Goal: Task Accomplishment & Management: Manage account settings

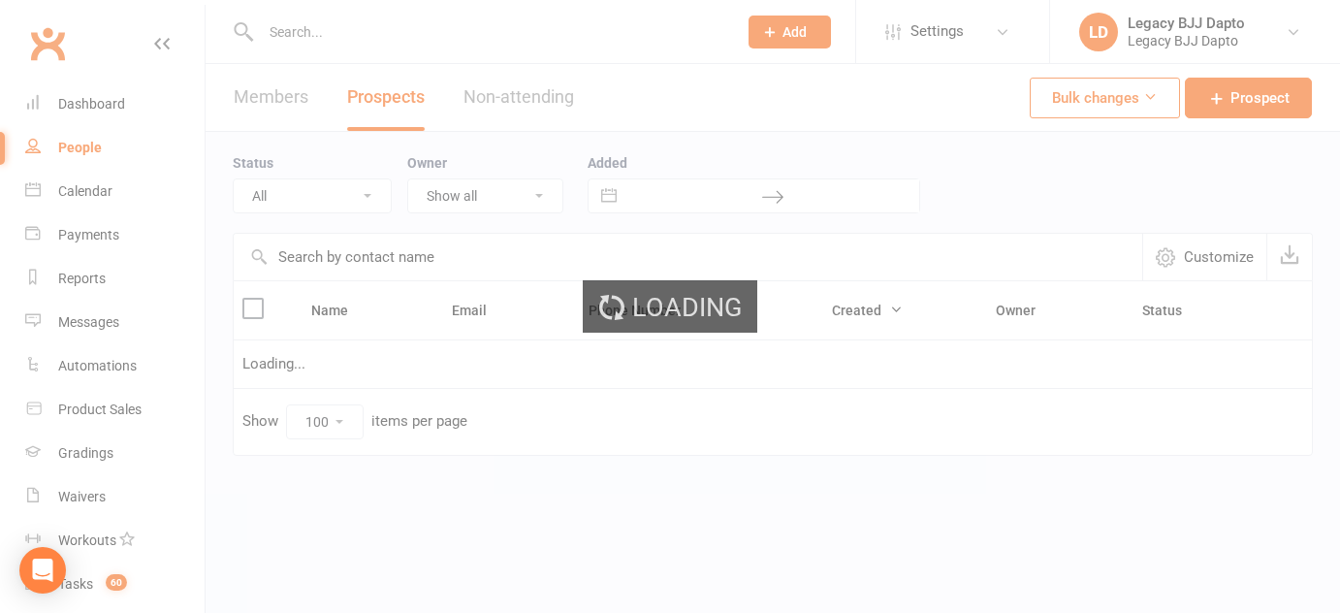
select select "100"
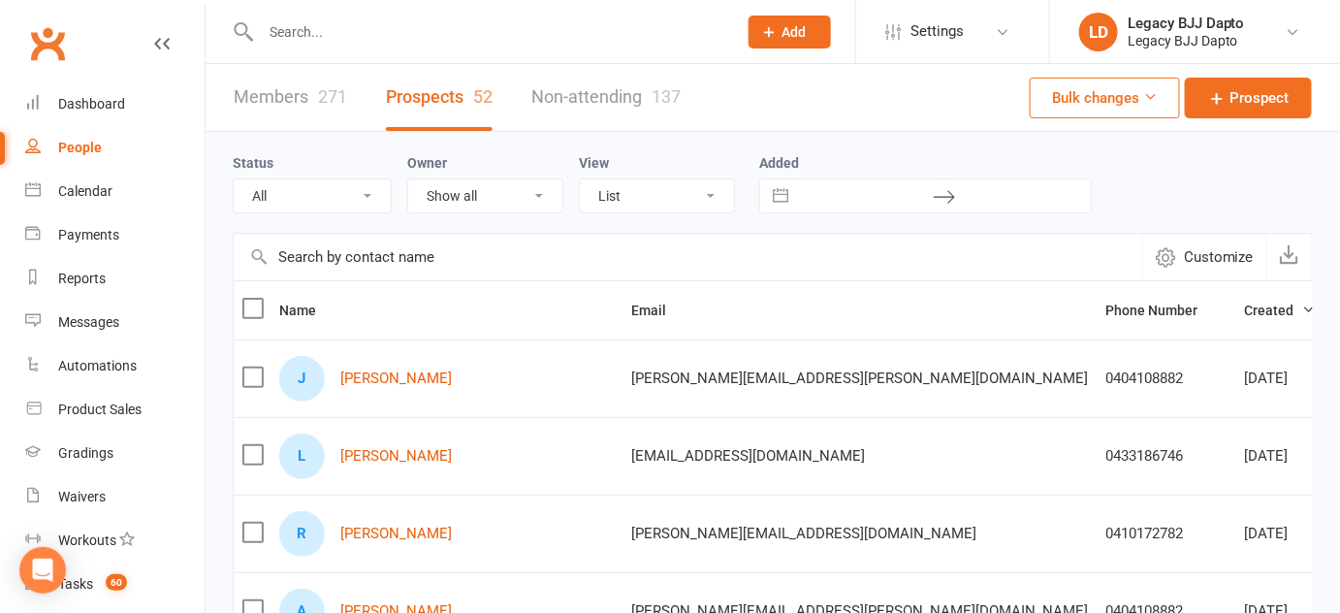
click at [372, 401] on td "J [PERSON_NAME]" at bounding box center [447, 378] width 352 height 78
click at [370, 396] on div "J Jamie Pitt" at bounding box center [446, 379] width 335 height 46
click at [370, 372] on link "[PERSON_NAME]" at bounding box center [396, 378] width 112 height 16
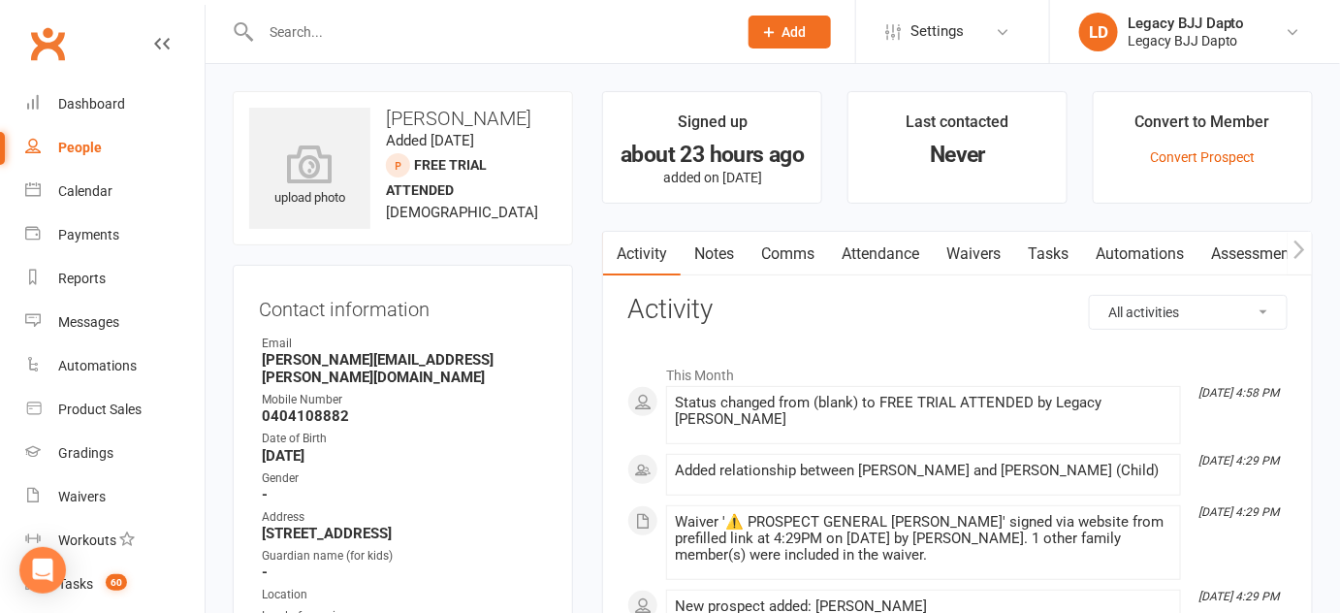
click at [103, 143] on link "People" at bounding box center [114, 148] width 179 height 44
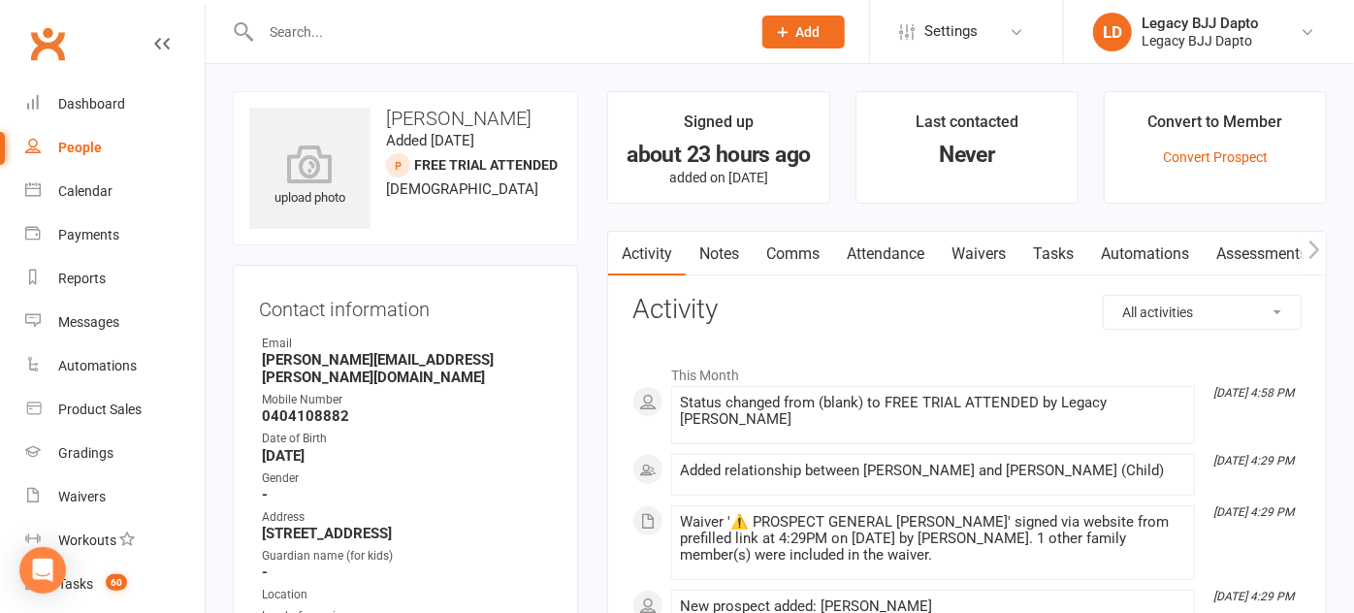
select select "100"
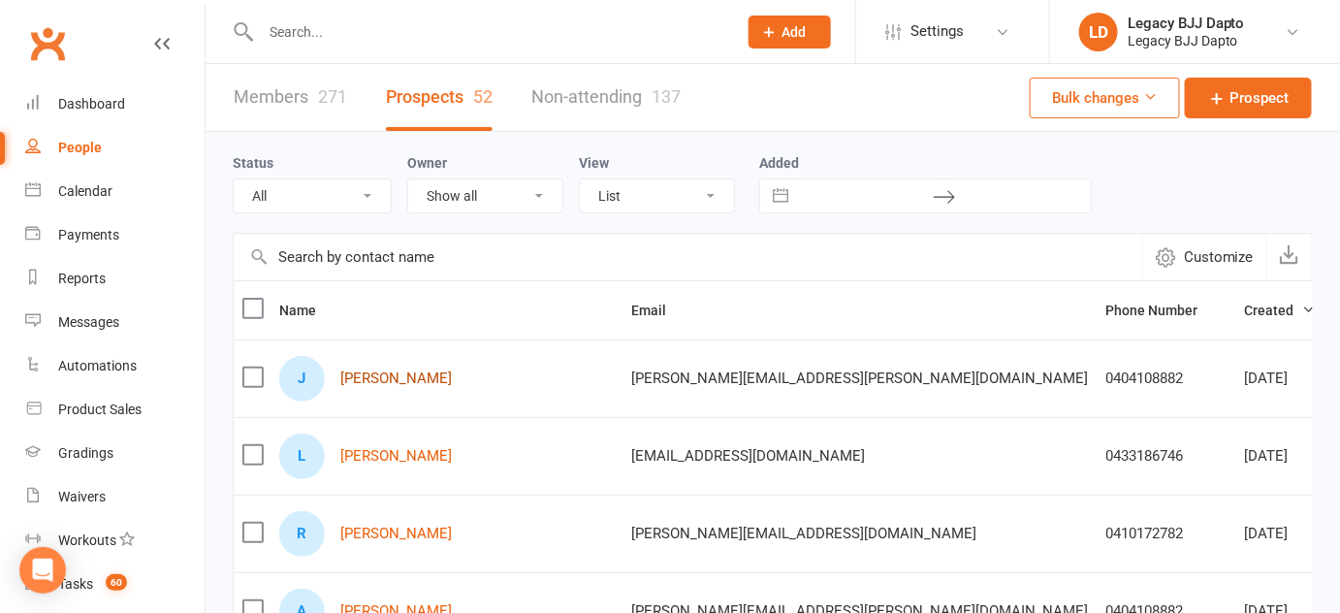
click at [382, 374] on link "[PERSON_NAME]" at bounding box center [396, 378] width 112 height 16
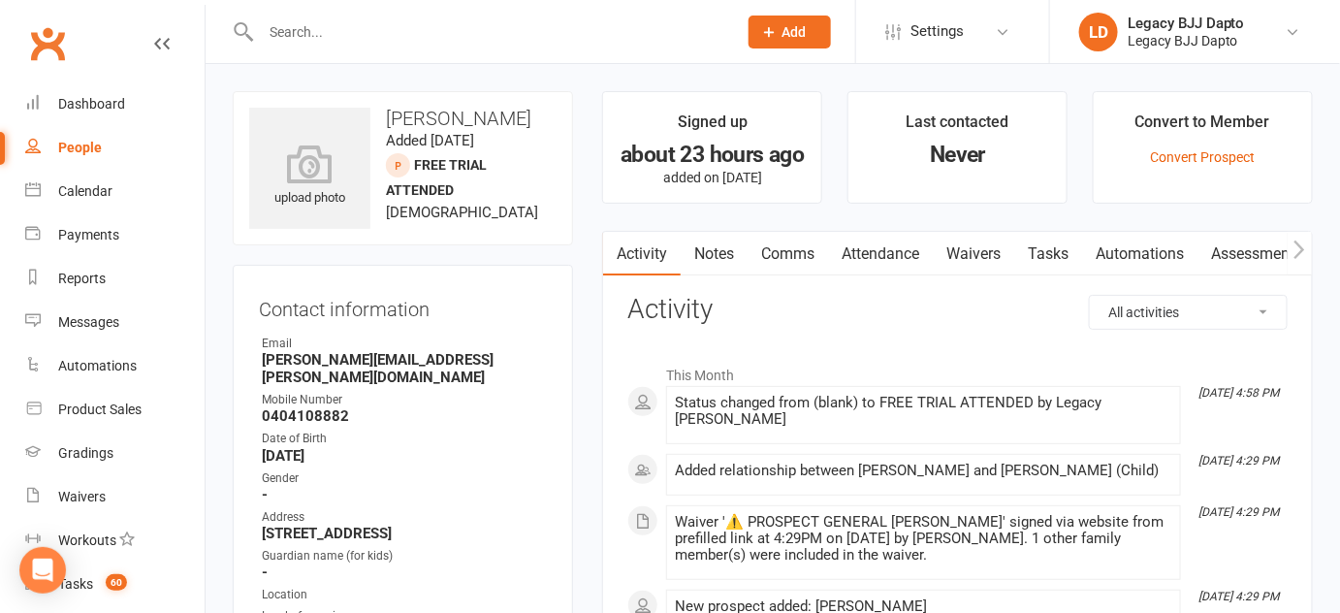
click at [717, 245] on link "Notes" at bounding box center [714, 254] width 67 height 45
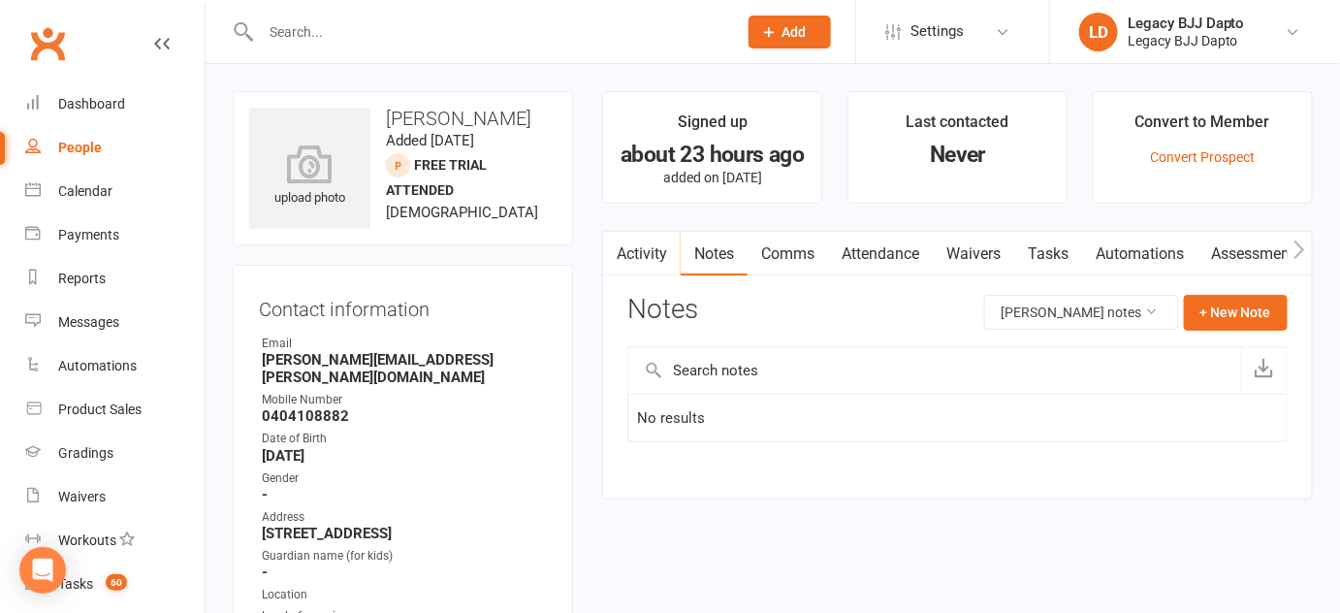
click at [714, 326] on div "Notes Jamie Pitt's notes + New Note" at bounding box center [957, 320] width 660 height 50
drag, startPoint x: 714, startPoint y: 326, endPoint x: 605, endPoint y: 296, distance: 112.7
click at [605, 296] on div "Activity Notes Comms Attendance Waivers Tasks Automations Assessments Notes Jam…" at bounding box center [957, 365] width 711 height 269
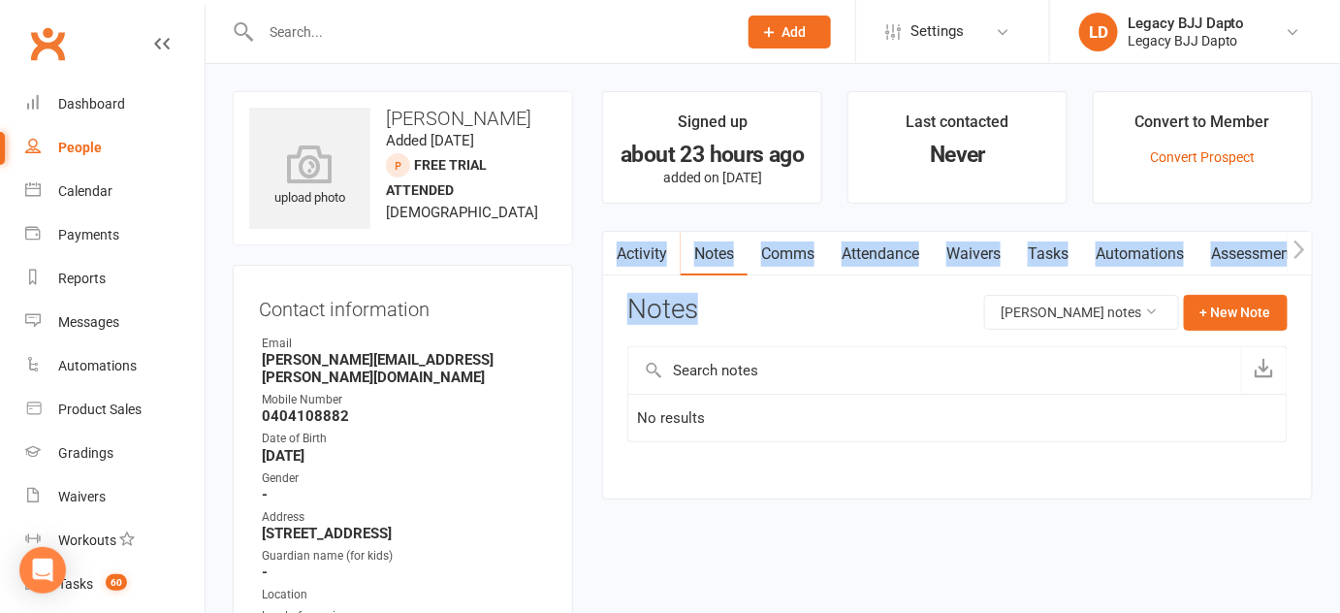
drag, startPoint x: 605, startPoint y: 296, endPoint x: 605, endPoint y: 223, distance: 72.7
click at [605, 223] on main "Signed up about 23 hours ago added on 13 Aug 2025 Last contacted Never Convert …" at bounding box center [958, 305] width 740 height 428
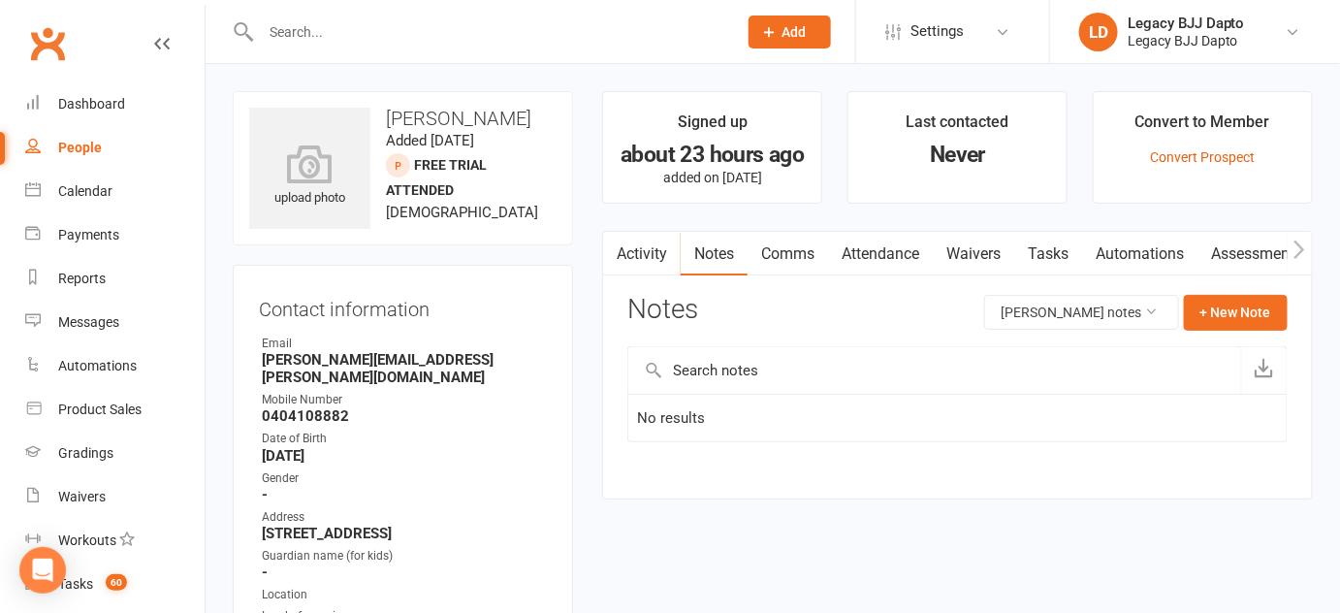
click at [605, 223] on main "Signed up about 23 hours ago added on 13 Aug 2025 Last contacted Never Convert …" at bounding box center [958, 305] width 740 height 428
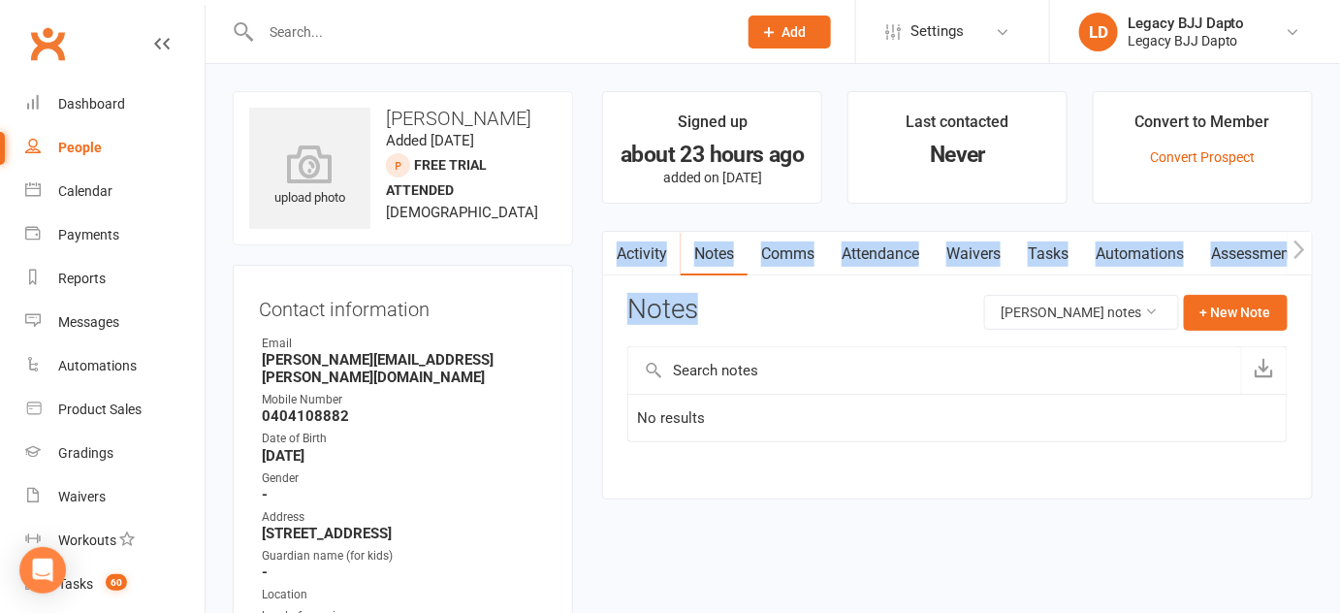
drag, startPoint x: 605, startPoint y: 223, endPoint x: 653, endPoint y: 335, distance: 121.2
click at [653, 335] on main "Signed up about 23 hours ago added on 13 Aug 2025 Last contacted Never Convert …" at bounding box center [958, 305] width 740 height 428
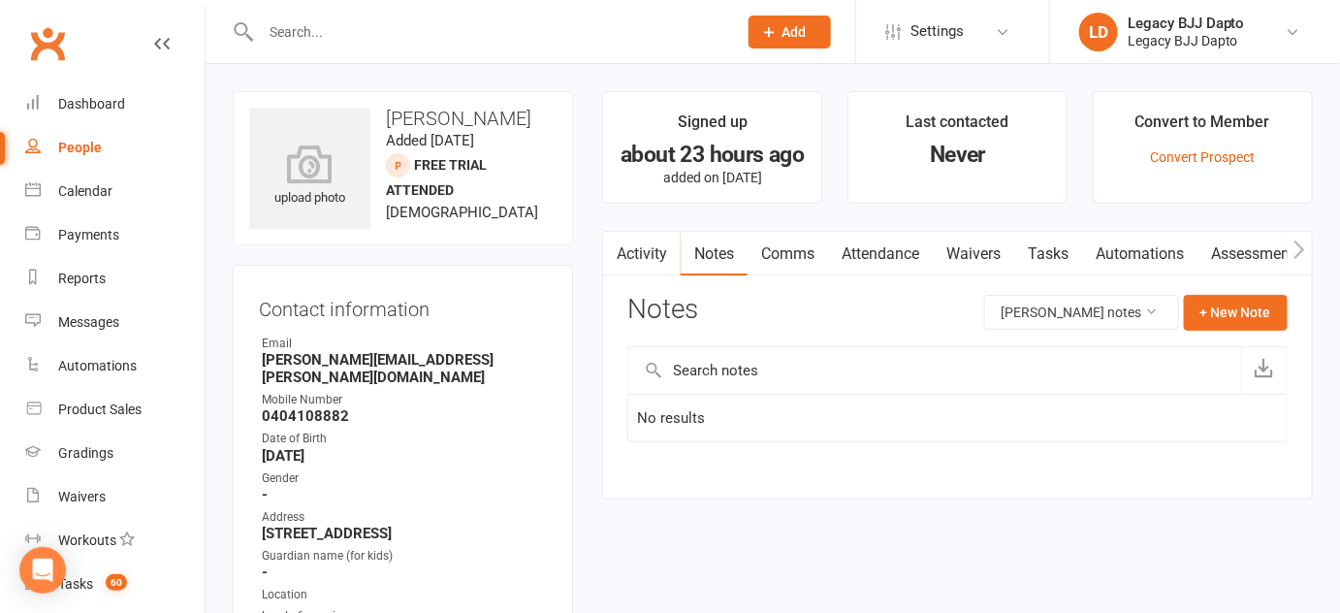
click at [663, 347] on input "text" at bounding box center [934, 370] width 613 height 47
click at [721, 319] on div "Notes Jamie Pitt's notes + New Note" at bounding box center [957, 320] width 660 height 50
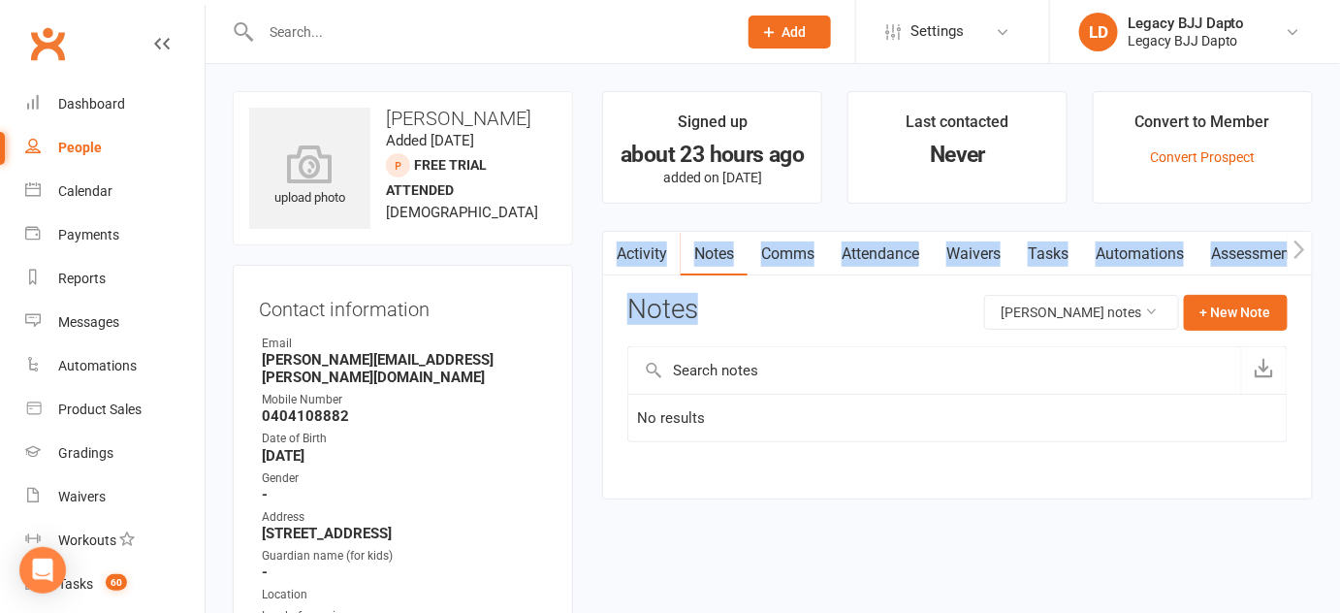
drag, startPoint x: 721, startPoint y: 319, endPoint x: 613, endPoint y: 213, distance: 150.9
click at [613, 213] on main "Signed up about 23 hours ago added on 13 Aug 2025 Last contacted Never Convert …" at bounding box center [958, 305] width 740 height 428
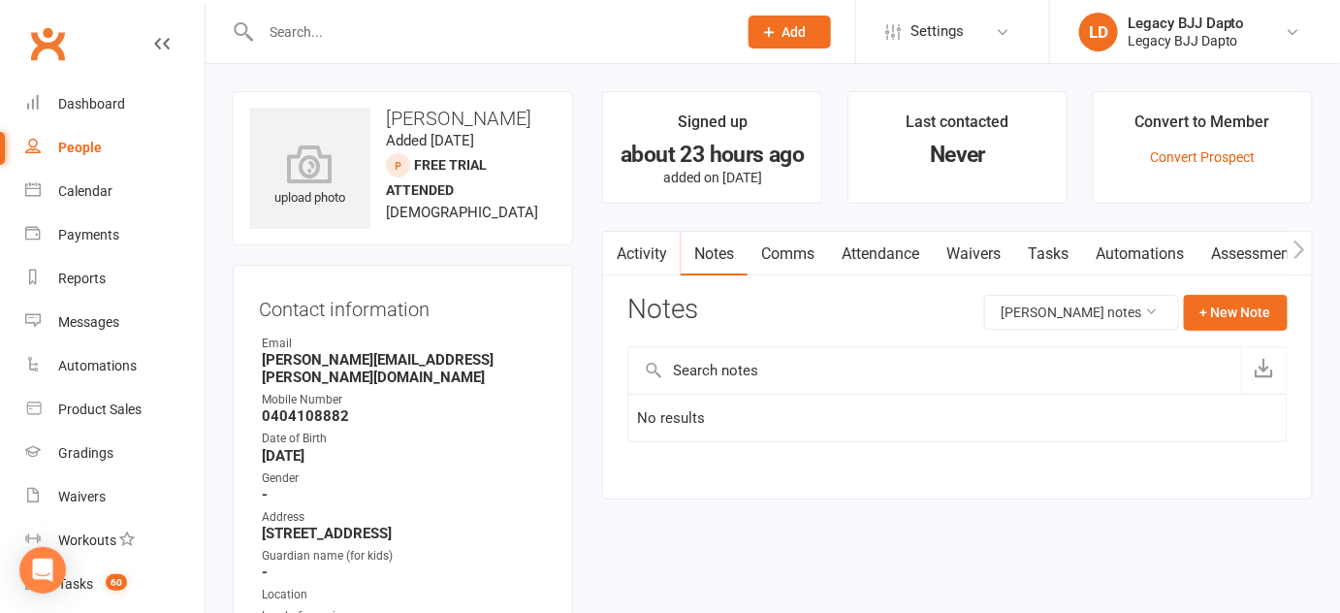
click at [613, 213] on main "Signed up about 23 hours ago added on 13 Aug 2025 Last contacted Never Convert …" at bounding box center [958, 305] width 740 height 428
click at [628, 106] on li "Signed up about 23 hours ago added on 13 Aug 2025" at bounding box center [712, 147] width 220 height 113
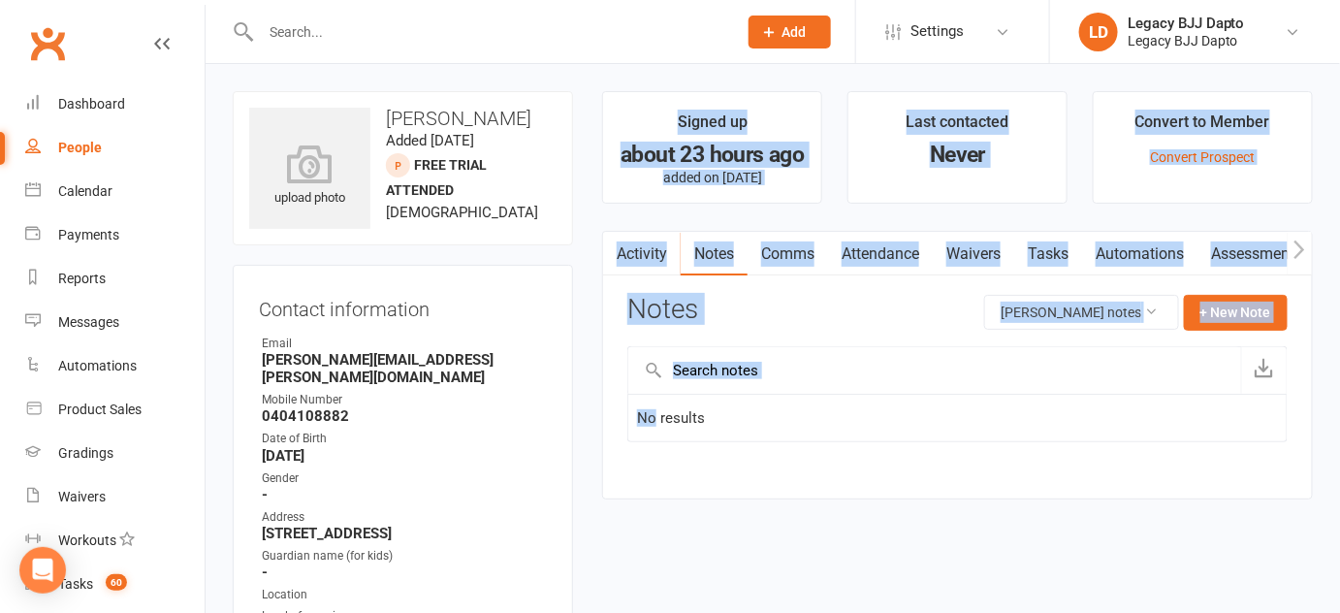
drag, startPoint x: 628, startPoint y: 106, endPoint x: 747, endPoint y: 441, distance: 355.8
click at [747, 441] on main "Signed up about 23 hours ago added on 13 Aug 2025 Last contacted Never Convert …" at bounding box center [958, 305] width 740 height 428
click at [747, 441] on div "No results" at bounding box center [957, 432] width 660 height 77
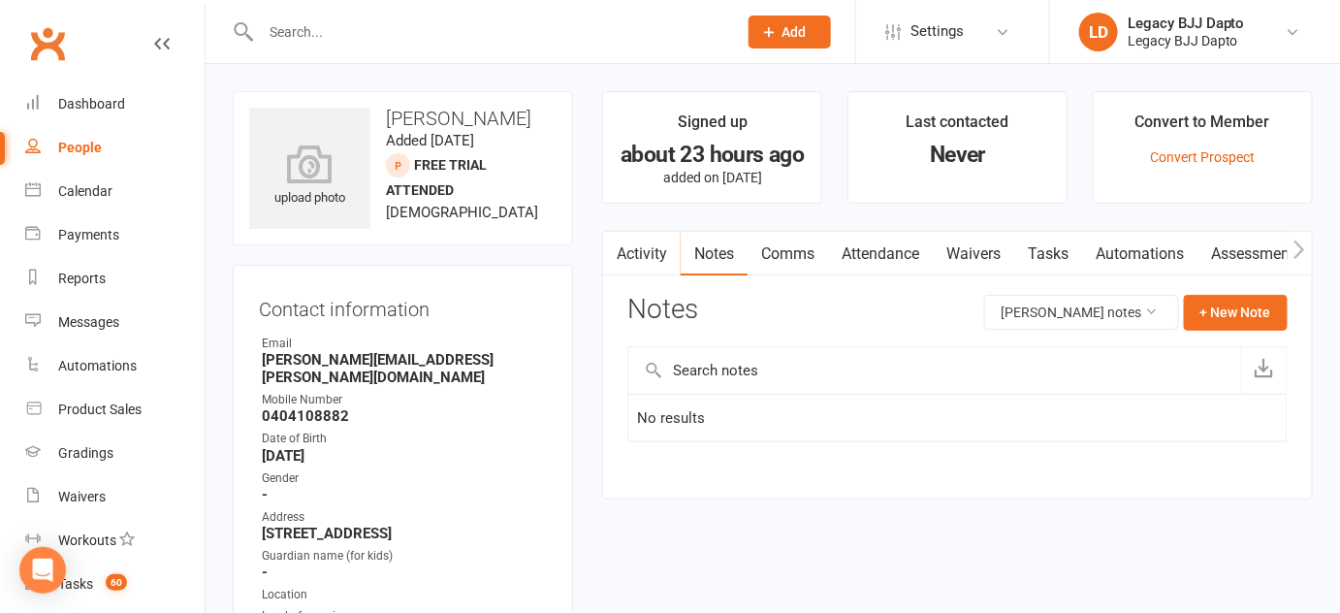
click at [478, 407] on strong "0404108882" at bounding box center [404, 415] width 285 height 17
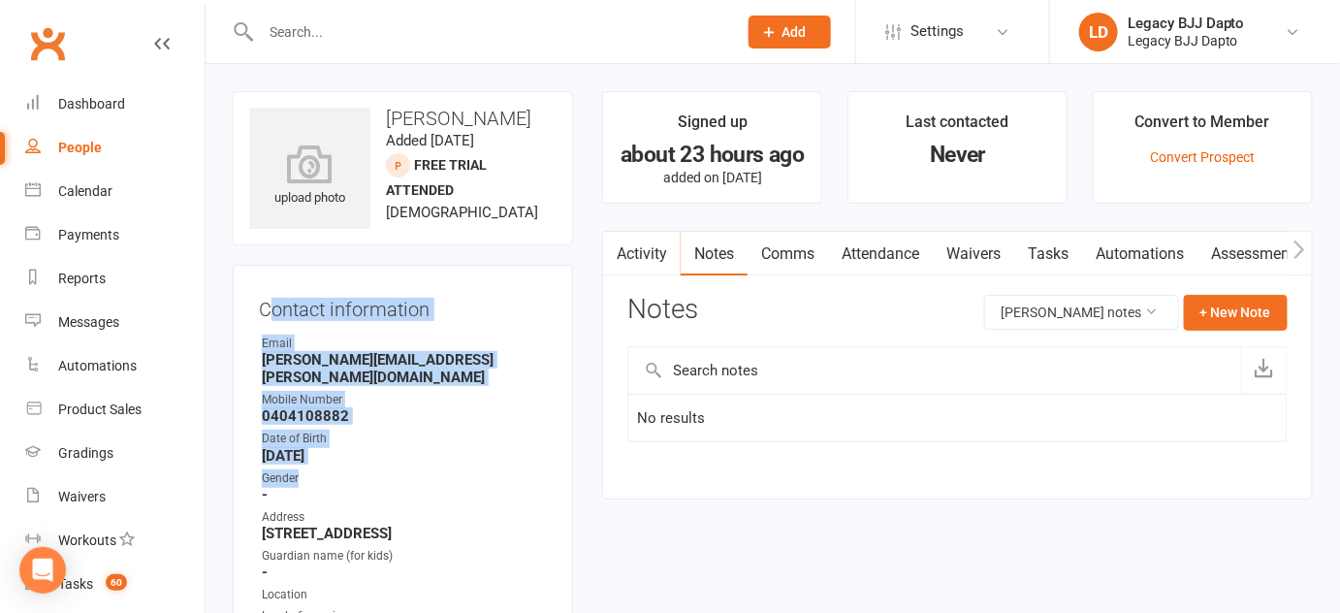
drag, startPoint x: 269, startPoint y: 250, endPoint x: 548, endPoint y: 453, distance: 345.1
click at [548, 453] on contact-information "upload photo Jamie Pitt Added 13 August, 2025 FREE TRIAL ATTENDED prospect 8 ye…" at bounding box center [403, 410] width 340 height 639
click at [548, 453] on div "Contact information Owner Email adam.pitt@nechealth.com.au Mobile Number 040410…" at bounding box center [403, 498] width 340 height 466
drag, startPoint x: 520, startPoint y: 475, endPoint x: 217, endPoint y: 293, distance: 353.3
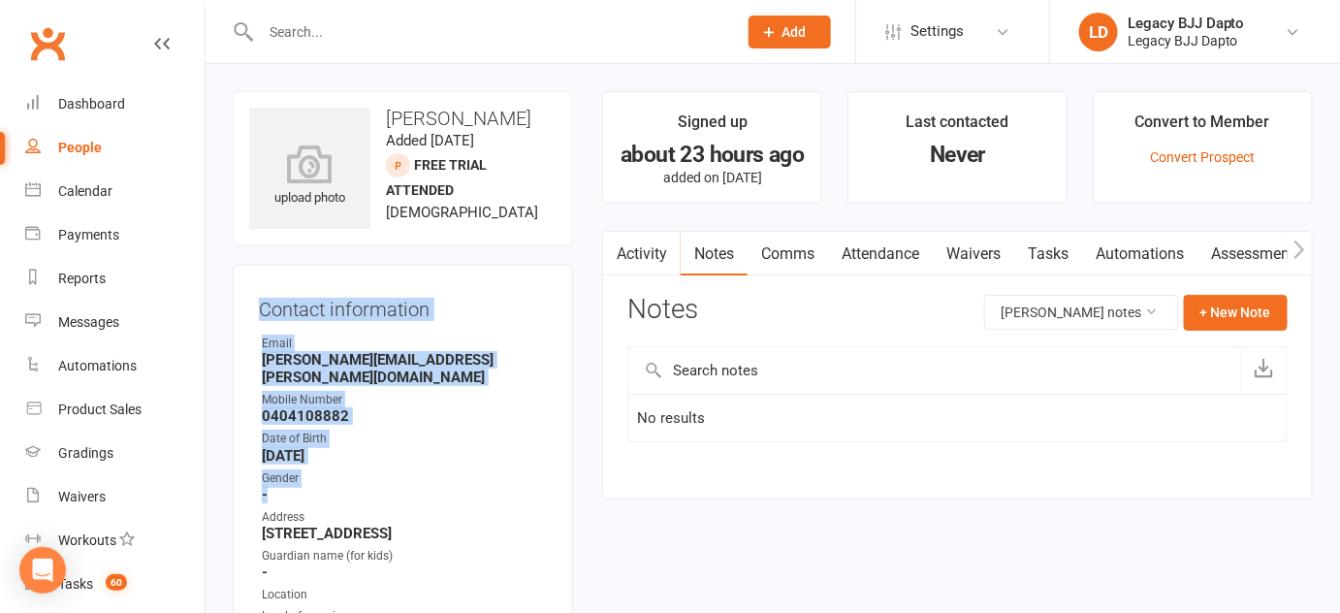
drag, startPoint x: 233, startPoint y: 274, endPoint x: 475, endPoint y: 432, distance: 288.9
click at [475, 432] on div "Contact information Owner Email adam.pitt@nechealth.com.au Mobile Number 040410…" at bounding box center [403, 498] width 340 height 466
click at [475, 447] on strong "[DATE]" at bounding box center [404, 455] width 285 height 17
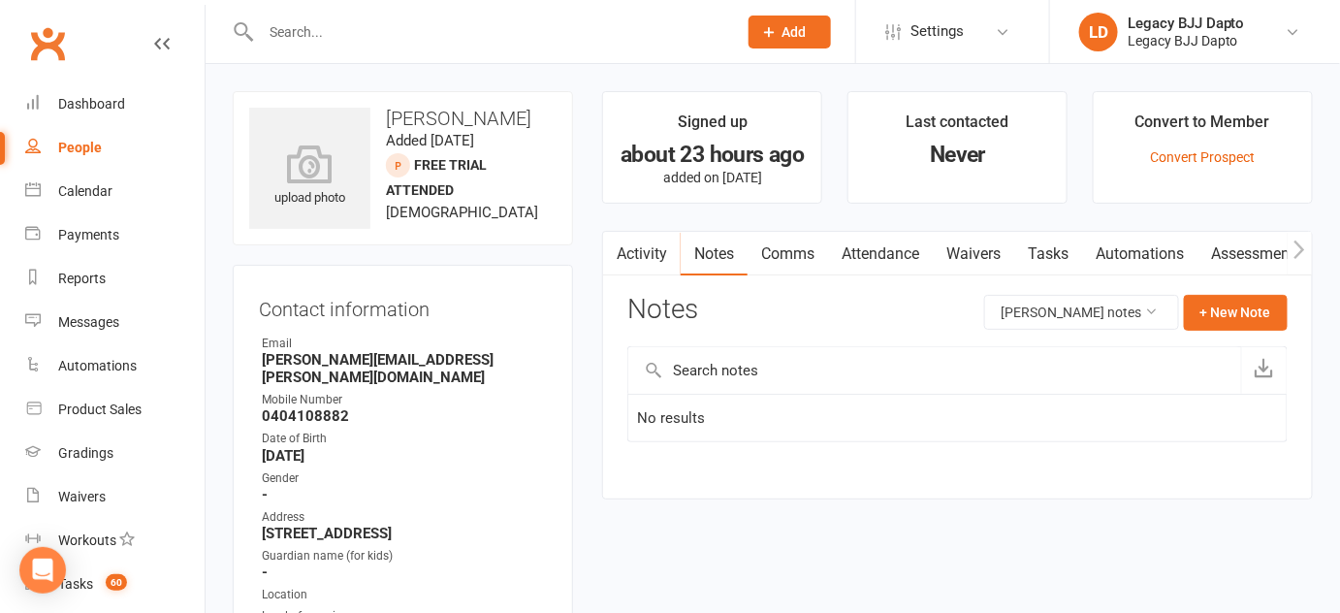
click at [468, 430] on div "Date of Birth" at bounding box center [404, 439] width 285 height 18
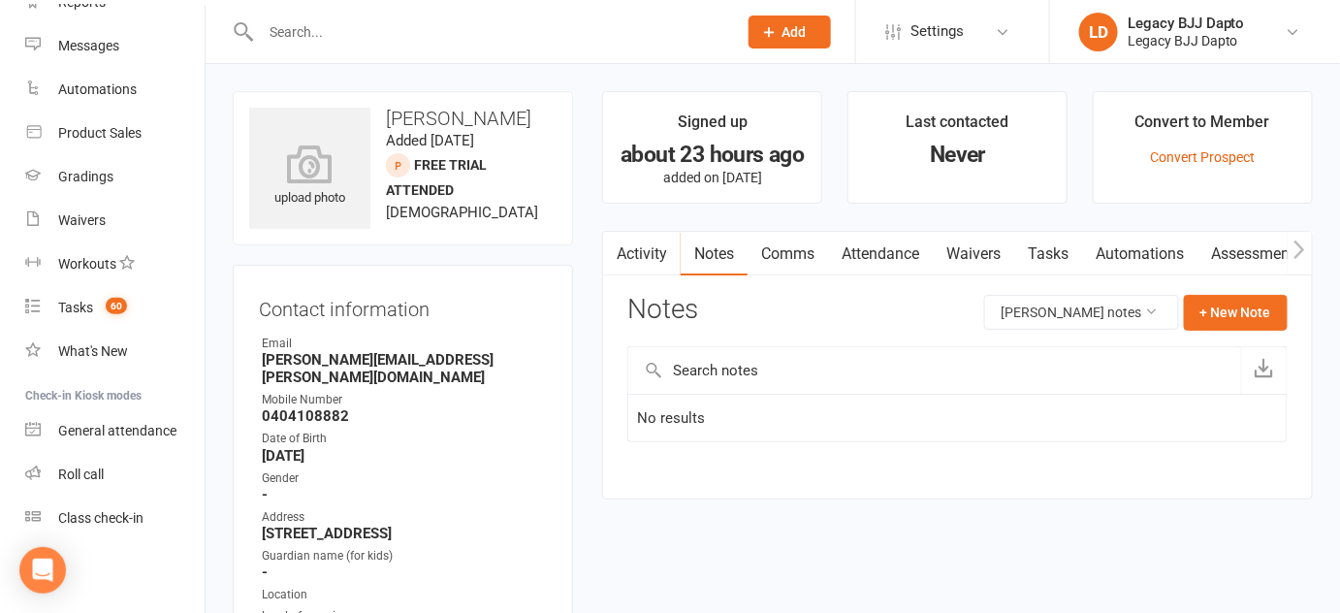
click at [323, 28] on input "text" at bounding box center [489, 31] width 468 height 27
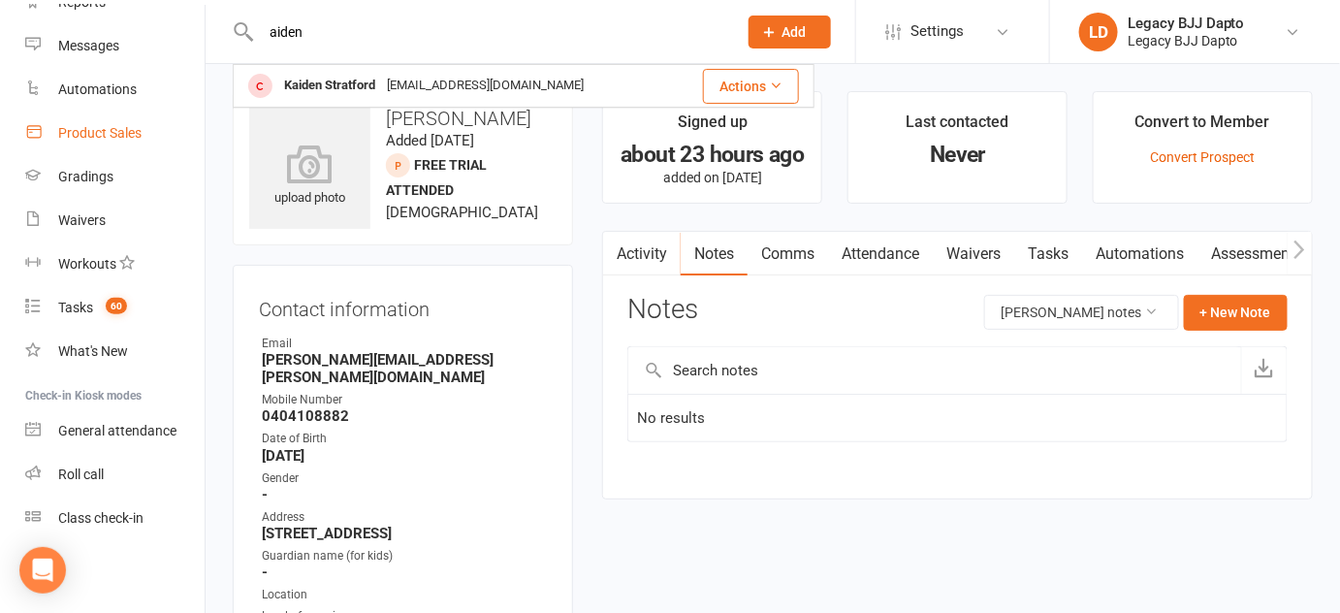
scroll to position [0, 0]
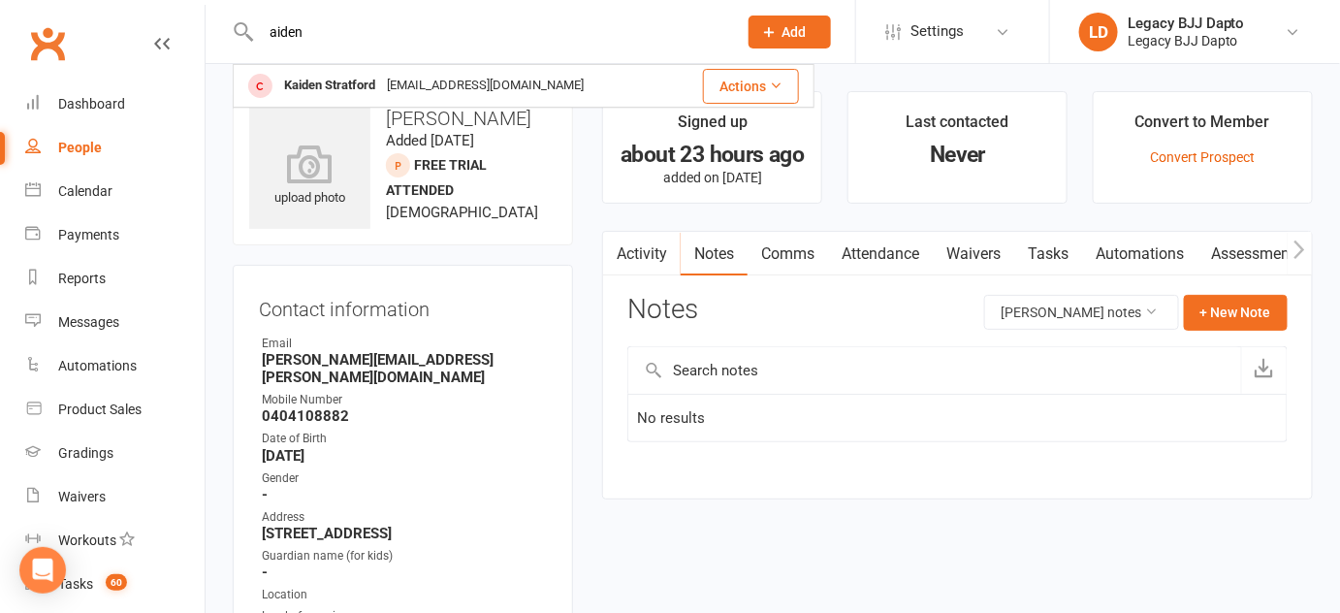
type input "aiden"
click at [110, 153] on link "People" at bounding box center [114, 148] width 179 height 44
select select "100"
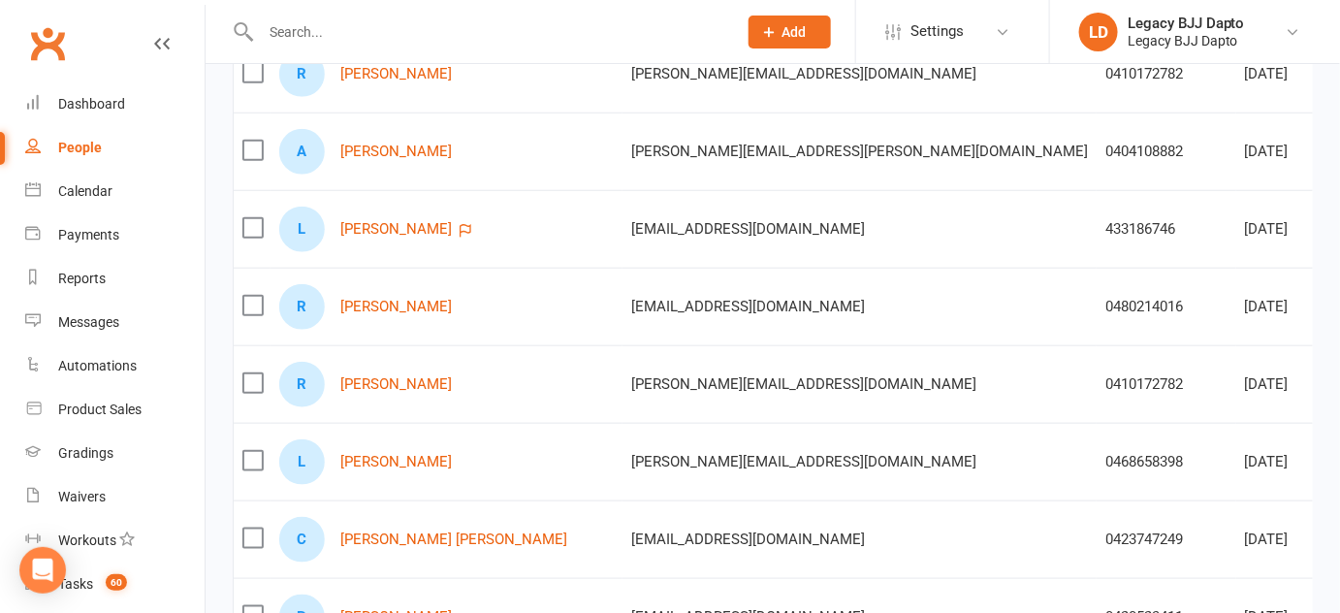
click at [383, 390] on div "R Ryan Morgan" at bounding box center [446, 385] width 335 height 46
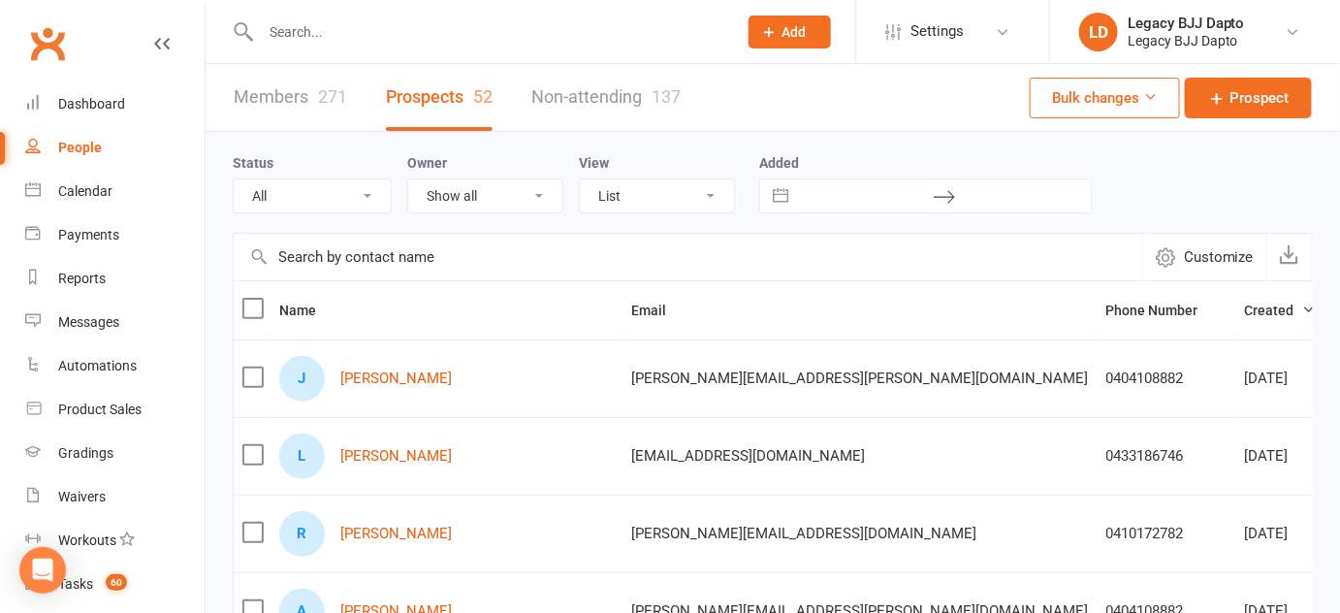
click at [272, 82] on link "Members 271" at bounding box center [290, 97] width 113 height 67
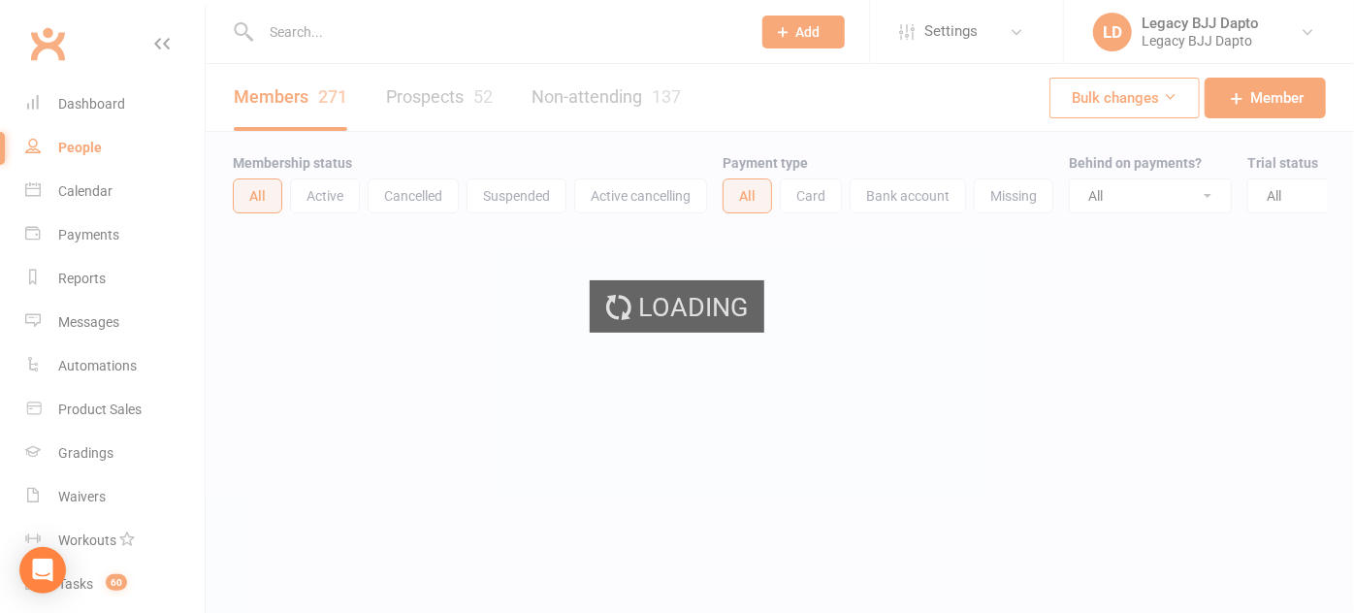
select select "100"
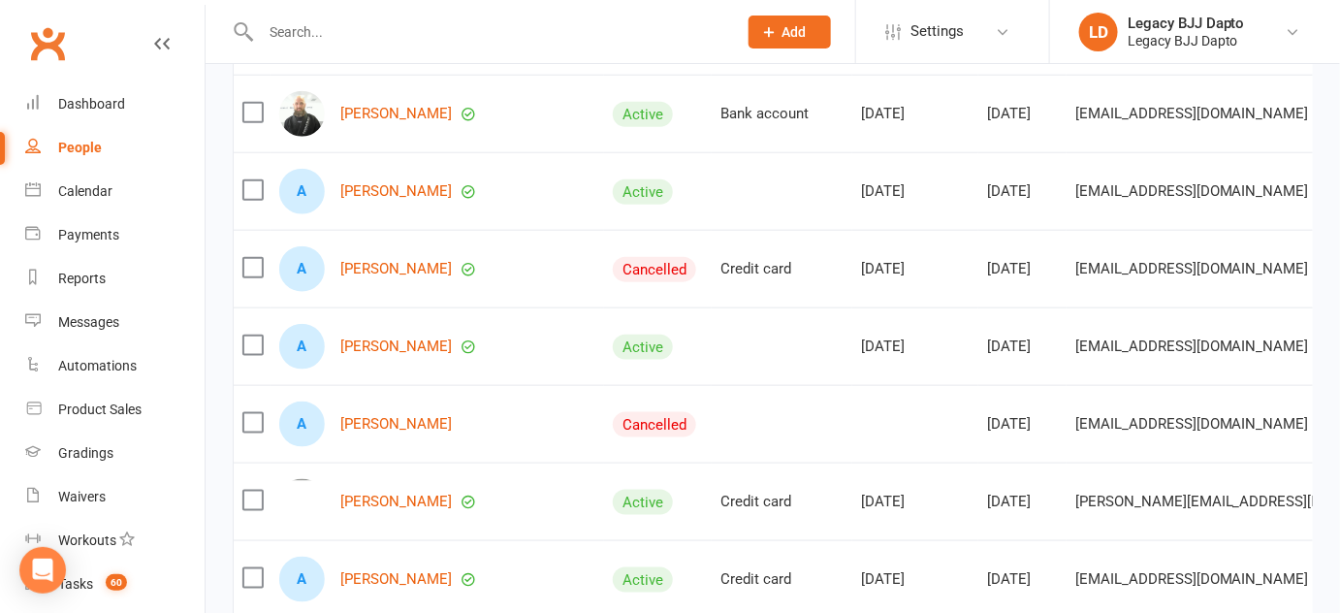
scroll to position [578, 0]
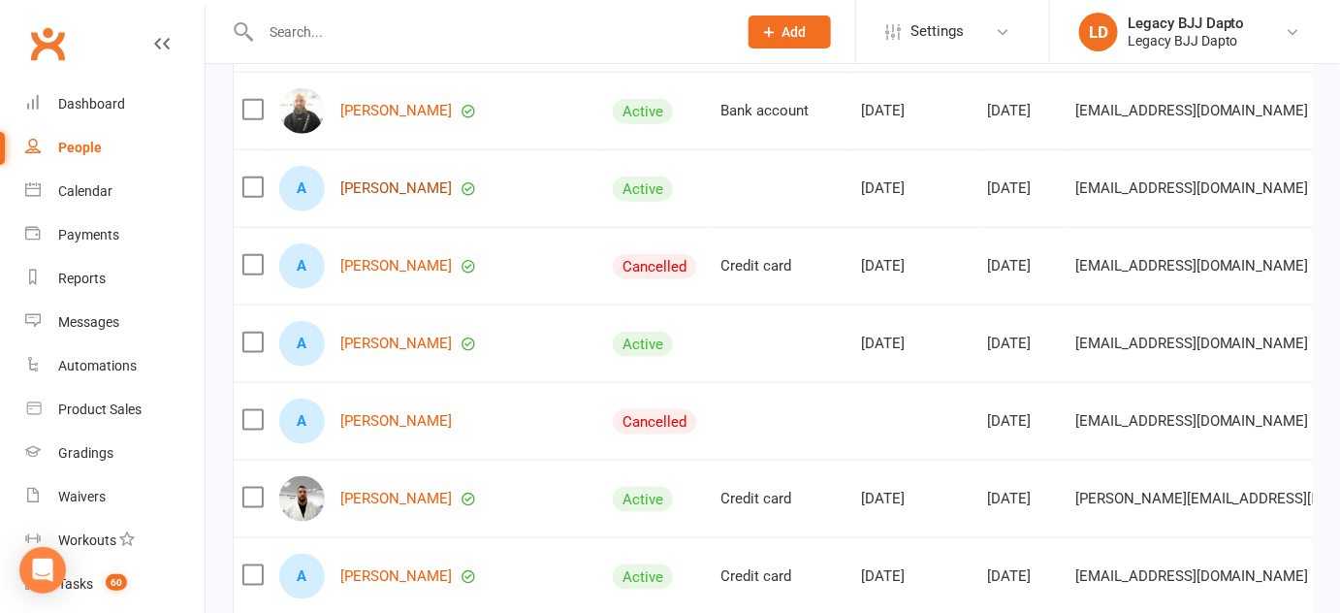
click at [380, 197] on link "[PERSON_NAME]" at bounding box center [396, 188] width 112 height 16
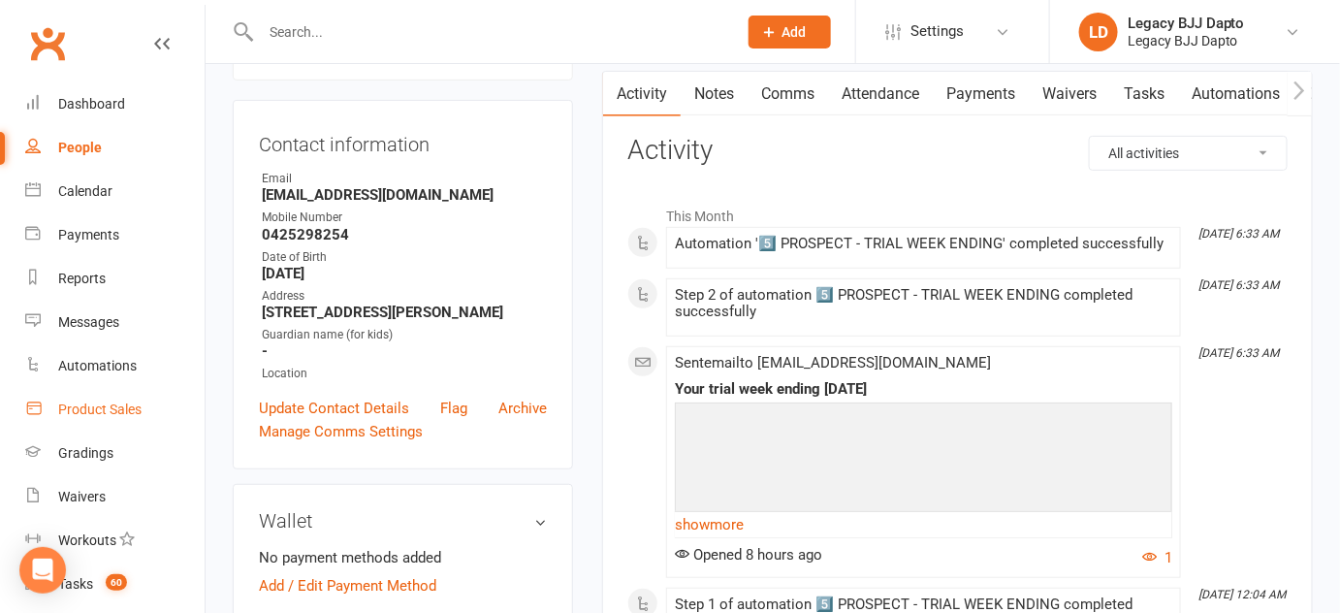
scroll to position [276, 0]
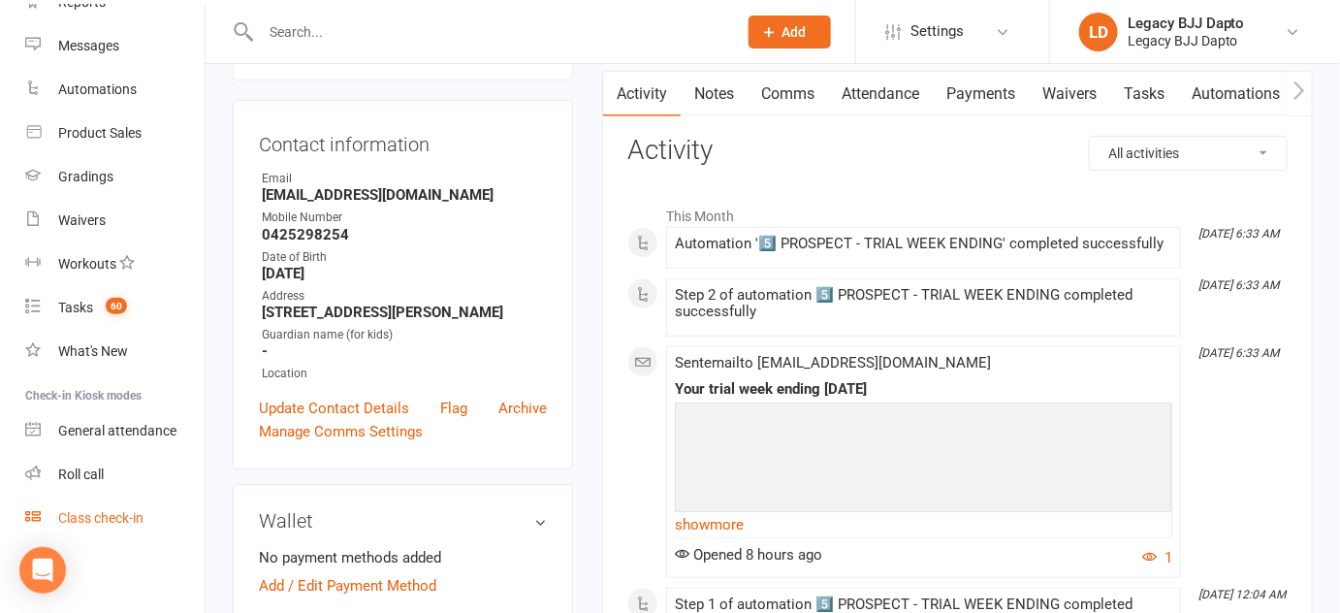
click at [93, 524] on div "Class check-in" at bounding box center [100, 518] width 85 height 16
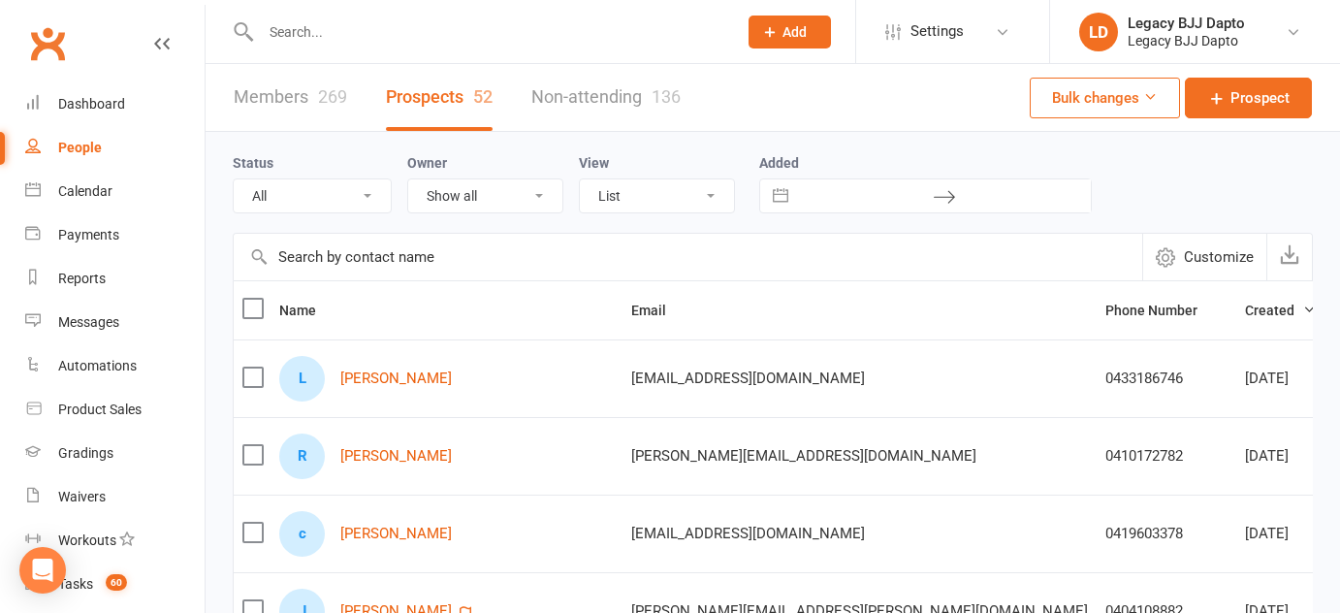
select select "100"
drag, startPoint x: 219, startPoint y: 150, endPoint x: 1293, endPoint y: 217, distance: 1075.7
click at [1288, 215] on div "Status All (No status set) (Invalid status) TRIAL BOOKED ONLINE FREE TRIAL ATTE…" at bounding box center [773, 182] width 1080 height 101
drag, startPoint x: 226, startPoint y: 126, endPoint x: 825, endPoint y: 141, distance: 599.5
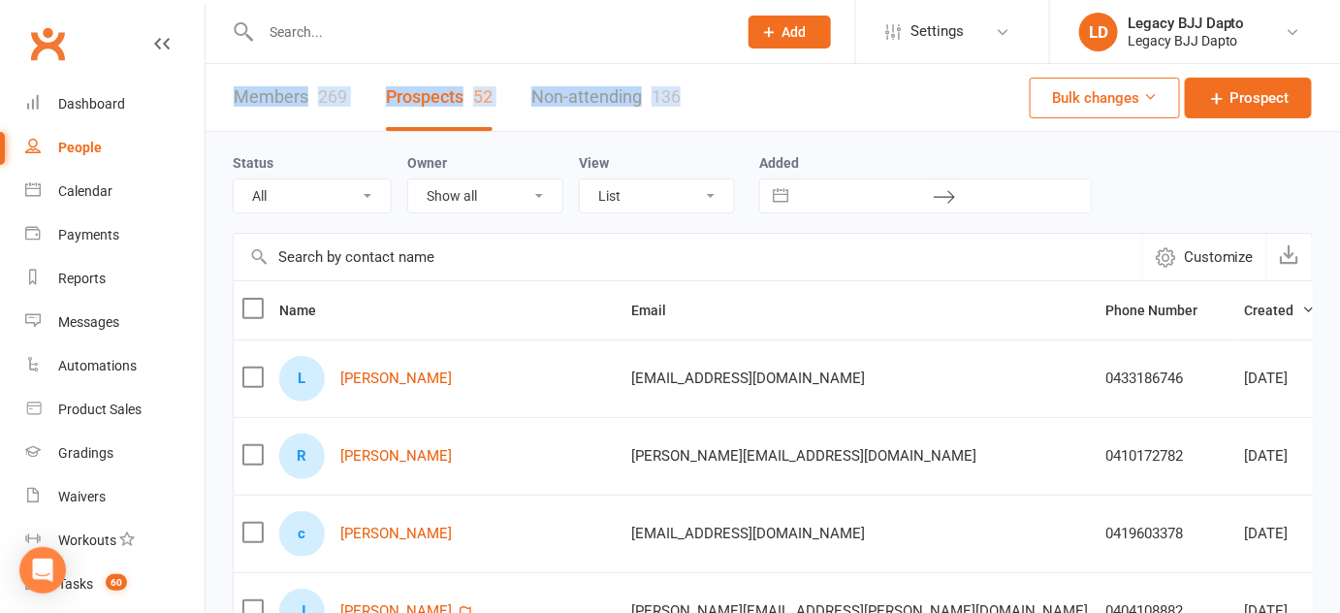
click at [335, 221] on div "Status All (No status set) (Invalid status) TRIAL BOOKED ONLINE FREE TRIAL ATTE…" at bounding box center [773, 182] width 1080 height 101
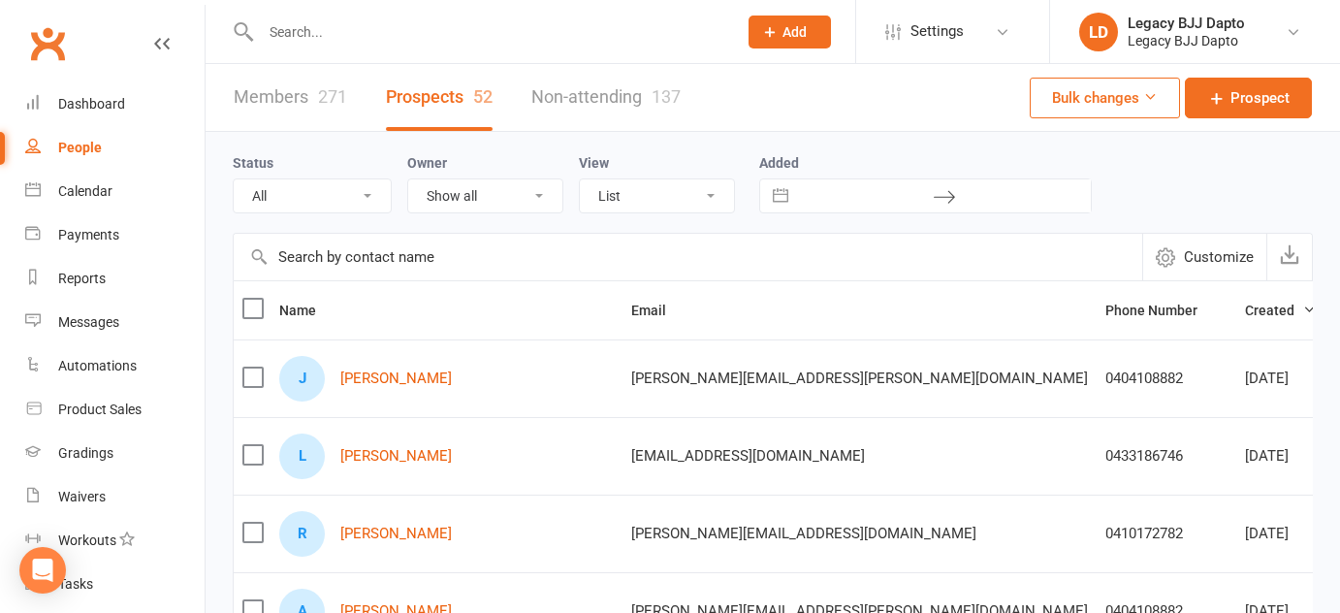
select select "100"
click at [374, 364] on div "J [PERSON_NAME]" at bounding box center [446, 379] width 335 height 46
click at [380, 383] on link "[PERSON_NAME]" at bounding box center [396, 378] width 112 height 16
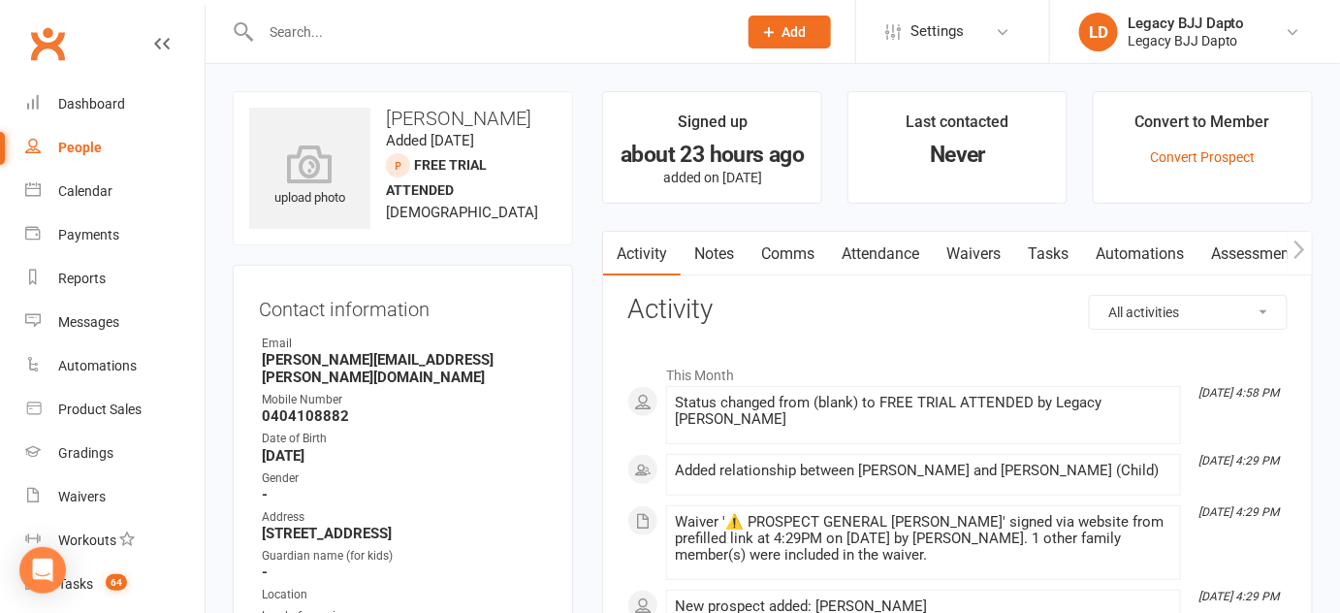
click at [714, 257] on link "Notes" at bounding box center [714, 254] width 67 height 45
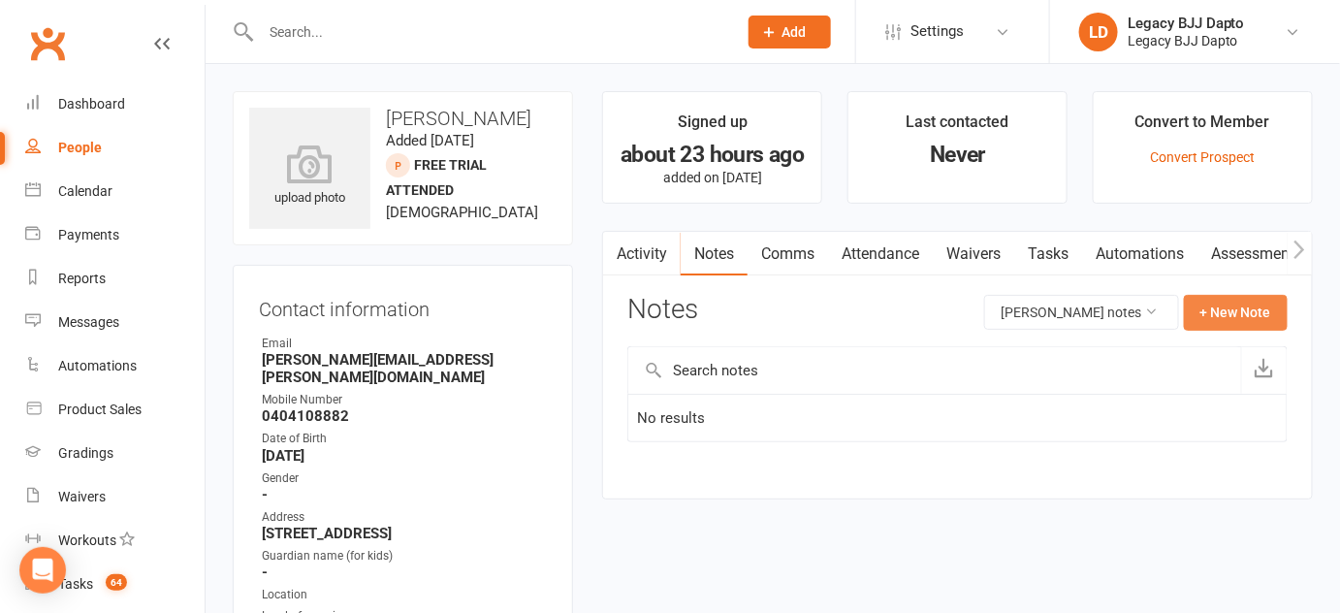
click at [1190, 316] on button "+ New Note" at bounding box center [1236, 312] width 104 height 35
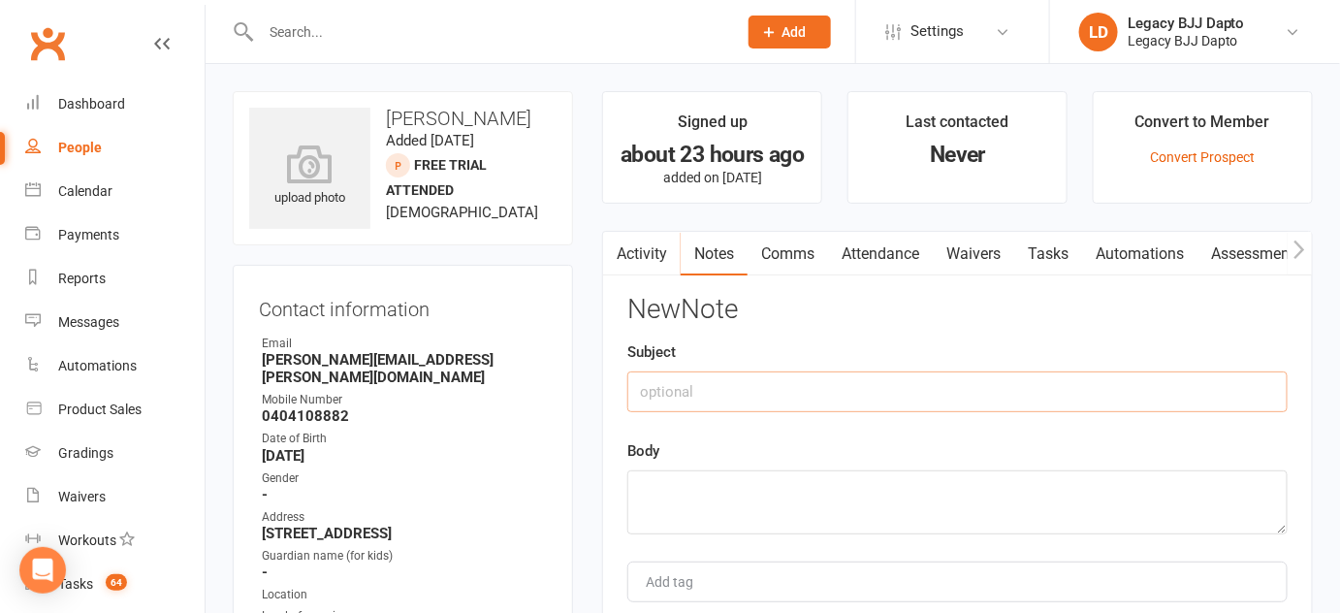
click at [841, 395] on input "text" at bounding box center [957, 391] width 660 height 41
click at [696, 390] on input "Has trialed" at bounding box center [957, 391] width 660 height 41
click at [740, 387] on input "Has trialled" at bounding box center [957, 391] width 660 height 41
type input "Has trialled other gyms"
click at [739, 496] on textarea at bounding box center [957, 502] width 660 height 64
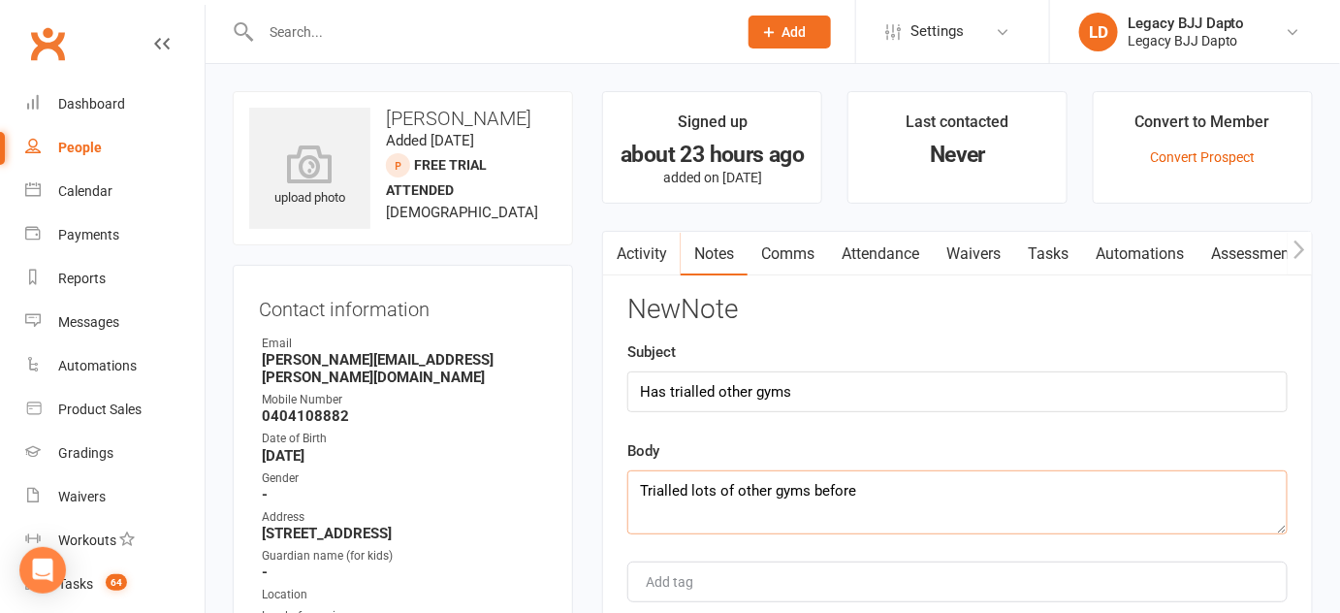
scroll to position [125, 0]
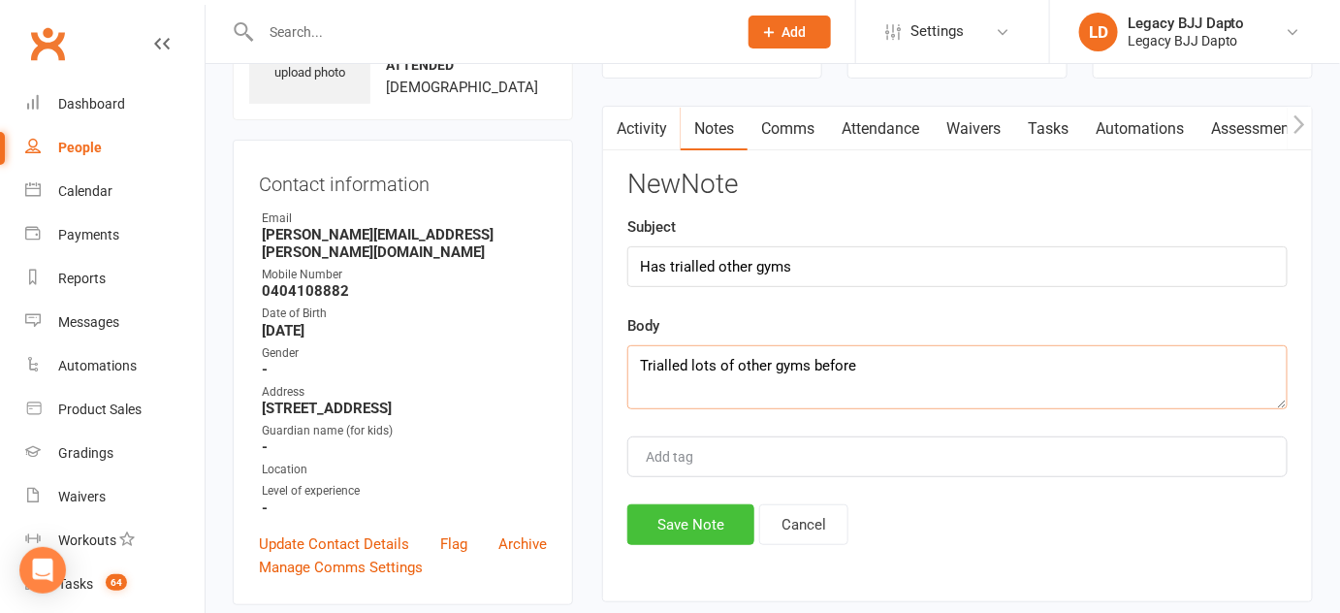
type textarea "Trialled lots of other gyms before"
click at [703, 511] on button "Save Note" at bounding box center [690, 524] width 127 height 41
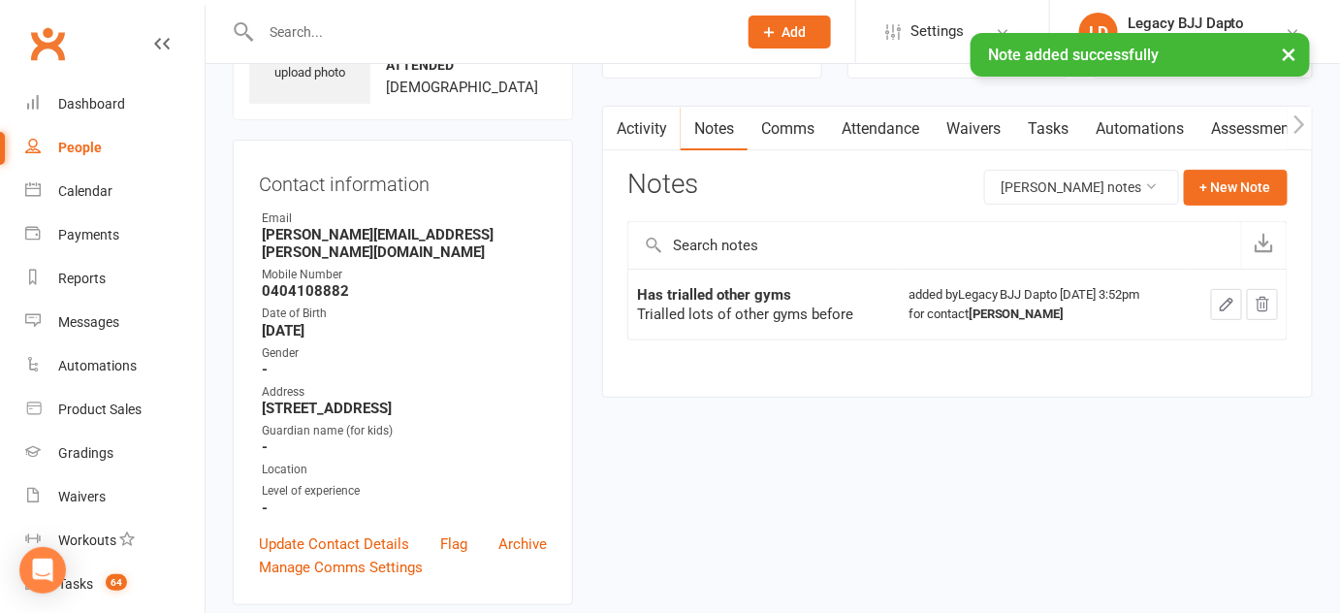
scroll to position [0, 0]
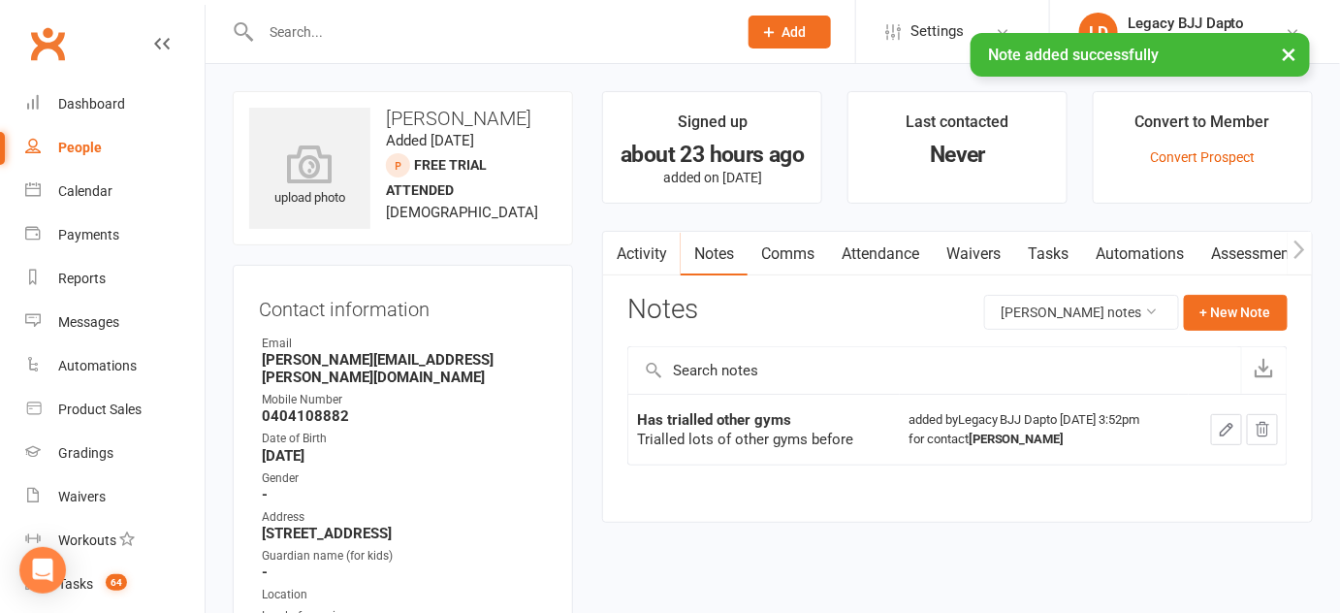
click at [134, 141] on link "People" at bounding box center [114, 148] width 179 height 44
select select "100"
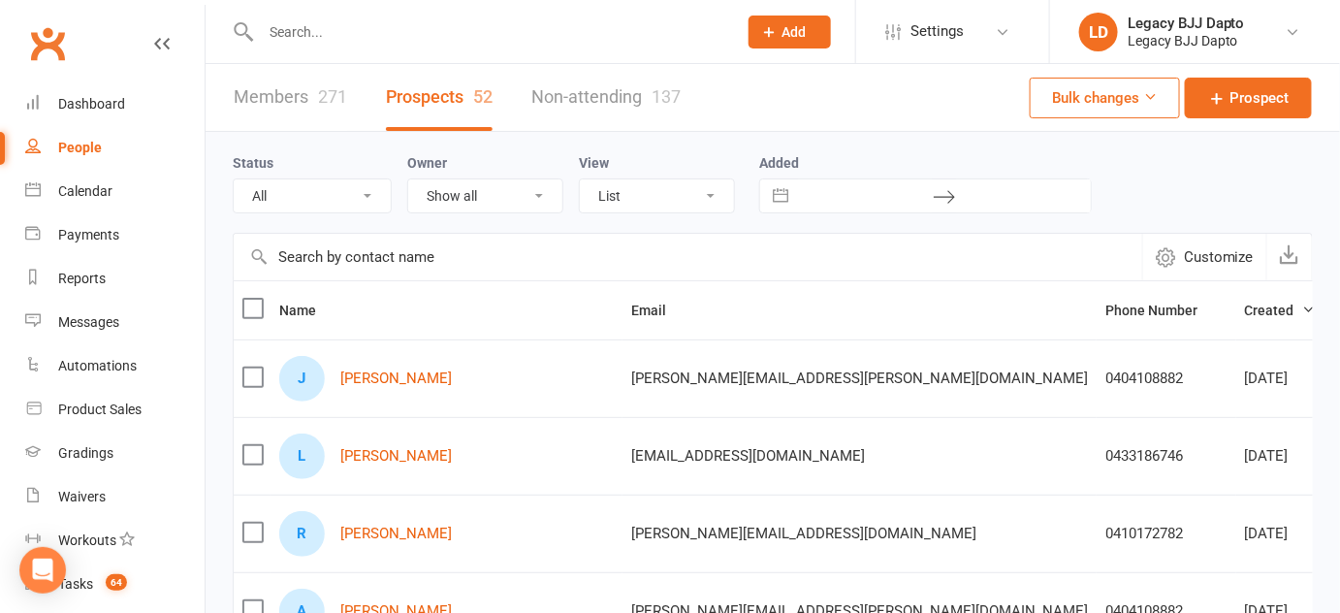
click at [354, 19] on input "text" at bounding box center [489, 31] width 468 height 27
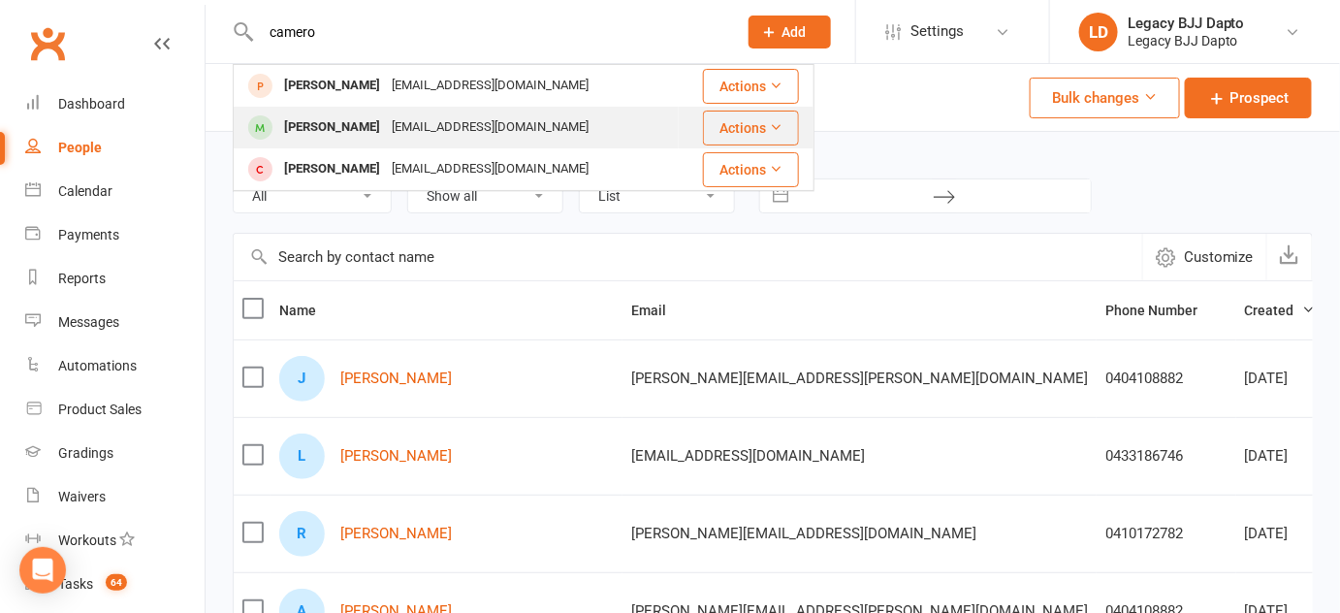
type input "camero"
click at [298, 134] on div "[PERSON_NAME]" at bounding box center [332, 127] width 108 height 28
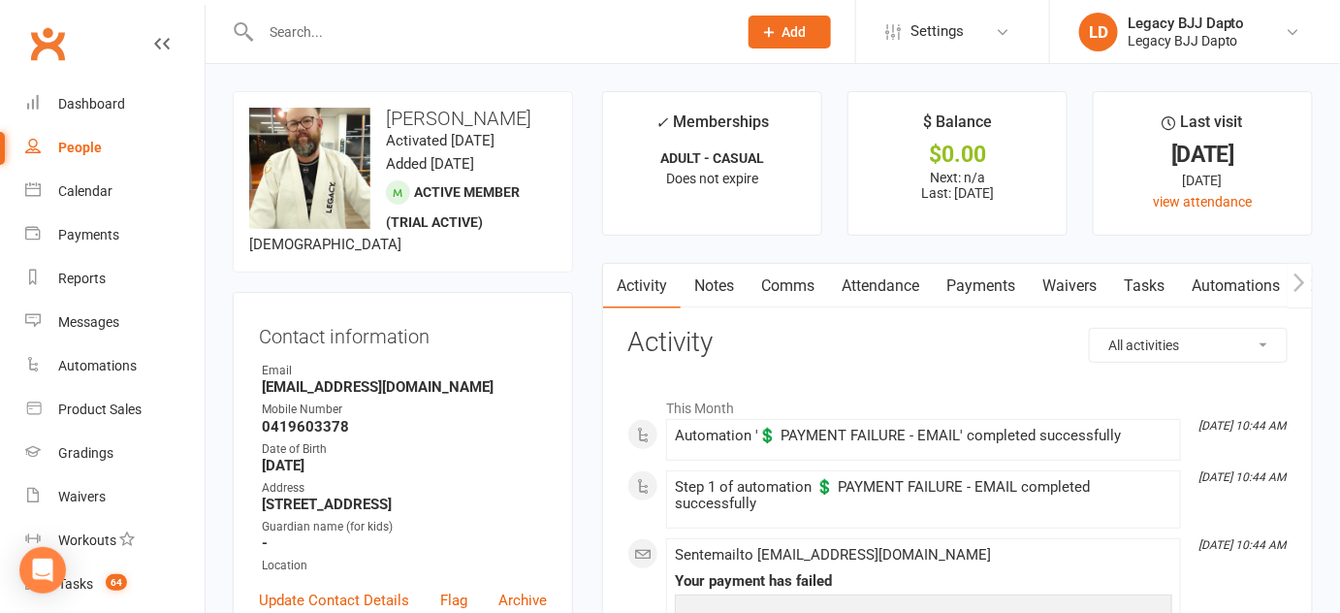
click at [390, 35] on input "text" at bounding box center [489, 31] width 468 height 27
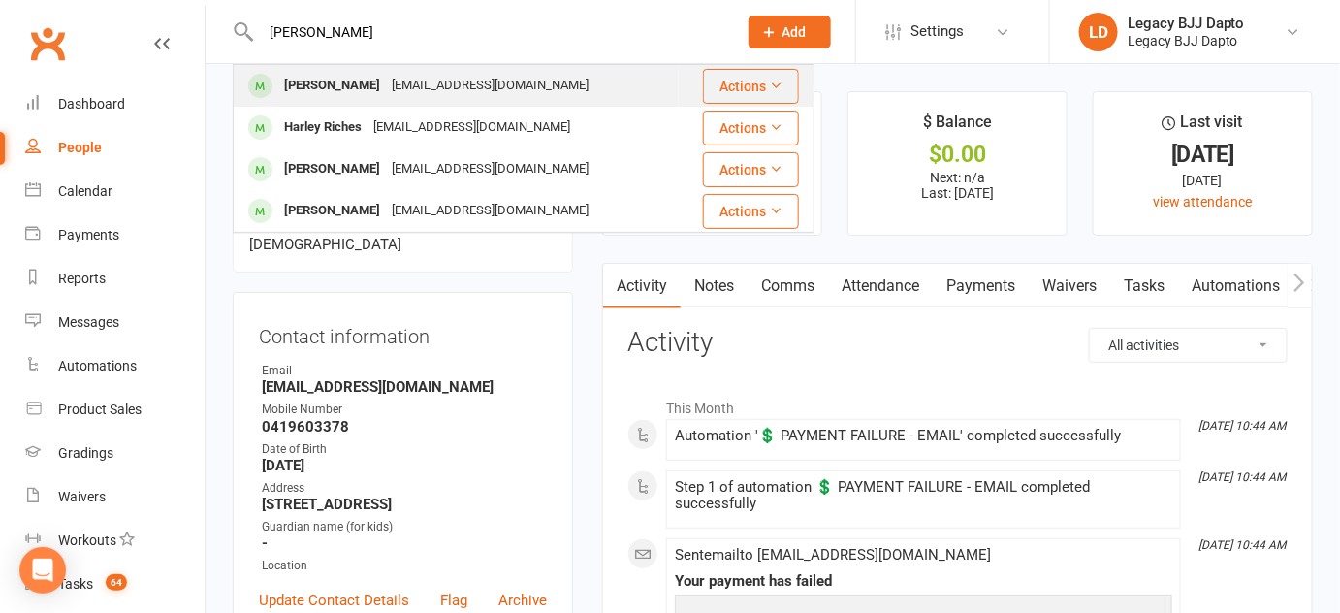
type input "riley"
click at [376, 78] on div "Riley Chapman-Politis" at bounding box center [332, 86] width 108 height 28
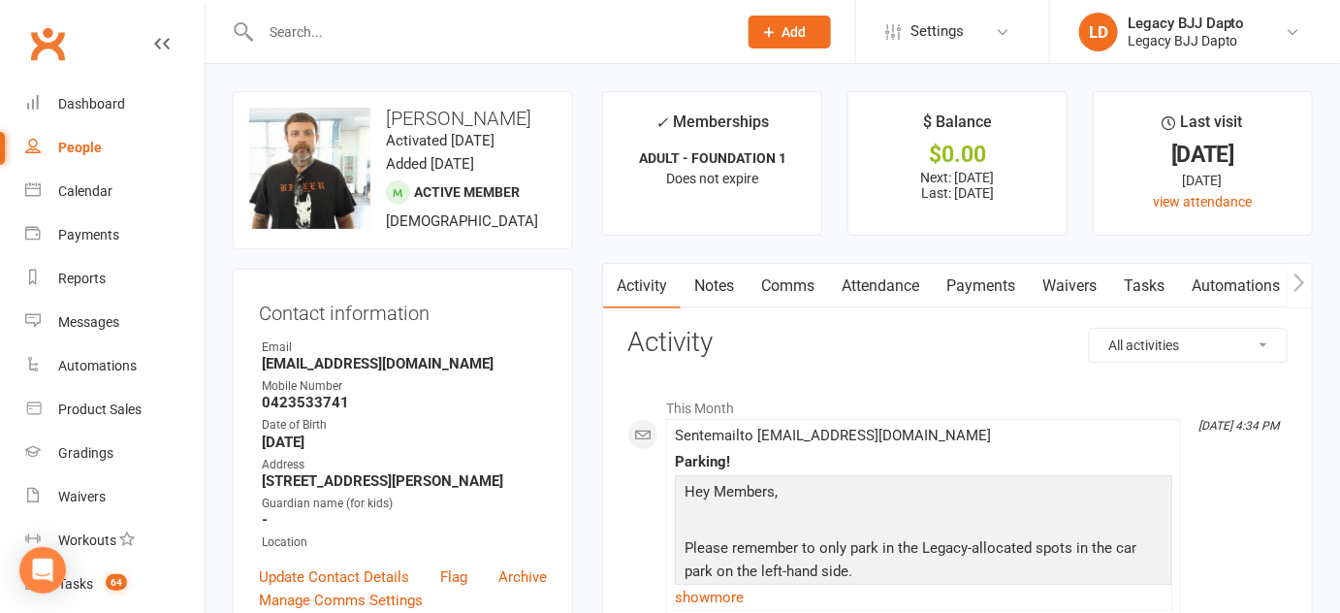
click at [962, 289] on link "Payments" at bounding box center [981, 286] width 96 height 45
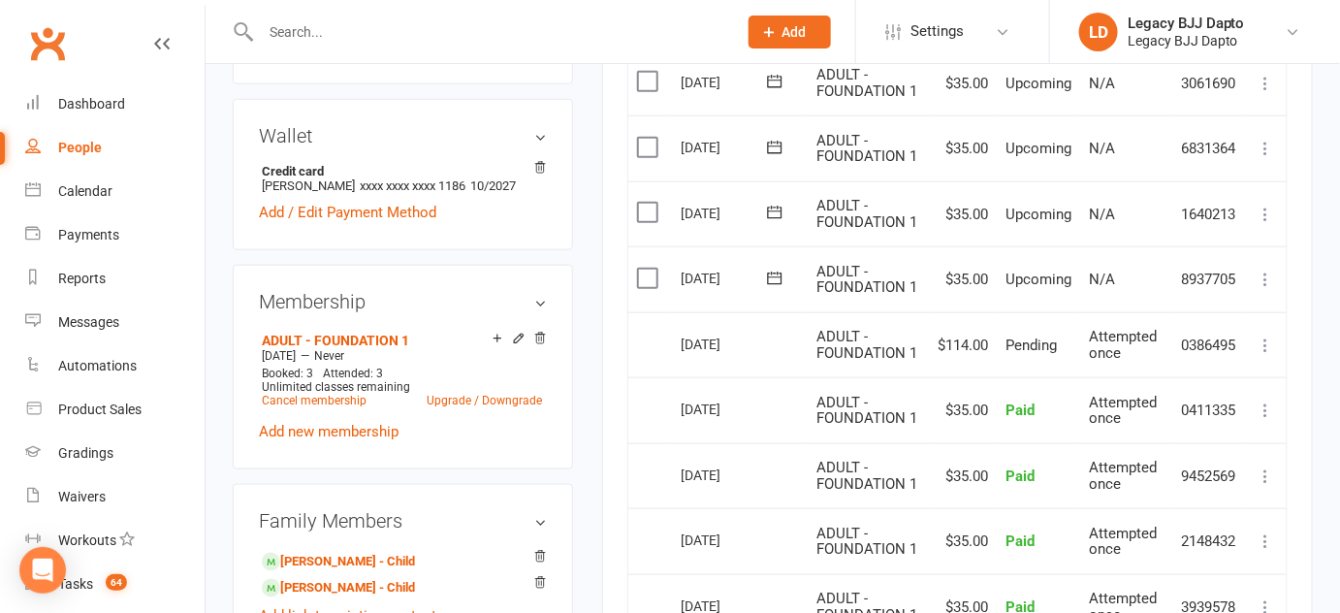
scroll to position [556, 0]
click at [955, 335] on td "$114.00" at bounding box center [963, 343] width 68 height 66
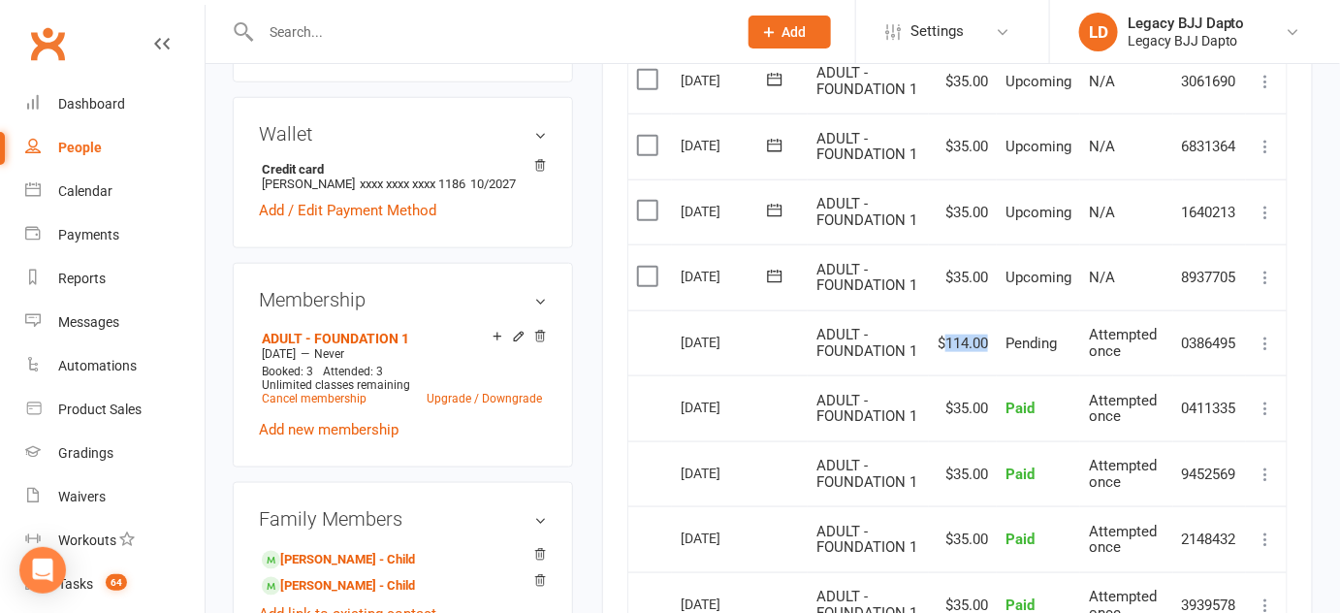
click at [955, 335] on td "$114.00" at bounding box center [963, 343] width 68 height 66
click at [916, 364] on td "ADULT - FOUNDATION 1" at bounding box center [868, 343] width 121 height 66
click at [1264, 268] on icon at bounding box center [1266, 277] width 19 height 19
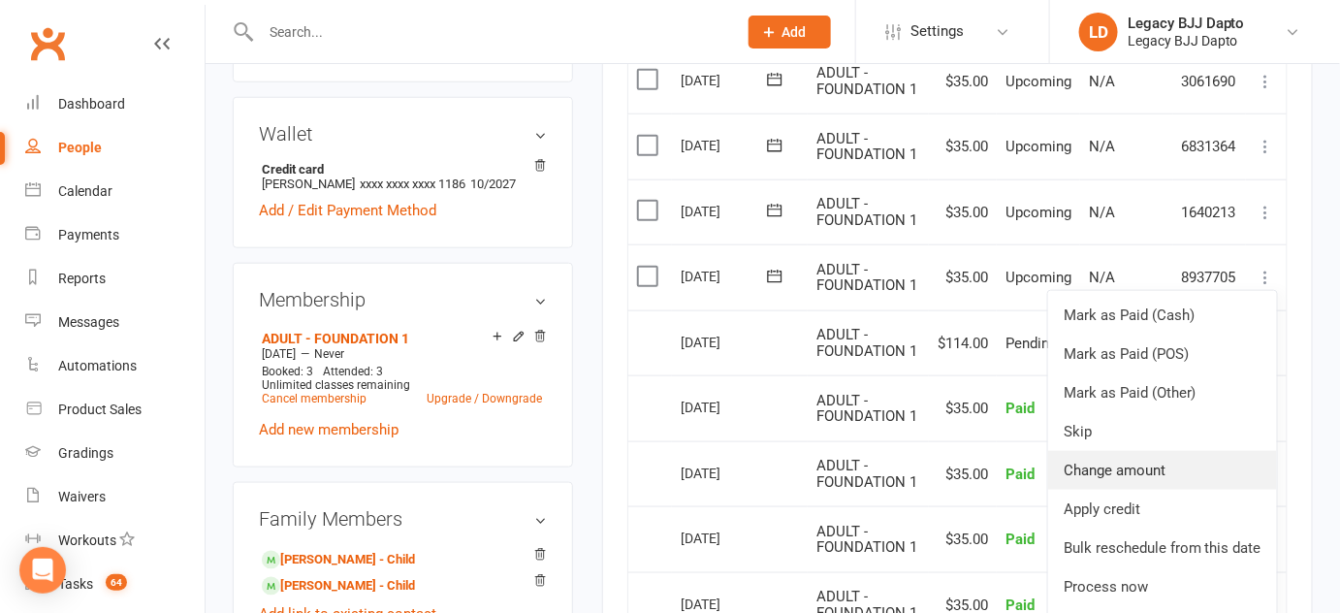
click at [1119, 477] on link "Change amount" at bounding box center [1162, 470] width 229 height 39
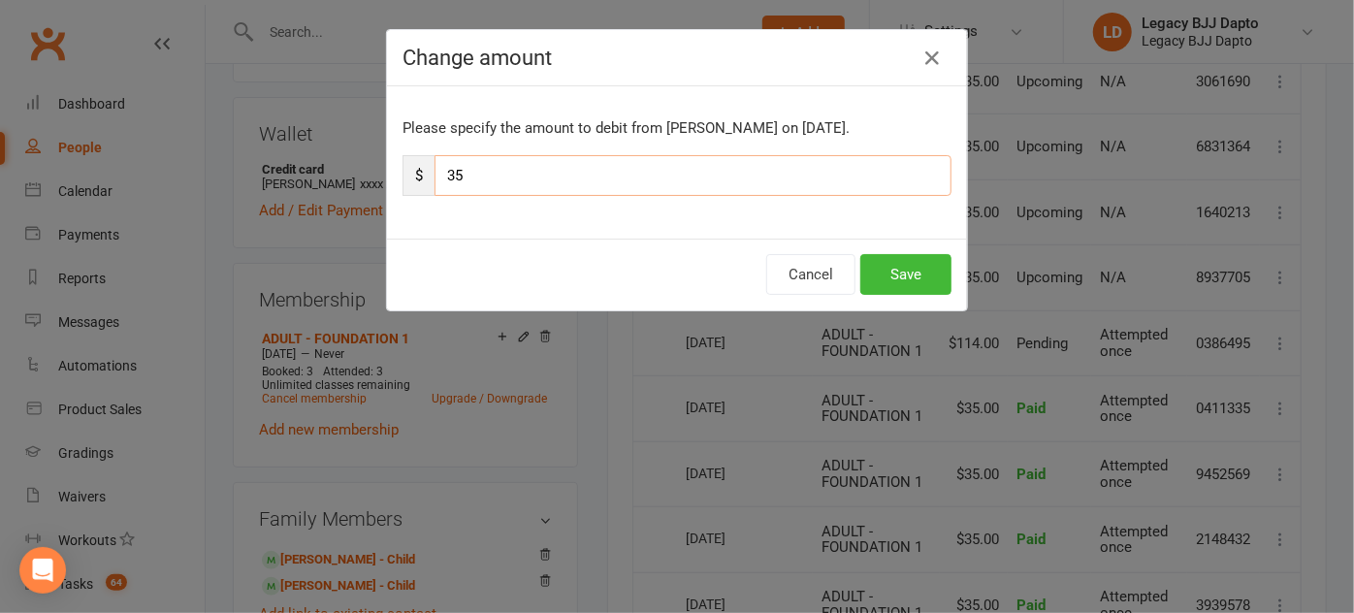
click at [554, 159] on input "35" at bounding box center [692, 175] width 517 height 41
type input "3"
type input "104.00"
click at [907, 273] on button "Save" at bounding box center [905, 274] width 91 height 41
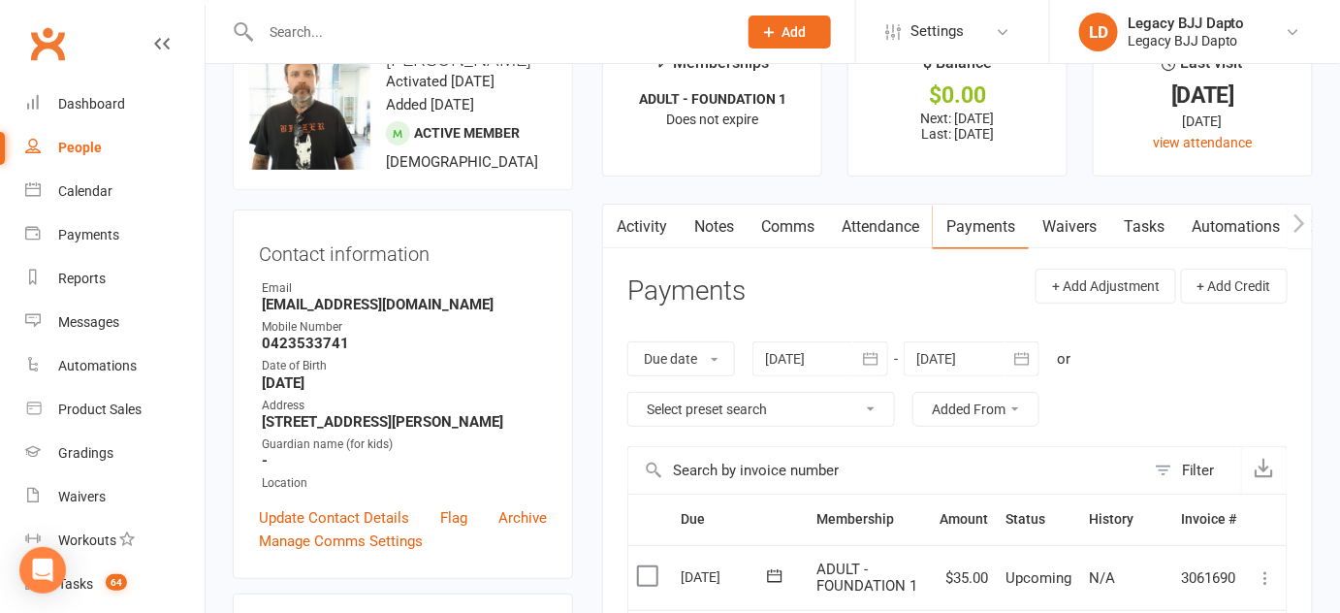
scroll to position [25, 0]
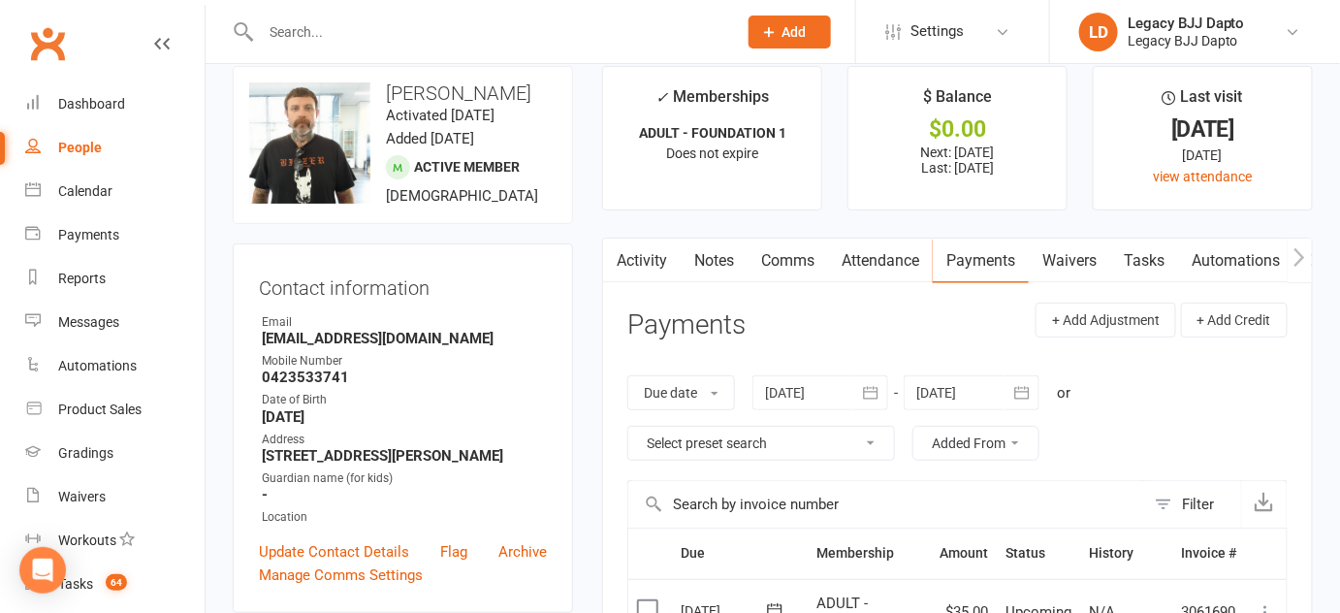
click at [719, 260] on link "Notes" at bounding box center [714, 261] width 67 height 45
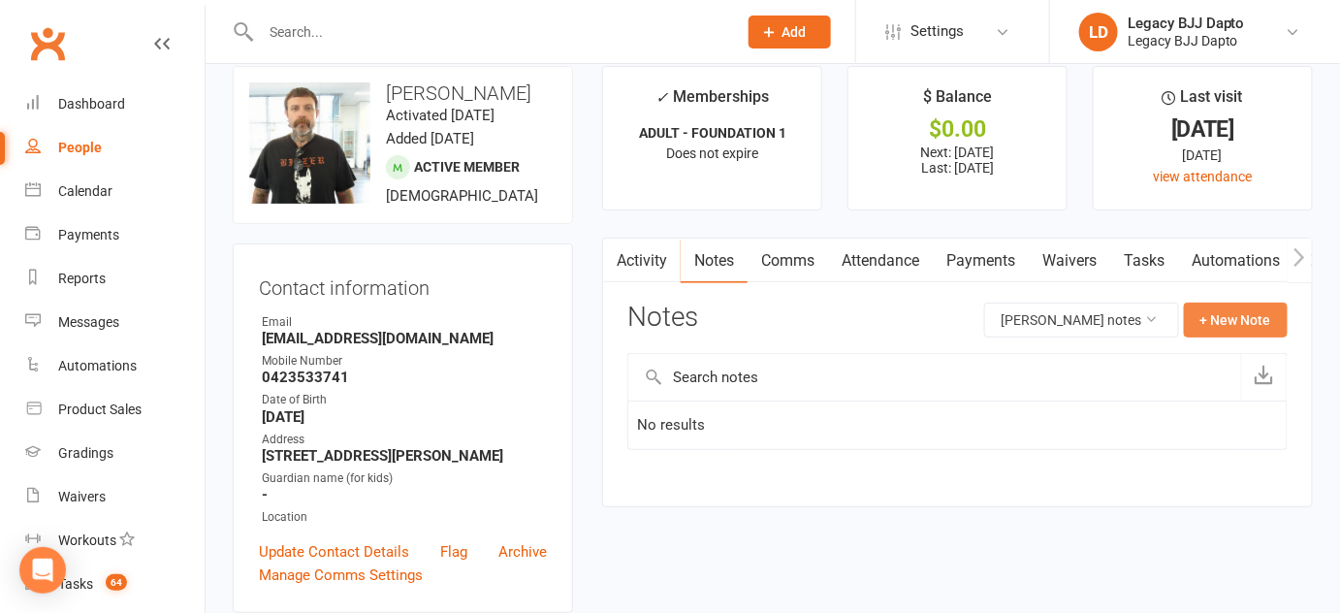
click at [1222, 319] on button "+ New Note" at bounding box center [1236, 320] width 104 height 35
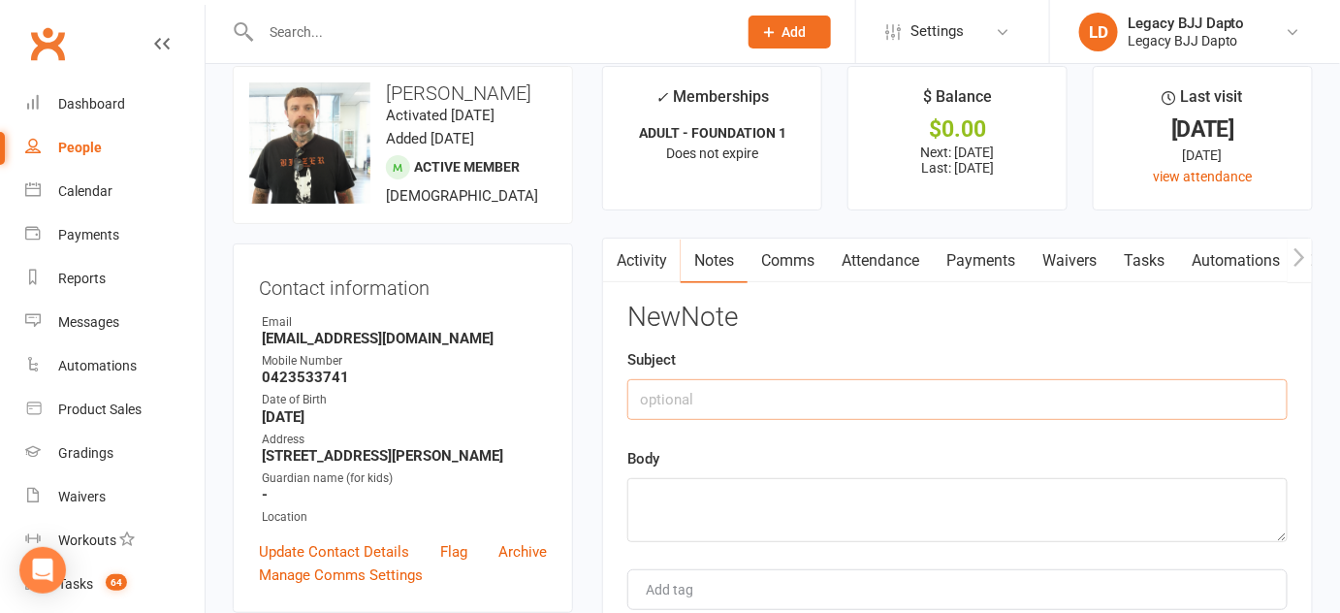
click at [771, 397] on input "text" at bounding box center [957, 399] width 660 height 41
type input "6"
click at [782, 520] on textarea at bounding box center [957, 510] width 660 height 64
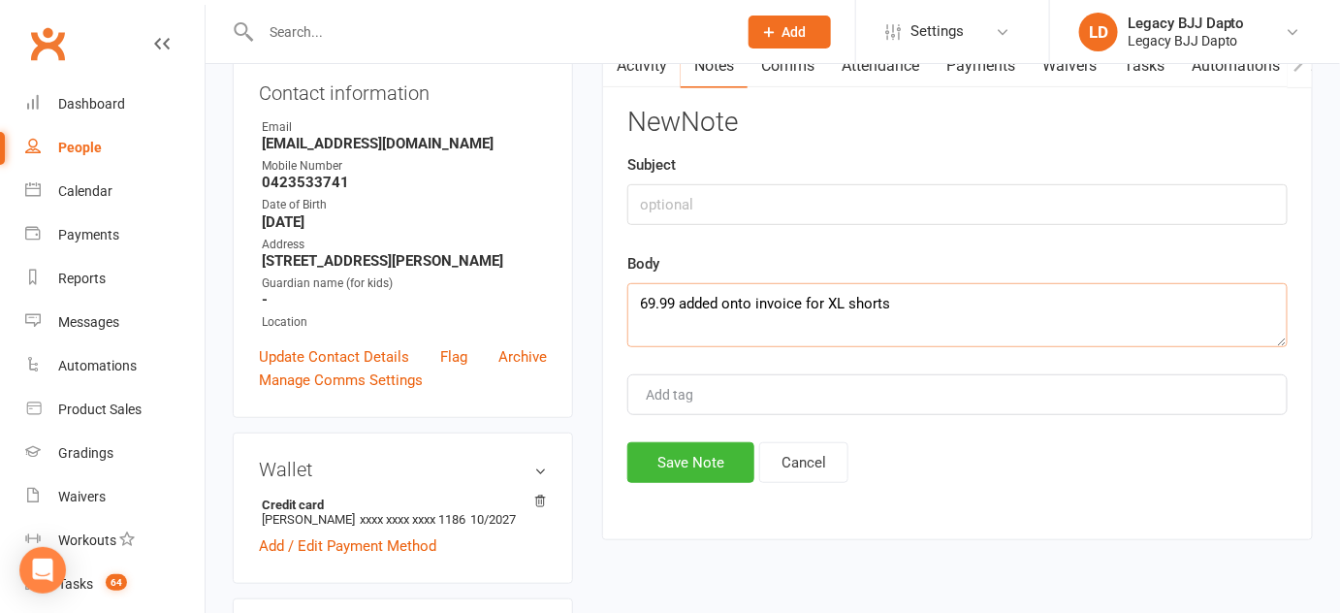
scroll to position [236, 0]
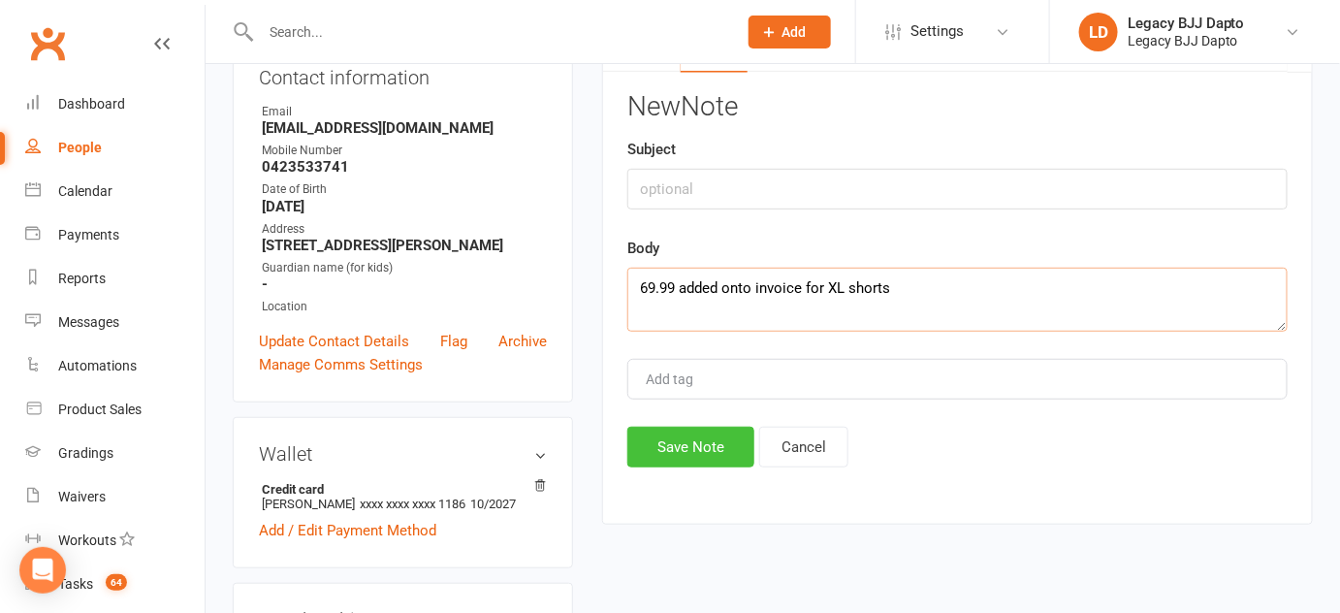
type textarea "69.99 added onto invoice for XL shorts"
click at [699, 443] on button "Save Note" at bounding box center [690, 447] width 127 height 41
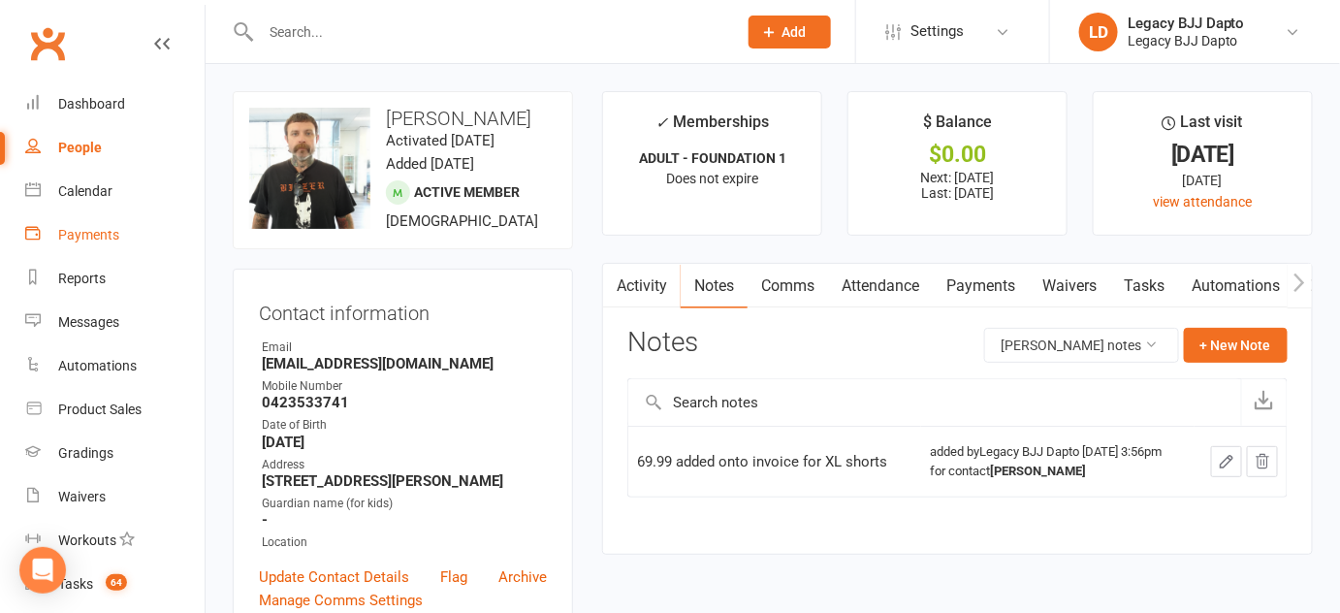
scroll to position [276, 0]
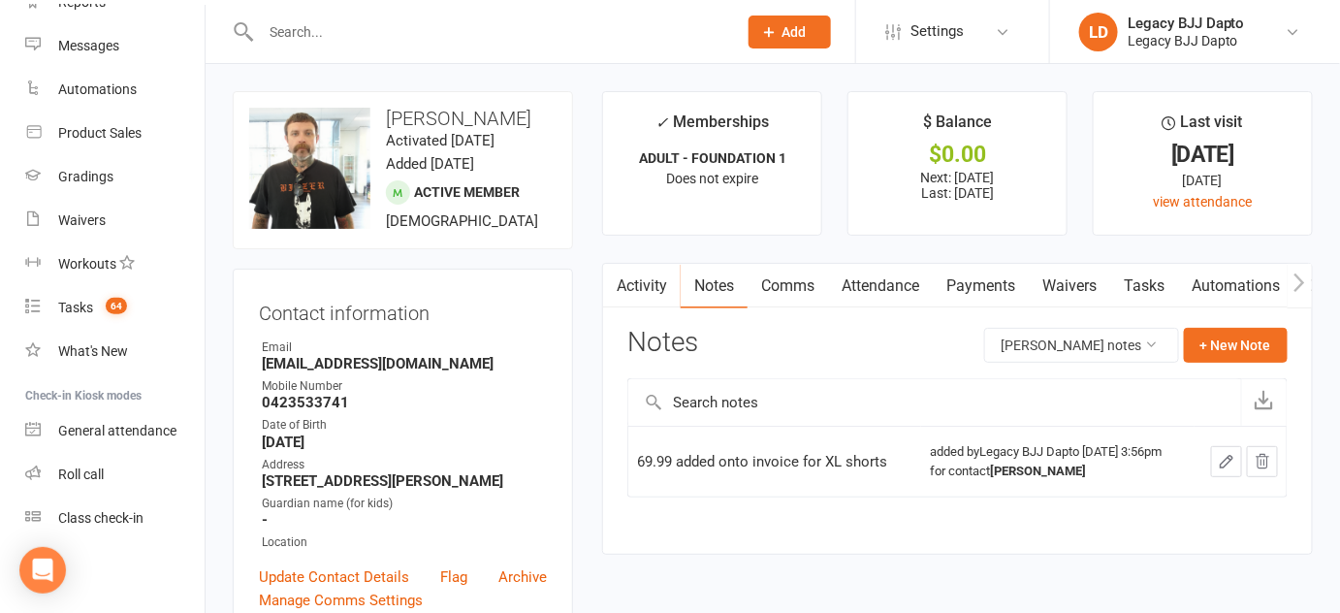
click at [419, 44] on input "text" at bounding box center [489, 31] width 468 height 27
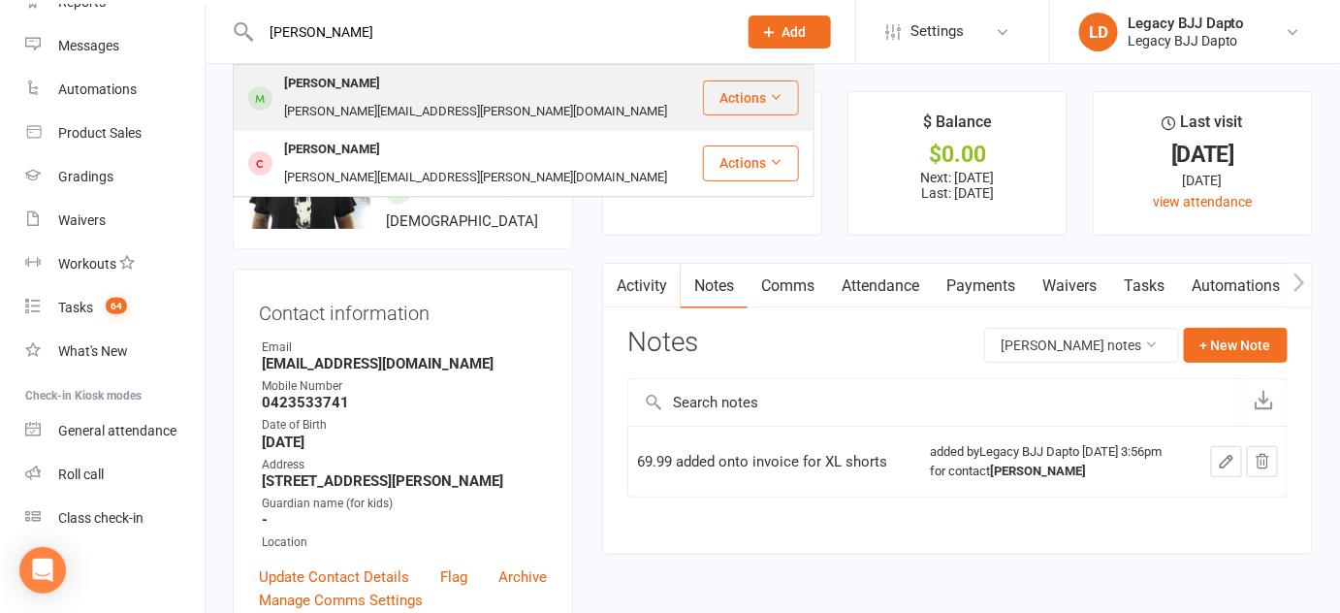
type input "bobby"
click at [354, 90] on div "[PERSON_NAME]" at bounding box center [332, 84] width 108 height 28
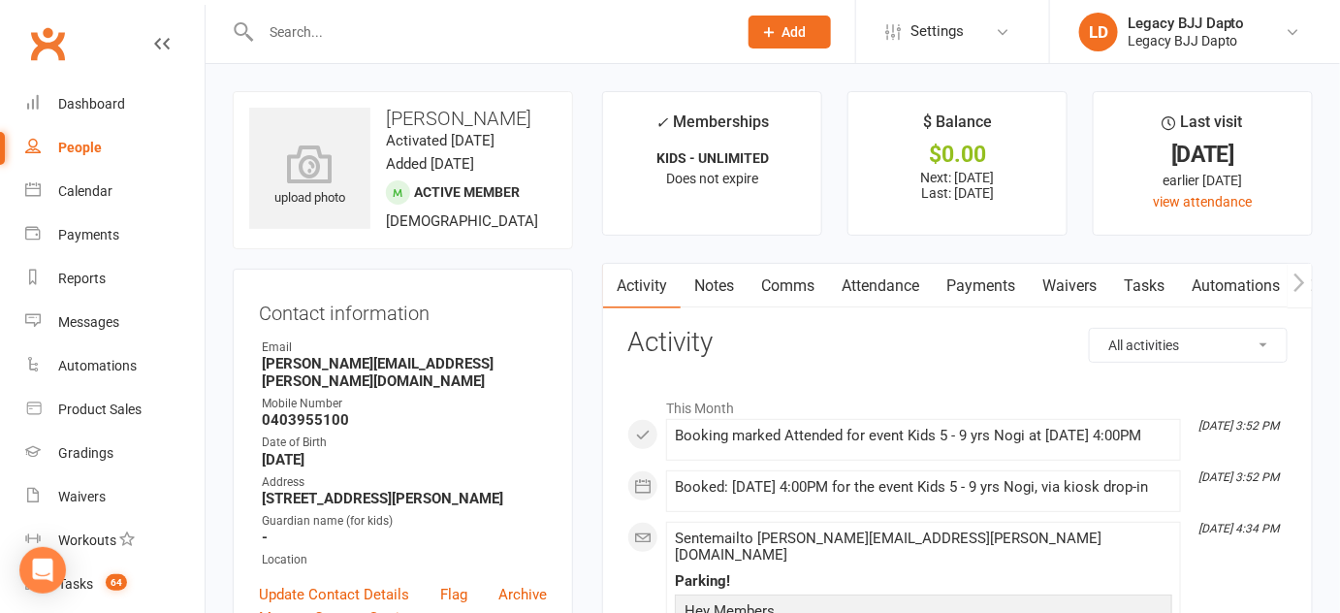
click at [80, 137] on link "People" at bounding box center [114, 148] width 179 height 44
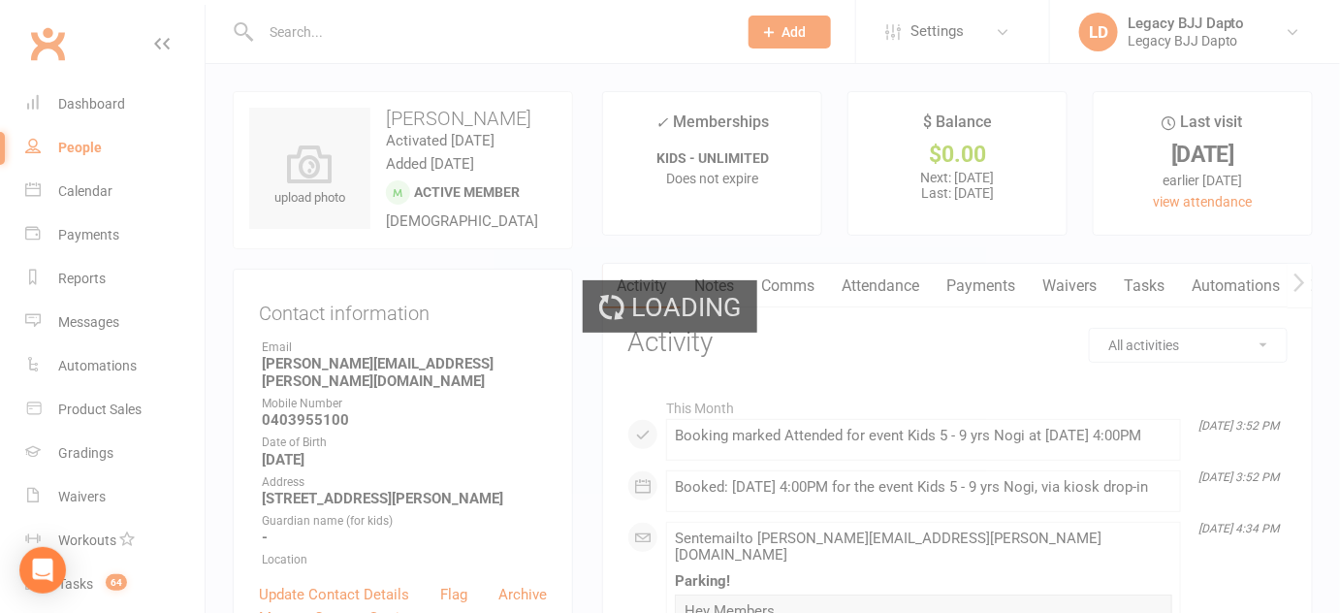
select select "100"
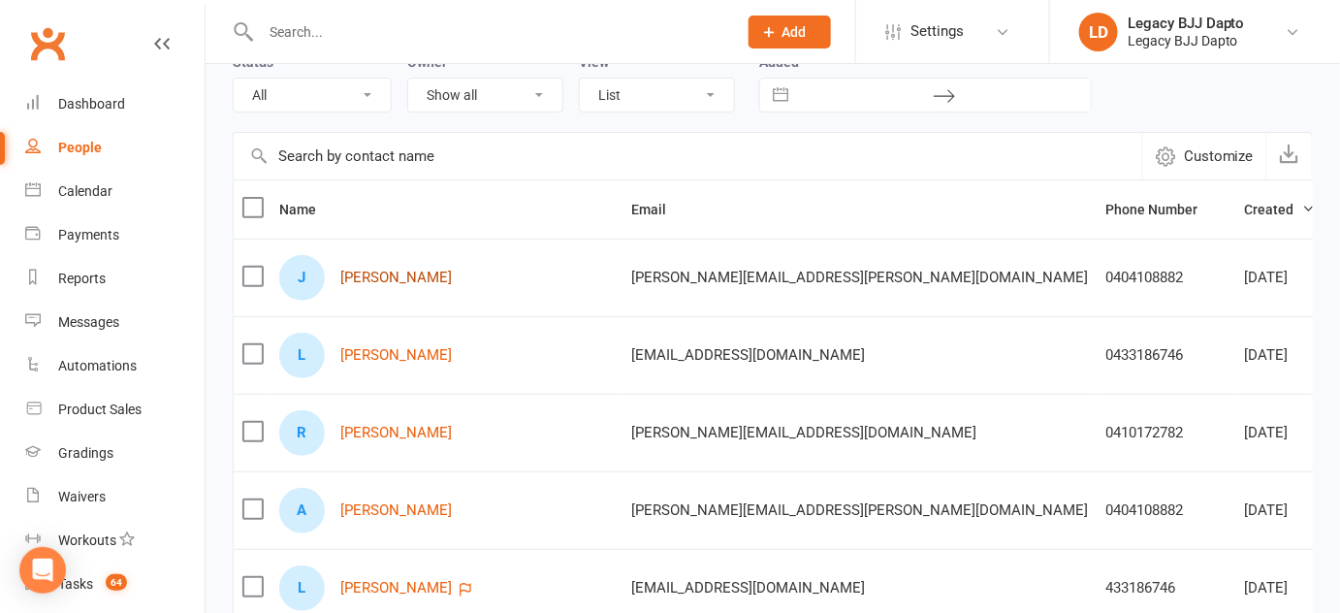
scroll to position [113, 0]
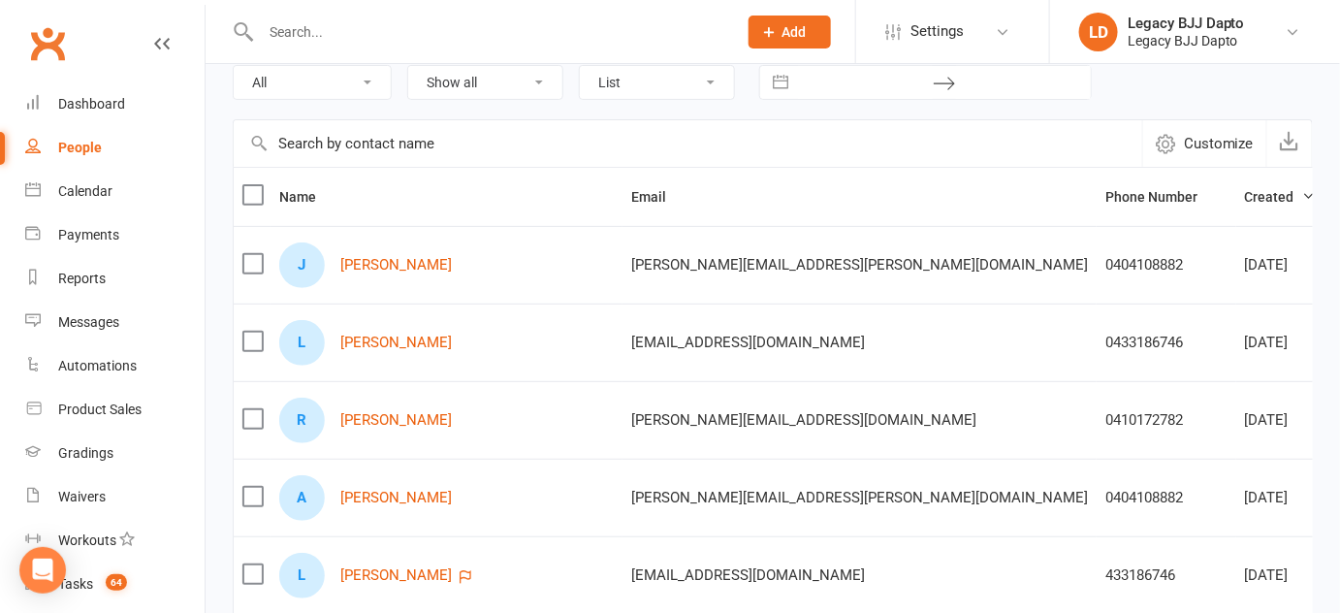
click at [374, 7] on div at bounding box center [478, 31] width 491 height 63
click at [374, 38] on input "text" at bounding box center [489, 31] width 468 height 27
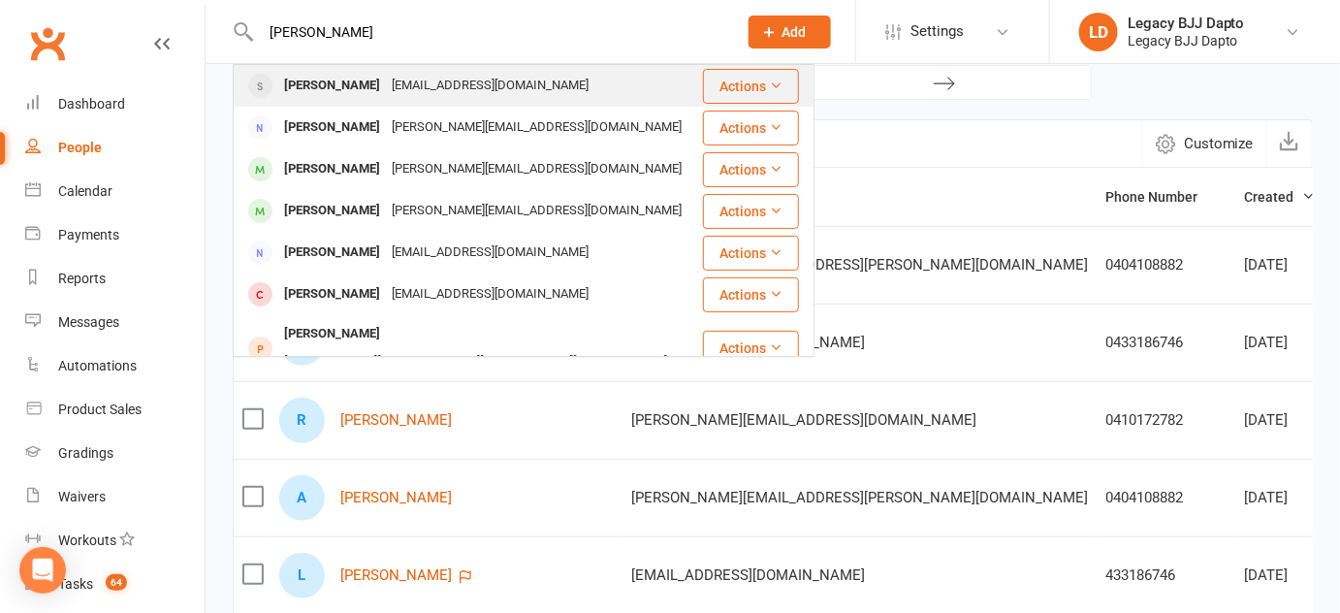
type input "[PERSON_NAME]"
click at [297, 89] on div "[PERSON_NAME]" at bounding box center [332, 86] width 108 height 28
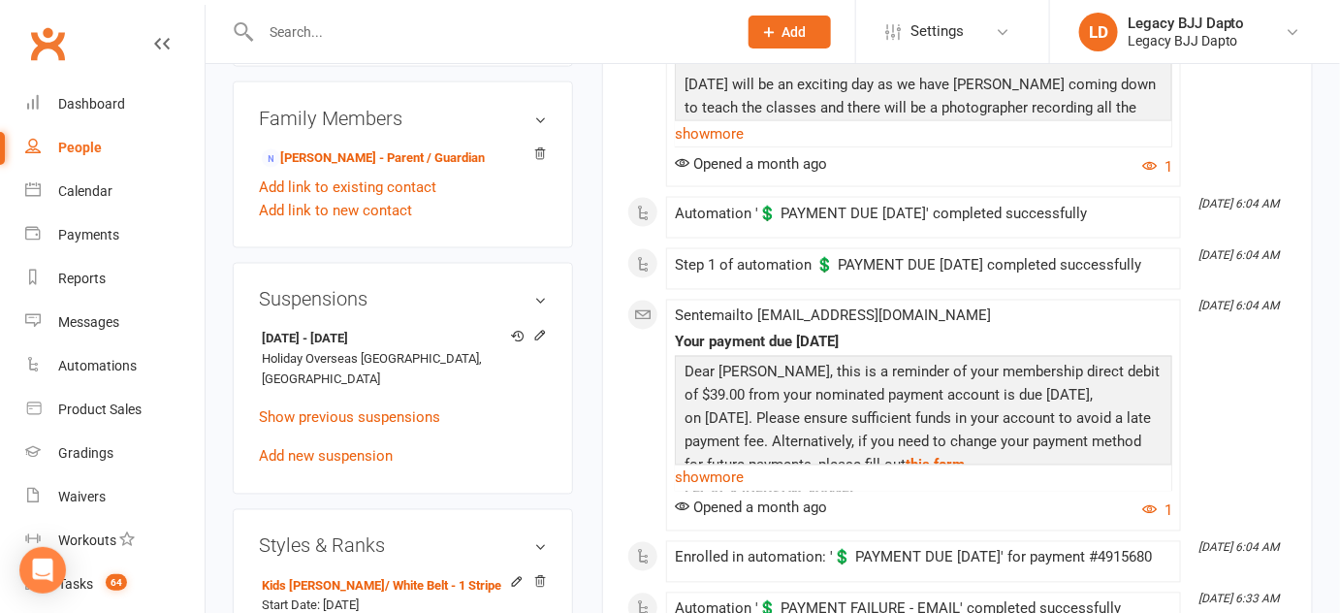
scroll to position [944, 0]
click at [537, 339] on icon at bounding box center [540, 335] width 9 height 9
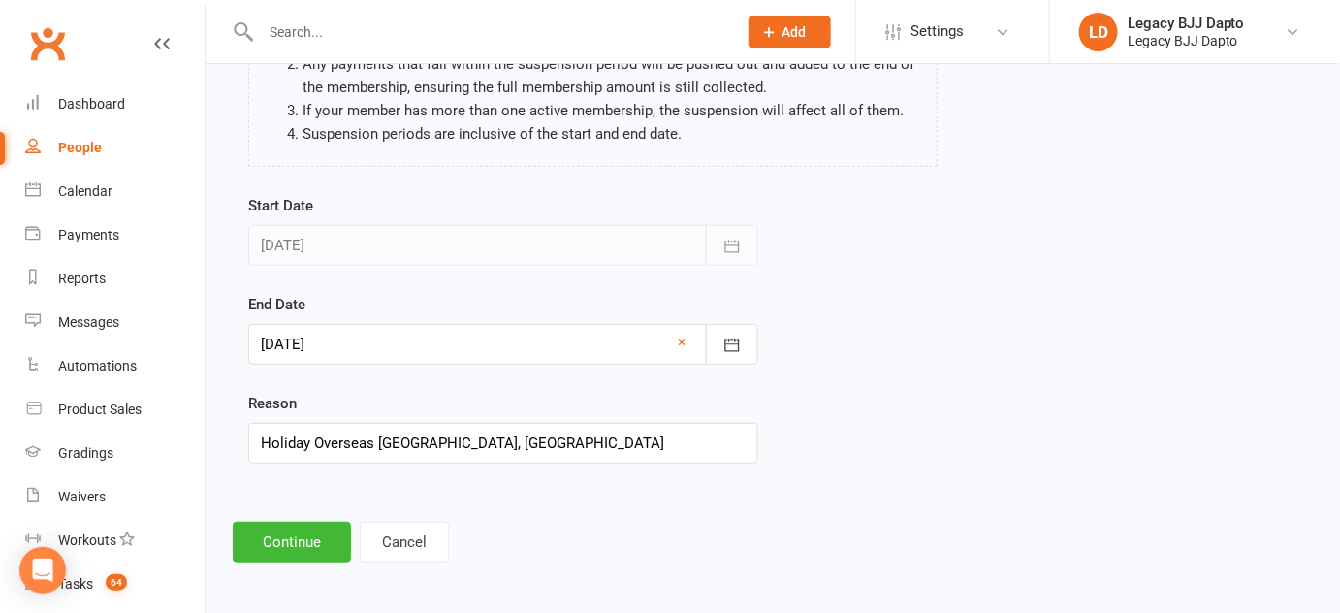
scroll to position [237, 0]
click at [429, 344] on div at bounding box center [503, 342] width 510 height 41
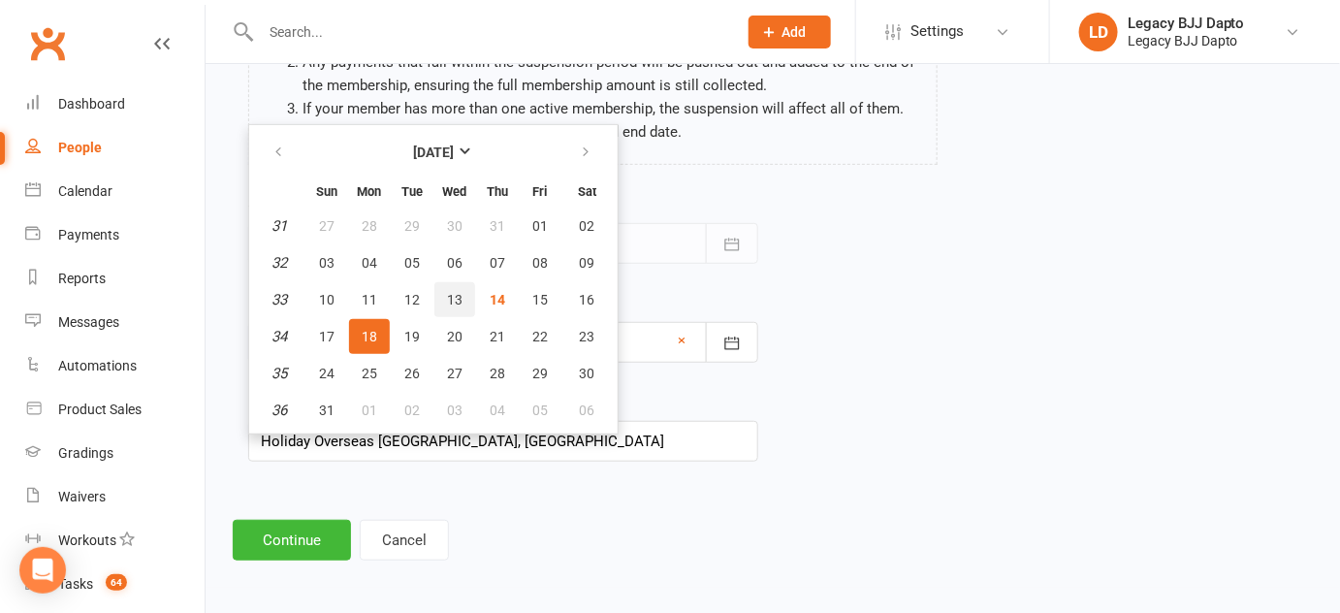
click at [462, 294] on button "13" at bounding box center [454, 299] width 41 height 35
type input "13 Aug 2025"
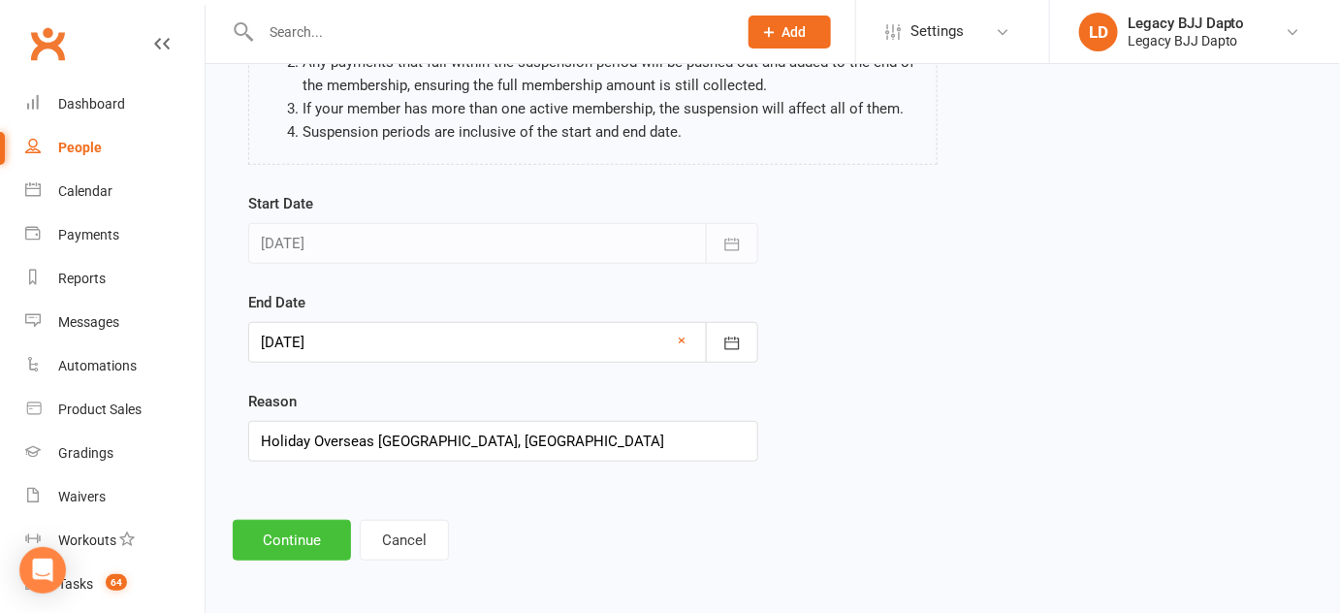
click at [271, 537] on button "Continue" at bounding box center [292, 540] width 118 height 41
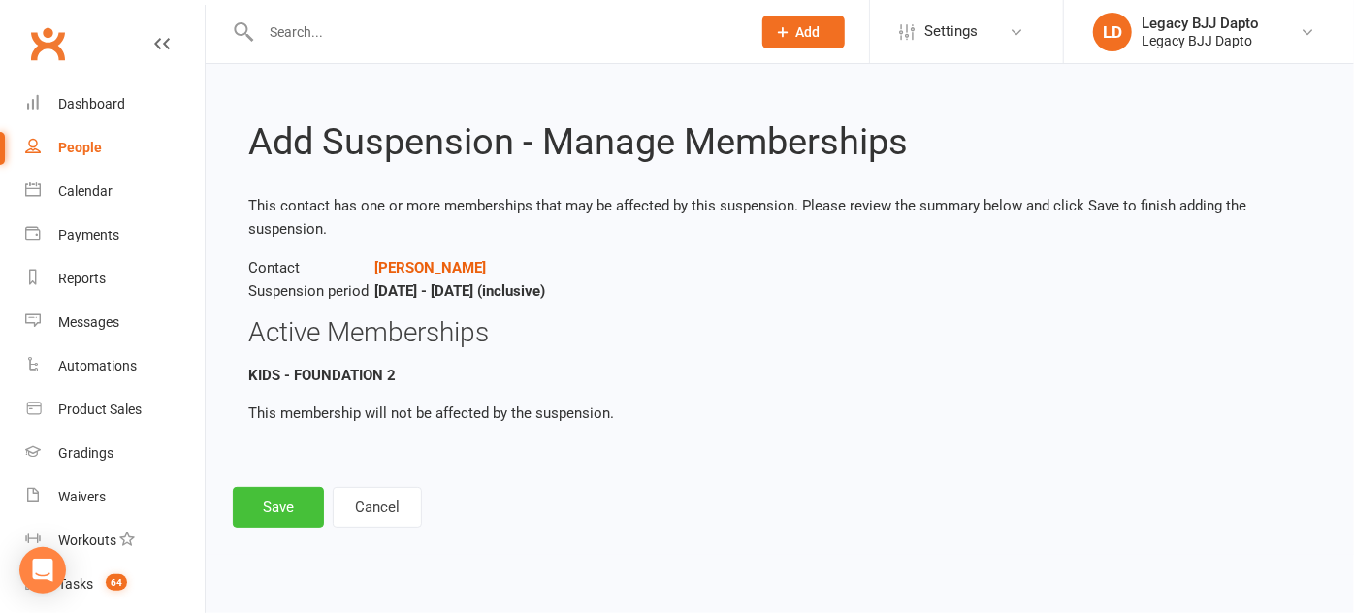
click at [295, 513] on button "Save" at bounding box center [278, 507] width 91 height 41
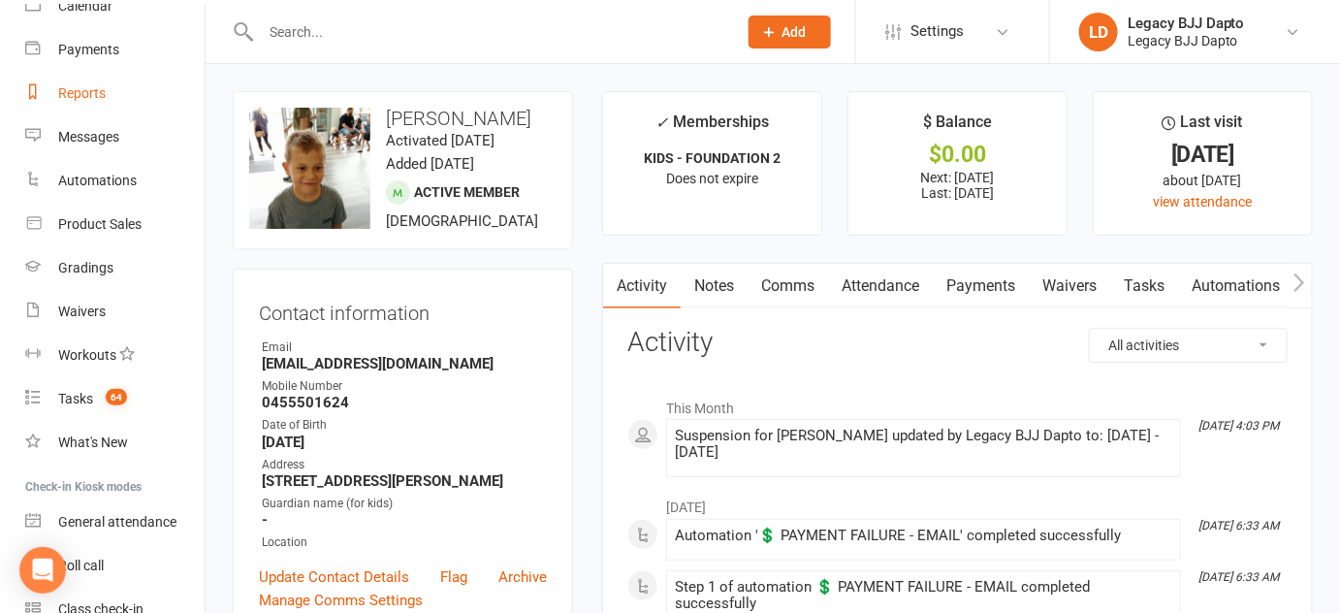
scroll to position [276, 0]
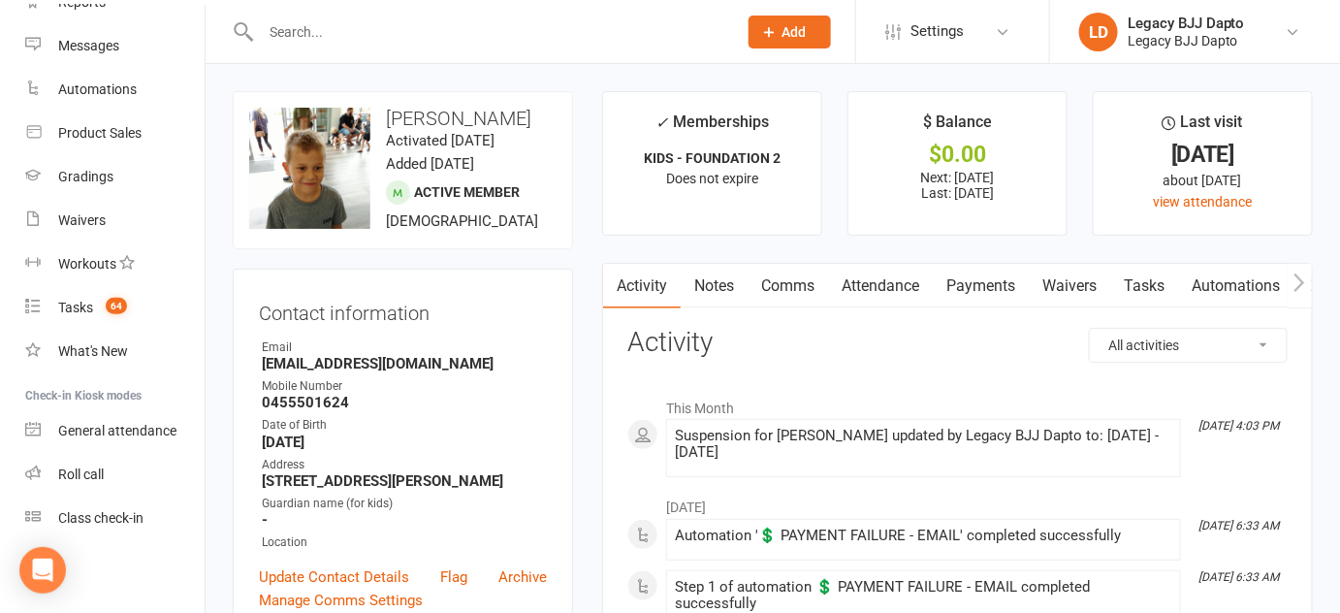
click at [1009, 294] on link "Payments" at bounding box center [981, 286] width 96 height 45
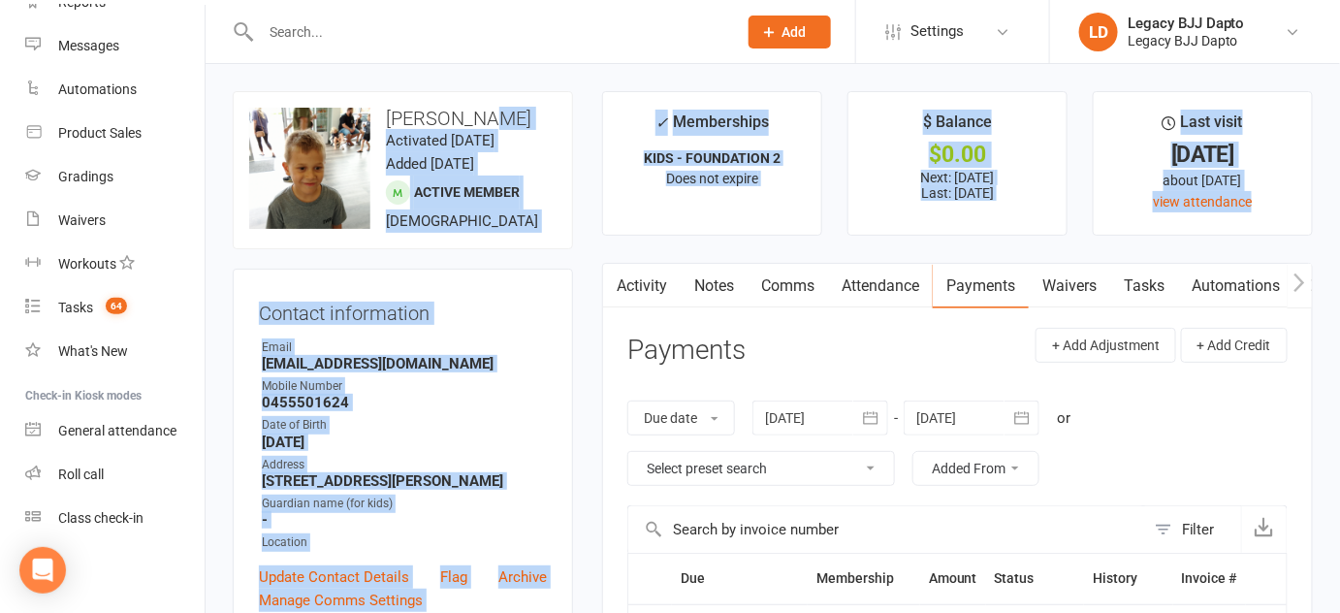
drag, startPoint x: 582, startPoint y: 111, endPoint x: 678, endPoint y: 250, distance: 169.5
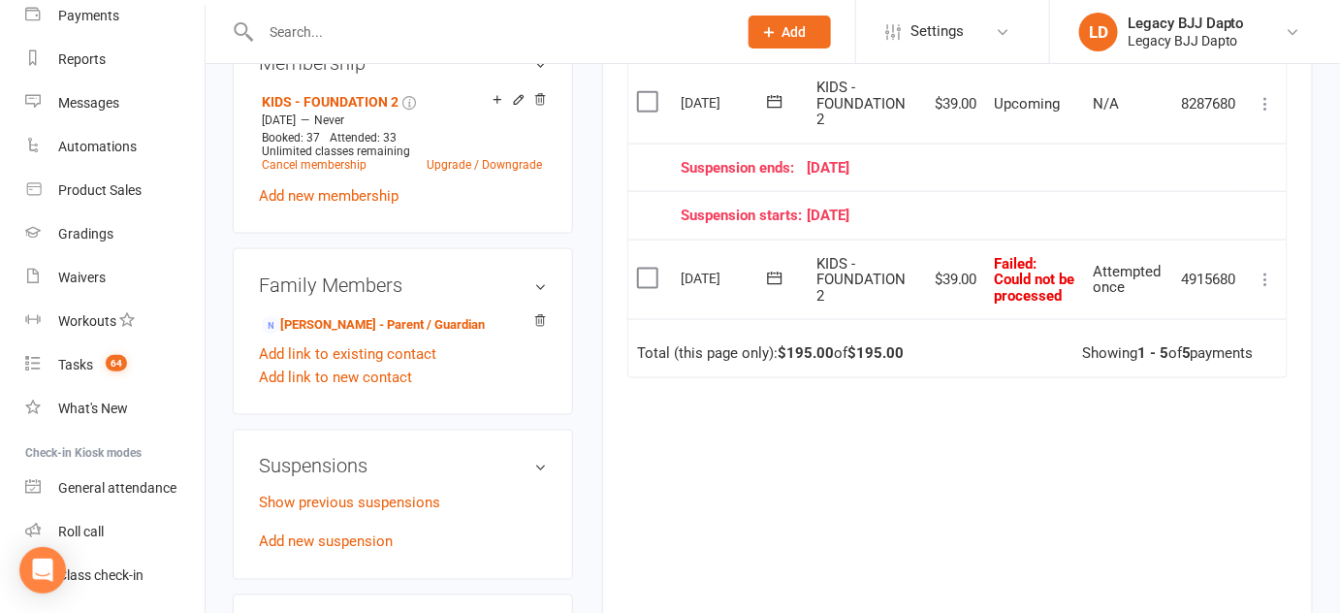
scroll to position [276, 0]
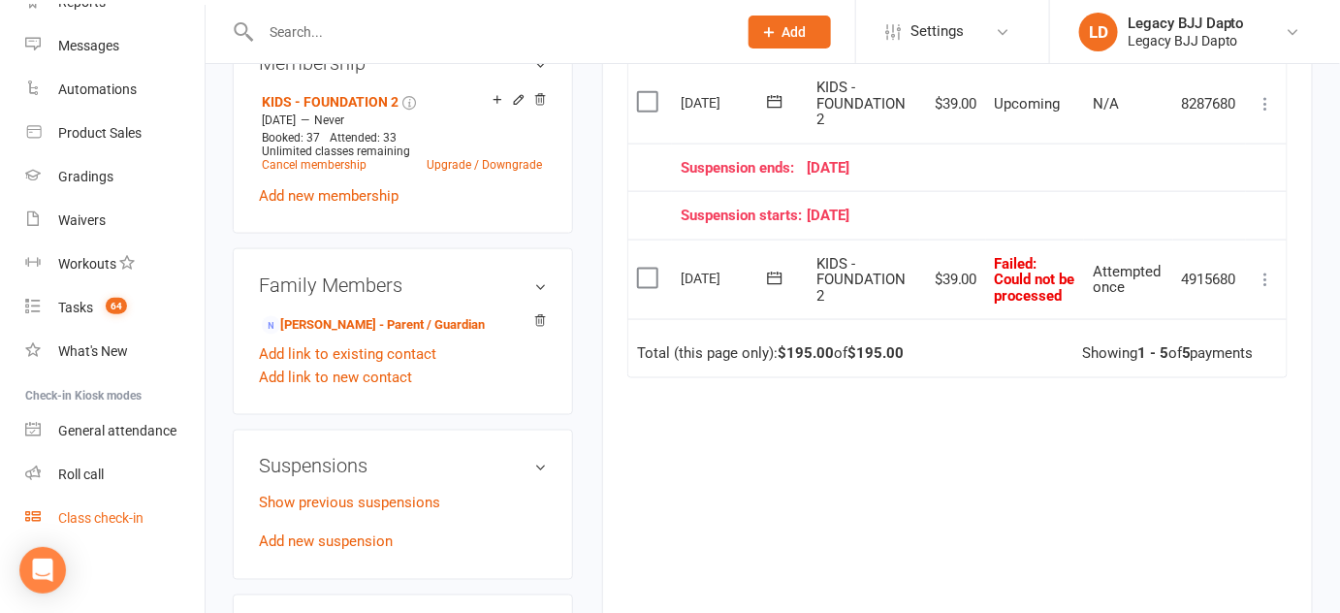
click at [109, 512] on div "Class check-in" at bounding box center [100, 518] width 85 height 16
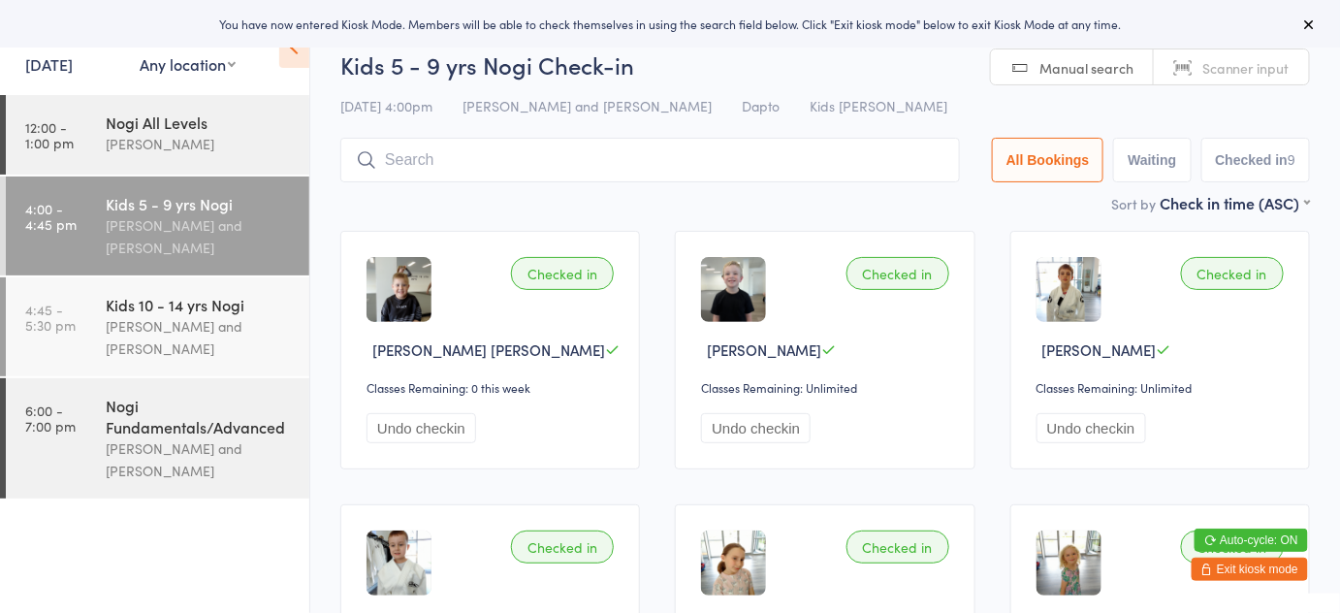
click at [597, 147] on input "search" at bounding box center [650, 160] width 620 height 45
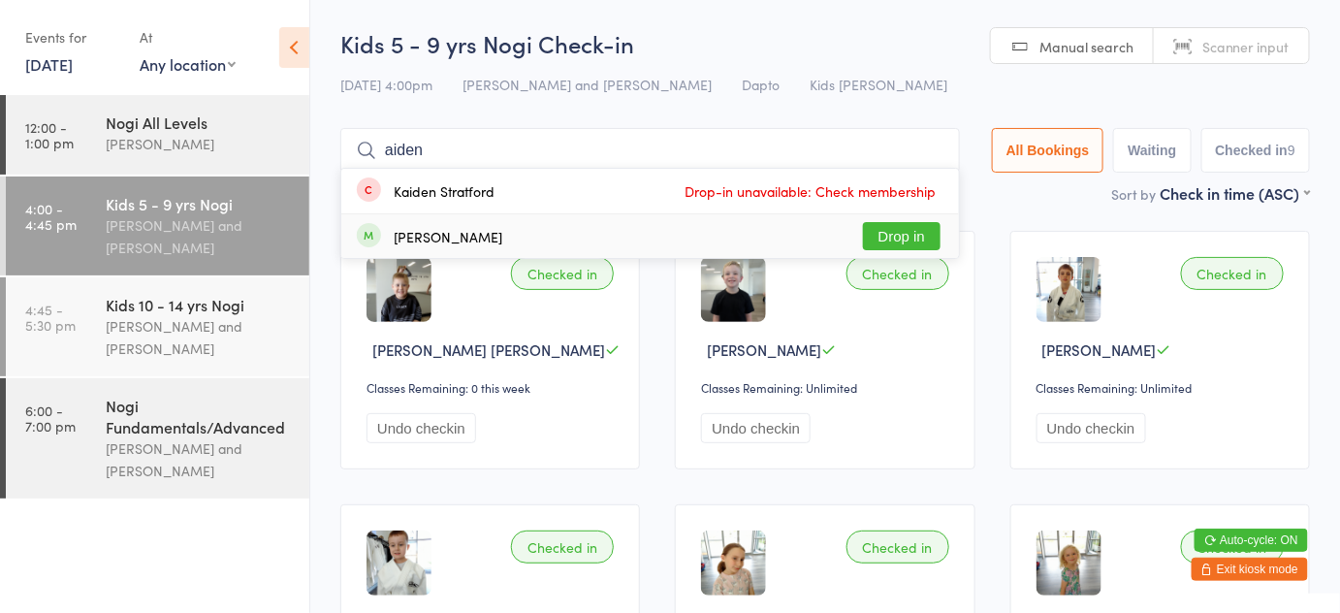
type input "aiden"
click at [891, 243] on button "Drop in" at bounding box center [902, 236] width 78 height 28
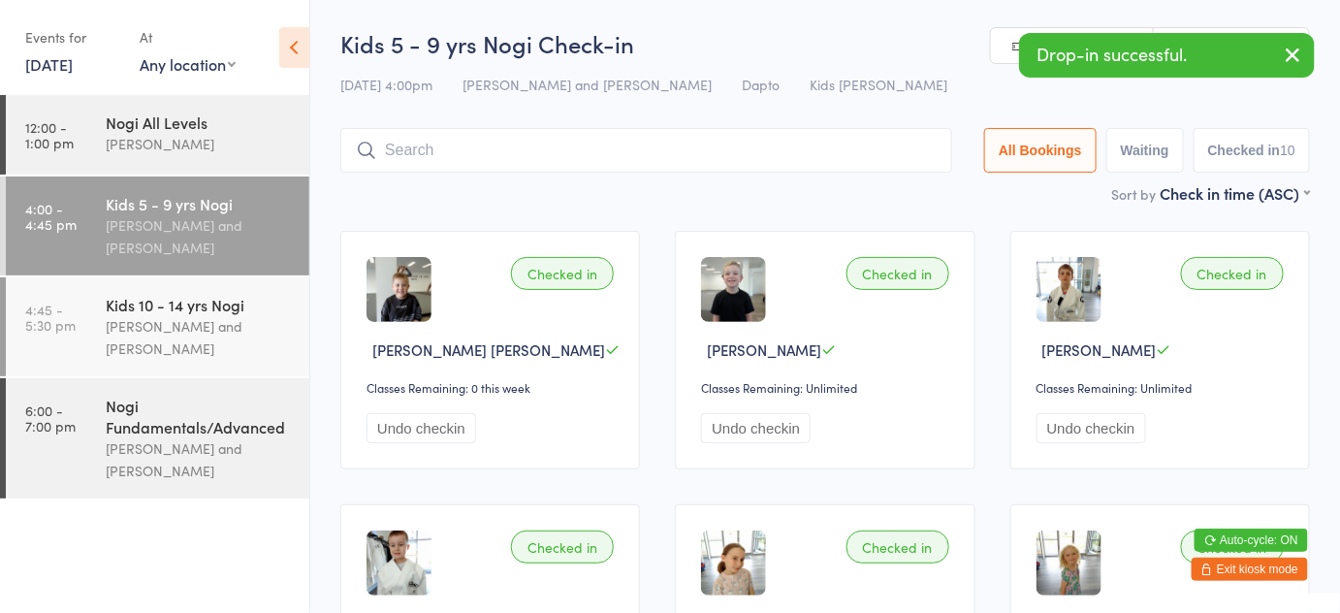
click at [1210, 569] on icon "button" at bounding box center [1208, 569] width 12 height 12
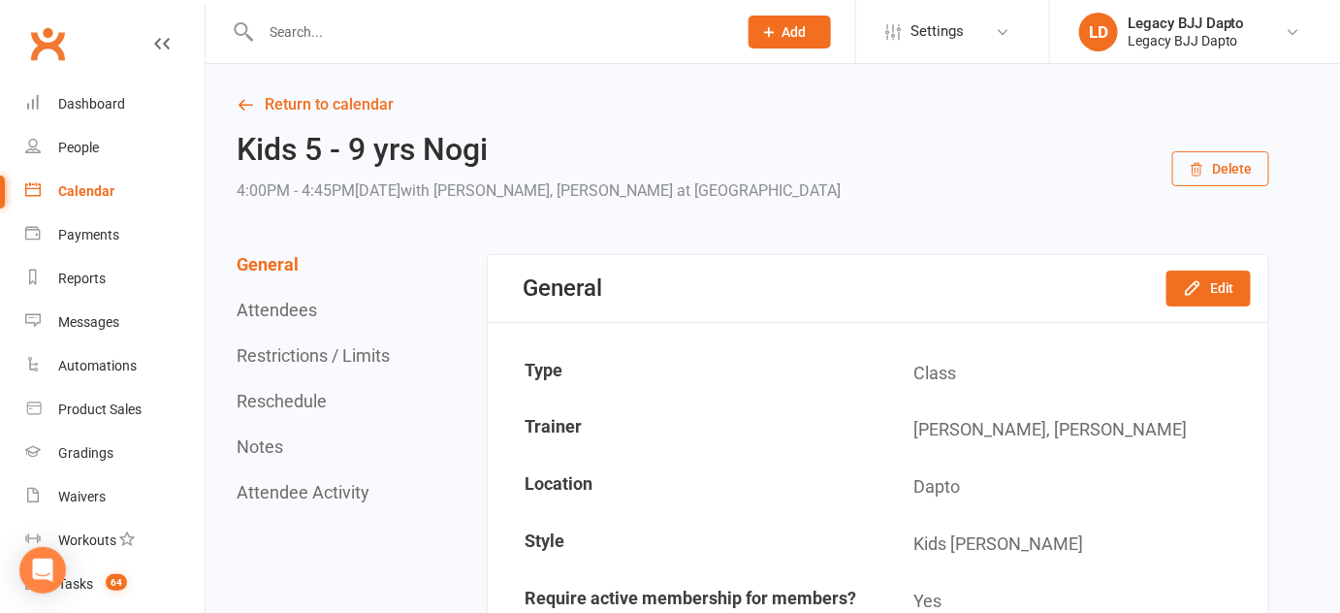
click at [896, 182] on div "Kids 5 - 9 yrs Nogi 4:00PM - 4:45PM[DATE] with [PERSON_NAME], [PERSON_NAME] at …" at bounding box center [753, 169] width 1033 height 72
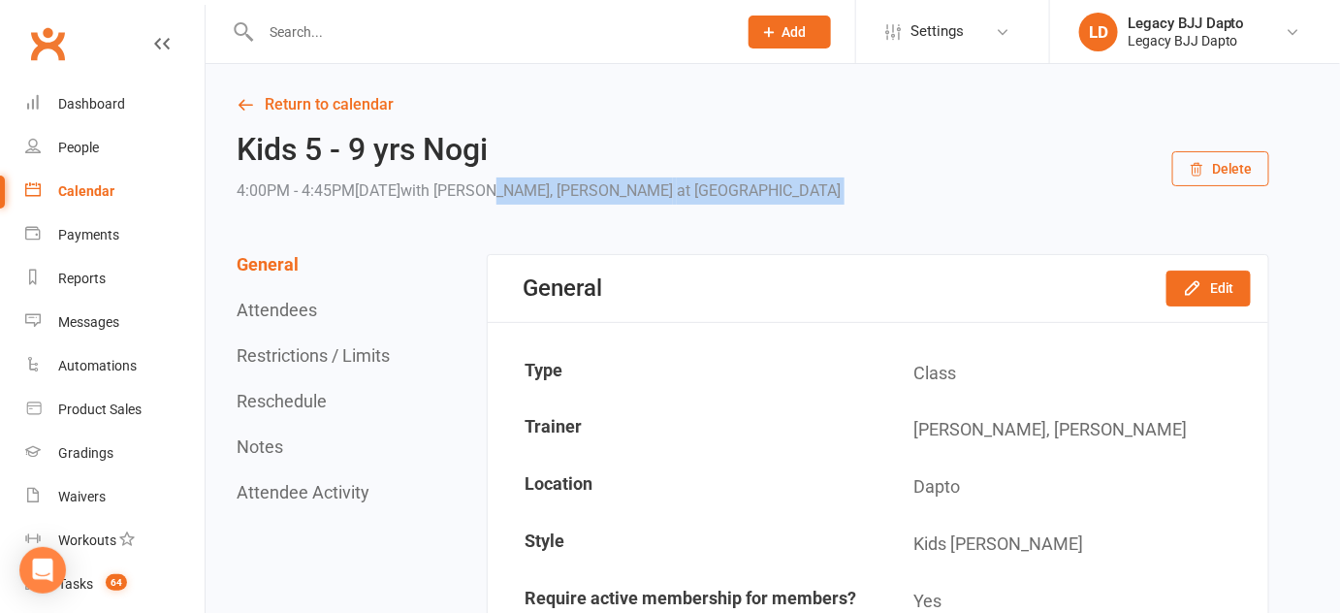
drag, startPoint x: 896, startPoint y: 182, endPoint x: 633, endPoint y: 185, distance: 262.8
click at [633, 185] on div "Kids 5 - 9 yrs Nogi 4:00PM - 4:45PM[DATE] with [PERSON_NAME], [PERSON_NAME] at …" at bounding box center [753, 169] width 1033 height 72
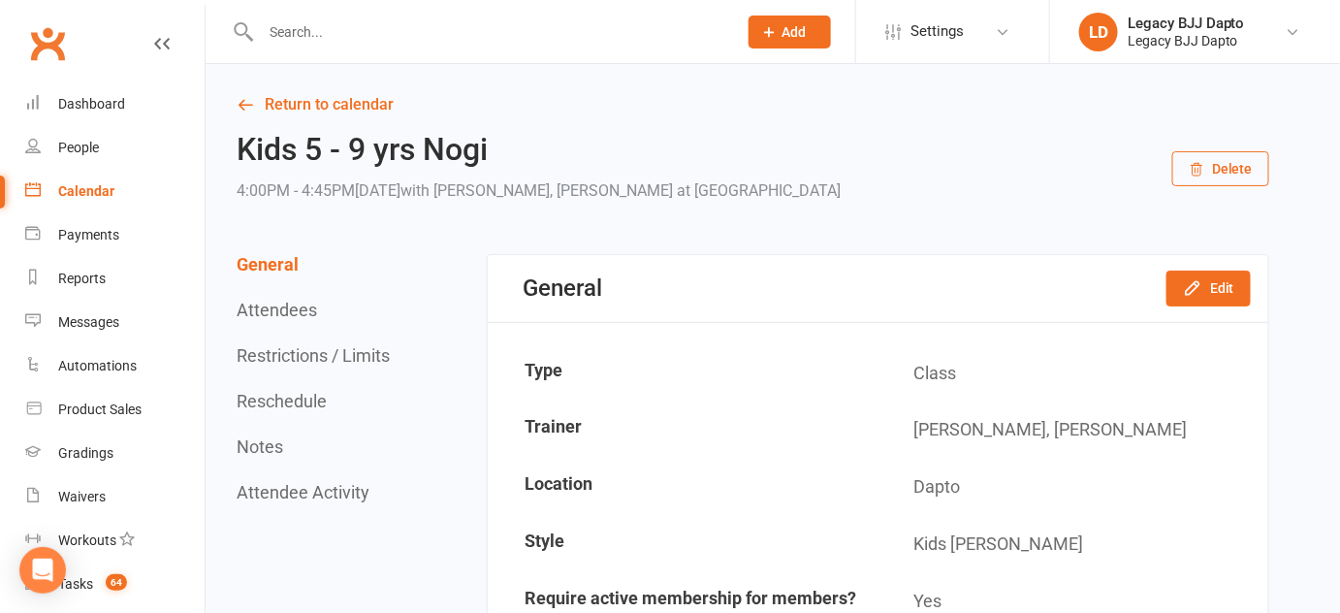
click at [579, 146] on h2 "Kids 5 - 9 yrs Nogi" at bounding box center [539, 150] width 604 height 34
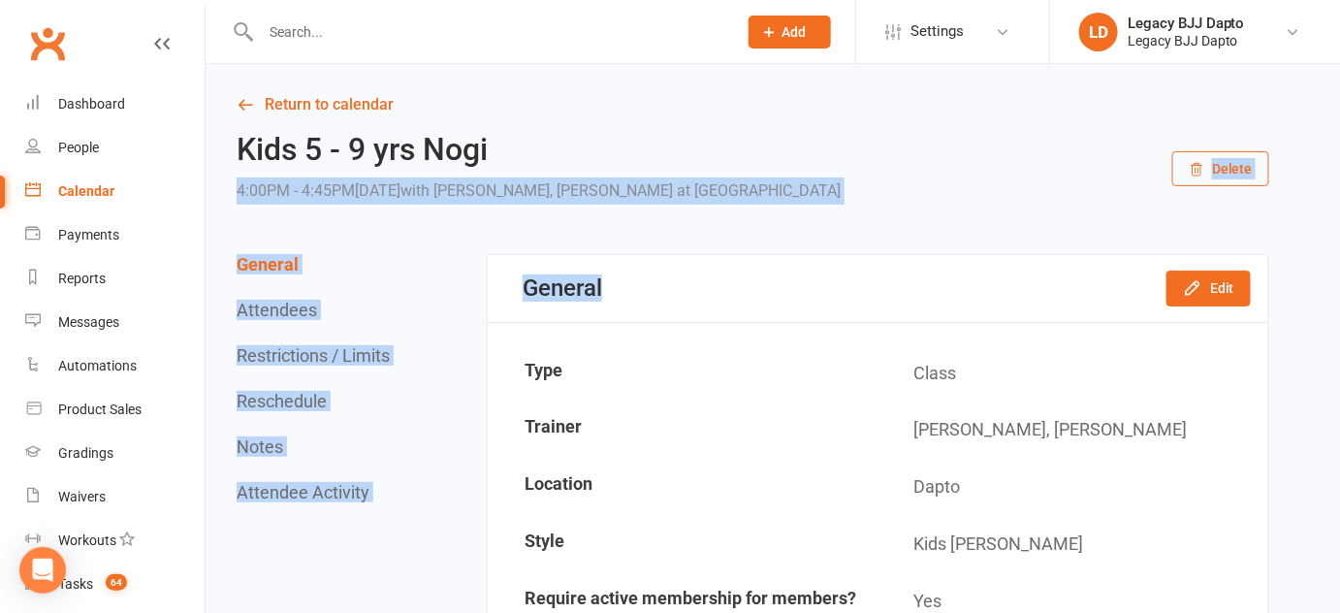
drag, startPoint x: 579, startPoint y: 146, endPoint x: 750, endPoint y: 206, distance: 180.7
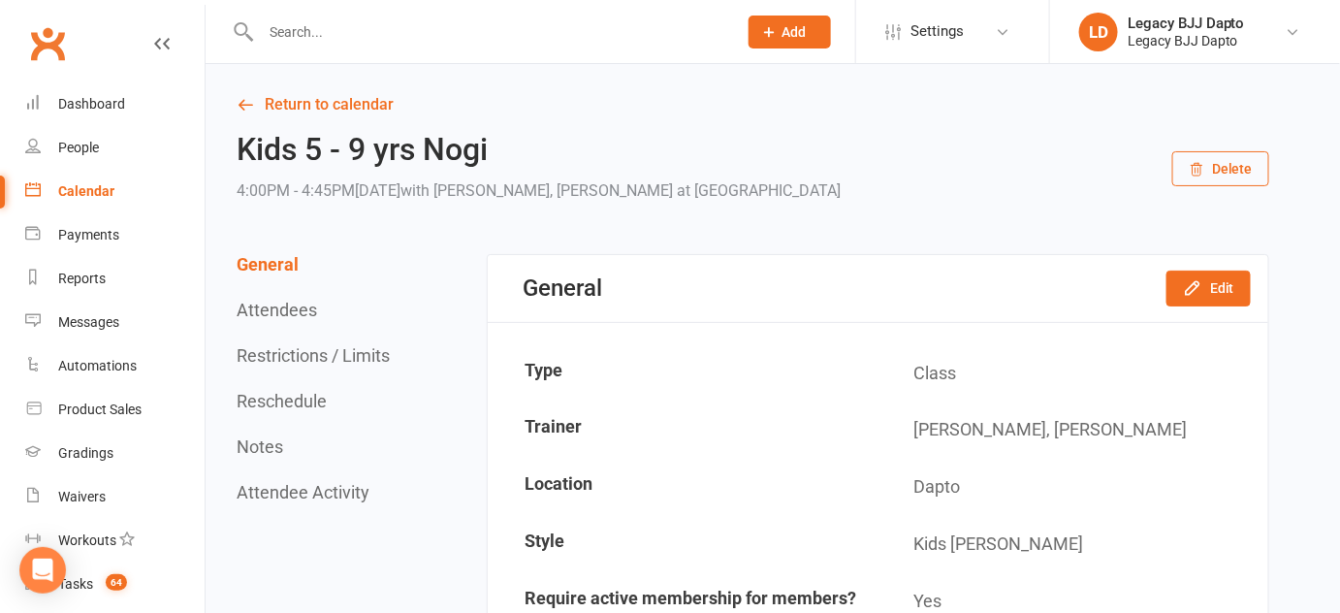
click at [455, 149] on h2 "Kids 5 - 9 yrs Nogi" at bounding box center [539, 150] width 604 height 34
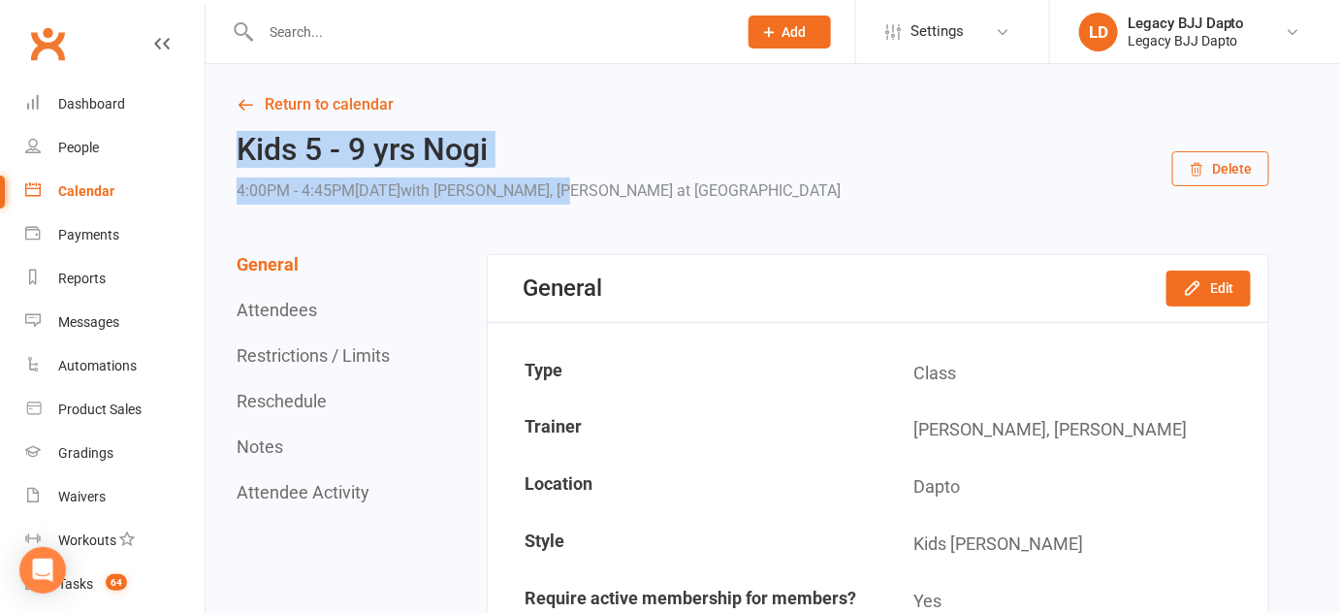
drag, startPoint x: 209, startPoint y: 134, endPoint x: 687, endPoint y: 173, distance: 478.7
click at [687, 173] on div "Kids 5 - 9 yrs Nogi 4:00PM - 4:45PM[DATE] with [PERSON_NAME], [PERSON_NAME] at …" at bounding box center [539, 169] width 604 height 72
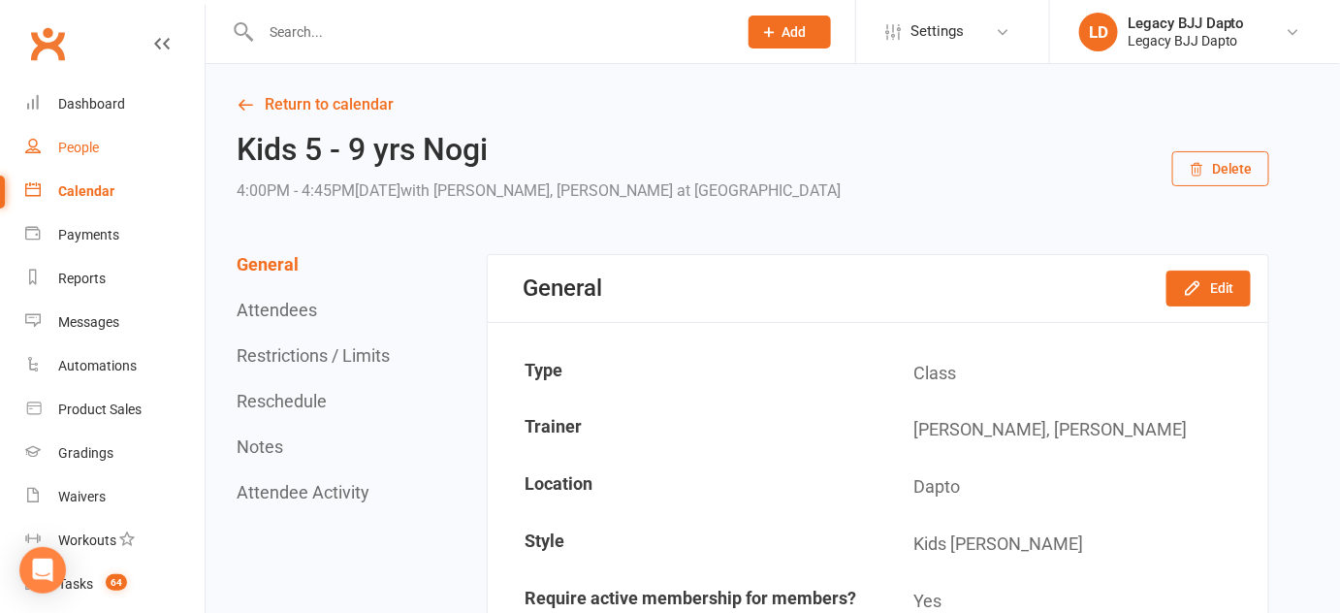
click at [116, 147] on link "People" at bounding box center [114, 148] width 179 height 44
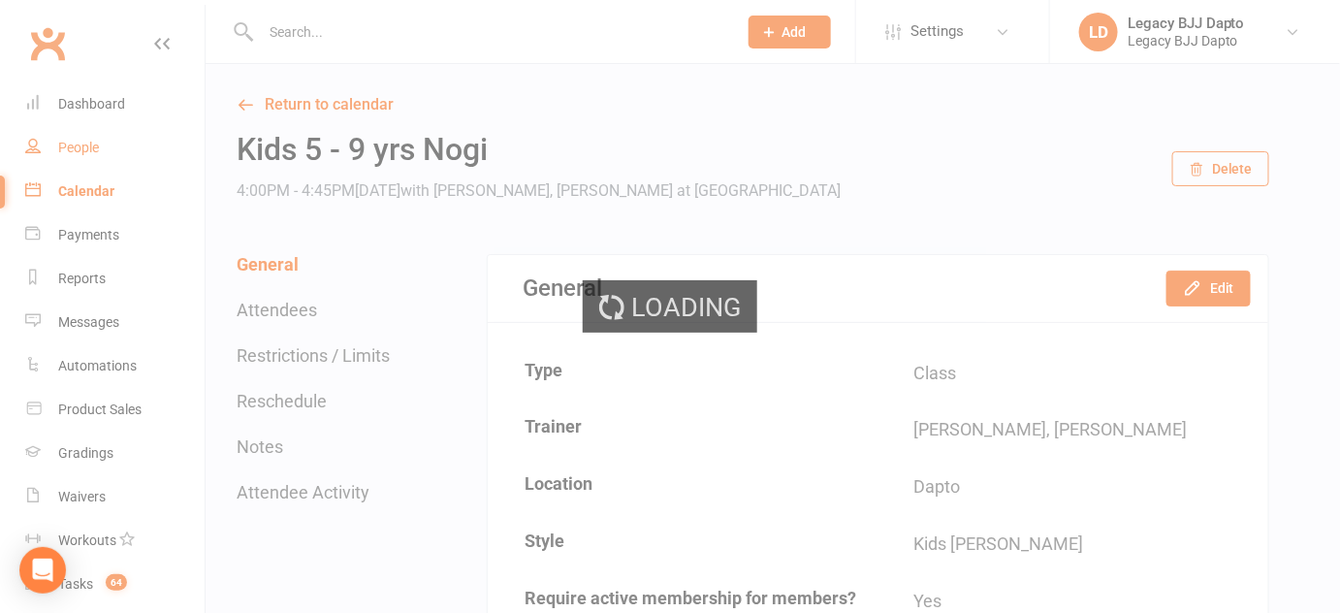
select select "100"
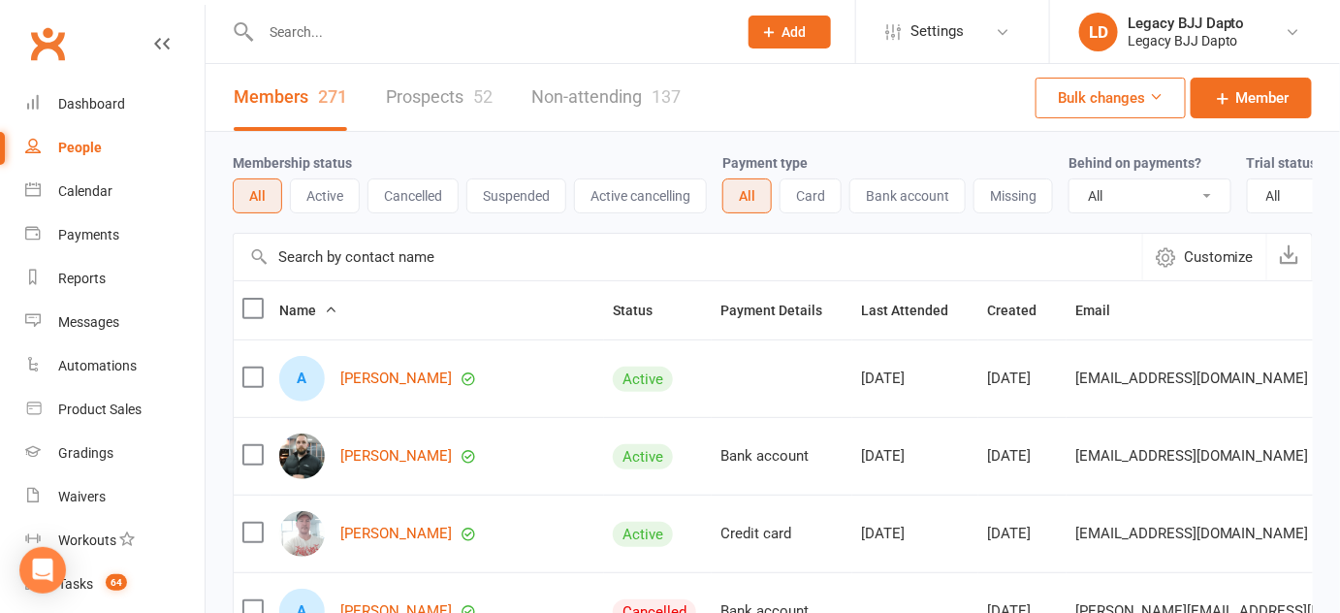
click at [404, 159] on div "Membership status All Active Cancelled Suspended Active cancelling" at bounding box center [478, 182] width 490 height 62
click at [416, 115] on link "Prospects 52" at bounding box center [439, 97] width 107 height 67
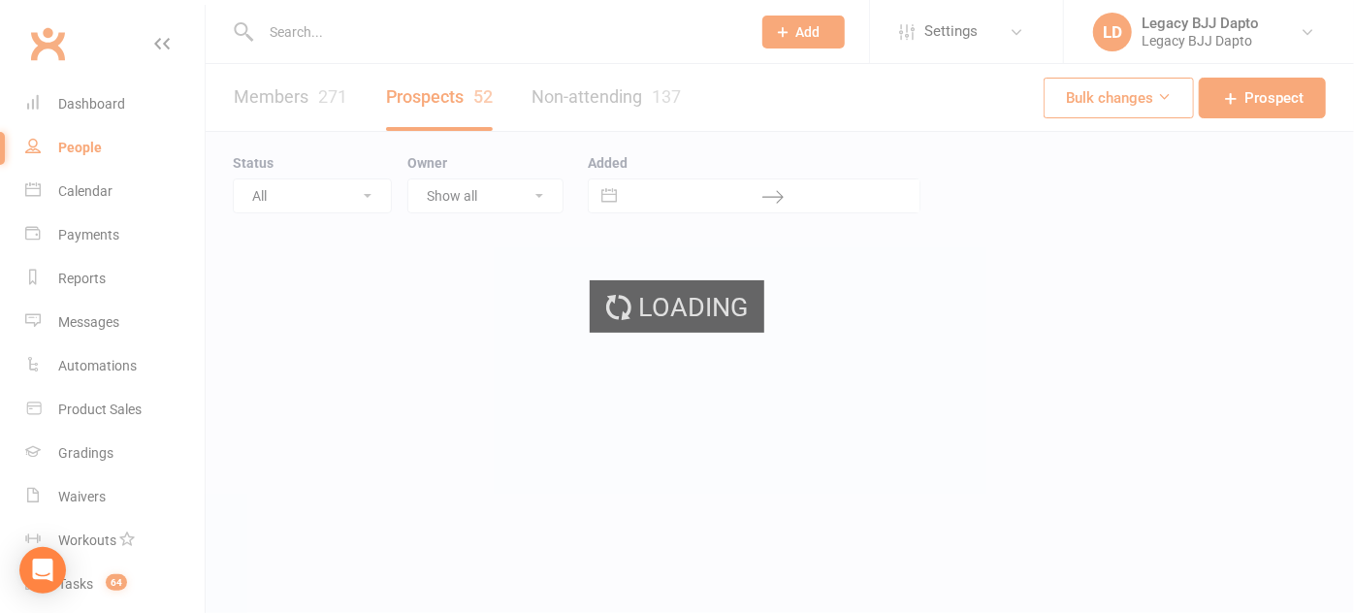
select select "100"
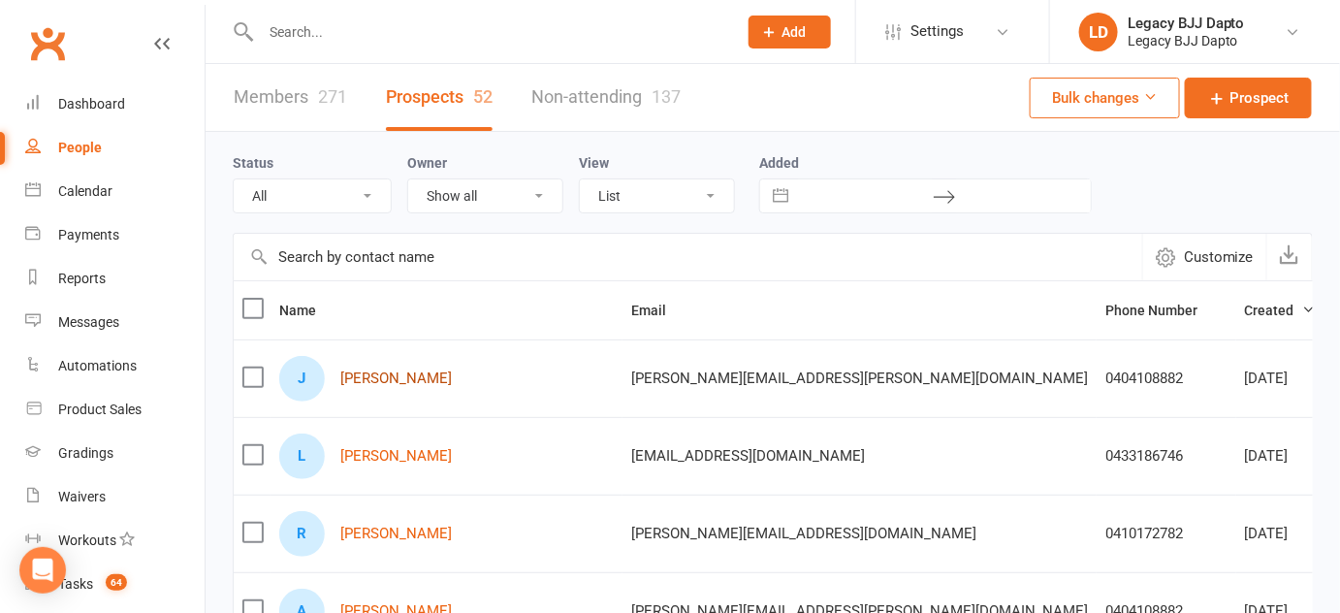
click at [383, 376] on link "[PERSON_NAME]" at bounding box center [396, 378] width 112 height 16
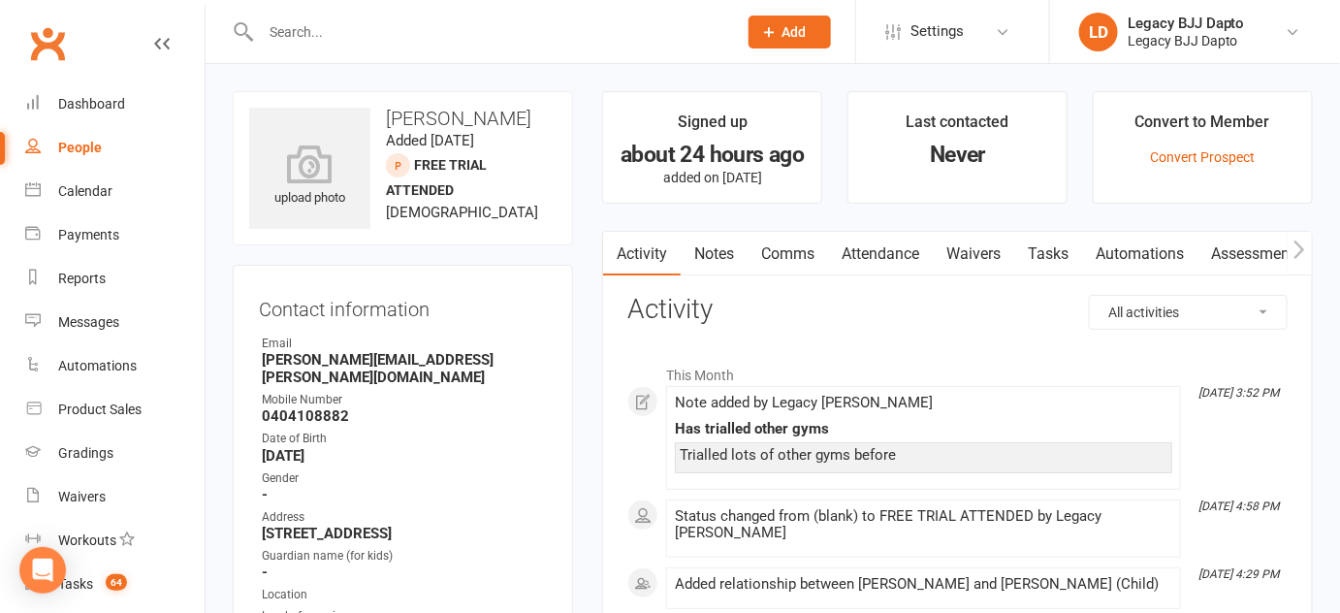
click at [984, 255] on link "Waivers" at bounding box center [973, 254] width 81 height 45
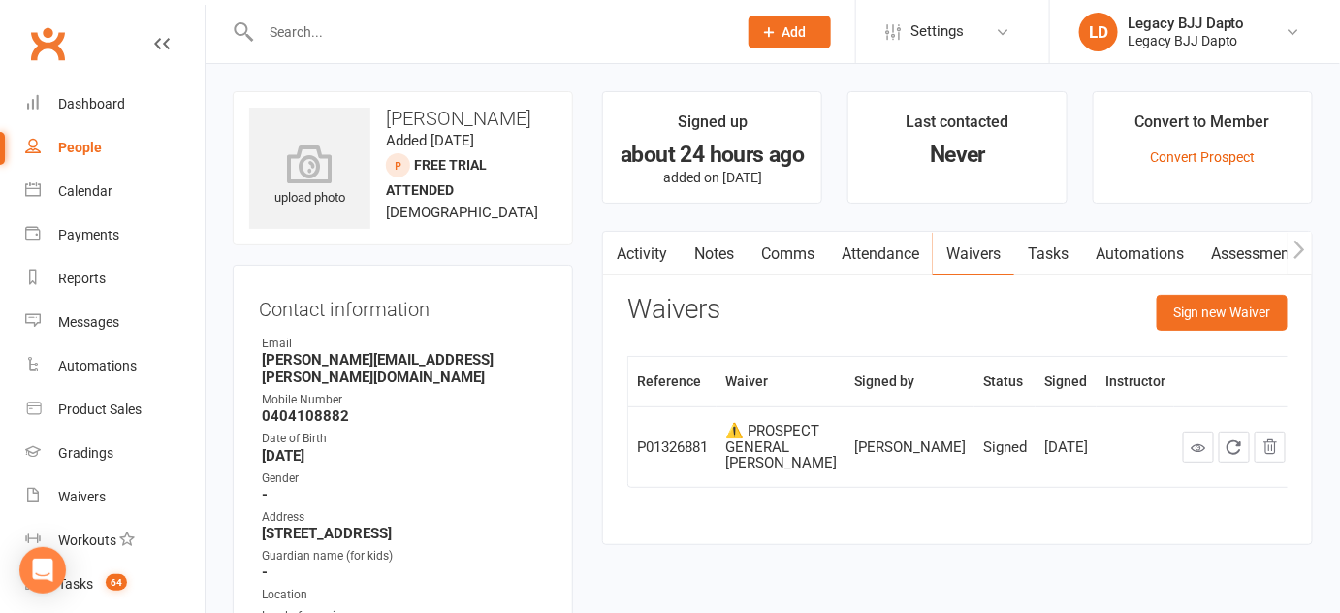
click at [495, 30] on input "text" at bounding box center [489, 31] width 468 height 27
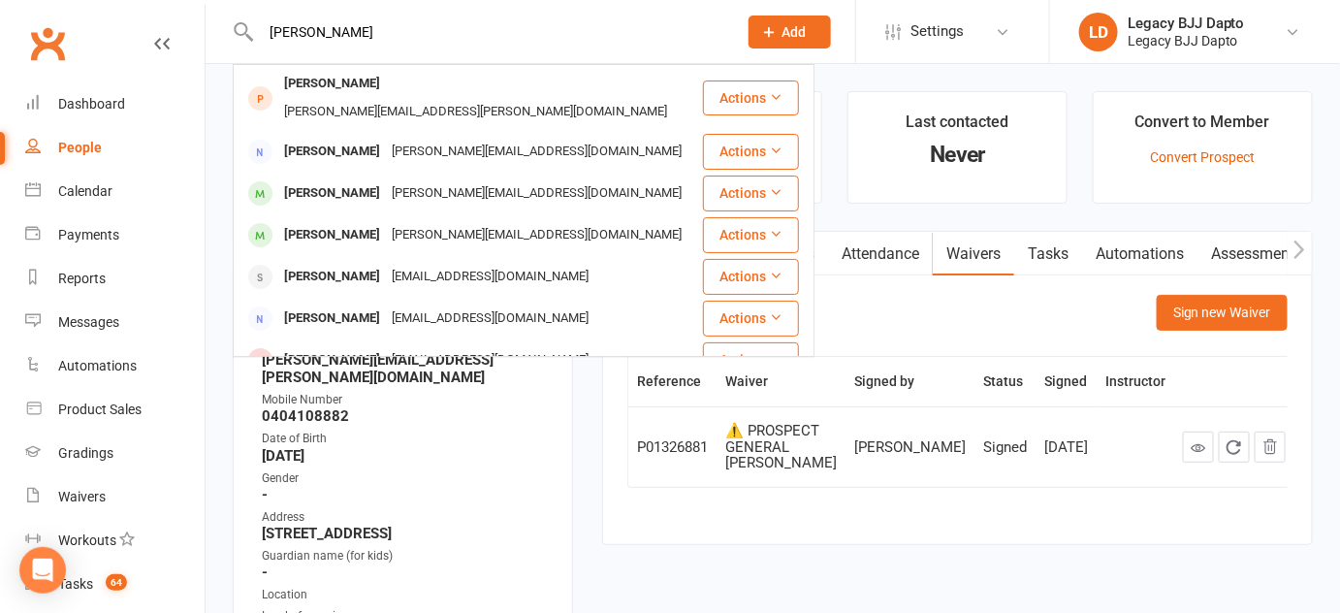
type input "[PERSON_NAME]"
click at [466, 430] on div "Date of Birth" at bounding box center [404, 439] width 285 height 18
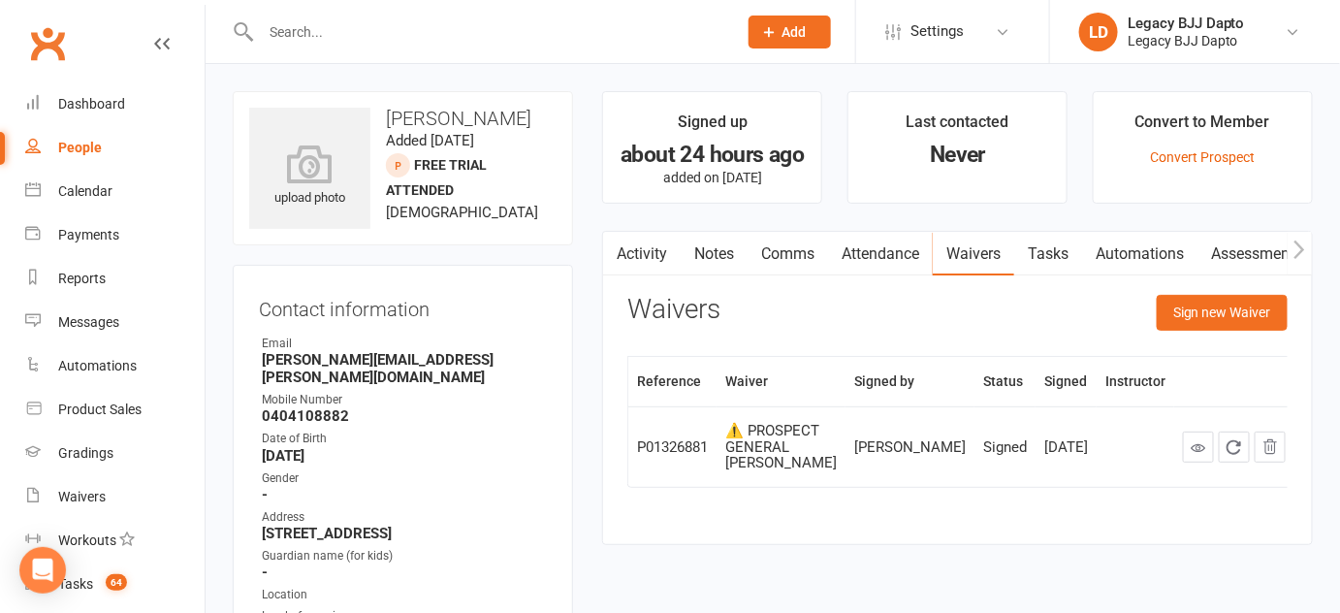
click at [724, 253] on link "Notes" at bounding box center [714, 254] width 67 height 45
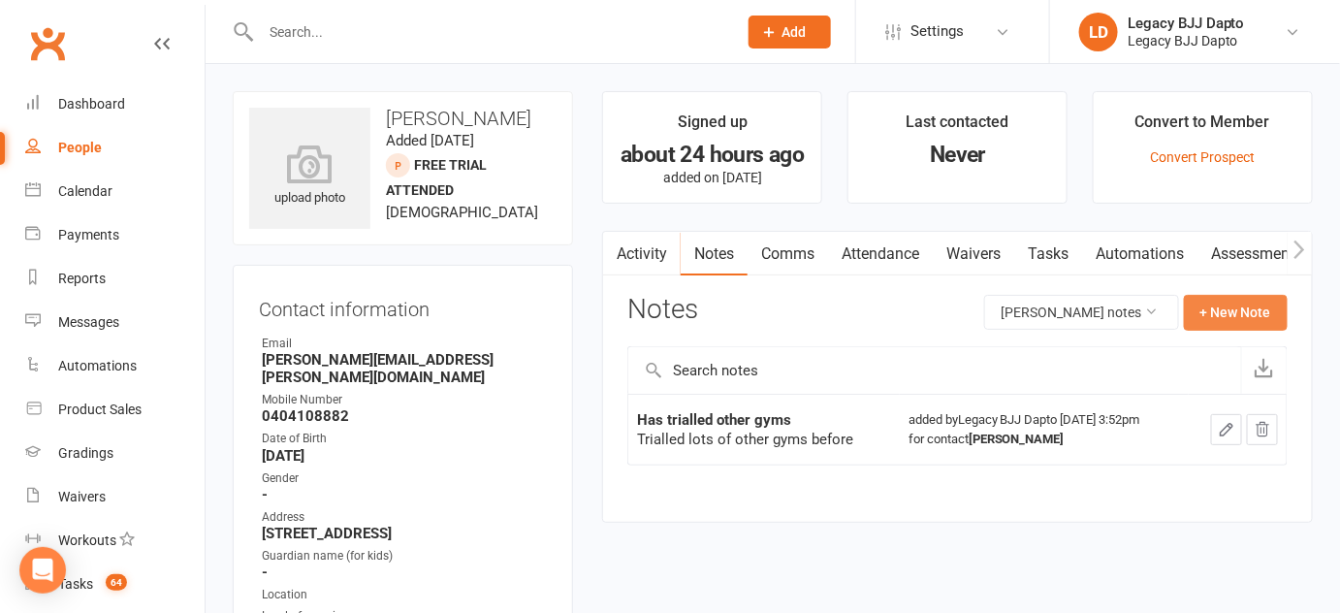
click at [1202, 305] on button "+ New Note" at bounding box center [1236, 312] width 104 height 35
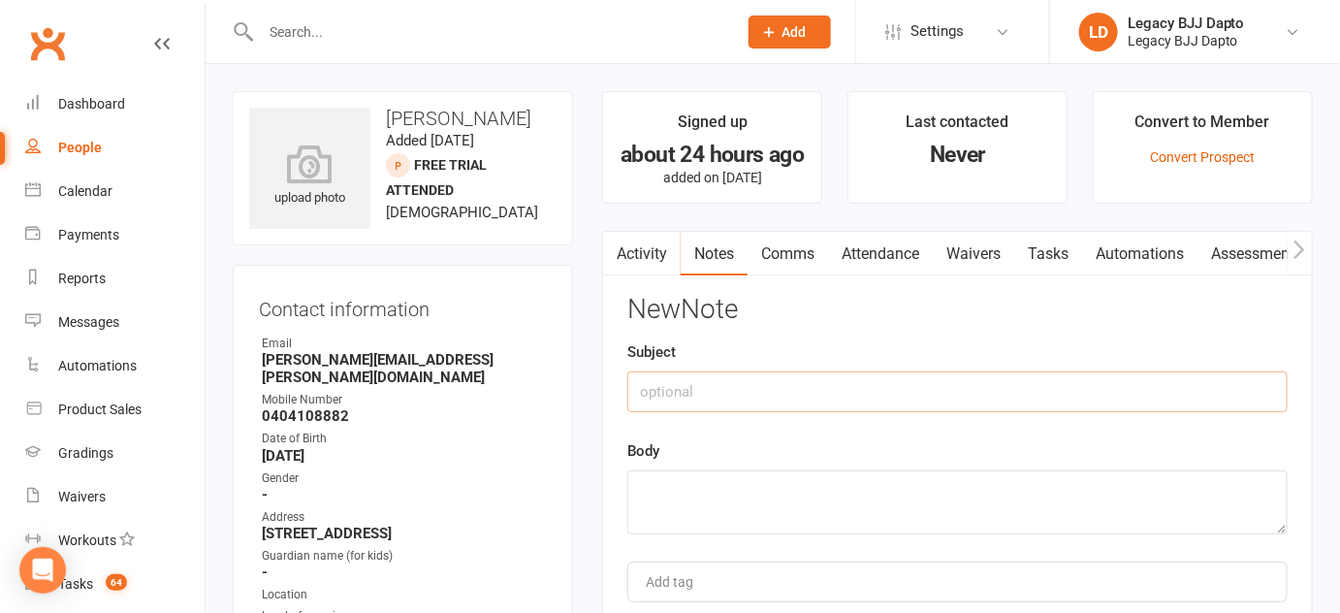
click at [907, 371] on input "text" at bounding box center [957, 391] width 660 height 41
type input "Interested"
click at [869, 494] on textarea at bounding box center [957, 502] width 660 height 64
type textarea "i"
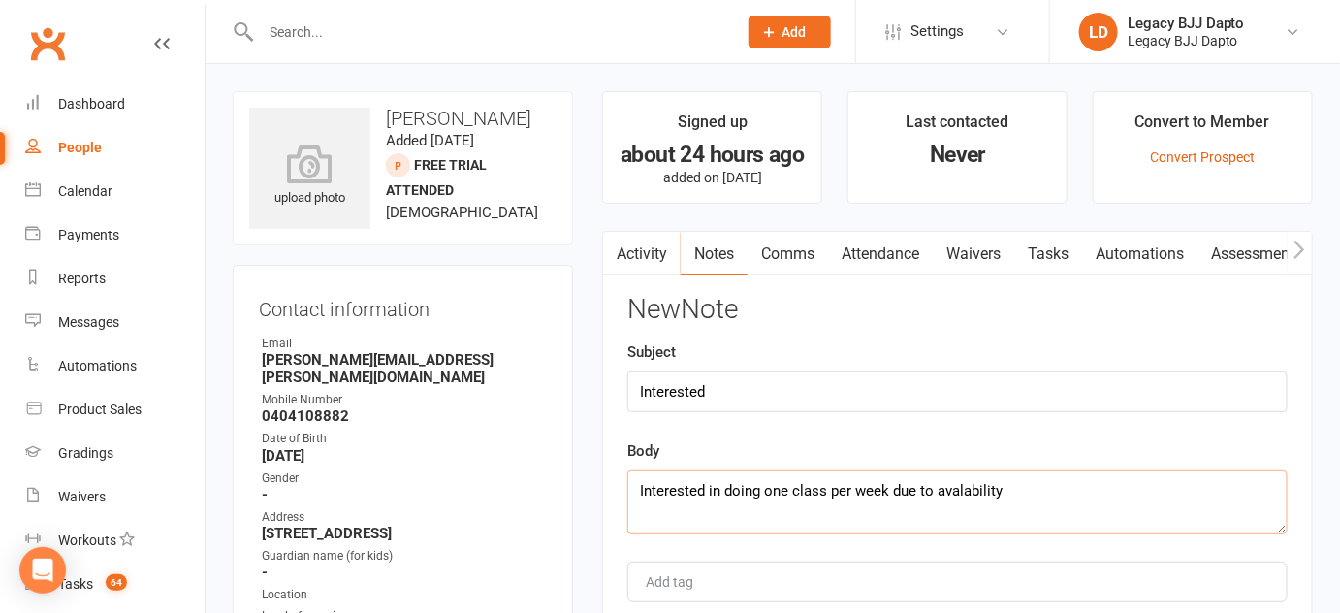
click at [954, 494] on textarea "Interested in doing one class per week due to avalability" at bounding box center [957, 502] width 660 height 64
click at [1020, 493] on textarea "Interested in doing one class per week due to availability" at bounding box center [957, 502] width 660 height 64
click at [770, 491] on textarea "Interested in doing one class per week due to availability. Tried to push for 2" at bounding box center [957, 502] width 660 height 64
click at [1114, 487] on textarea "Interested in doing 1 class per week due to availability. Tried to push for 2" at bounding box center [957, 502] width 660 height 64
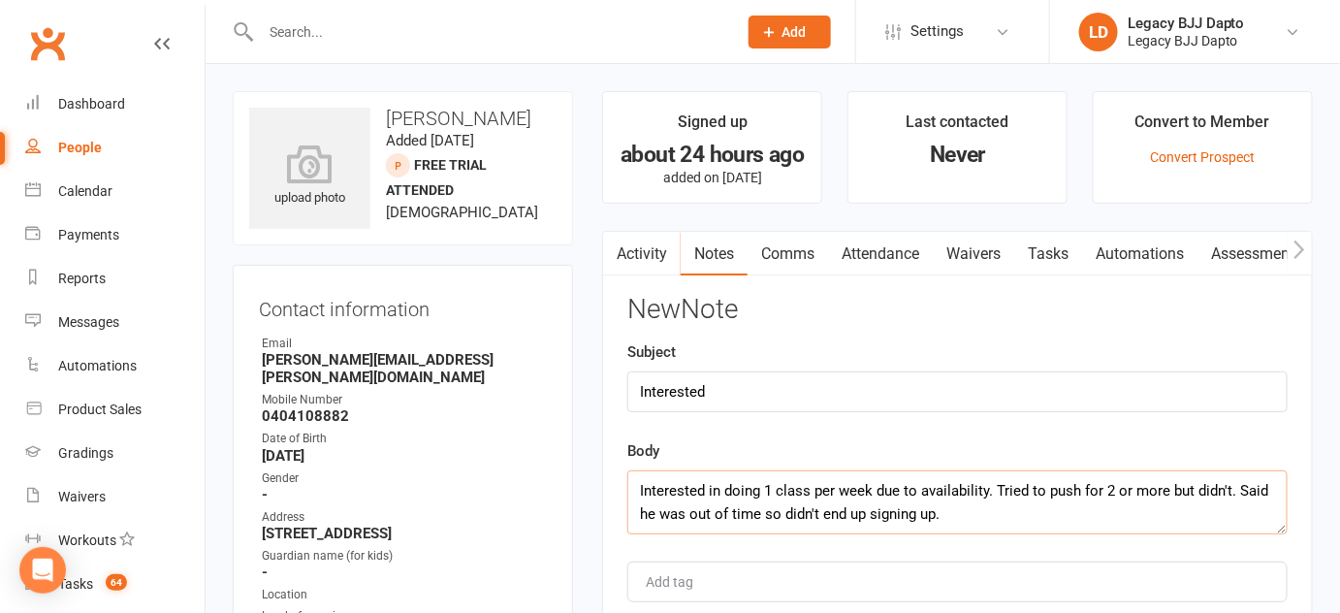
scroll to position [130, 0]
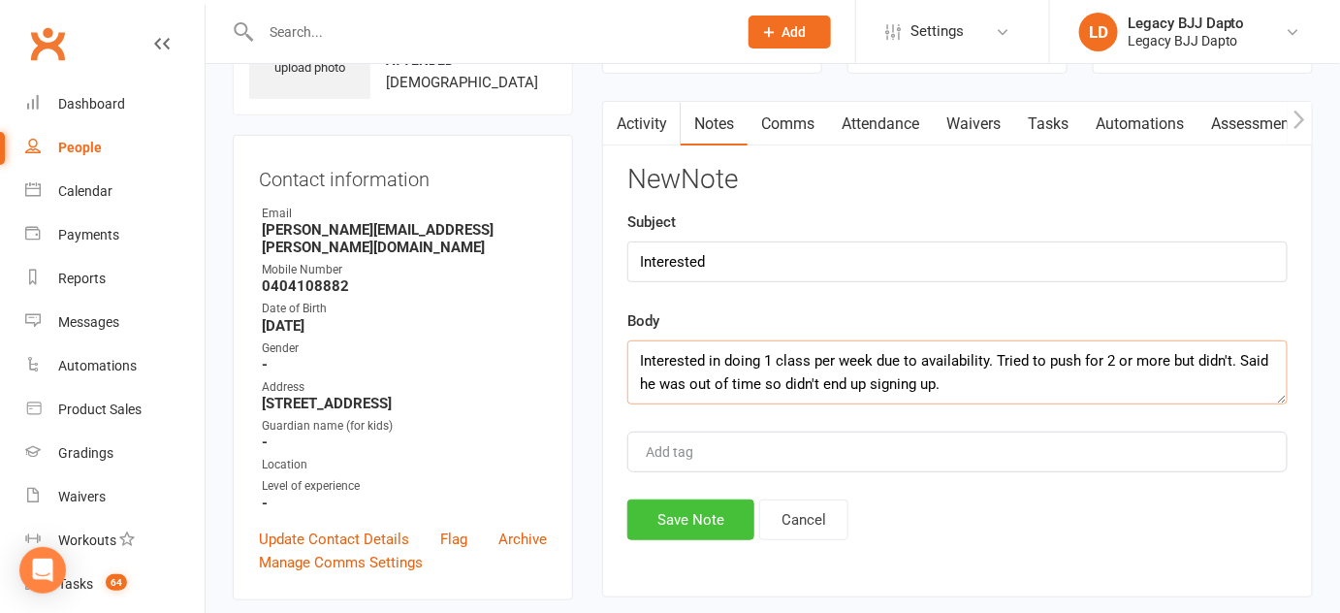
type textarea "Interested in doing 1 class per week due to availability. Tried to push for 2 o…"
click at [722, 506] on button "Save Note" at bounding box center [690, 519] width 127 height 41
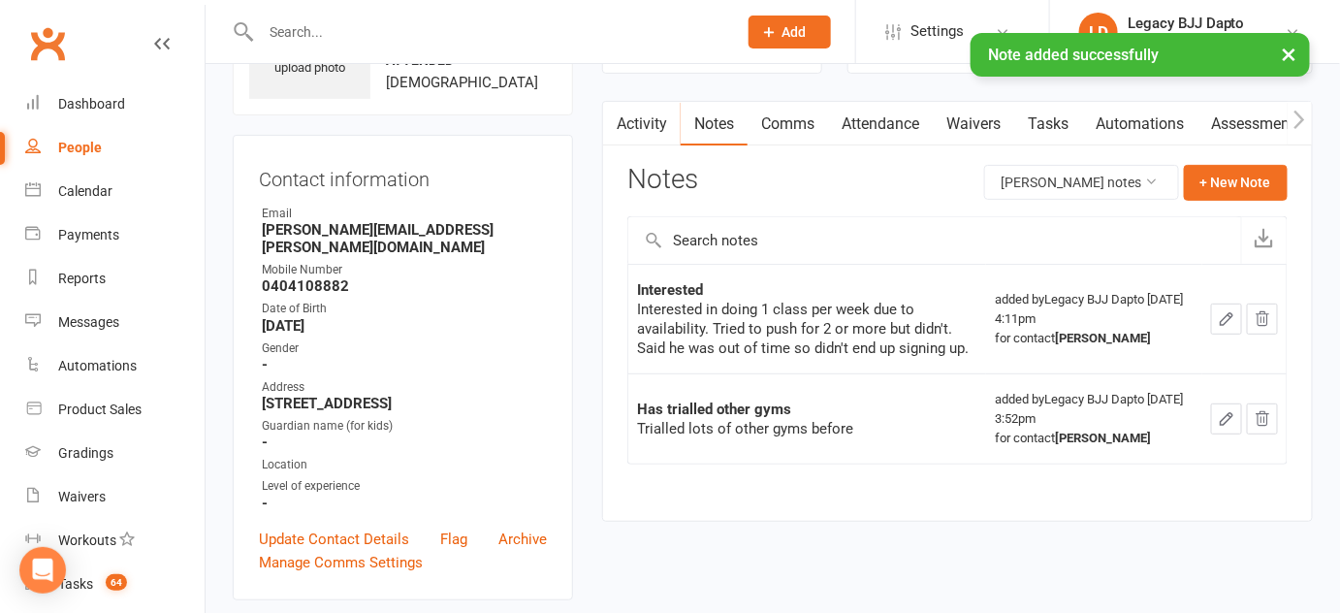
click at [979, 115] on link "Waivers" at bounding box center [973, 124] width 81 height 45
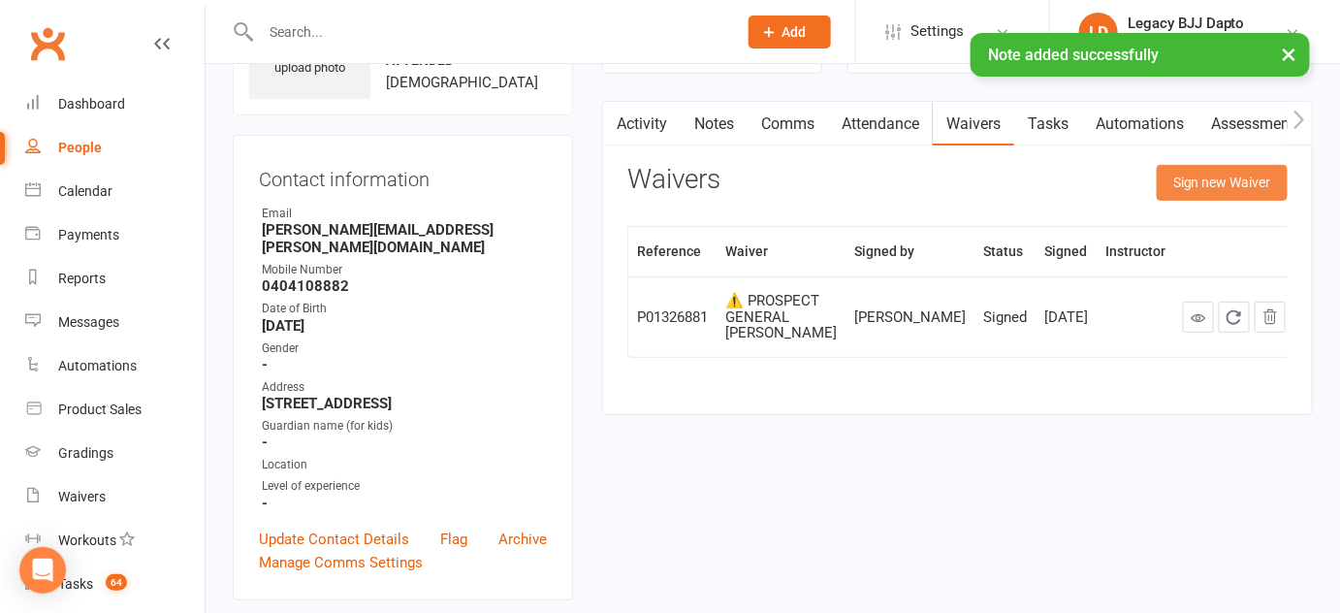
click at [1220, 182] on button "Sign new Waiver" at bounding box center [1222, 182] width 131 height 35
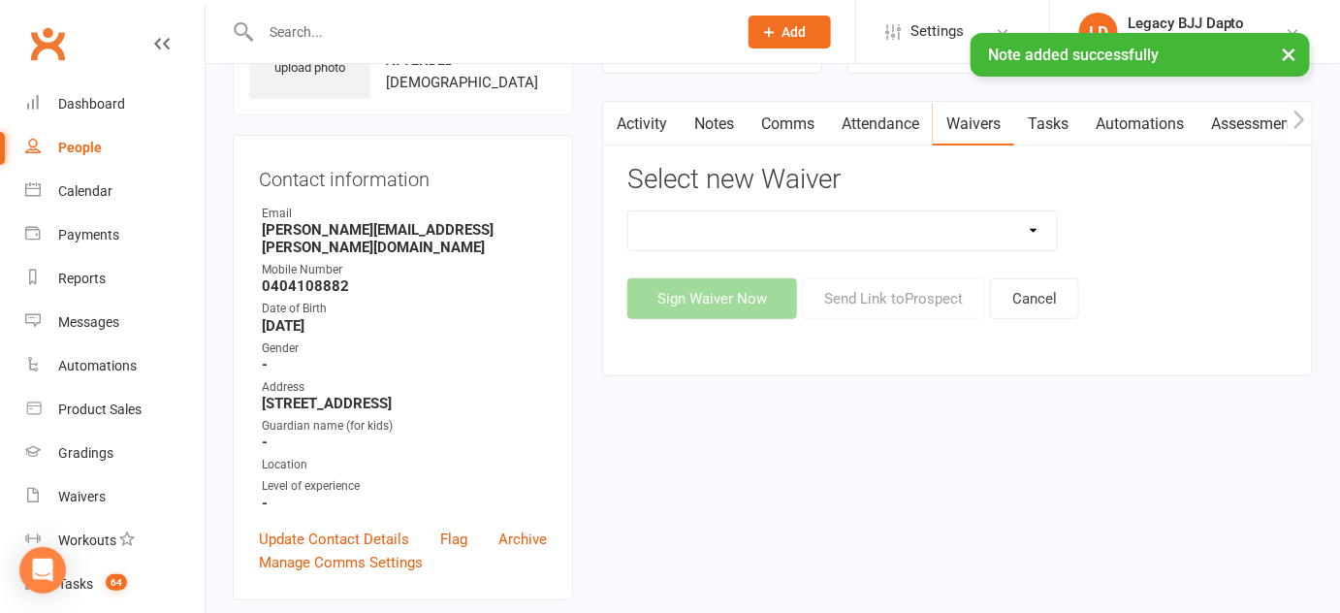
click at [732, 226] on select "❌ CANCELLATION FORM 🆓 FREE TRIAL WEEK ✅ MEMBERSHIP SIGN UP 💲 NEW PAYMENT METHOD…" at bounding box center [842, 230] width 429 height 39
select select "12177"
click at [628, 211] on select "❌ CANCELLATION FORM 🆓 FREE TRIAL WEEK ✅ MEMBERSHIP SIGN UP 💲 NEW PAYMENT METHOD…" at bounding box center [842, 230] width 429 height 39
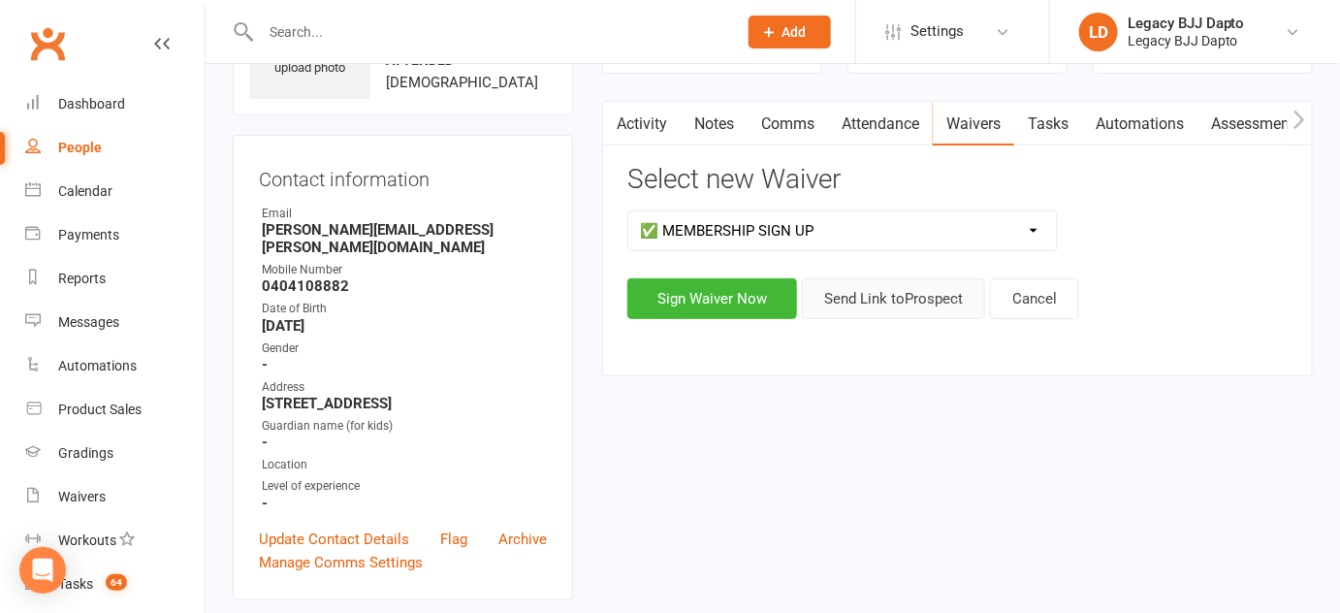
click at [821, 296] on button "Send Link to [GEOGRAPHIC_DATA]" at bounding box center [893, 298] width 183 height 41
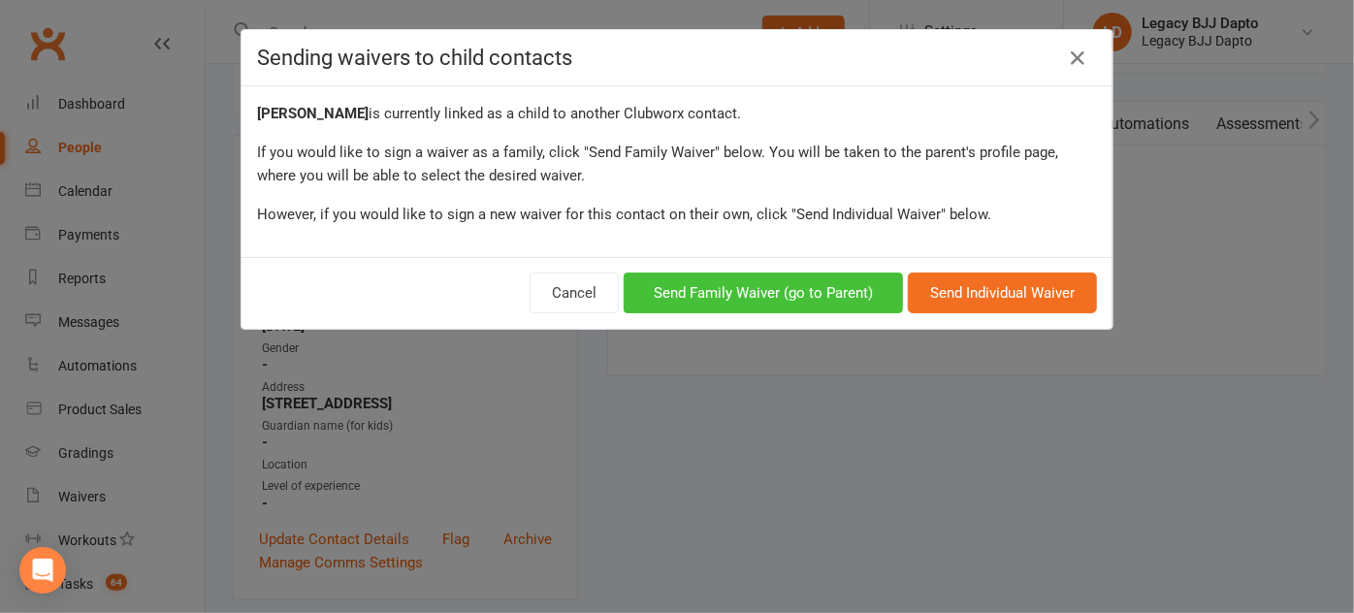
click at [820, 296] on button "Send Family Waiver (go to Parent)" at bounding box center [763, 293] width 279 height 41
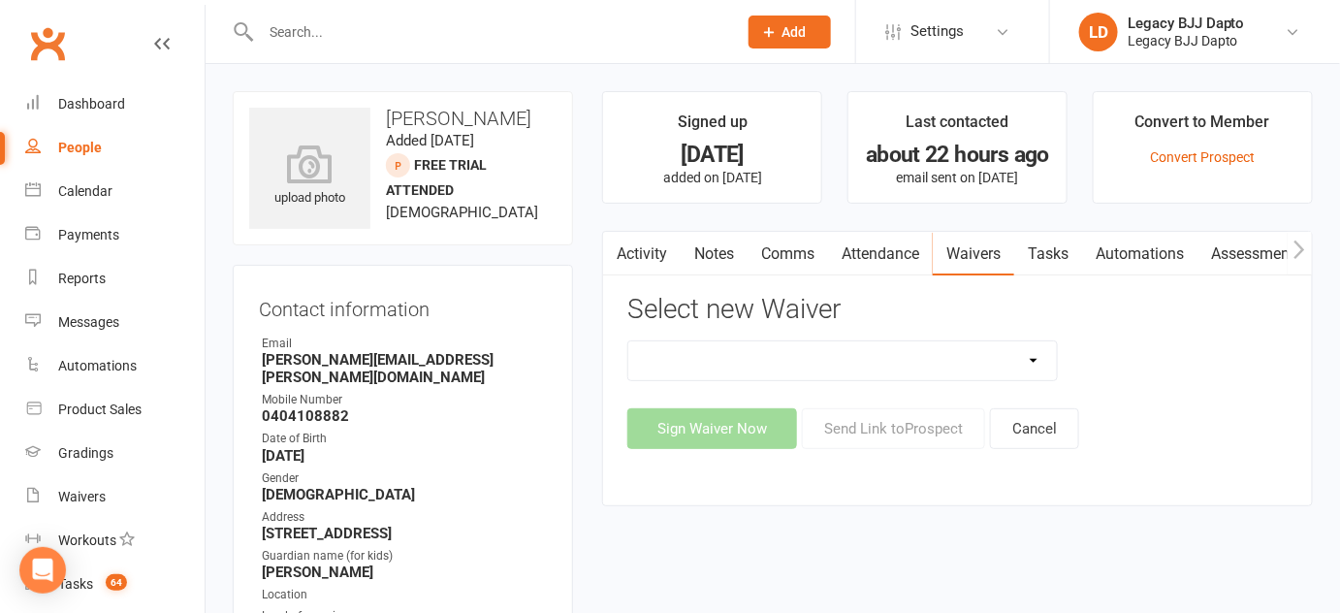
click at [648, 257] on link "Activity" at bounding box center [642, 254] width 78 height 45
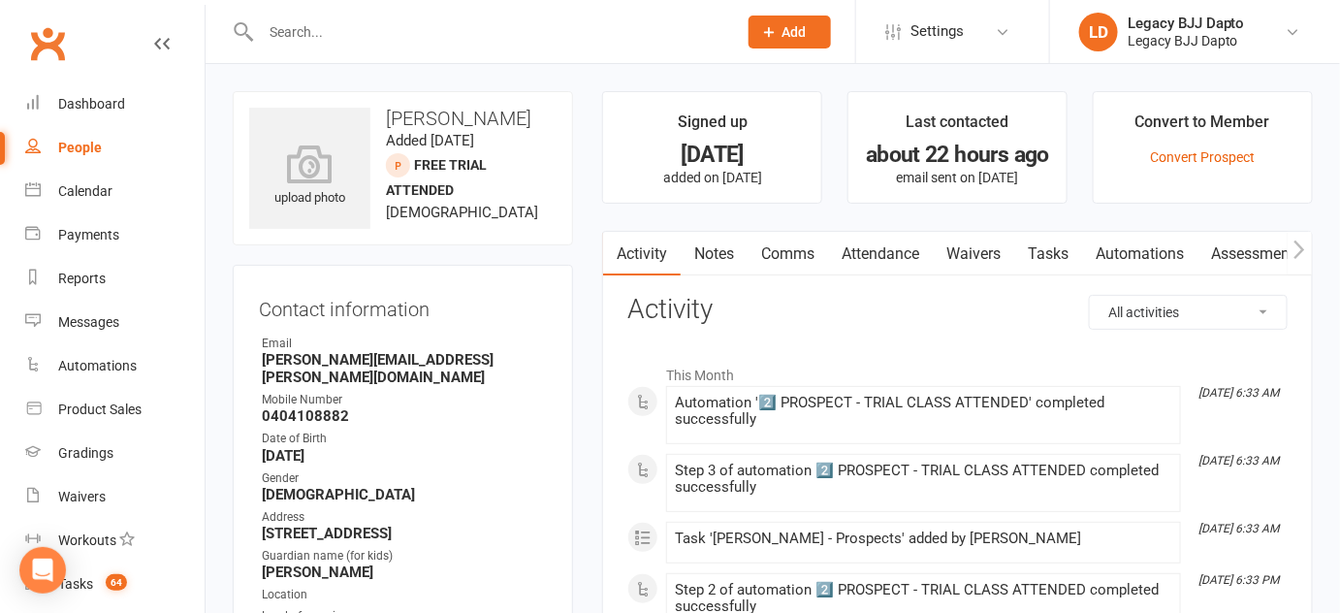
click at [993, 252] on link "Waivers" at bounding box center [973, 254] width 81 height 45
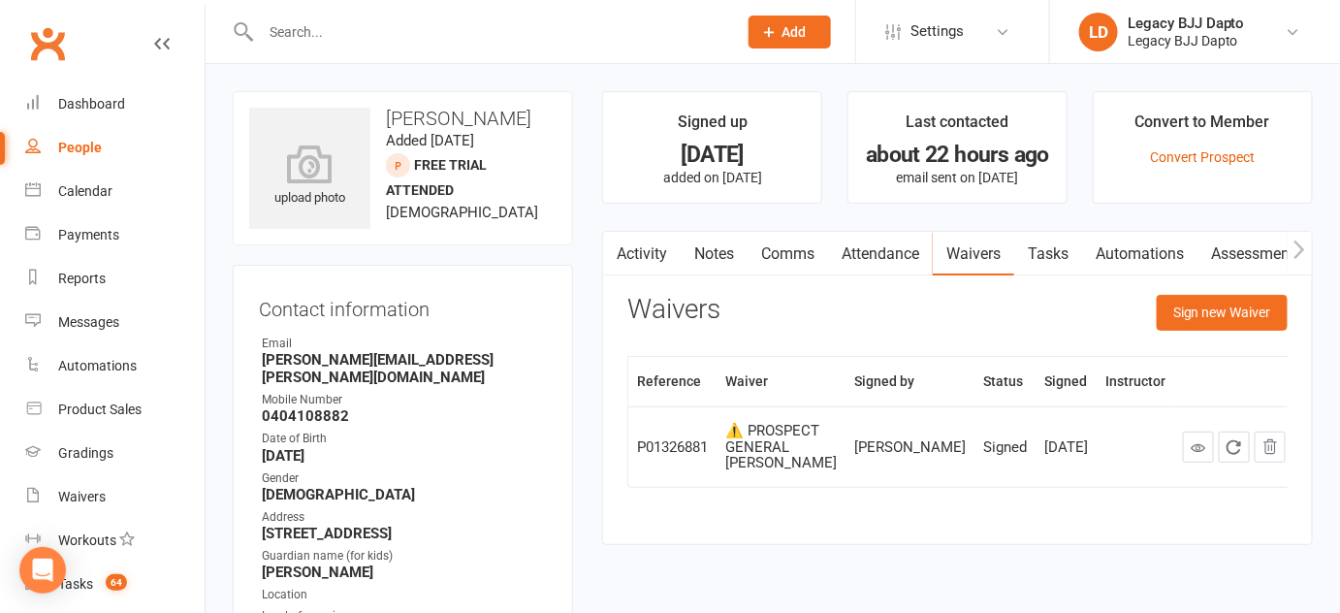
click at [806, 252] on link "Comms" at bounding box center [788, 254] width 80 height 45
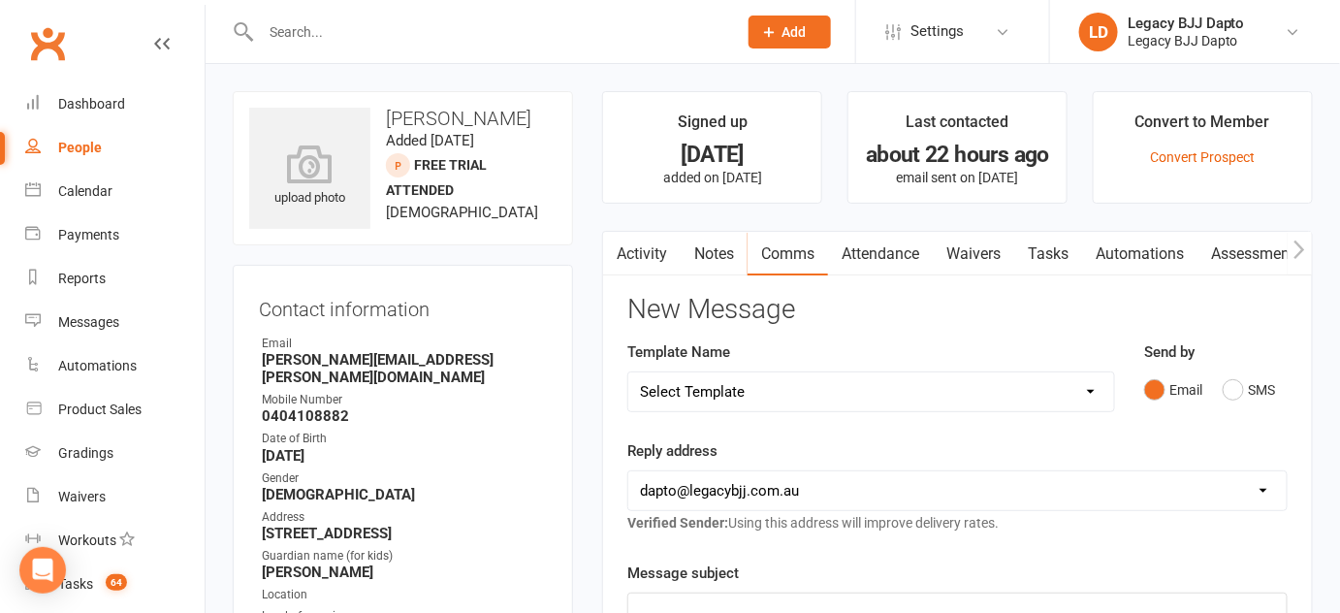
click at [961, 258] on link "Waivers" at bounding box center [973, 254] width 81 height 45
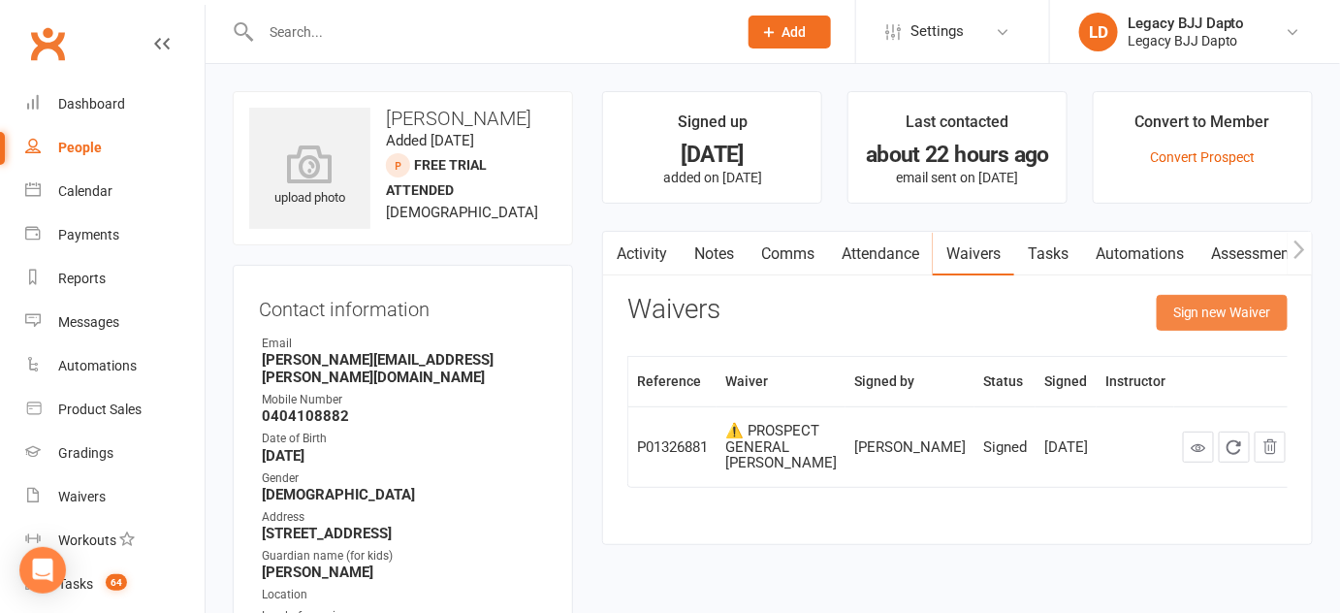
click at [1184, 321] on button "Sign new Waiver" at bounding box center [1222, 312] width 131 height 35
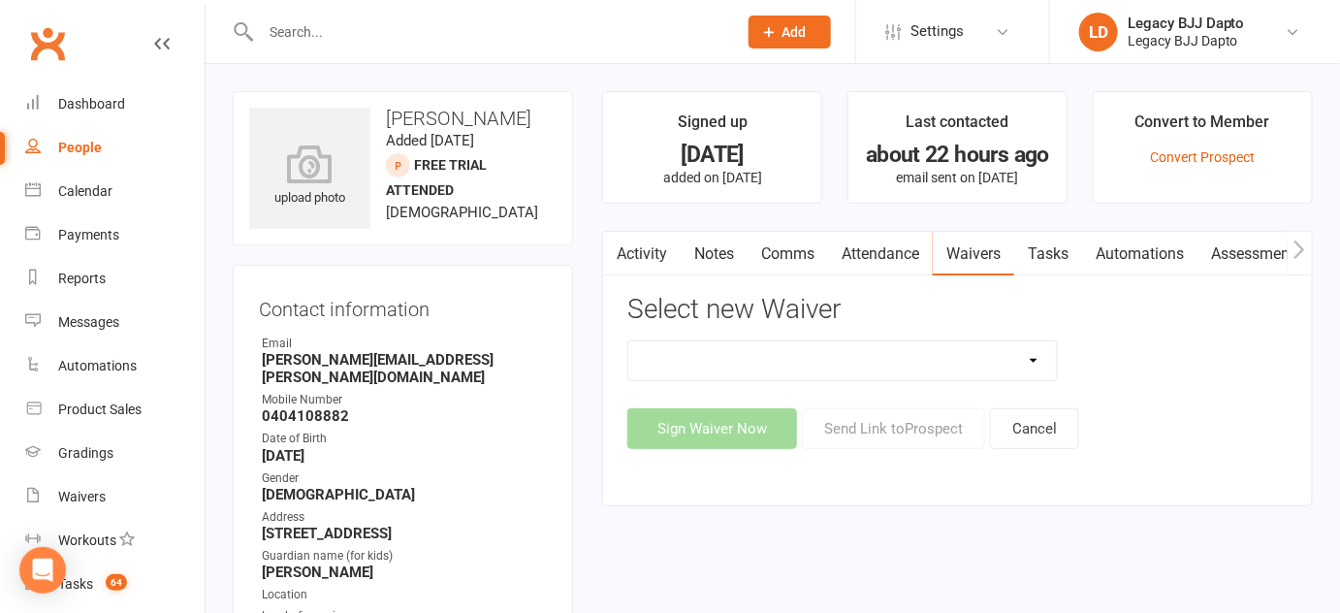
click at [788, 366] on select "❌ CANCELLATION FORM 🆓 FREE TRIAL WEEK ✅ MEMBERSHIP SIGN UP 💲 NEW PAYMENT METHOD…" at bounding box center [842, 360] width 429 height 39
select select "12177"
click at [628, 341] on select "❌ CANCELLATION FORM 🆓 FREE TRIAL WEEK ✅ MEMBERSHIP SIGN UP 💲 NEW PAYMENT METHOD…" at bounding box center [842, 360] width 429 height 39
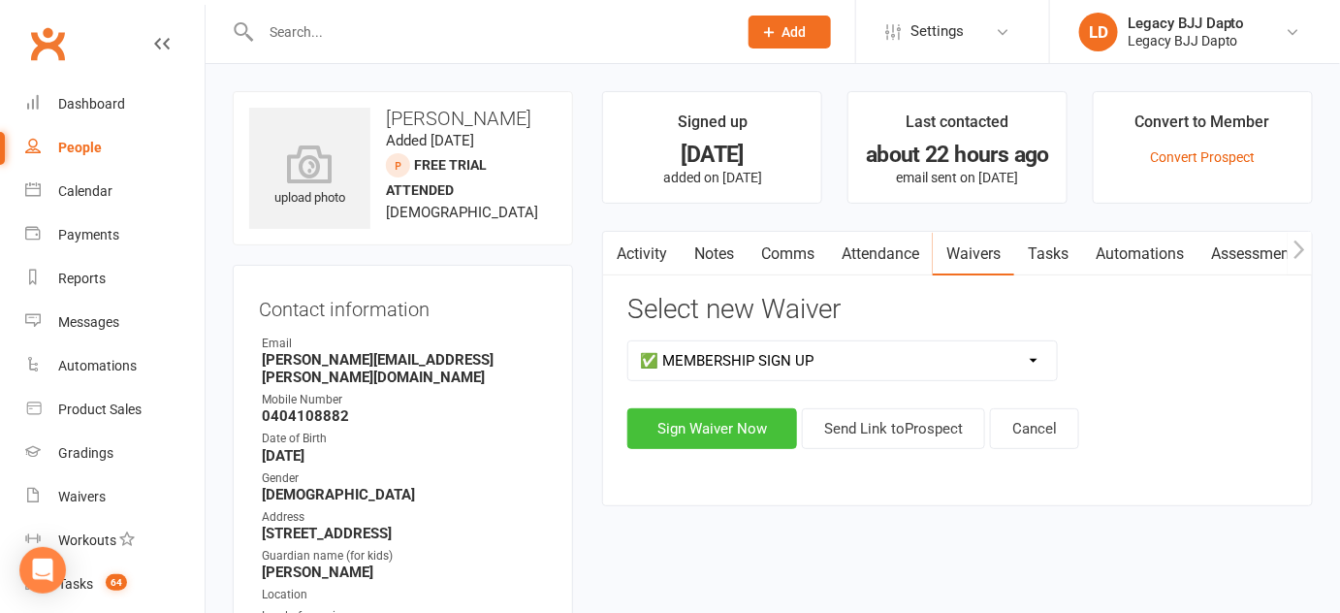
click at [734, 430] on button "Sign Waiver Now" at bounding box center [712, 428] width 170 height 41
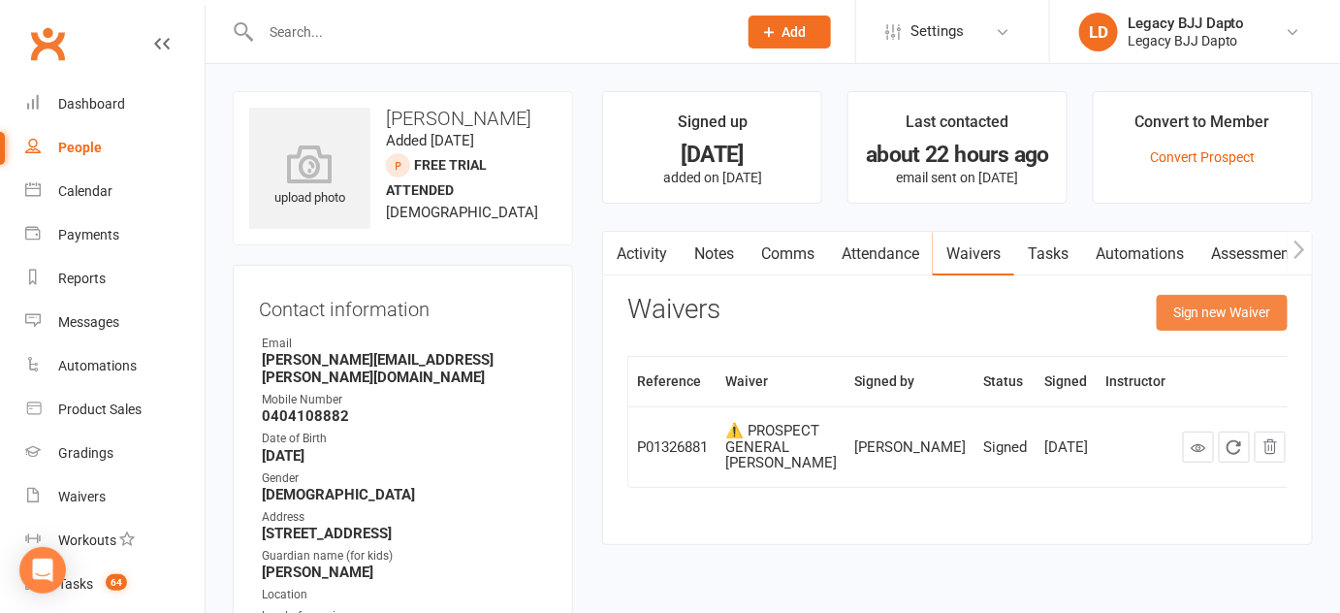
click at [1225, 306] on button "Sign new Waiver" at bounding box center [1222, 312] width 131 height 35
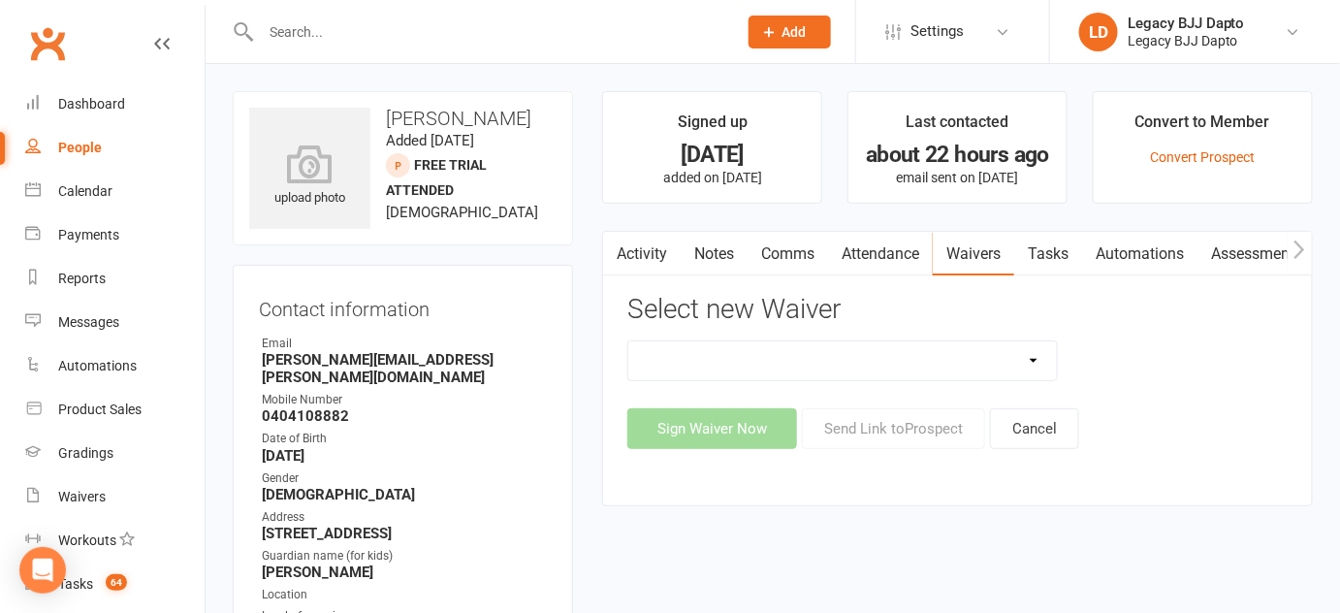
click at [884, 367] on select "❌ CANCELLATION FORM 🆓 FREE TRIAL WEEK ✅ MEMBERSHIP SIGN UP 💲 NEW PAYMENT METHOD…" at bounding box center [842, 360] width 429 height 39
select select "12177"
click at [628, 341] on select "❌ CANCELLATION FORM 🆓 FREE TRIAL WEEK ✅ MEMBERSHIP SIGN UP 💲 NEW PAYMENT METHOD…" at bounding box center [842, 360] width 429 height 39
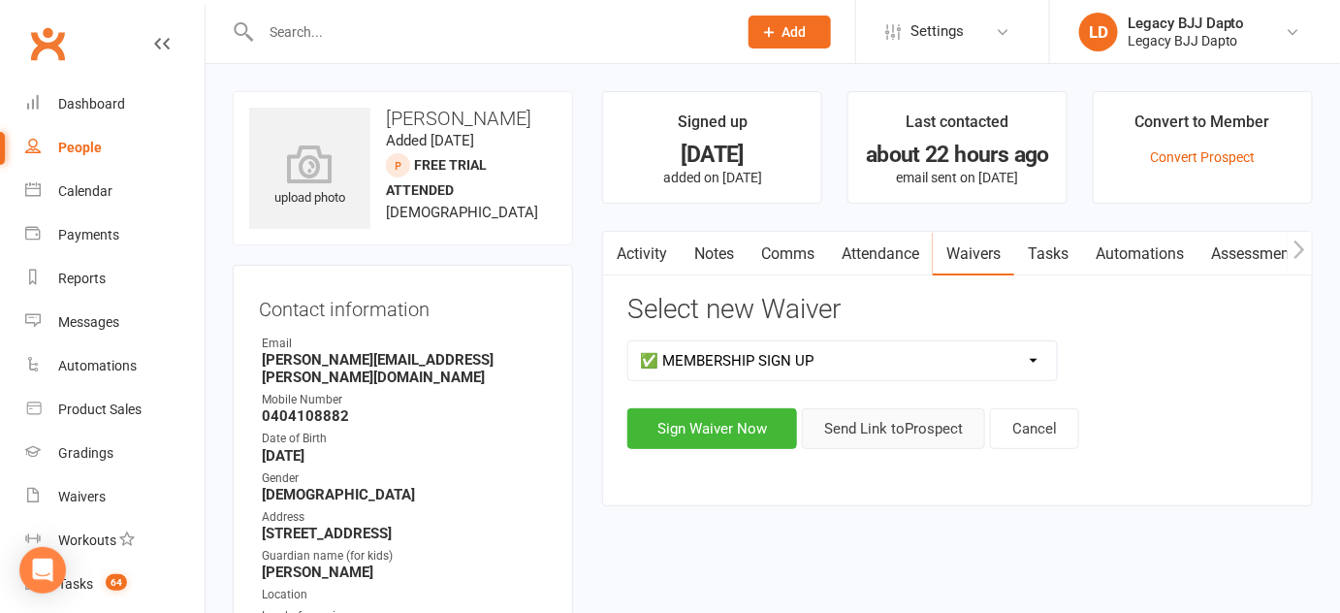
click at [833, 412] on button "Send Link to [GEOGRAPHIC_DATA]" at bounding box center [893, 428] width 183 height 41
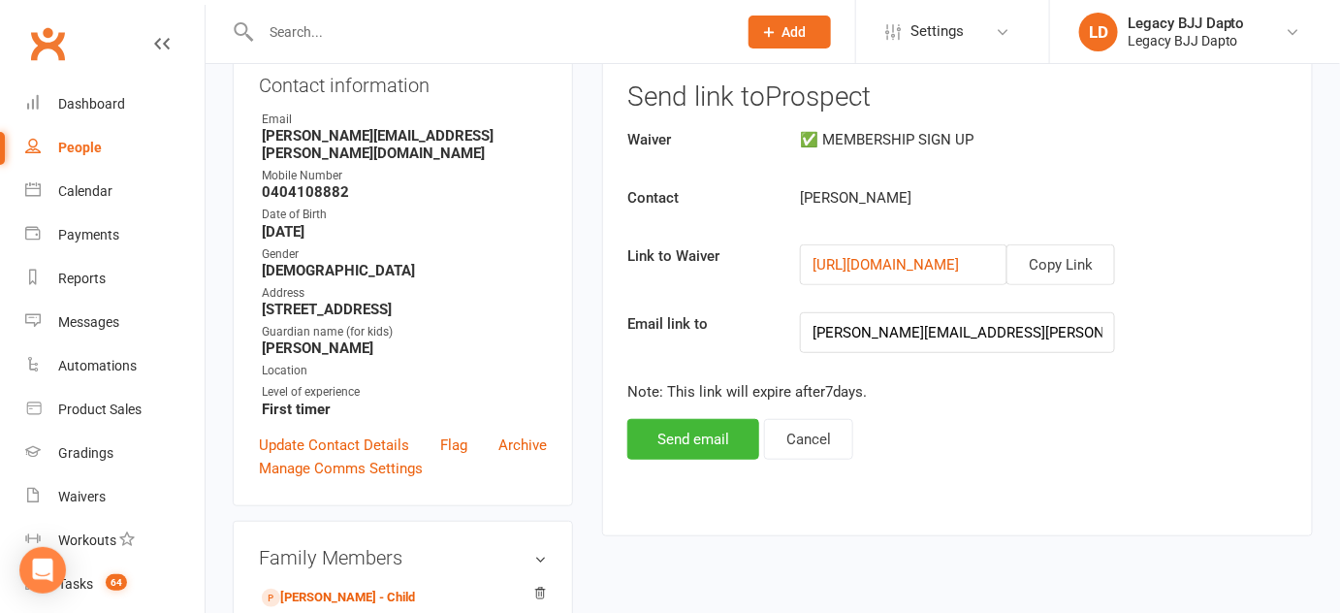
scroll to position [225, 0]
click at [305, 587] on link "[PERSON_NAME] - Child" at bounding box center [338, 597] width 153 height 20
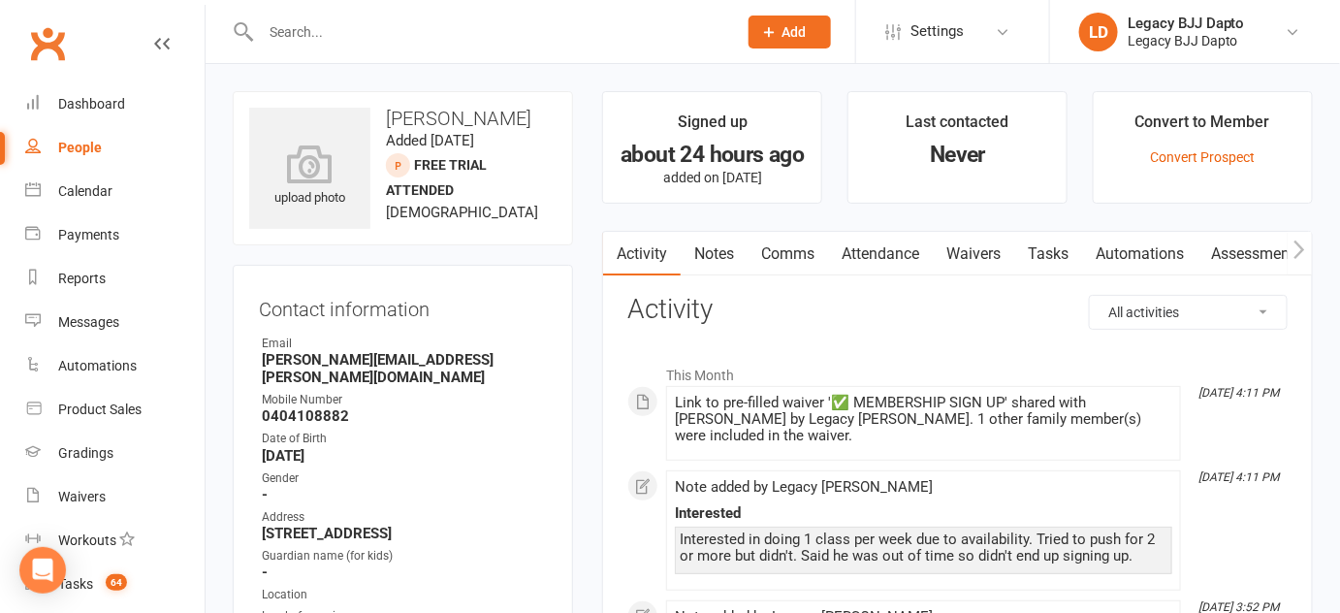
click at [1001, 244] on link "Waivers" at bounding box center [973, 254] width 81 height 45
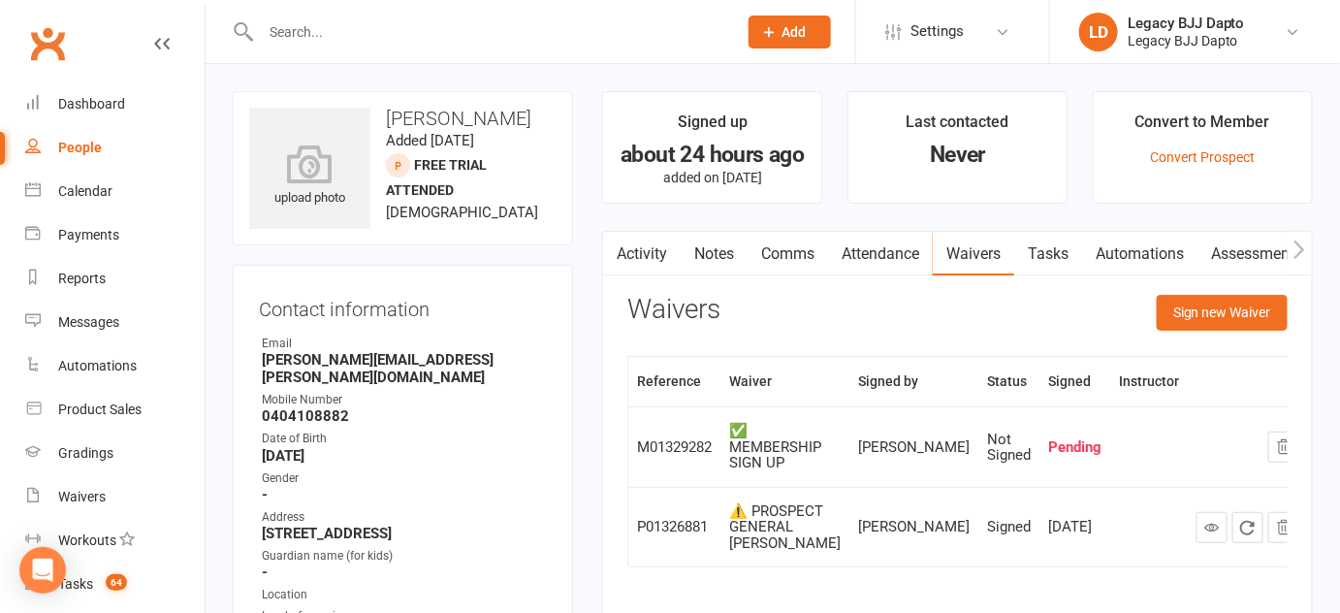
click at [632, 237] on link "Activity" at bounding box center [642, 254] width 78 height 45
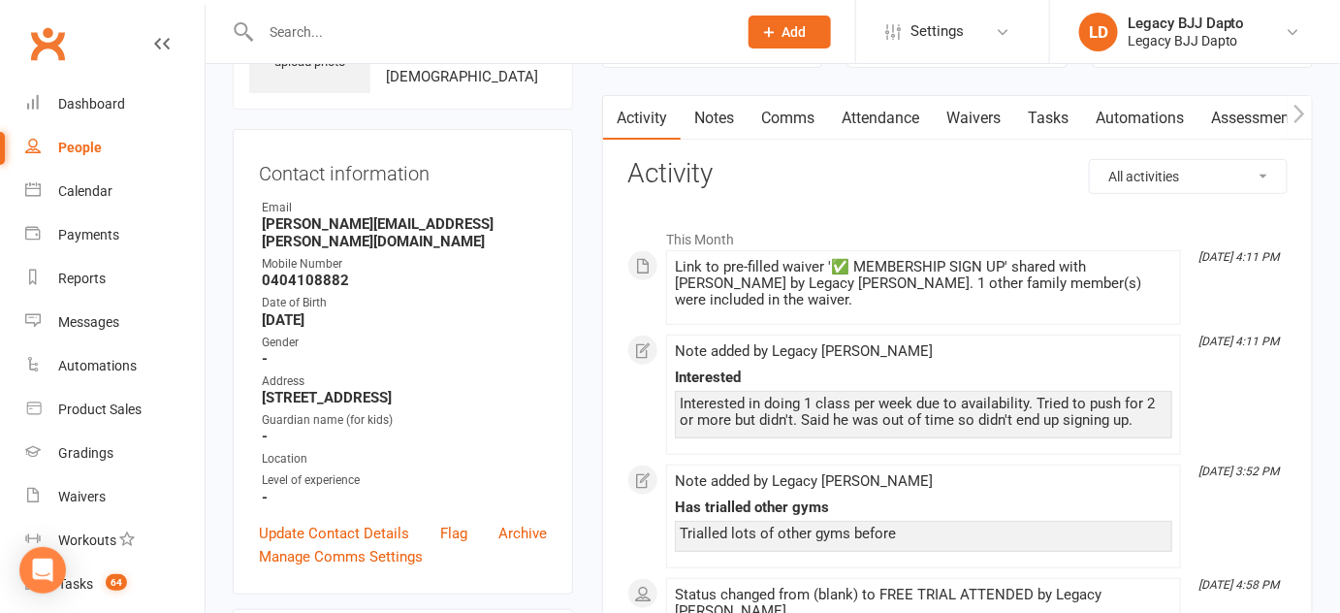
scroll to position [204, 0]
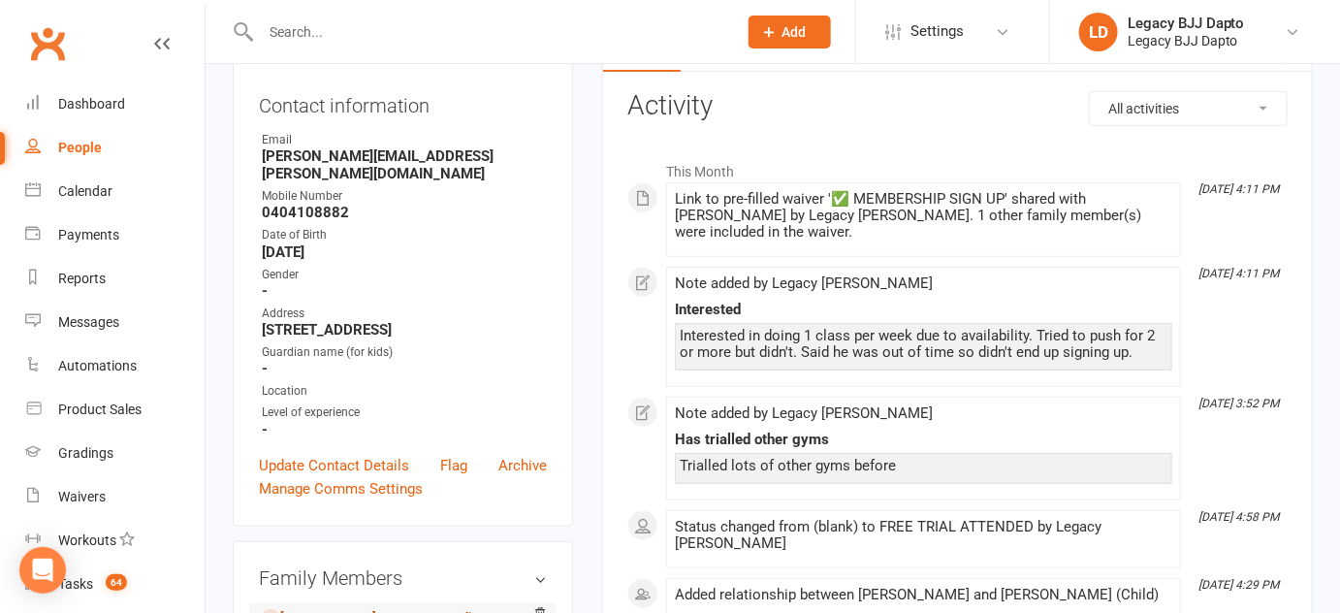
click at [295, 608] on link "[PERSON_NAME] - Parent / Guardian" at bounding box center [373, 618] width 223 height 20
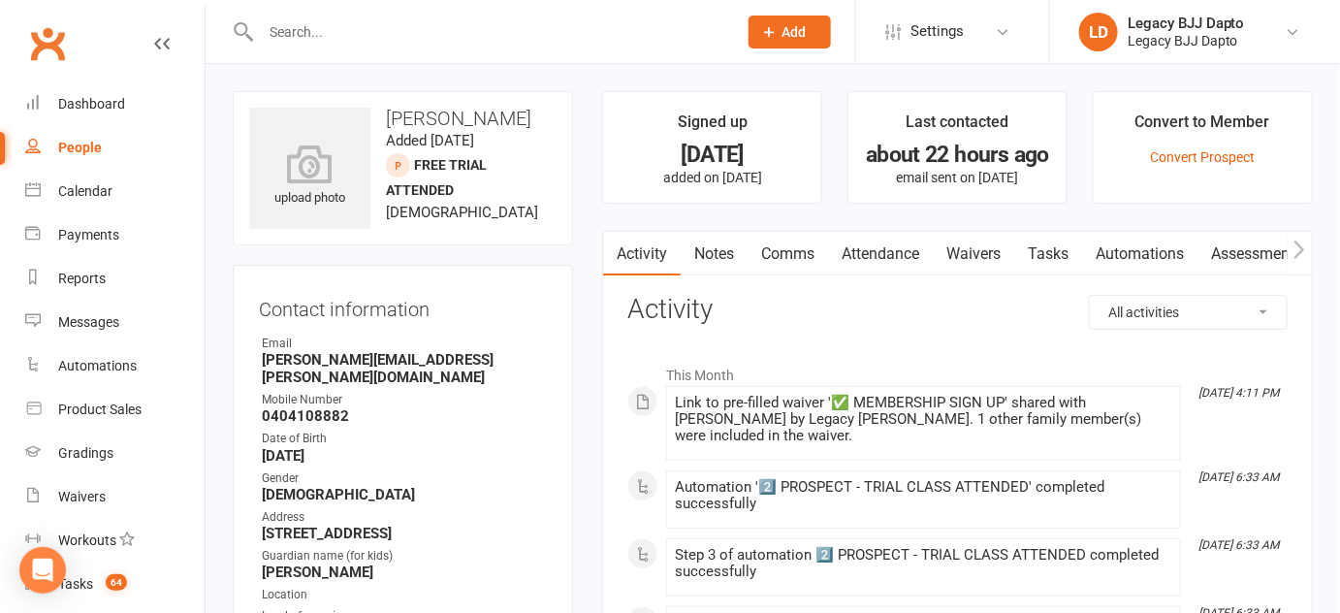
click at [1003, 266] on link "Waivers" at bounding box center [973, 254] width 81 height 45
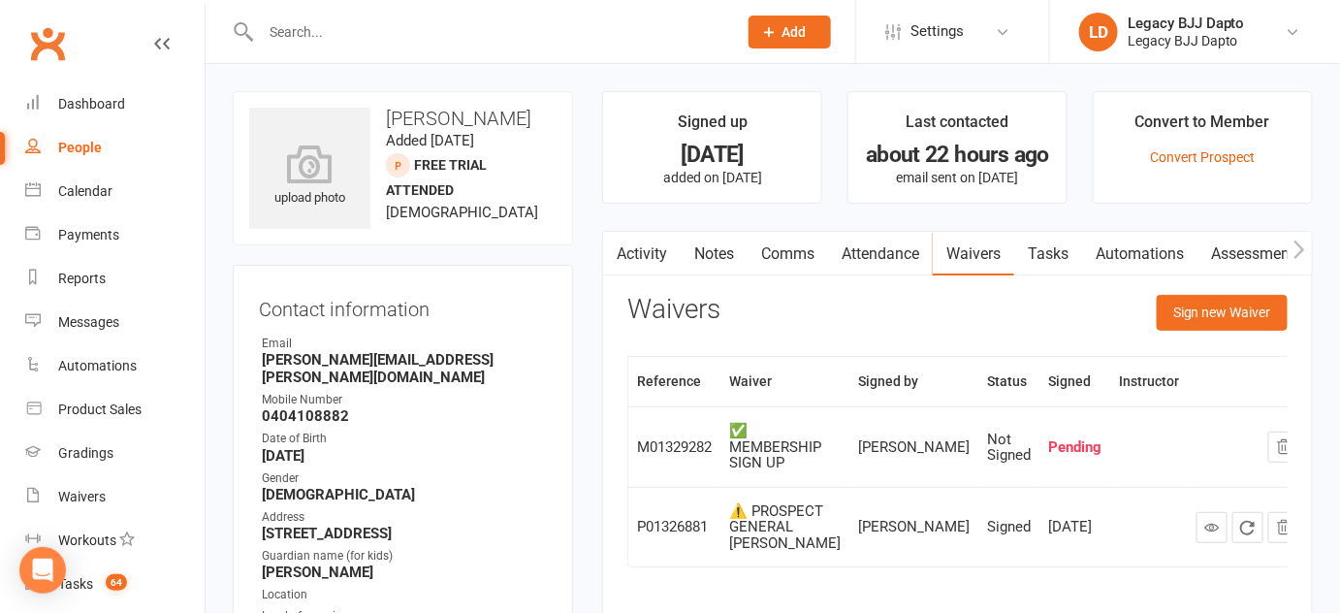
click at [662, 245] on link "Activity" at bounding box center [642, 254] width 78 height 45
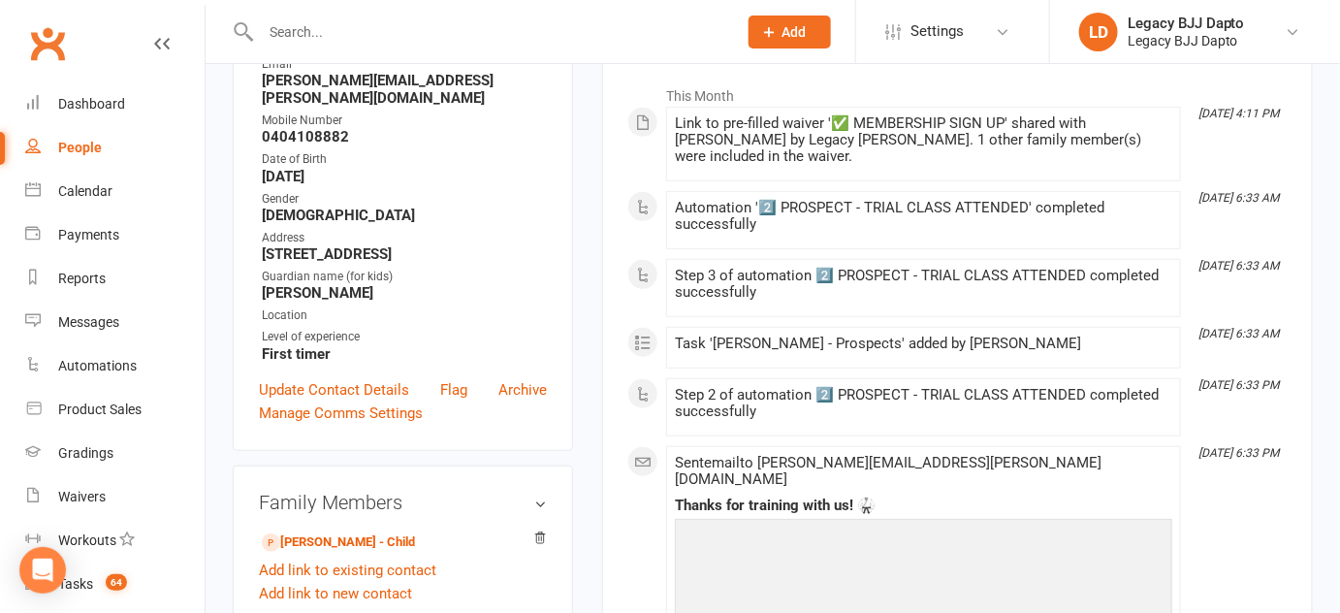
scroll to position [276, 0]
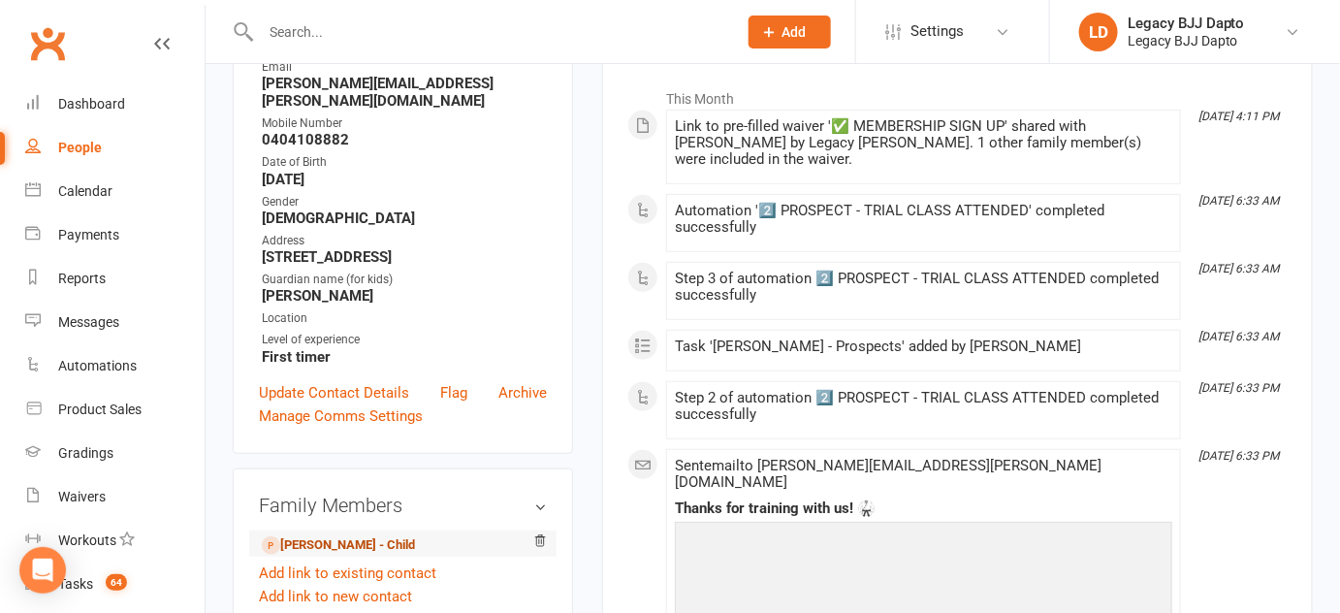
click at [346, 535] on link "[PERSON_NAME] - Child" at bounding box center [338, 545] width 153 height 20
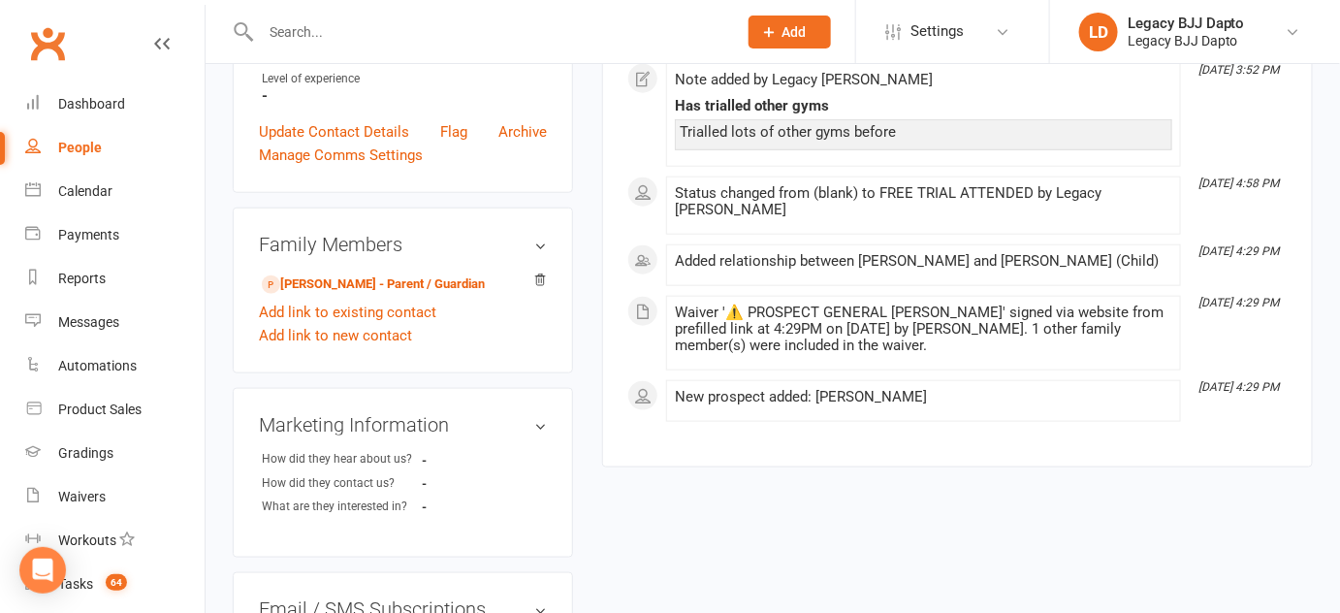
scroll to position [541, 0]
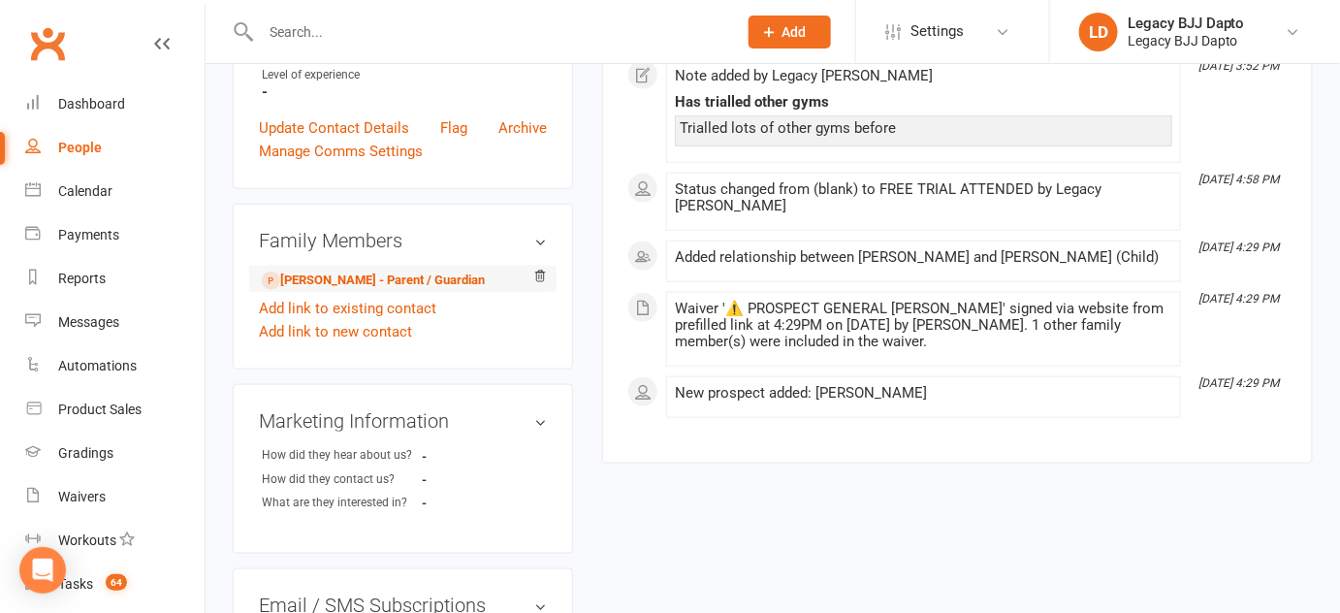
click at [360, 266] on li "[PERSON_NAME] - Parent / Guardian" at bounding box center [403, 279] width 288 height 27
click at [337, 271] on link "[PERSON_NAME] - Parent / Guardian" at bounding box center [373, 281] width 223 height 20
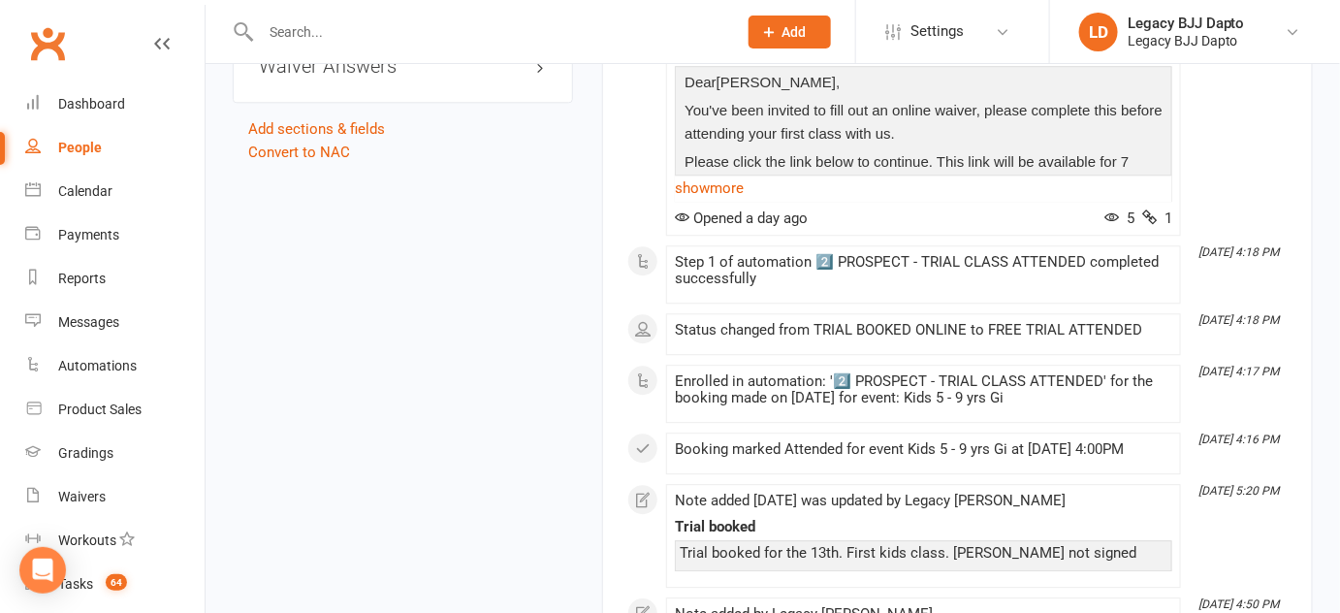
scroll to position [1558, 0]
click at [312, 145] on link "Convert to NAC" at bounding box center [299, 153] width 102 height 17
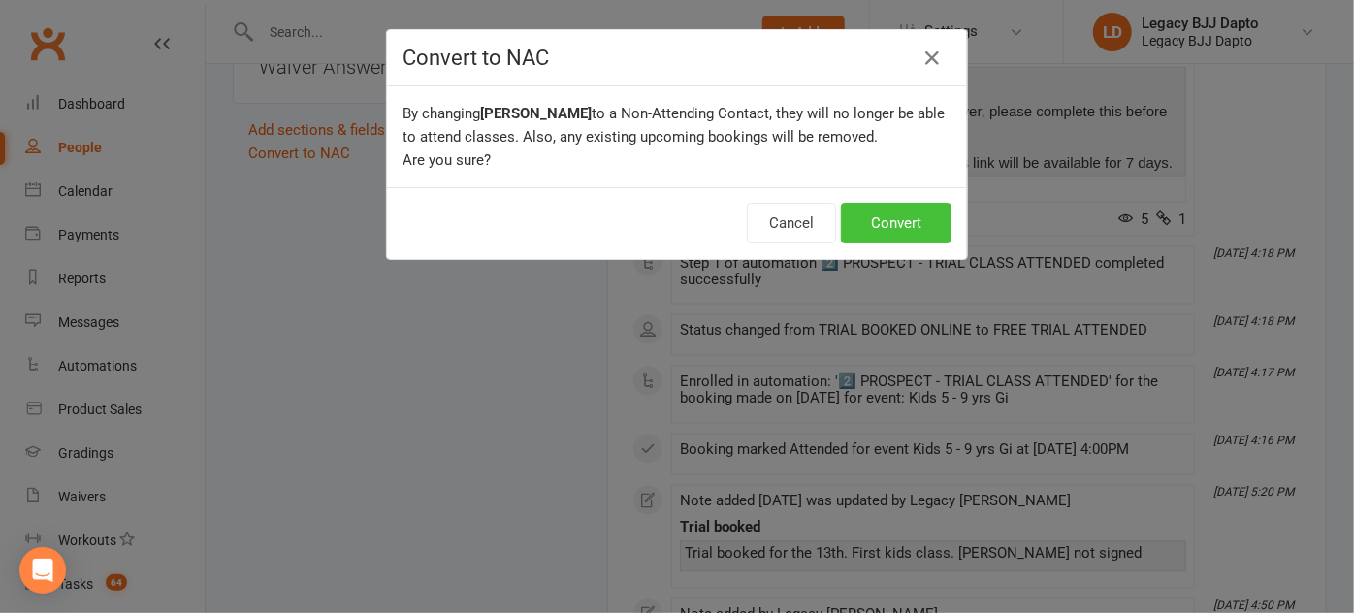
click at [865, 216] on button "Convert" at bounding box center [896, 223] width 111 height 41
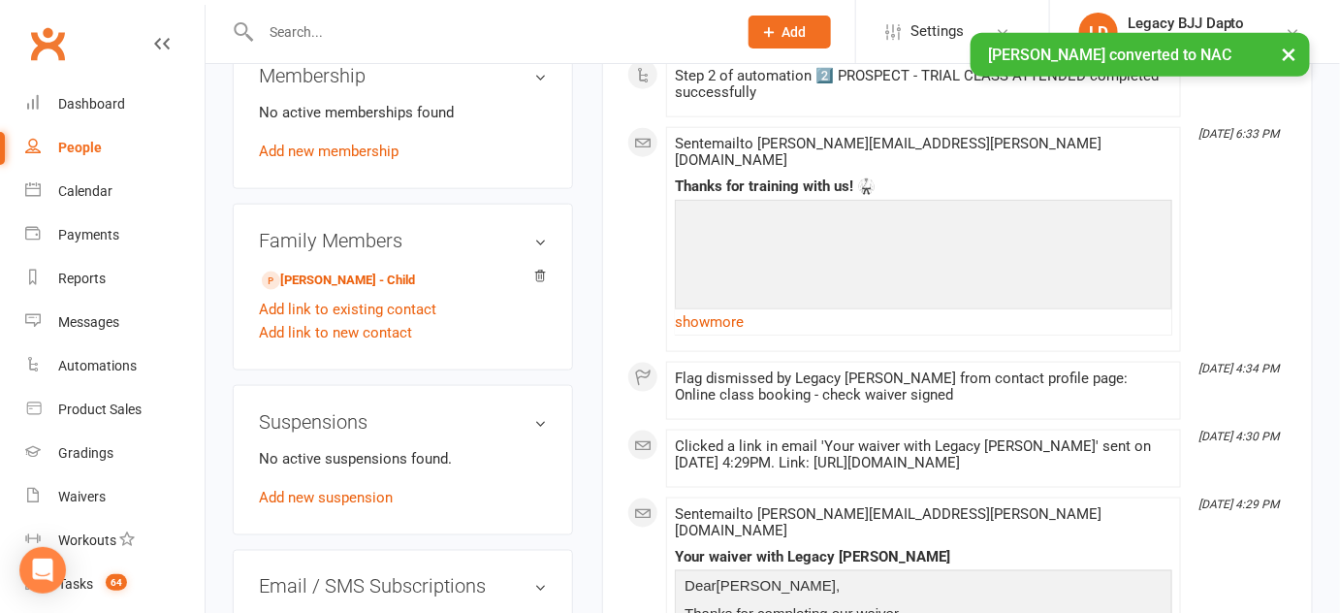
scroll to position [664, 0]
click at [354, 272] on link "Jamie Pitt - Child" at bounding box center [338, 282] width 153 height 20
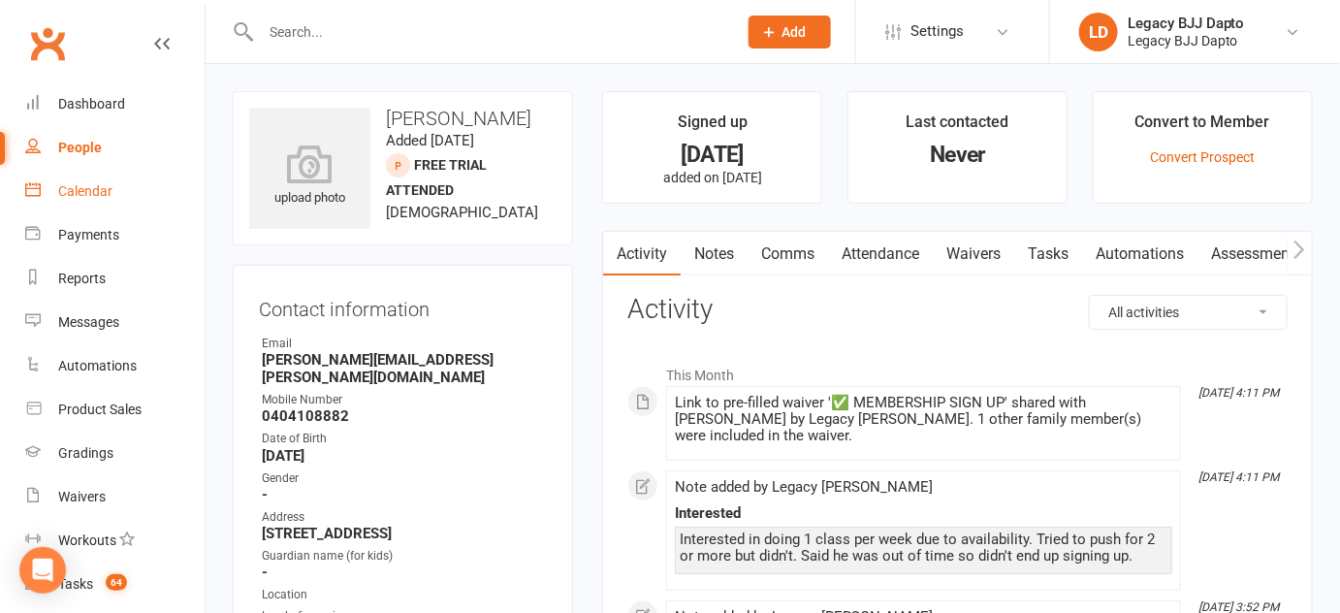
click at [76, 200] on link "Calendar" at bounding box center [114, 192] width 179 height 44
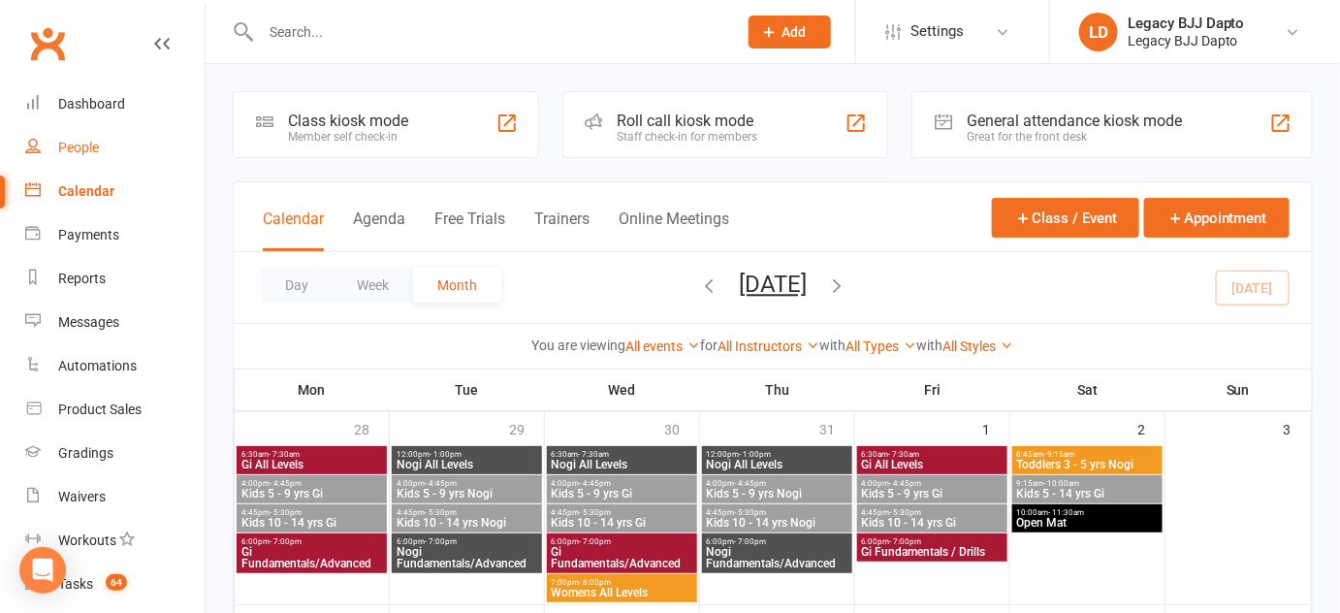
click at [95, 165] on link "People" at bounding box center [114, 148] width 179 height 44
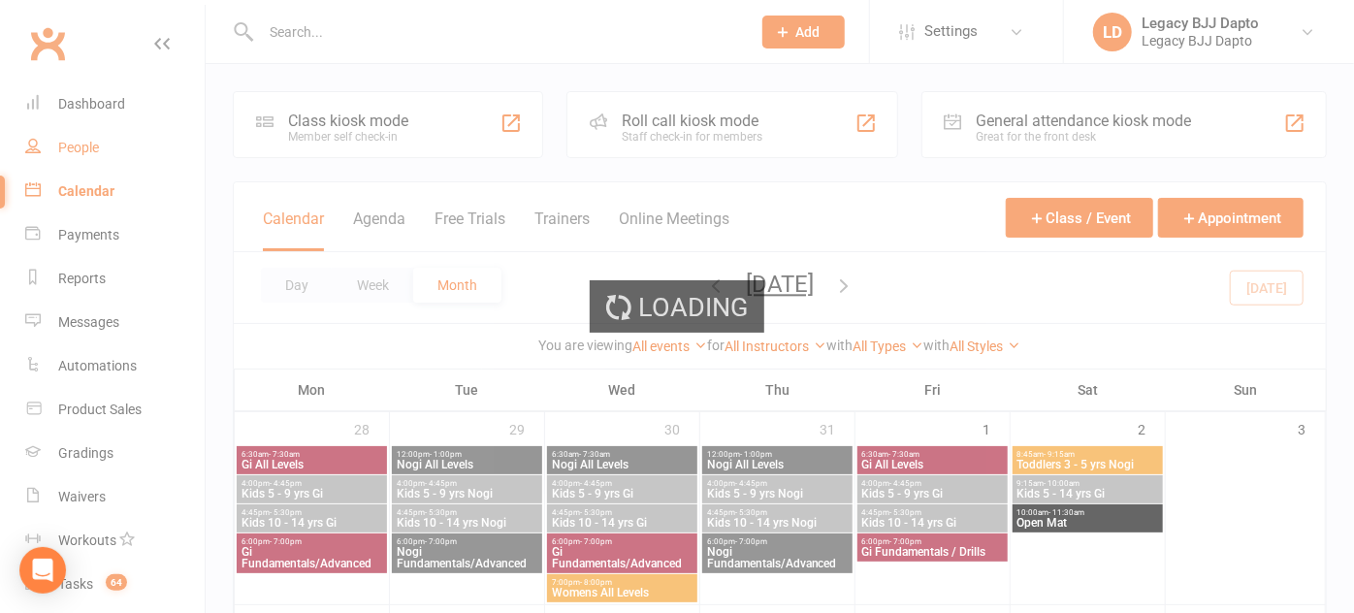
select select "100"
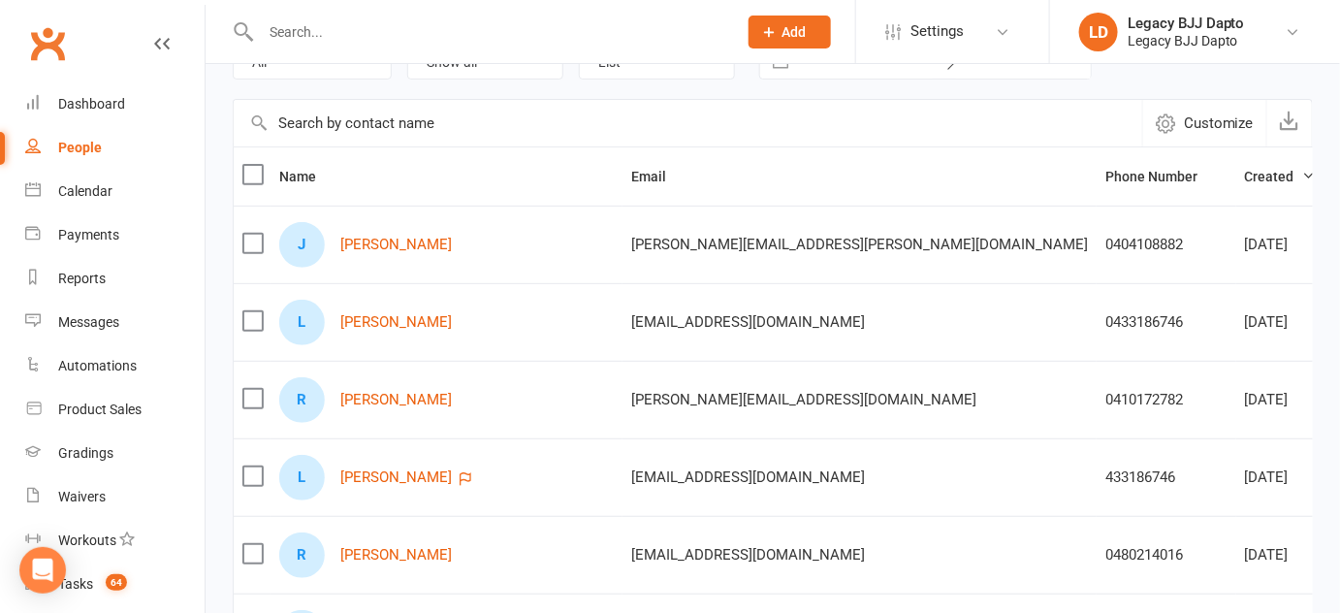
scroll to position [235, 0]
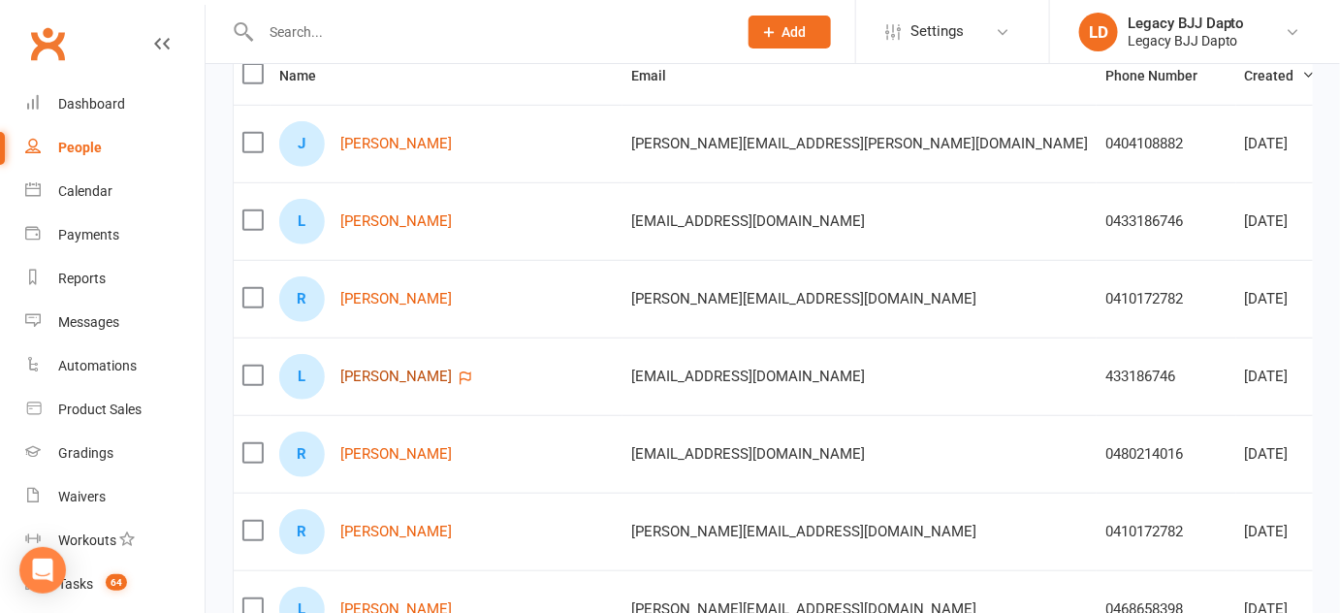
click at [377, 370] on link "Liam Burnett" at bounding box center [396, 377] width 112 height 16
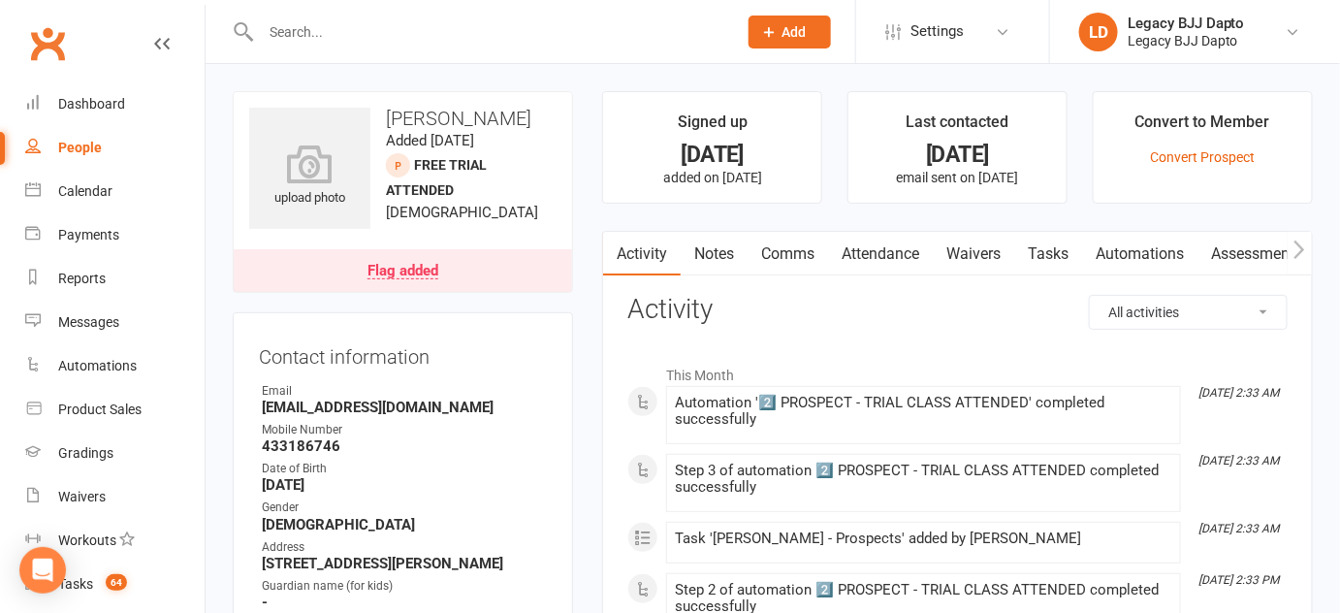
click at [1012, 264] on link "Waivers" at bounding box center [973, 254] width 81 height 45
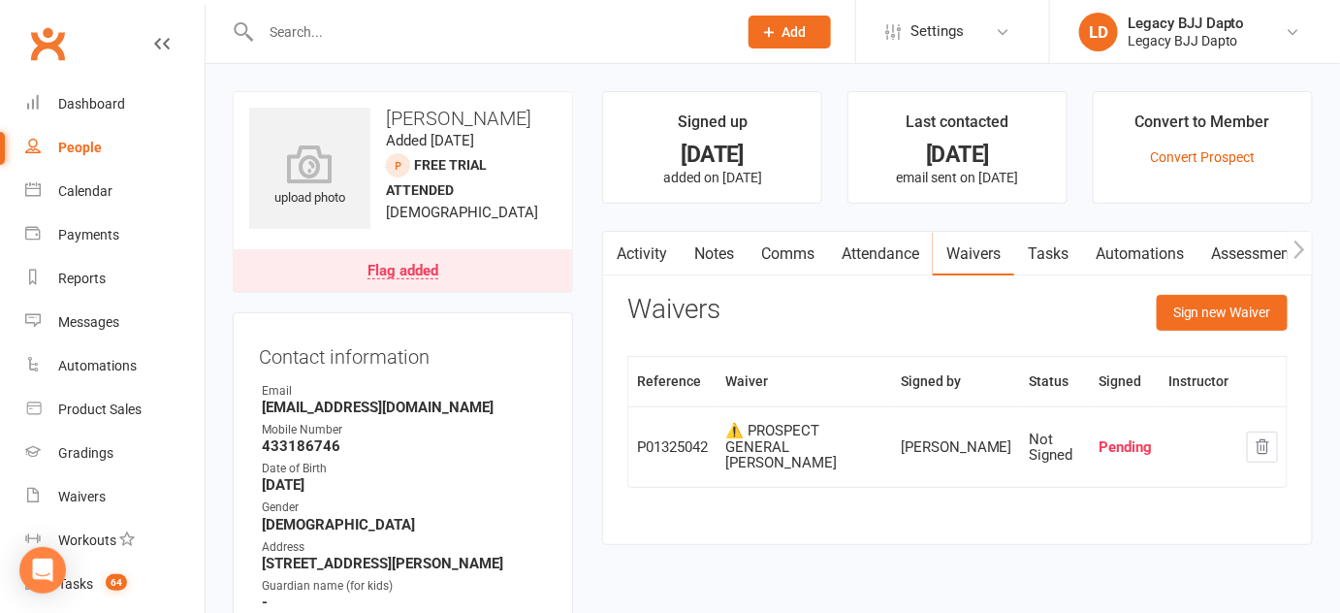
click at [93, 159] on link "People" at bounding box center [114, 148] width 179 height 44
select select "100"
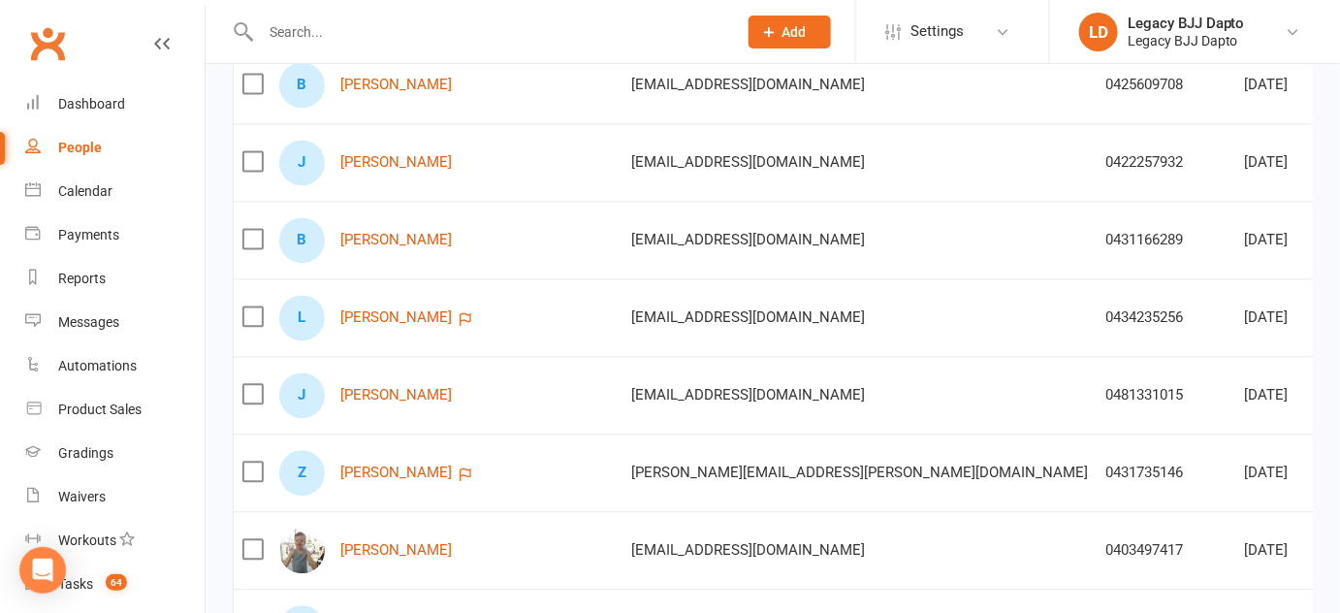
scroll to position [1223, 0]
click at [280, 297] on div "L Lauren Dixon" at bounding box center [446, 320] width 335 height 46
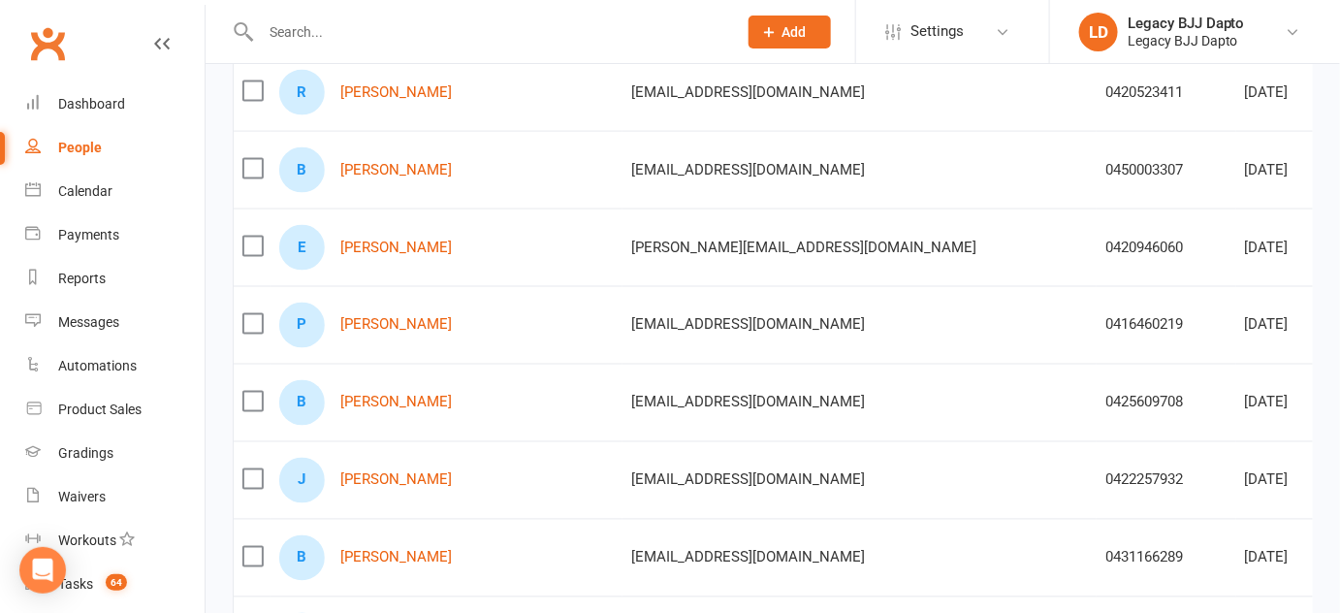
scroll to position [725, 0]
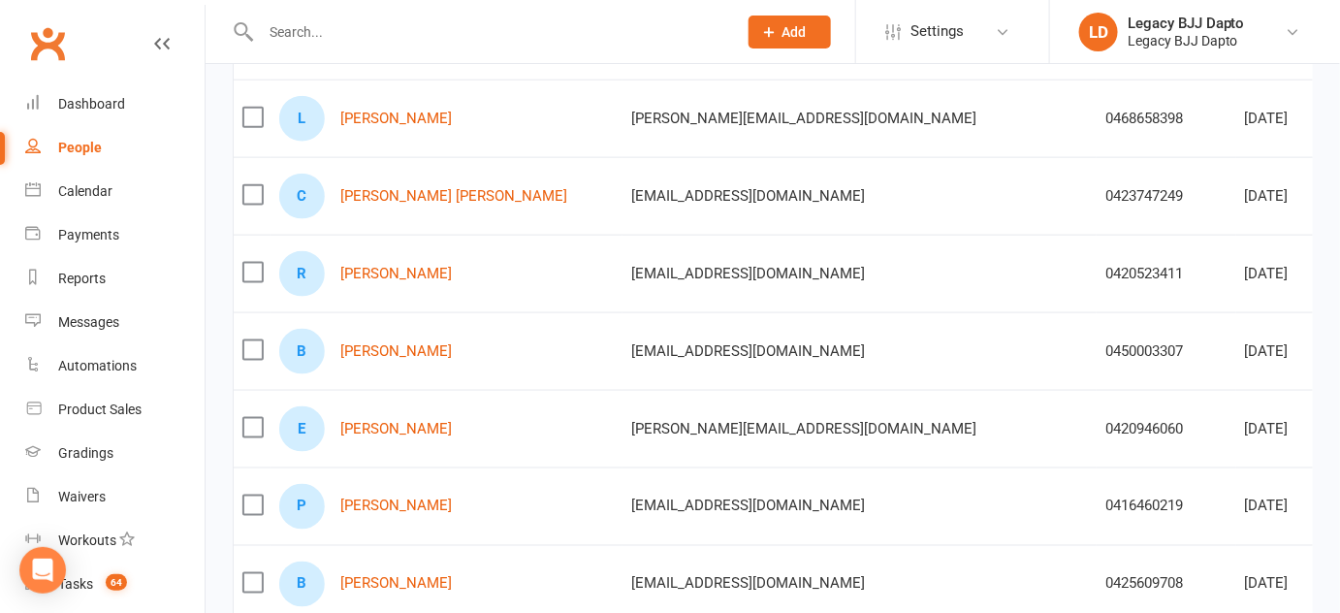
click at [300, 39] on input "text" at bounding box center [489, 31] width 468 height 27
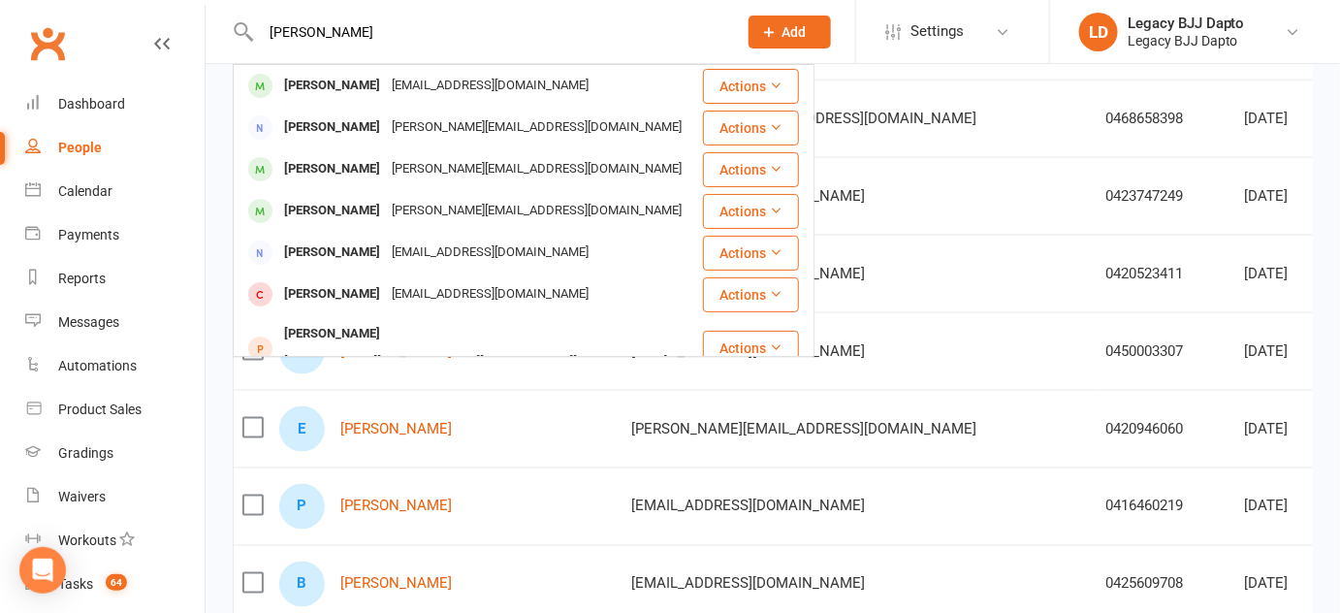
type input "jamal"
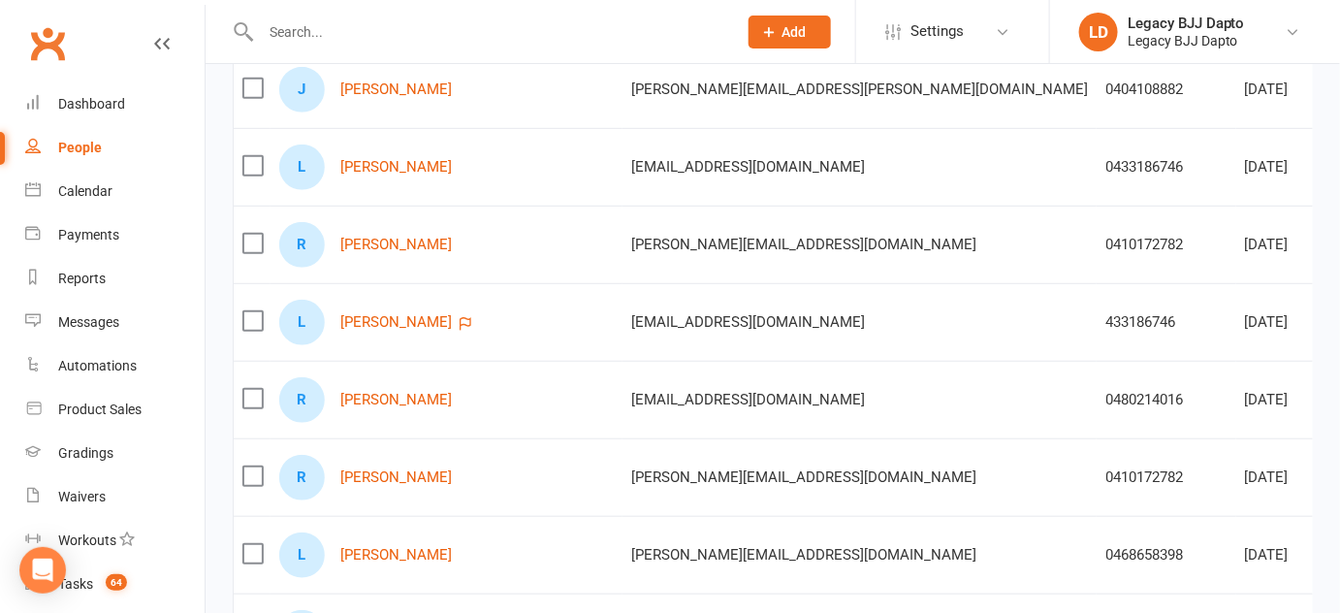
scroll to position [289, 0]
click at [390, 400] on link "Reuben Davis" at bounding box center [396, 400] width 112 height 16
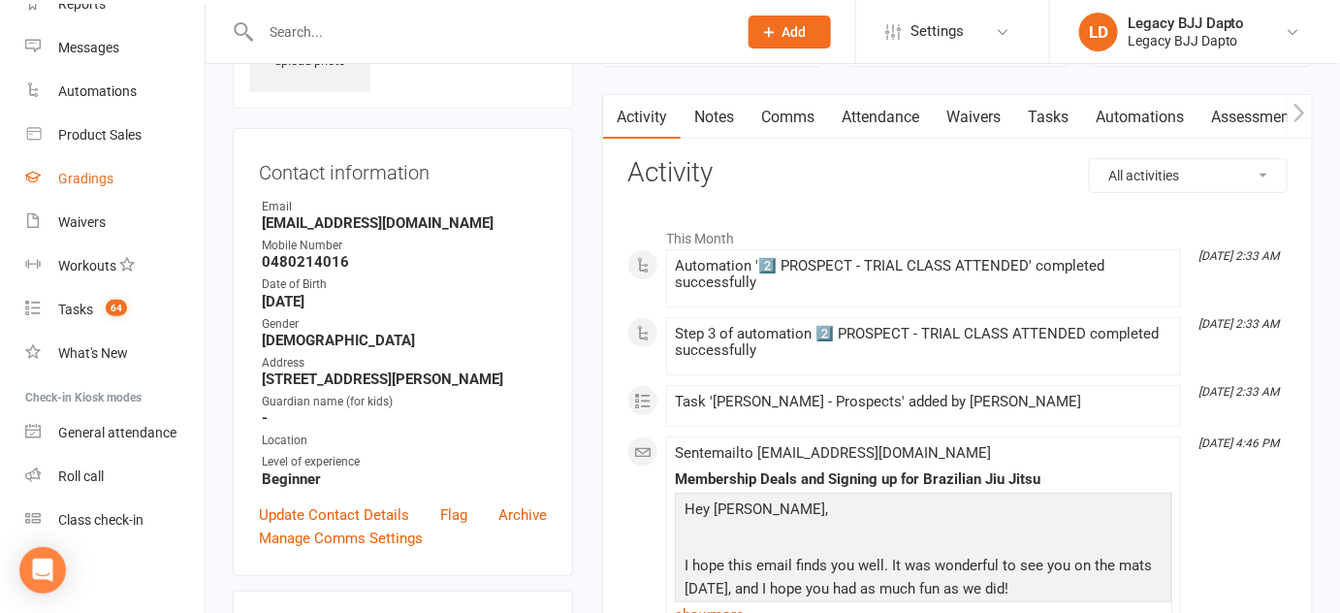
scroll to position [276, 0]
click at [94, 485] on link "Roll call" at bounding box center [114, 475] width 179 height 44
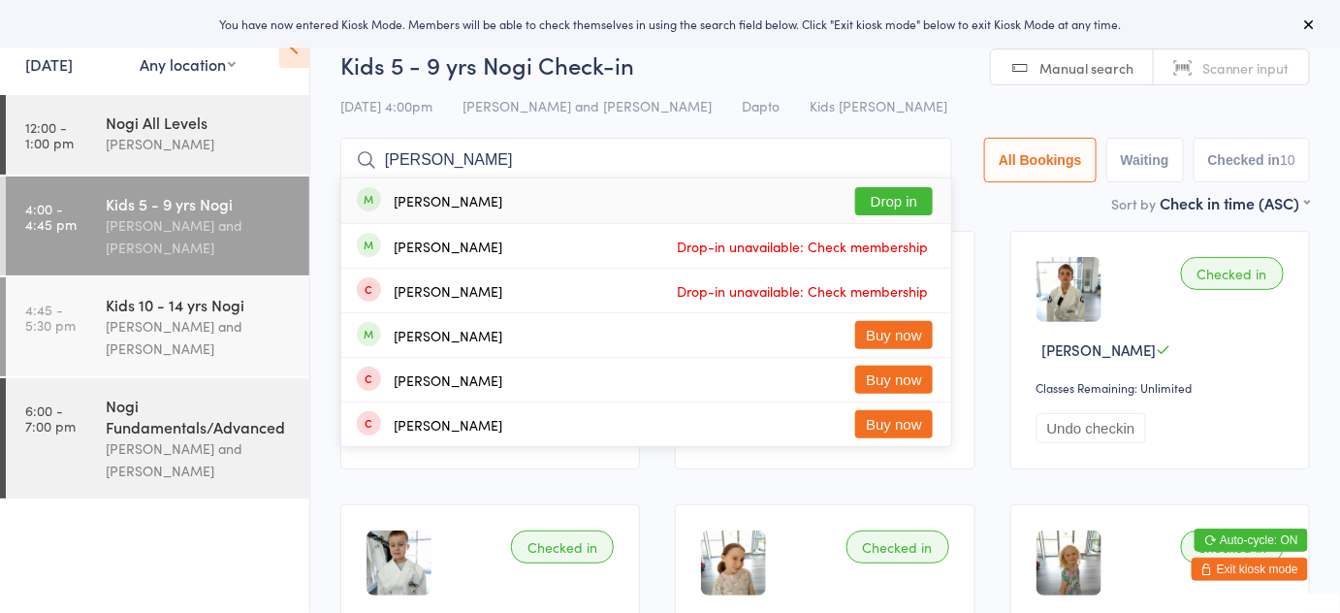
type input "jamal"
click at [887, 192] on button "Drop in" at bounding box center [894, 201] width 78 height 28
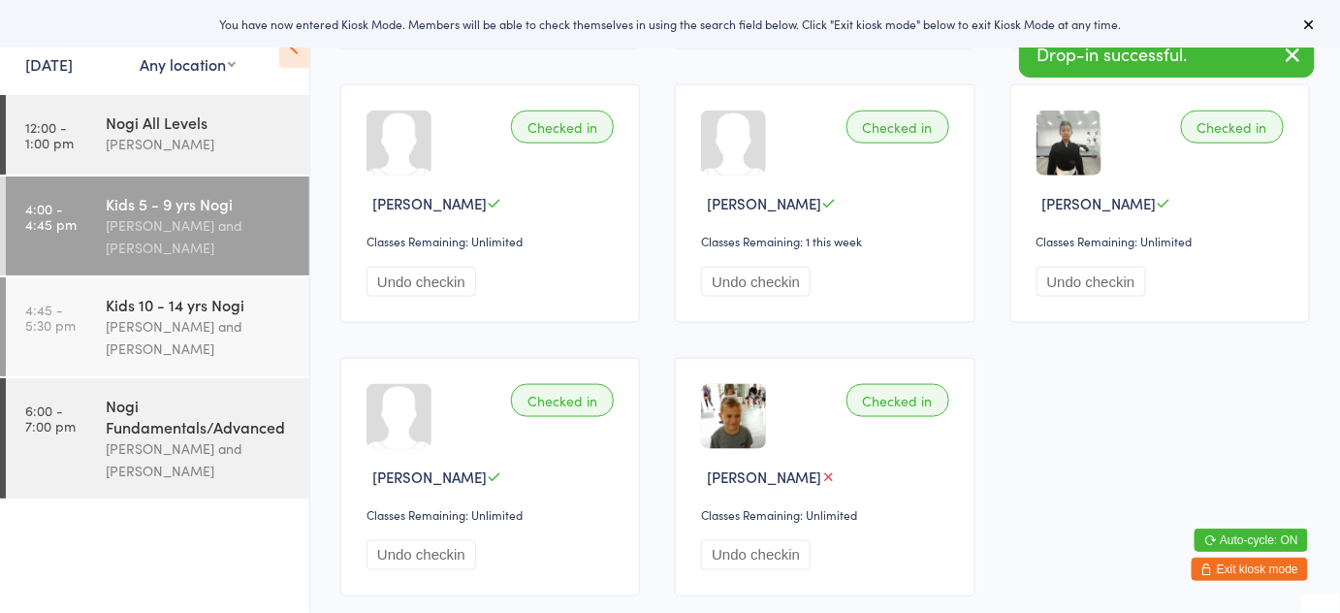
scroll to position [697, 0]
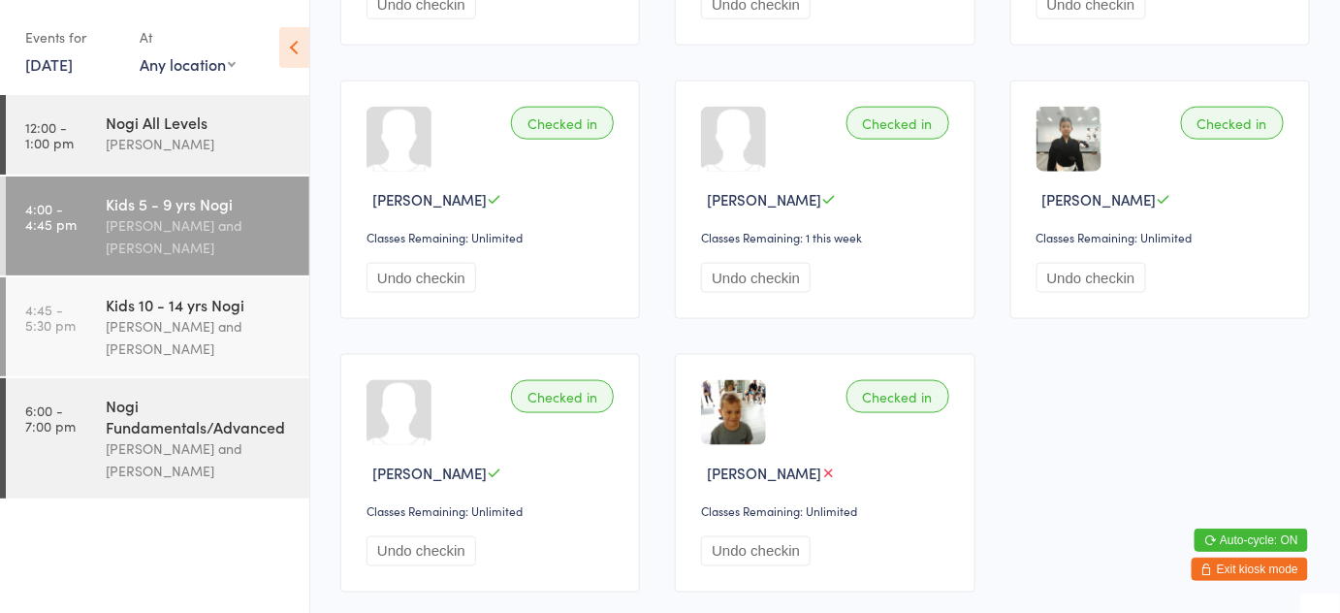
click at [1206, 567] on icon "button" at bounding box center [1208, 569] width 12 height 12
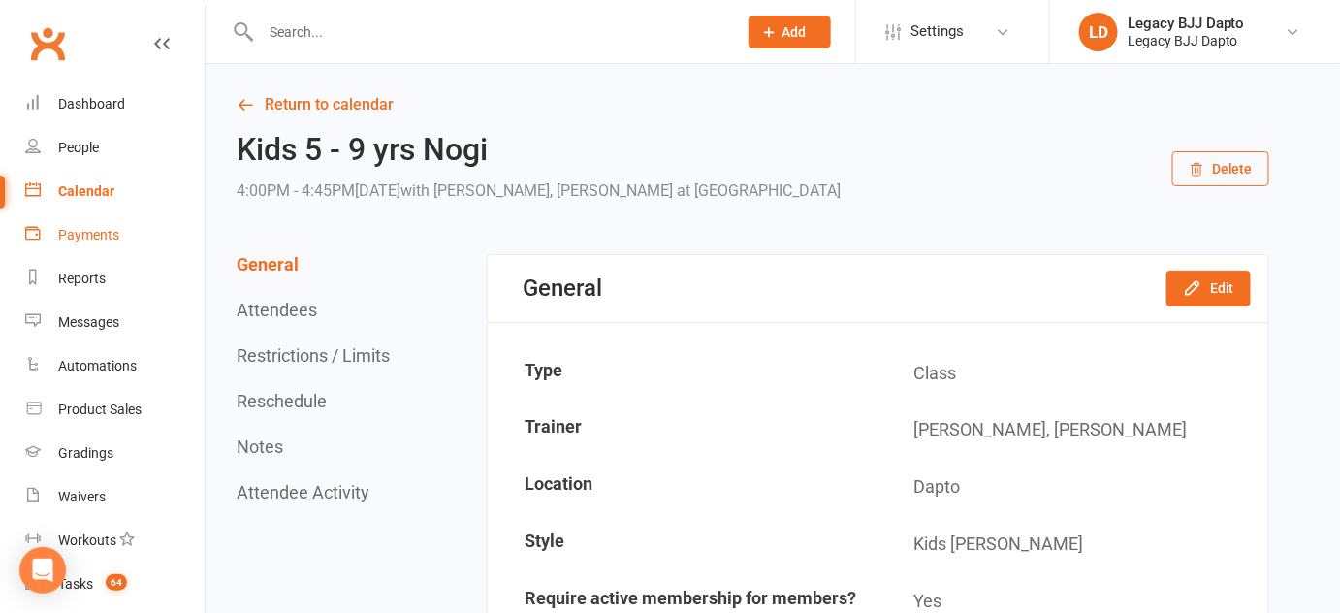
scroll to position [276, 0]
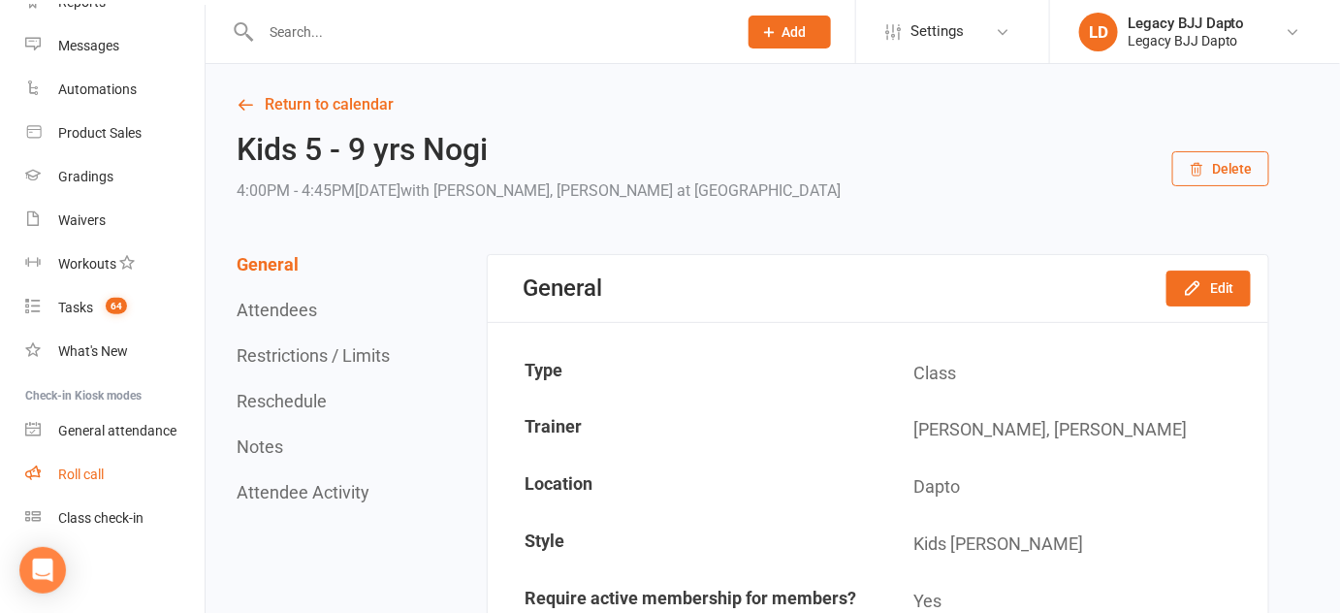
click at [103, 482] on div "Roll call" at bounding box center [81, 474] width 46 height 16
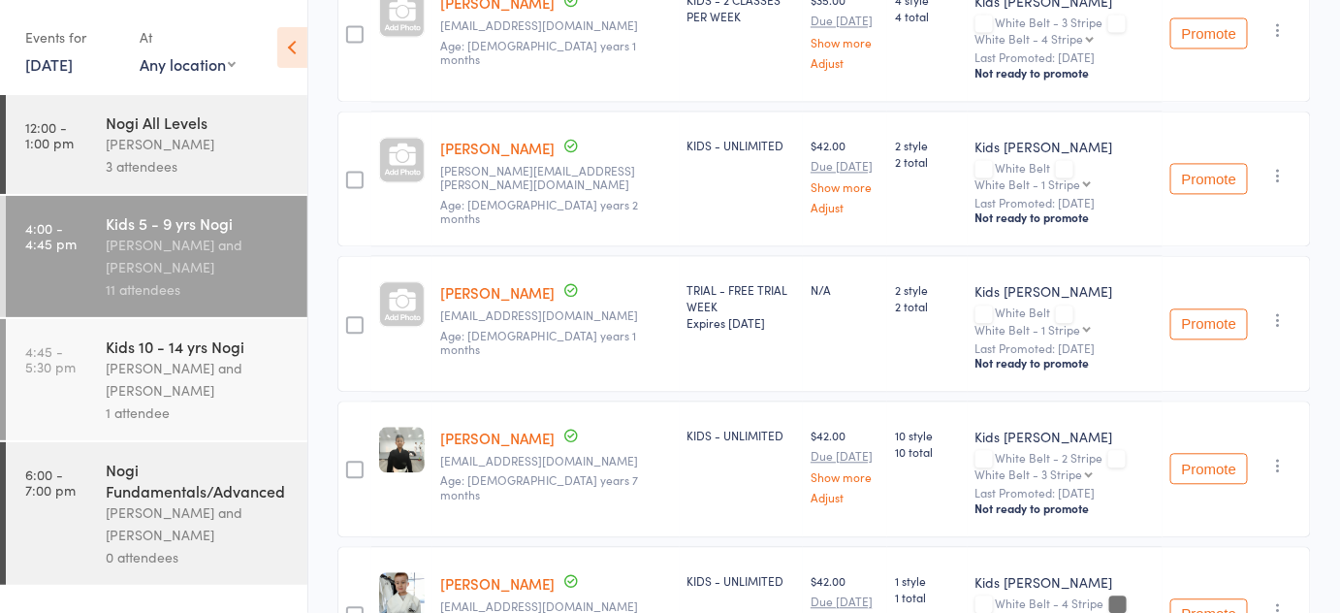
scroll to position [1359, 0]
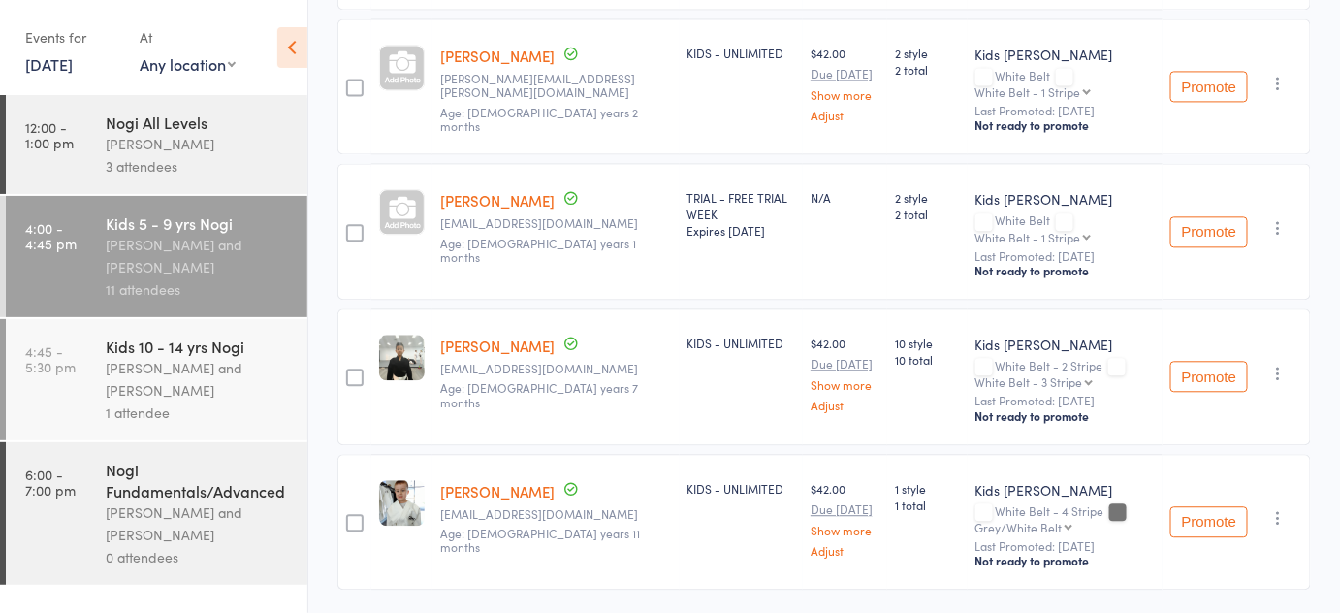
click at [436, 83] on div "[PERSON_NAME] [PERSON_NAME][EMAIL_ADDRESS][PERSON_NAME][DOMAIN_NAME] Age: [DEMO…" at bounding box center [556, 86] width 247 height 137
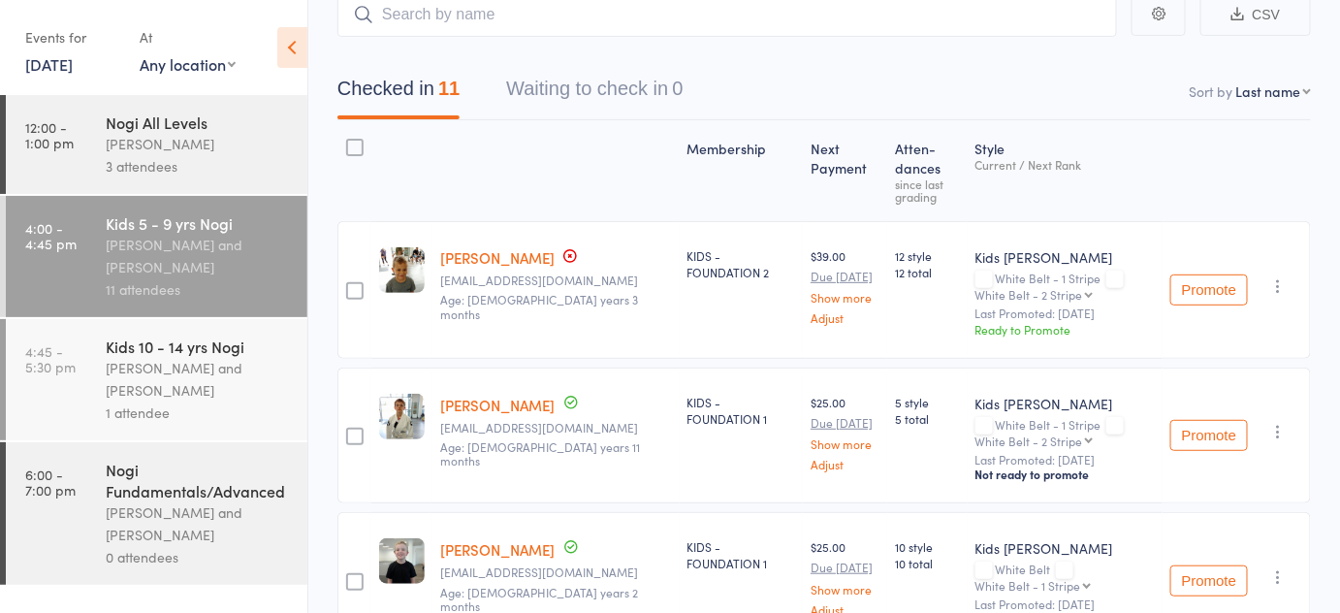
scroll to position [0, 0]
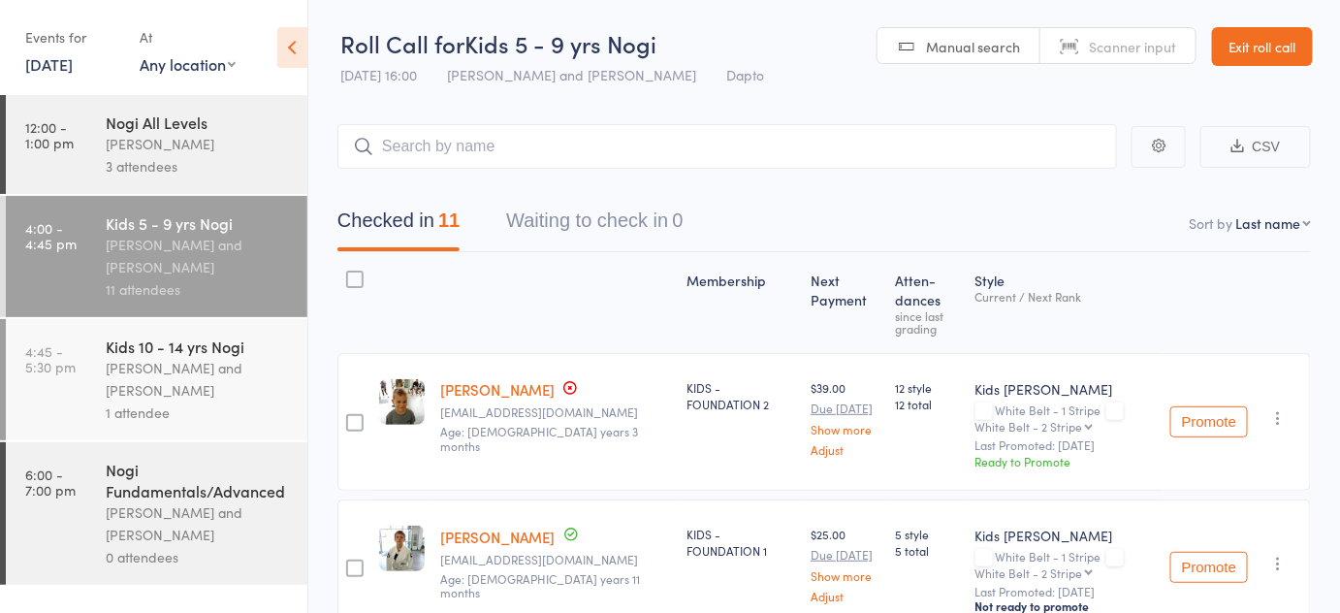
click at [1252, 57] on link "Exit roll call" at bounding box center [1262, 46] width 101 height 39
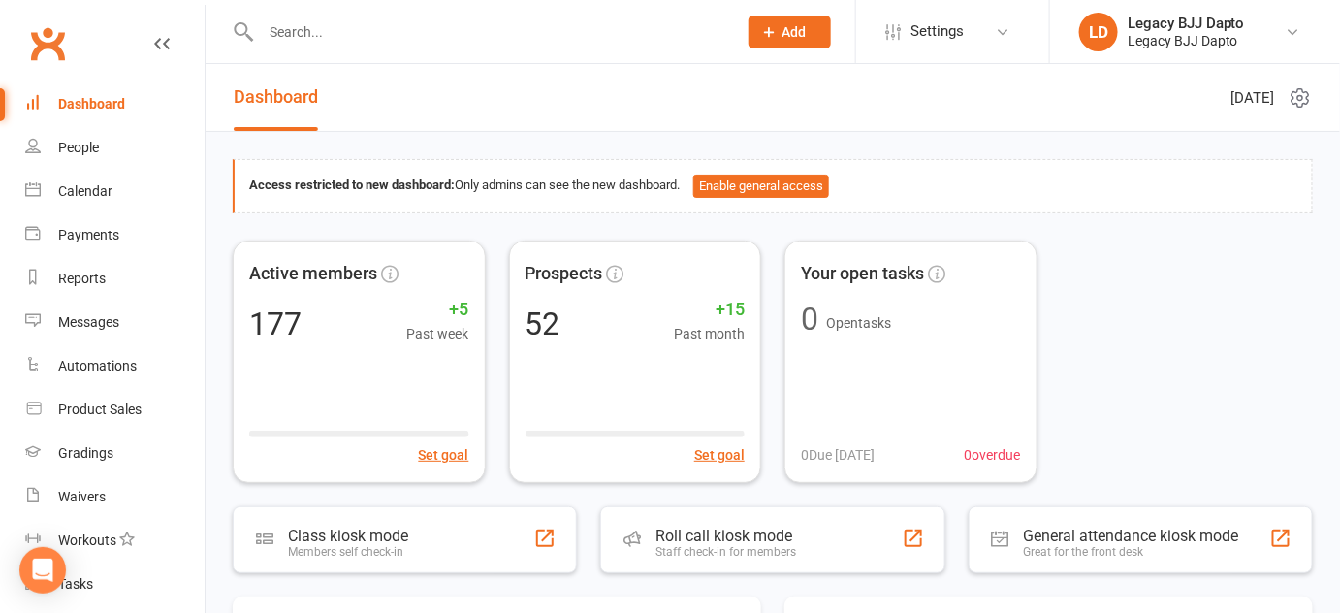
click at [419, 16] on div at bounding box center [478, 31] width 491 height 63
click at [418, 30] on input "text" at bounding box center [489, 31] width 468 height 27
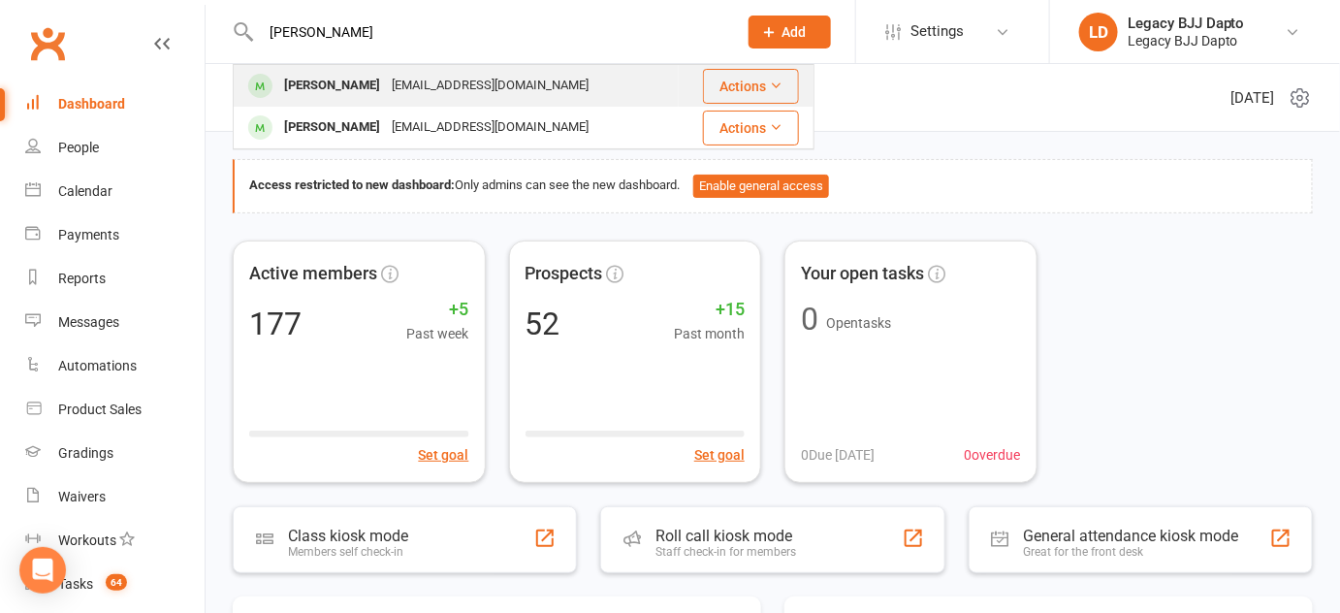
type input "[PERSON_NAME]"
click at [357, 66] on div "[PERSON_NAME] [EMAIL_ADDRESS][DOMAIN_NAME]" at bounding box center [456, 86] width 443 height 40
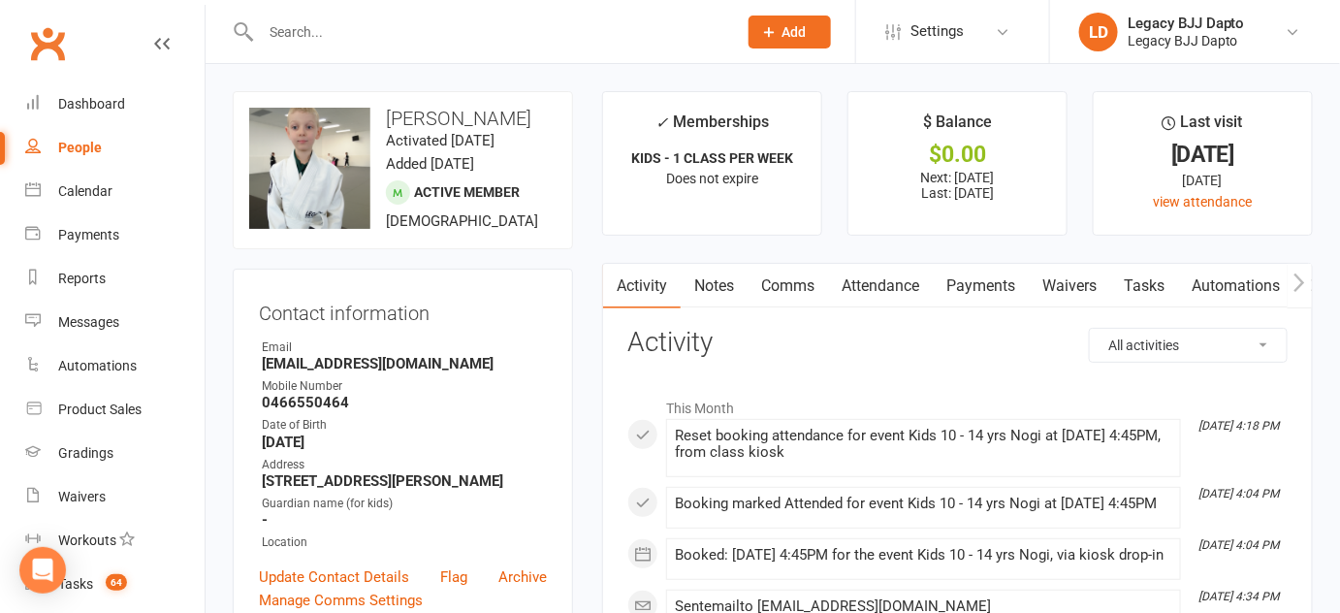
click at [877, 279] on link "Attendance" at bounding box center [880, 286] width 105 height 45
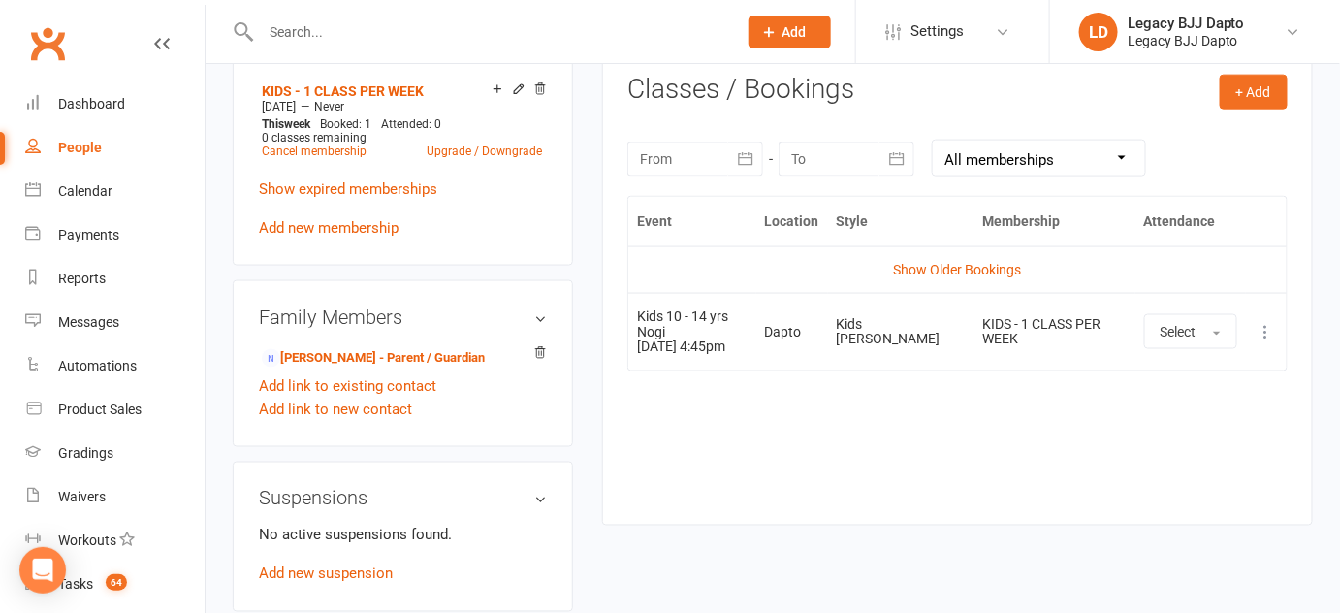
scroll to position [787, 0]
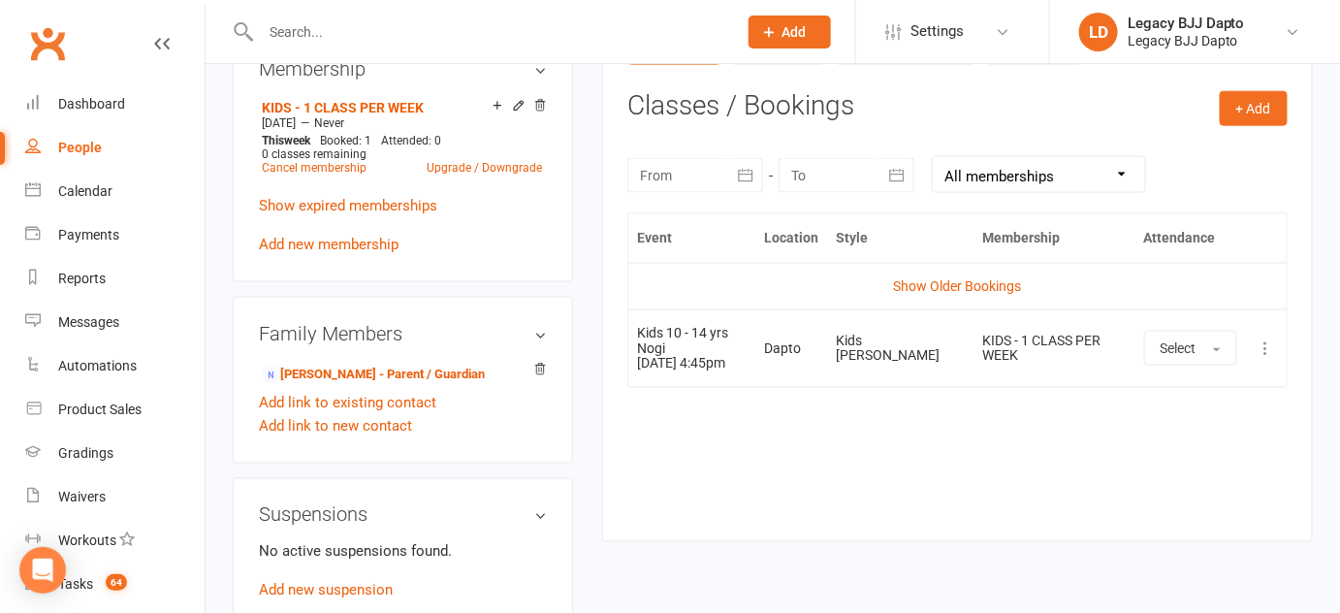
click at [1277, 338] on button at bounding box center [1266, 348] width 23 height 23
click at [1149, 458] on link "Remove booking" at bounding box center [1181, 463] width 192 height 39
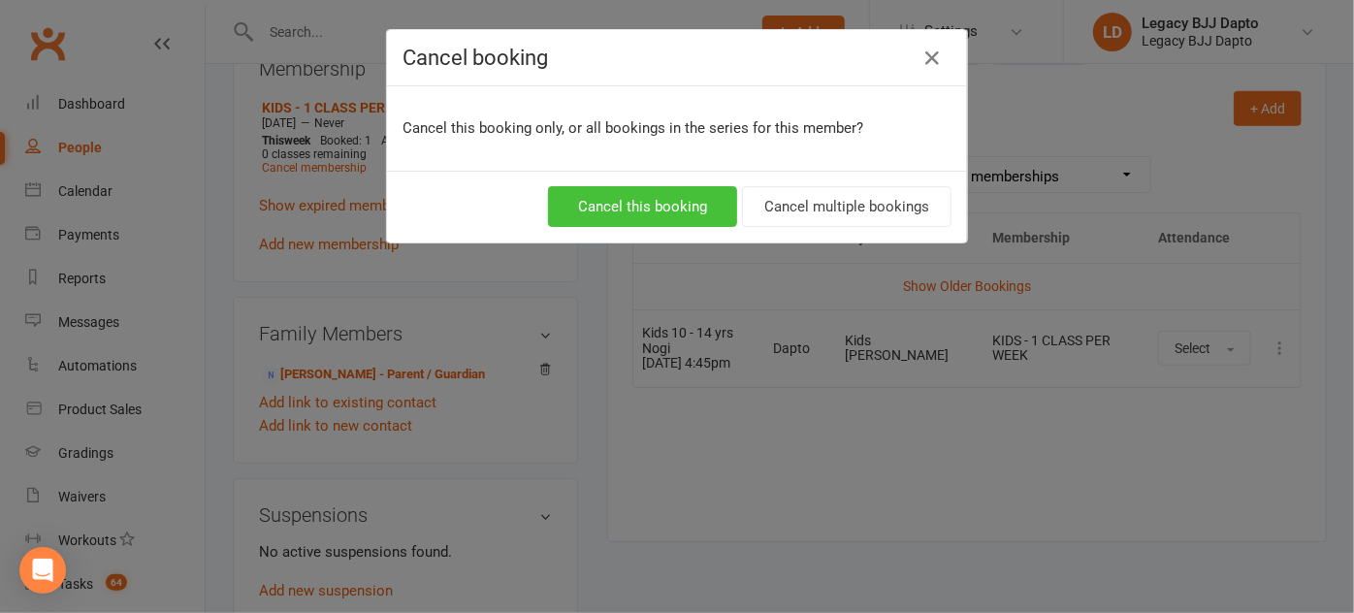
click at [686, 209] on button "Cancel this booking" at bounding box center [642, 206] width 189 height 41
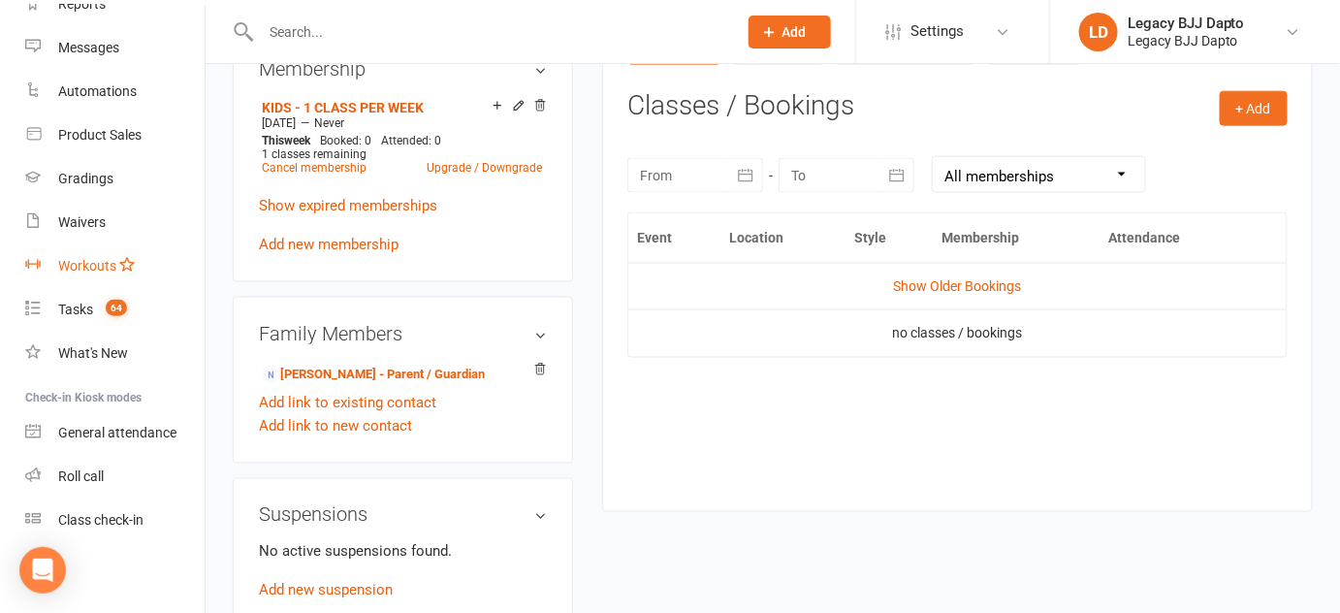
scroll to position [276, 0]
click at [74, 467] on div "Roll call" at bounding box center [81, 474] width 46 height 16
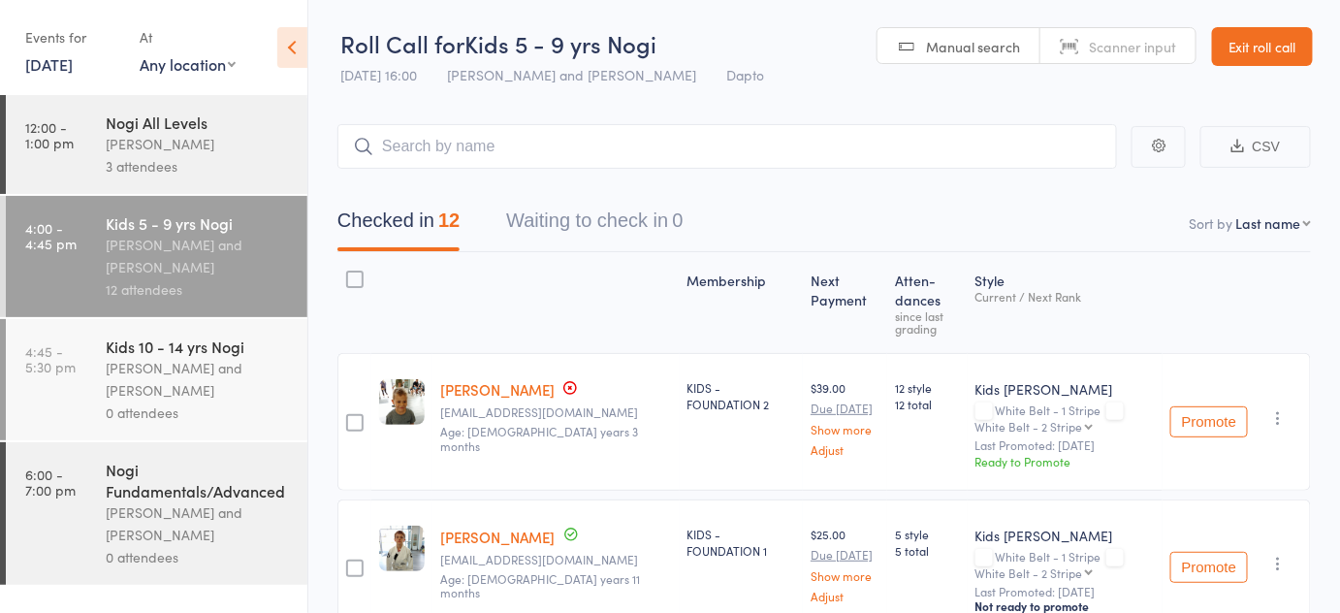
click at [466, 391] on link "[PERSON_NAME]" at bounding box center [497, 389] width 114 height 20
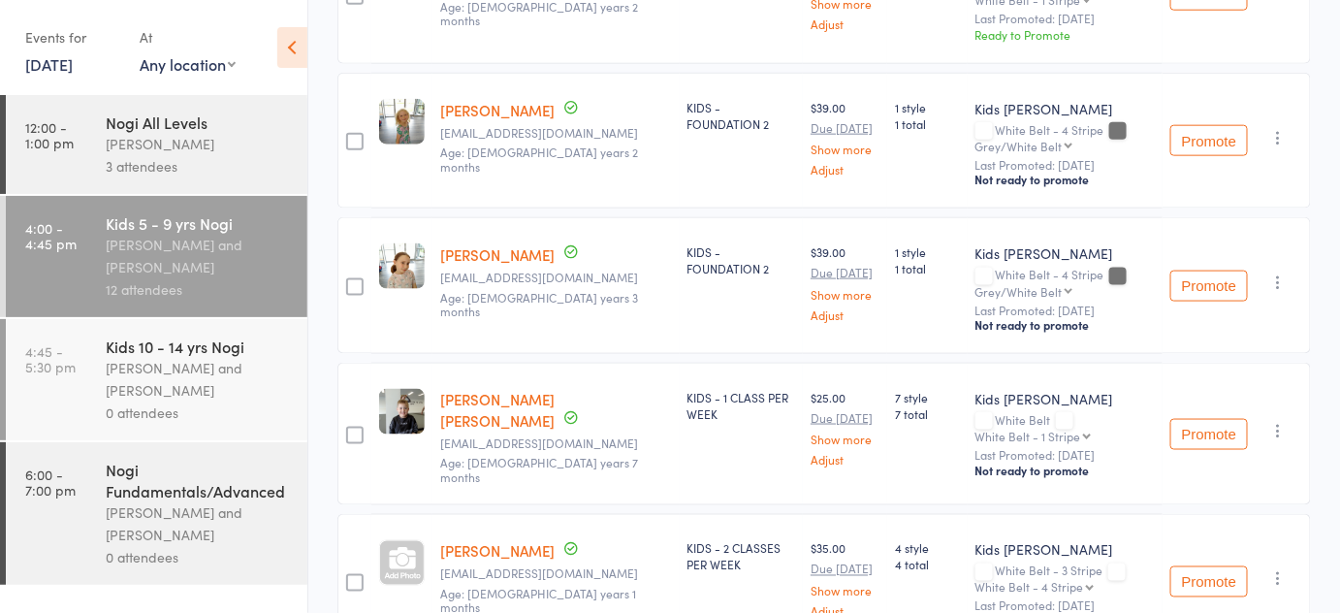
scroll to position [726, 0]
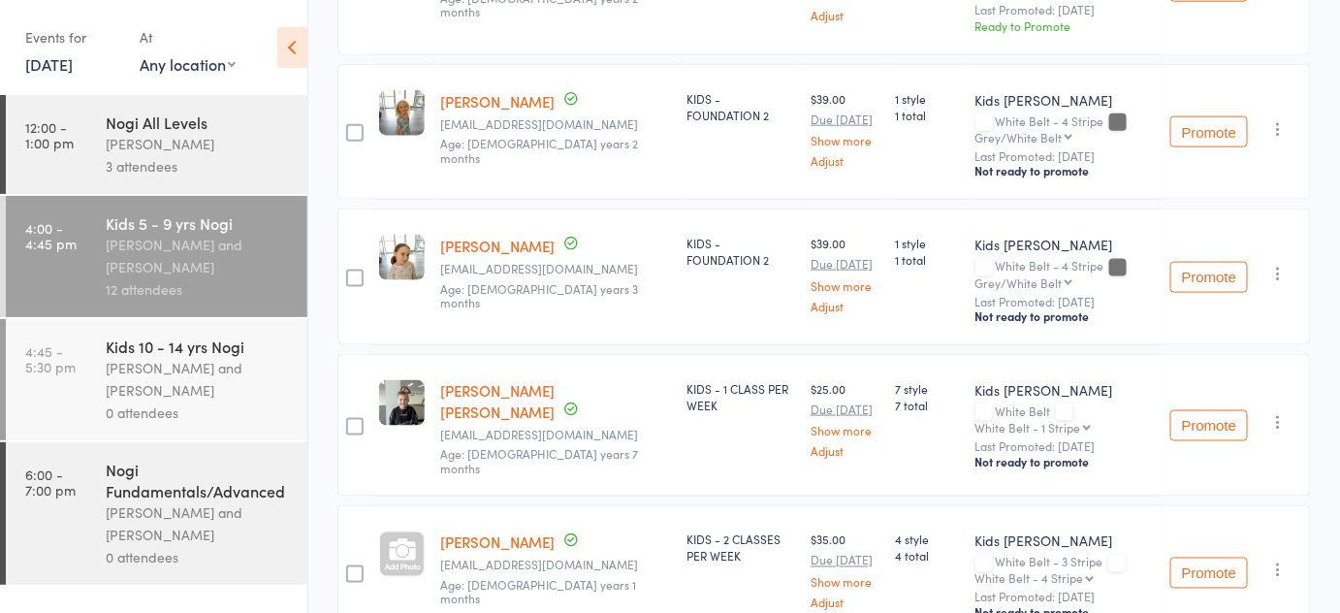
click at [495, 380] on link "[PERSON_NAME] [PERSON_NAME]" at bounding box center [497, 401] width 114 height 42
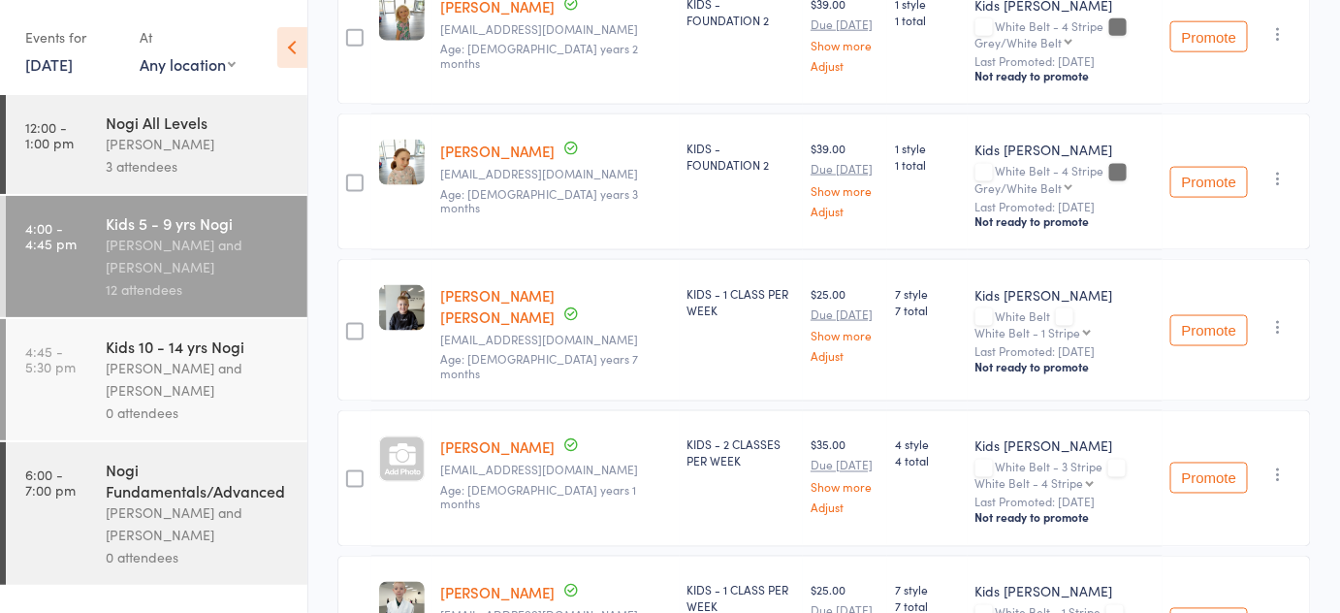
scroll to position [822, 0]
click at [501, 284] on link "[PERSON_NAME] [PERSON_NAME]" at bounding box center [497, 305] width 114 height 42
click at [478, 284] on link "Jensen Jones" at bounding box center [497, 305] width 114 height 42
click at [483, 286] on link "Jensen Jones" at bounding box center [497, 305] width 114 height 42
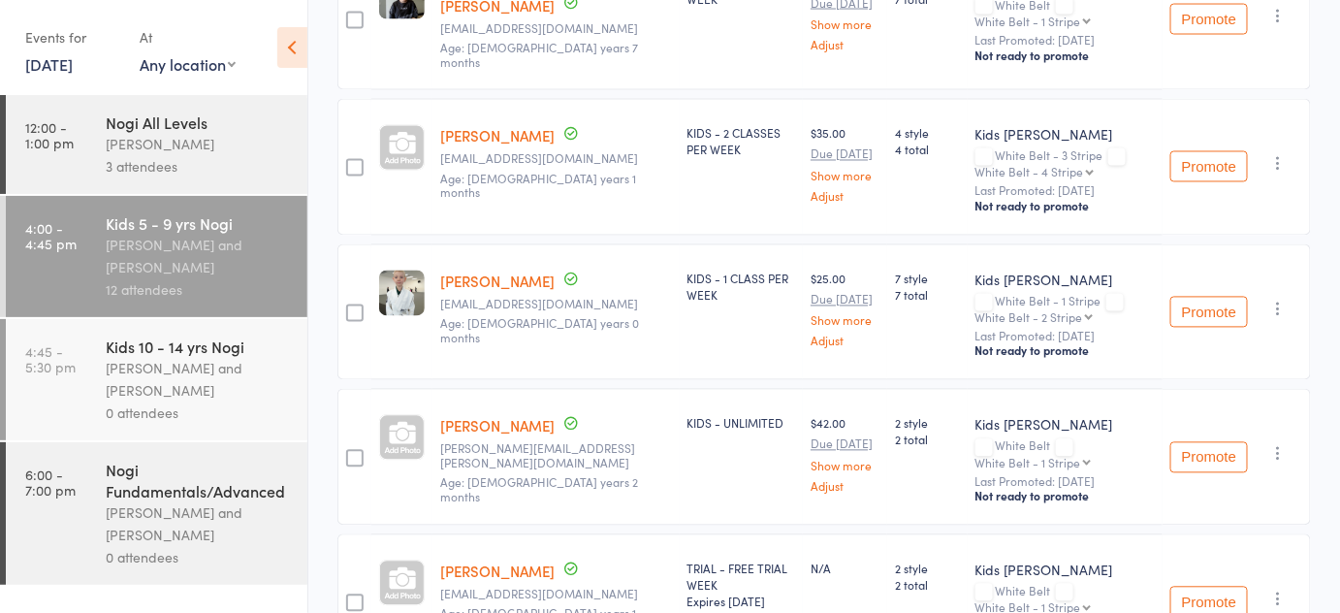
scroll to position [1134, 0]
click at [504, 271] on link "Toby Parsons" at bounding box center [497, 281] width 114 height 20
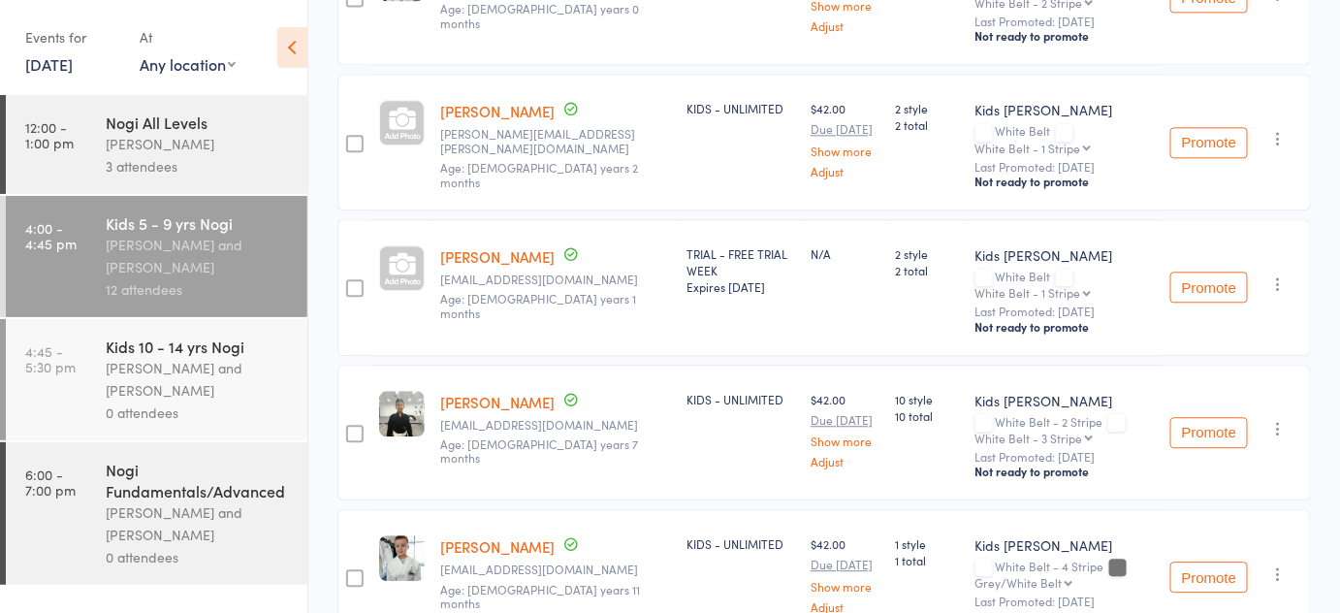
scroll to position [1446, 0]
click at [505, 103] on link "Bobby Simpson" at bounding box center [497, 113] width 114 height 20
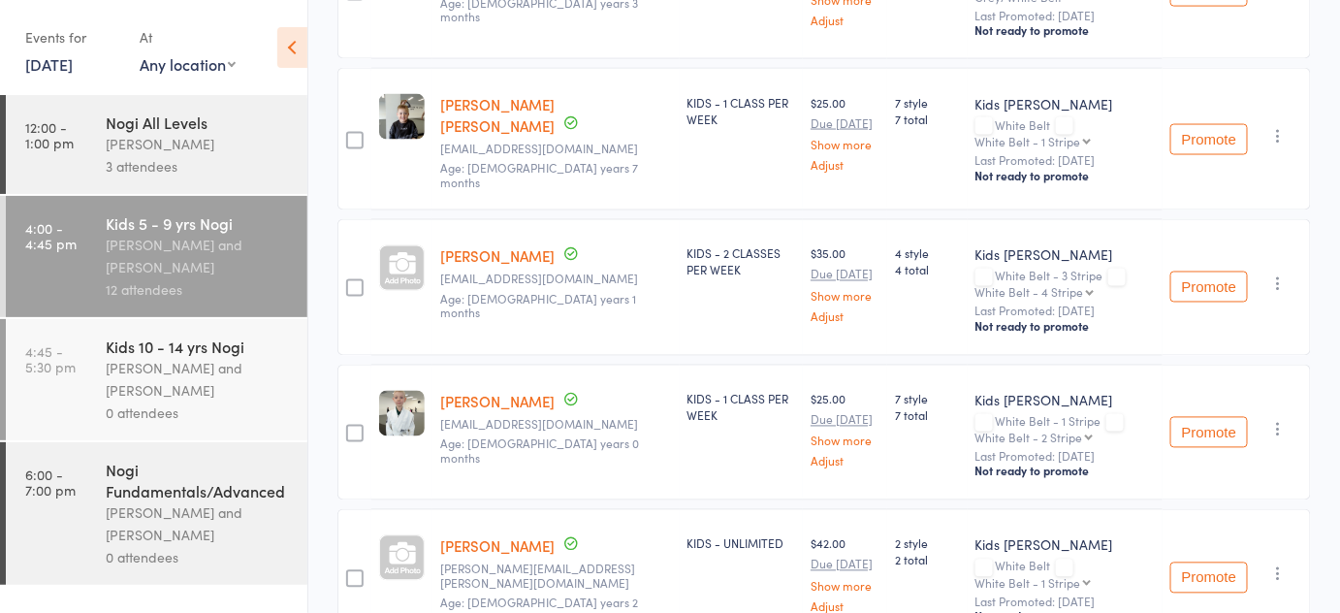
scroll to position [1009, 0]
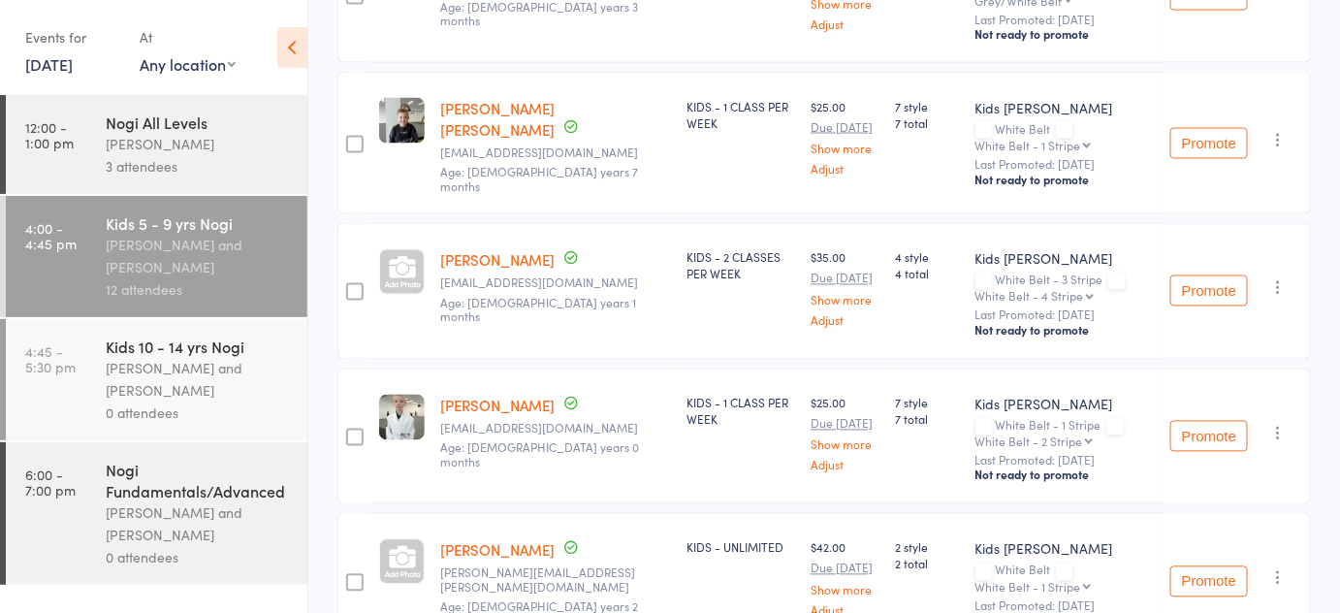
click at [494, 250] on link "George Kokiousis" at bounding box center [497, 260] width 114 height 20
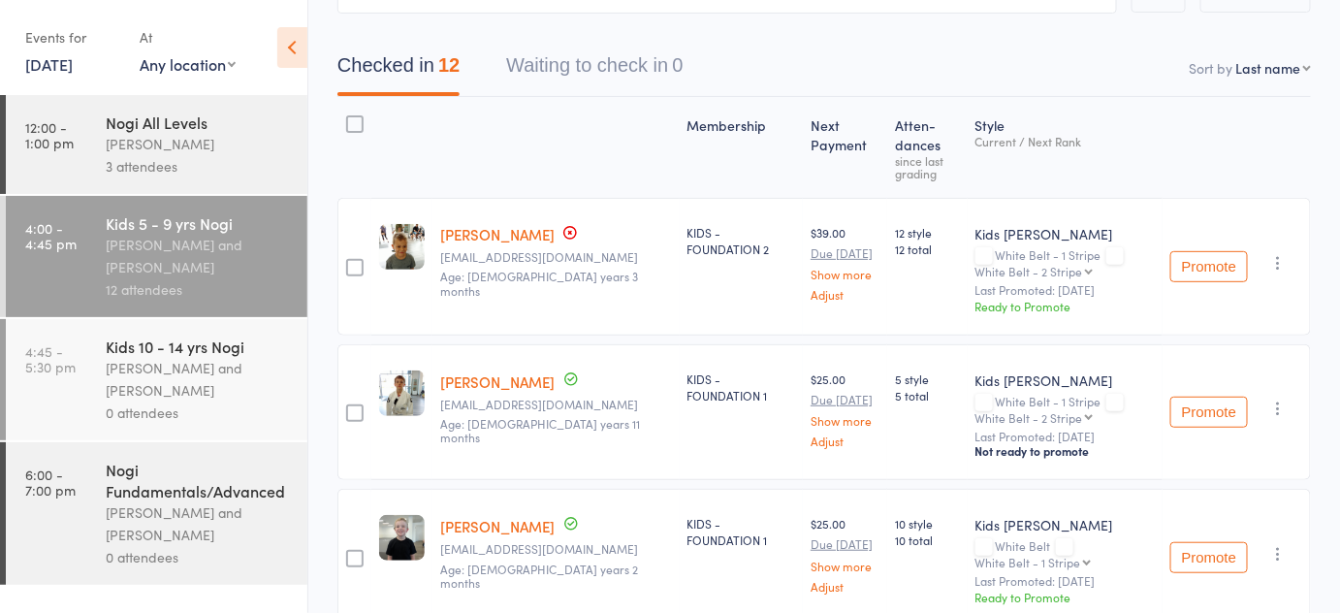
scroll to position [0, 0]
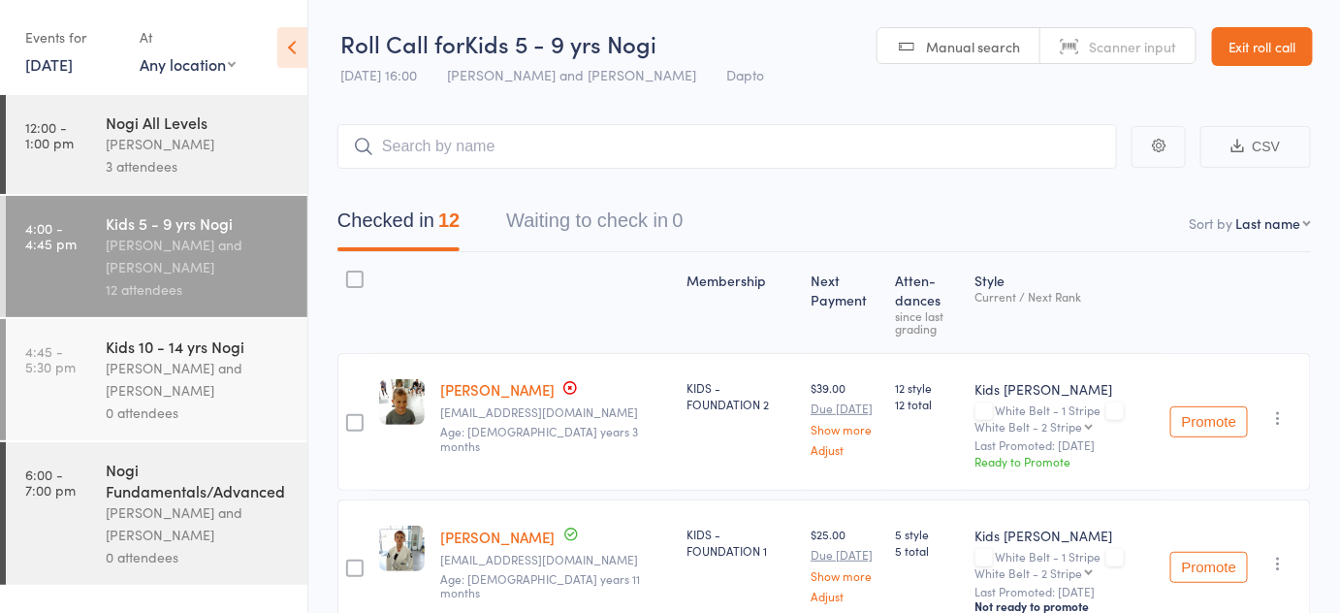
click at [177, 420] on div "0 attendees" at bounding box center [198, 413] width 185 height 22
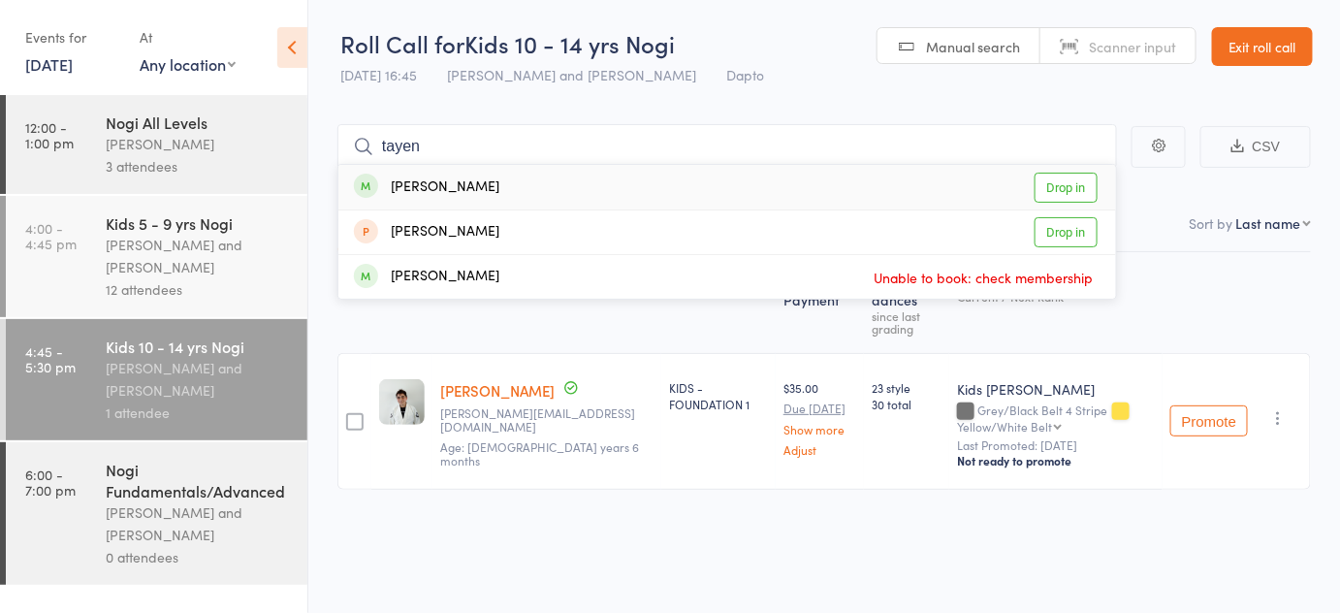
type input "tayen"
click at [1059, 183] on link "Drop in" at bounding box center [1066, 188] width 63 height 30
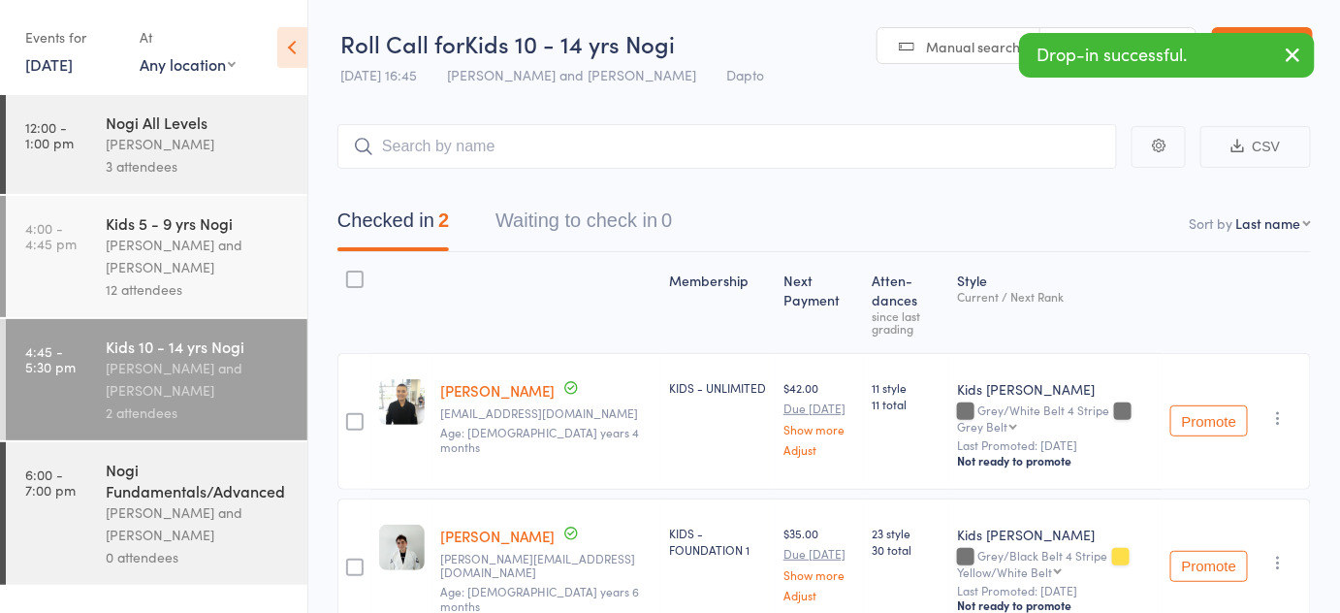
click at [1270, 29] on link "Exit roll call" at bounding box center [1262, 46] width 101 height 39
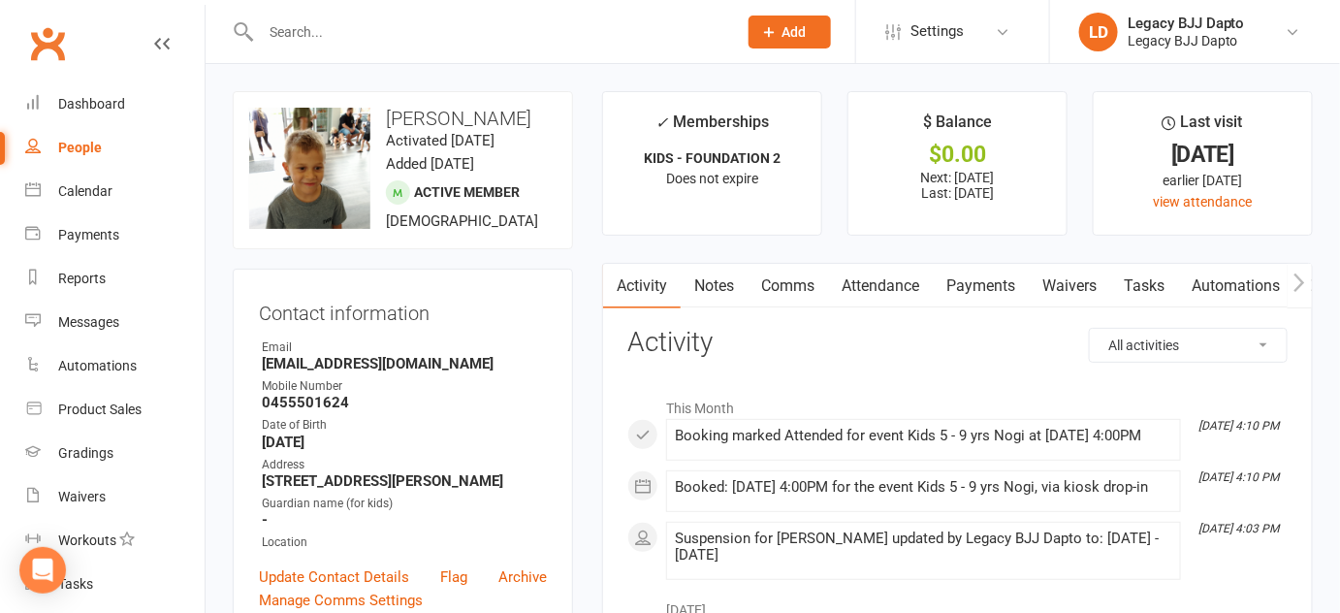
click at [1043, 276] on link "Waivers" at bounding box center [1069, 286] width 81 height 45
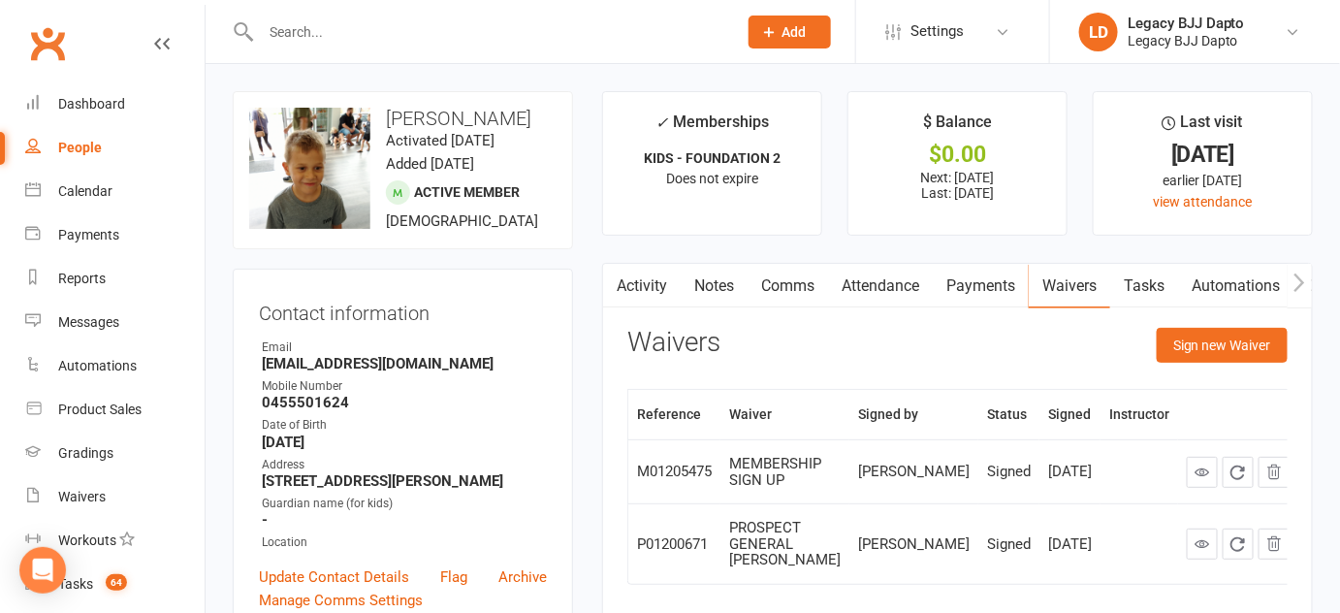
scroll to position [31, 0]
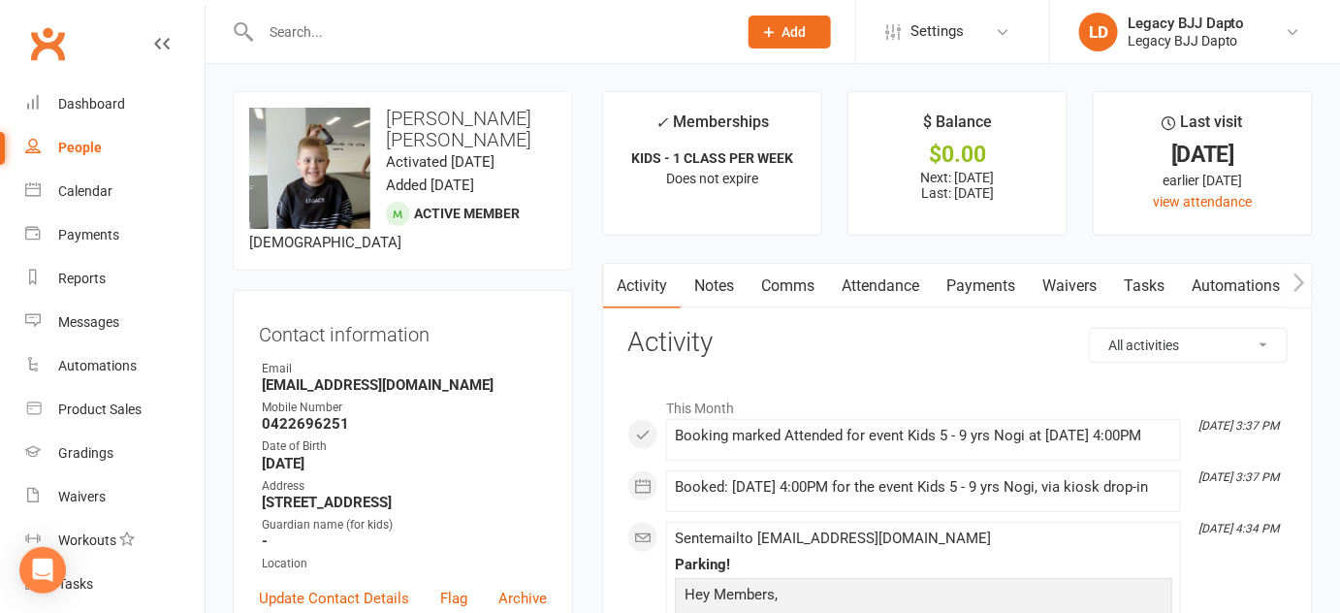
click at [1066, 302] on link "Waivers" at bounding box center [1069, 286] width 81 height 45
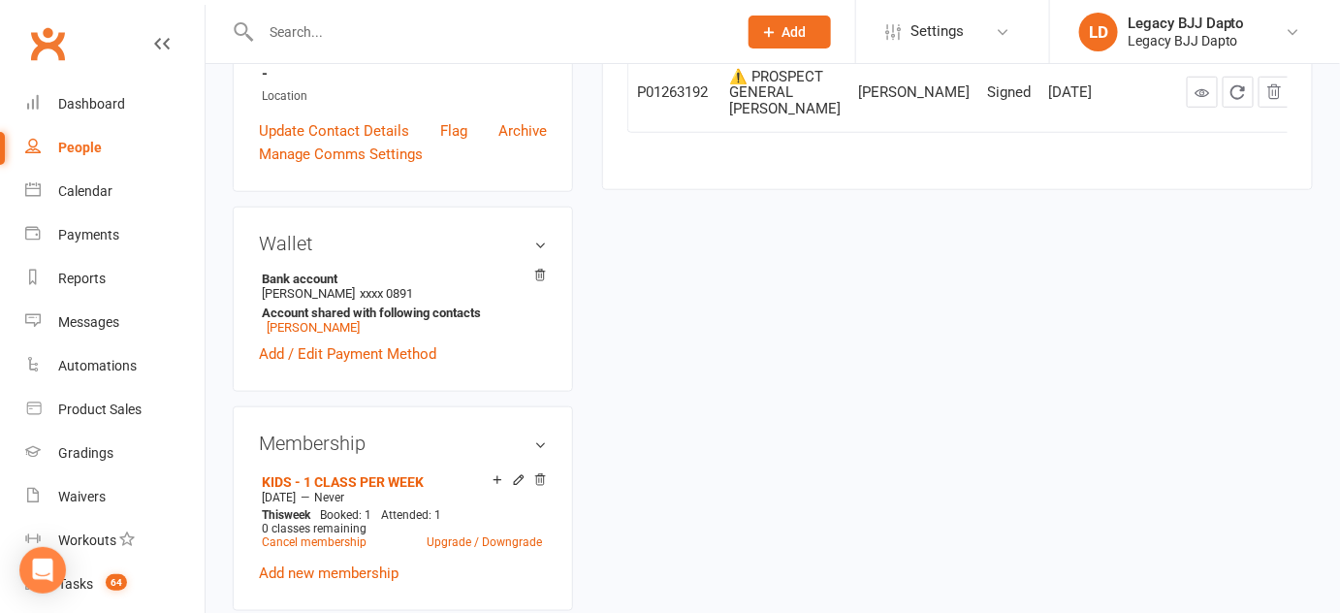
scroll to position [469, 0]
click at [473, 37] on input "text" at bounding box center [489, 31] width 468 height 27
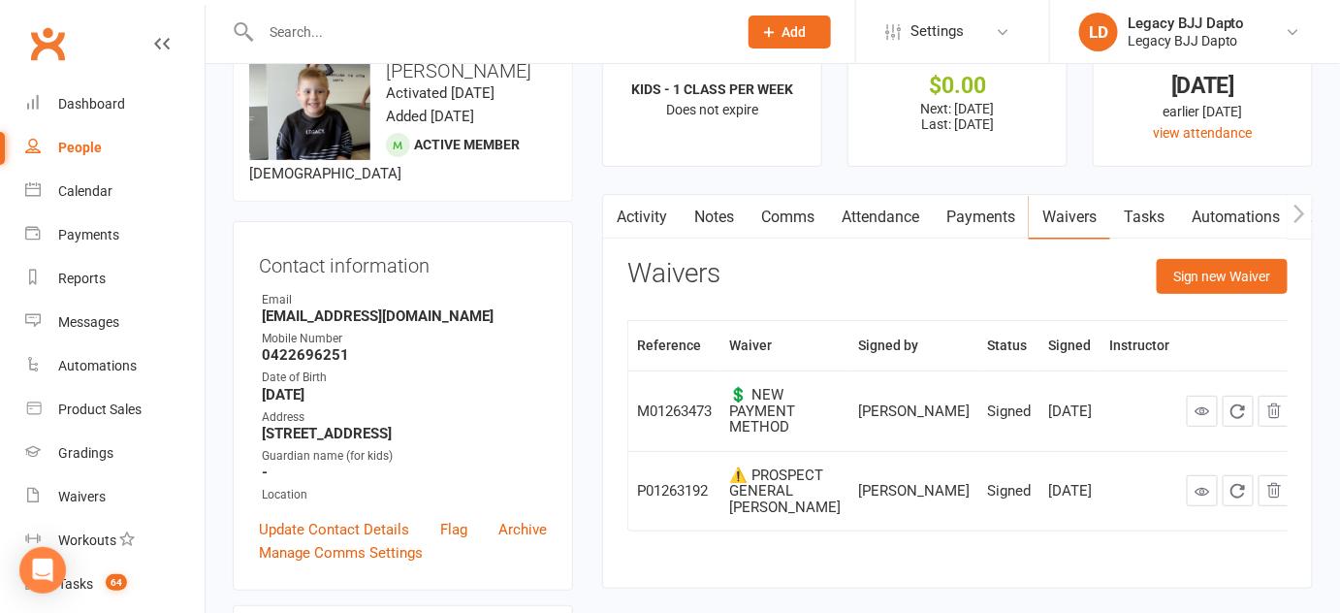
scroll to position [0, 0]
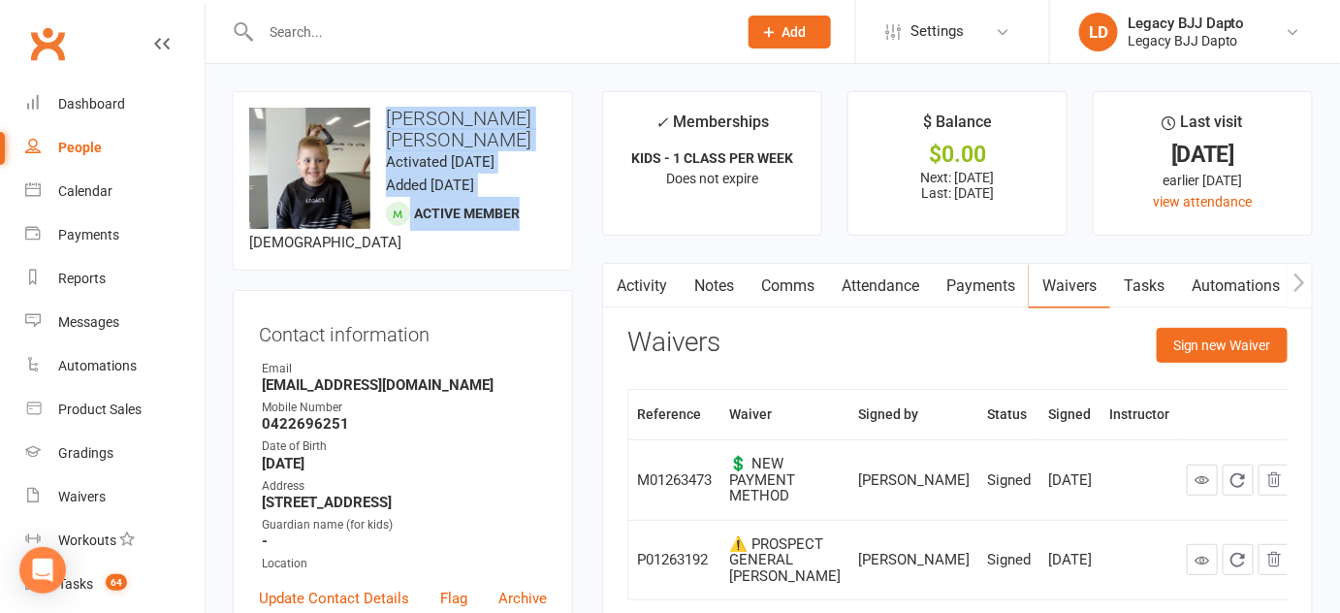
drag, startPoint x: 339, startPoint y: 72, endPoint x: 563, endPoint y: 201, distance: 258.5
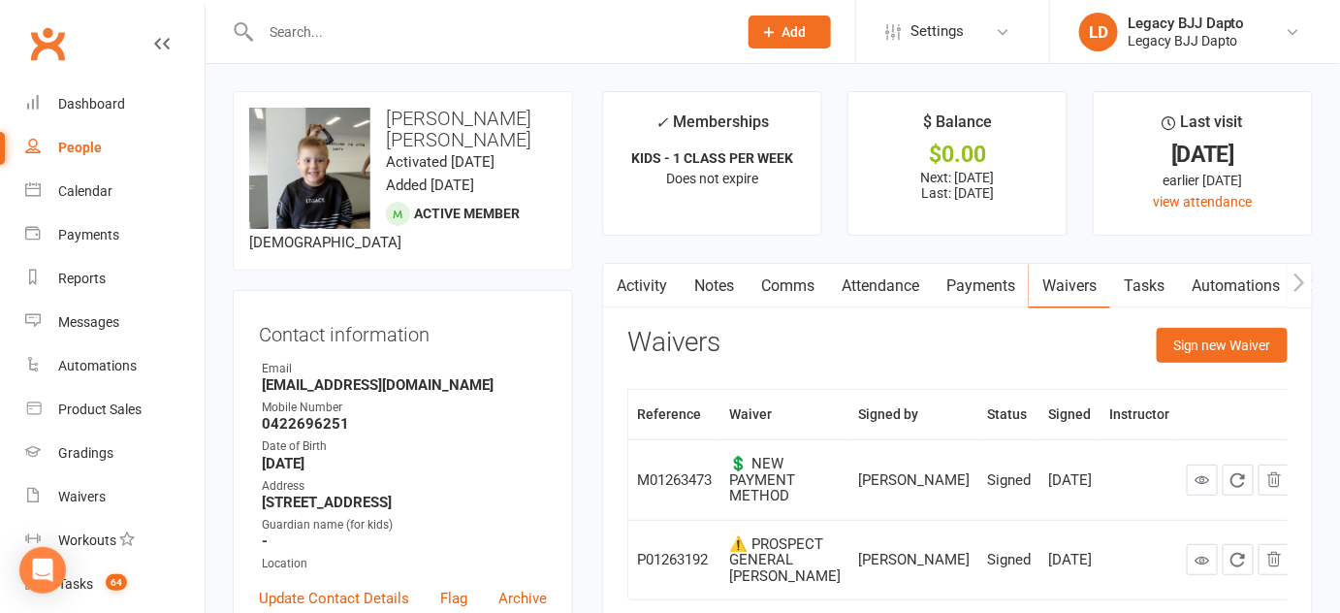
click at [545, 210] on div "upload photo change photo Jensen Jones Activated 8 May, 2025 Added 8 May, 2025 …" at bounding box center [403, 180] width 340 height 179
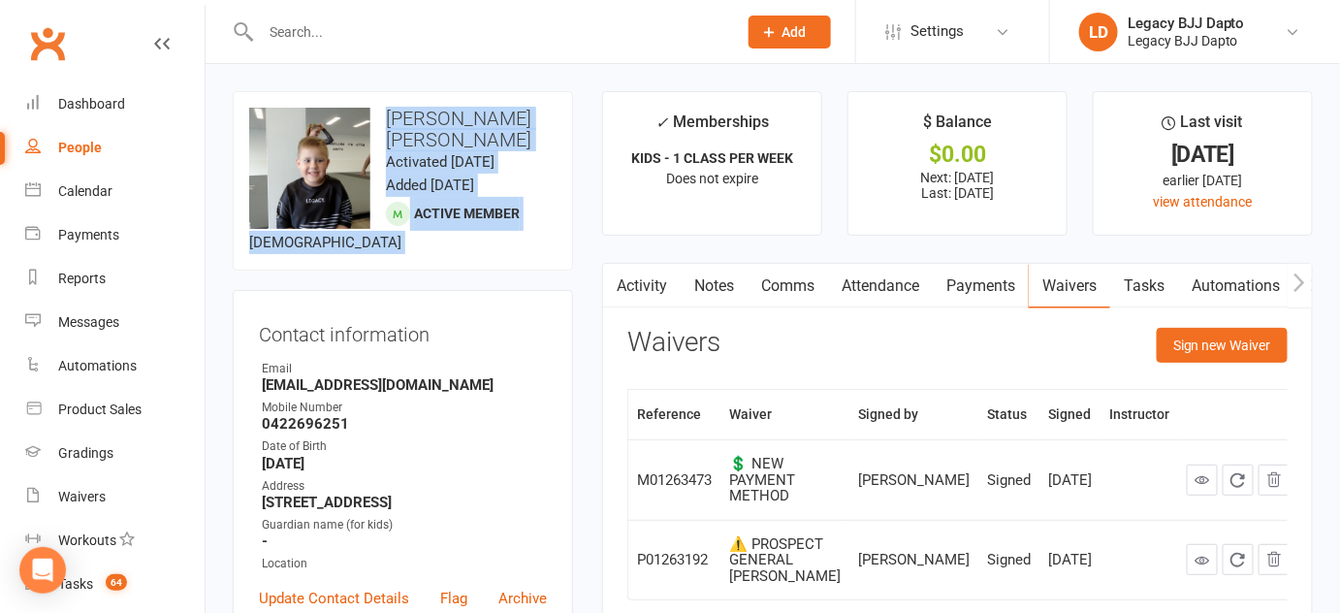
drag, startPoint x: 545, startPoint y: 210, endPoint x: 424, endPoint y: 76, distance: 181.3
drag, startPoint x: 424, startPoint y: 76, endPoint x: 496, endPoint y: 331, distance: 265.0
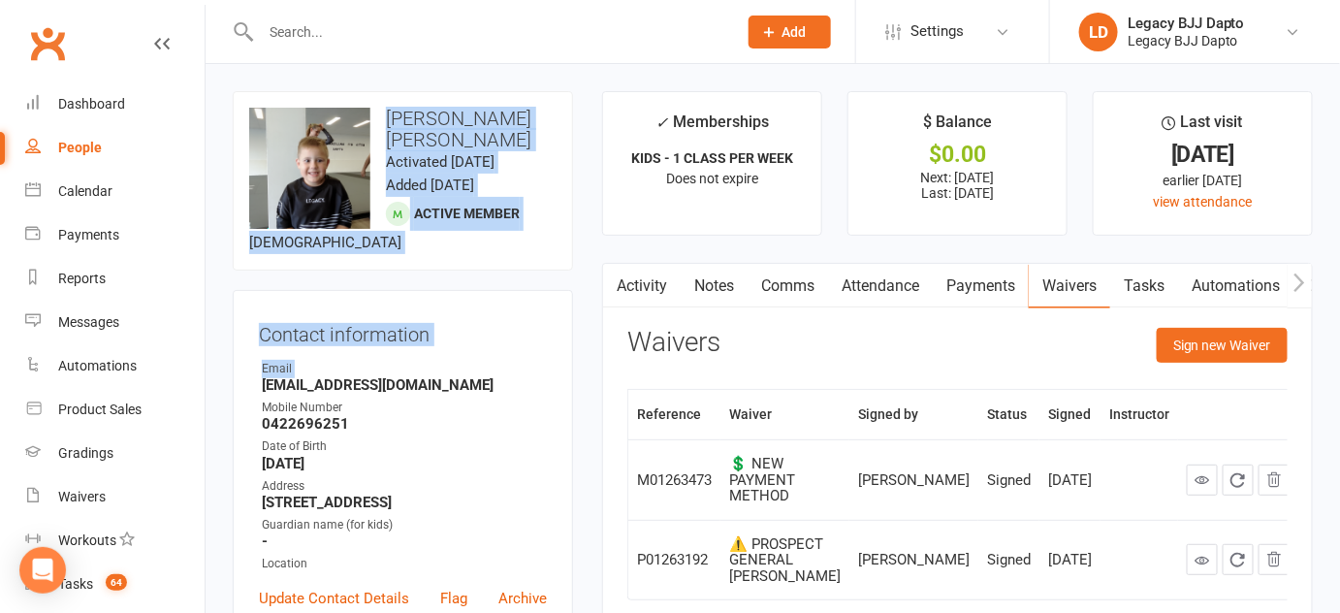
click at [496, 331] on div "Contact information Owner Email taylamaree13@hotmail.com Mobile Number 04226962…" at bounding box center [403, 475] width 340 height 370
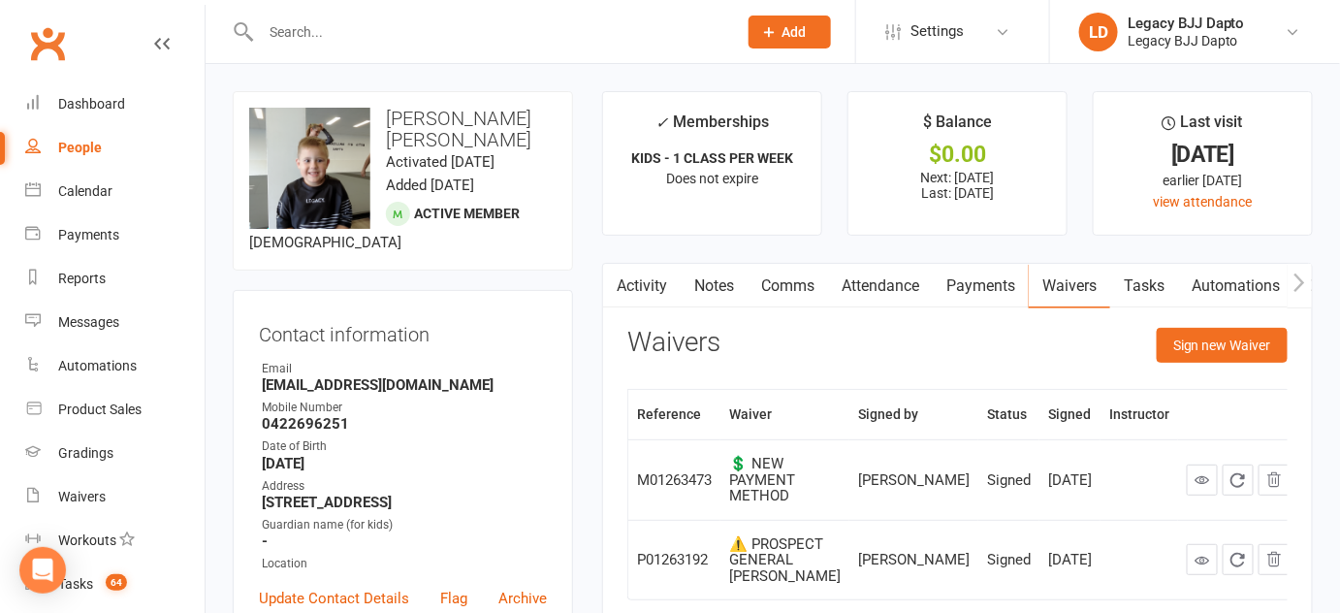
click at [447, 320] on h3 "Contact information" at bounding box center [403, 330] width 288 height 29
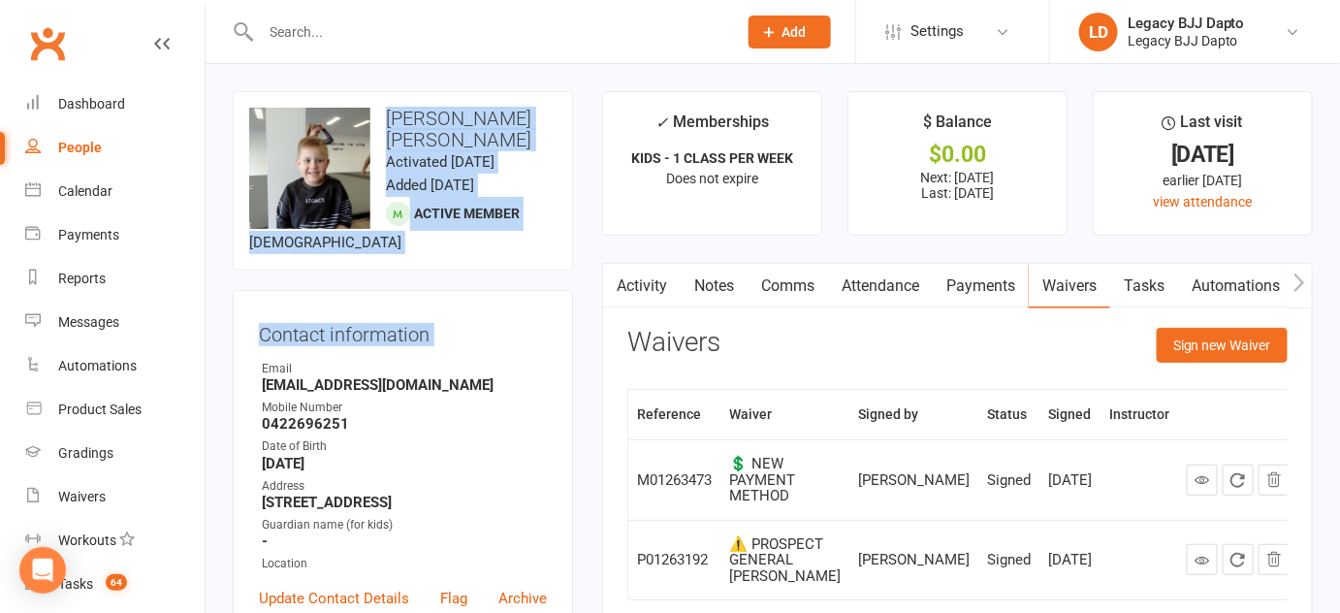
drag, startPoint x: 447, startPoint y: 320, endPoint x: 396, endPoint y: 94, distance: 231.7
click at [396, 94] on contact-information "upload photo change photo Jensen Jones Activated 8 May, 2025 Added 8 May, 2025 …" at bounding box center [403, 375] width 340 height 568
click at [396, 94] on div "upload photo change photo Jensen Jones Activated 8 May, 2025 Added 8 May, 2025 …" at bounding box center [403, 180] width 340 height 179
drag, startPoint x: 396, startPoint y: 94, endPoint x: 466, endPoint y: 215, distance: 139.9
click at [466, 215] on div "upload photo change photo Jensen Jones Activated 8 May, 2025 Added 8 May, 2025 …" at bounding box center [403, 180] width 340 height 179
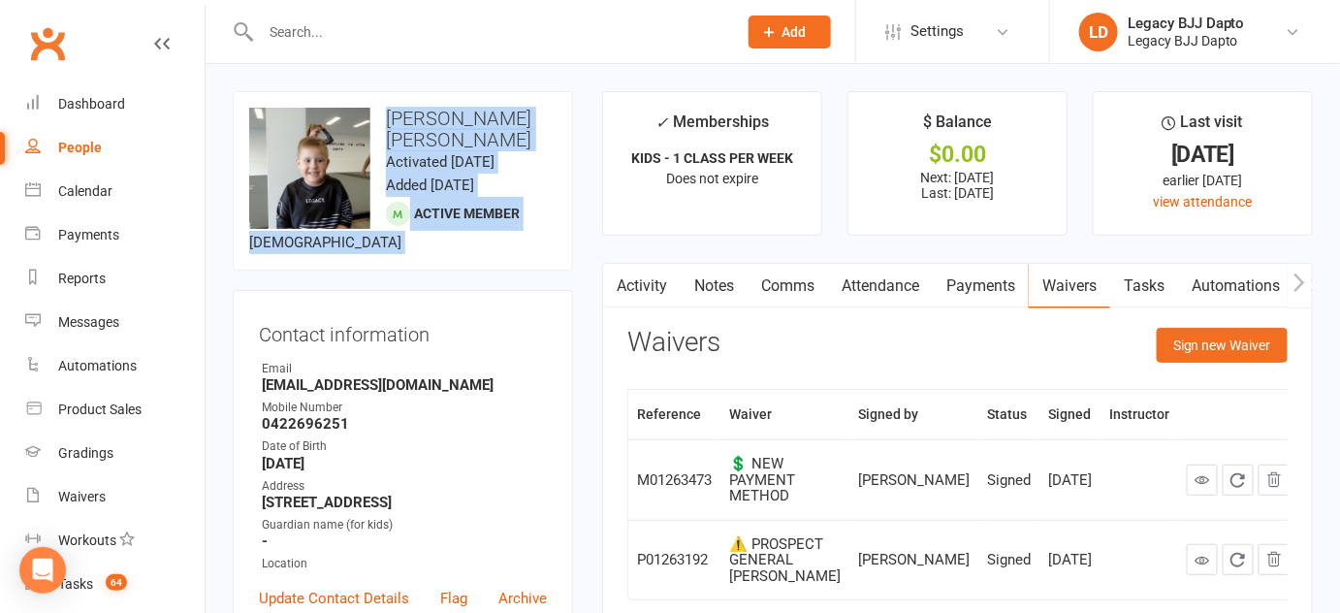
click at [466, 215] on div "upload photo change photo Jensen Jones Activated 8 May, 2025 Added 8 May, 2025 …" at bounding box center [403, 180] width 340 height 179
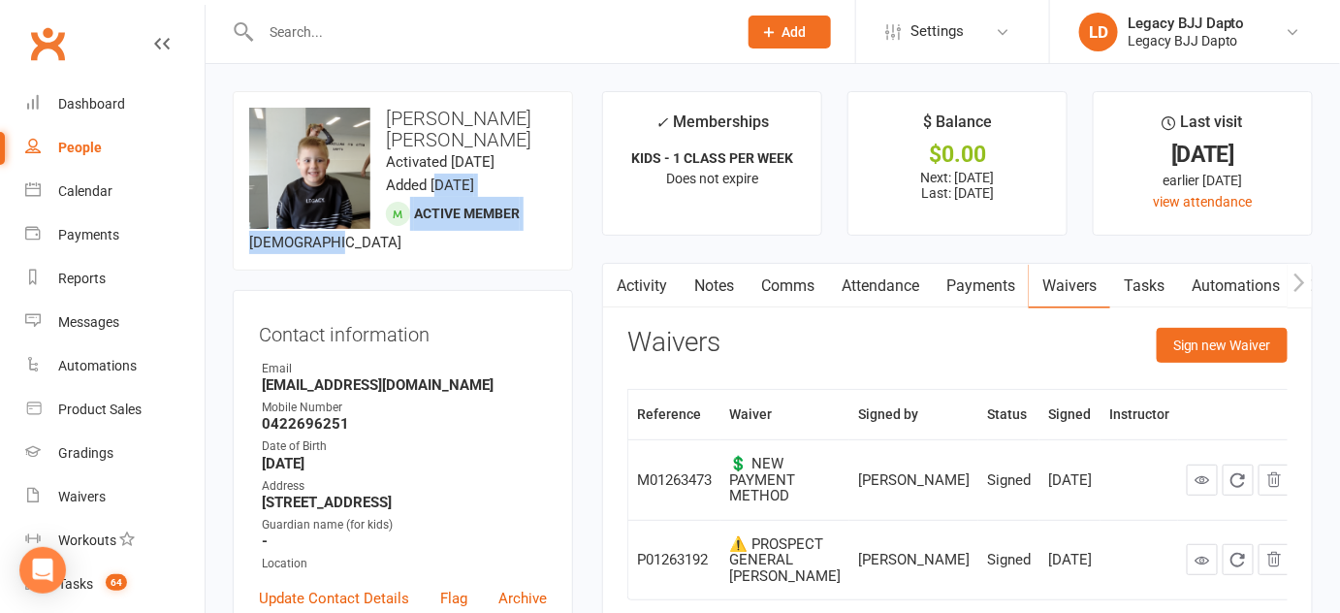
drag, startPoint x: 466, startPoint y: 215, endPoint x: 436, endPoint y: 157, distance: 65.1
click at [436, 157] on div "upload photo change photo Jensen Jones Activated 8 May, 2025 Added 8 May, 2025 …" at bounding box center [403, 180] width 340 height 179
click at [489, 209] on div "upload photo change photo Jensen Jones Activated 8 May, 2025 Added 8 May, 2025 …" at bounding box center [403, 180] width 340 height 179
click at [410, 33] on input "text" at bounding box center [489, 31] width 468 height 27
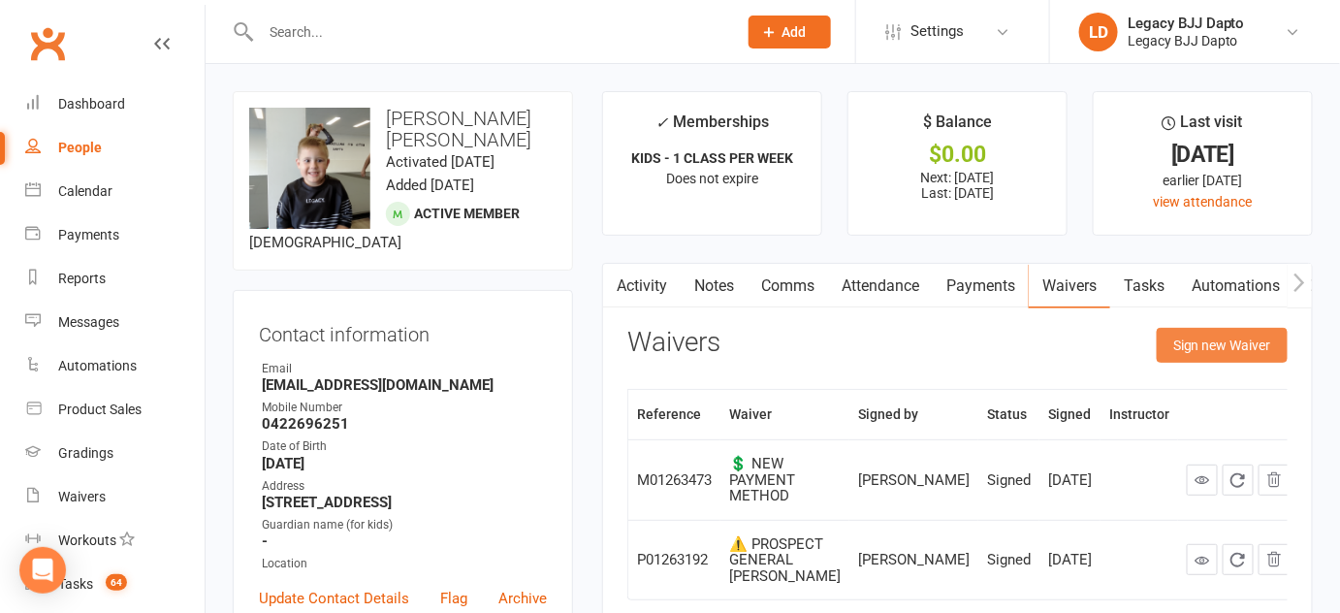
click at [1173, 340] on button "Sign new Waiver" at bounding box center [1222, 345] width 131 height 35
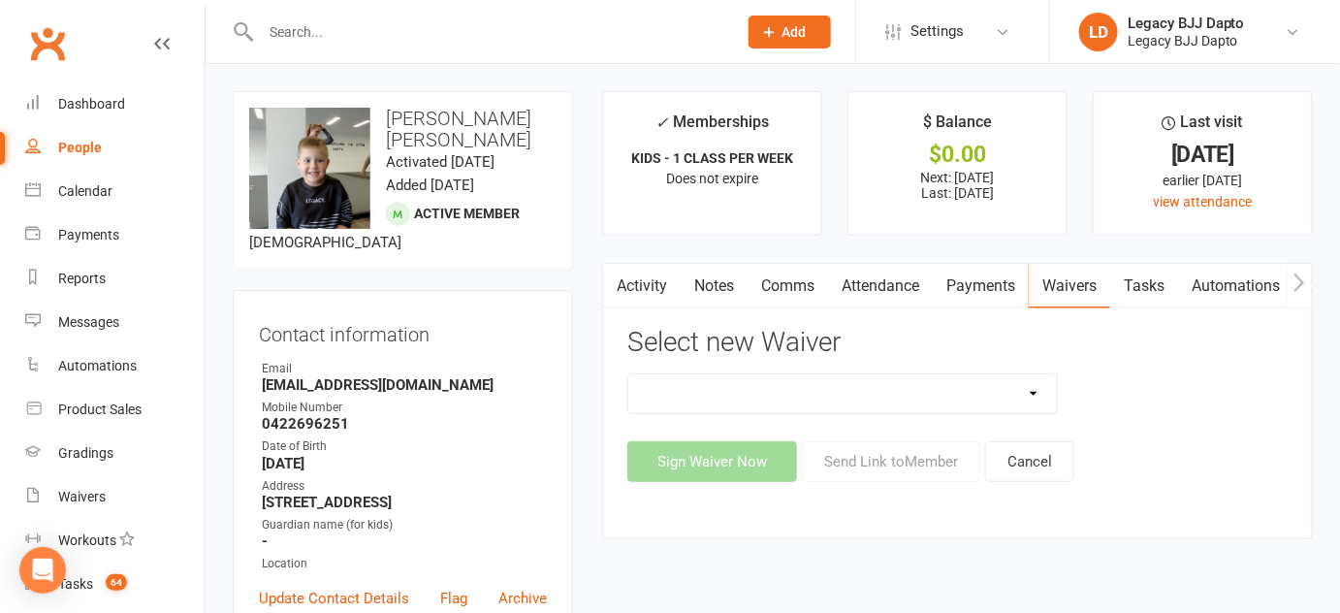
click at [987, 299] on link "Payments" at bounding box center [981, 286] width 96 height 45
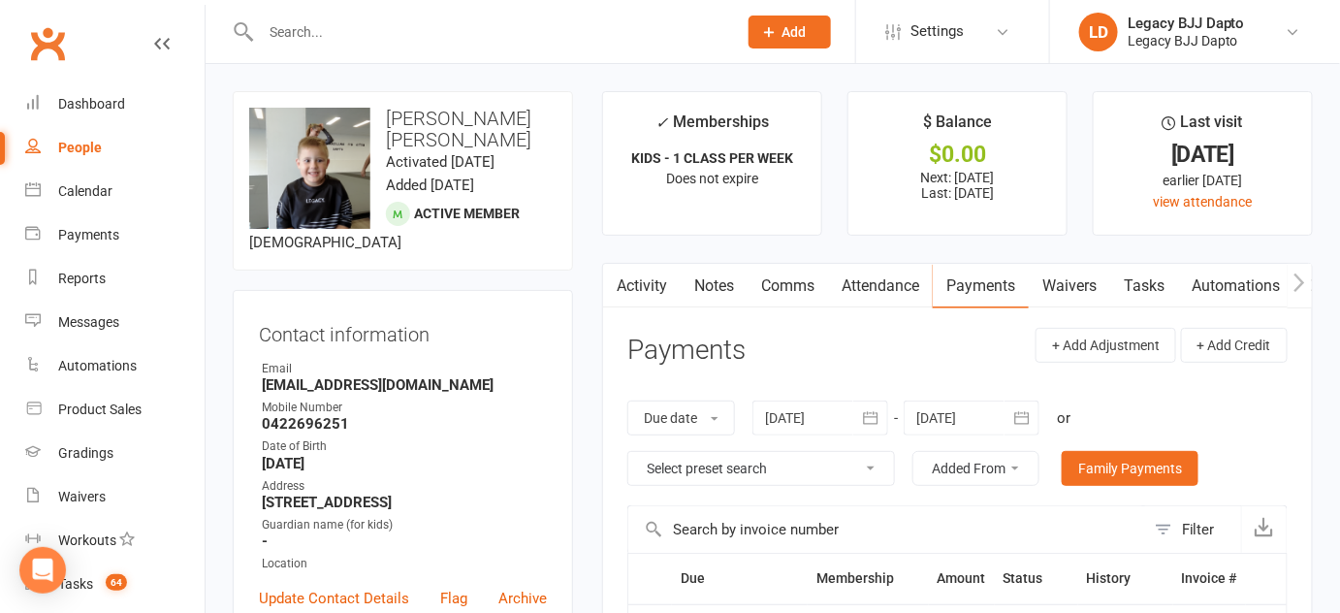
click at [1050, 294] on link "Waivers" at bounding box center [1069, 286] width 81 height 45
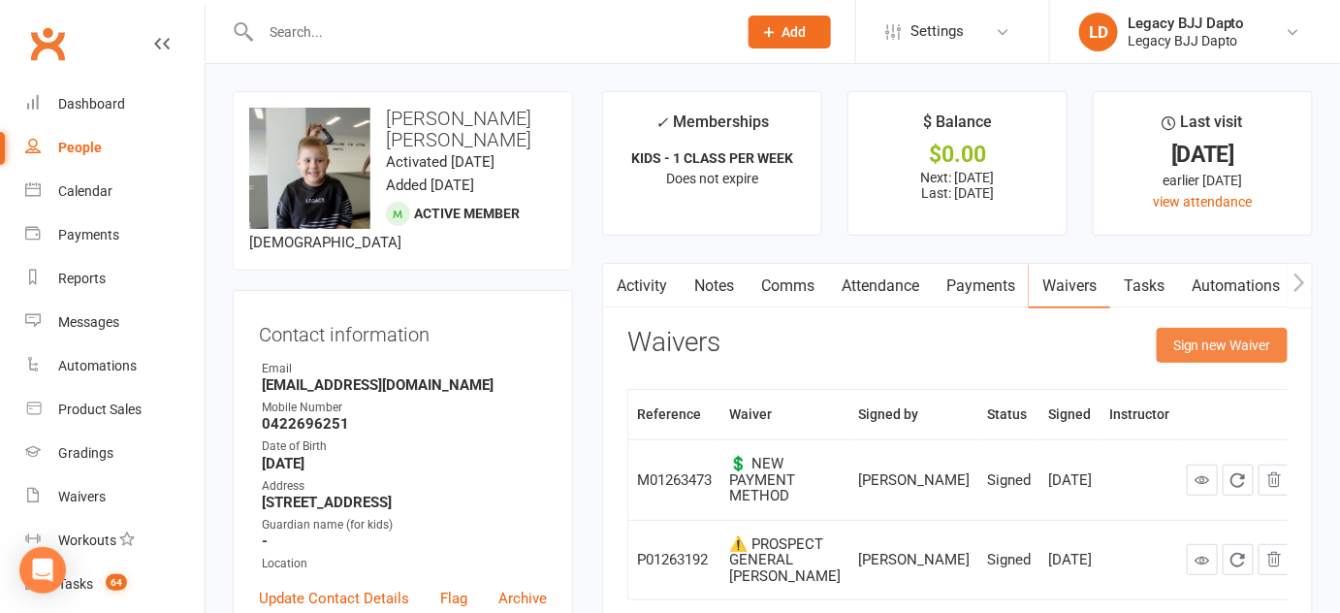
click at [1188, 341] on button "Sign new Waiver" at bounding box center [1222, 345] width 131 height 35
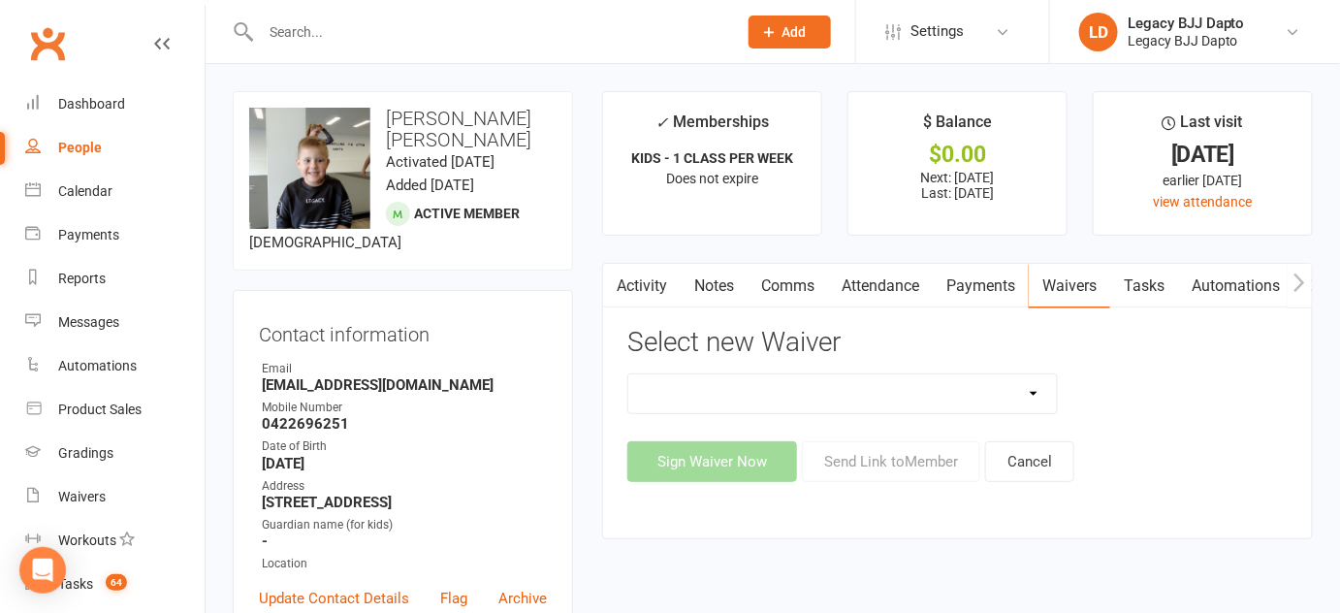
click at [873, 385] on select "❌ CANCELLATION FORM 🆓 FREE TRIAL WEEK ✅ MEMBERSHIP SIGN UP 💲 NEW PAYMENT METHOD…" at bounding box center [842, 393] width 429 height 39
select select "12177"
click at [628, 374] on select "❌ CANCELLATION FORM 🆓 FREE TRIAL WEEK ✅ MEMBERSHIP SIGN UP 💲 NEW PAYMENT METHOD…" at bounding box center [842, 393] width 429 height 39
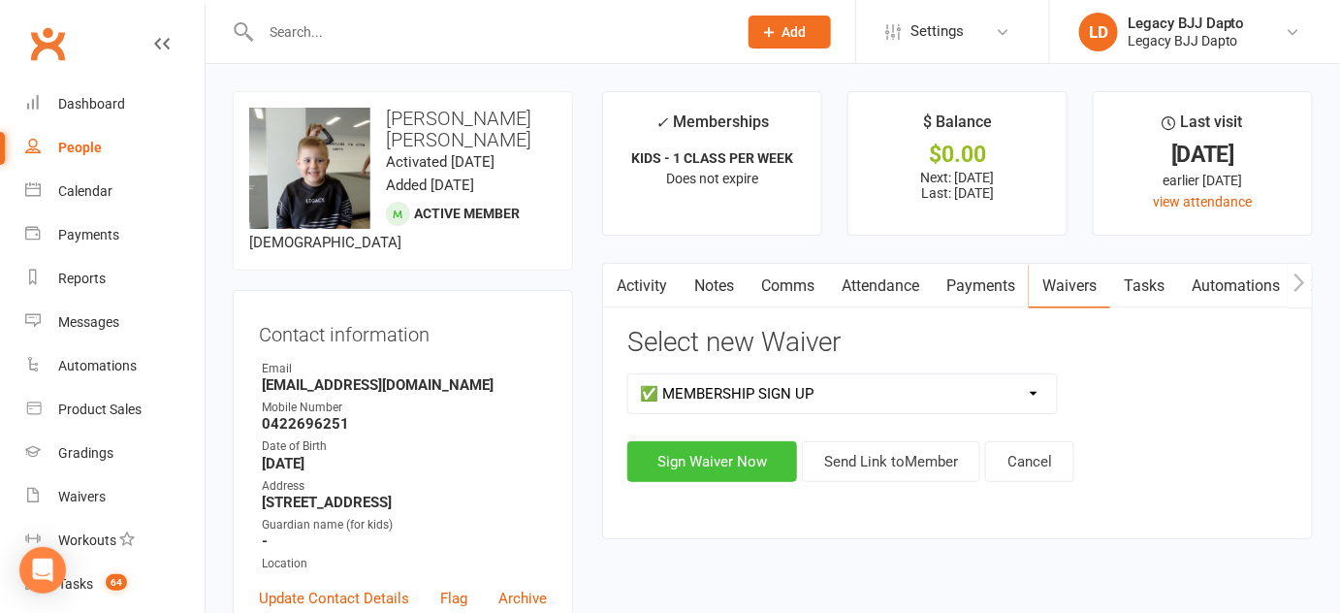
click at [707, 458] on button "Sign Waiver Now" at bounding box center [712, 461] width 170 height 41
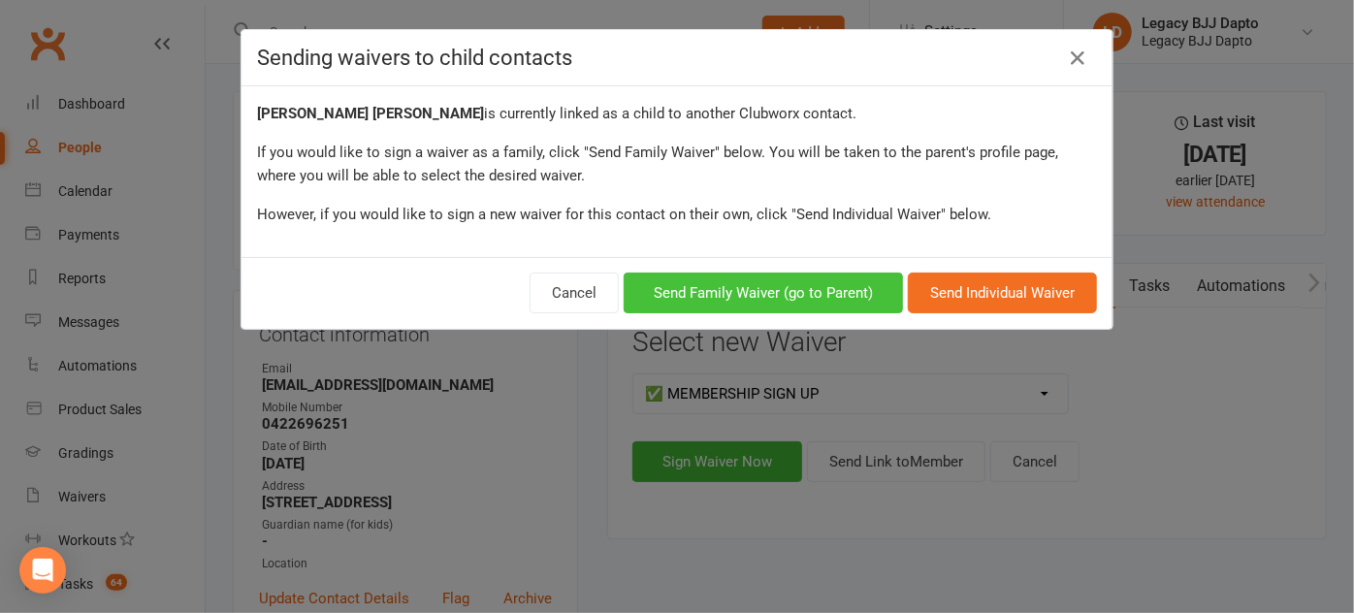
click at [827, 286] on button "Send Family Waiver (go to Parent)" at bounding box center [763, 293] width 279 height 41
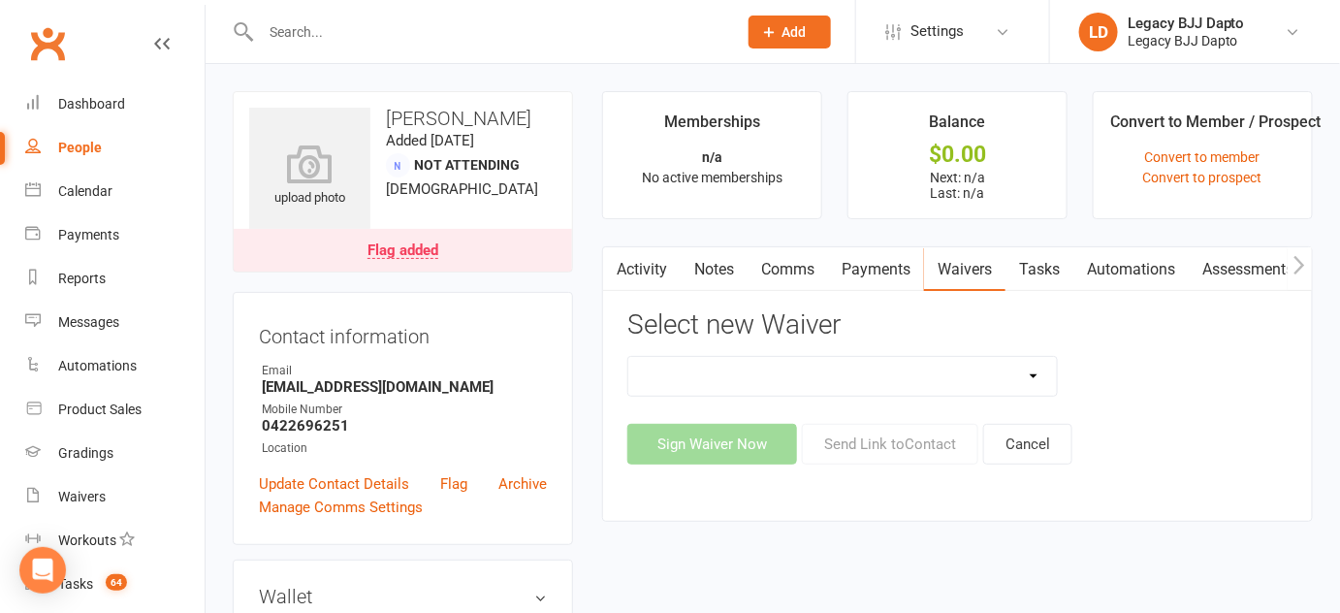
click at [492, 247] on link "Flag added" at bounding box center [403, 250] width 338 height 43
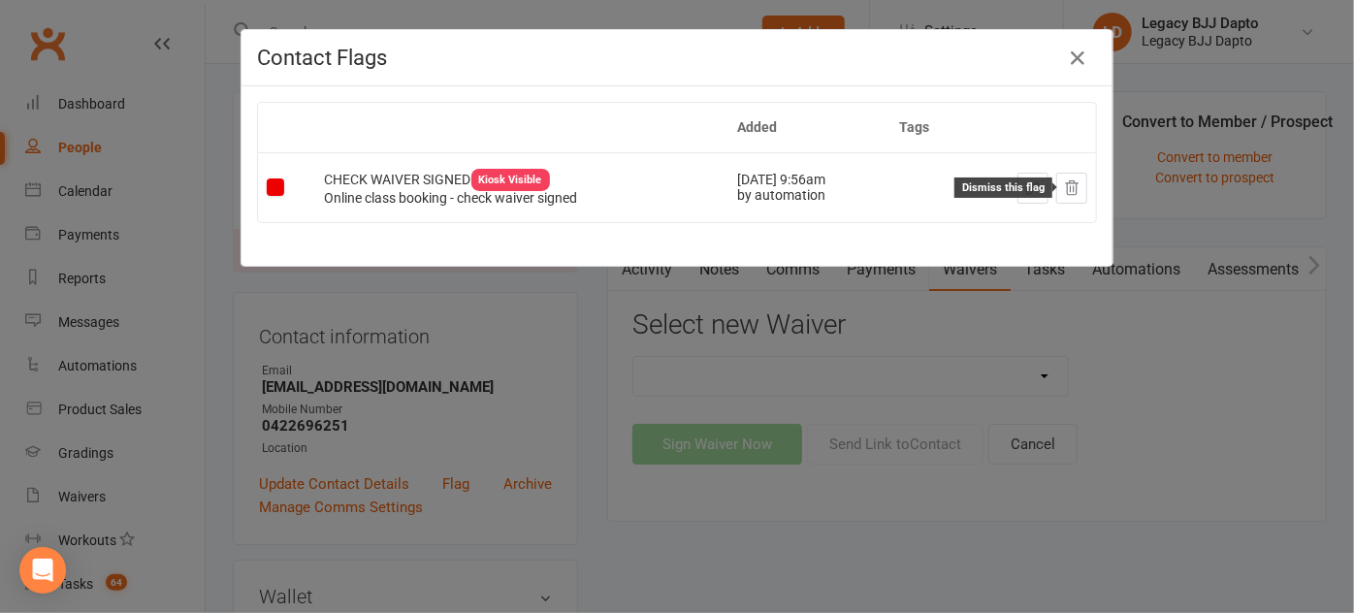
click at [1056, 193] on button at bounding box center [1071, 188] width 31 height 31
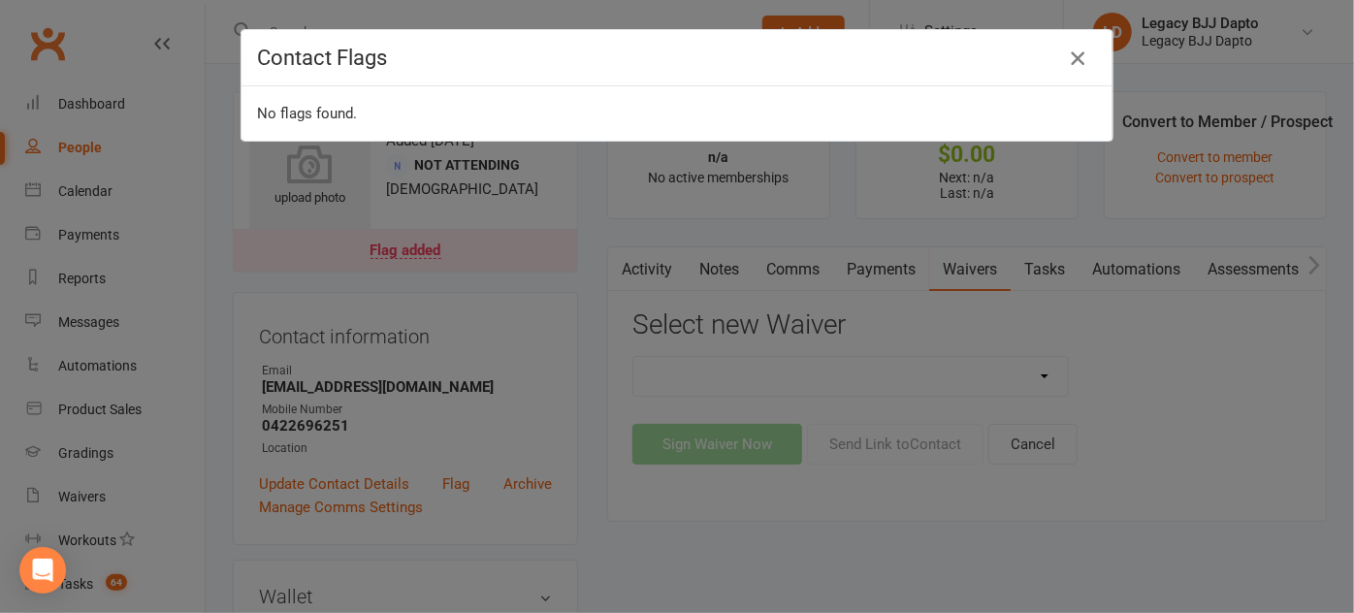
click at [1066, 52] on icon "button" at bounding box center [1077, 58] width 23 height 23
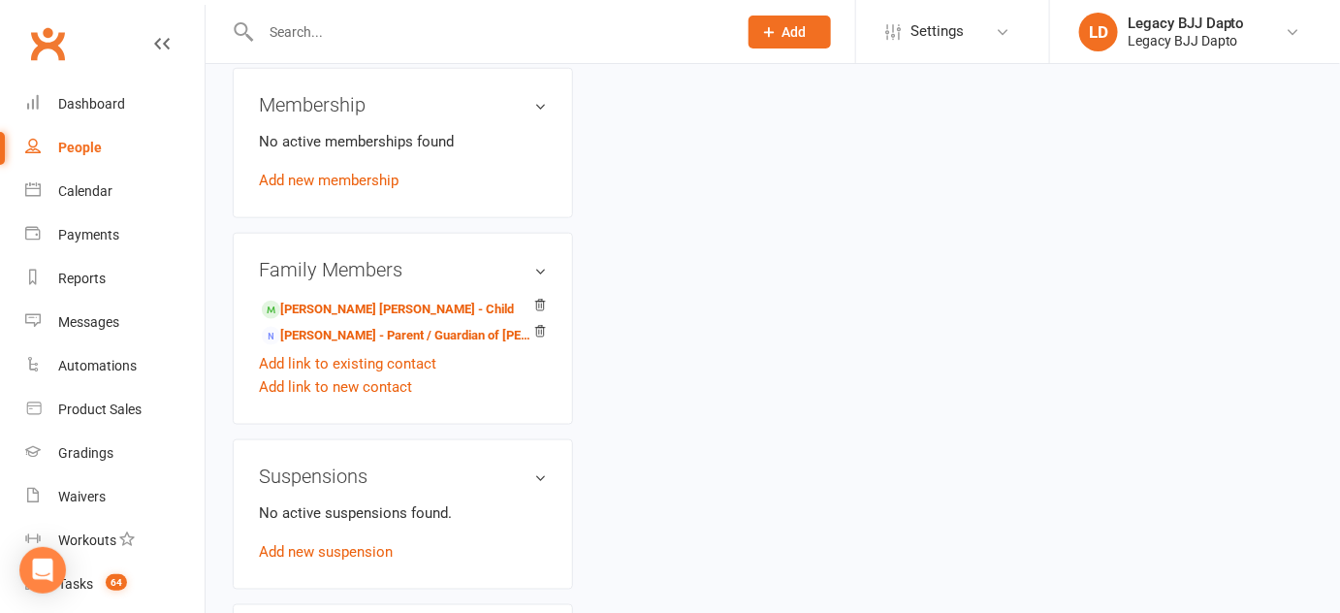
scroll to position [620, 0]
click at [444, 332] on link "Tayla Jones - Parent / Guardian of Jensen Jones" at bounding box center [399, 335] width 275 height 20
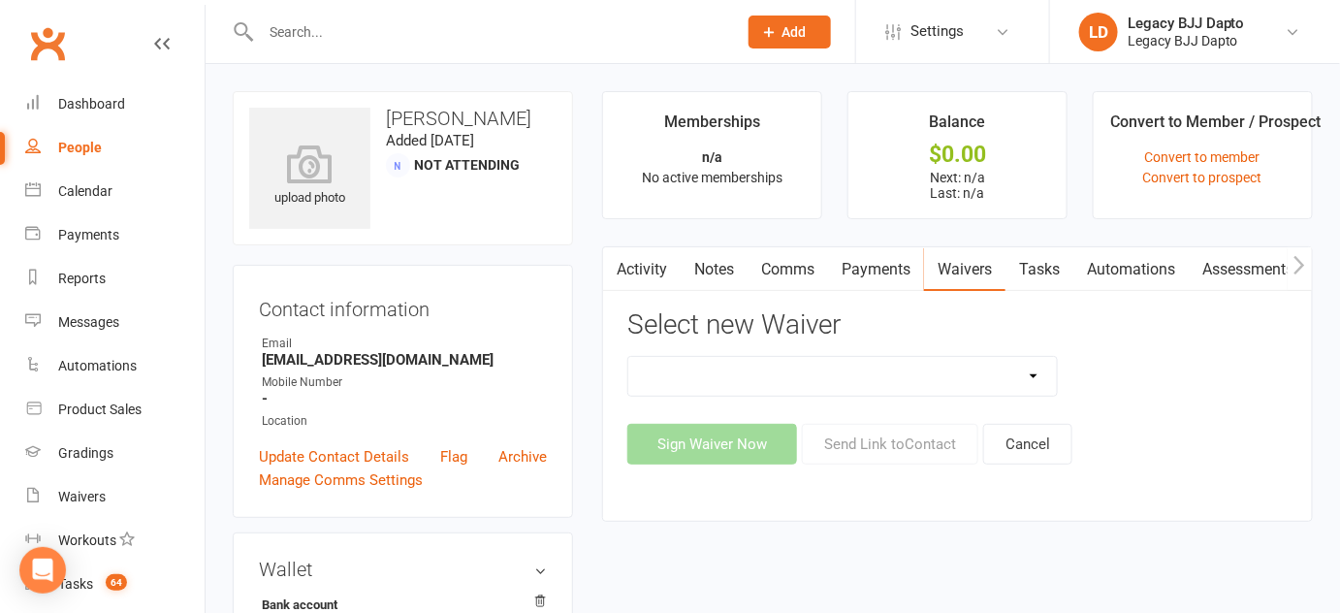
click at [722, 379] on select "❌ CANCELLATION FORM 🆓 FREE TRIAL WEEK ✅ MEMBERSHIP SIGN UP 💲 NEW PAYMENT METHOD…" at bounding box center [842, 376] width 429 height 39
select select "12177"
click at [628, 357] on select "❌ CANCELLATION FORM 🆓 FREE TRIAL WEEK ✅ MEMBERSHIP SIGN UP 💲 NEW PAYMENT METHOD…" at bounding box center [842, 376] width 429 height 39
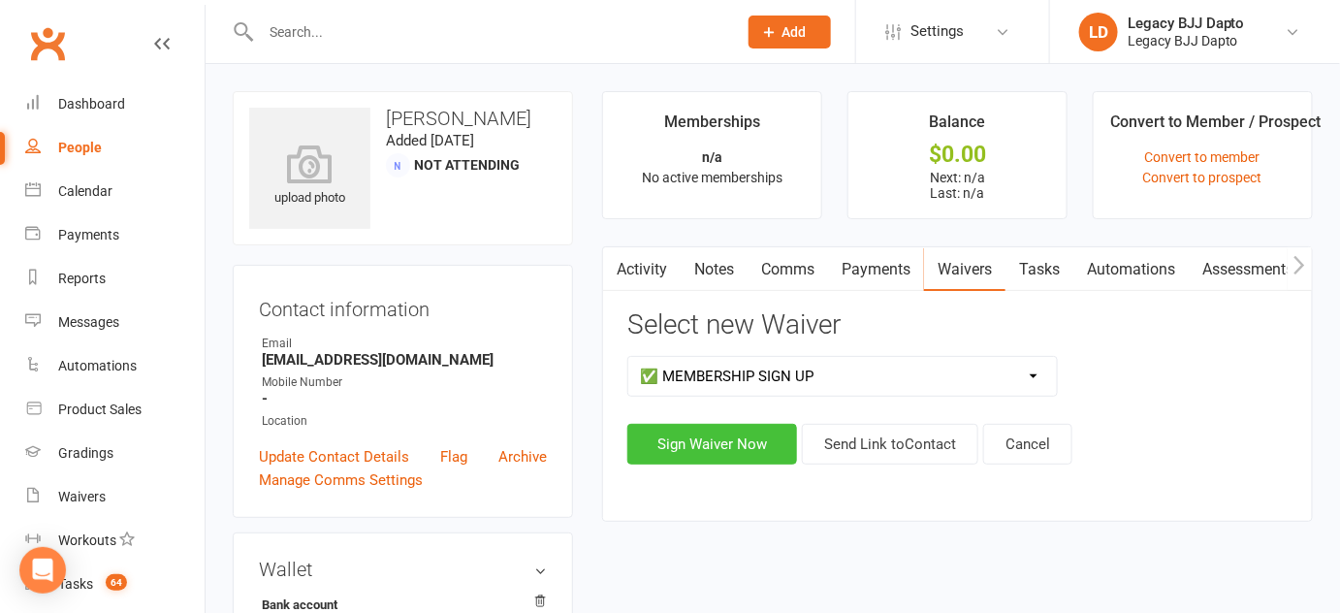
click at [717, 438] on button "Sign Waiver Now" at bounding box center [712, 444] width 170 height 41
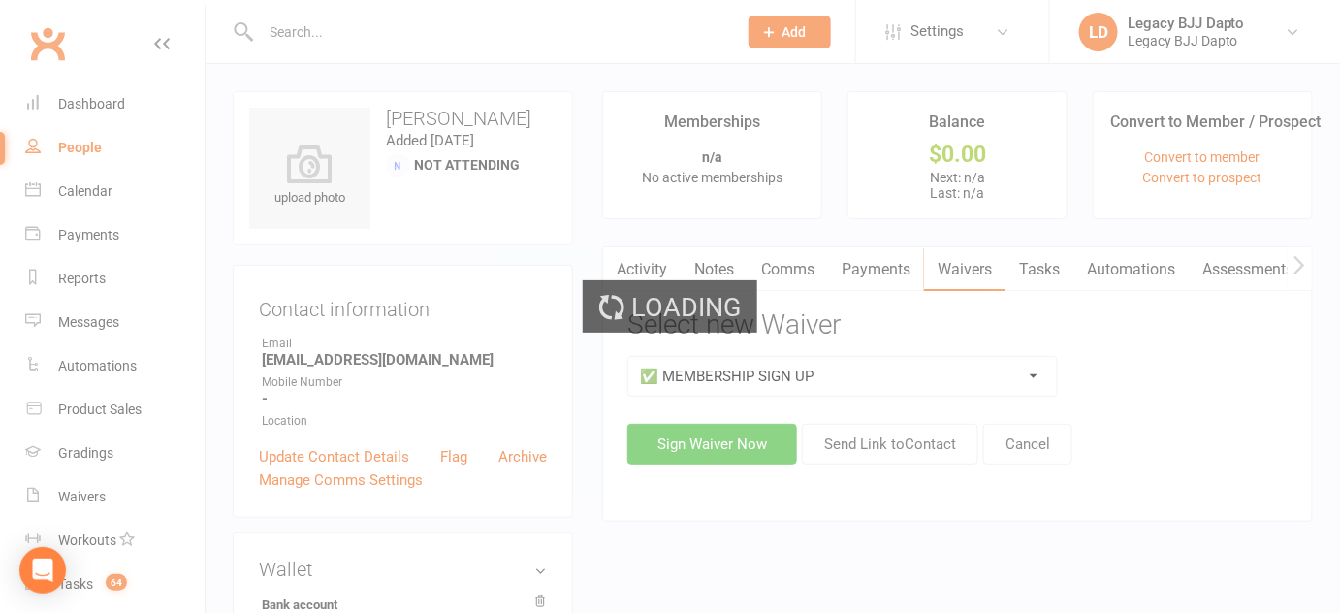
select select "bank_account"
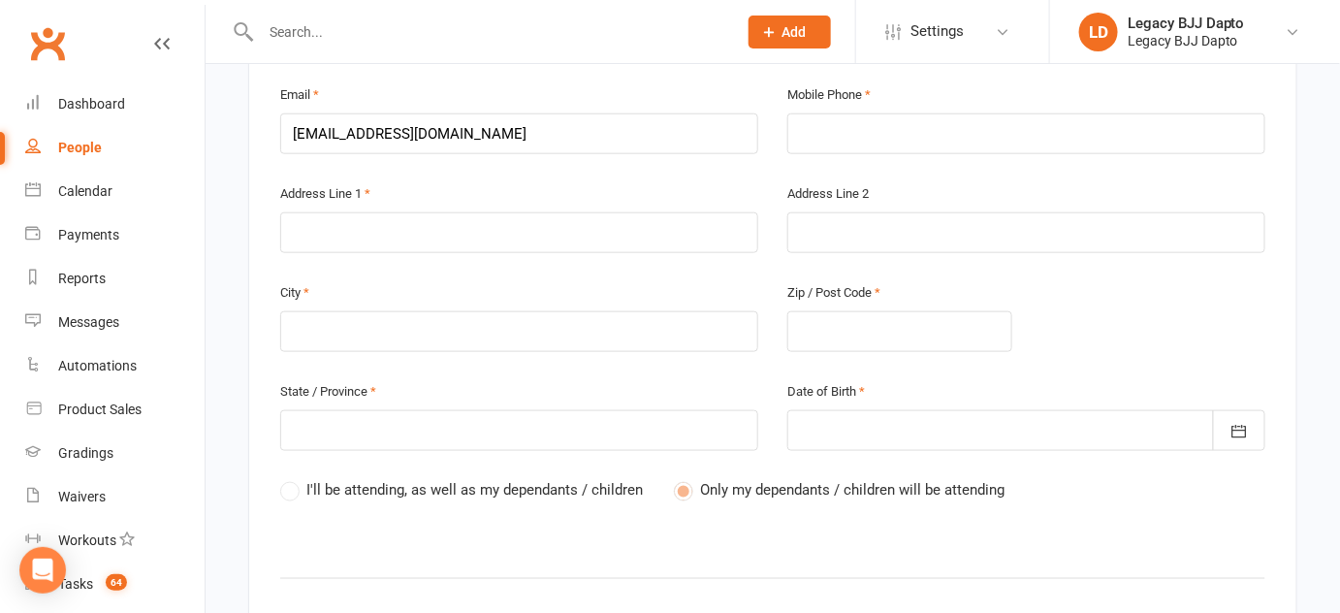
scroll to position [580, 0]
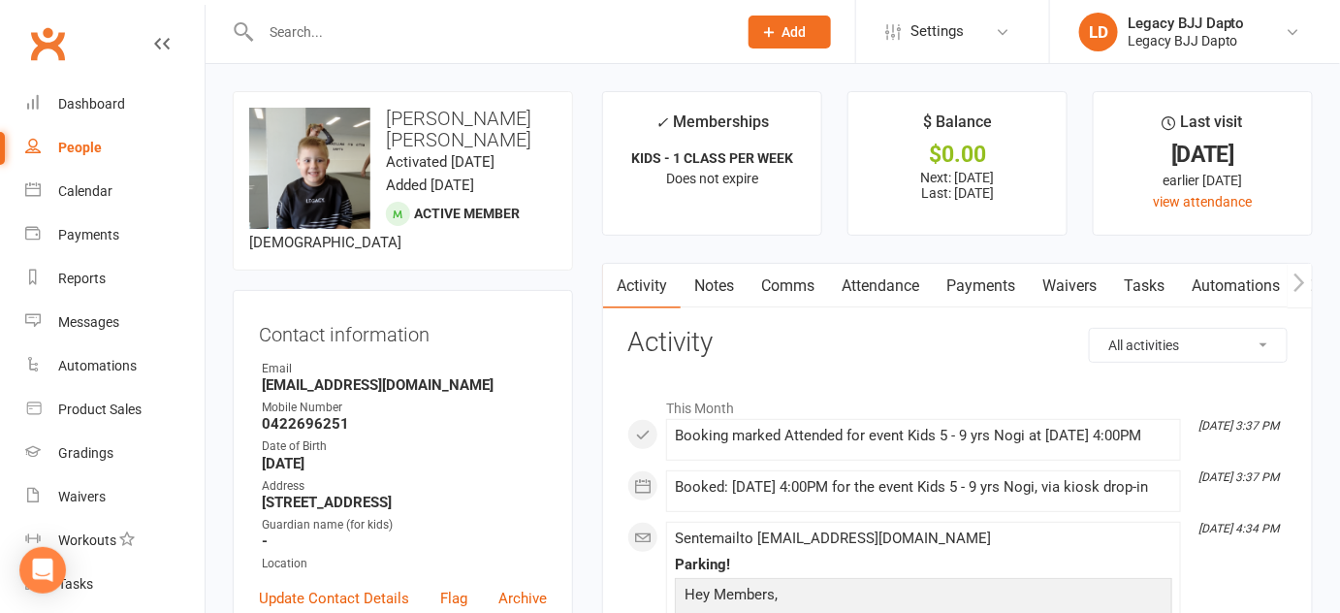
click at [1045, 280] on link "Waivers" at bounding box center [1069, 286] width 81 height 45
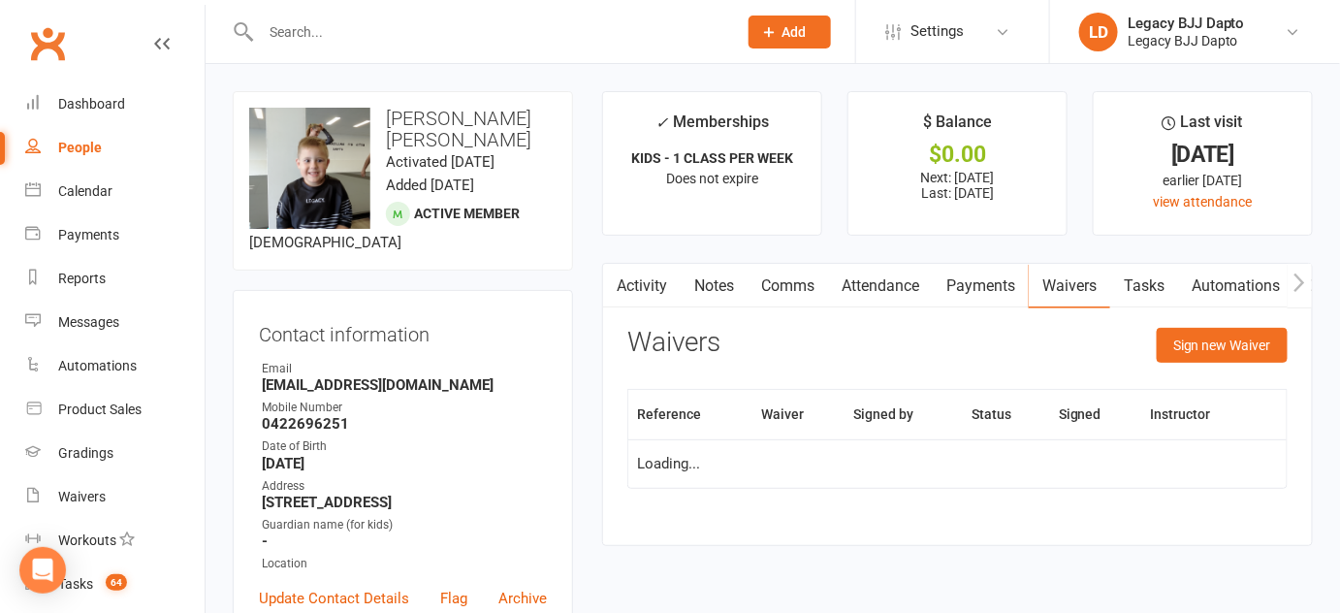
click at [1262, 324] on div "Activity Notes Comms Attendance Payments Waivers Tasks Automations Gradings / P…" at bounding box center [957, 404] width 711 height 282
click at [1252, 339] on button "Sign new Waiver" at bounding box center [1222, 345] width 131 height 35
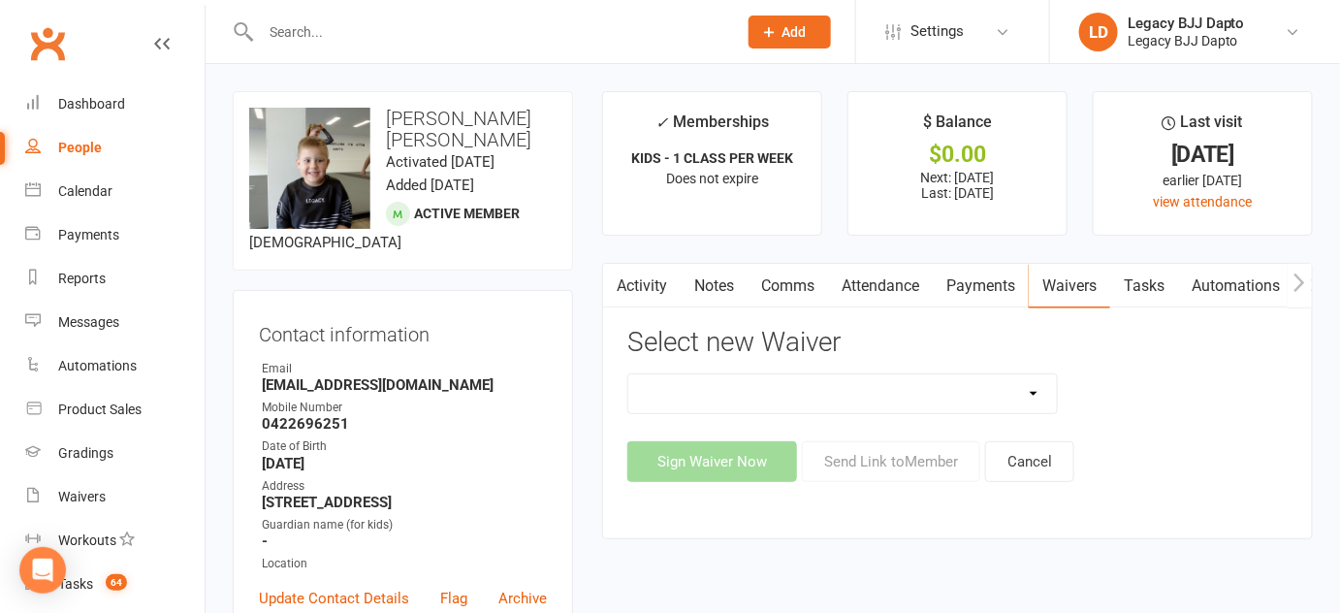
click at [869, 400] on select "❌ CANCELLATION FORM 🆓 FREE TRIAL WEEK ✅ MEMBERSHIP SIGN UP 💲 NEW PAYMENT METHOD…" at bounding box center [842, 393] width 429 height 39
select select "12177"
click at [628, 374] on select "❌ CANCELLATION FORM 🆓 FREE TRIAL WEEK ✅ MEMBERSHIP SIGN UP 💲 NEW PAYMENT METHOD…" at bounding box center [842, 393] width 429 height 39
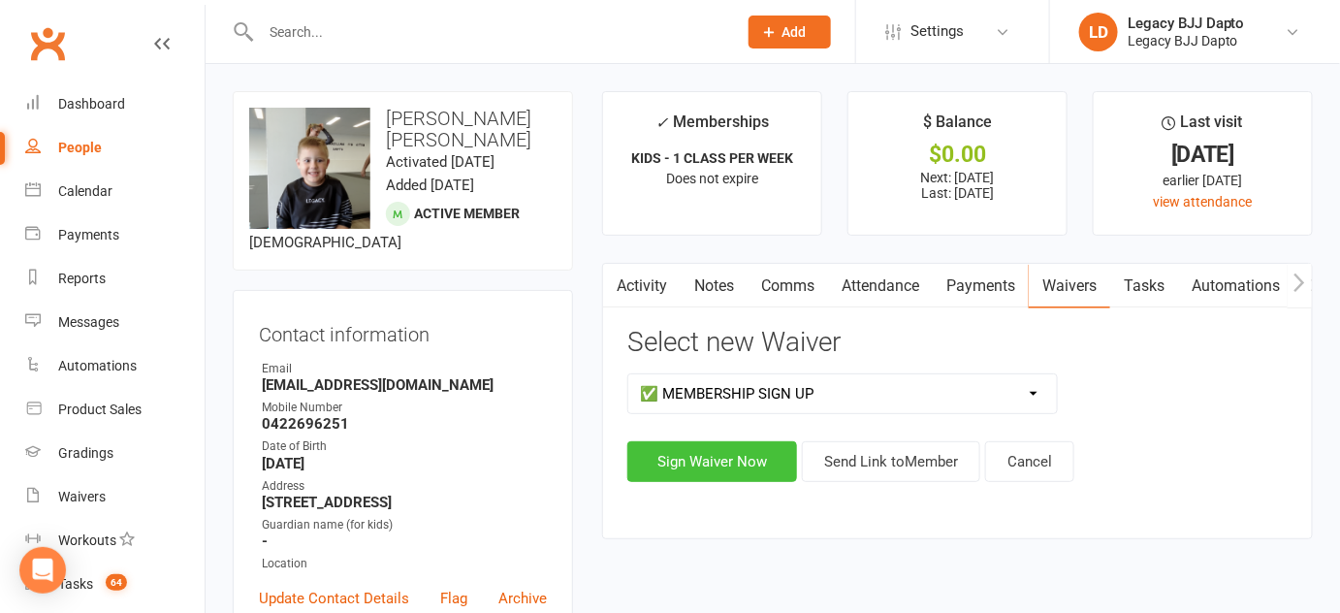
click at [708, 446] on button "Sign Waiver Now" at bounding box center [712, 461] width 170 height 41
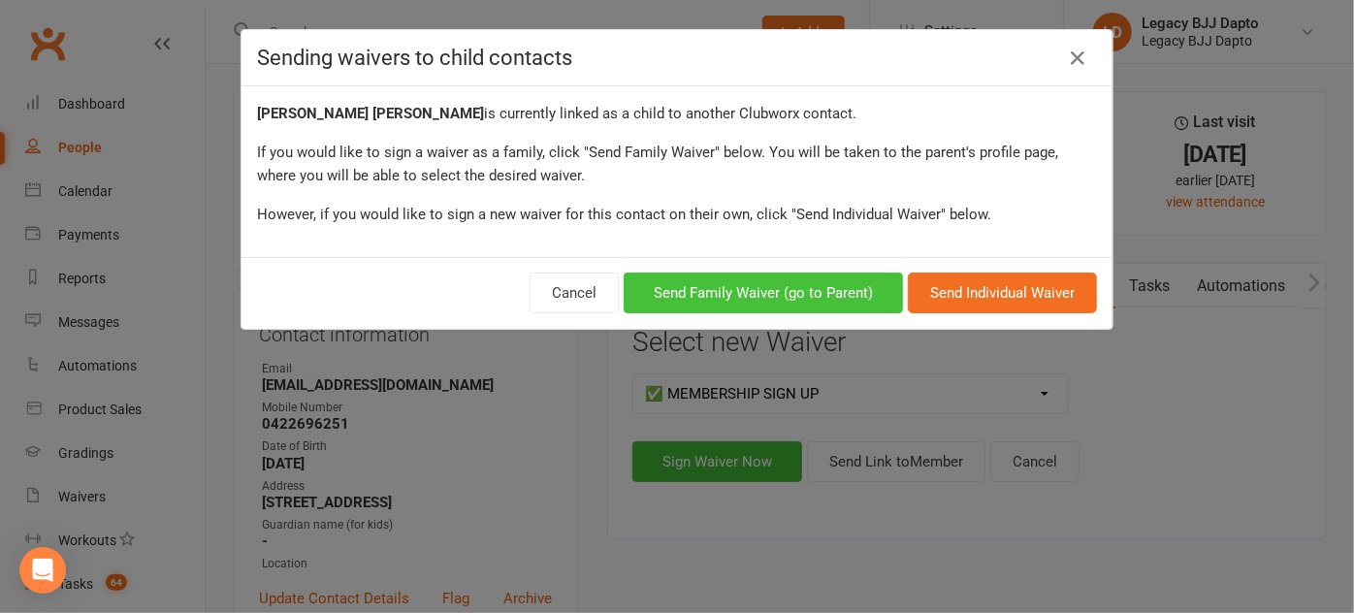
click at [796, 283] on button "Send Family Waiver (go to Parent)" at bounding box center [763, 293] width 279 height 41
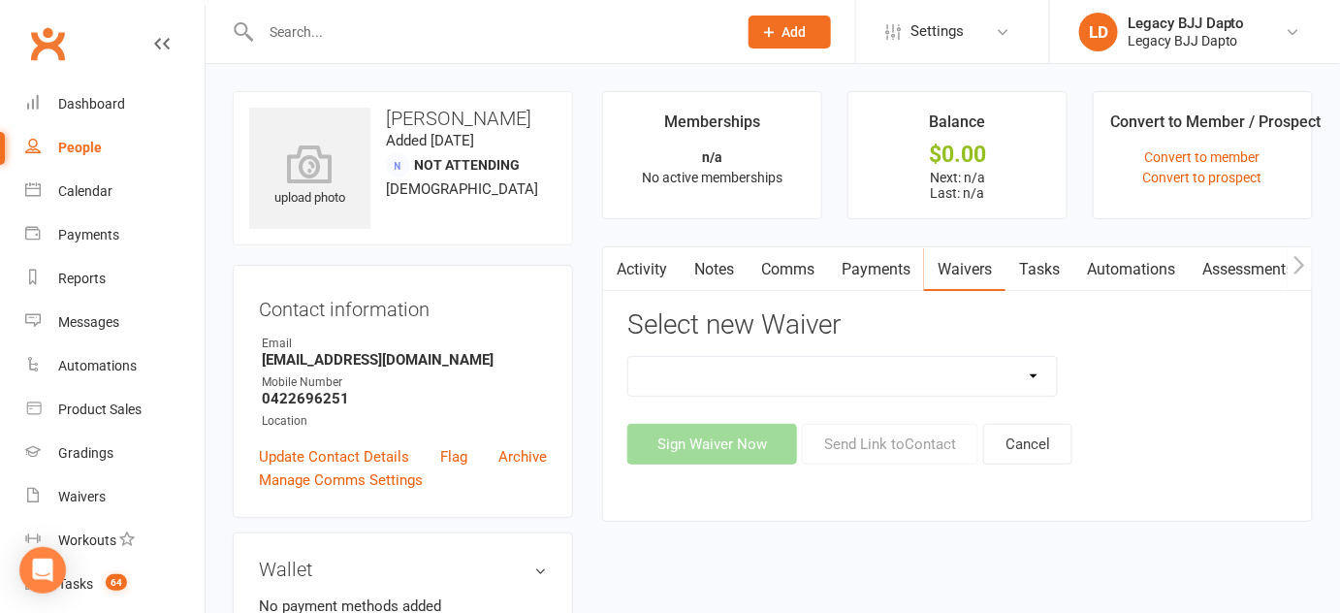
click at [762, 374] on select "❌ CANCELLATION FORM 🆓 FREE TRIAL WEEK ✅ MEMBERSHIP SIGN UP 💲 NEW PAYMENT METHOD…" at bounding box center [842, 376] width 429 height 39
select select "12177"
click at [628, 357] on select "❌ CANCELLATION FORM 🆓 FREE TRIAL WEEK ✅ MEMBERSHIP SIGN UP 💲 NEW PAYMENT METHOD…" at bounding box center [842, 376] width 429 height 39
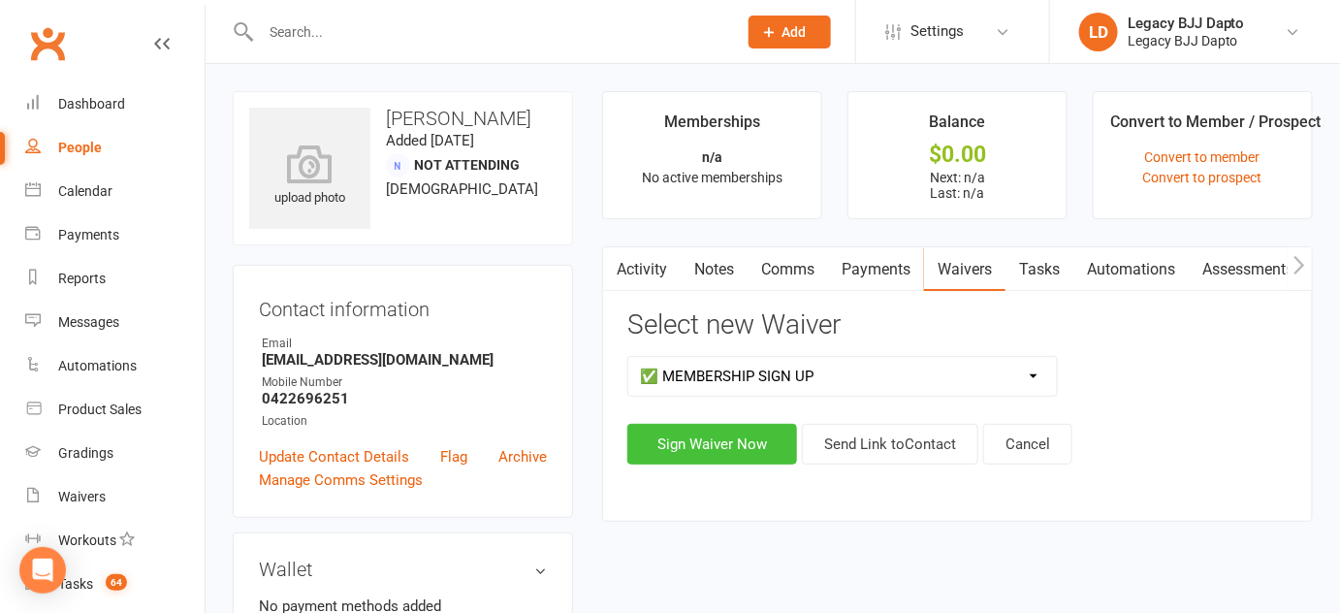
click at [742, 446] on button "Sign Waiver Now" at bounding box center [712, 444] width 170 height 41
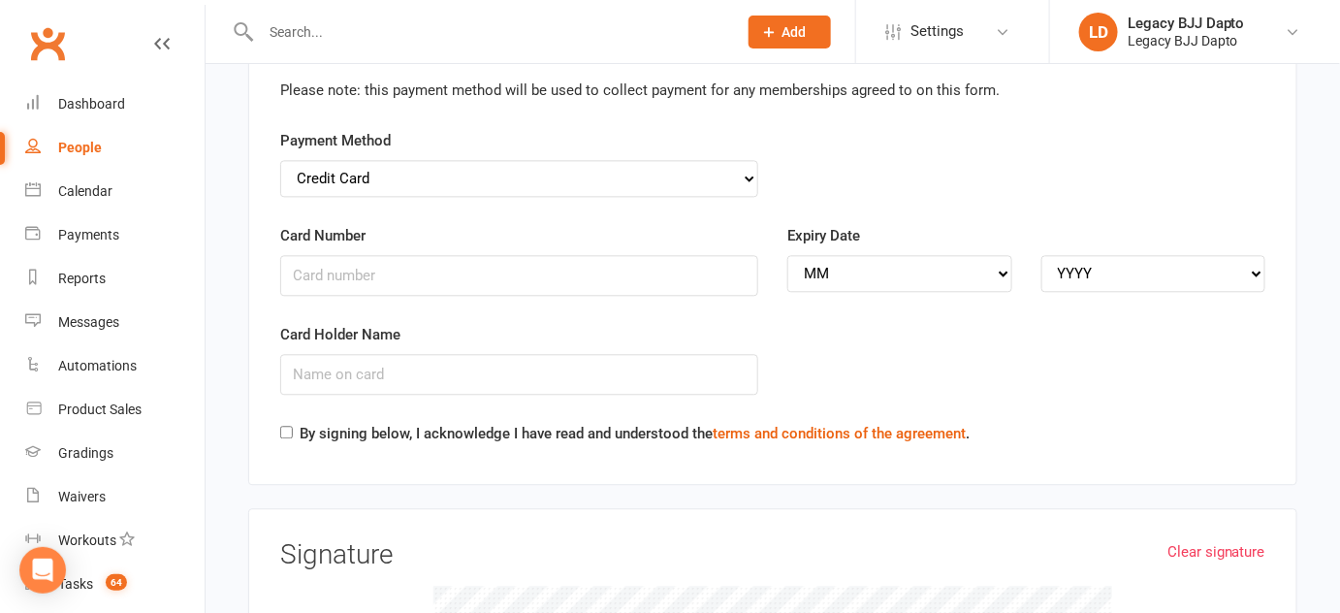
scroll to position [3864, 0]
click at [489, 160] on select "Credit Card Bank Account" at bounding box center [519, 178] width 478 height 37
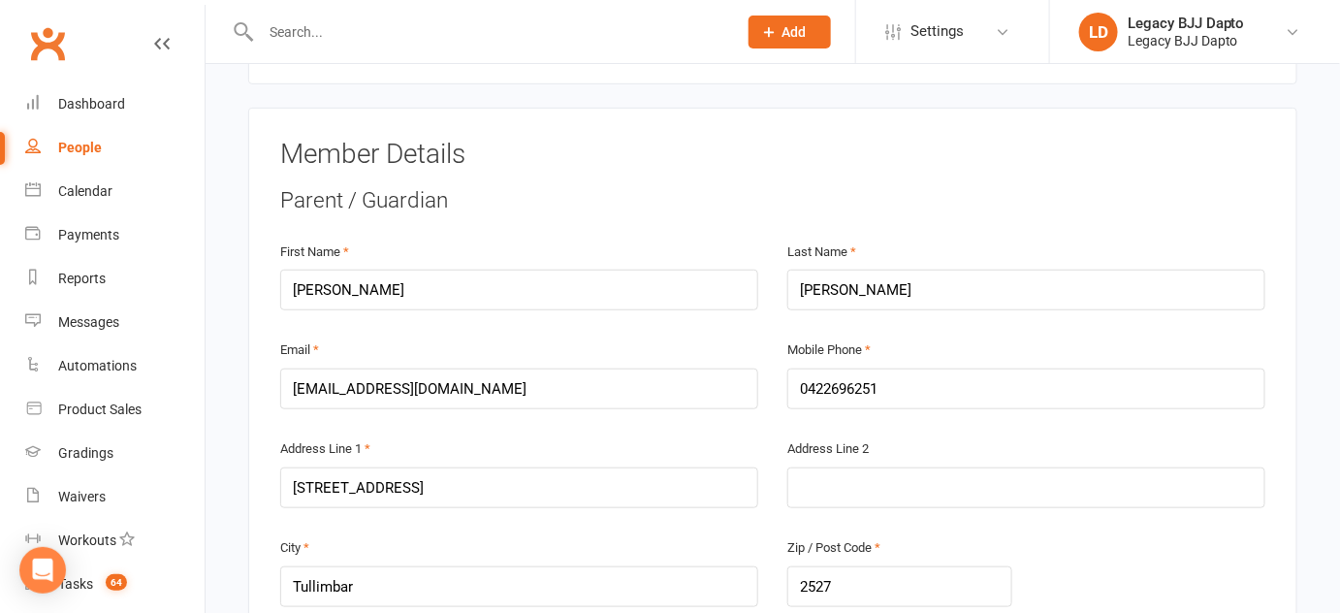
scroll to position [0, 0]
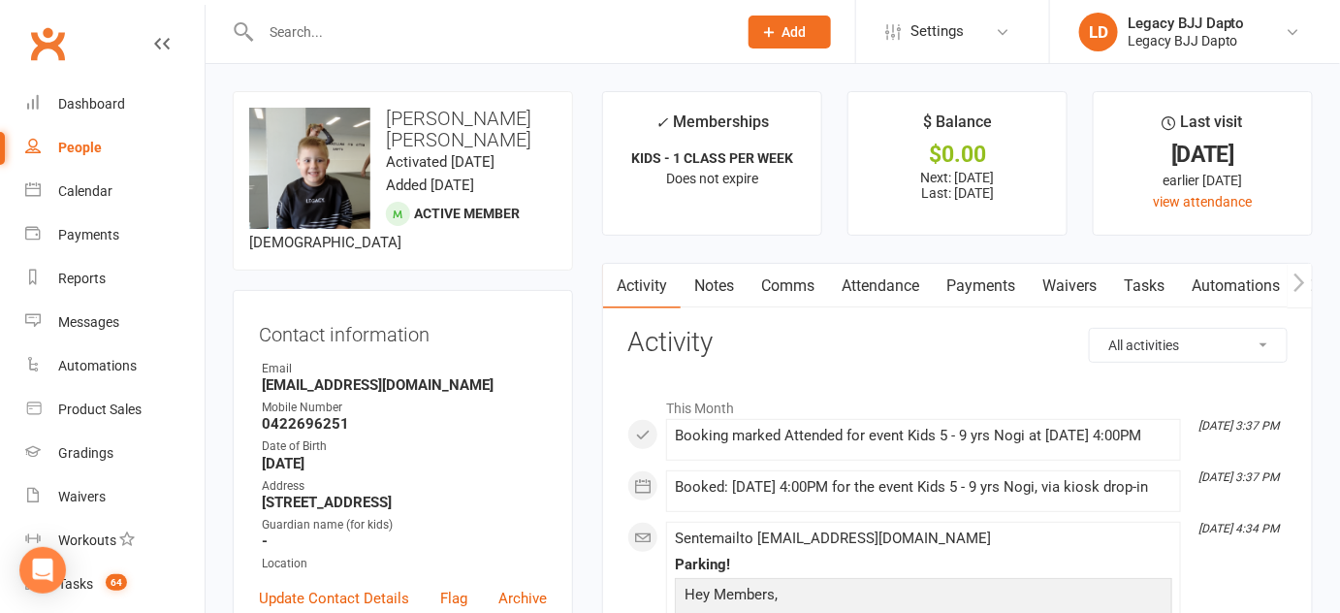
click at [1095, 305] on link "Waivers" at bounding box center [1069, 286] width 81 height 45
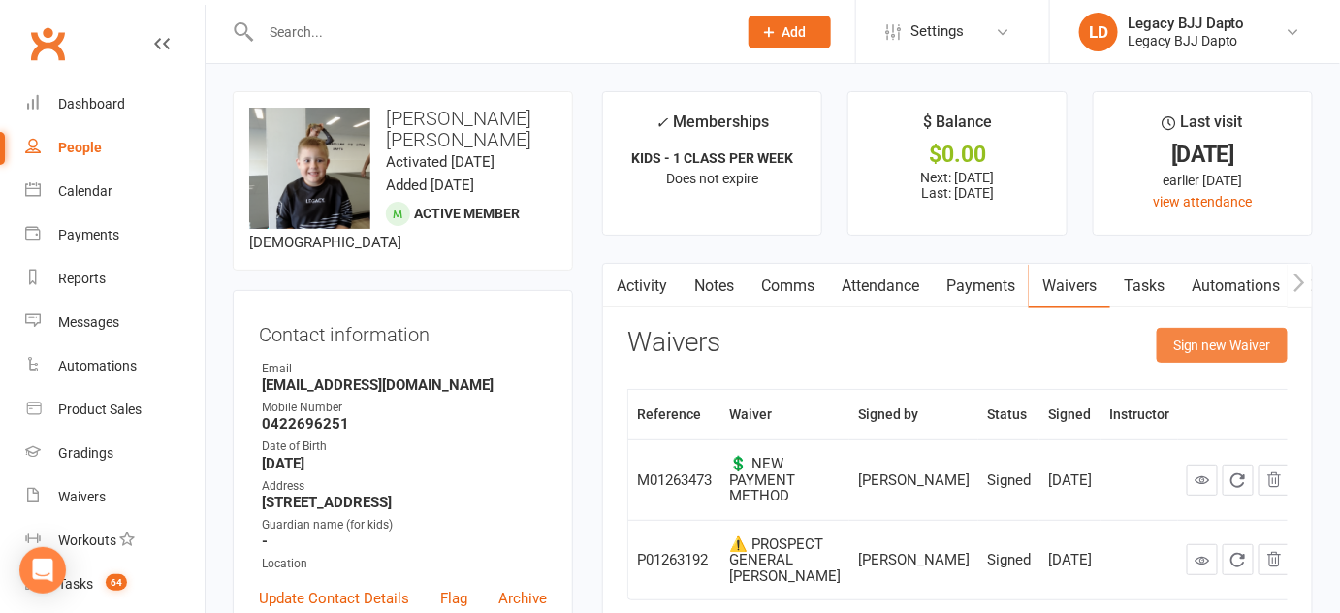
click at [1219, 348] on button "Sign new Waiver" at bounding box center [1222, 345] width 131 height 35
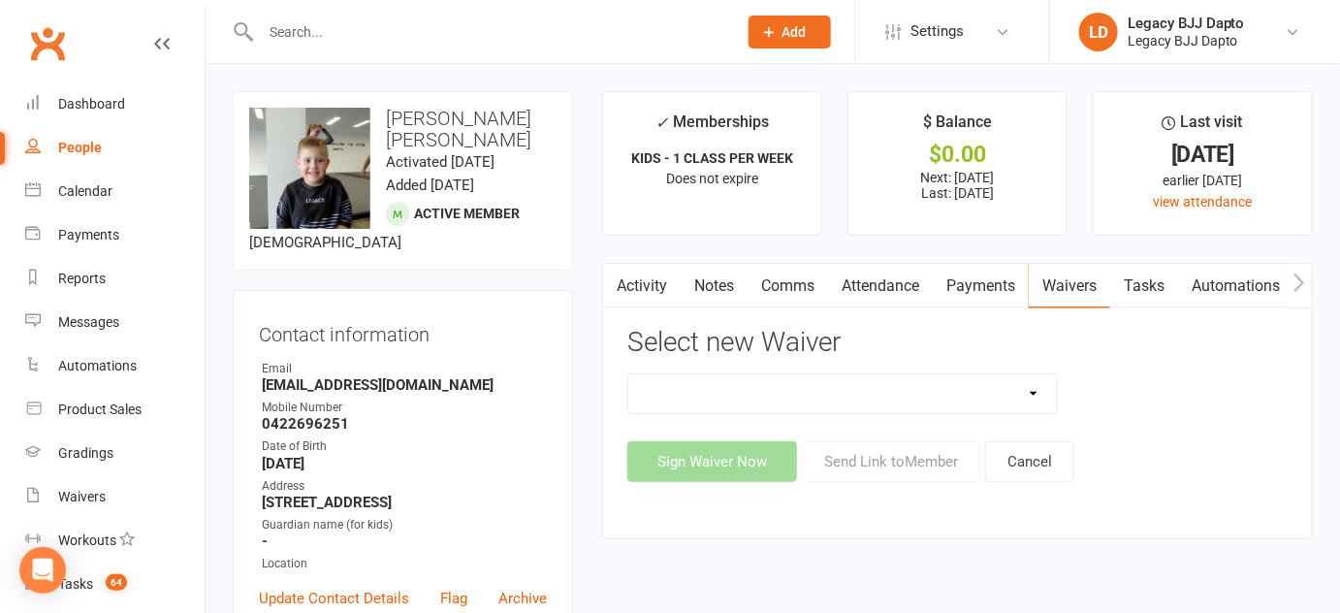
click at [939, 381] on select "❌ CANCELLATION FORM 🆓 FREE TRIAL WEEK ✅ MEMBERSHIP SIGN UP 💲 NEW PAYMENT METHOD…" at bounding box center [842, 393] width 429 height 39
select select "12177"
click at [628, 374] on select "❌ CANCELLATION FORM 🆓 FREE TRIAL WEEK ✅ MEMBERSHIP SIGN UP 💲 NEW PAYMENT METHOD…" at bounding box center [842, 393] width 429 height 39
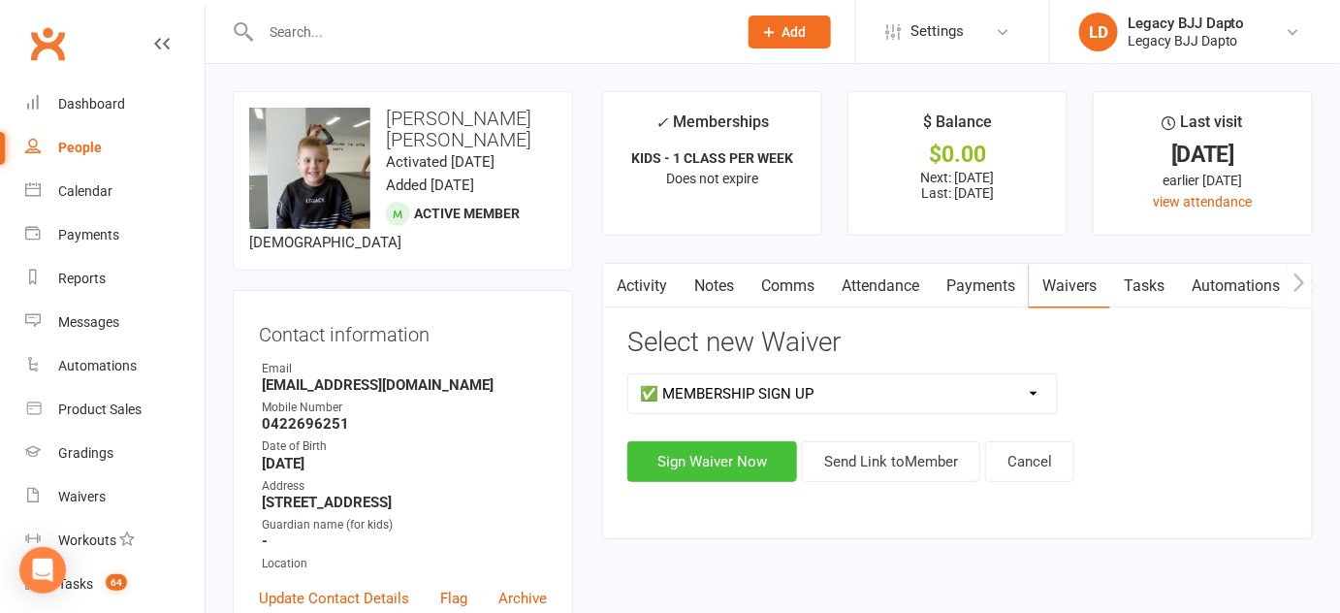
click at [757, 450] on button "Sign Waiver Now" at bounding box center [712, 461] width 170 height 41
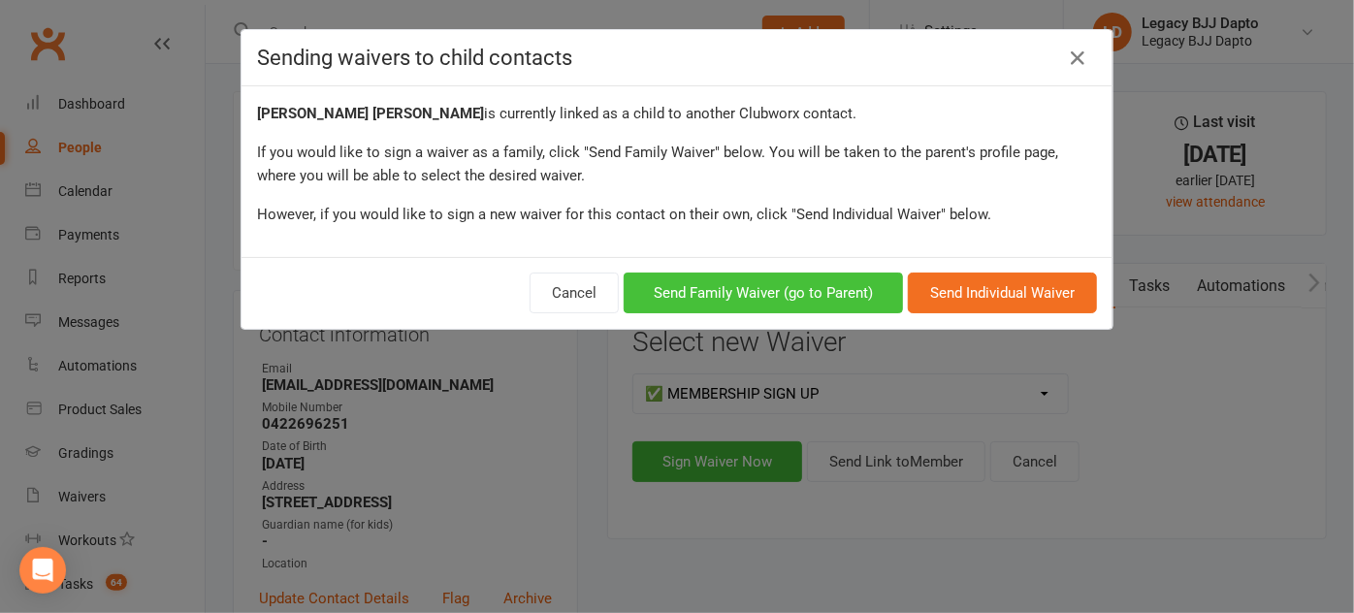
click at [766, 280] on button "Send Family Waiver (go to Parent)" at bounding box center [763, 293] width 279 height 41
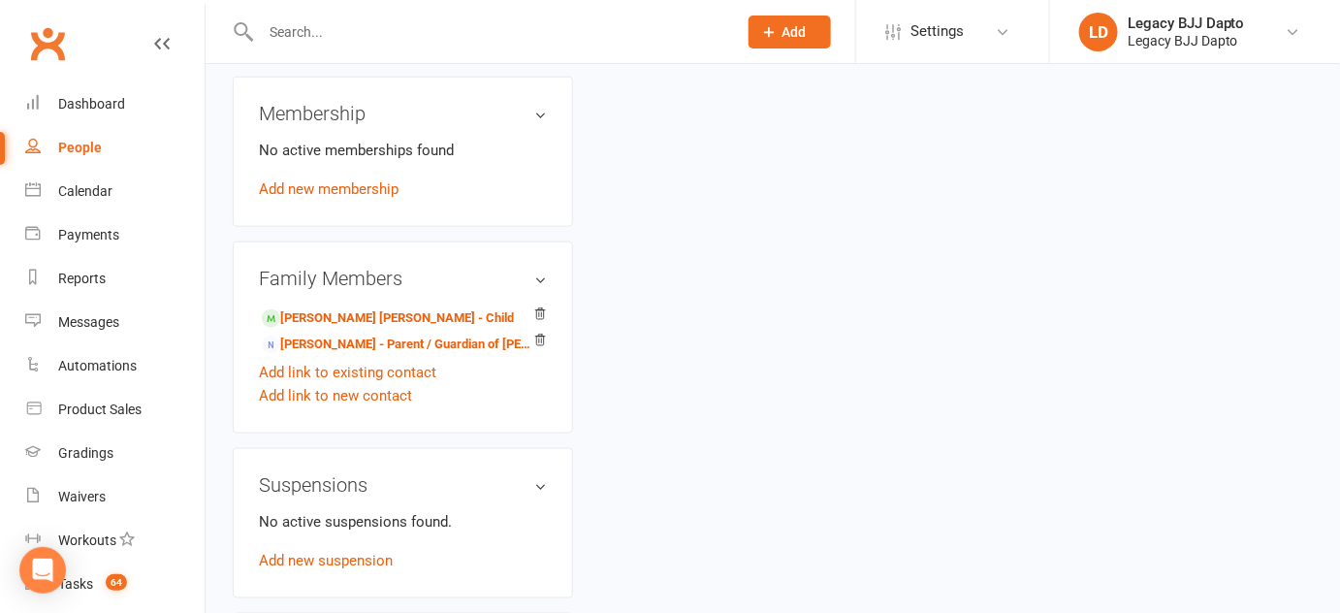
scroll to position [610, 0]
click at [473, 341] on link "Tayla Jones - Parent / Guardian of Jensen Jones" at bounding box center [399, 345] width 275 height 20
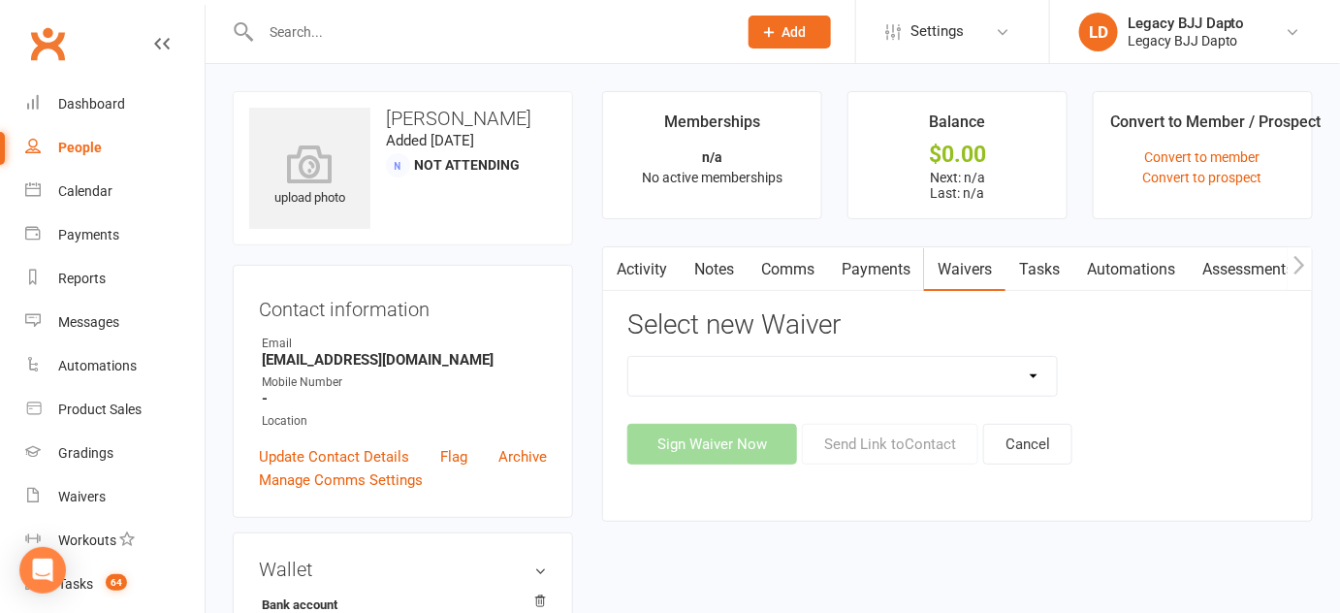
click at [737, 372] on select "❌ CANCELLATION FORM 🆓 FREE TRIAL WEEK ✅ MEMBERSHIP SIGN UP 💲 NEW PAYMENT METHOD…" at bounding box center [842, 376] width 429 height 39
select select "12177"
click at [628, 357] on select "❌ CANCELLATION FORM 🆓 FREE TRIAL WEEK ✅ MEMBERSHIP SIGN UP 💲 NEW PAYMENT METHOD…" at bounding box center [842, 376] width 429 height 39
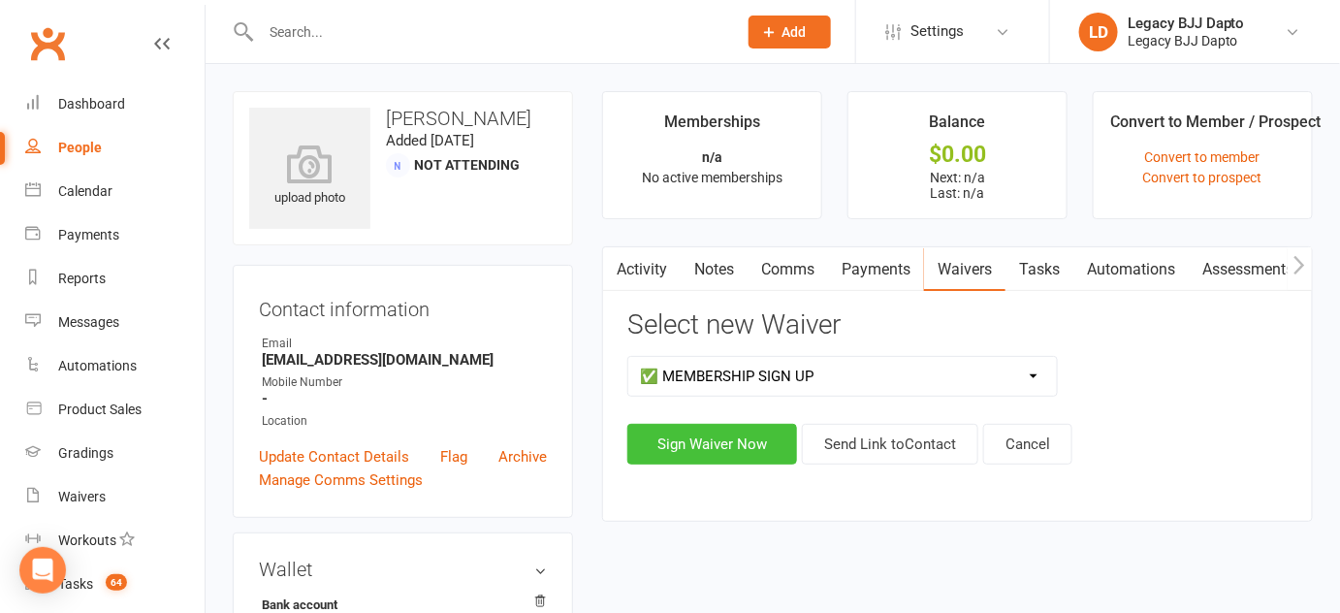
click at [709, 448] on button "Sign Waiver Now" at bounding box center [712, 444] width 170 height 41
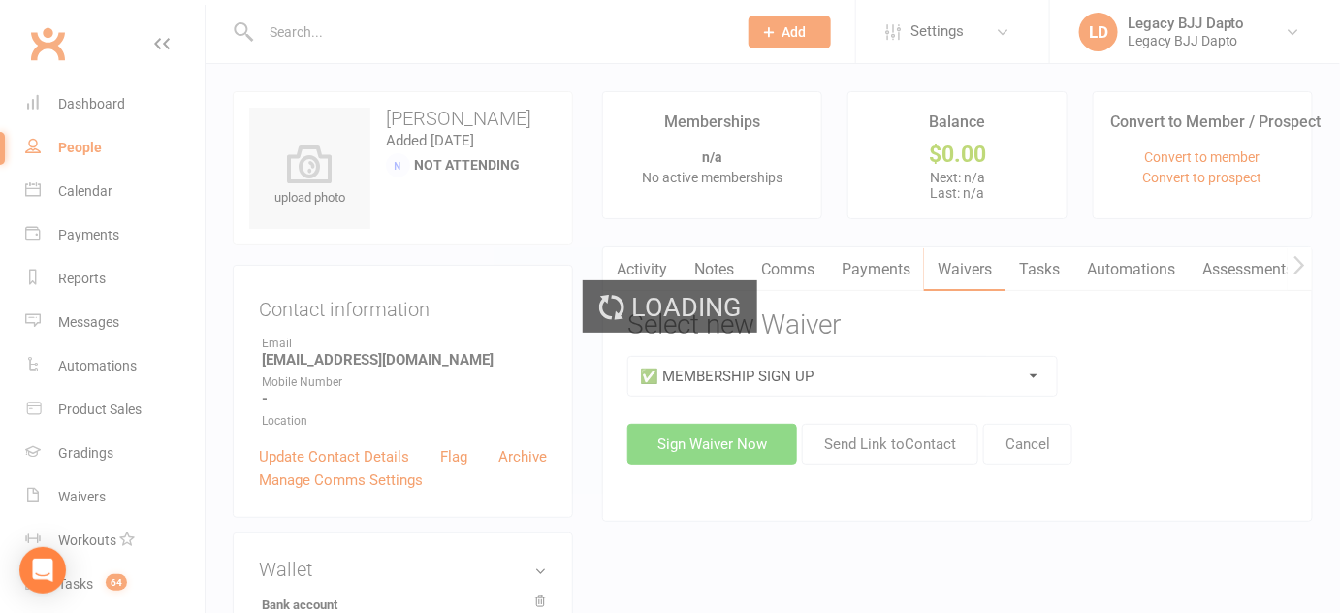
select select "bank_account"
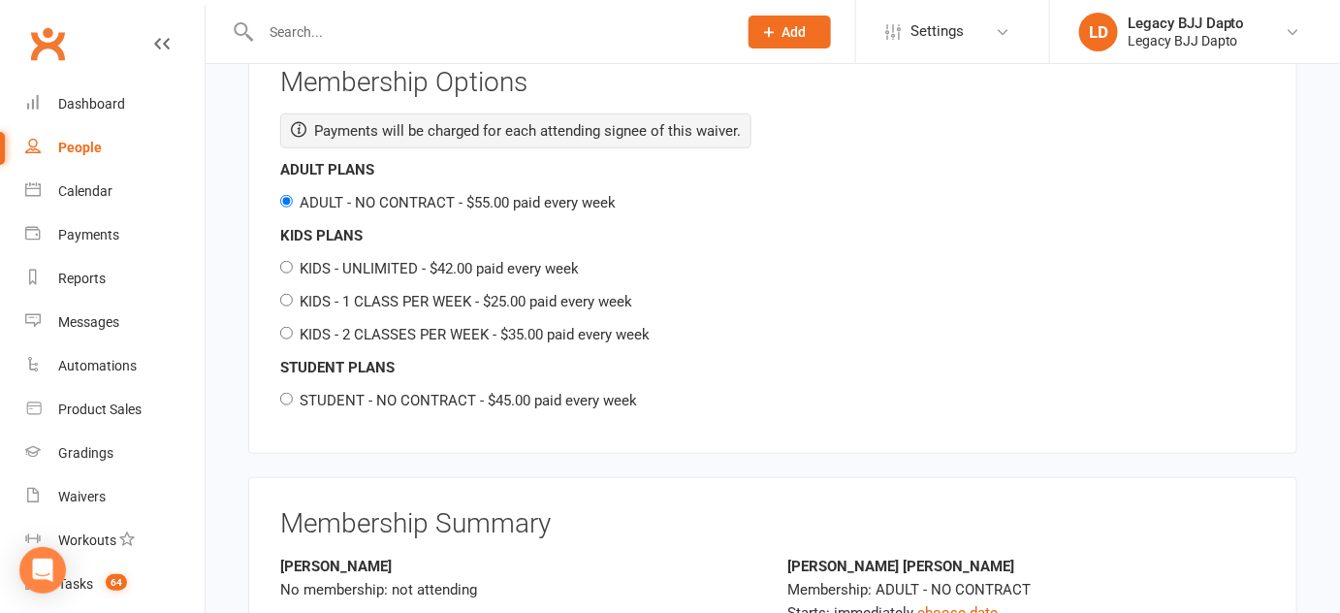
scroll to position [2888, 0]
click at [362, 295] on label "KIDS - 1 CLASS PER WEEK - $25.00 paid every week" at bounding box center [466, 303] width 333 height 17
click at [293, 296] on input "KIDS - 1 CLASS PER WEEK - $25.00 paid every week" at bounding box center [286, 302] width 13 height 13
radio input "true"
radio input "false"
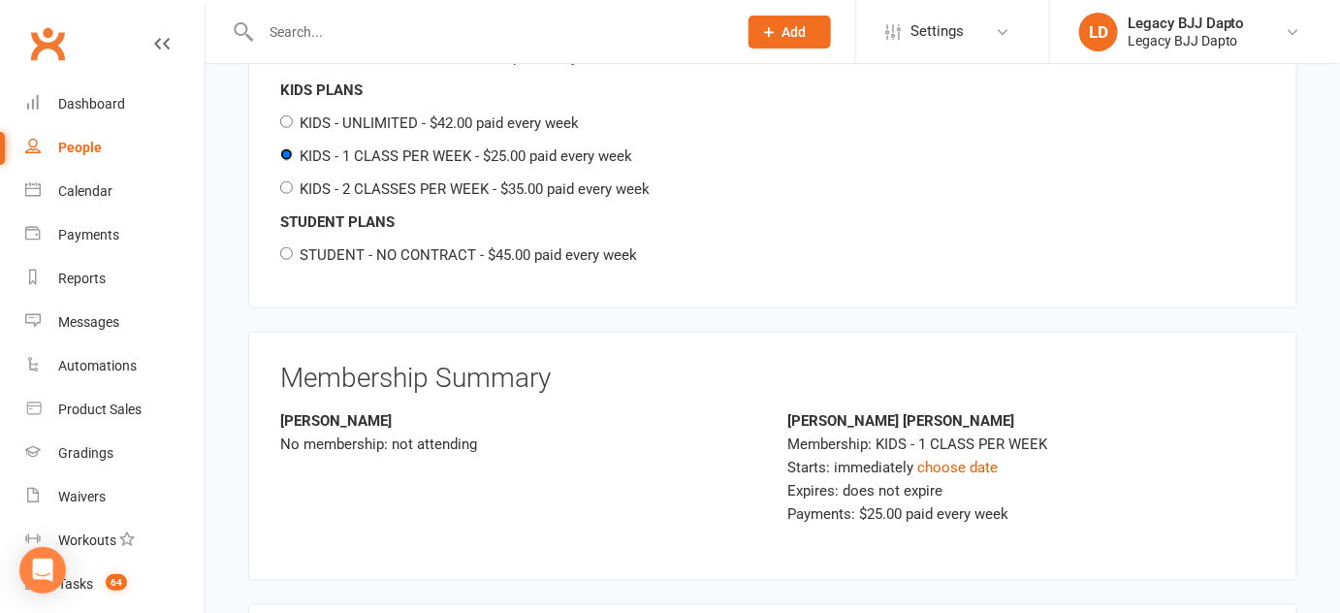
scroll to position [3139, 0]
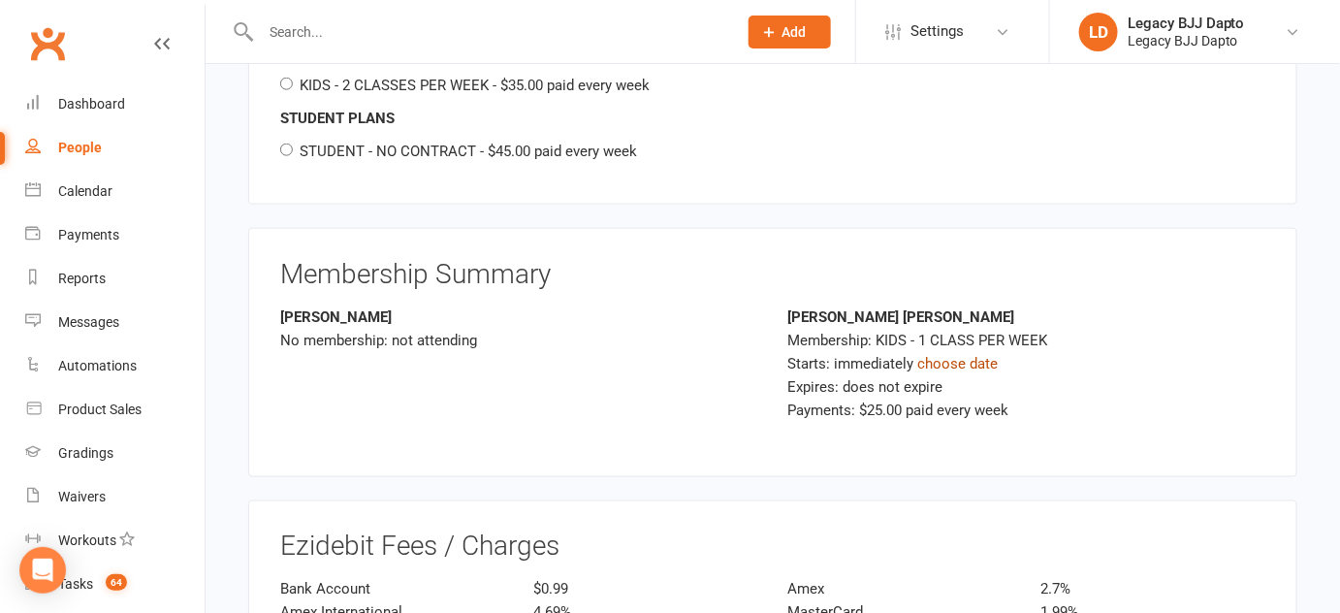
click at [957, 359] on link "choose date" at bounding box center [957, 363] width 80 height 17
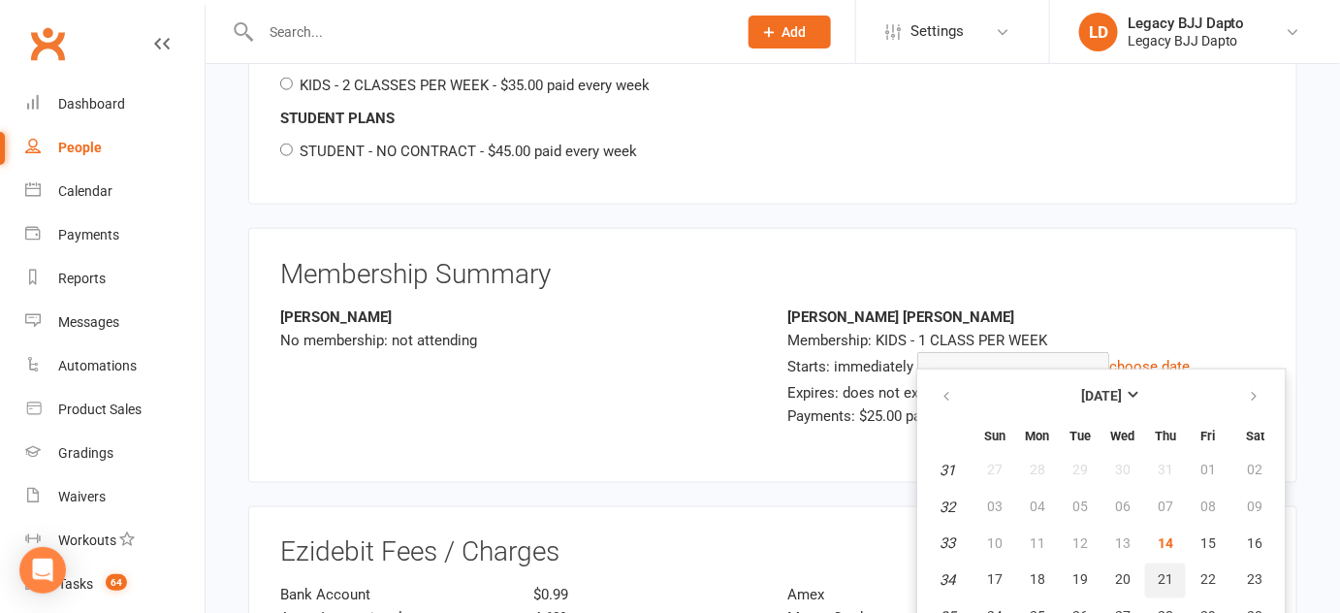
click at [1166, 581] on span "21" at bounding box center [1166, 580] width 16 height 16
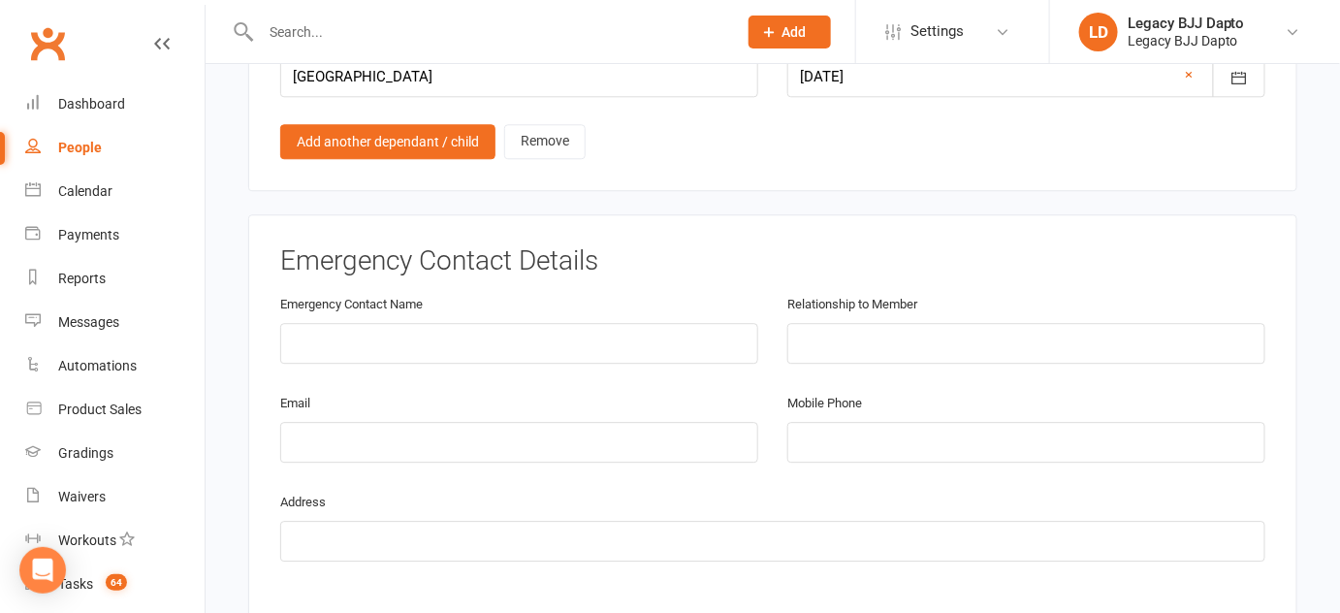
scroll to position [1688, 0]
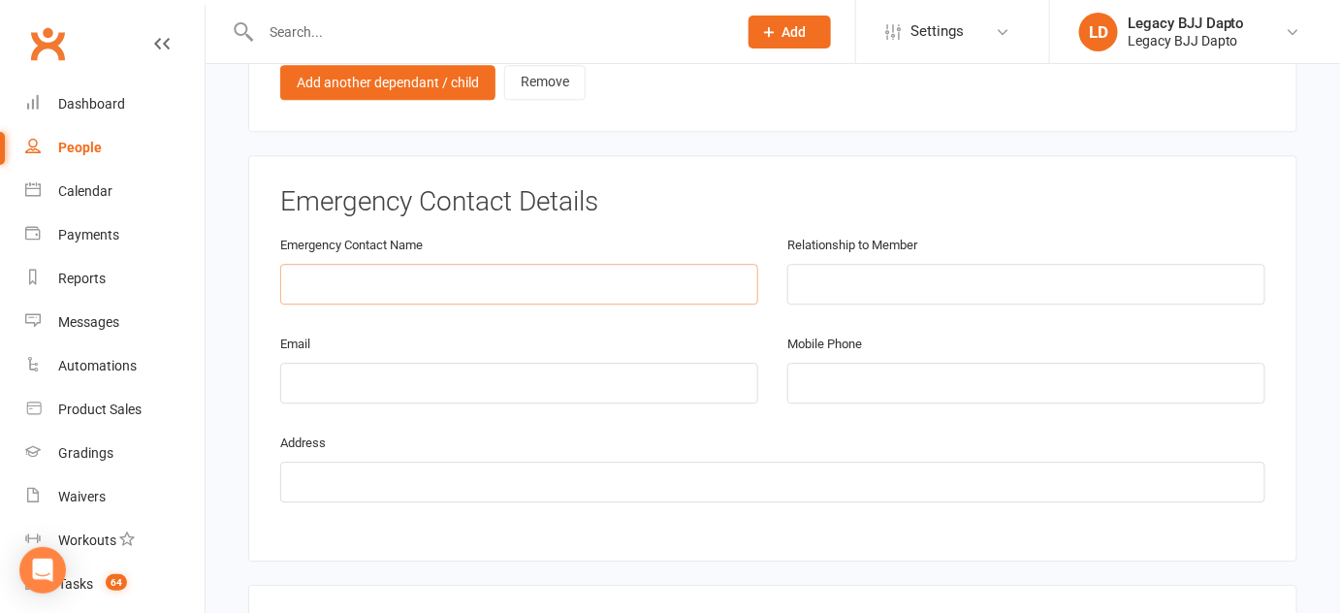
click at [478, 270] on input "text" at bounding box center [519, 284] width 478 height 41
type input "Tayla Jones"
click at [827, 264] on input "text" at bounding box center [1027, 284] width 478 height 41
type input "Mother"
click at [632, 367] on input "email" at bounding box center [519, 383] width 478 height 41
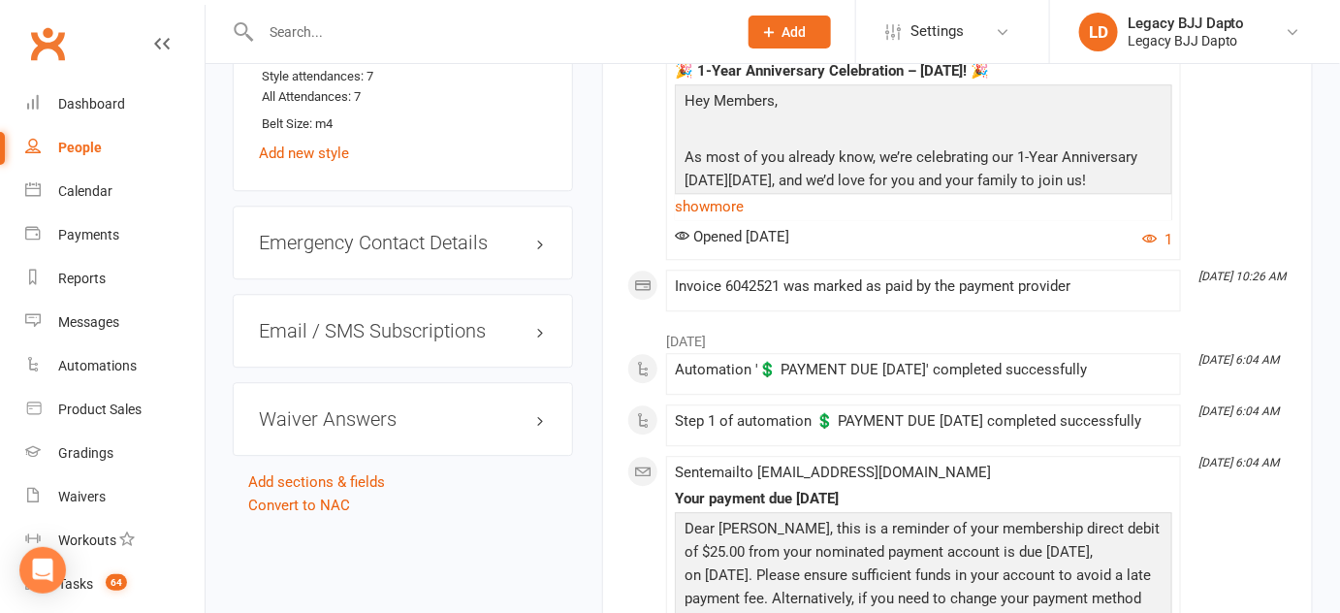
scroll to position [1562, 0]
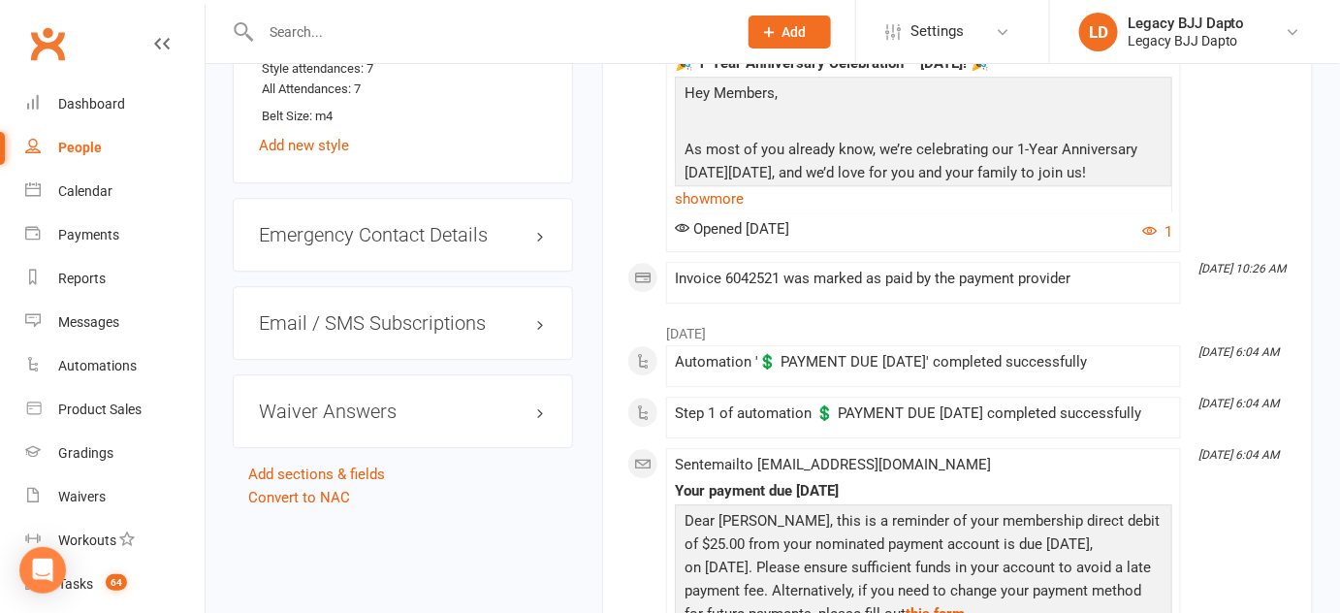
click at [543, 231] on div "Emergency Contact Details edit" at bounding box center [403, 235] width 340 height 74
click at [535, 224] on h3 "Emergency Contact Details edit" at bounding box center [403, 234] width 288 height 21
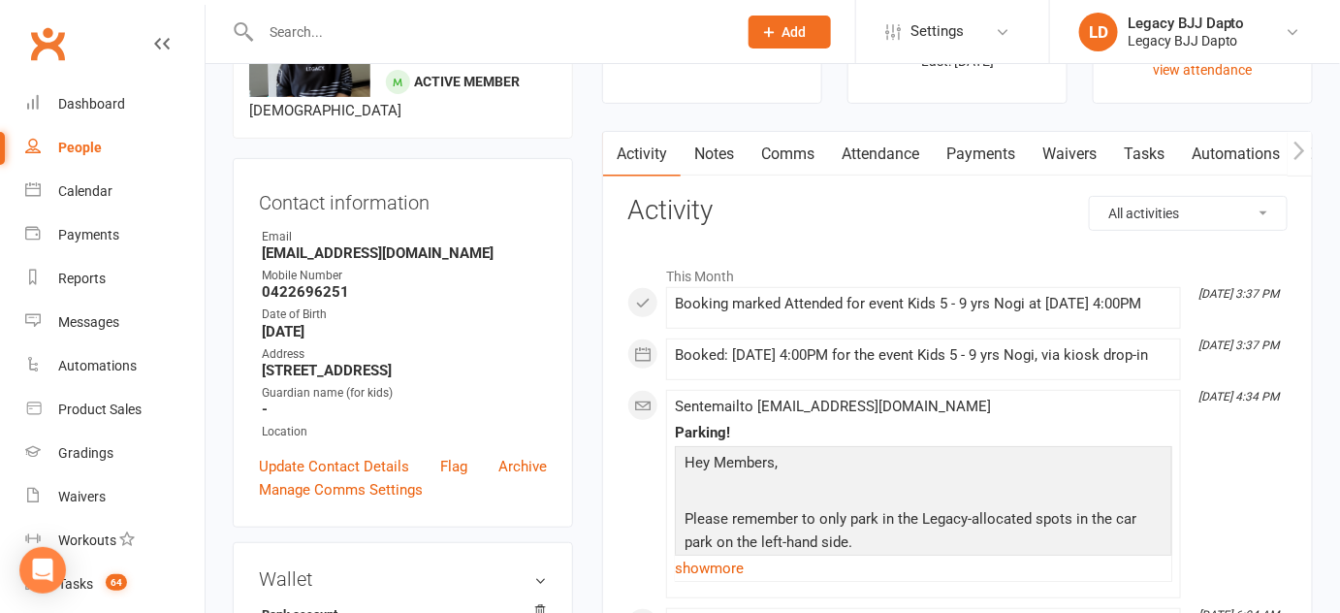
scroll to position [0, 0]
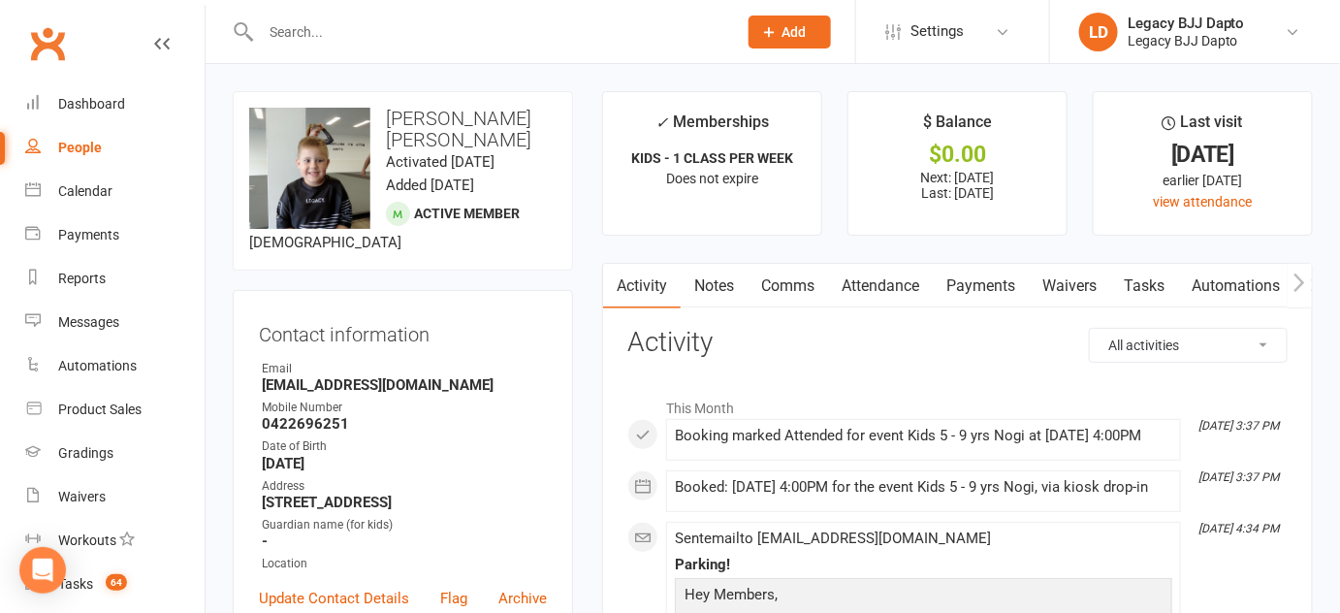
click at [1053, 290] on link "Waivers" at bounding box center [1069, 286] width 81 height 45
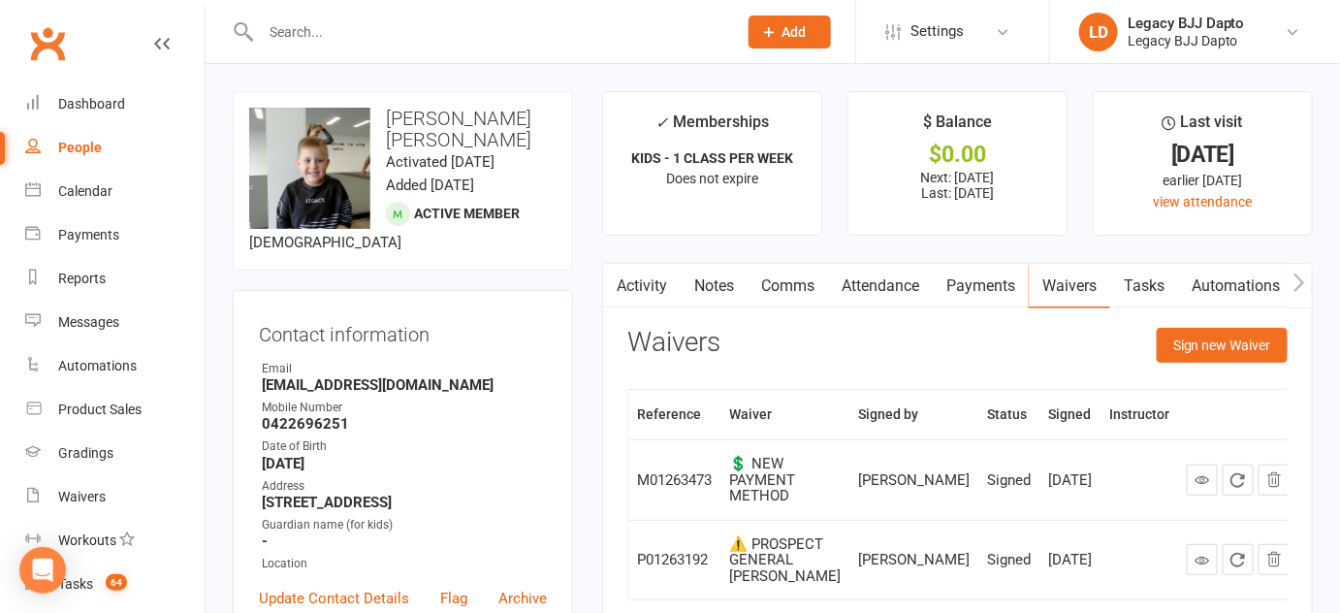
click at [646, 289] on link "Activity" at bounding box center [642, 286] width 78 height 45
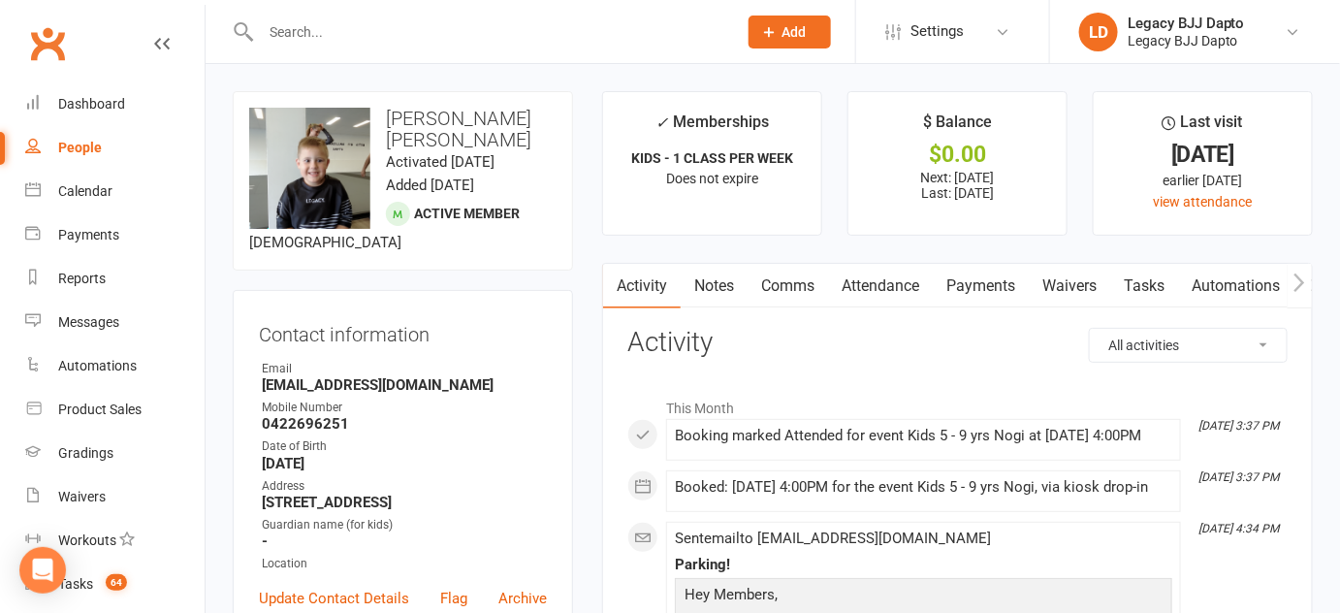
click at [1099, 282] on link "Waivers" at bounding box center [1069, 286] width 81 height 45
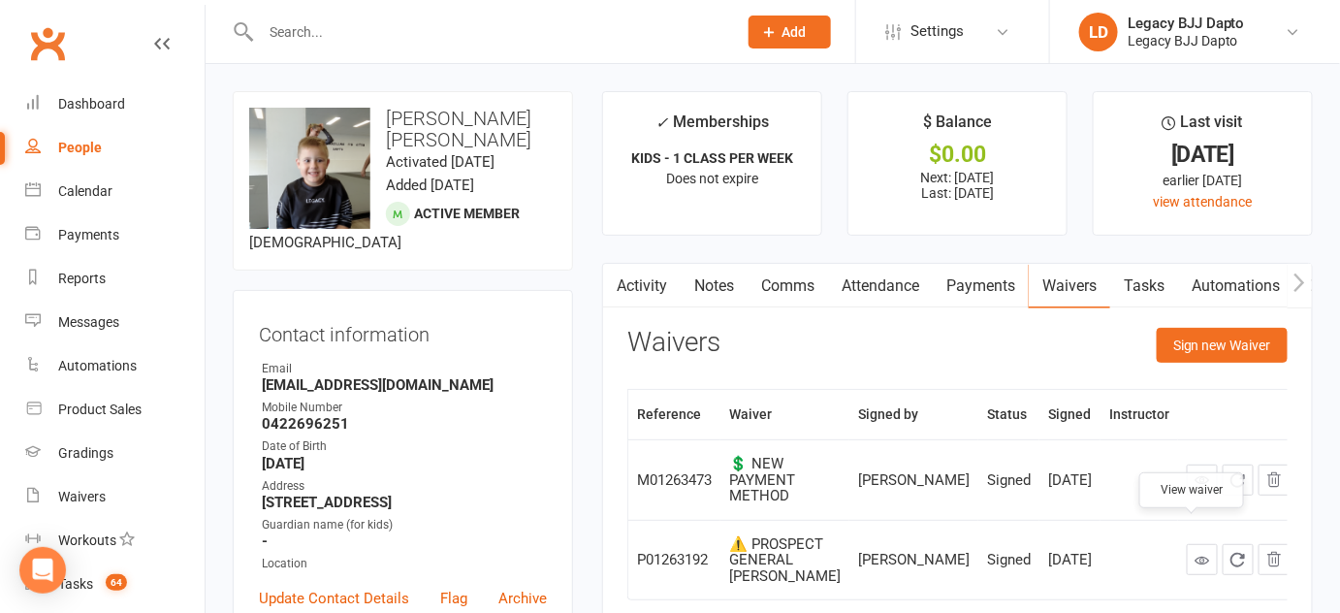
click at [1196, 553] on icon at bounding box center [1203, 560] width 15 height 15
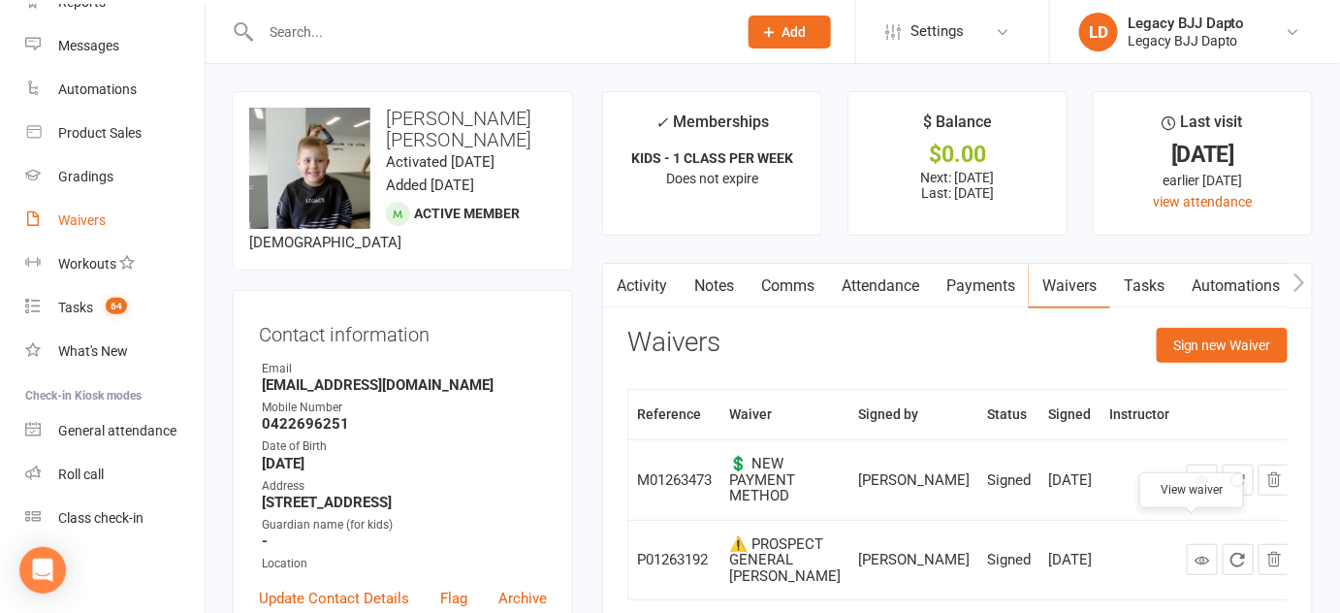
click at [80, 209] on link "Waivers" at bounding box center [114, 221] width 179 height 44
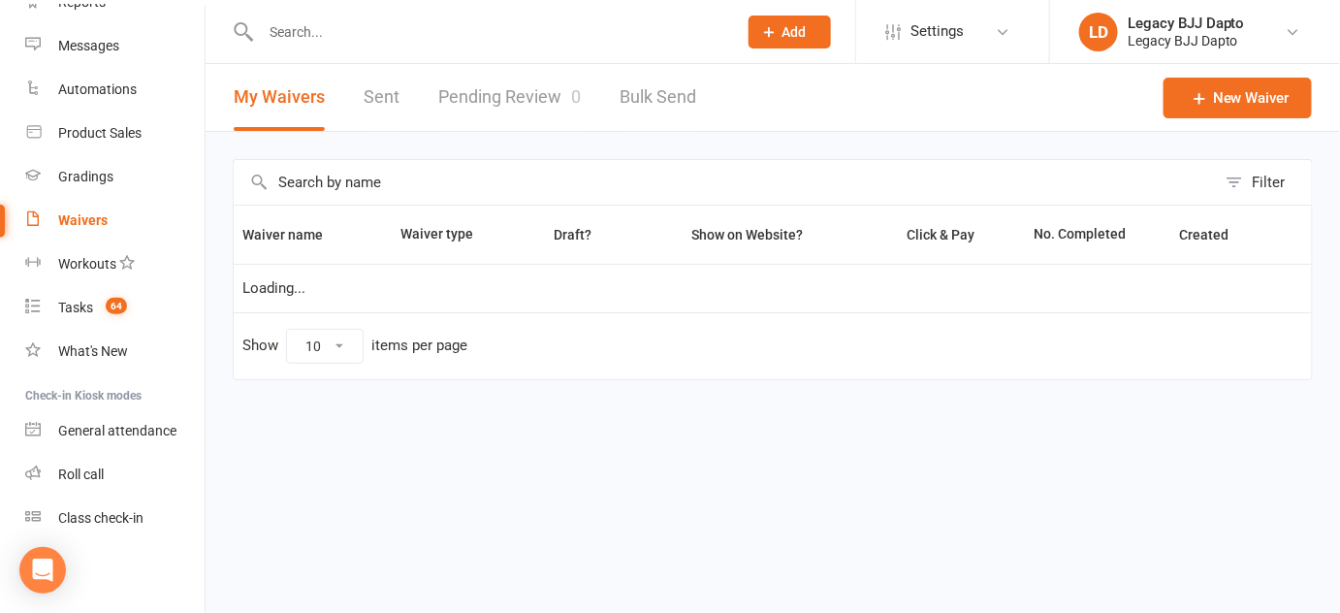
click at [543, 98] on link "Pending Review 0" at bounding box center [509, 97] width 143 height 67
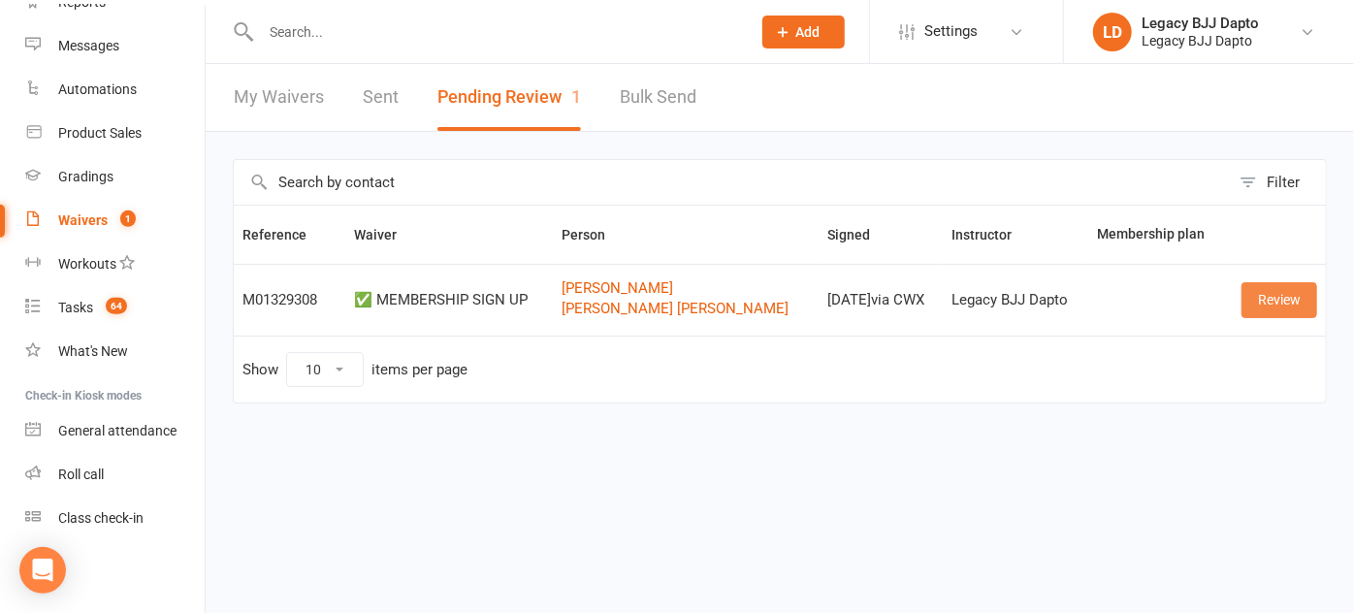
click at [1272, 302] on link "Review" at bounding box center [1279, 299] width 76 height 35
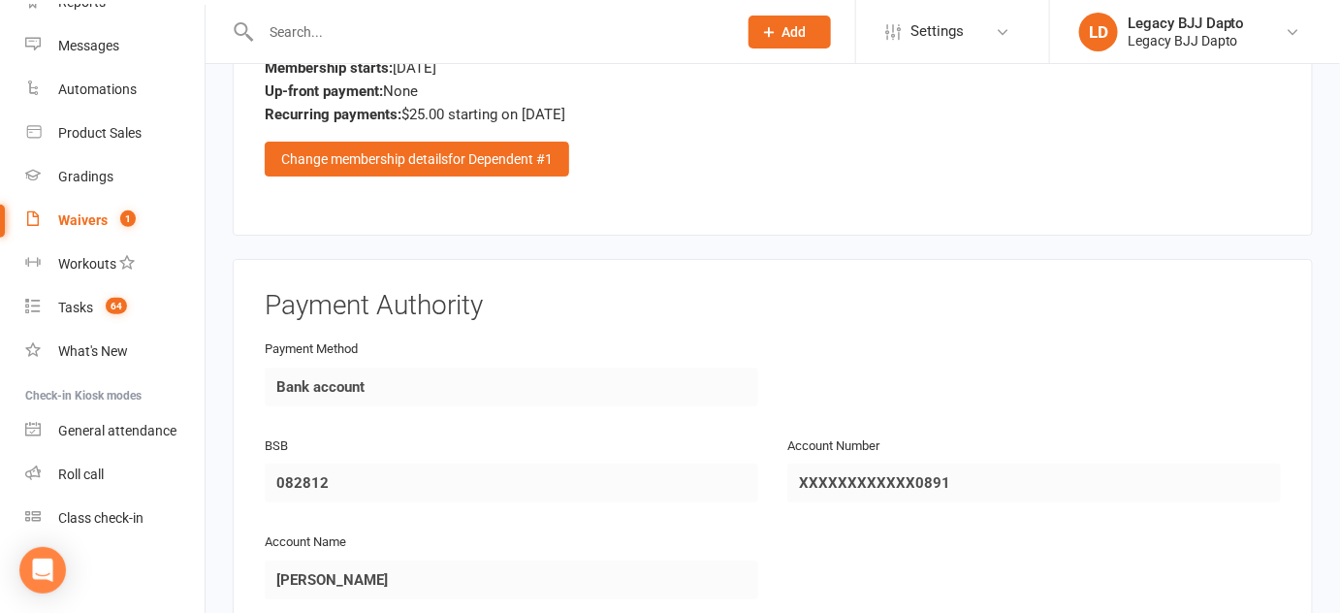
scroll to position [2814, 0]
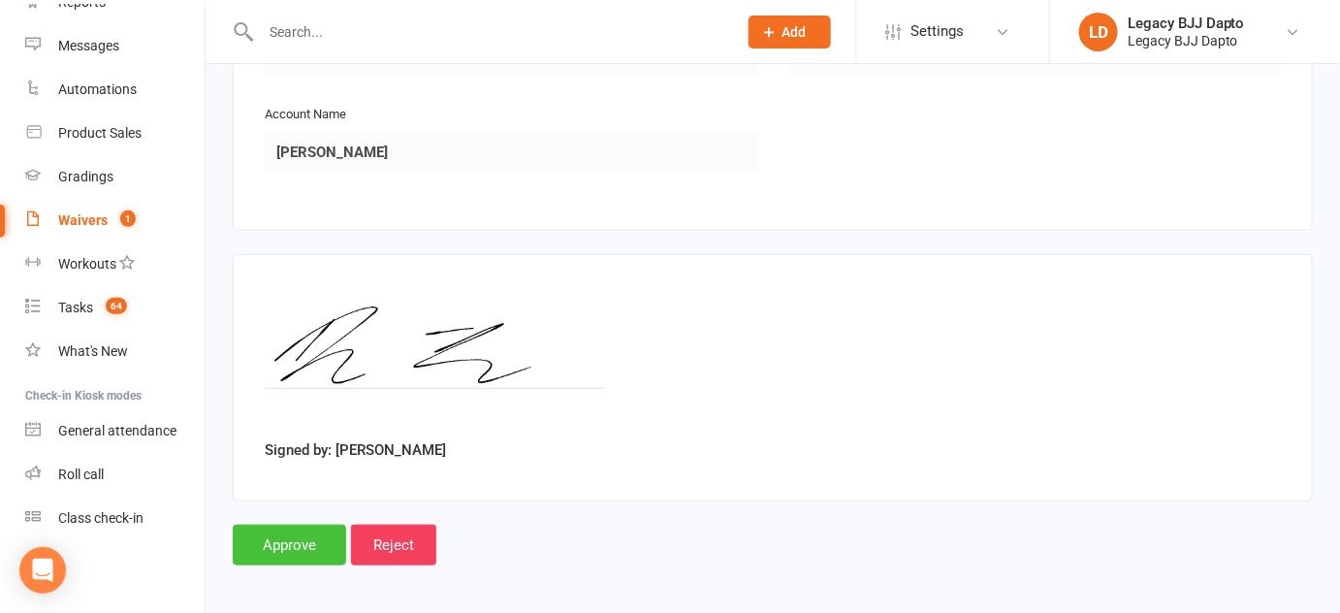
click at [302, 531] on input "Approve" at bounding box center [289, 545] width 113 height 41
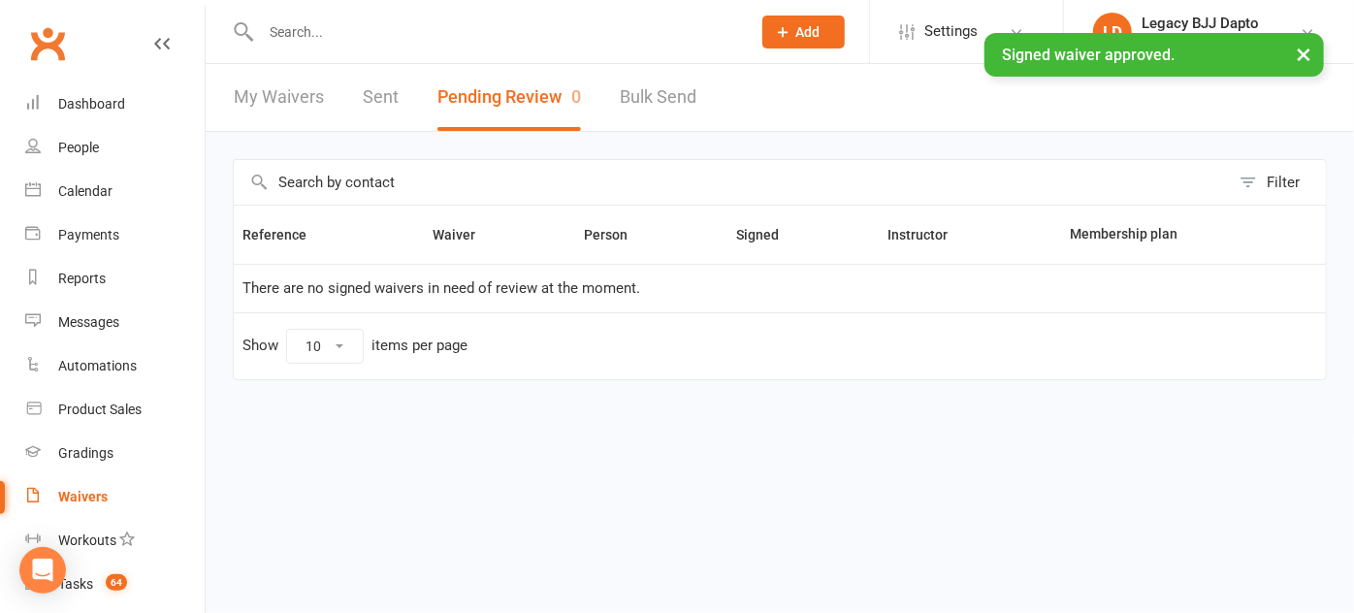
click at [331, 26] on input "text" at bounding box center [496, 31] width 482 height 27
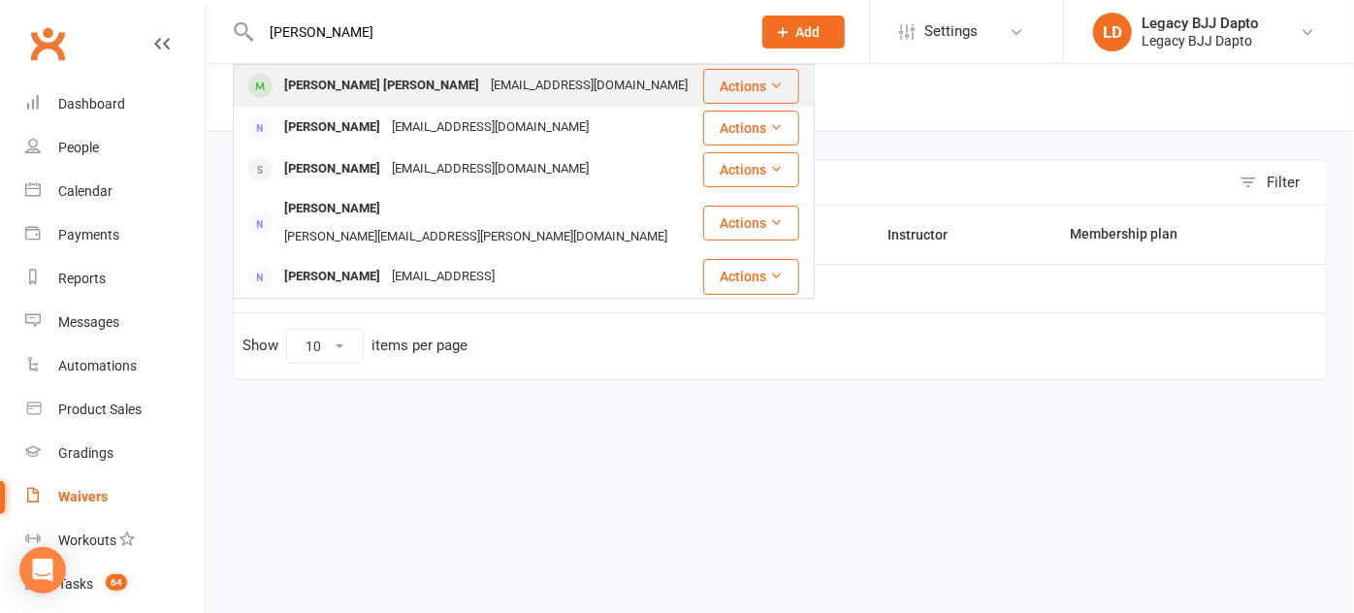
type input "[PERSON_NAME]"
click at [329, 93] on div "[PERSON_NAME] [PERSON_NAME]" at bounding box center [381, 86] width 207 height 28
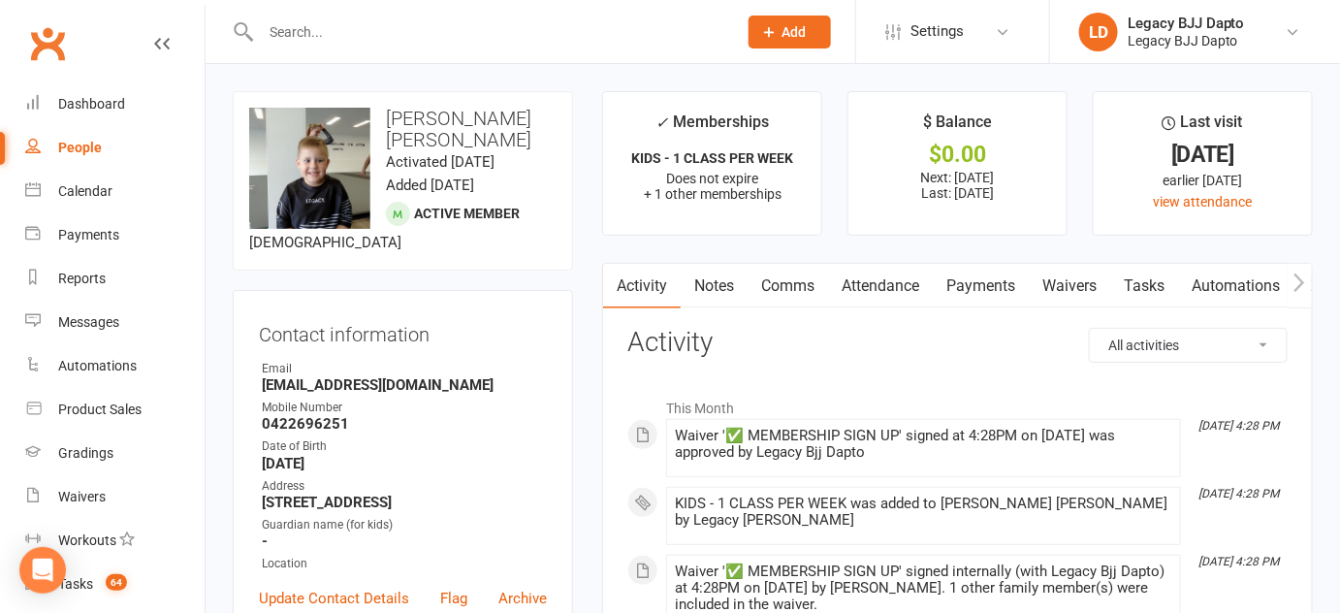
click at [1039, 287] on link "Waivers" at bounding box center [1069, 286] width 81 height 45
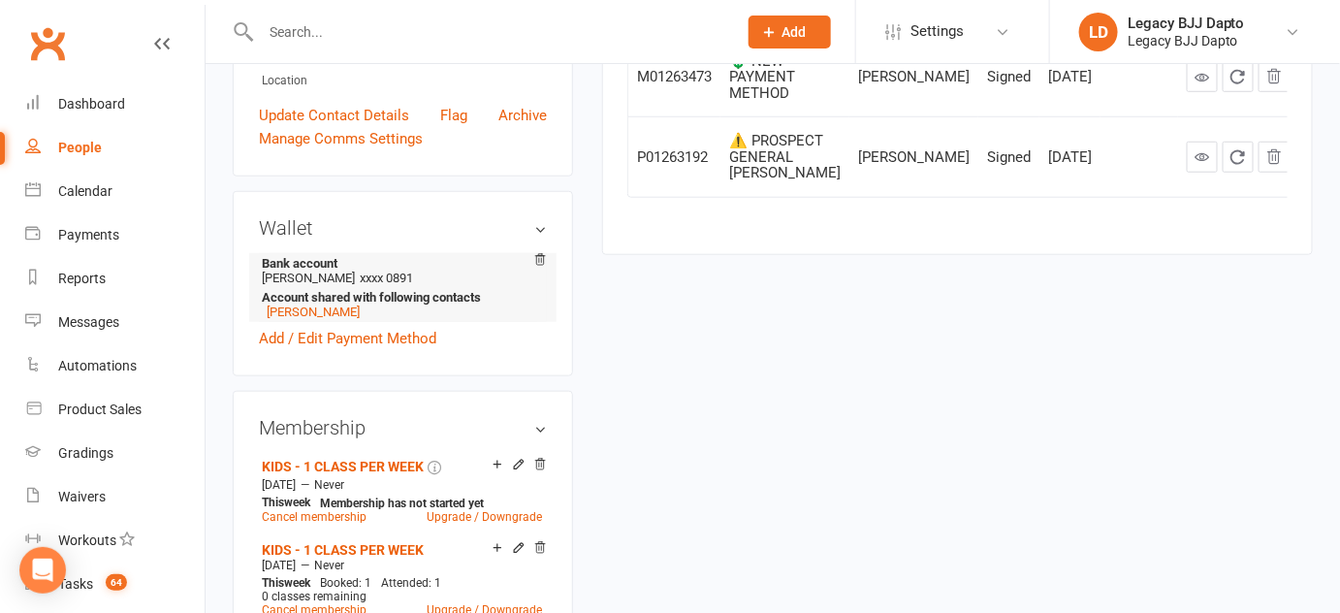
scroll to position [481, 0]
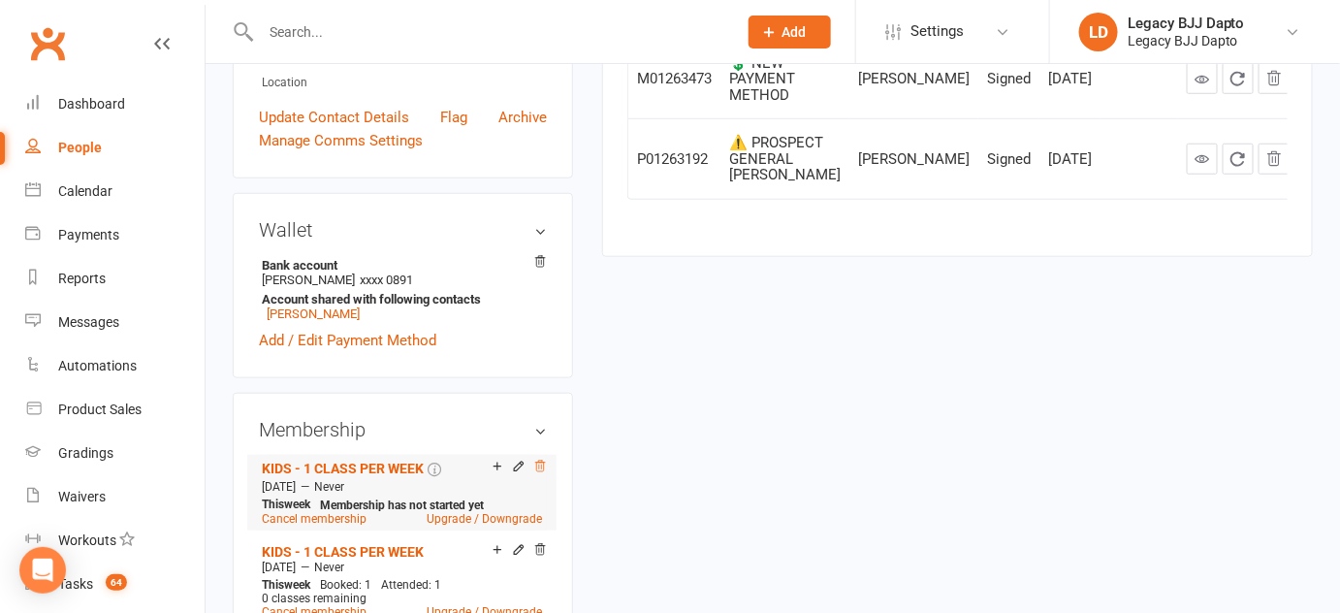
click at [537, 460] on icon at bounding box center [540, 467] width 14 height 14
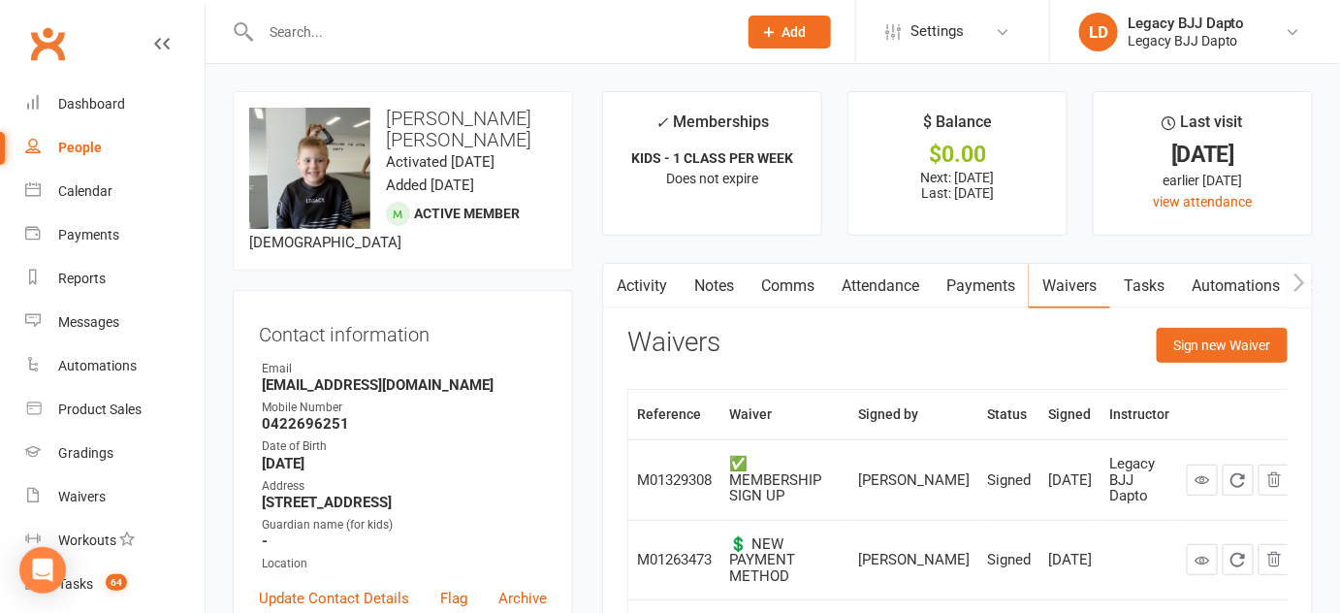
scroll to position [2, 0]
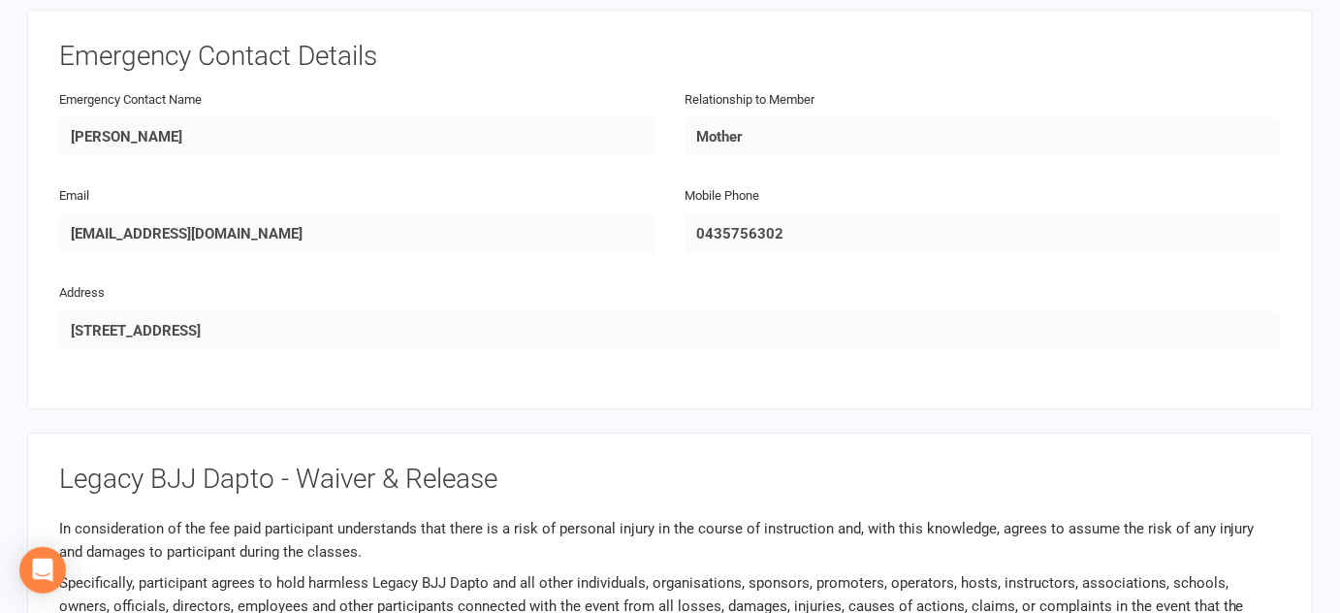
scroll to position [1624, 0]
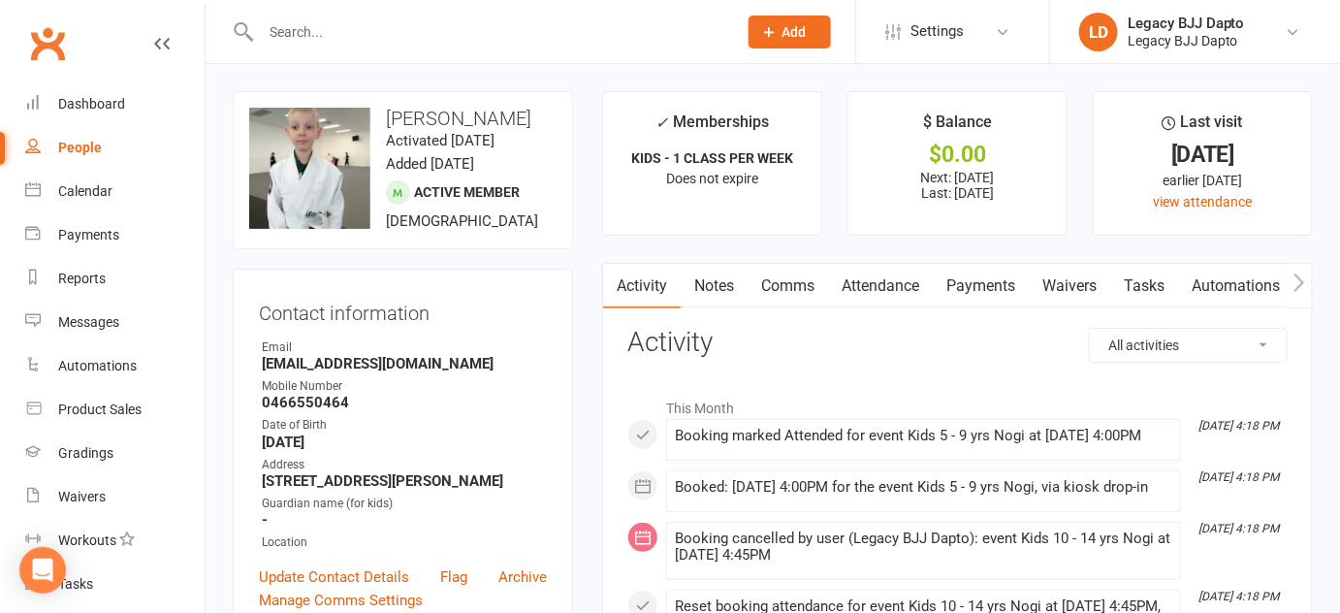
click at [1060, 292] on link "Waivers" at bounding box center [1069, 286] width 81 height 45
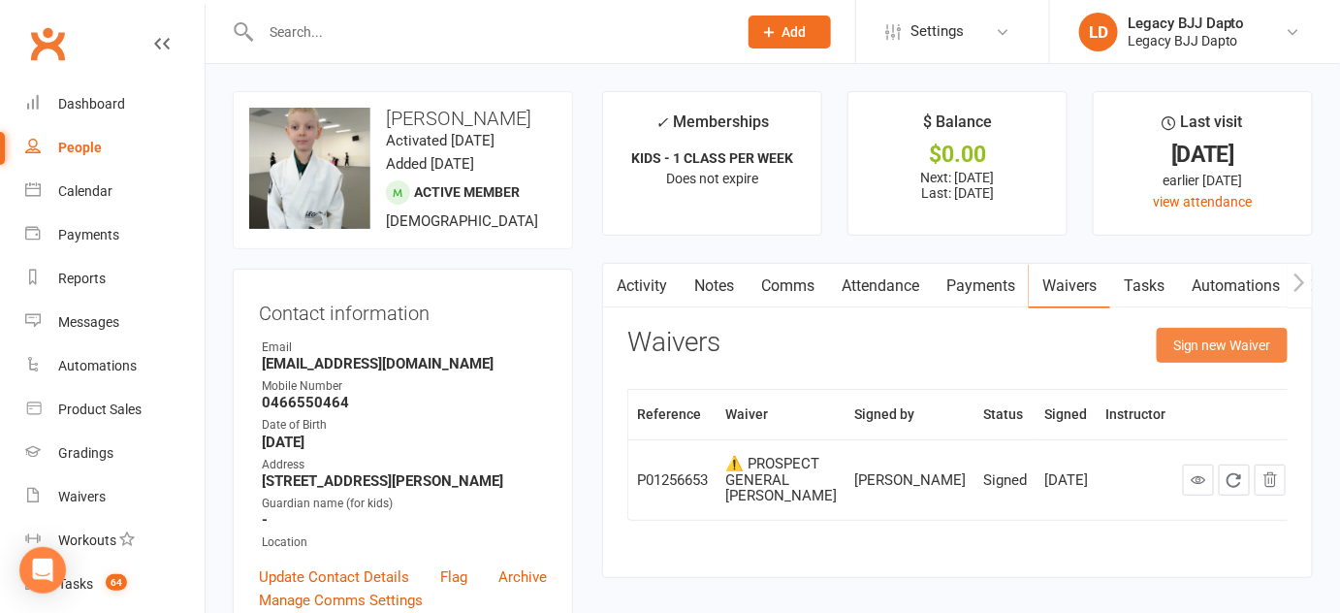
click at [1173, 348] on button "Sign new Waiver" at bounding box center [1222, 345] width 131 height 35
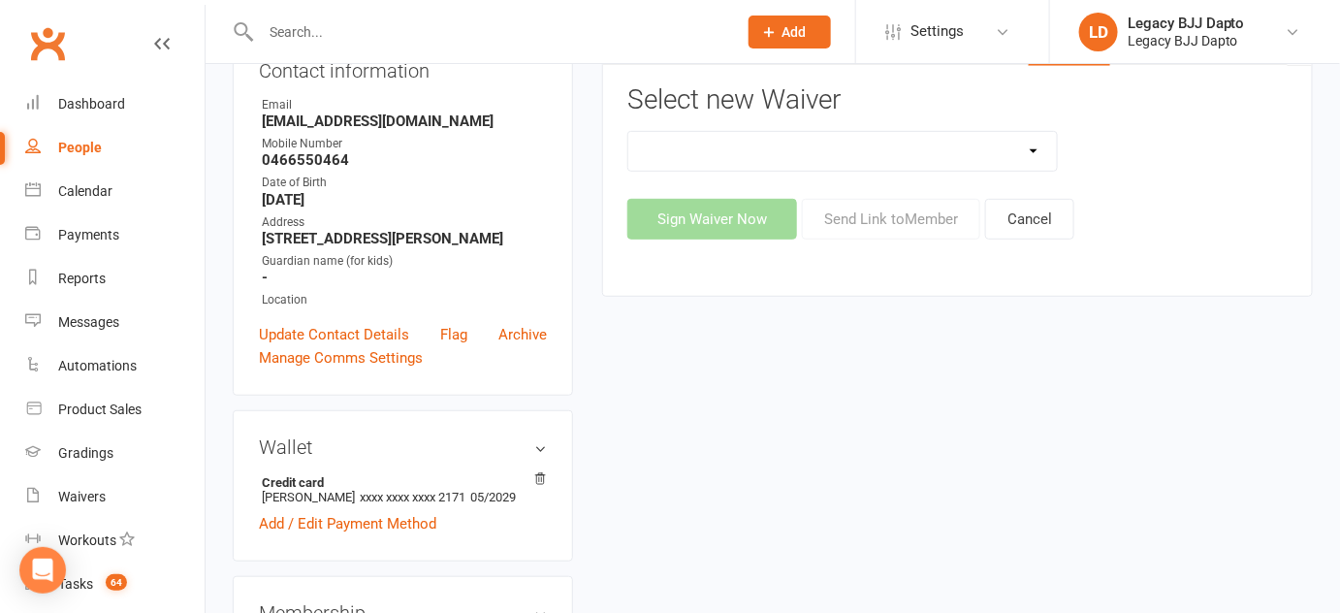
scroll to position [218, 0]
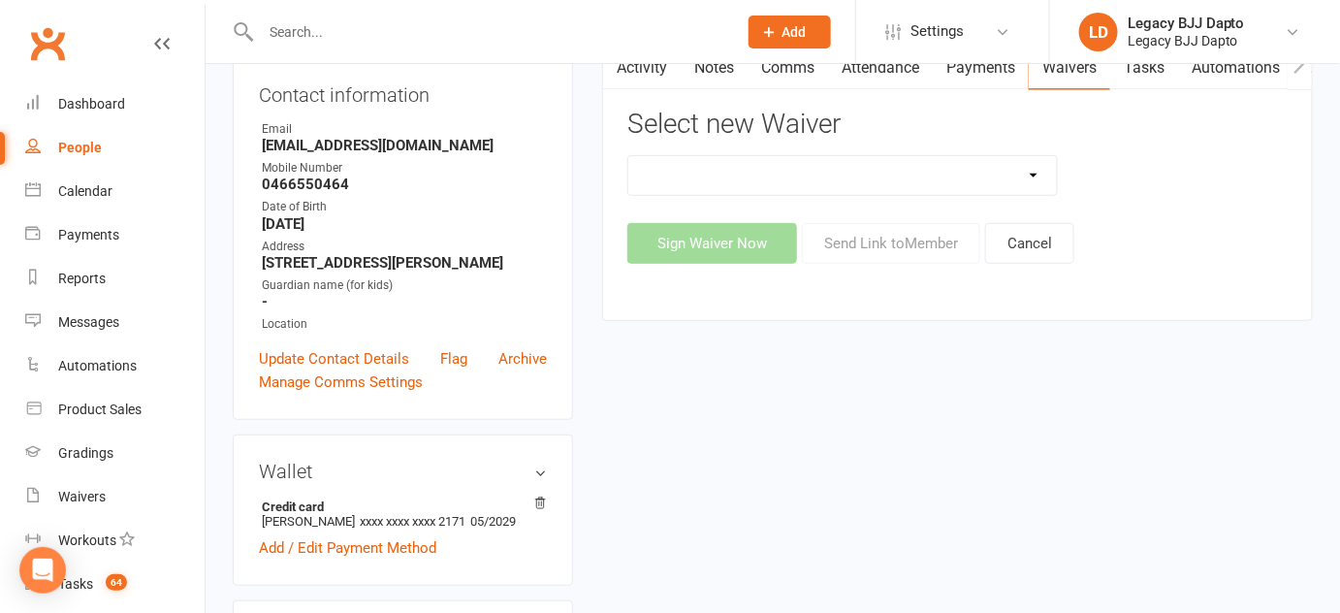
drag, startPoint x: 1009, startPoint y: 418, endPoint x: 792, endPoint y: 514, distance: 236.6
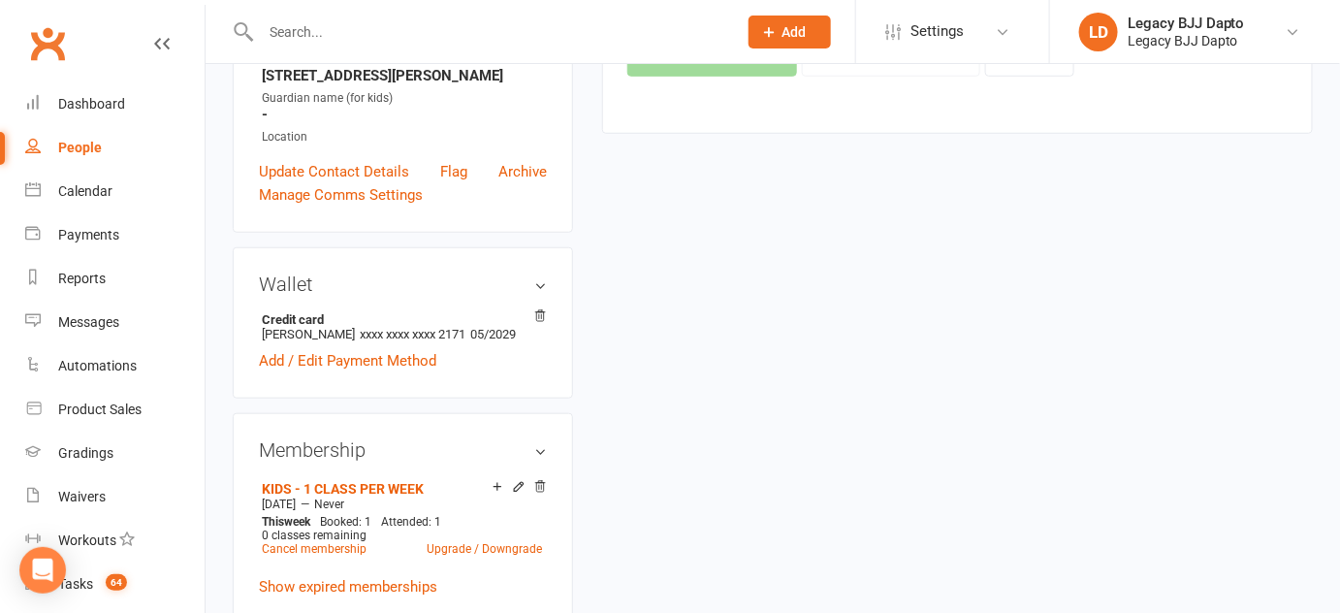
scroll to position [138, 0]
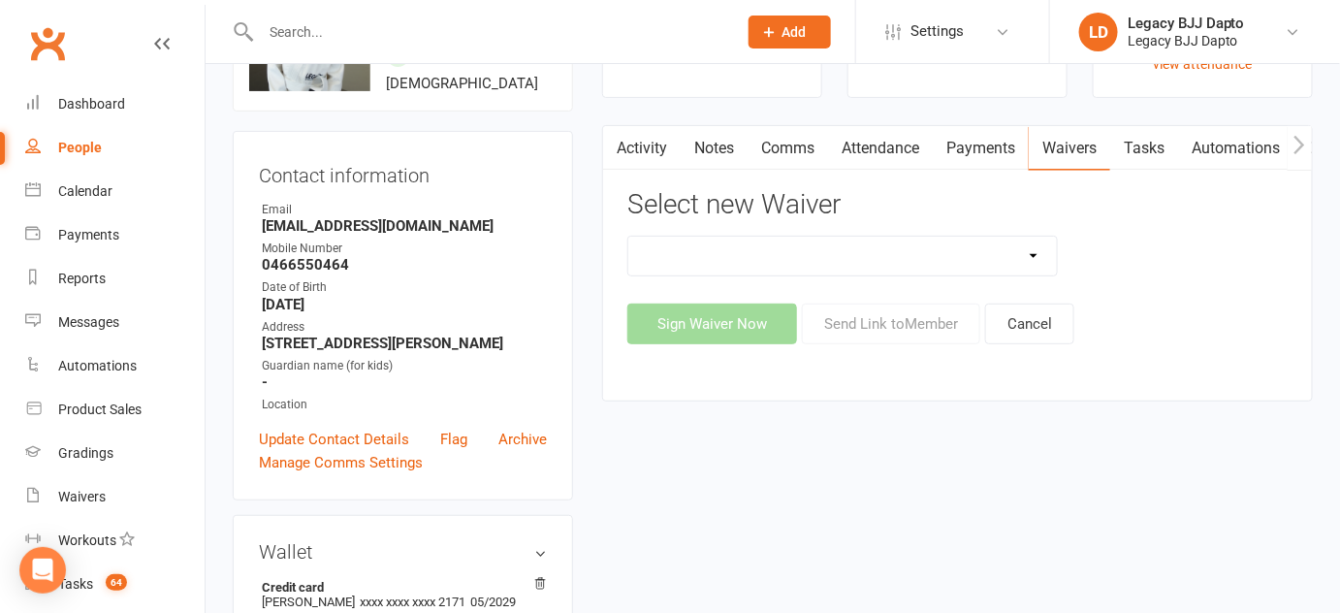
click at [929, 257] on select "❌ CANCELLATION FORM 🆓 FREE TRIAL WEEK ✅ MEMBERSHIP SIGN UP 💲 NEW PAYMENT METHOD…" at bounding box center [842, 256] width 429 height 39
select select "12177"
click at [628, 237] on select "❌ CANCELLATION FORM 🆓 FREE TRIAL WEEK ✅ MEMBERSHIP SIGN UP 💲 NEW PAYMENT METHOD…" at bounding box center [842, 256] width 429 height 39
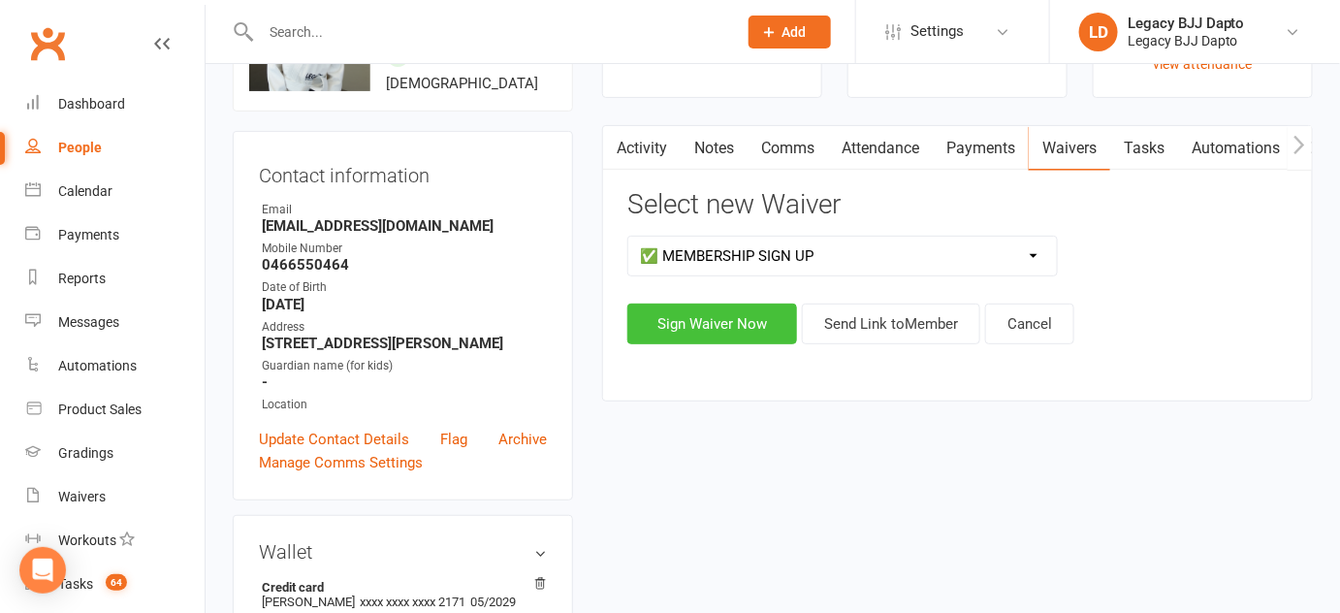
click at [748, 326] on button "Sign Waiver Now" at bounding box center [712, 324] width 170 height 41
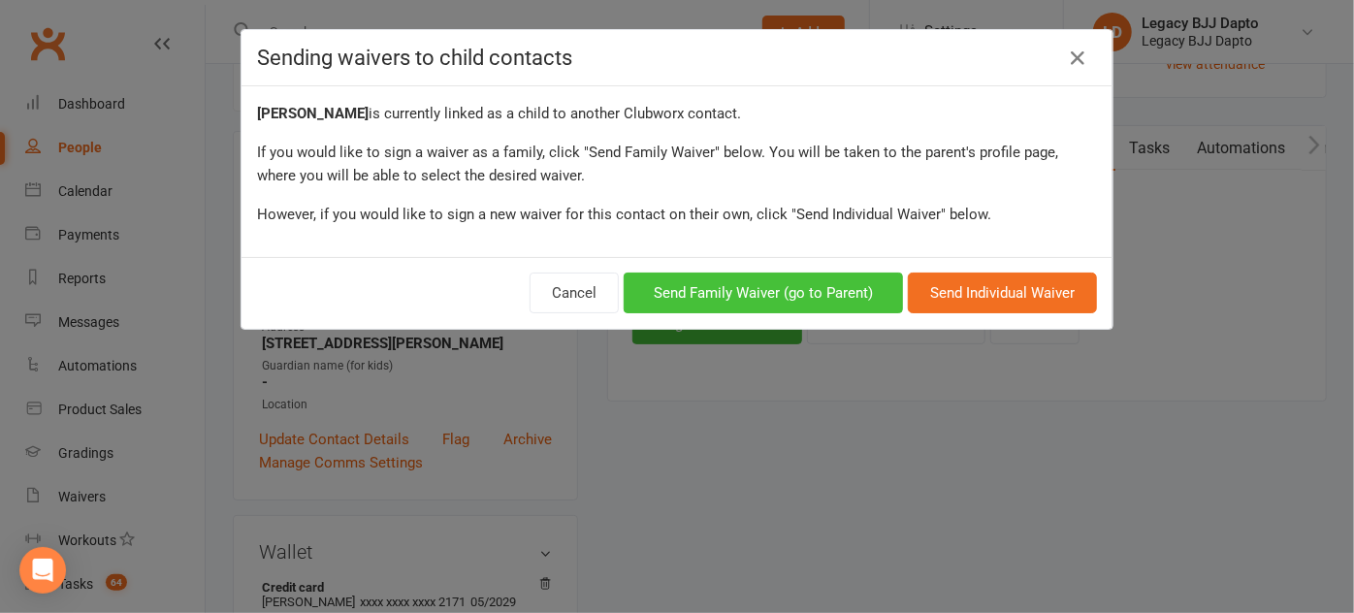
click at [691, 288] on button "Send Family Waiver (go to Parent)" at bounding box center [763, 293] width 279 height 41
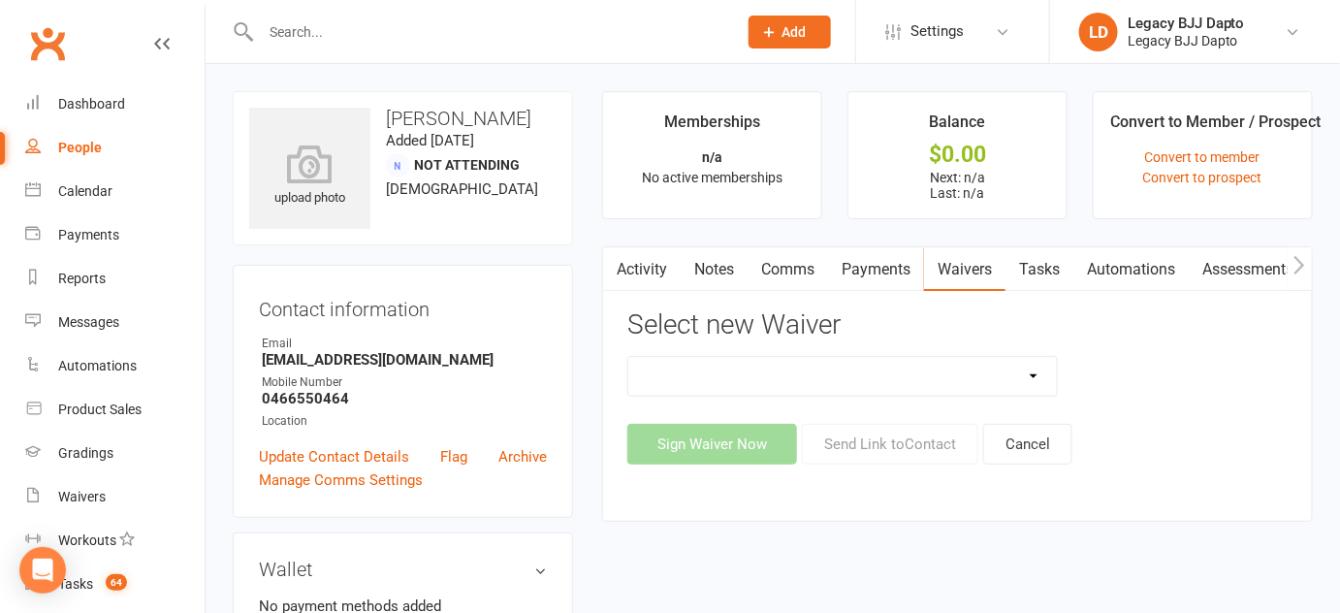
click at [747, 368] on select "❌ CANCELLATION FORM 🆓 FREE TRIAL WEEK ✅ MEMBERSHIP SIGN UP 💲 NEW PAYMENT METHOD…" at bounding box center [842, 376] width 429 height 39
select select "12177"
click at [628, 357] on select "❌ CANCELLATION FORM 🆓 FREE TRIAL WEEK ✅ MEMBERSHIP SIGN UP 💲 NEW PAYMENT METHOD…" at bounding box center [842, 376] width 429 height 39
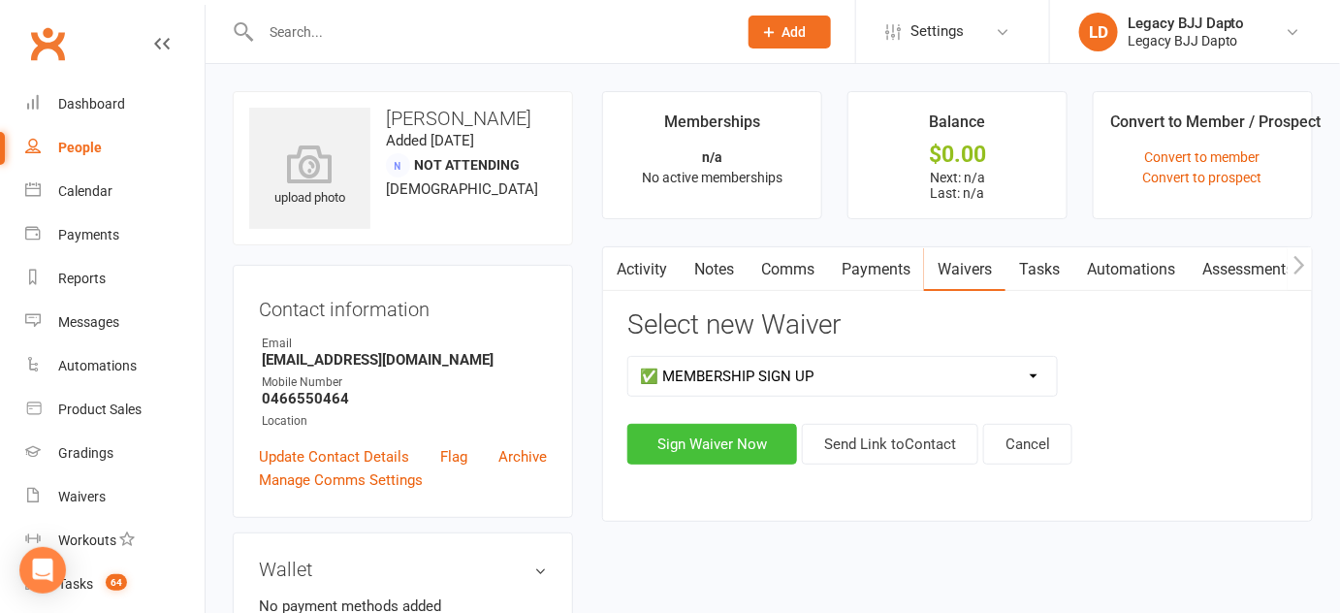
click at [714, 455] on button "Sign Waiver Now" at bounding box center [712, 444] width 170 height 41
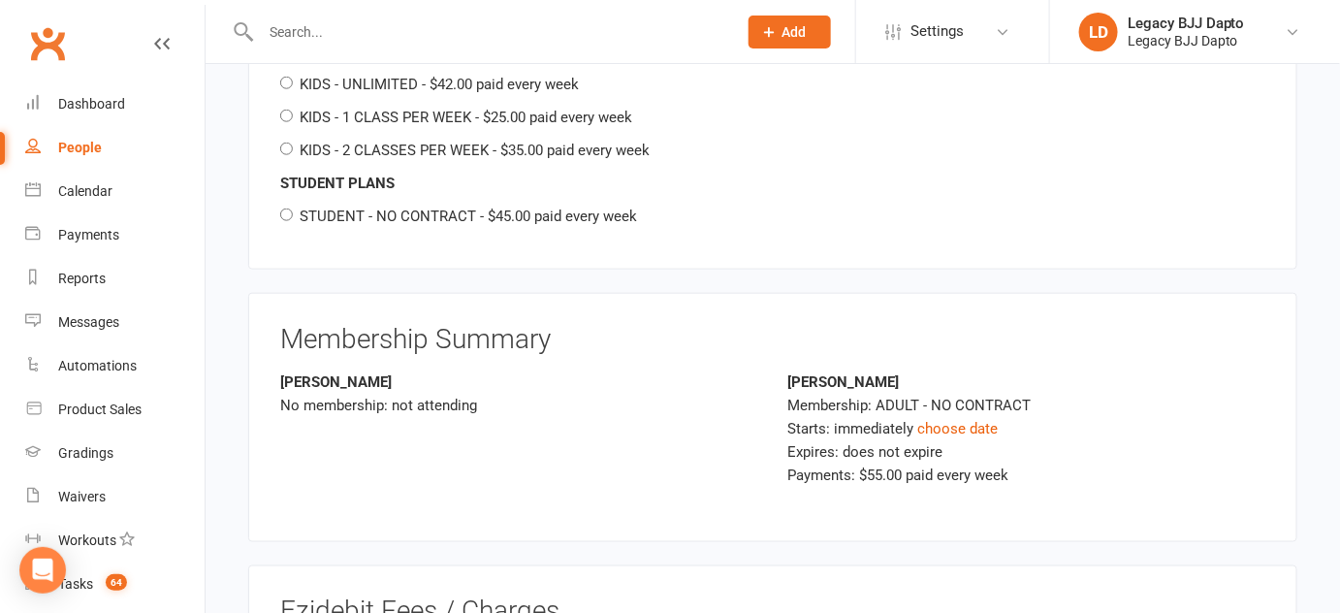
scroll to position [3070, 0]
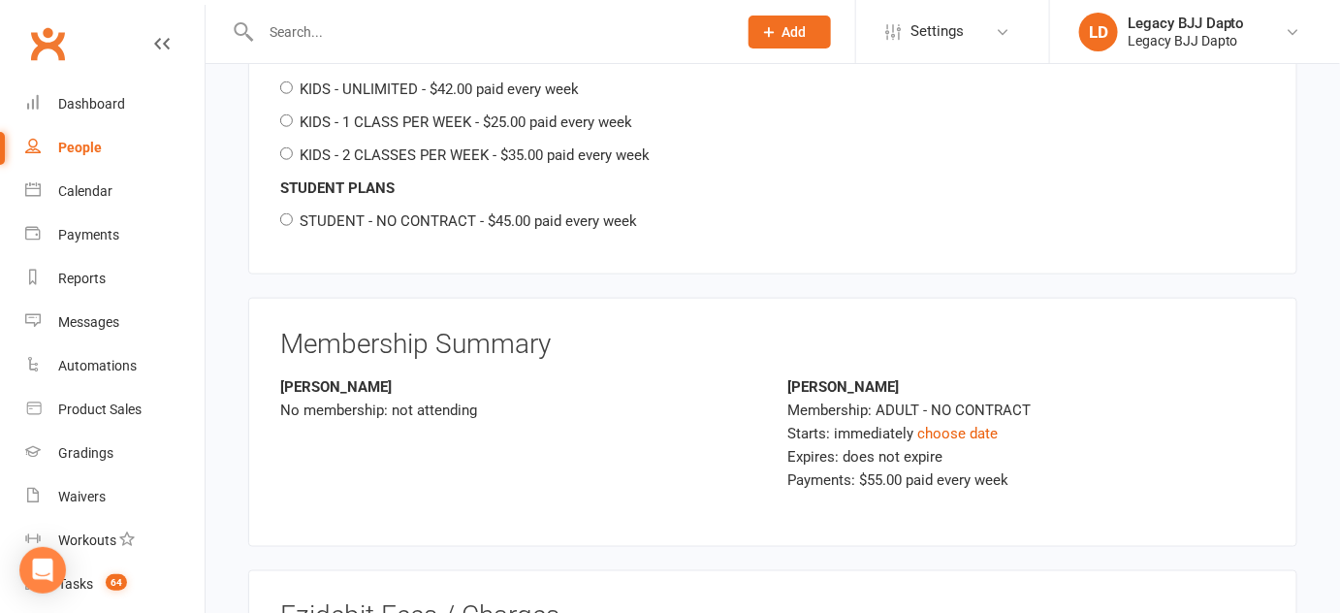
click at [394, 117] on label "KIDS - 1 CLASS PER WEEK - $25.00 paid every week" at bounding box center [466, 121] width 333 height 17
click at [293, 117] on input "KIDS - 1 CLASS PER WEEK - $25.00 paid every week" at bounding box center [286, 120] width 13 height 13
radio input "true"
radio input "false"
click at [977, 425] on link "choose date" at bounding box center [957, 433] width 80 height 17
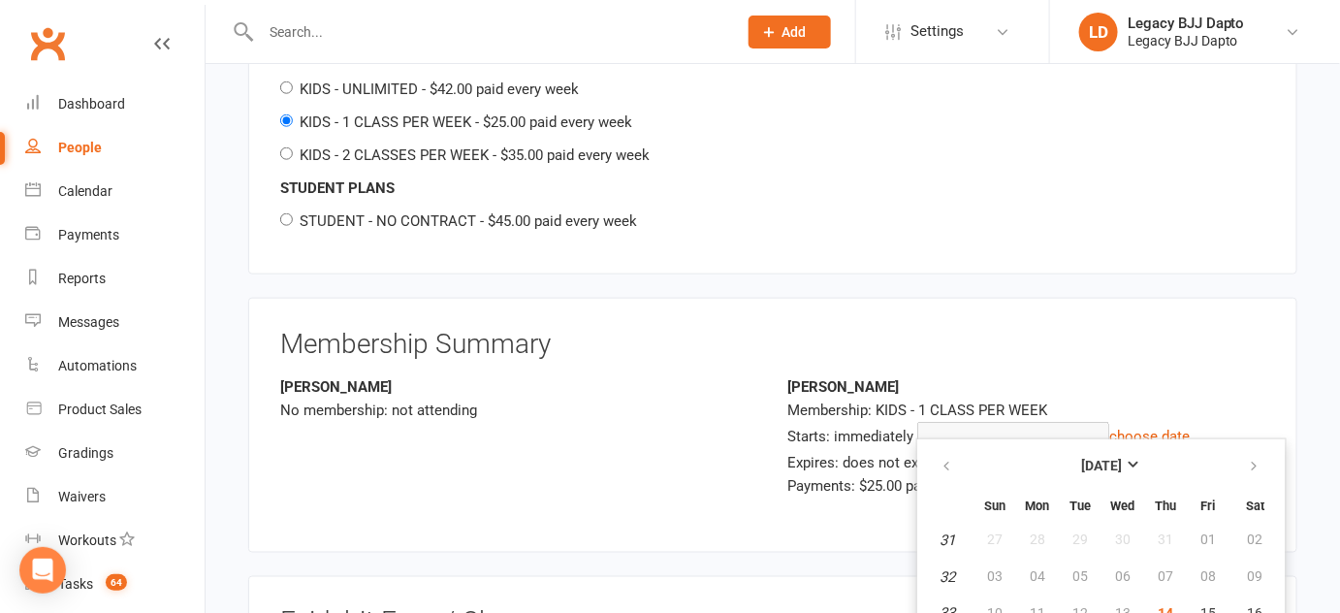
scroll to position [3122, 0]
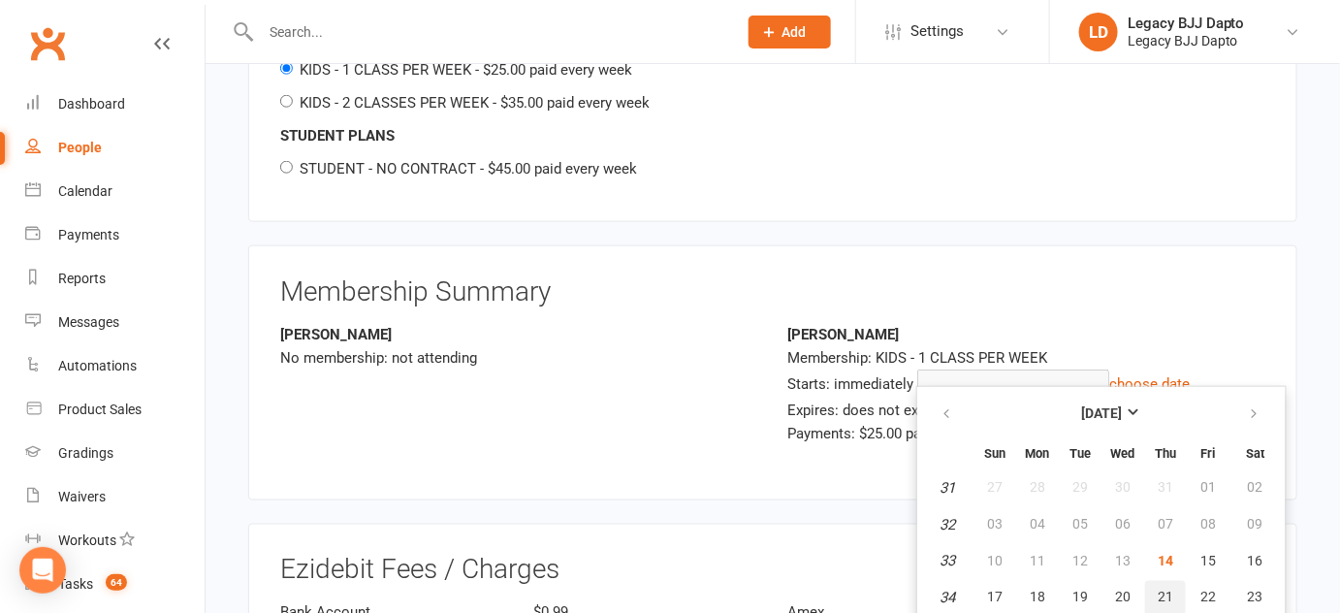
click at [1158, 590] on span "21" at bounding box center [1166, 598] width 16 height 16
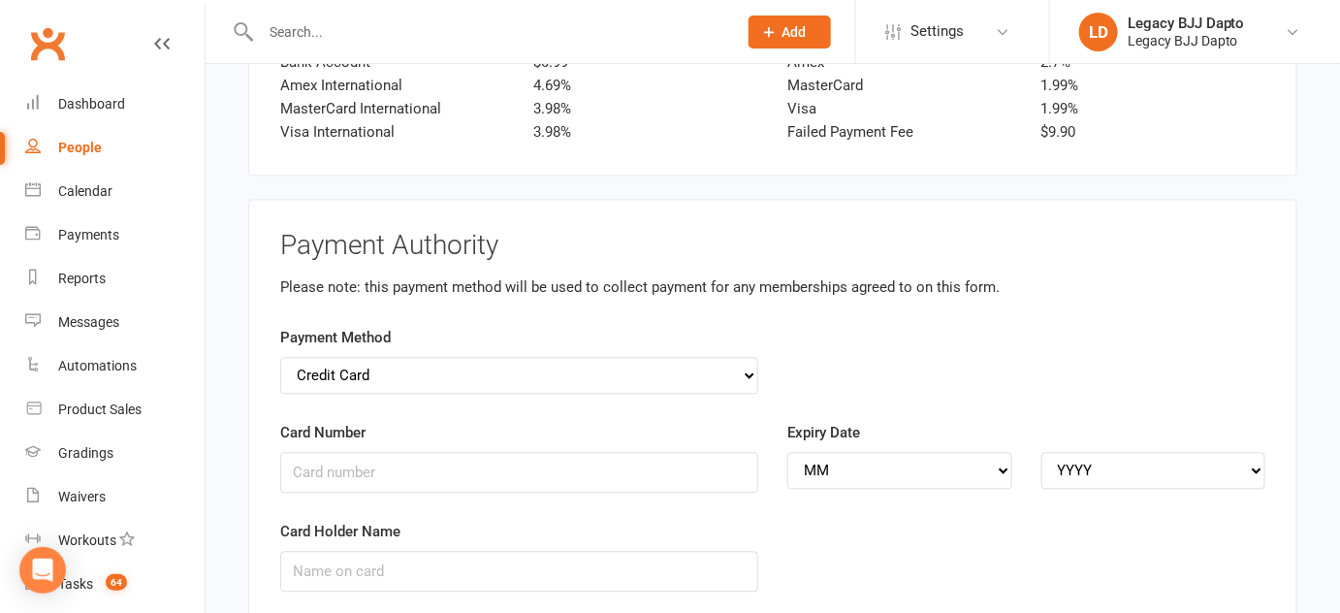
scroll to position [3742, 0]
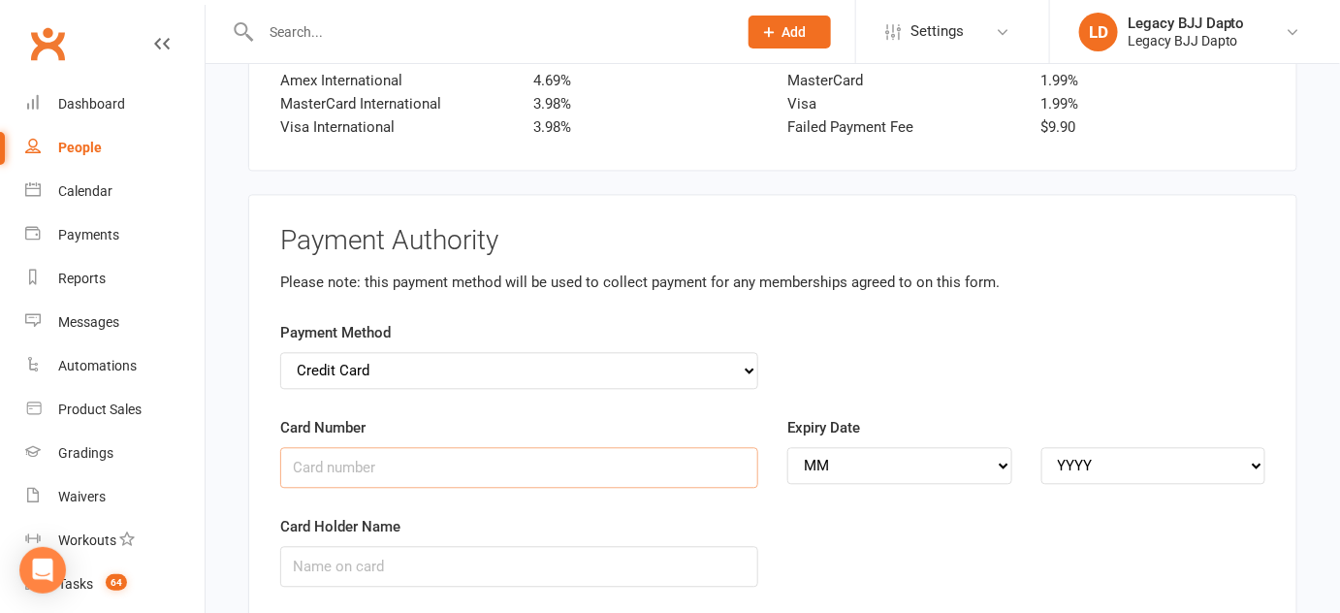
click at [422, 447] on input "Card Number" at bounding box center [519, 467] width 478 height 41
click at [436, 463] on input "Card Number" at bounding box center [519, 467] width 478 height 41
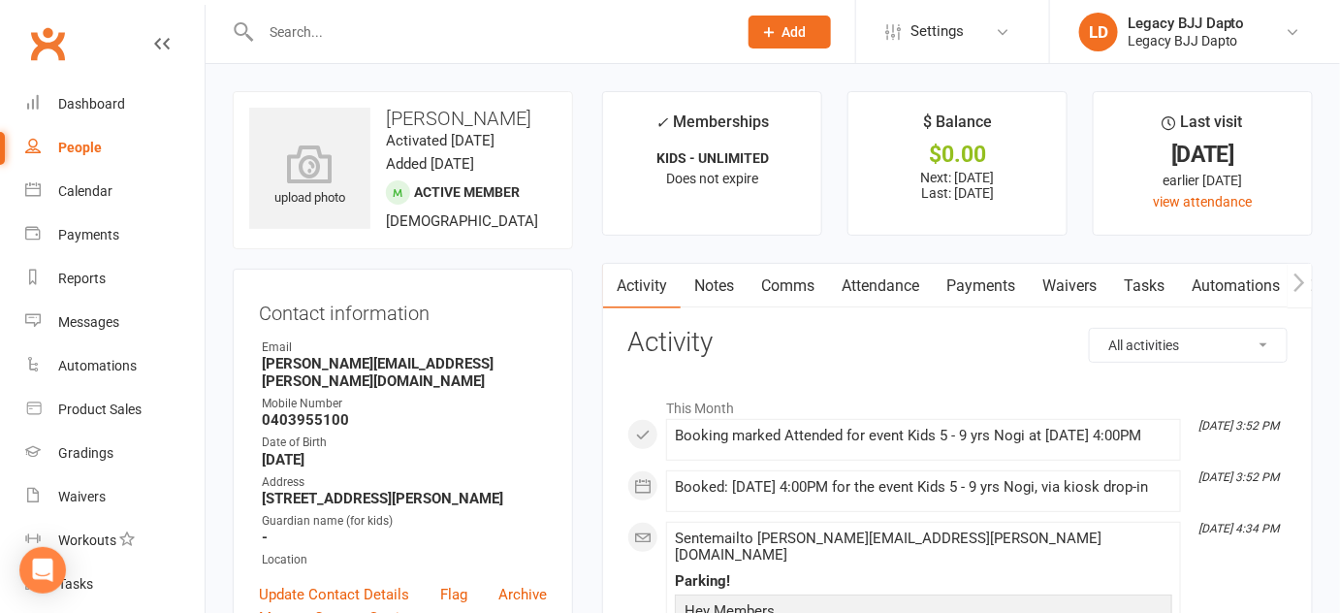
click at [1051, 278] on link "Waivers" at bounding box center [1069, 286] width 81 height 45
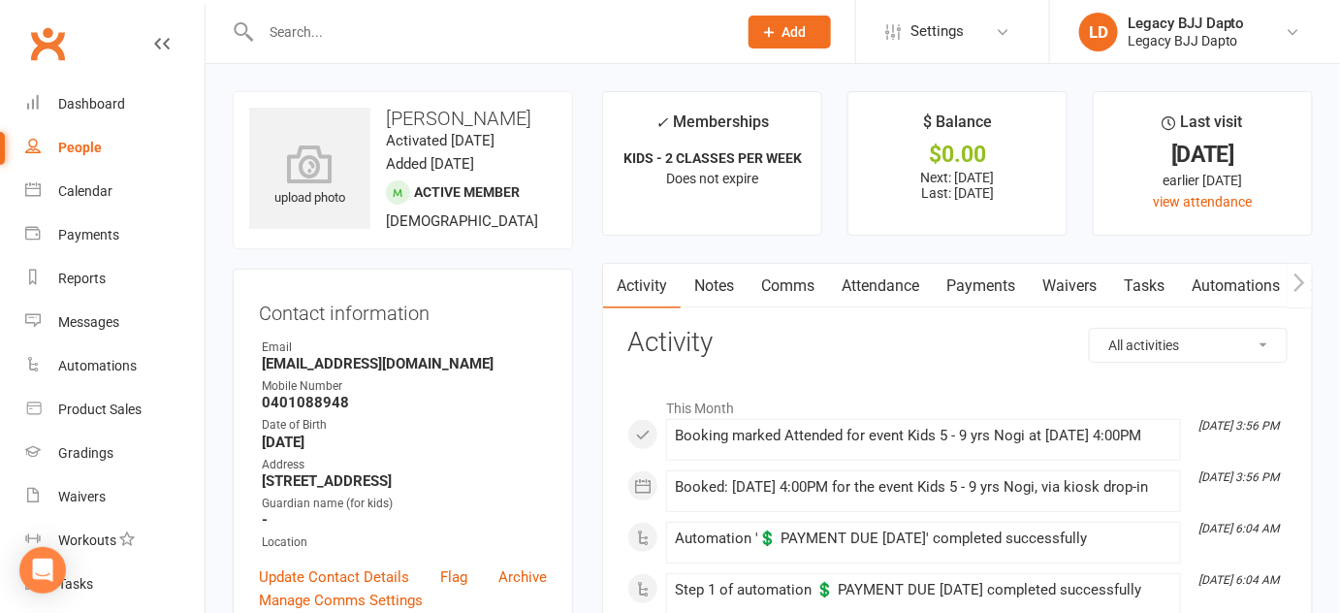
click at [1077, 275] on link "Waivers" at bounding box center [1069, 286] width 81 height 45
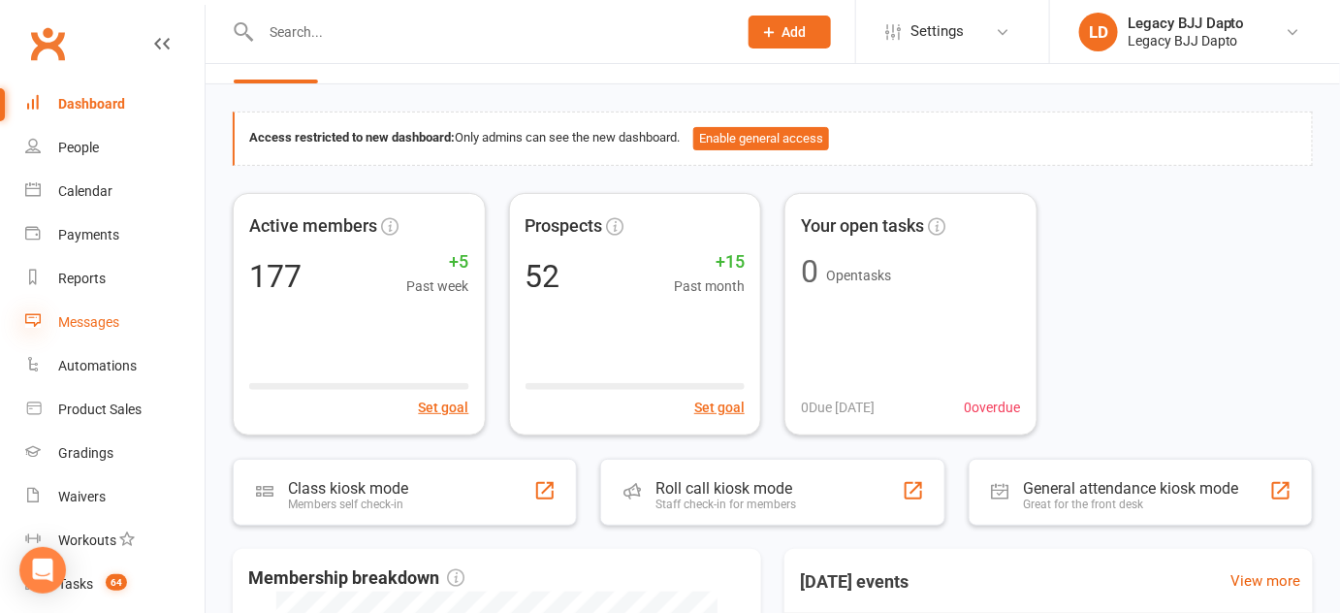
scroll to position [276, 0]
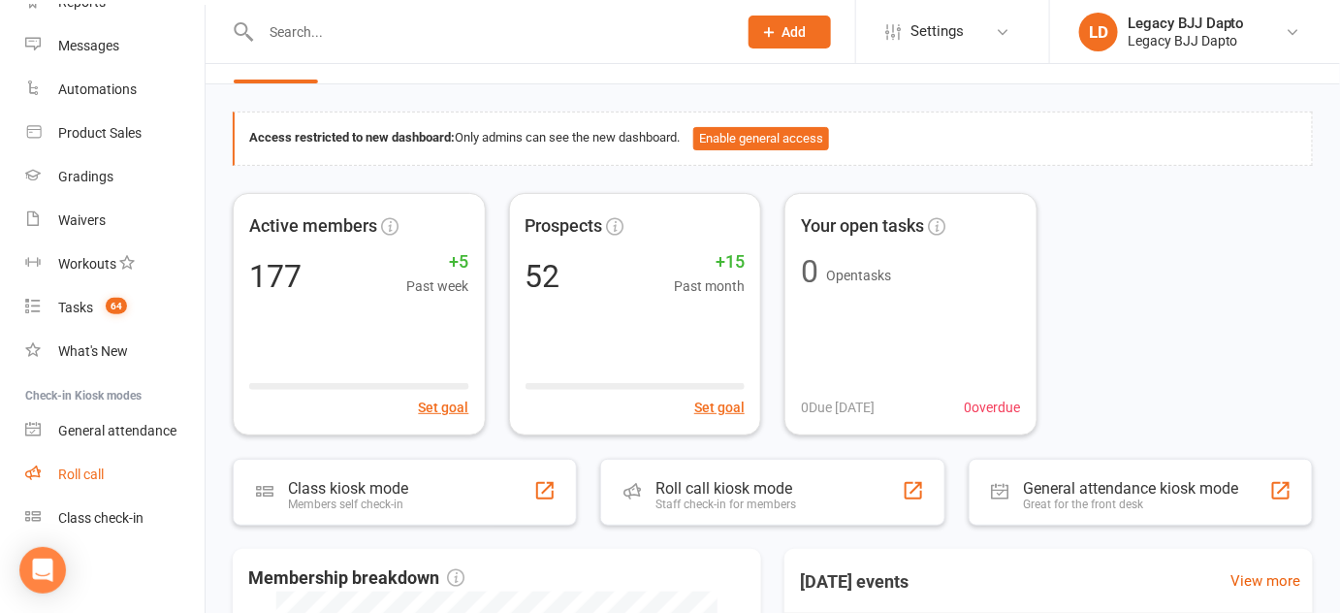
click at [125, 476] on link "Roll call" at bounding box center [114, 475] width 179 height 44
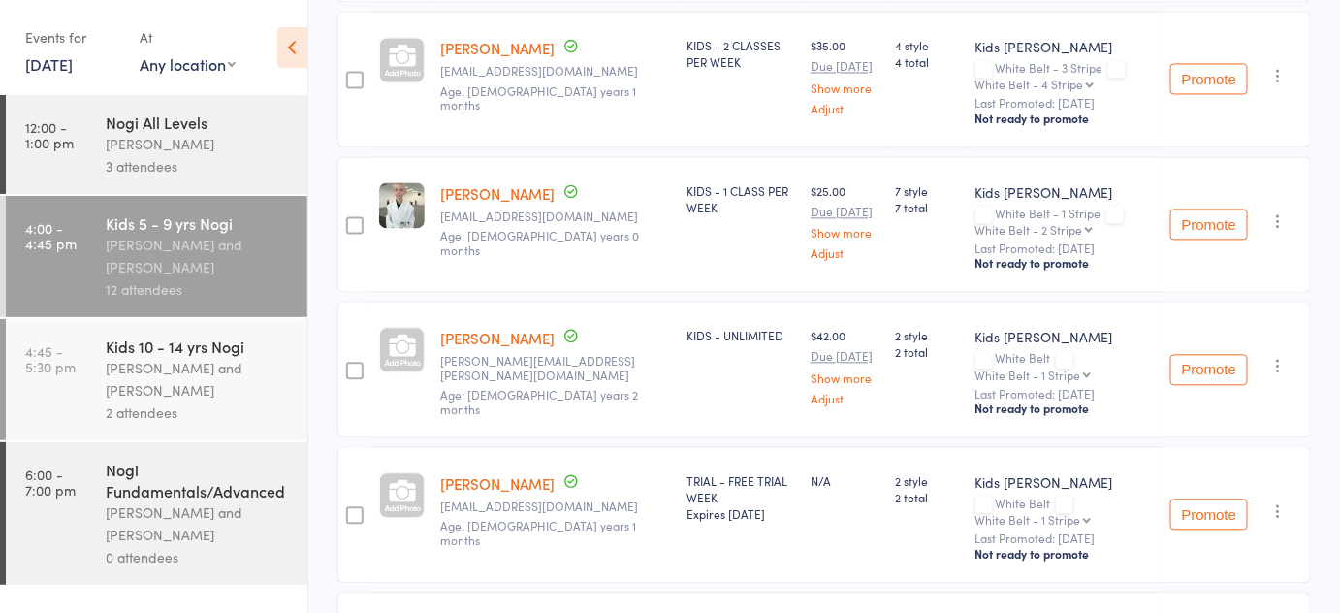
scroll to position [1236, 0]
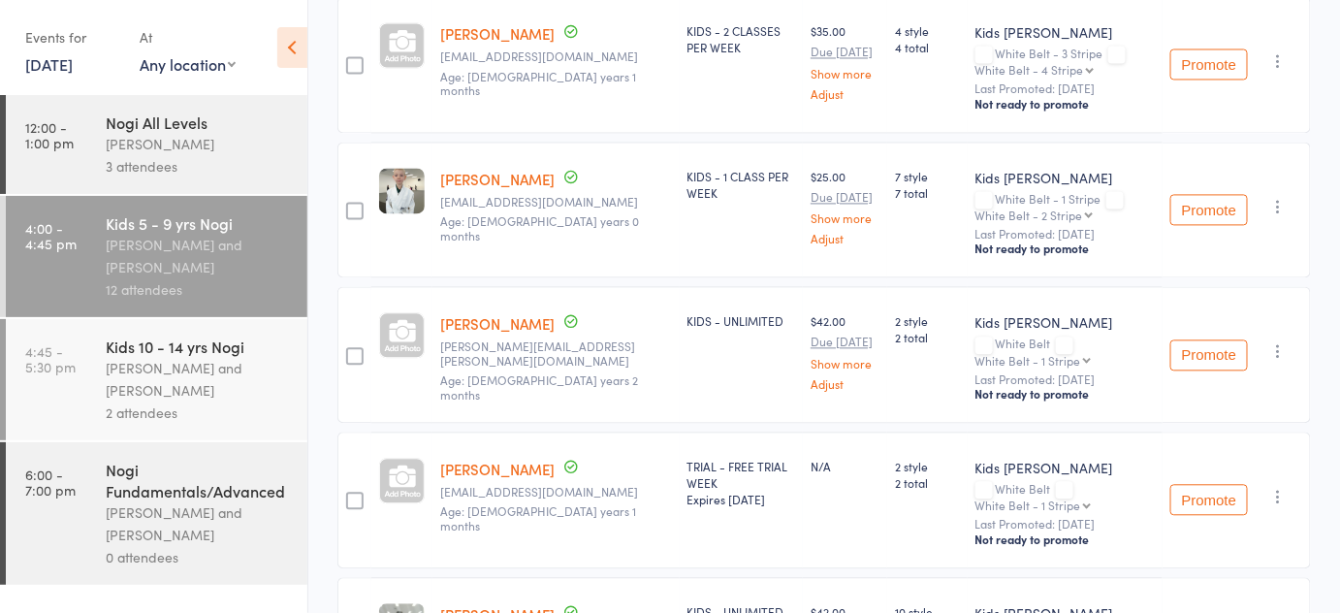
click at [498, 169] on link "[PERSON_NAME]" at bounding box center [497, 179] width 114 height 20
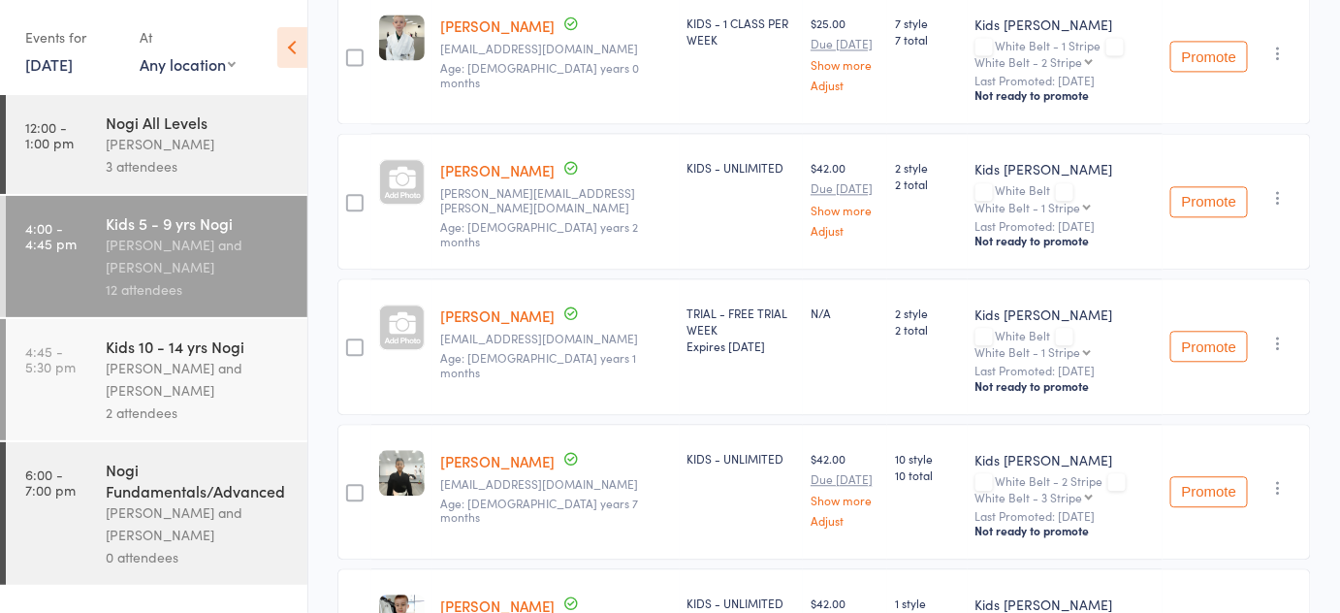
scroll to position [1391, 0]
click at [207, 431] on div "Kids 10 - 14 yrs Nogi Pietro Bressan and Diego Gutierrez 2 attendees" at bounding box center [207, 379] width 202 height 121
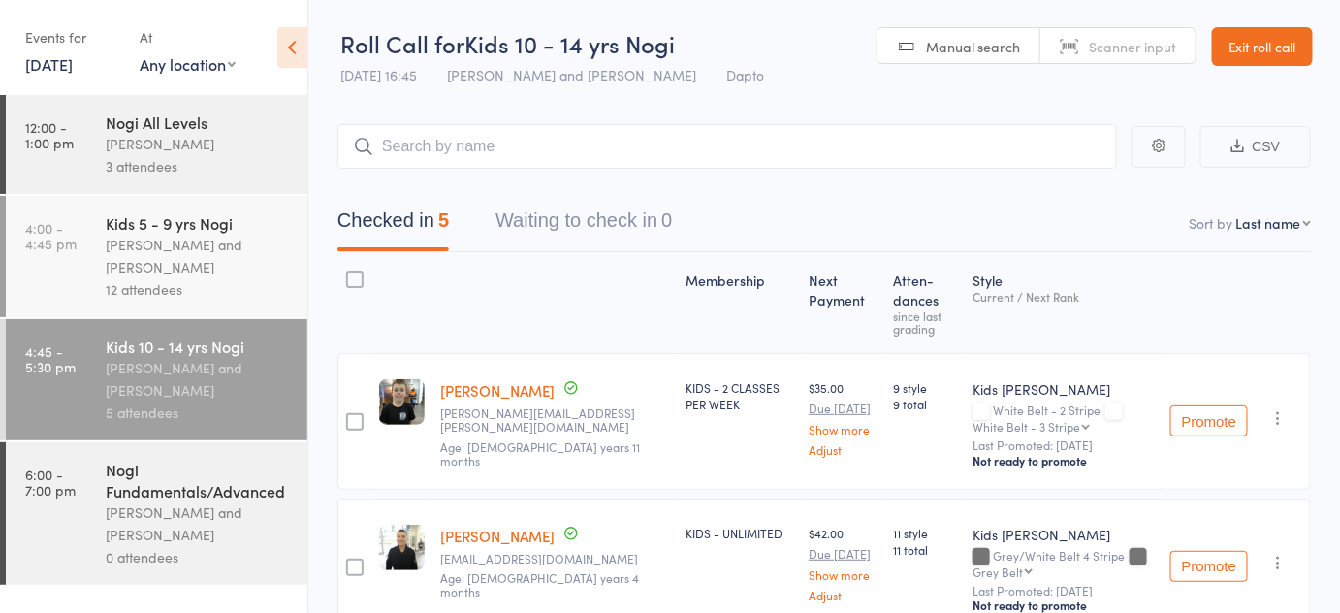
click at [1241, 41] on link "Exit roll call" at bounding box center [1262, 46] width 101 height 39
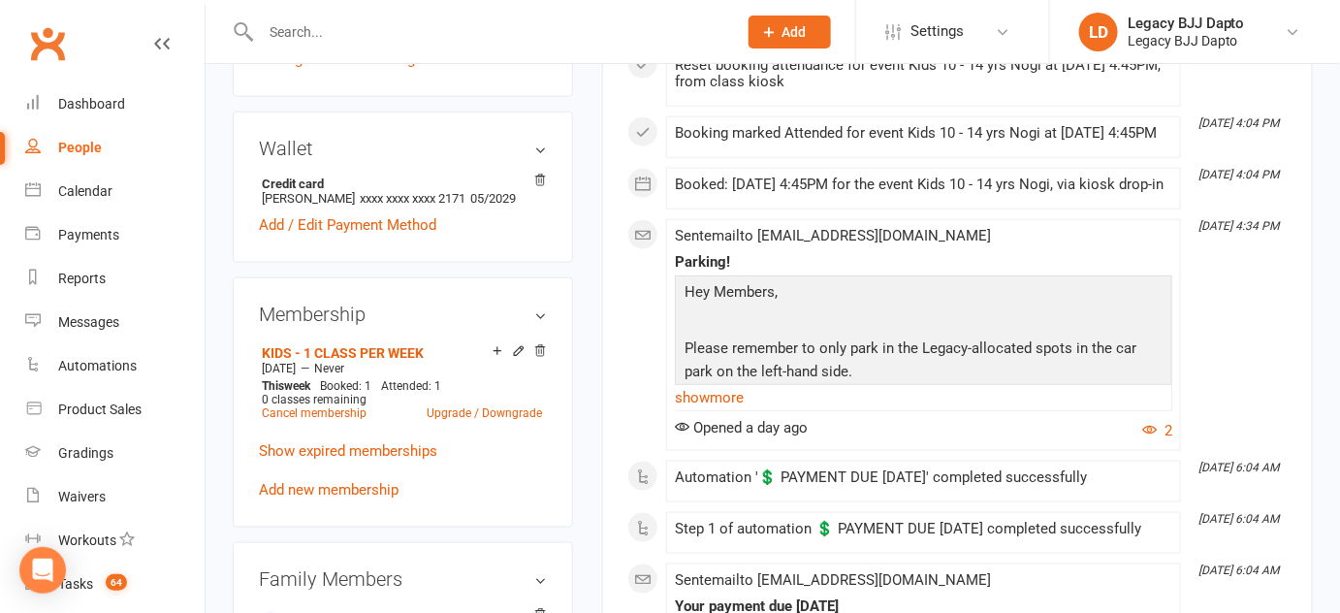
scroll to position [168, 0]
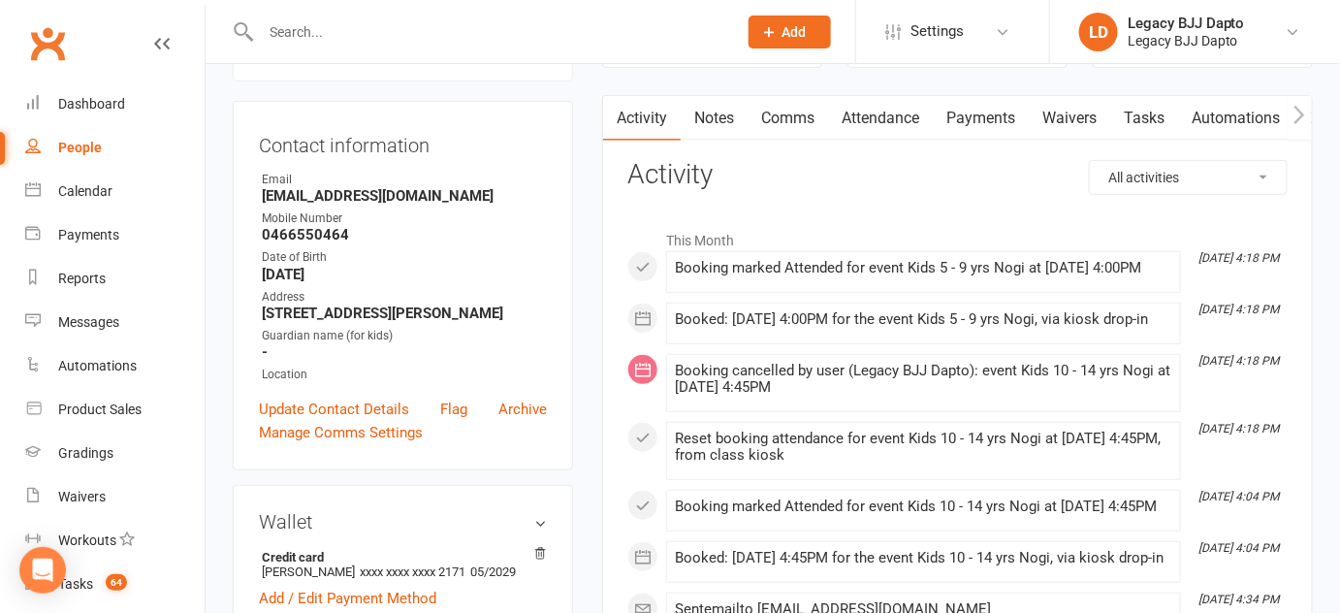
click at [954, 115] on link "Payments" at bounding box center [981, 118] width 96 height 45
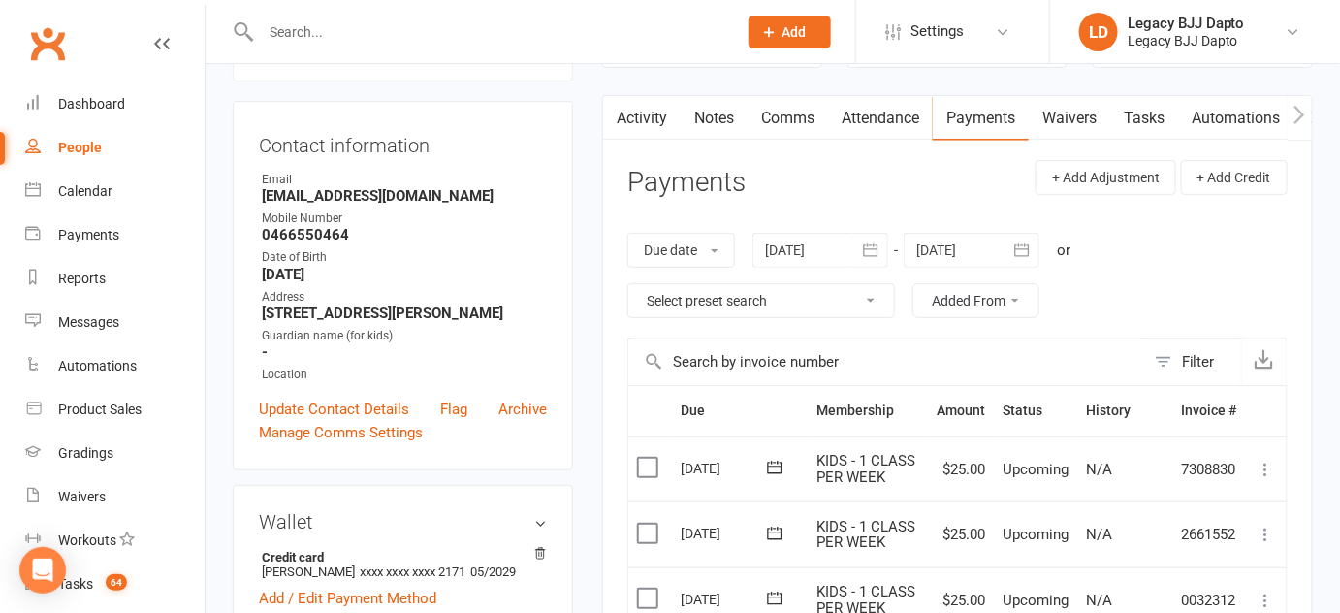
click at [1029, 118] on link "Payments" at bounding box center [981, 118] width 96 height 45
click at [1040, 123] on link "Waivers" at bounding box center [1069, 118] width 81 height 45
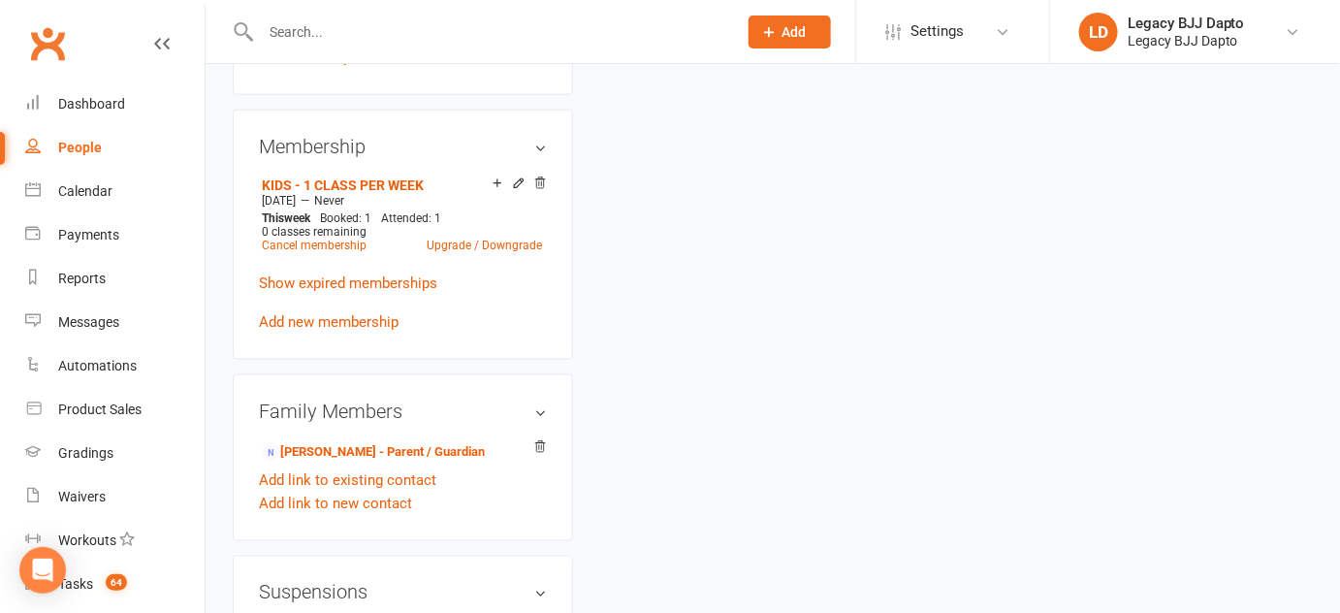
scroll to position [507, 0]
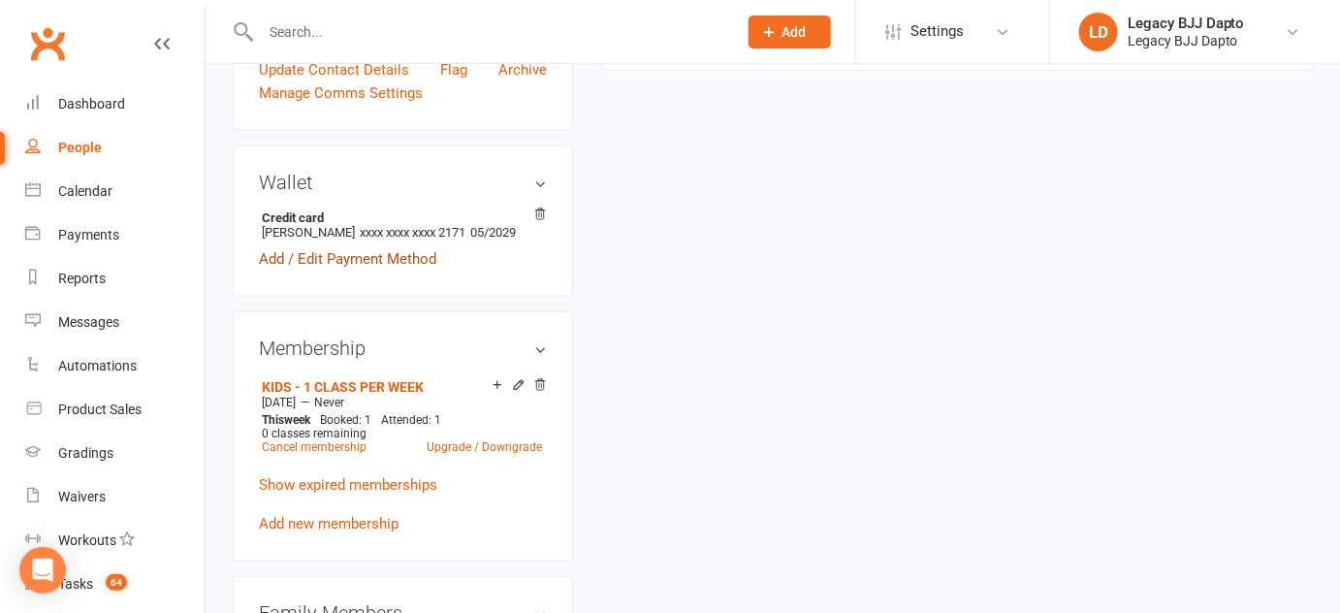
click at [261, 271] on link "Add / Edit Payment Method" at bounding box center [347, 258] width 177 height 23
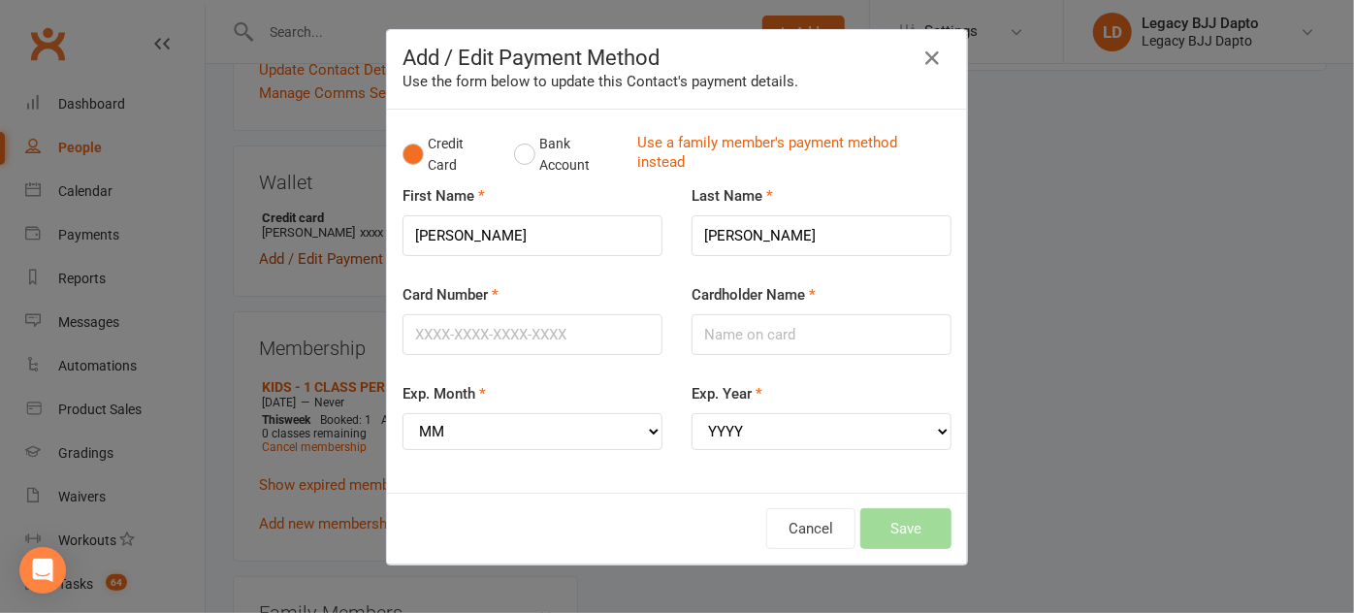
click at [261, 275] on div "Add / Edit Payment Method Use the form below to update this Contact's payment d…" at bounding box center [677, 306] width 1354 height 613
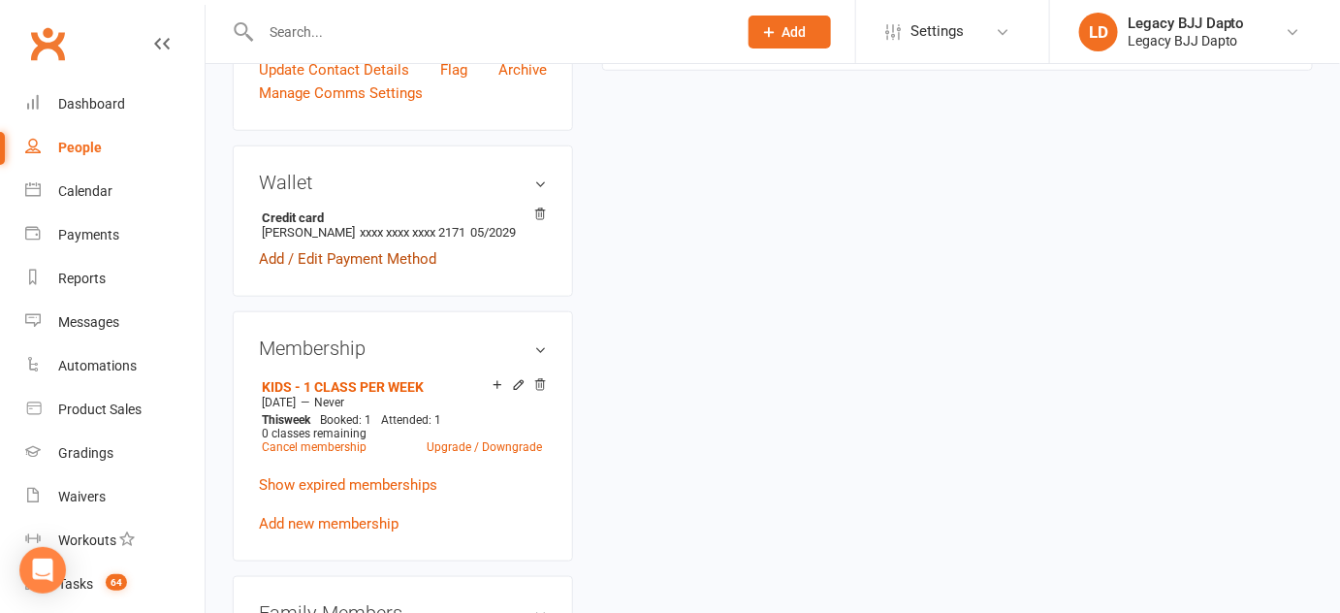
click at [261, 271] on link "Add / Edit Payment Method" at bounding box center [347, 258] width 177 height 23
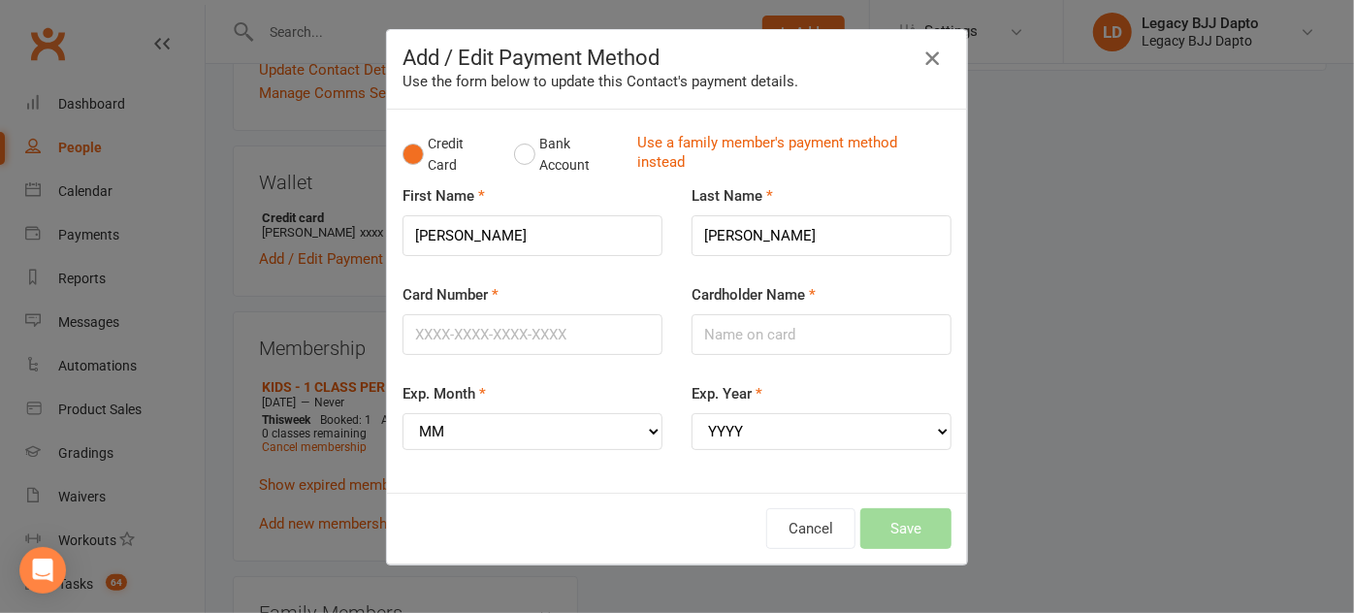
click at [926, 58] on icon "button" at bounding box center [931, 58] width 23 height 23
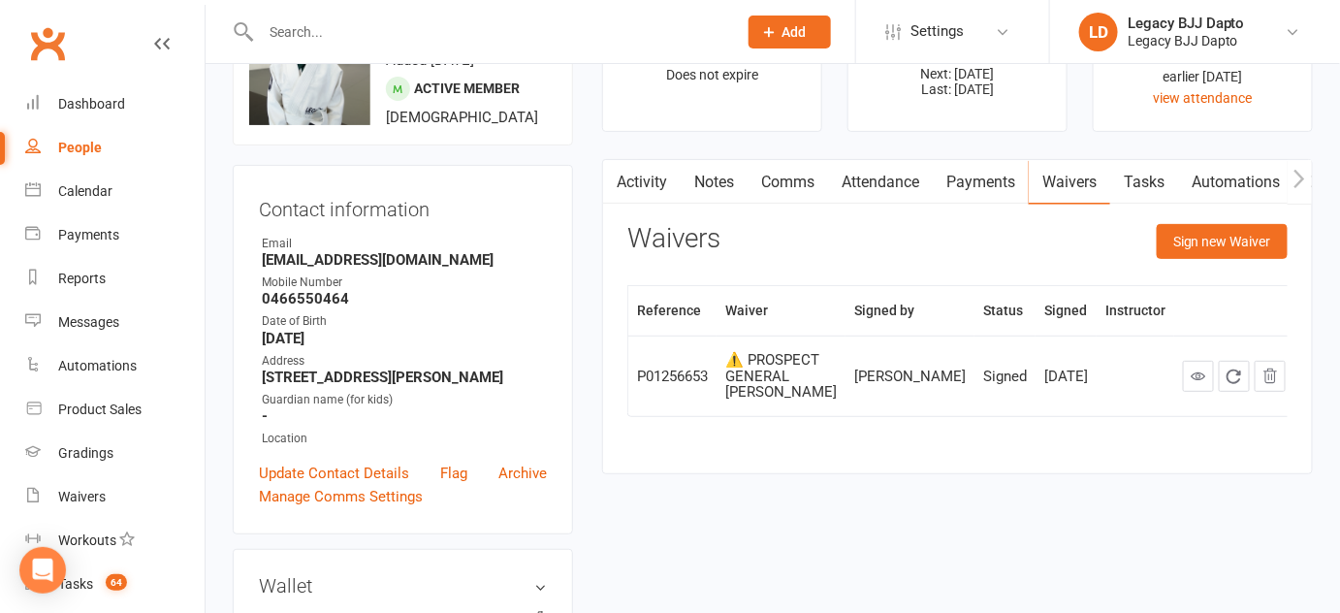
scroll to position [0, 0]
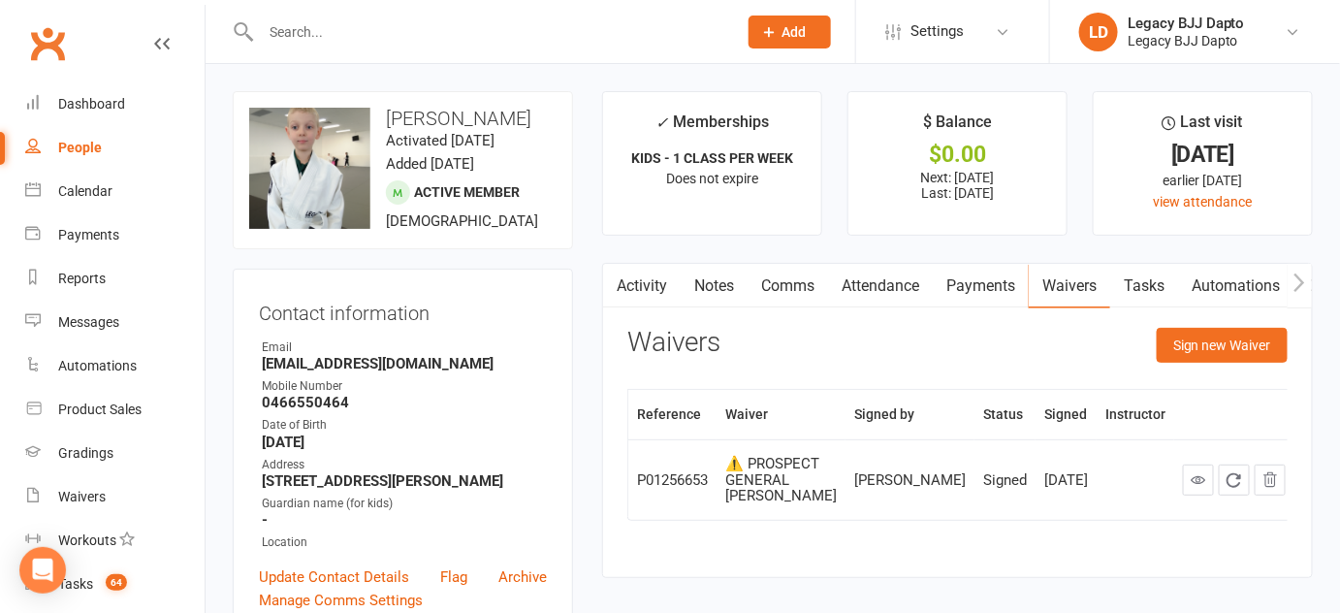
click at [704, 118] on div "✓ Memberships" at bounding box center [712, 128] width 113 height 36
click at [703, 175] on span "Does not expire" at bounding box center [712, 179] width 92 height 16
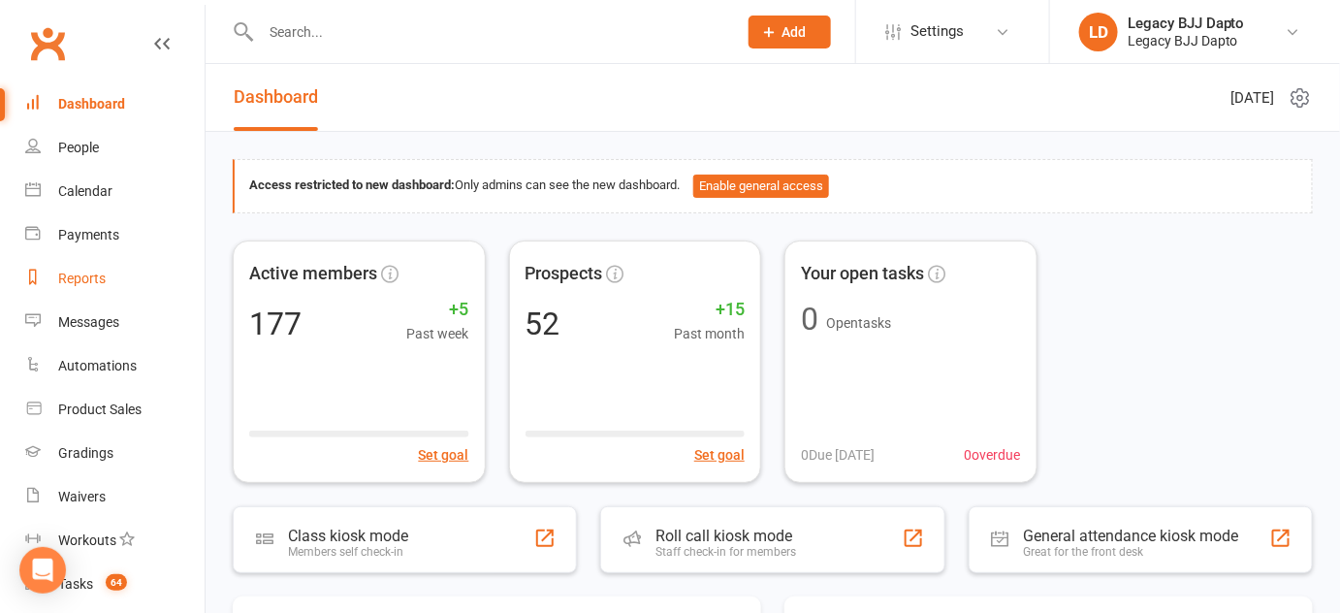
scroll to position [276, 0]
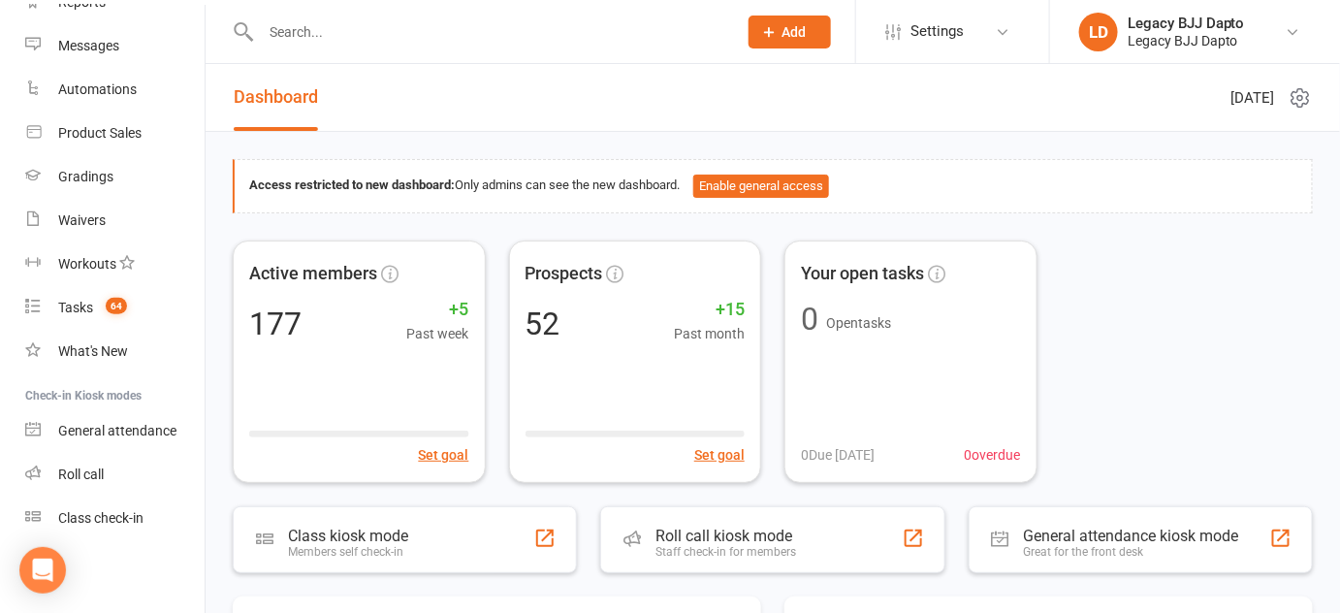
click at [1138, 275] on div "Active members 177 +5 Past week Set goal Prospects 52 +15 Past month Set goal Y…" at bounding box center [773, 362] width 1080 height 242
click at [458, 35] on input "text" at bounding box center [489, 31] width 468 height 27
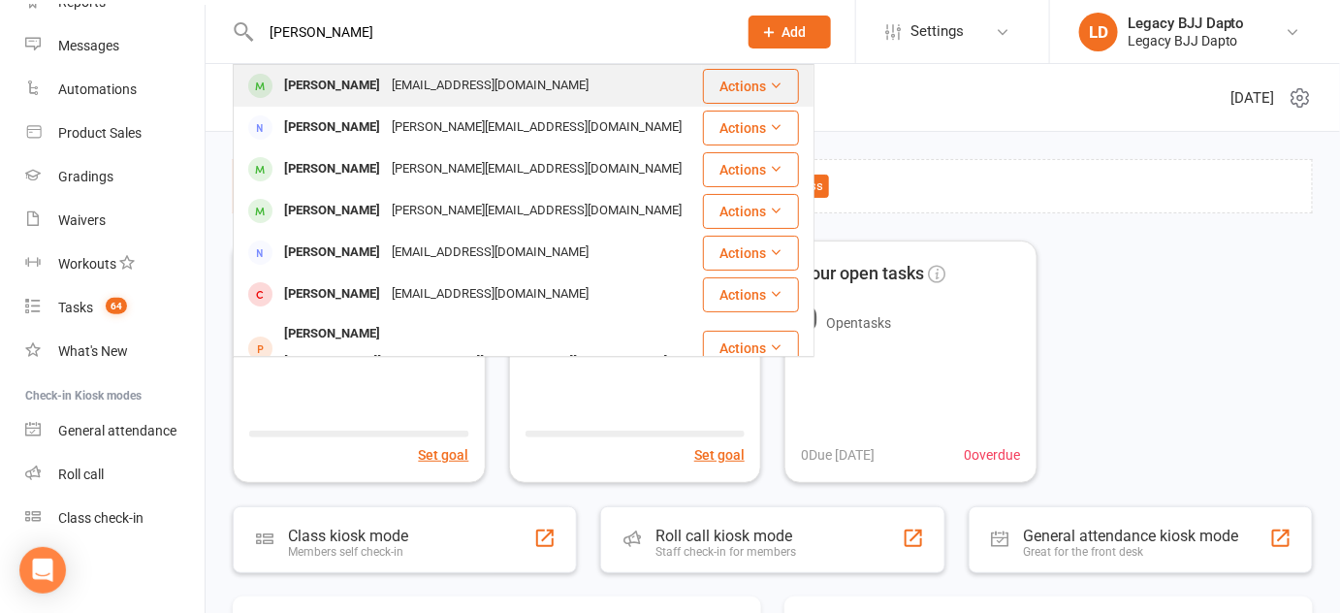
type input "[PERSON_NAME]"
click at [334, 87] on div "[PERSON_NAME]" at bounding box center [332, 86] width 108 height 28
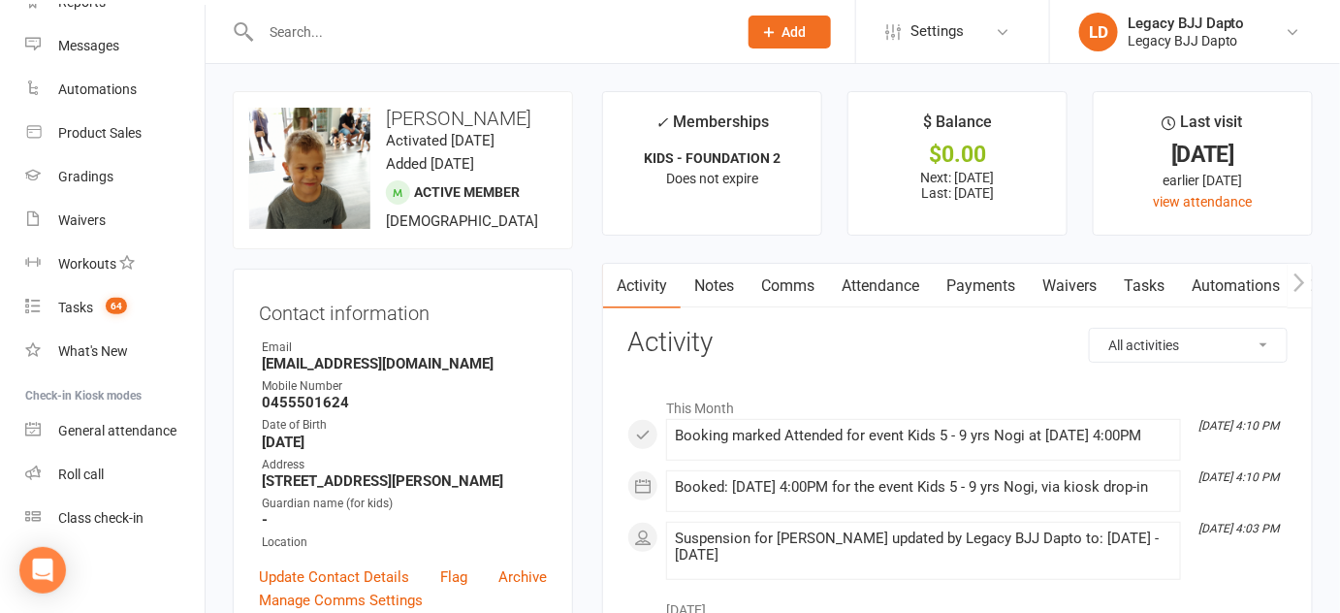
click at [988, 289] on link "Payments" at bounding box center [981, 286] width 96 height 45
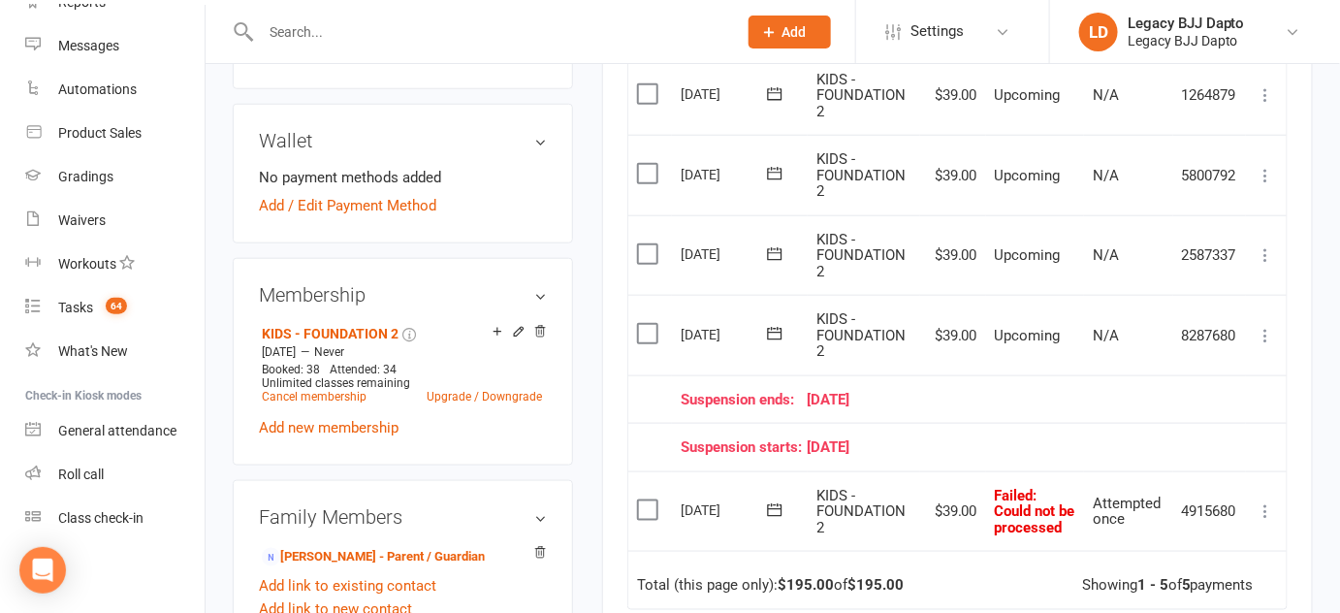
scroll to position [546, 0]
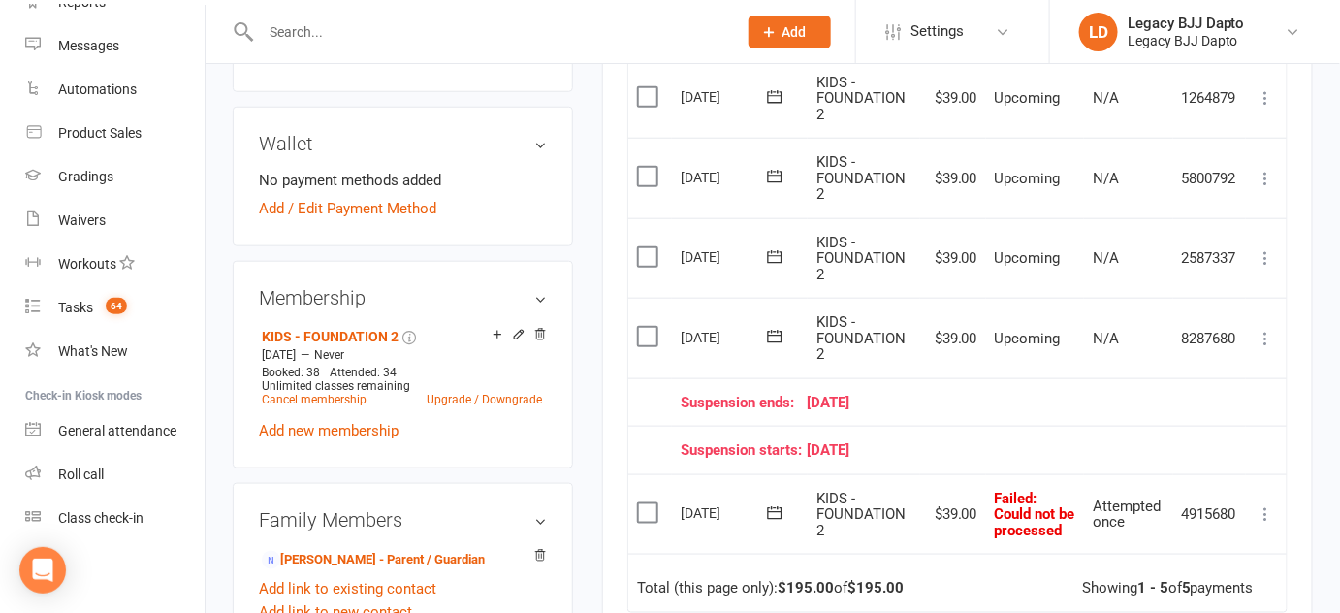
click at [820, 218] on td "KIDS - FOUNDATION 2" at bounding box center [864, 258] width 113 height 80
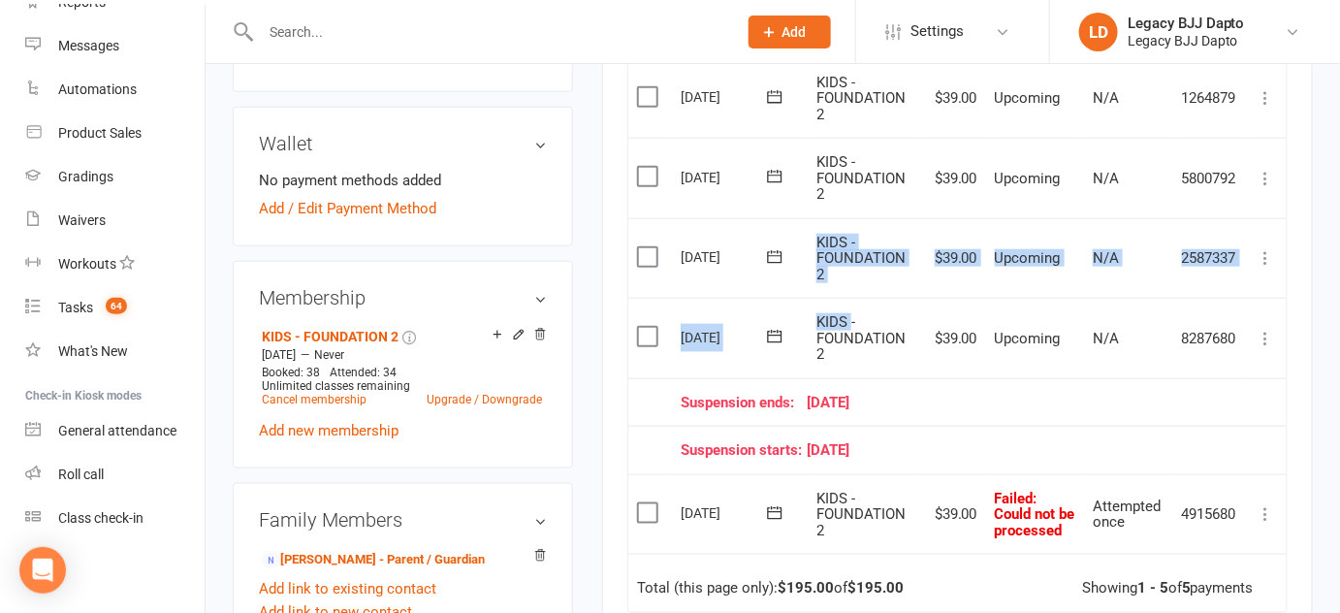
drag, startPoint x: 820, startPoint y: 218, endPoint x: 849, endPoint y: 313, distance: 99.4
click at [849, 313] on table "Due Contact Membership Amount Status History Invoice # Select this 09 Sep 2025 …" at bounding box center [957, 309] width 660 height 605
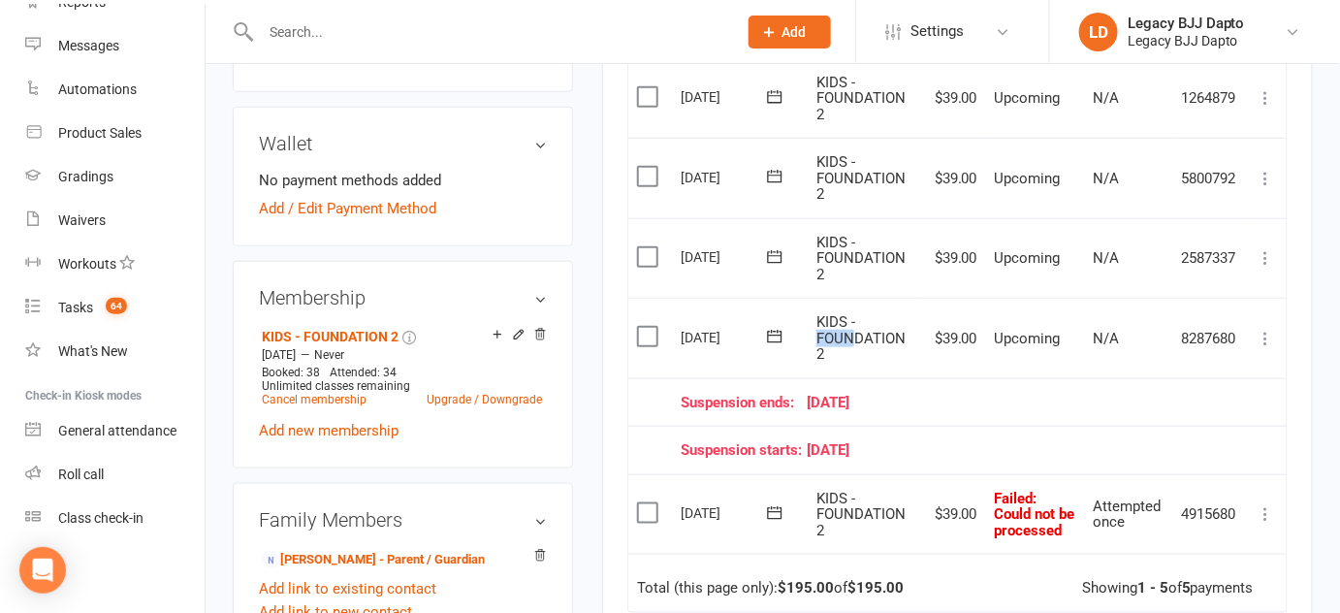
drag, startPoint x: 853, startPoint y: 330, endPoint x: 853, endPoint y: 300, distance: 30.1
click at [853, 300] on td "KIDS - FOUNDATION 2" at bounding box center [864, 338] width 113 height 80
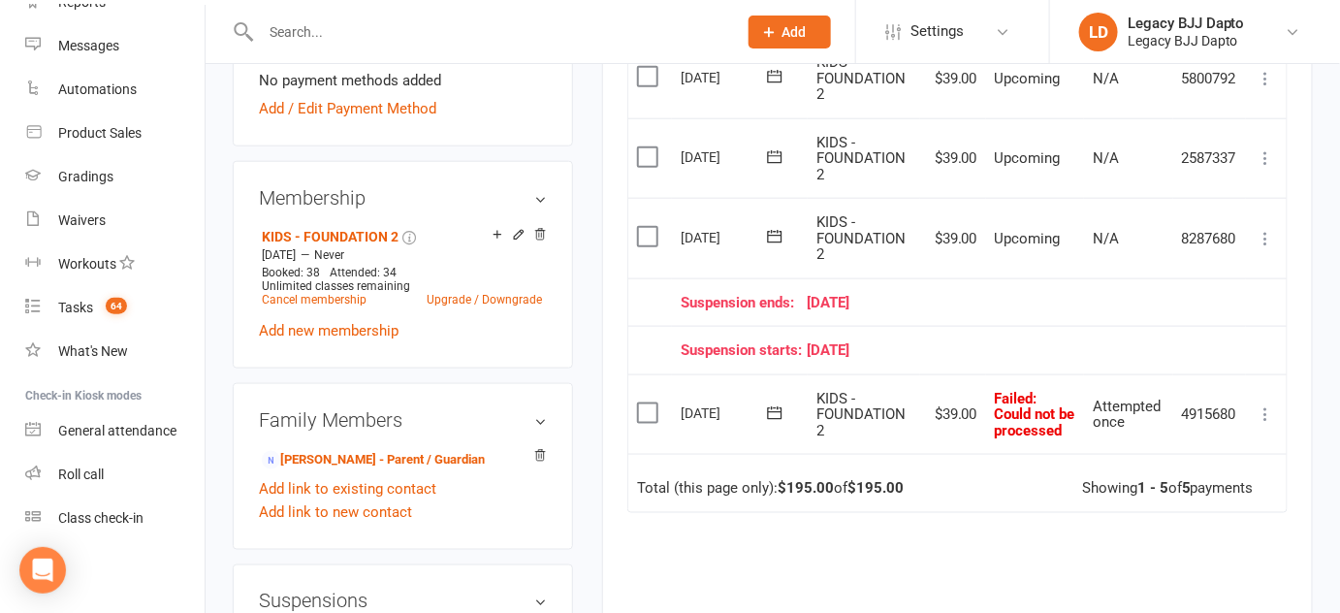
scroll to position [669, 0]
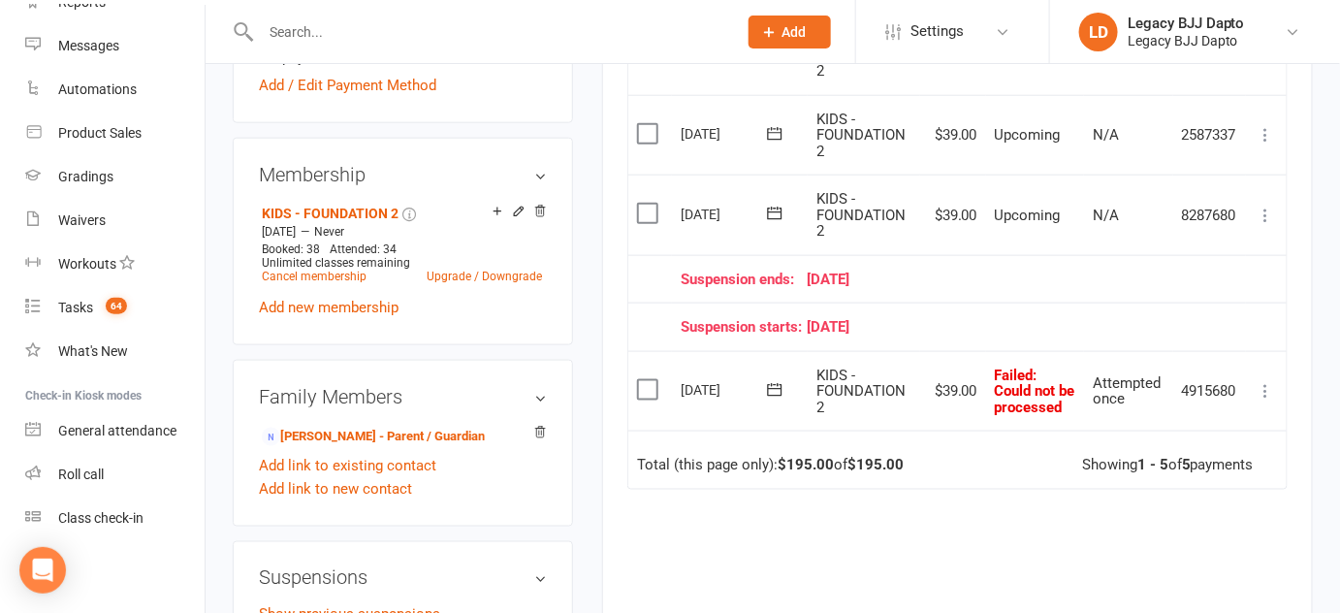
click at [1265, 391] on icon at bounding box center [1266, 390] width 19 height 19
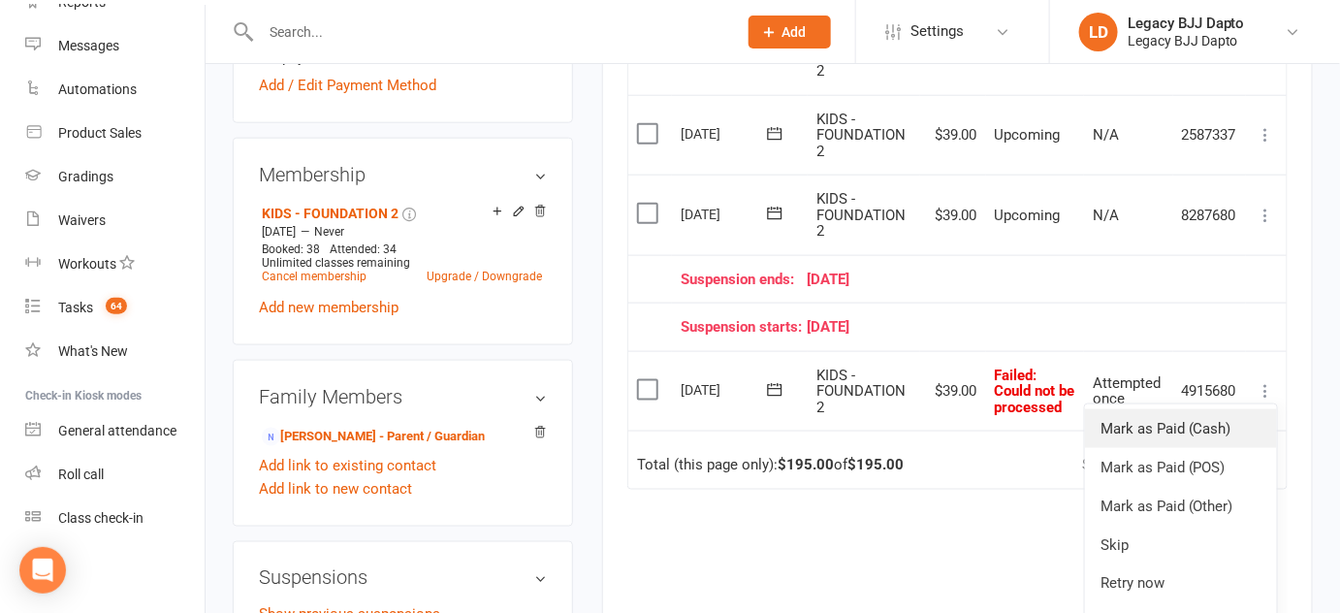
click at [1151, 421] on link "Mark as Paid (Cash)" at bounding box center [1181, 428] width 192 height 39
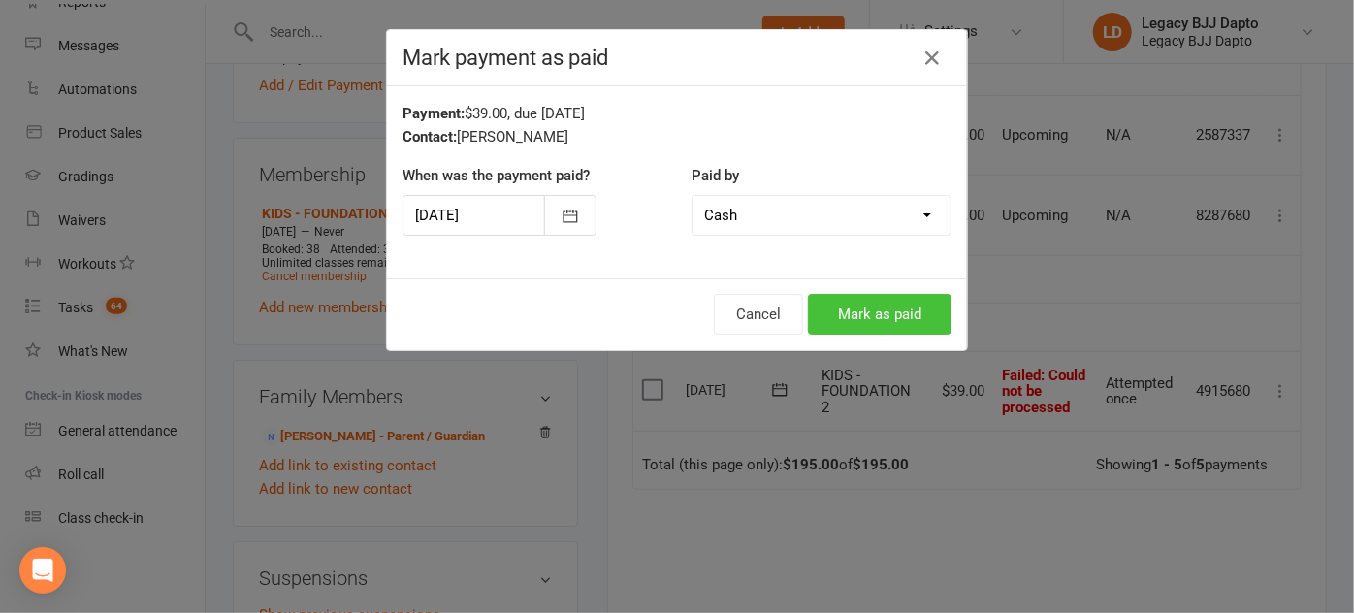
click at [898, 302] on button "Mark as paid" at bounding box center [880, 314] width 144 height 41
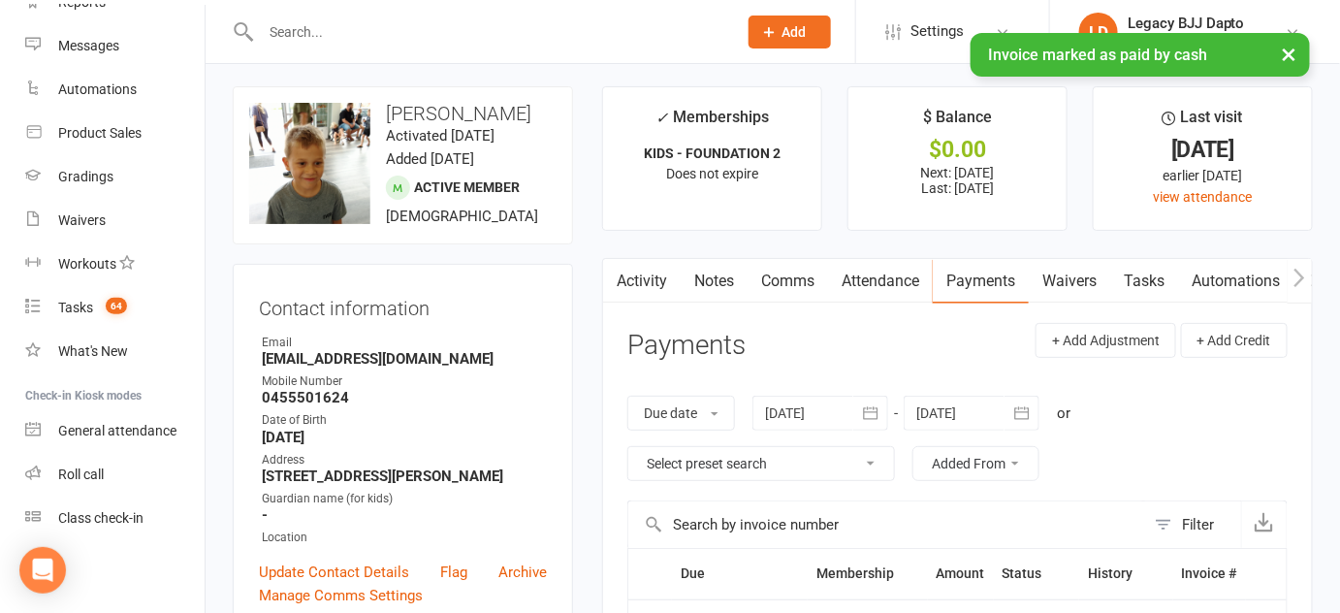
scroll to position [0, 0]
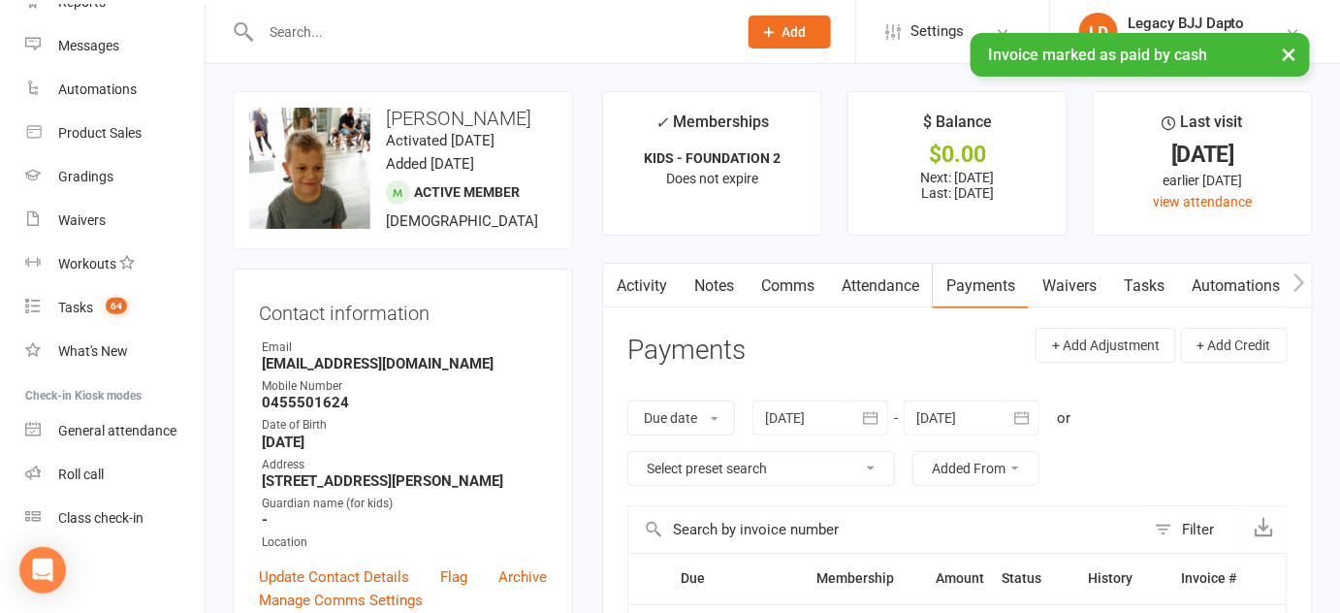
click at [837, 413] on div at bounding box center [821, 418] width 136 height 35
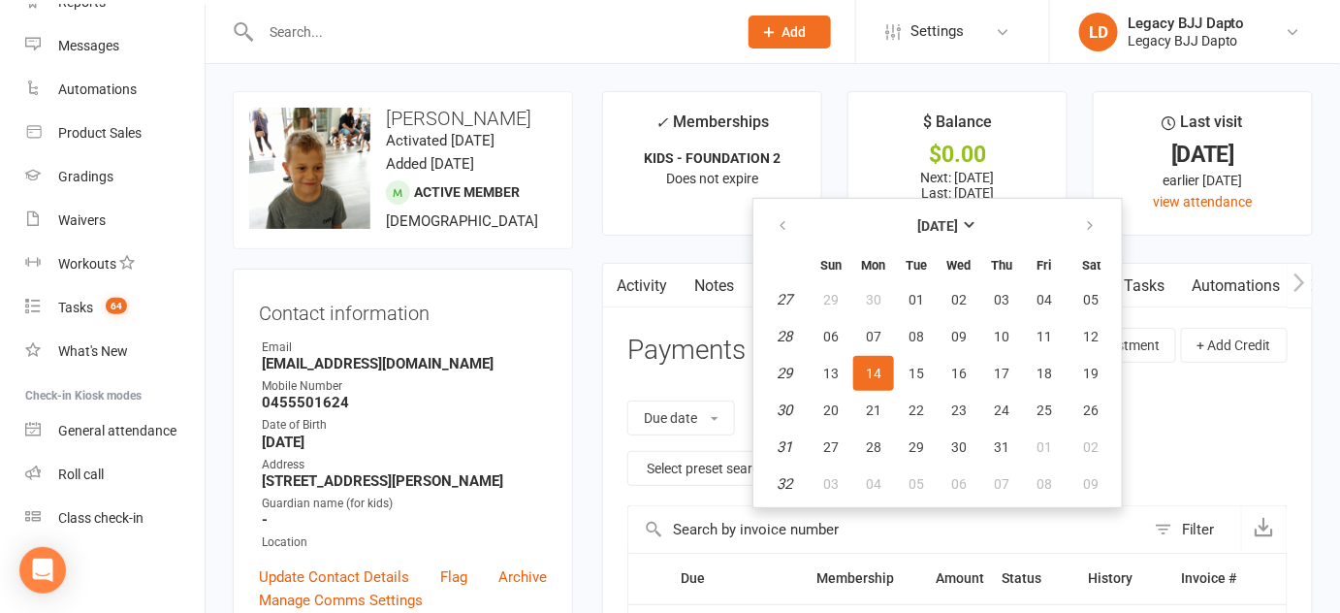
click at [1167, 378] on div "+ Add Adjustment + Add Credit" at bounding box center [1162, 354] width 252 height 53
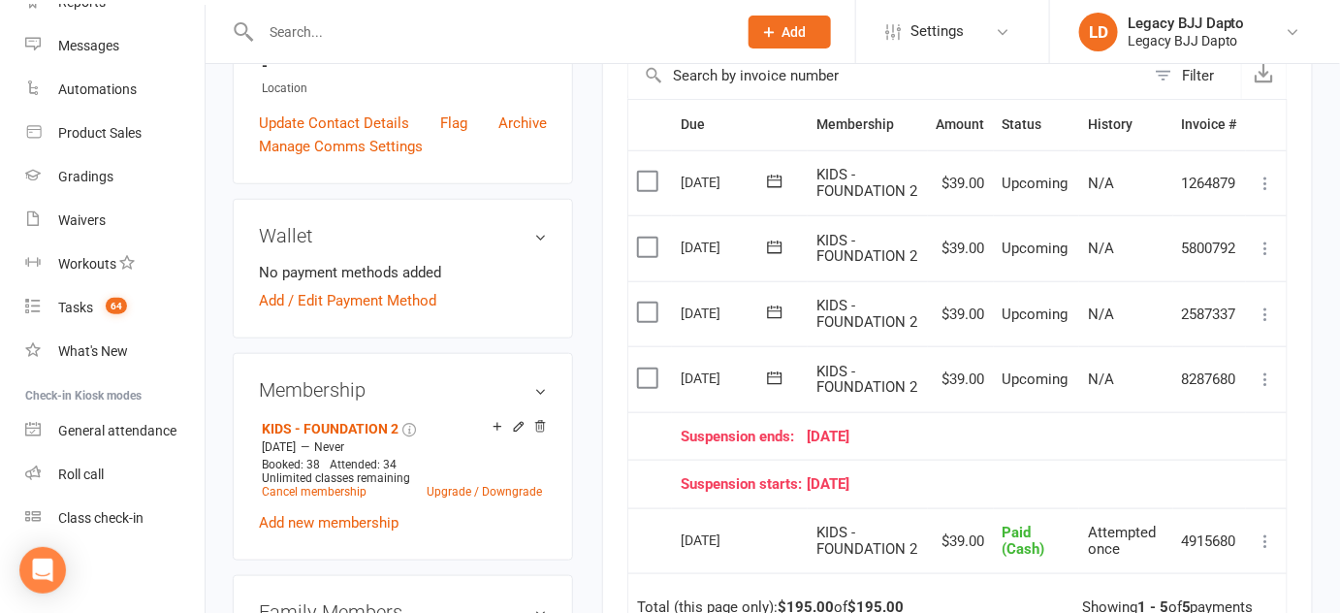
scroll to position [455, 0]
click at [1024, 428] on div "Suspension ends: 13 August 25" at bounding box center [959, 436] width 557 height 16
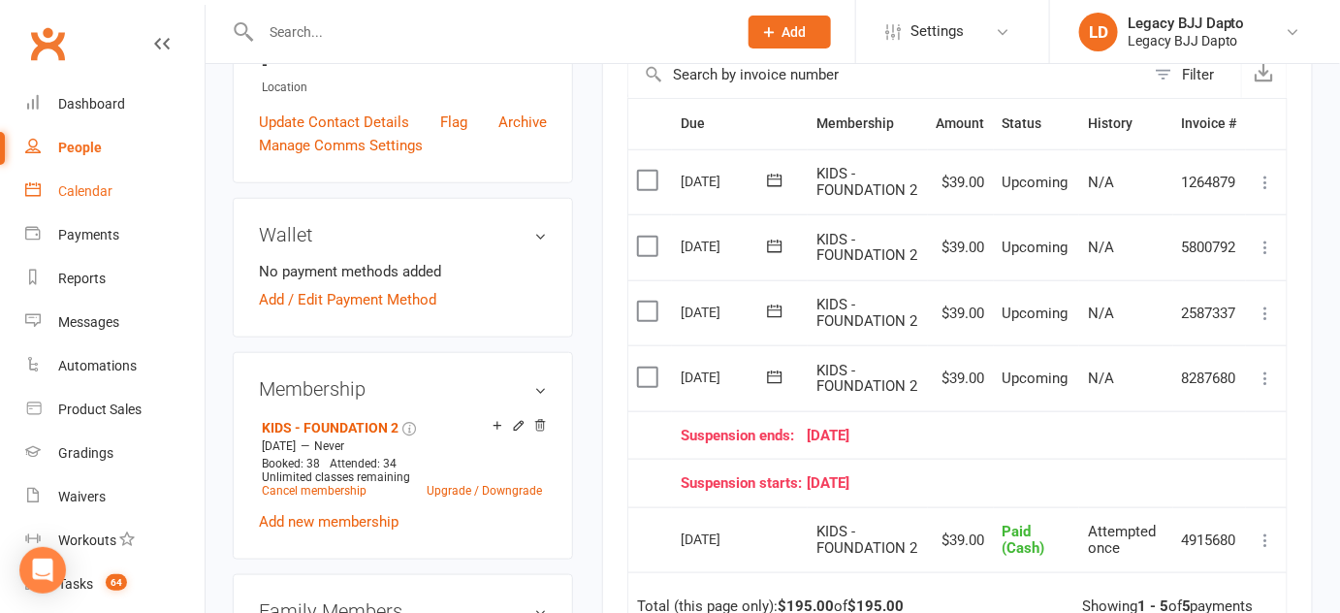
click at [67, 209] on link "Calendar" at bounding box center [114, 192] width 179 height 44
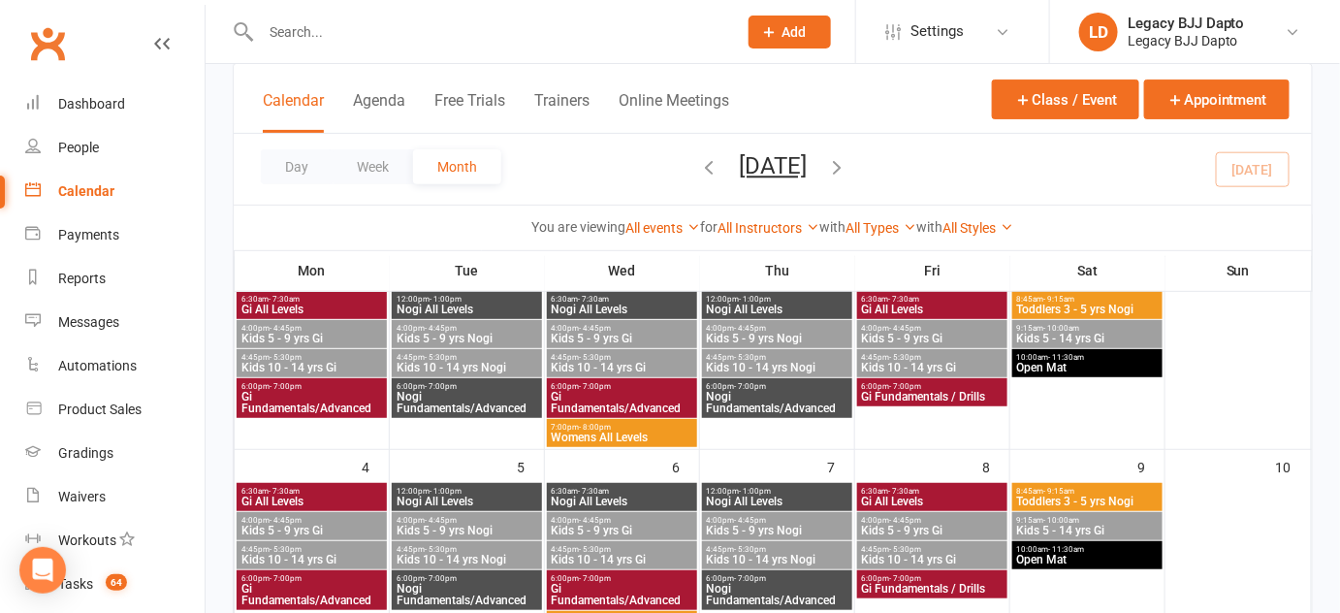
scroll to position [154, 0]
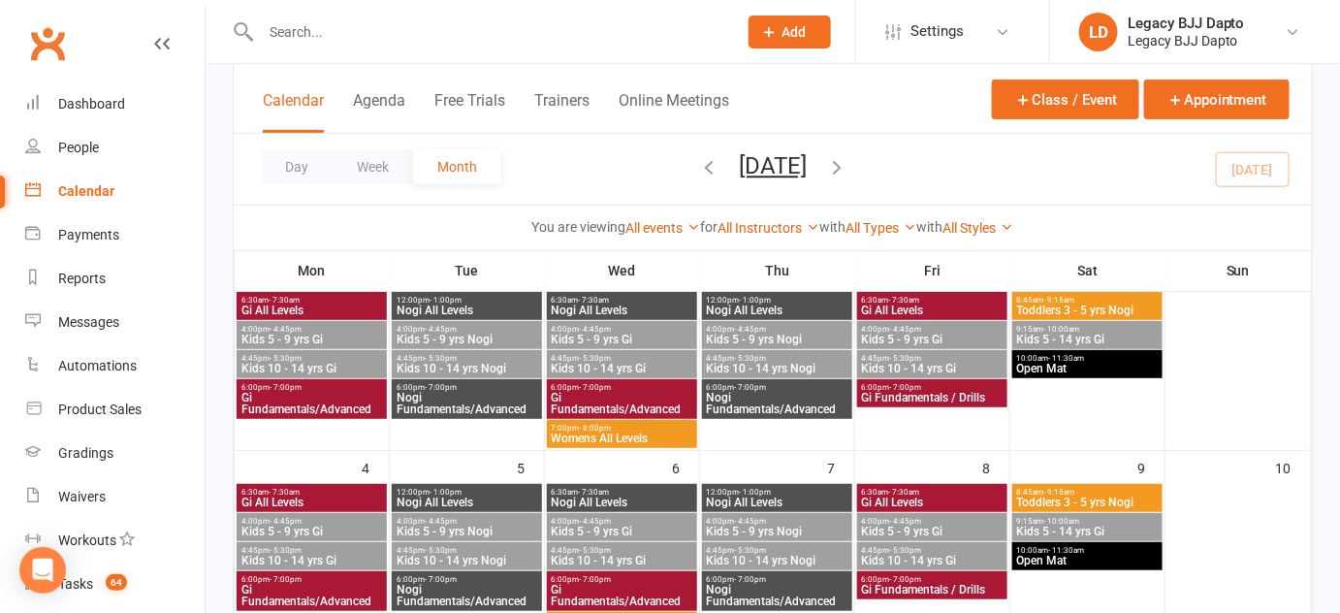
click at [835, 107] on div "Calendar Agenda Free Trials Trainers Online Meetings Class / Event Appointment" at bounding box center [773, 99] width 1078 height 70
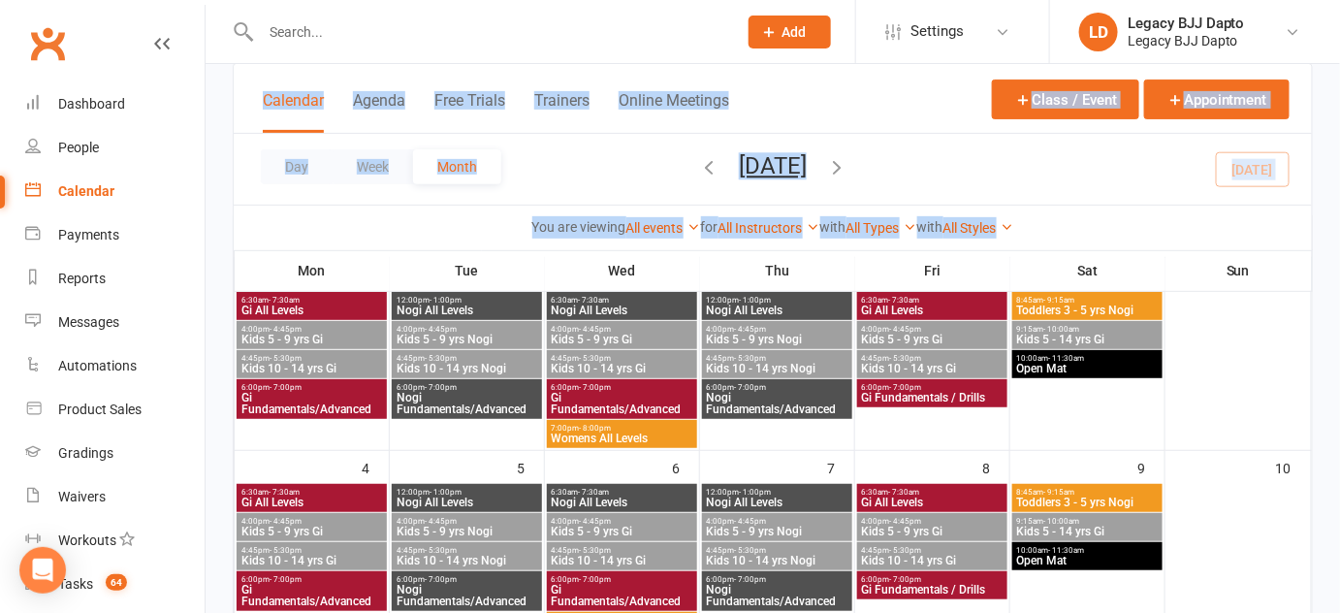
drag, startPoint x: 835, startPoint y: 107, endPoint x: 1098, endPoint y: 233, distance: 291.5
click at [1098, 233] on div "Calendar Agenda Free Trials Trainers Online Meetings Class / Event Appointment …" at bounding box center [773, 157] width 1080 height 188
click at [957, 158] on div "Day Week Month August 2025 August 2025 Sun Mon Tue Wed Thu Fri Sat 27 28 29 30 …" at bounding box center [773, 169] width 1078 height 71
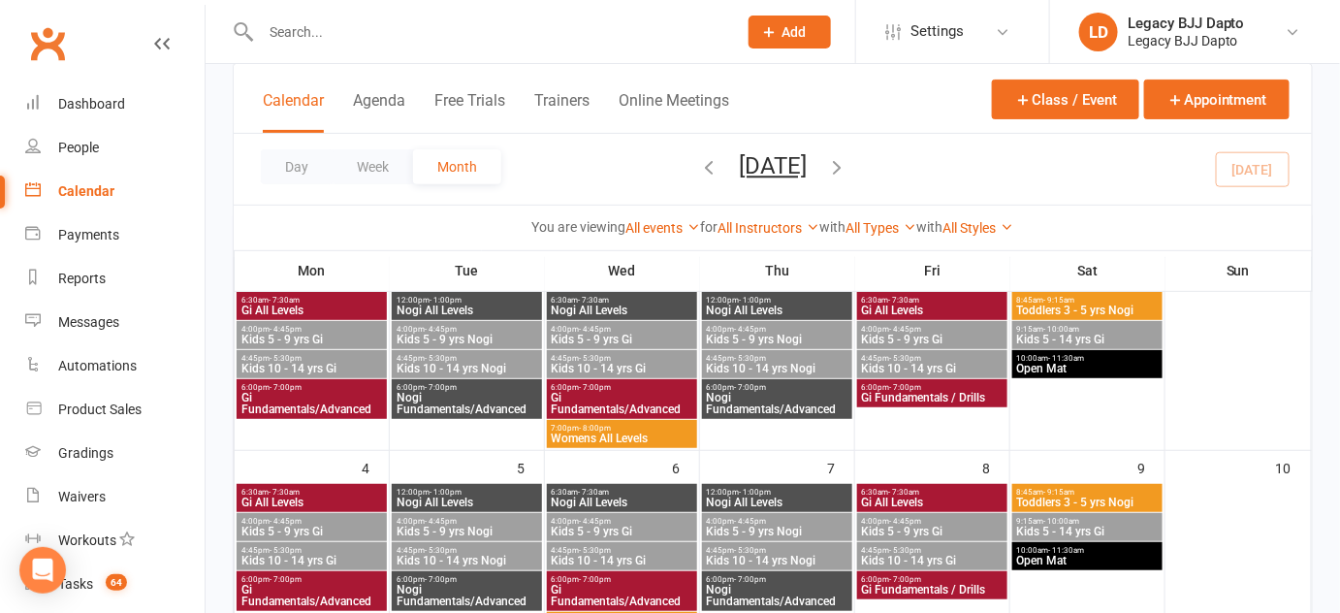
click at [847, 115] on div "Calendar Agenda Free Trials Trainers Online Meetings Class / Event Appointment" at bounding box center [773, 99] width 1078 height 70
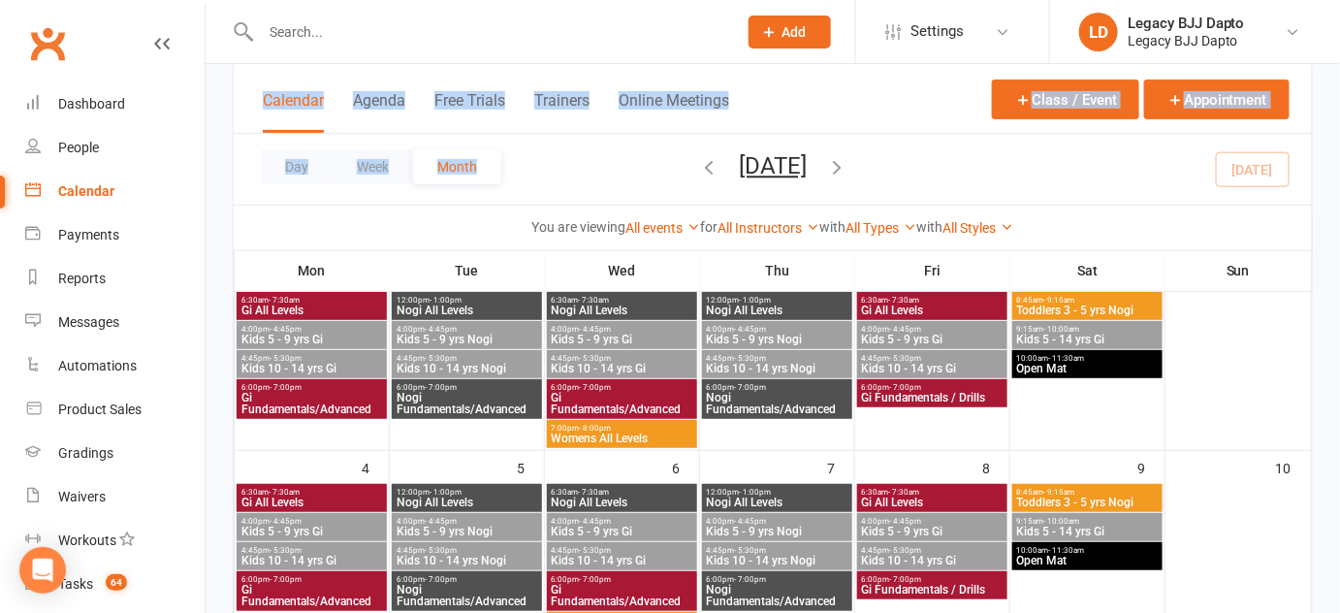
drag, startPoint x: 847, startPoint y: 115, endPoint x: 729, endPoint y: 136, distance: 119.1
click at [729, 136] on div "Calendar Agenda Free Trials Trainers Online Meetings Class / Event Appointment …" at bounding box center [773, 157] width 1080 height 188
click at [729, 136] on div "Day Week Month August 2025 August 2025 Sun Mon Tue Wed Thu Fri Sat 27 28 29 30 …" at bounding box center [773, 169] width 1078 height 71
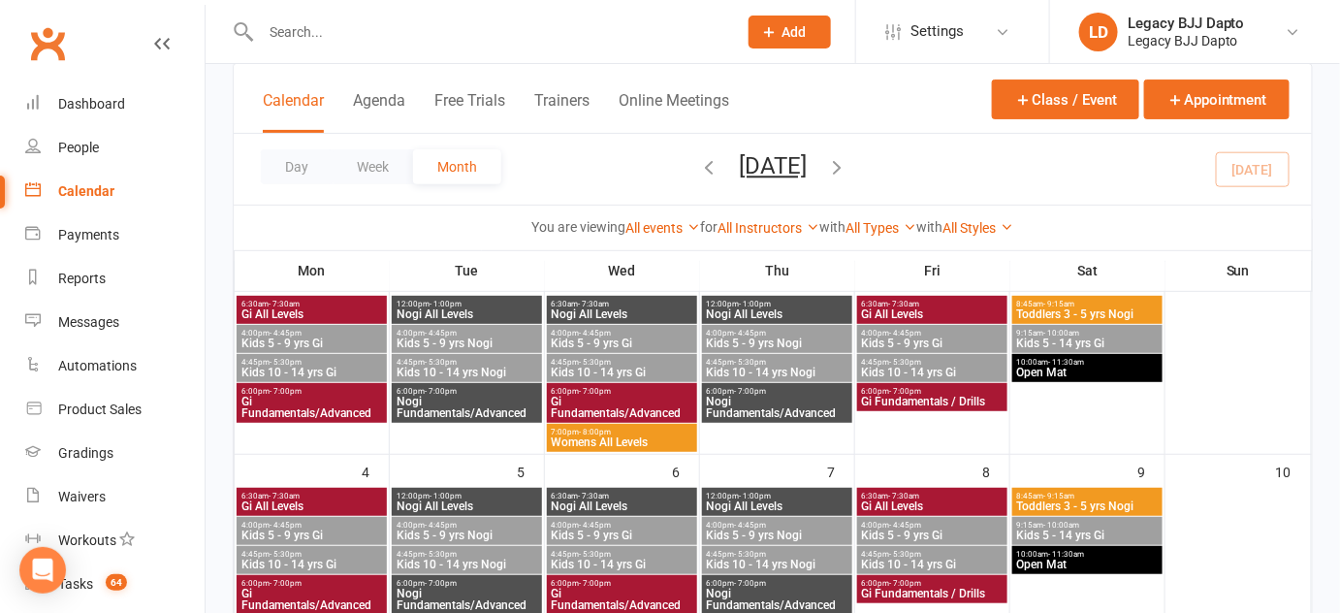
scroll to position [149, 0]
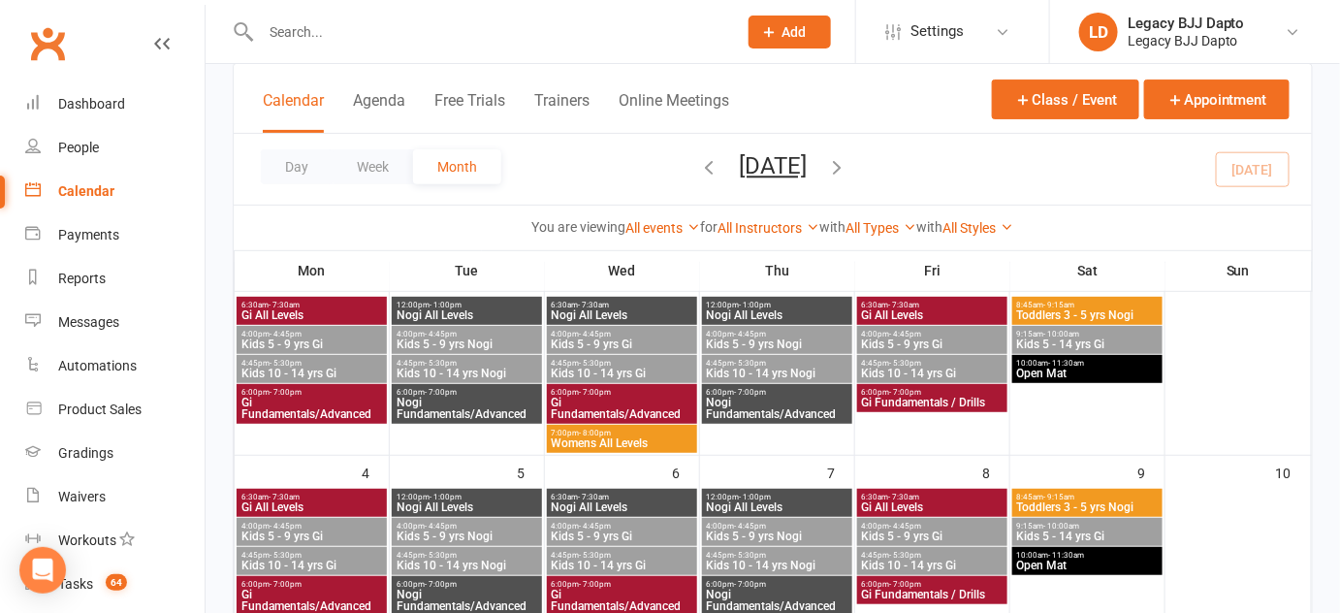
click at [293, 42] on input "text" at bounding box center [489, 31] width 468 height 27
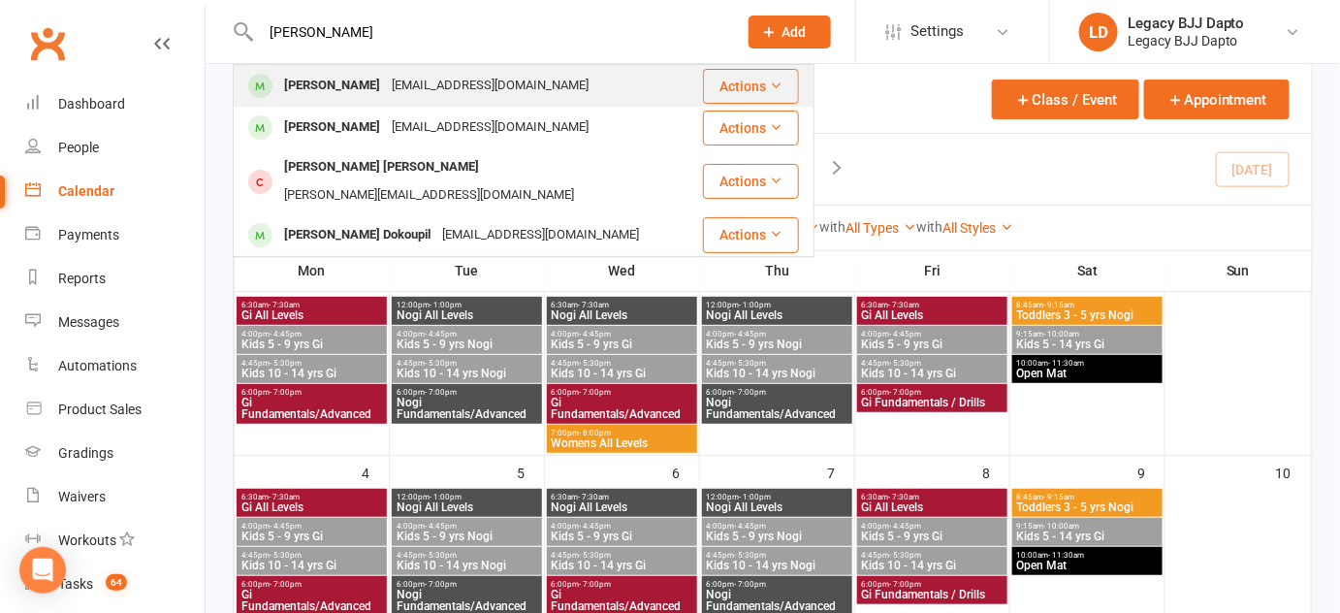
type input "lucas"
click at [312, 92] on div "Lucas Davis" at bounding box center [332, 86] width 108 height 28
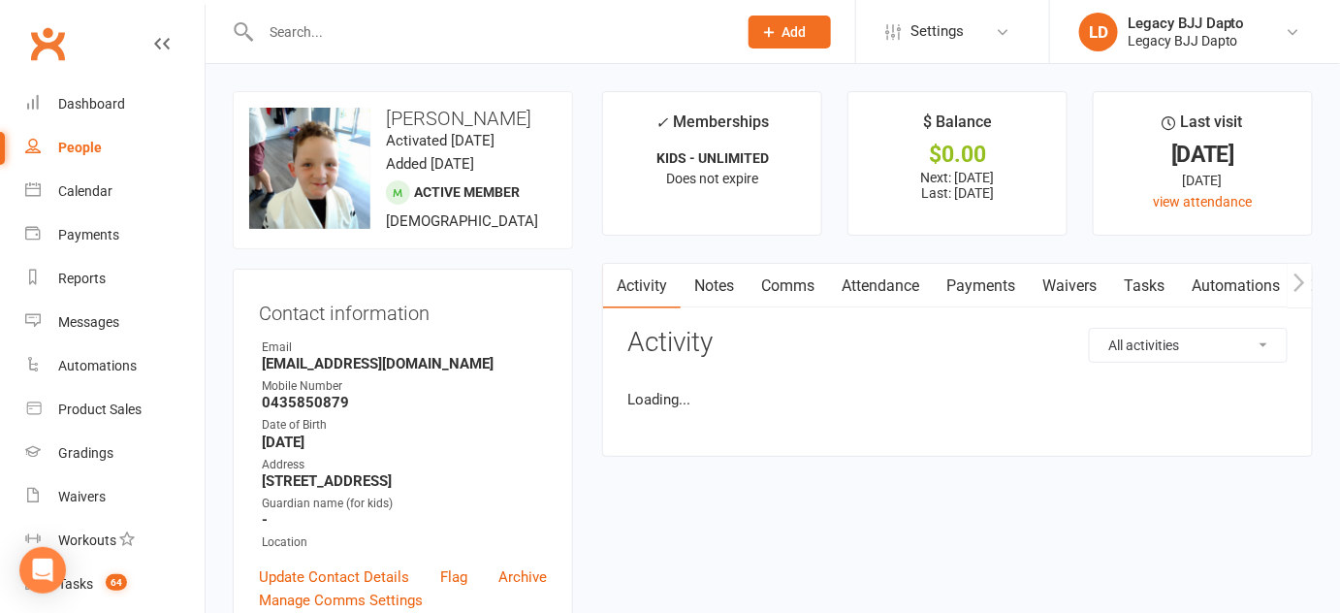
click at [326, 30] on input "text" at bounding box center [489, 31] width 468 height 27
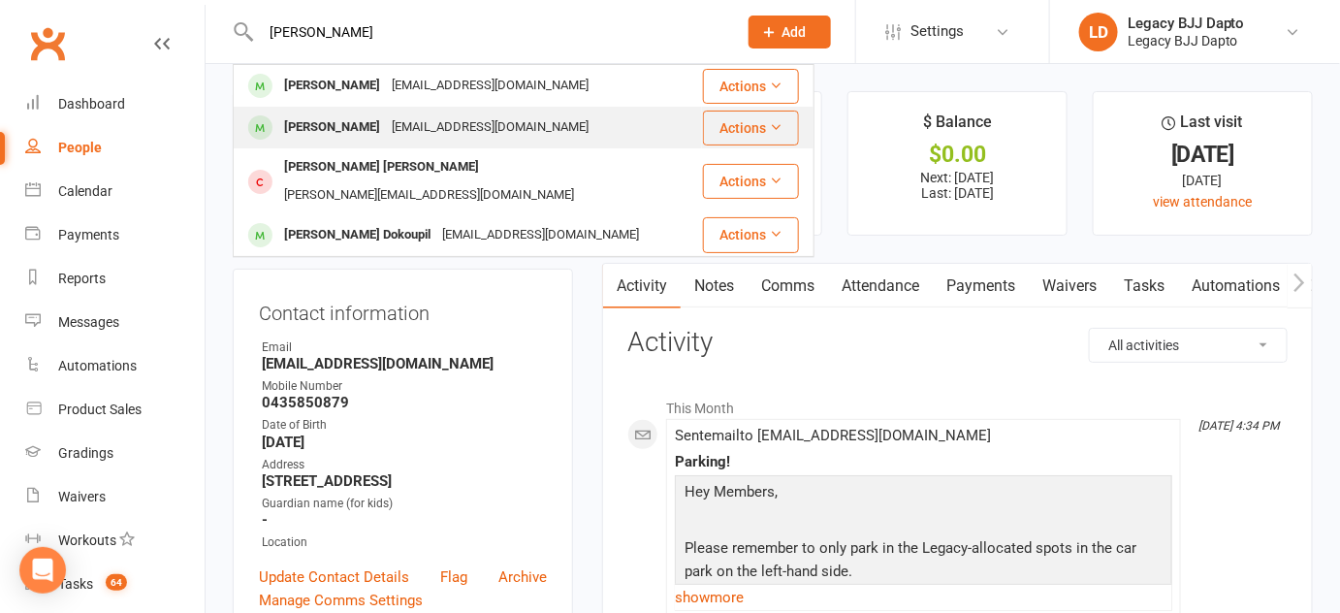
type input "lucas"
click at [311, 120] on div "Lucas Hore" at bounding box center [332, 127] width 108 height 28
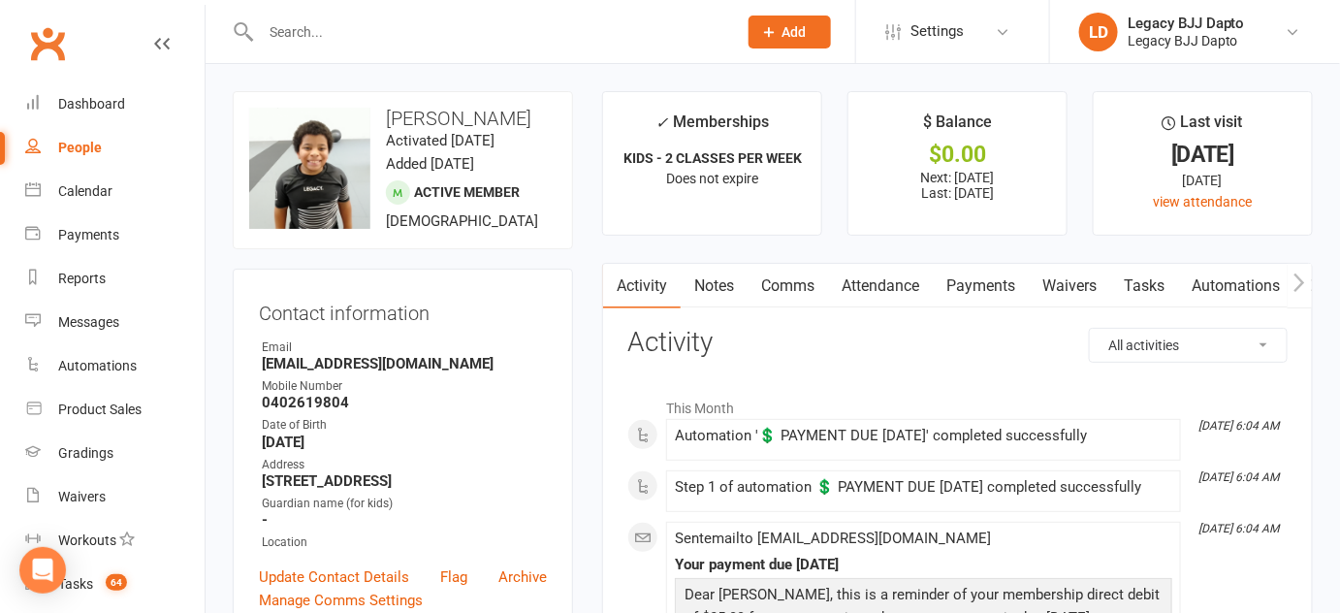
click at [1009, 294] on link "Payments" at bounding box center [981, 286] width 96 height 45
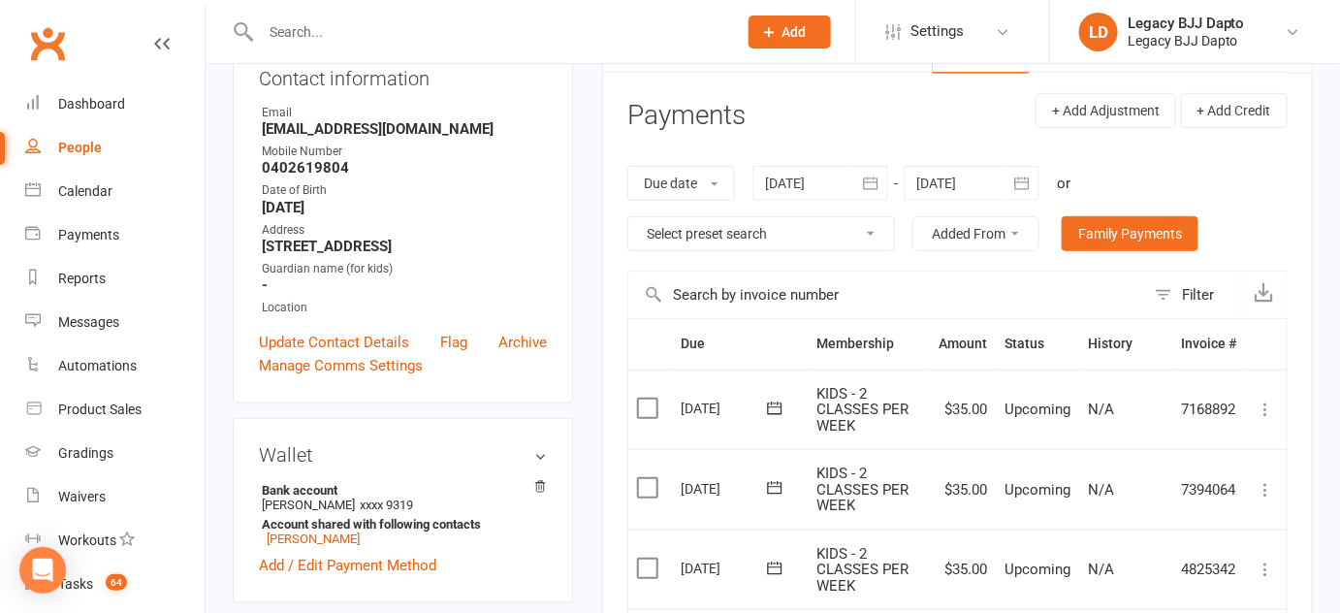
scroll to position [208, 0]
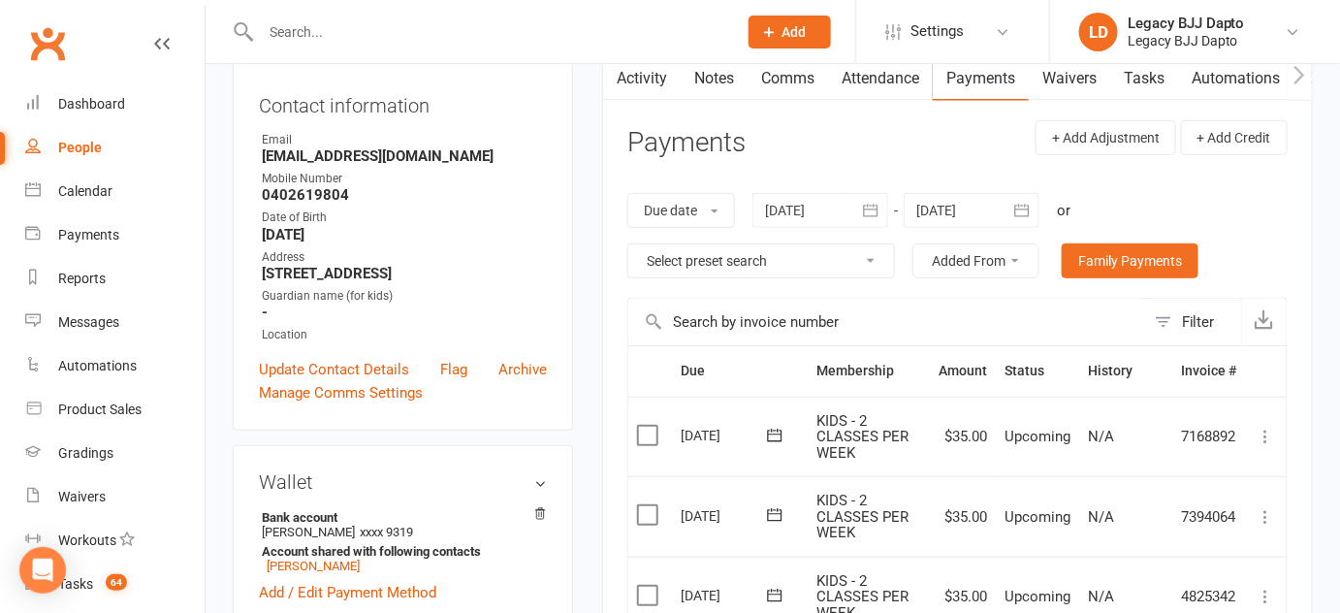
click at [731, 74] on link "Notes" at bounding box center [714, 78] width 67 height 45
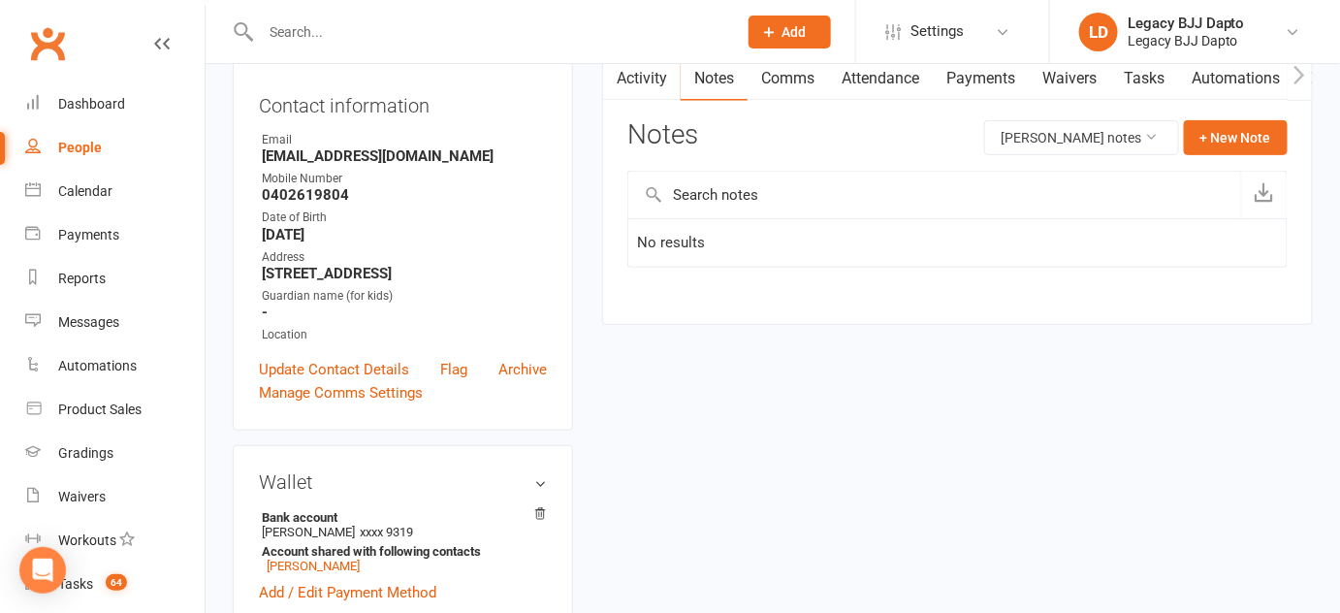
click at [904, 101] on div "Activity Notes Comms Attendance Payments Waivers Tasks Automations Gradings / P…" at bounding box center [957, 189] width 711 height 269
click at [661, 79] on link "Activity" at bounding box center [642, 78] width 78 height 45
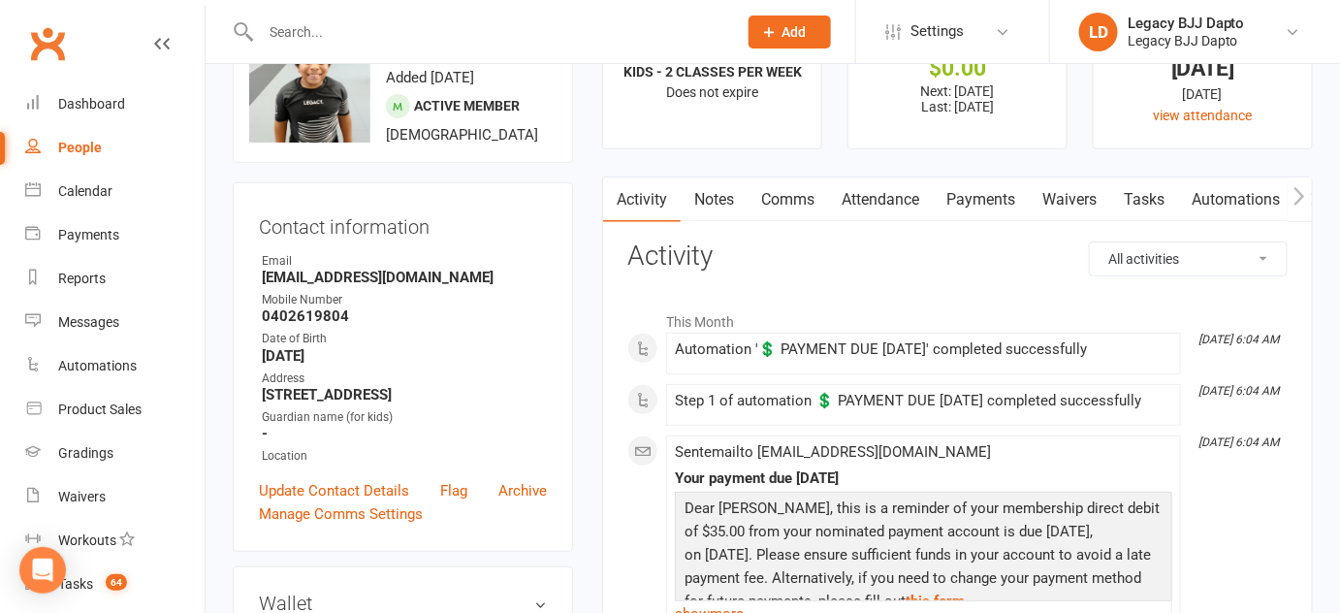
scroll to position [87, 0]
click at [731, 206] on link "Notes" at bounding box center [714, 199] width 67 height 45
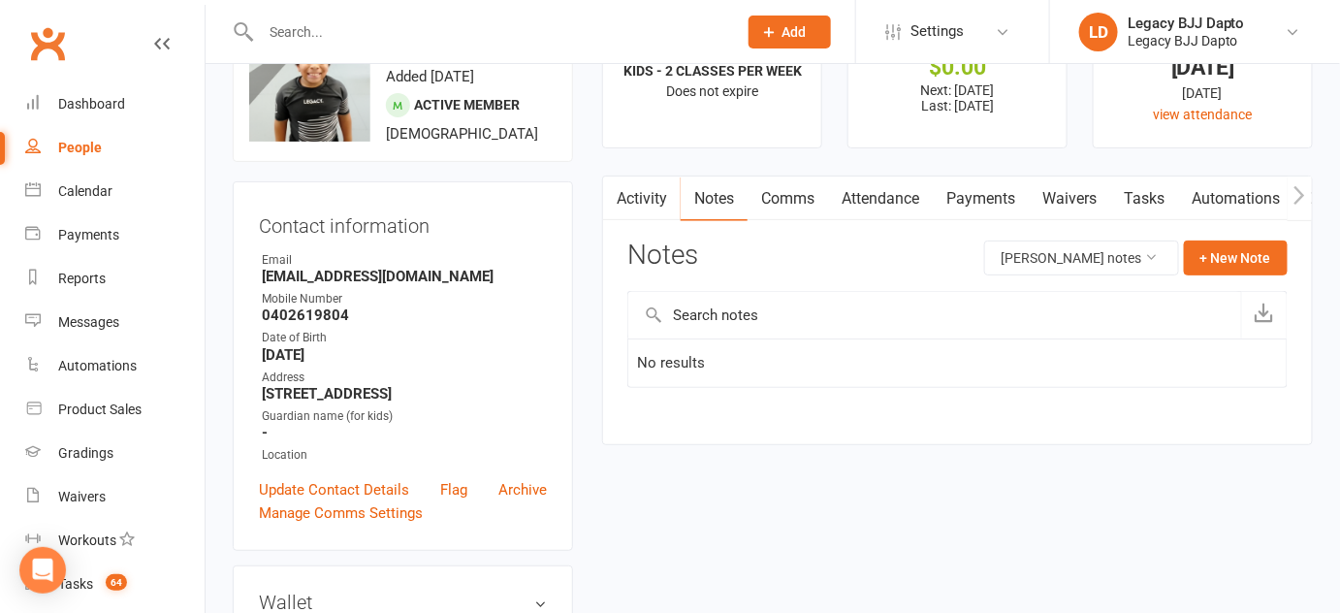
click at [961, 187] on link "Payments" at bounding box center [981, 199] width 96 height 45
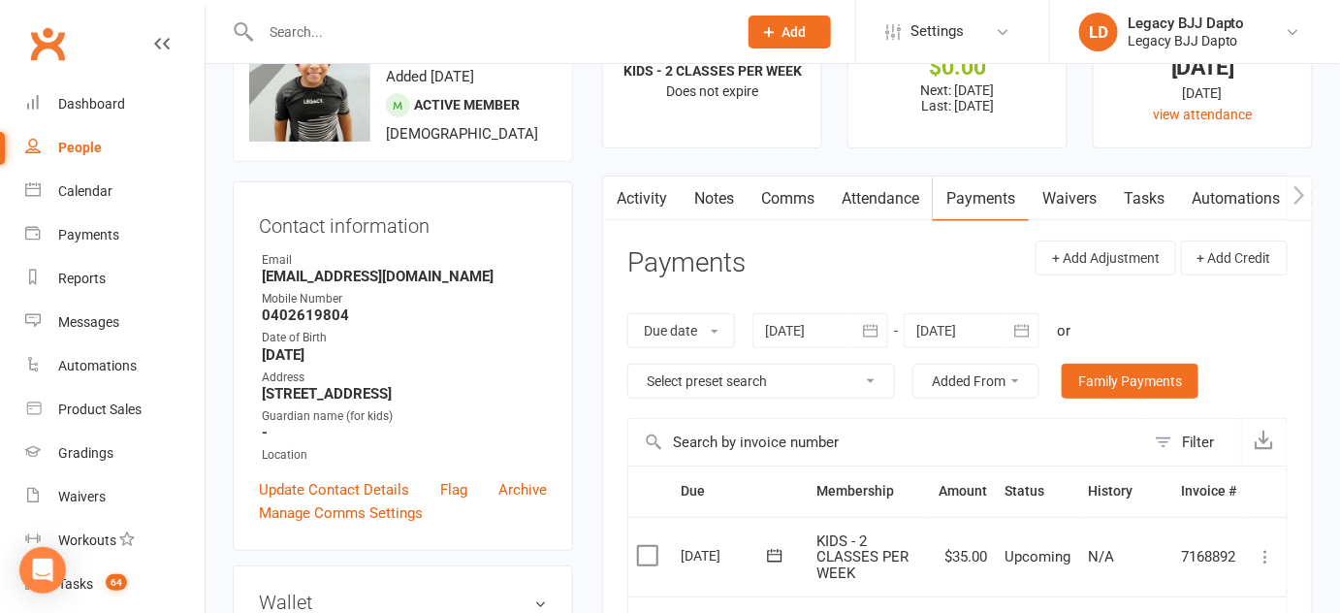
click at [697, 193] on link "Notes" at bounding box center [714, 199] width 67 height 45
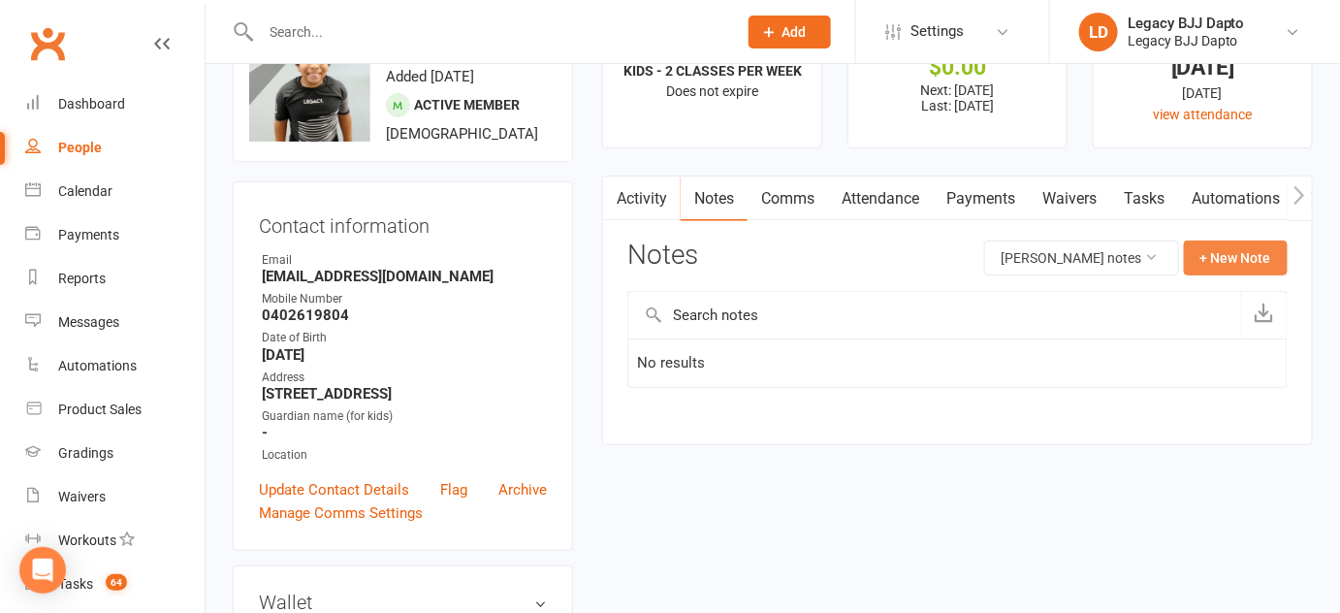
click at [1231, 243] on button "+ New Note" at bounding box center [1236, 258] width 104 height 35
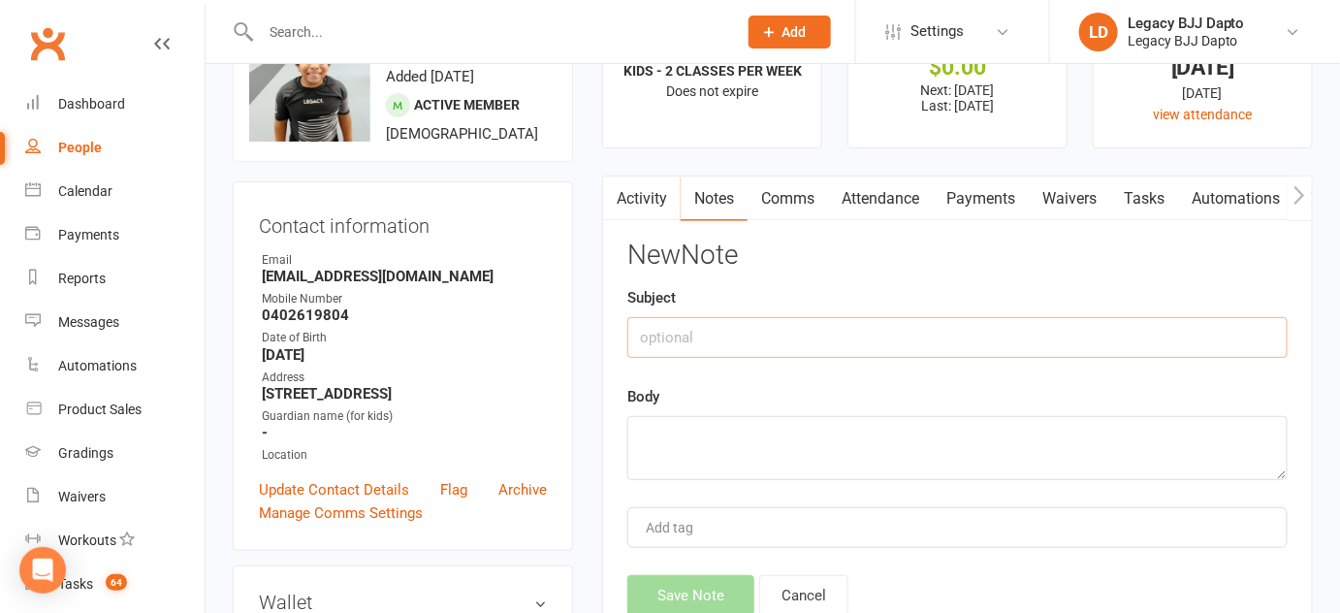
click at [967, 317] on input "text" at bounding box center [957, 337] width 660 height 41
type input "Will be at little athletics"
click at [866, 449] on textarea at bounding box center [957, 448] width 660 height 64
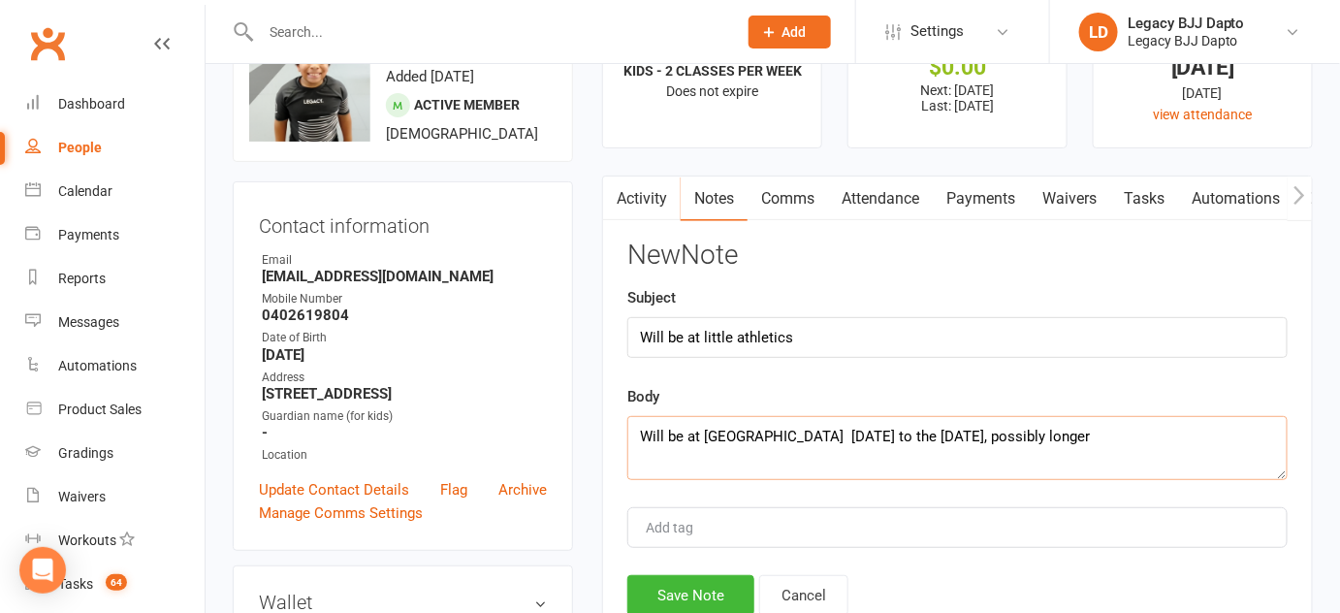
click at [1040, 433] on textarea "Will be at little athetics 12 of september to the 4th of october, possibly long…" at bounding box center [957, 448] width 660 height 64
click at [1233, 434] on textarea "Will be at little athetics 12 of september to the 4th of october, (possibly lon…" at bounding box center [957, 448] width 660 height 64
type textarea "Will be at little athetics 12 of september to the 4th of october, (possibly lon…"
click at [700, 576] on button "Save Note" at bounding box center [690, 595] width 127 height 41
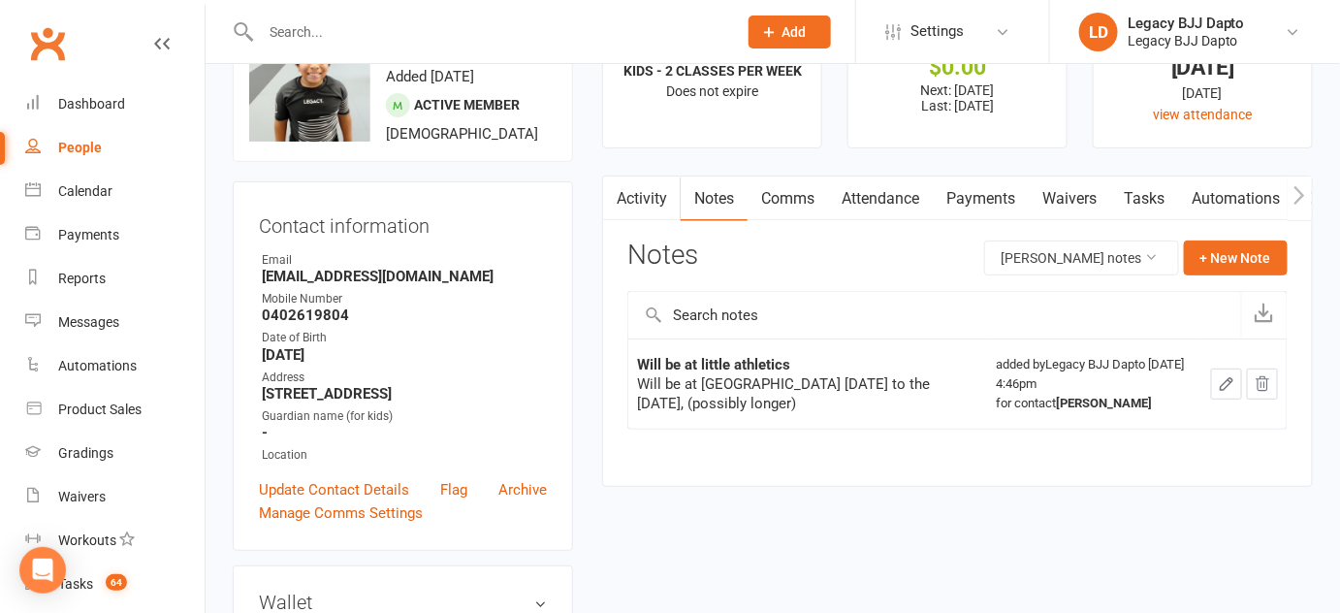
click at [1205, 381] on td at bounding box center [1245, 383] width 84 height 90
click at [1238, 384] on button "button" at bounding box center [1226, 384] width 31 height 31
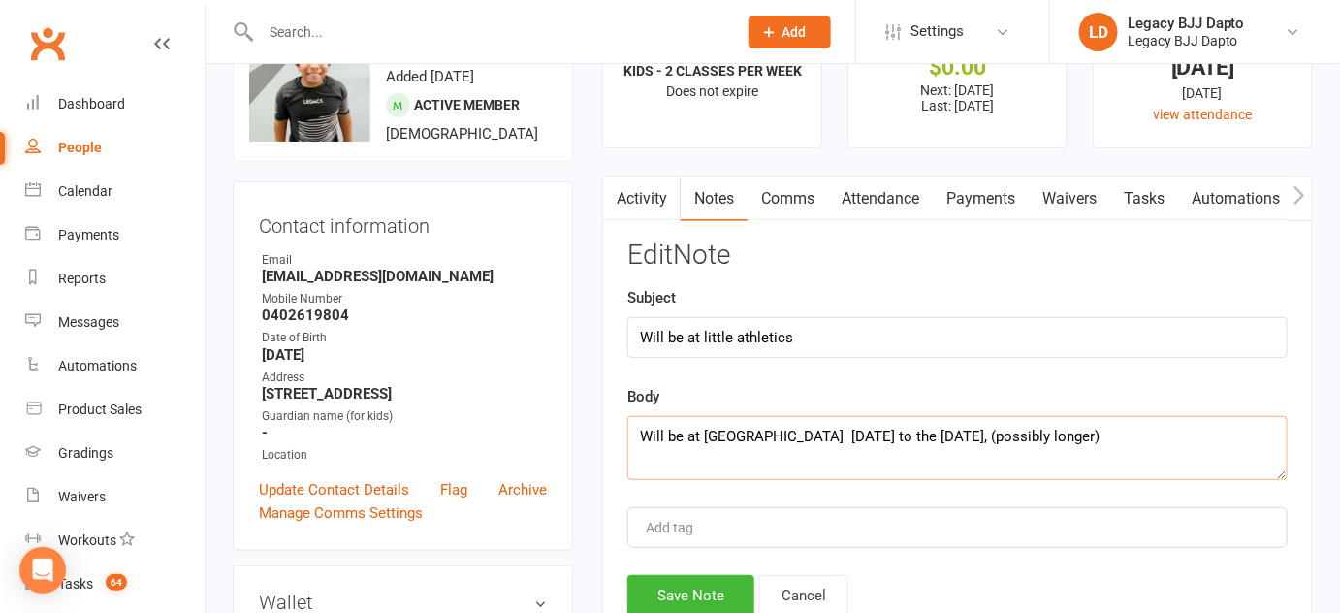
drag, startPoint x: 793, startPoint y: 429, endPoint x: 1037, endPoint y: 435, distance: 243.5
click at [1037, 435] on textarea "Will be at little athetics 12 of september to the 4th of october, (possibly lon…" at bounding box center [957, 448] width 660 height 64
drag, startPoint x: 1187, startPoint y: 444, endPoint x: 1280, endPoint y: 442, distance: 93.1
click at [1280, 442] on textarea "Will be at little athetics 23rd of october to 18th of march will only be coming…" at bounding box center [957, 448] width 660 height 64
drag, startPoint x: 1190, startPoint y: 433, endPoint x: 1273, endPoint y: 435, distance: 83.5
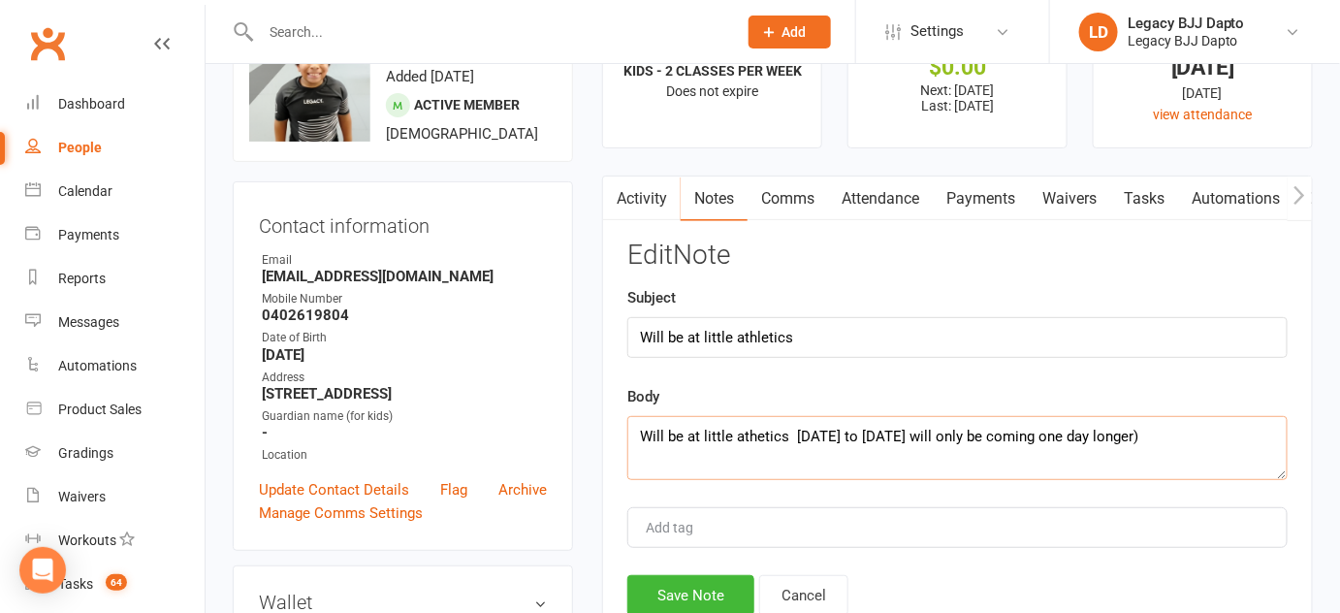
click at [1273, 435] on textarea "Will be at little athetics 23rd of october to 18th of march will only be coming…" at bounding box center [957, 448] width 660 height 64
type textarea "Will be at little athetics 23rd of october to 18th of march will only be coming…"
click at [689, 587] on button "Save Note" at bounding box center [690, 595] width 127 height 41
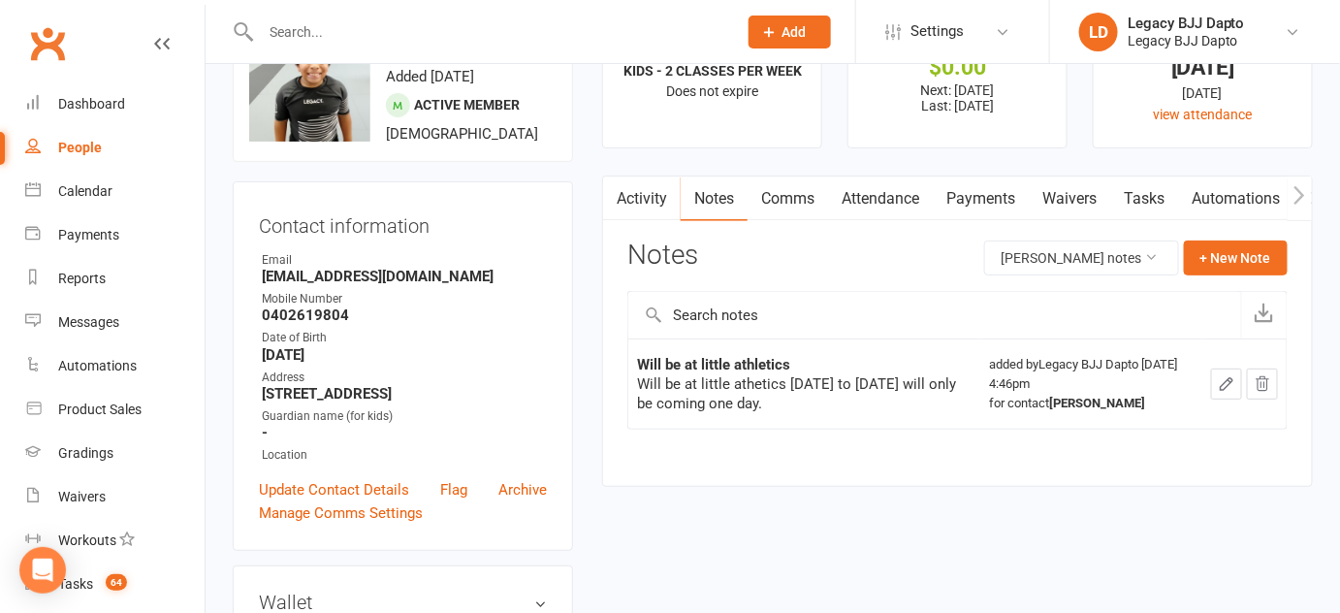
click at [1238, 375] on button "button" at bounding box center [1226, 384] width 31 height 31
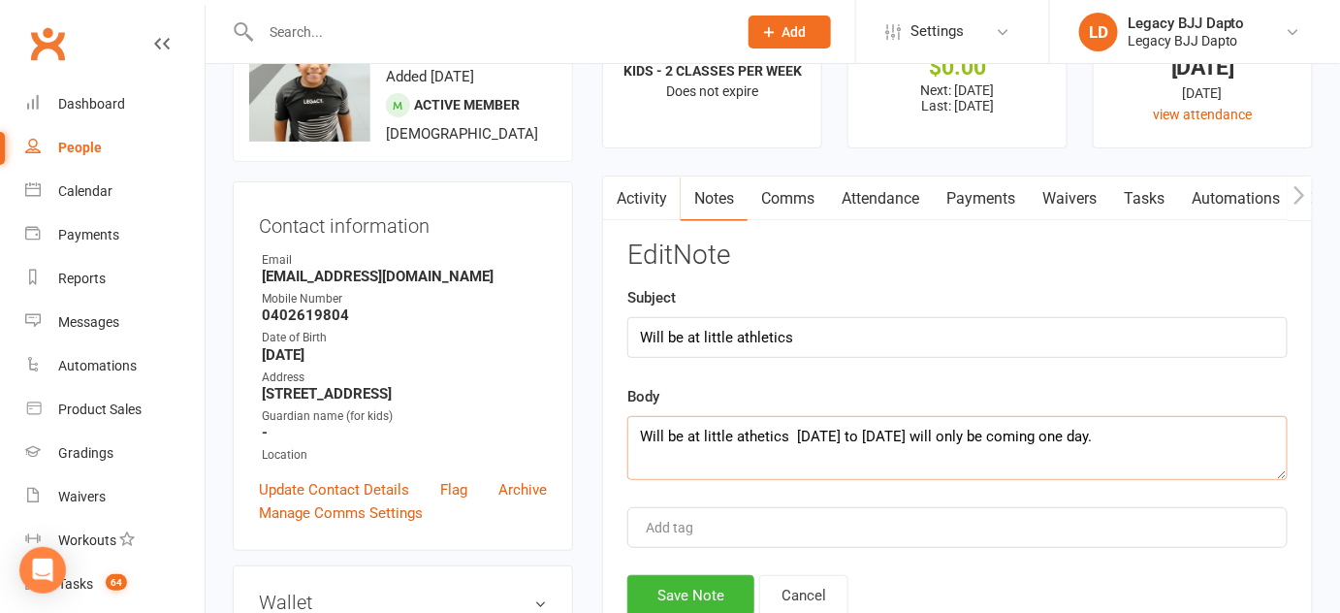
click at [1183, 431] on textarea "Will be at little athetics 23rd of october to 18th of march will only be coming…" at bounding box center [957, 448] width 660 height 64
type textarea "Will be at little athetics 23rd of october to 18th of march will only be coming…"
click at [710, 590] on button "Save Note" at bounding box center [690, 595] width 127 height 41
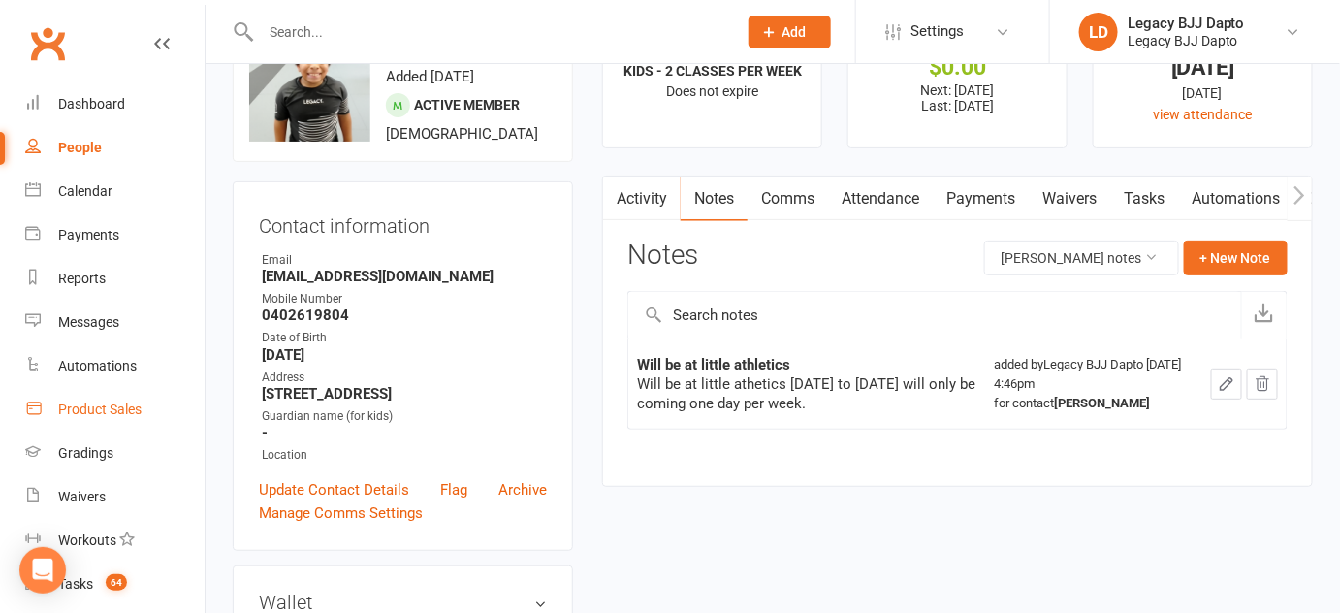
scroll to position [276, 0]
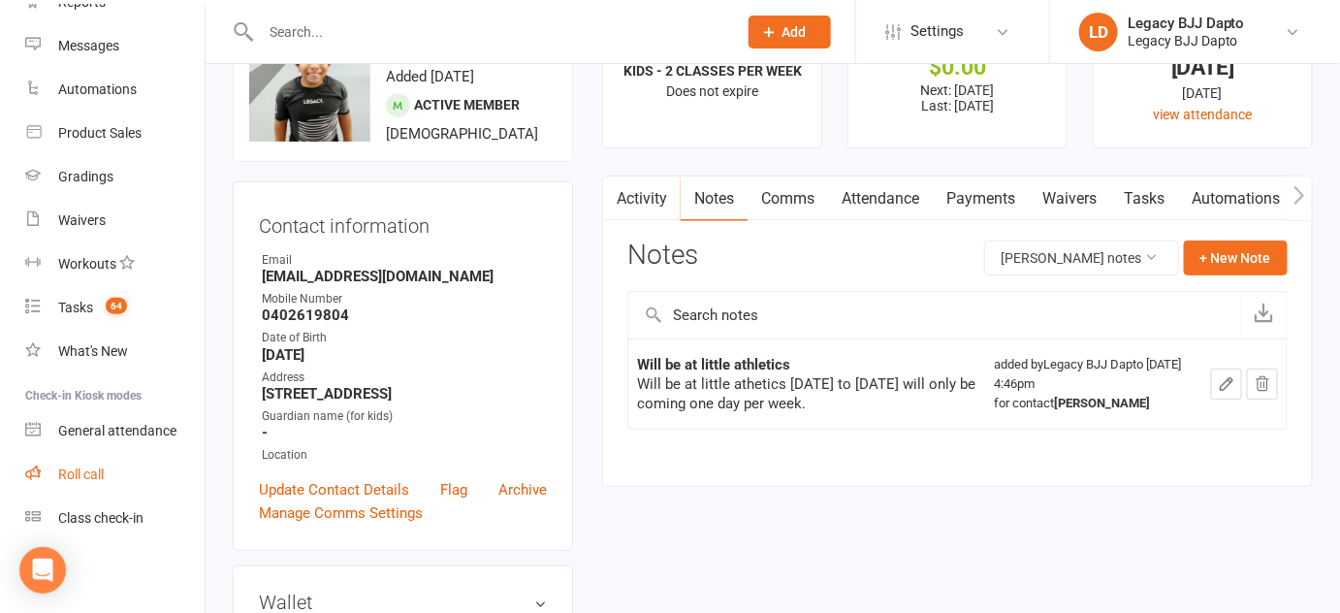
click at [111, 479] on link "Roll call" at bounding box center [114, 475] width 179 height 44
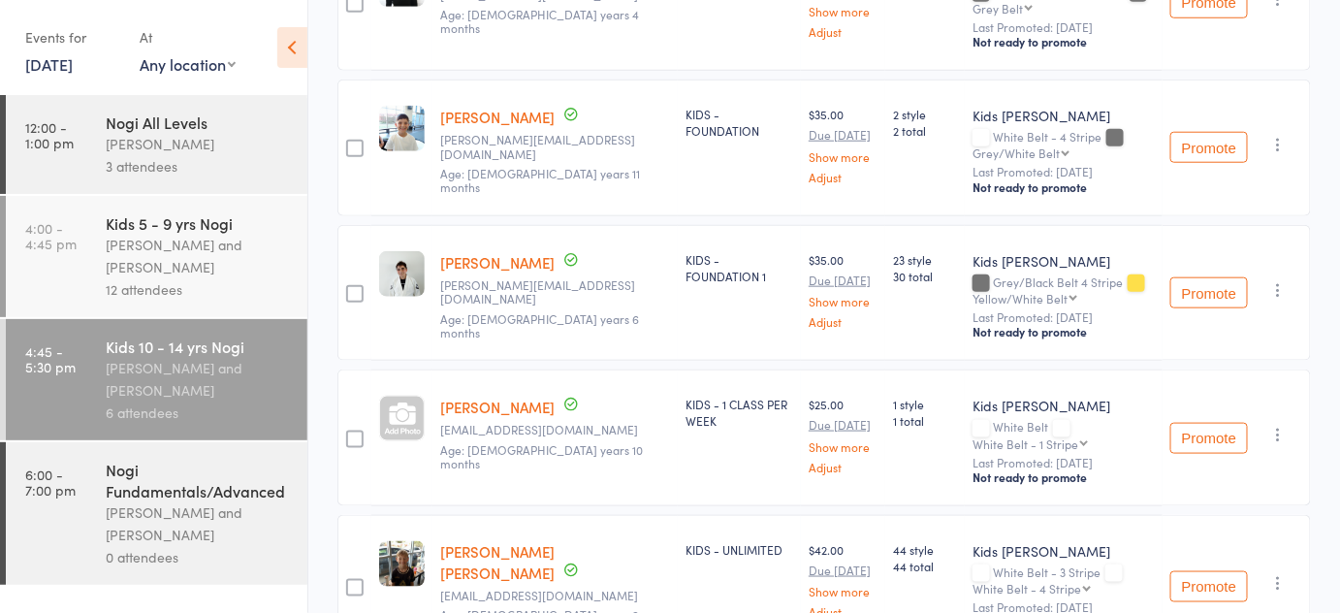
scroll to position [683, 0]
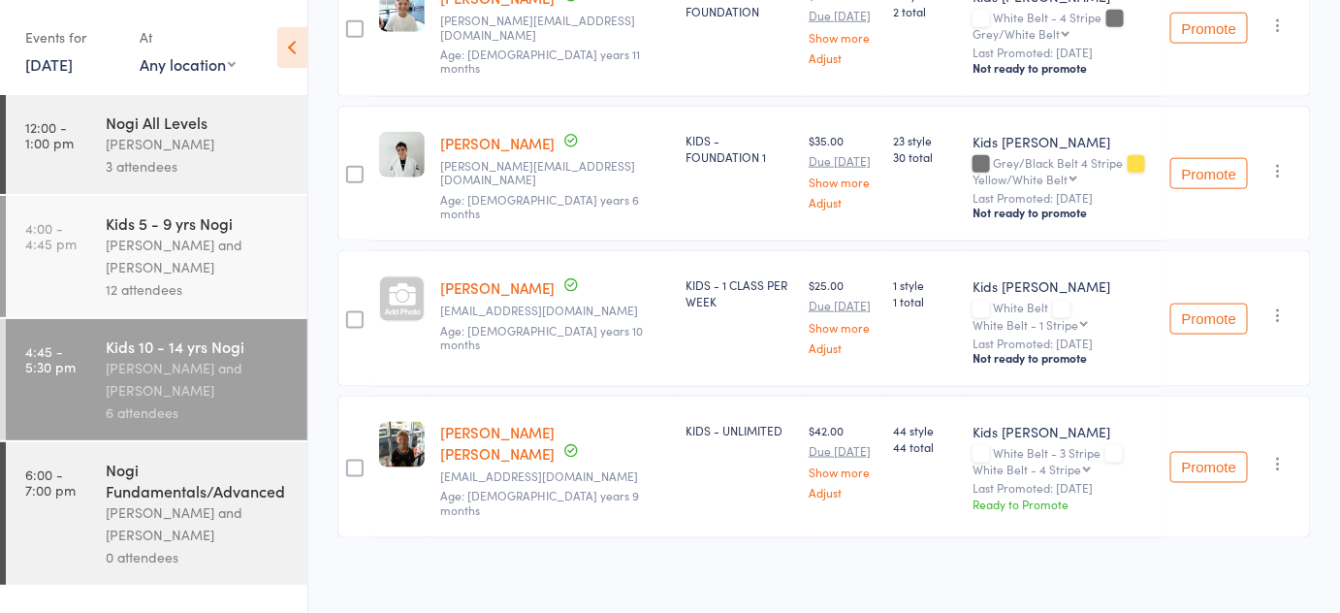
click at [168, 271] on div "[PERSON_NAME] and [PERSON_NAME]" at bounding box center [198, 256] width 185 height 45
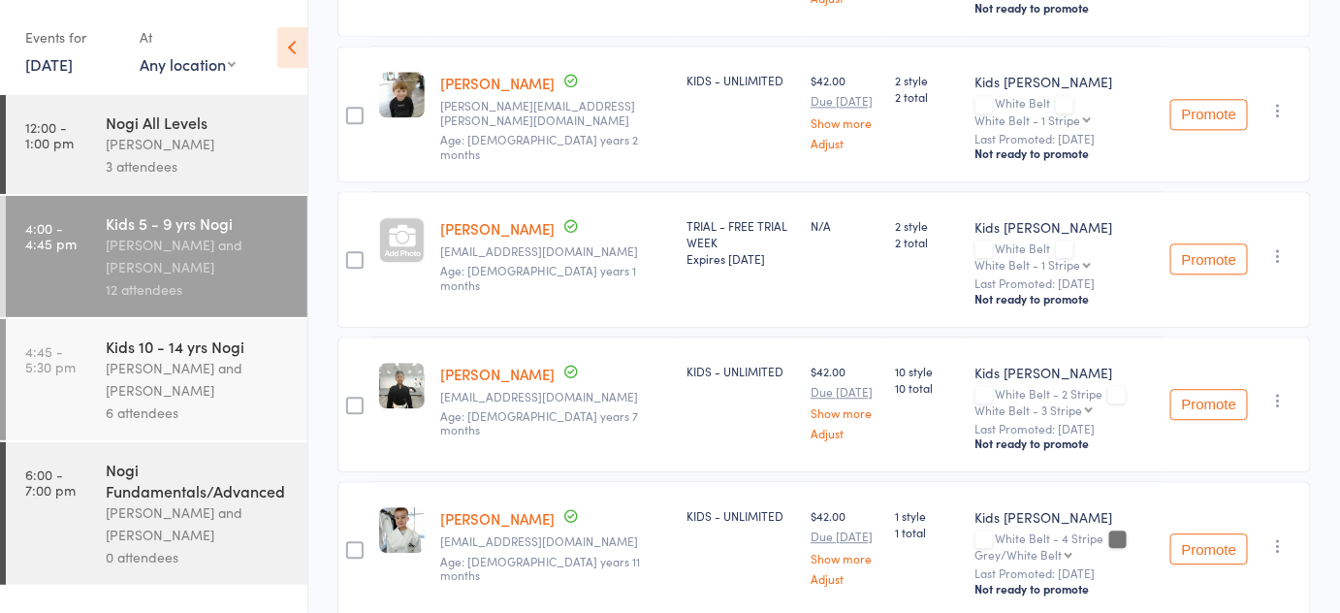
scroll to position [1503, 0]
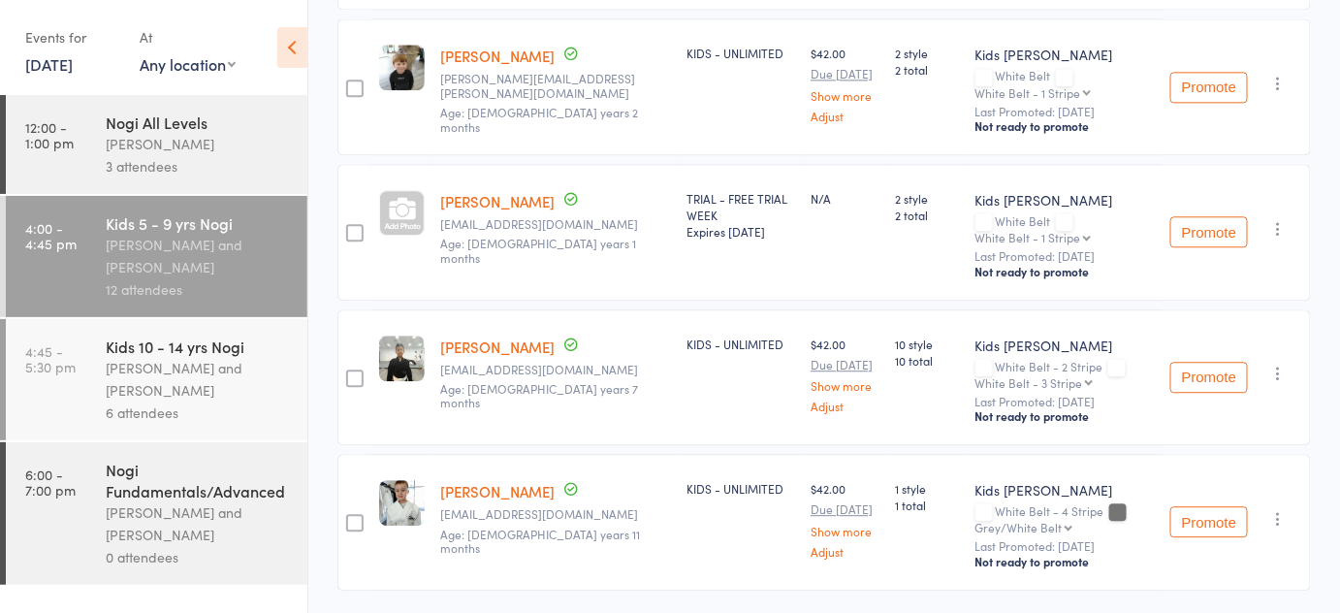
click at [1138, 309] on div "Kids Jiu Jitsu White Belt - 2 Stripe White Belt - 3 Stripe White Belt - 3 Strip…" at bounding box center [1065, 377] width 195 height 137
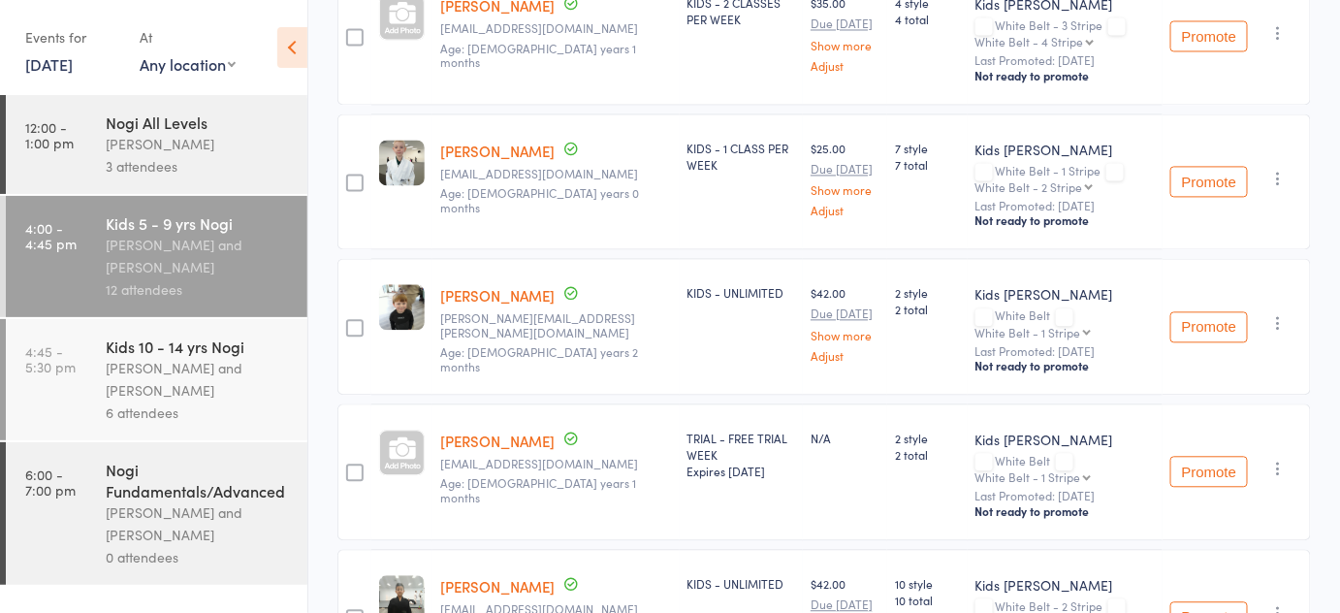
scroll to position [1320, 0]
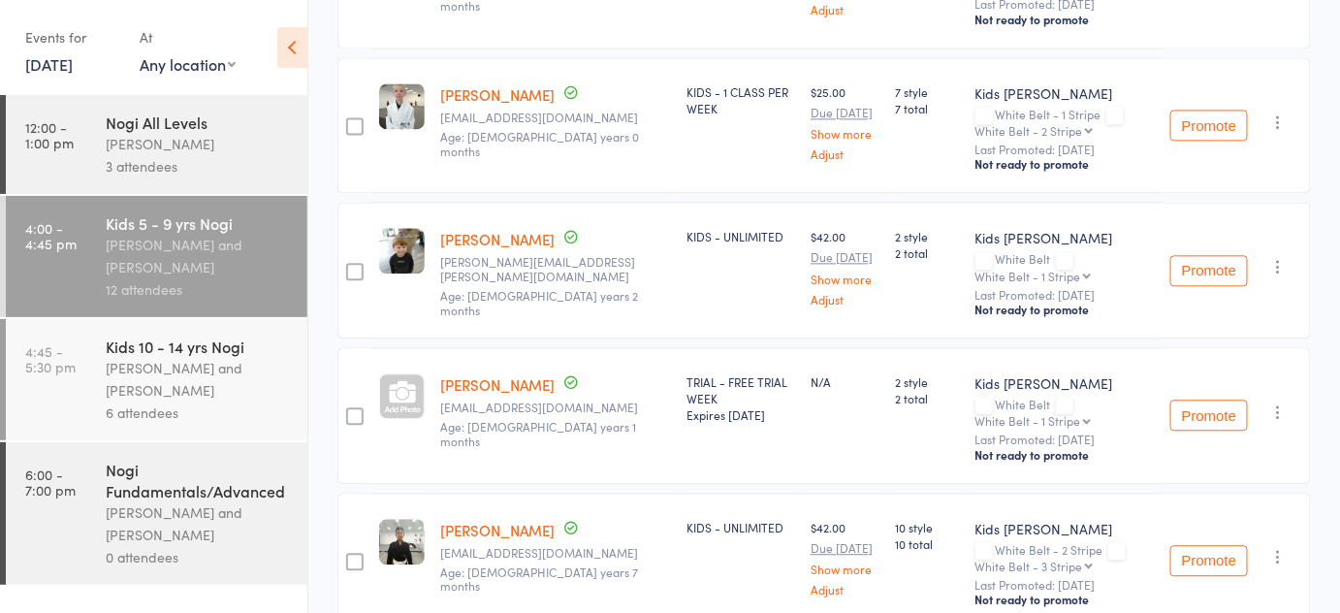
click at [504, 374] on link "[PERSON_NAME]" at bounding box center [497, 384] width 114 height 20
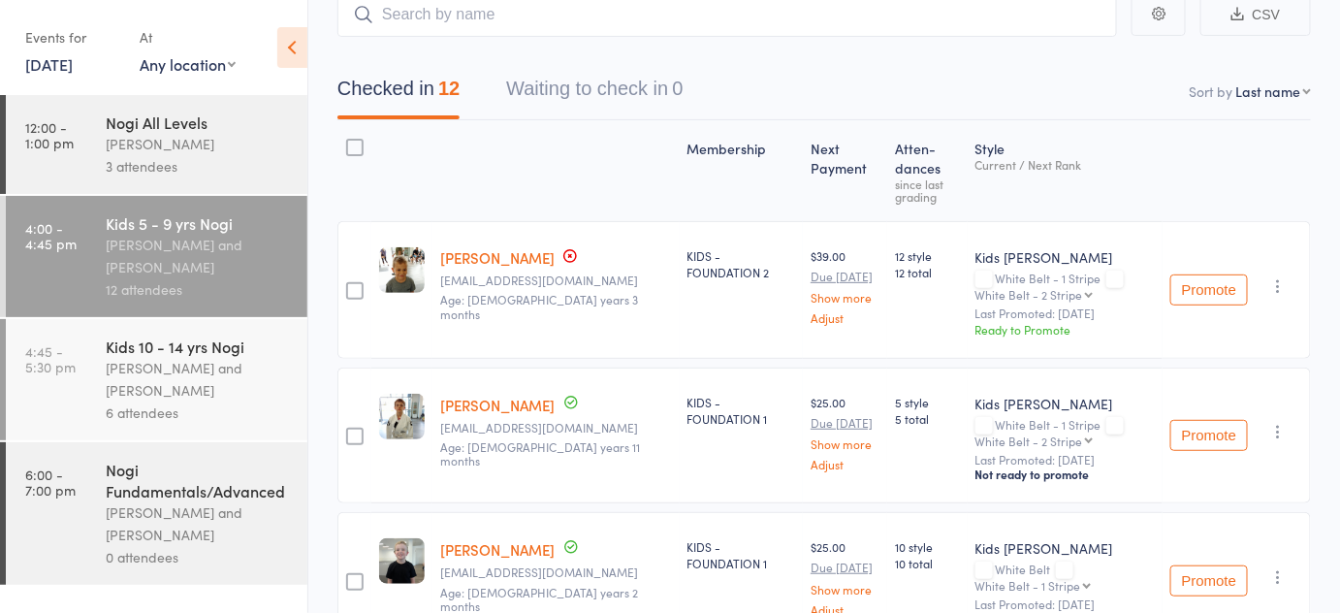
scroll to position [0, 0]
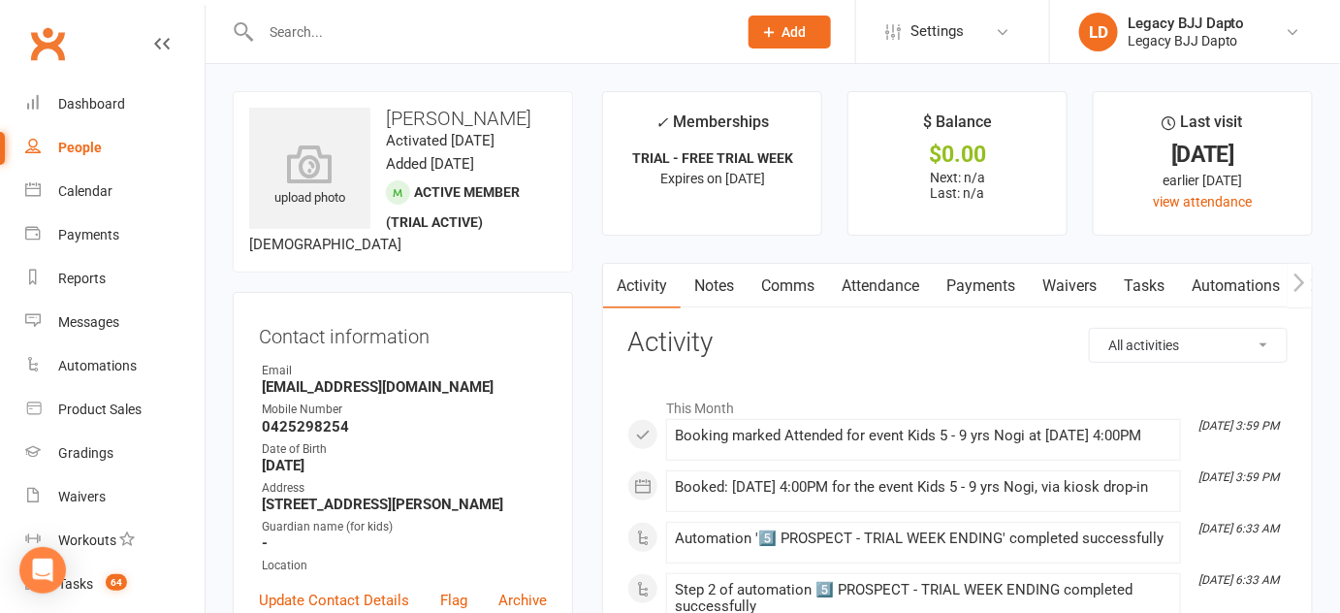
click at [1052, 280] on link "Waivers" at bounding box center [1069, 286] width 81 height 45
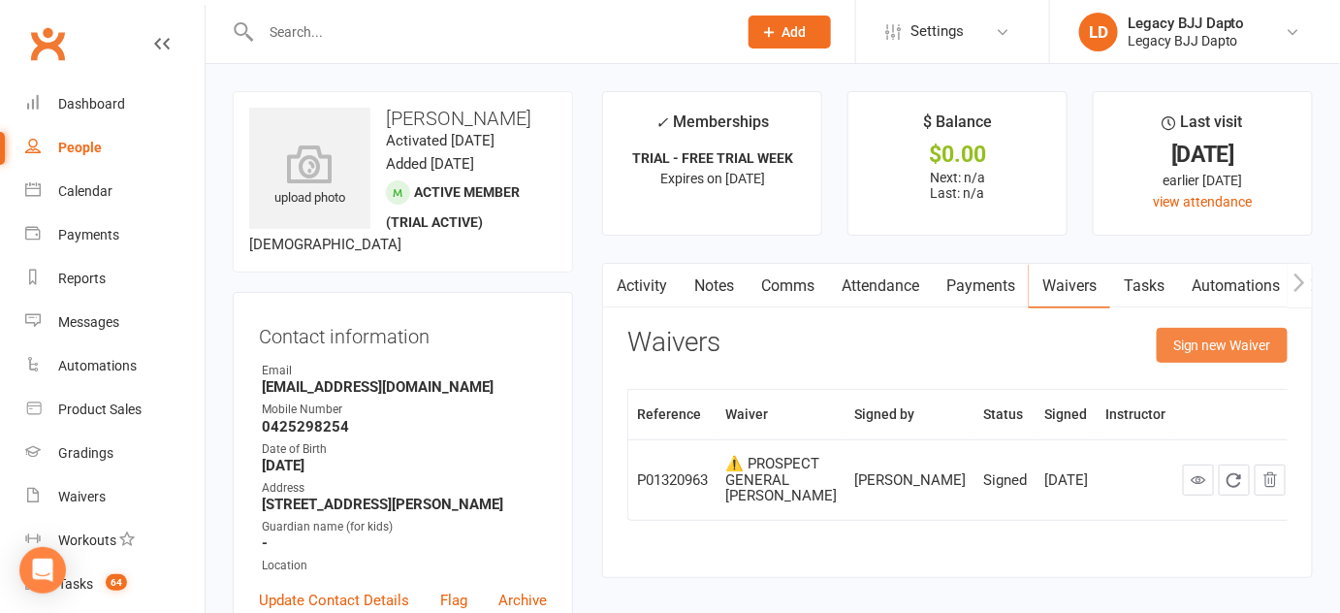
click at [1224, 348] on button "Sign new Waiver" at bounding box center [1222, 345] width 131 height 35
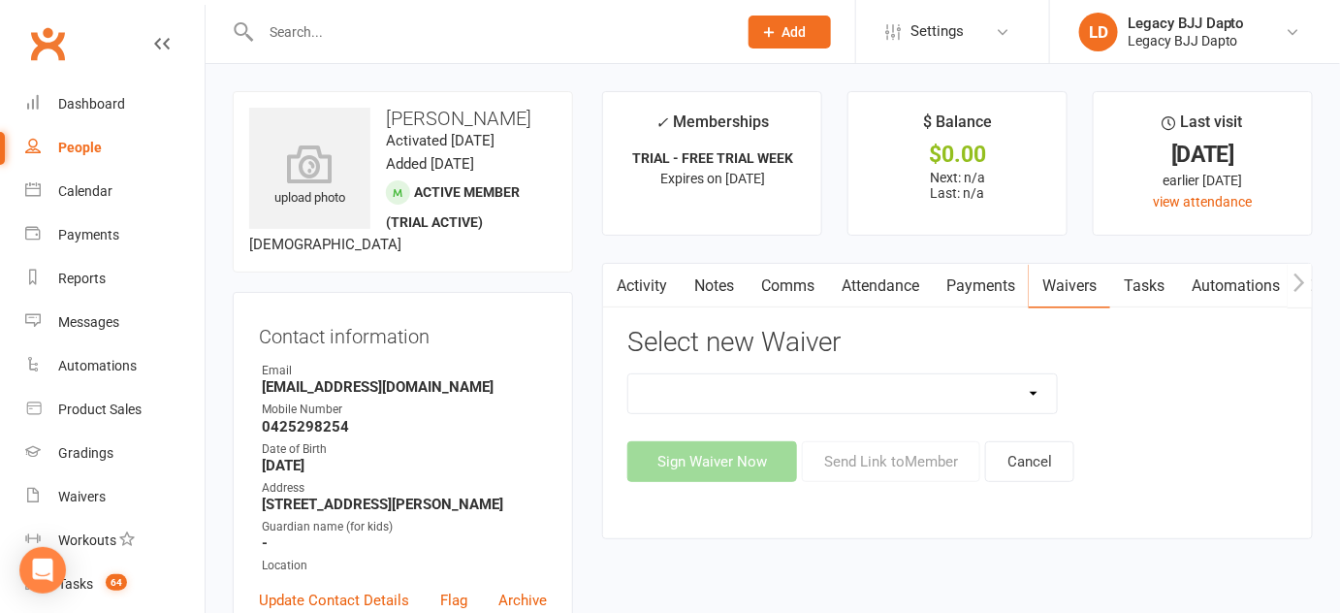
click at [925, 397] on select "❌ CANCELLATION FORM 🆓 FREE TRIAL WEEK ✅ MEMBERSHIP SIGN UP 💲 NEW PAYMENT METHOD…" at bounding box center [842, 393] width 429 height 39
select select "12177"
click at [628, 374] on select "❌ CANCELLATION FORM 🆓 FREE TRIAL WEEK ✅ MEMBERSHIP SIGN UP 💲 NEW PAYMENT METHOD…" at bounding box center [842, 393] width 429 height 39
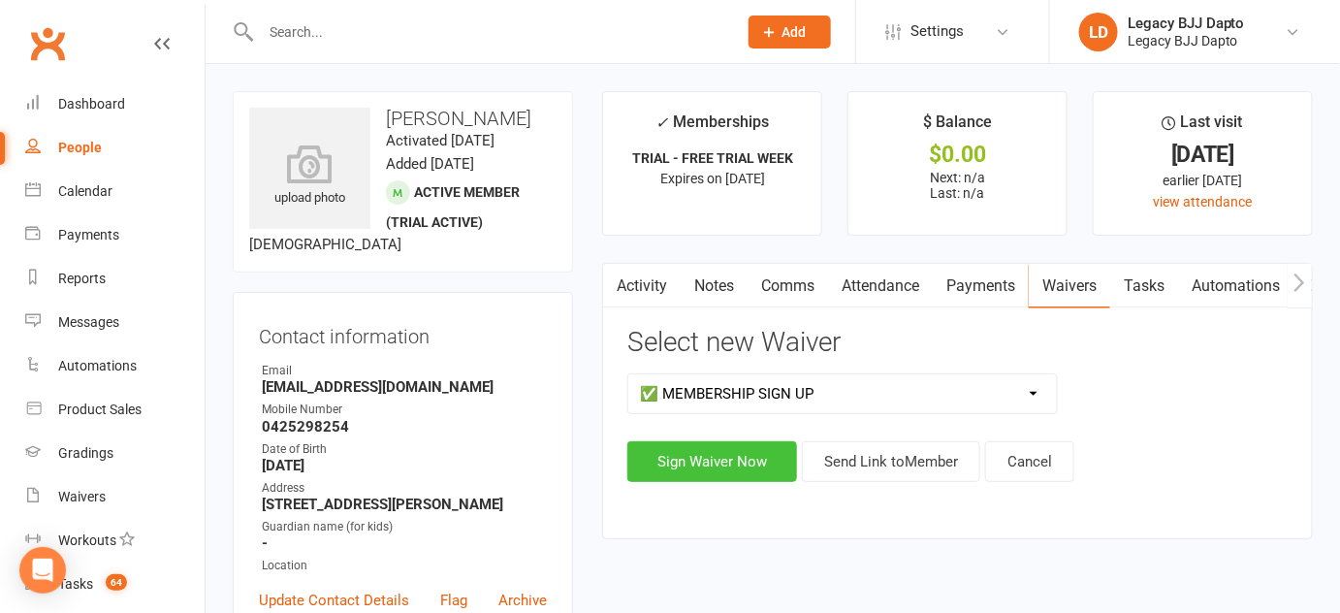
click at [733, 449] on button "Sign Waiver Now" at bounding box center [712, 461] width 170 height 41
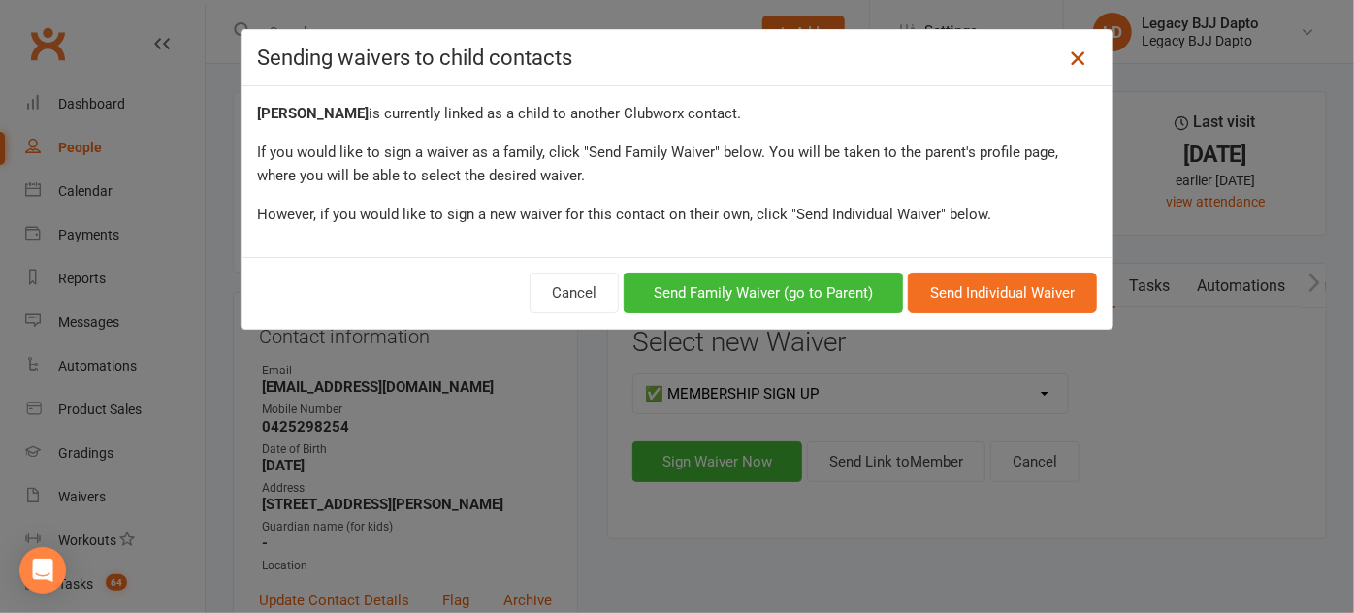
click at [1068, 57] on icon at bounding box center [1077, 58] width 23 height 23
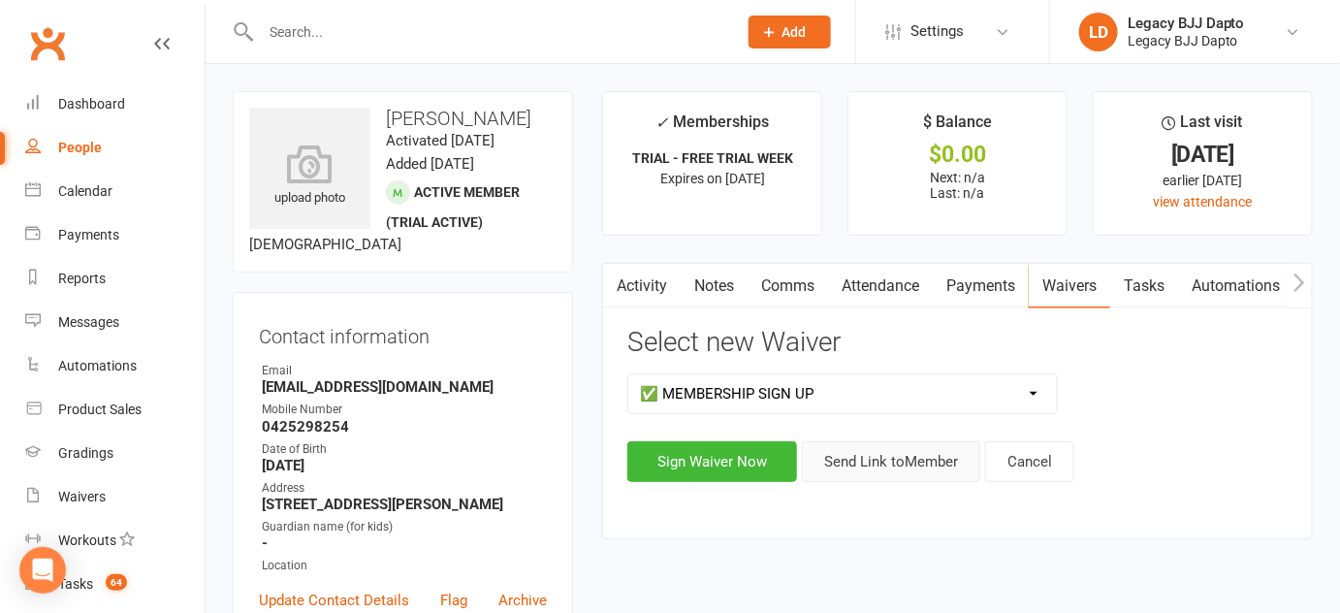
click at [888, 444] on button "Send Link to Member" at bounding box center [891, 461] width 178 height 41
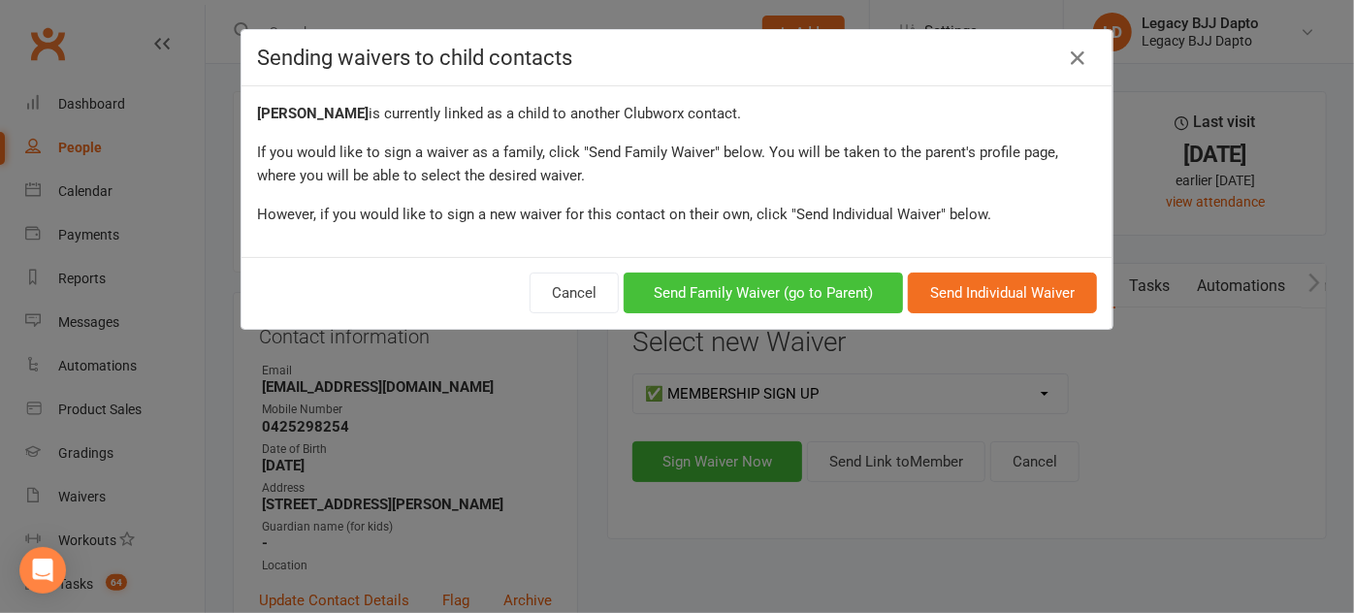
click at [801, 299] on button "Send Family Waiver (go to Parent)" at bounding box center [763, 293] width 279 height 41
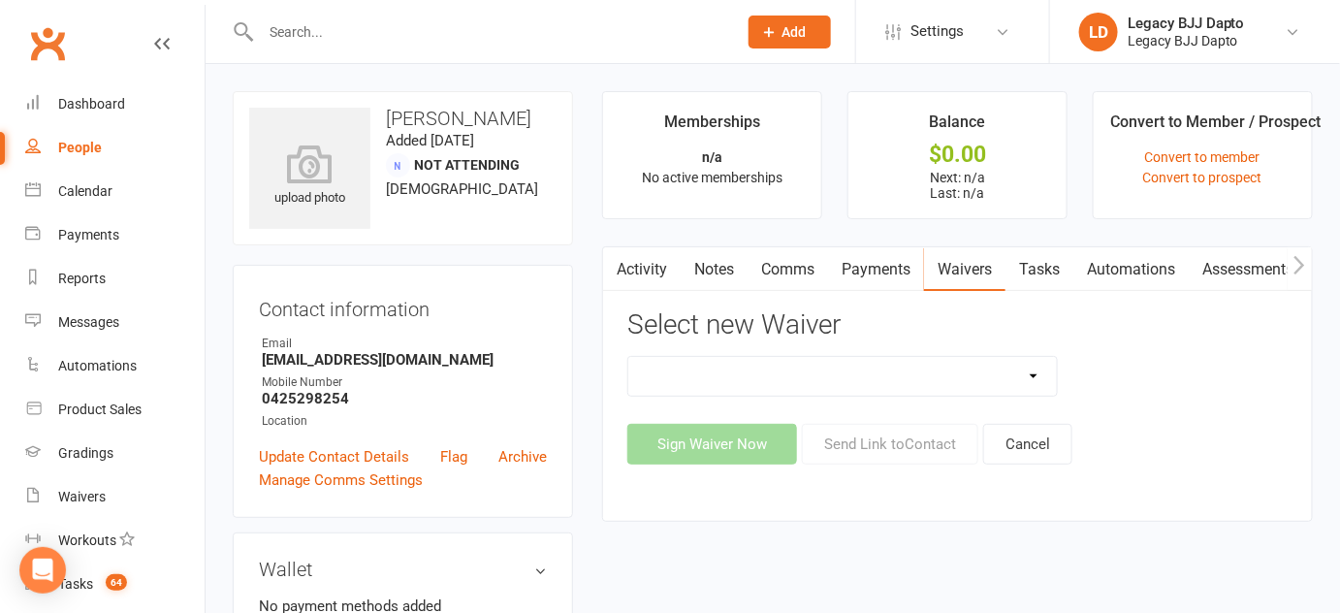
click at [688, 373] on select "❌ CANCELLATION FORM 🆓 FREE TRIAL WEEK ✅ MEMBERSHIP SIGN UP 💲 NEW PAYMENT METHOD…" at bounding box center [842, 376] width 429 height 39
select select "12177"
click at [628, 357] on select "❌ CANCELLATION FORM 🆓 FREE TRIAL WEEK ✅ MEMBERSHIP SIGN UP 💲 NEW PAYMENT METHOD…" at bounding box center [842, 376] width 429 height 39
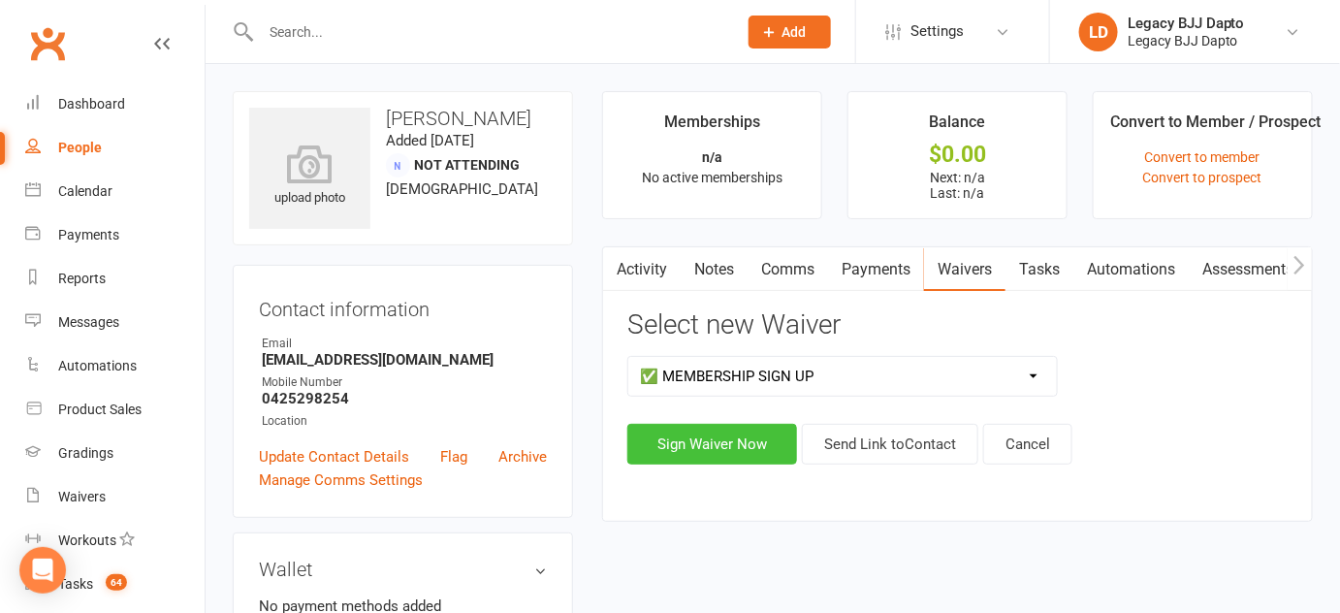
click at [759, 434] on button "Sign Waiver Now" at bounding box center [712, 444] width 170 height 41
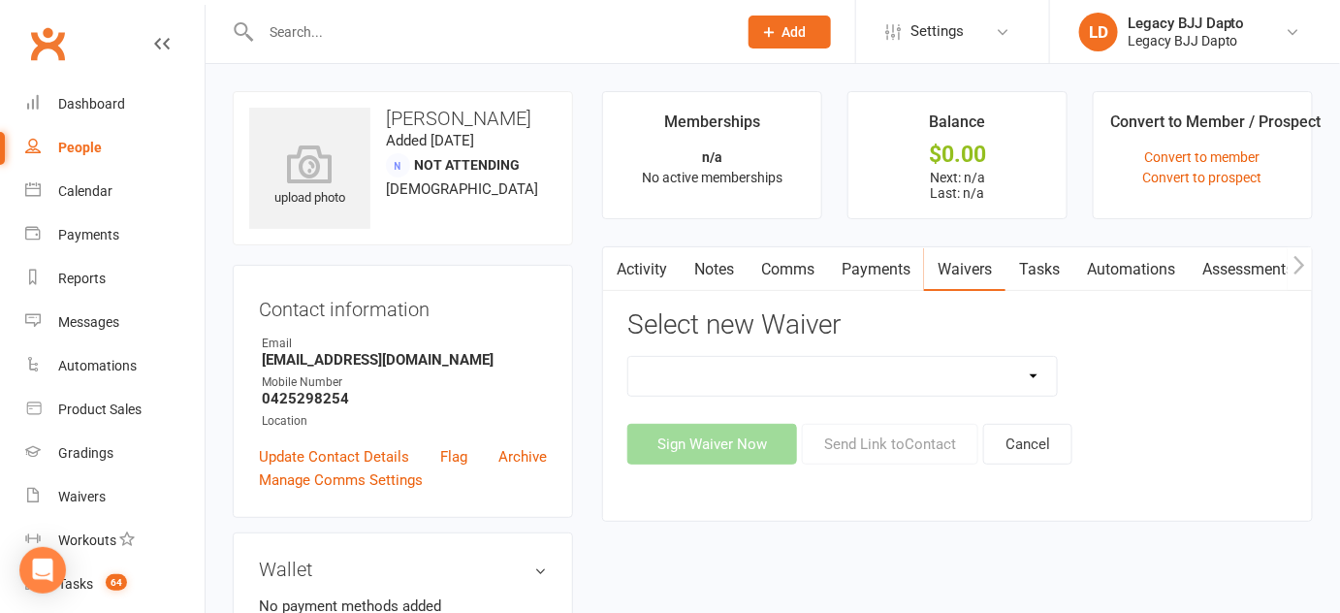
click at [691, 329] on h3 "Select new Waiver" at bounding box center [957, 325] width 660 height 30
click at [858, 388] on select "❌ CANCELLATION FORM 🆓 FREE TRIAL WEEK ✅ MEMBERSHIP SIGN UP 💲 NEW PAYMENT METHOD…" at bounding box center [842, 376] width 429 height 39
select select "12177"
click at [628, 357] on select "❌ CANCELLATION FORM 🆓 FREE TRIAL WEEK ✅ MEMBERSHIP SIGN UP 💲 NEW PAYMENT METHOD…" at bounding box center [842, 376] width 429 height 39
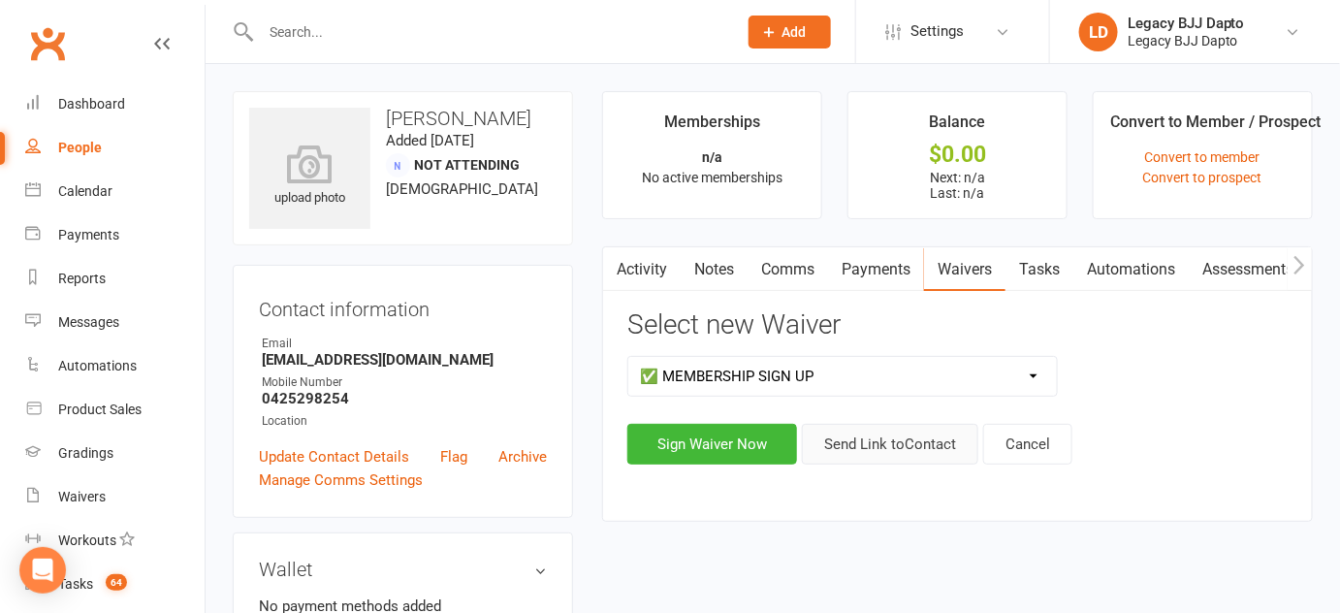
click at [848, 454] on button "Send Link to Contact" at bounding box center [890, 444] width 177 height 41
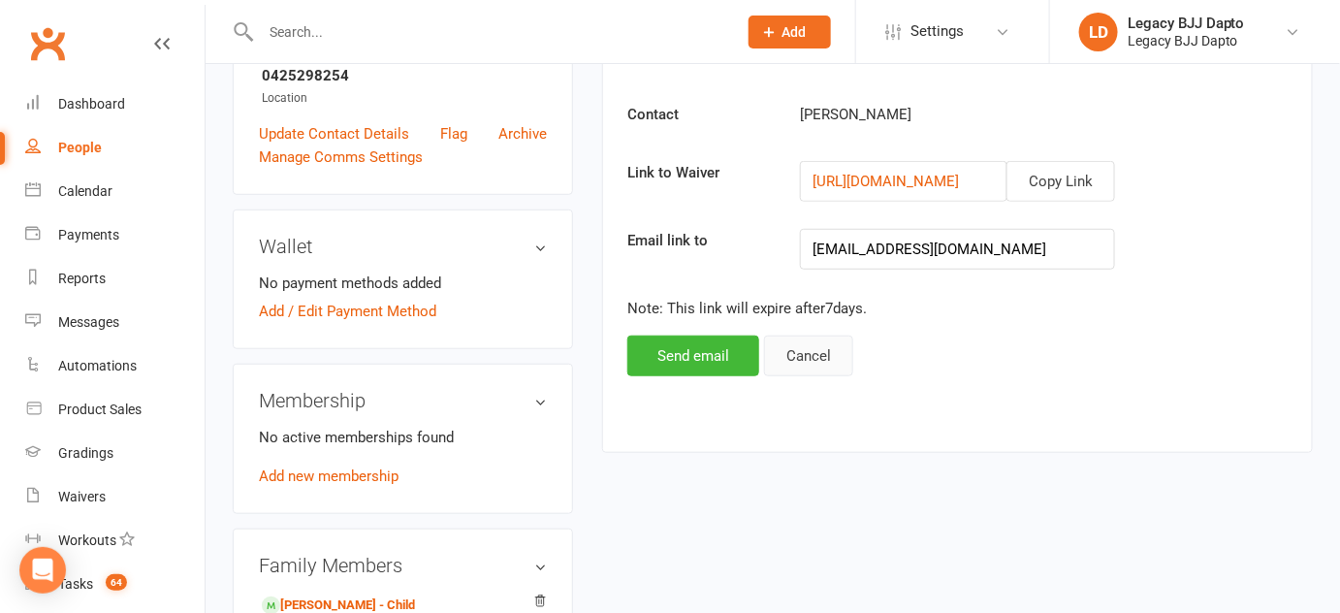
scroll to position [323, 0]
click at [723, 345] on button "Send email" at bounding box center [693, 356] width 132 height 41
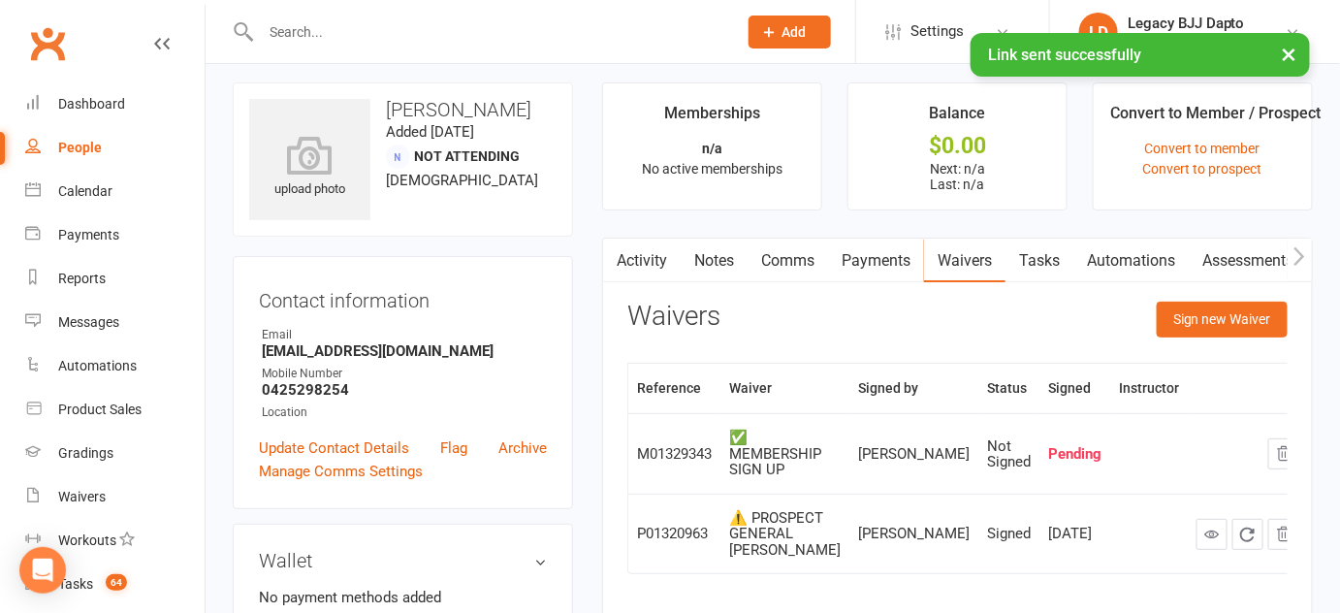
scroll to position [0, 0]
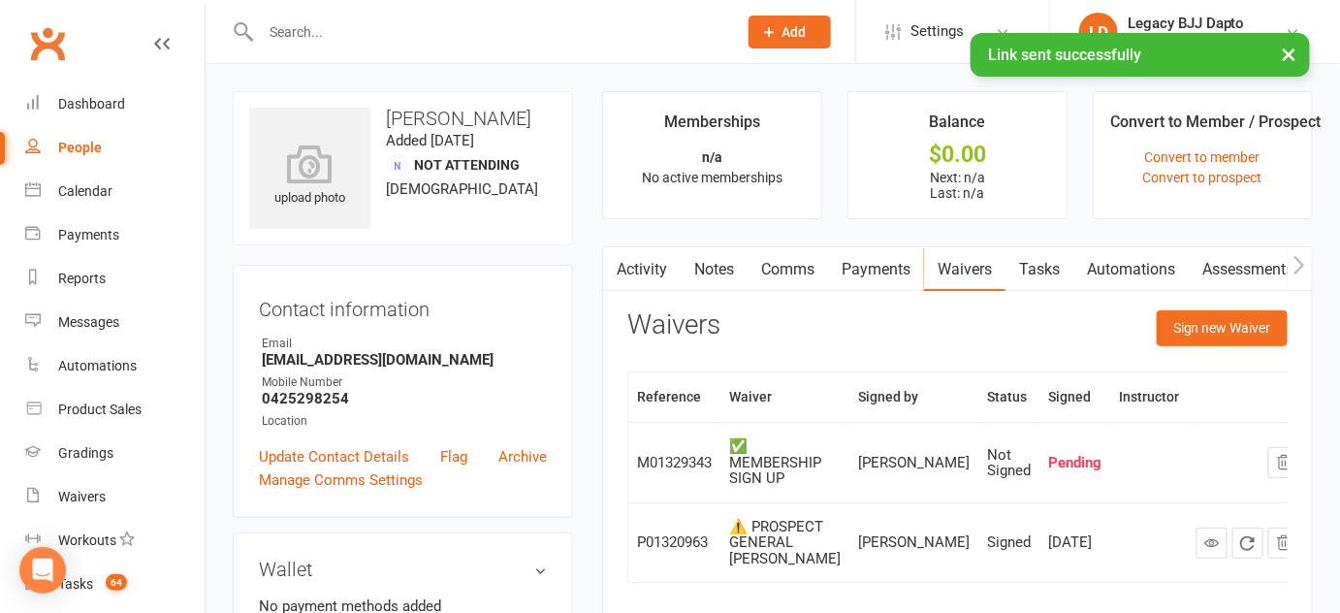
click at [633, 267] on link "Activity" at bounding box center [642, 269] width 78 height 45
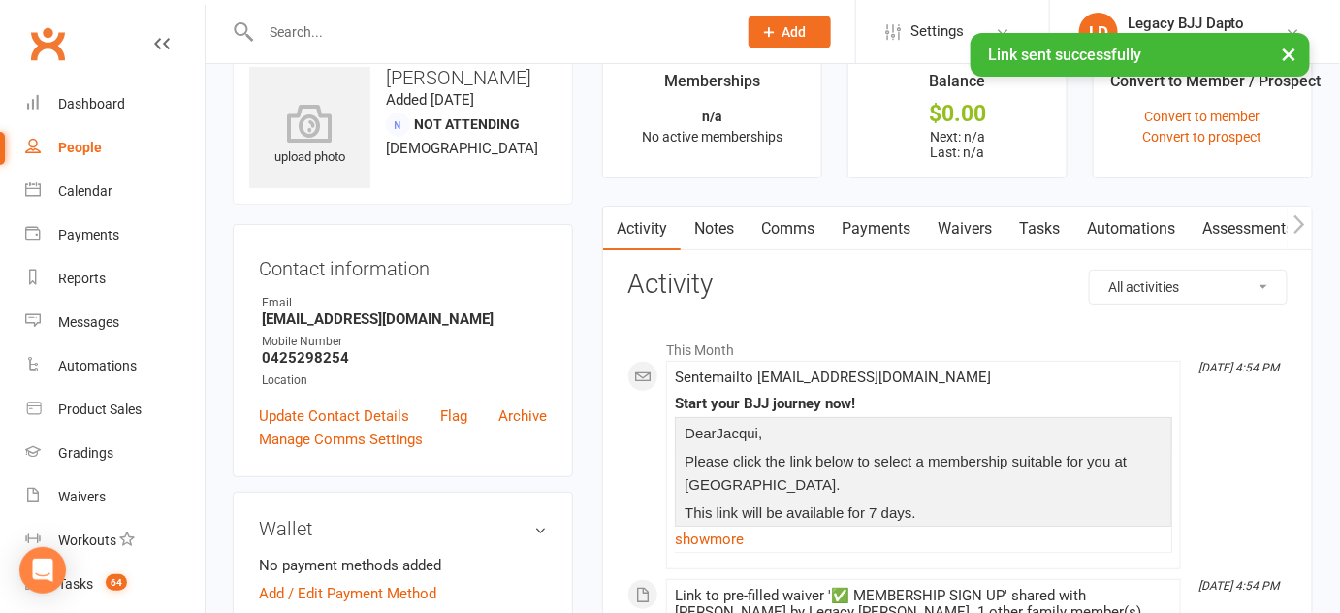
scroll to position [42, 0]
click at [692, 535] on link "show more" at bounding box center [924, 538] width 498 height 27
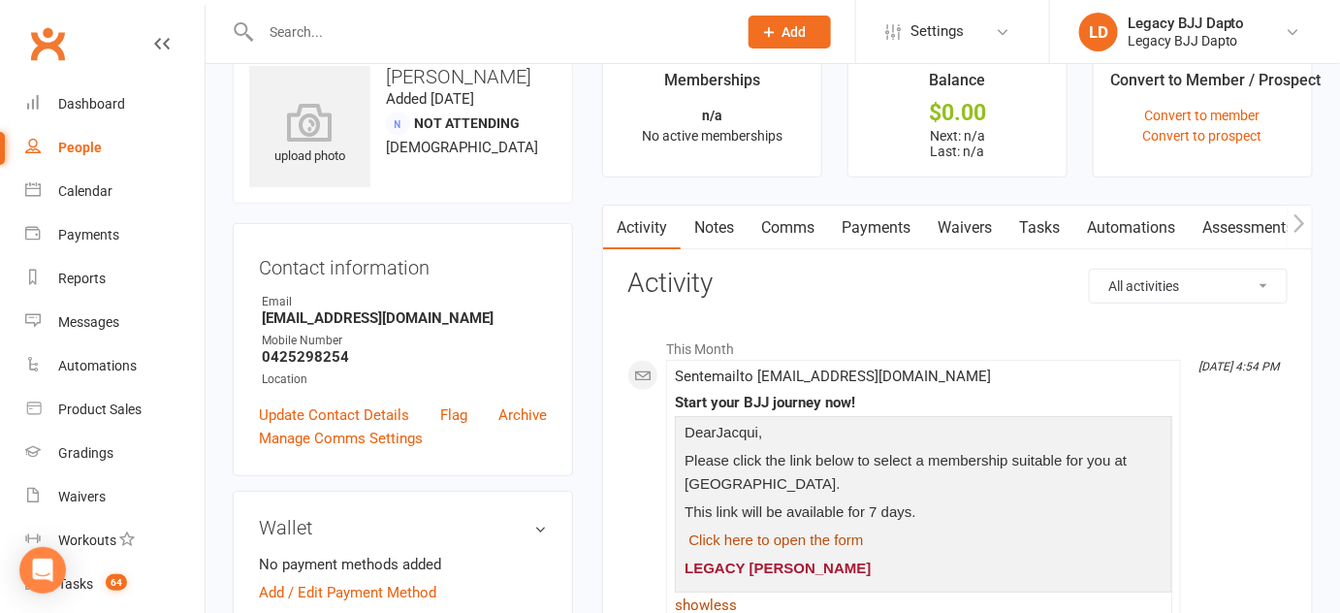
click at [692, 535] on link "Click here to open the form" at bounding box center [777, 539] width 175 height 16
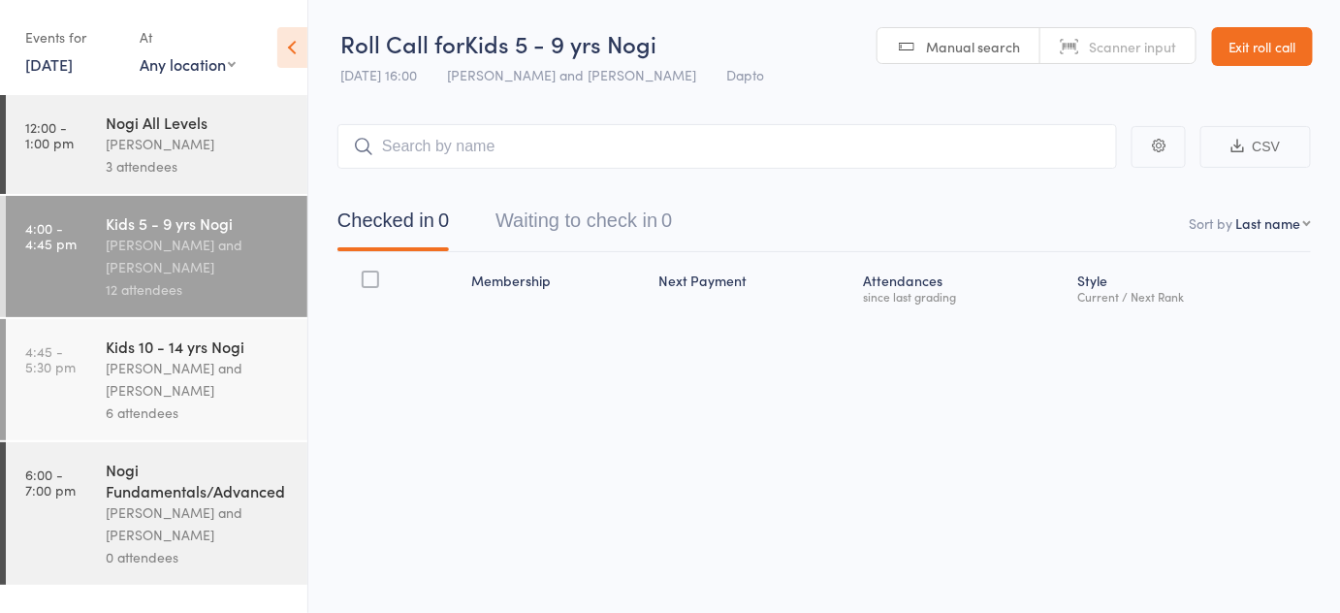
click at [1241, 67] on header "Roll Call for Kids 5 - 9 yrs Nogi [DATE] 16:00 [PERSON_NAME] and [PERSON_NAME] …" at bounding box center [824, 47] width 1032 height 95
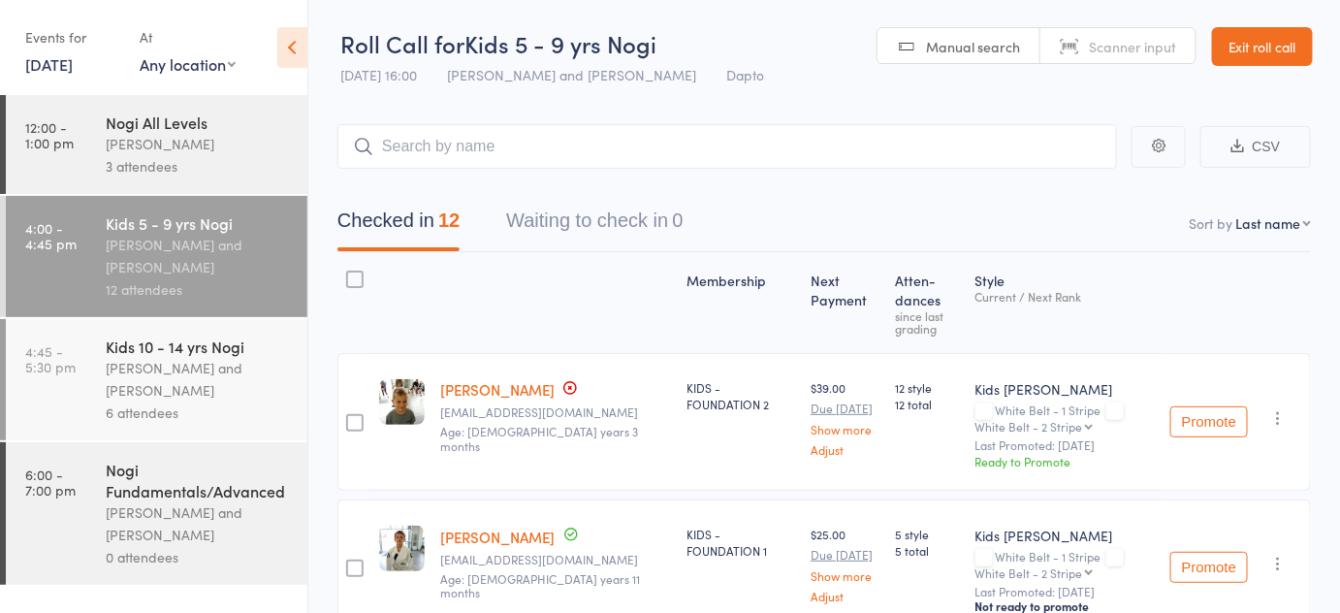
click at [488, 386] on link "[PERSON_NAME]" at bounding box center [497, 389] width 114 height 20
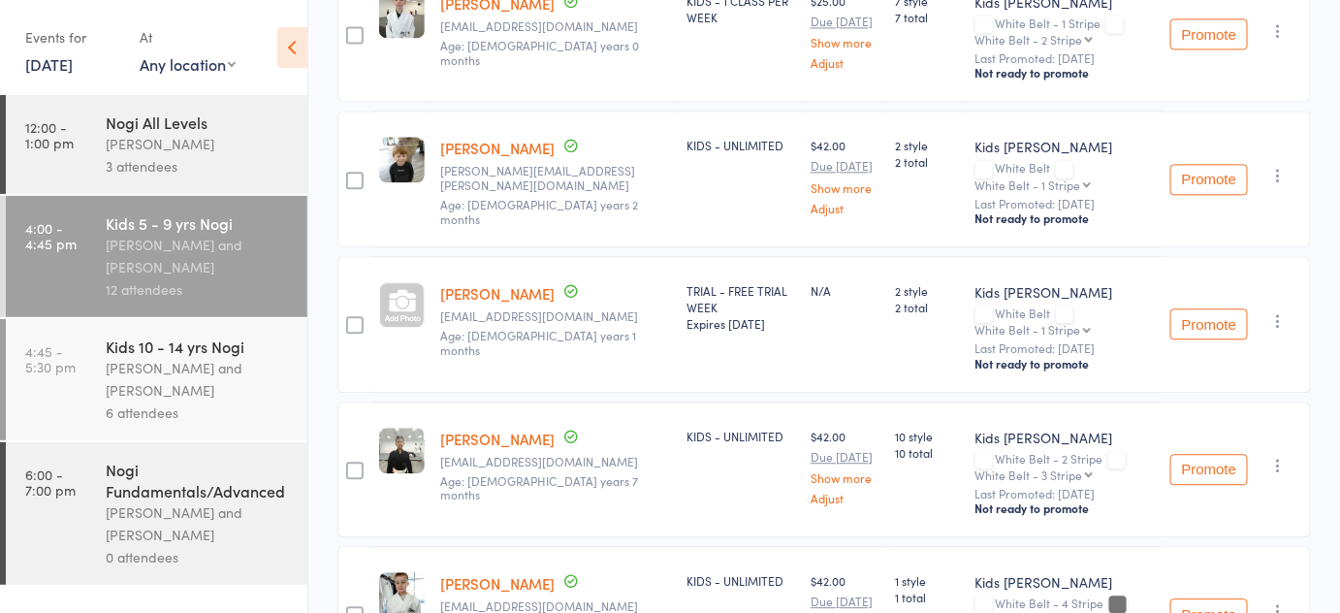
scroll to position [1503, 0]
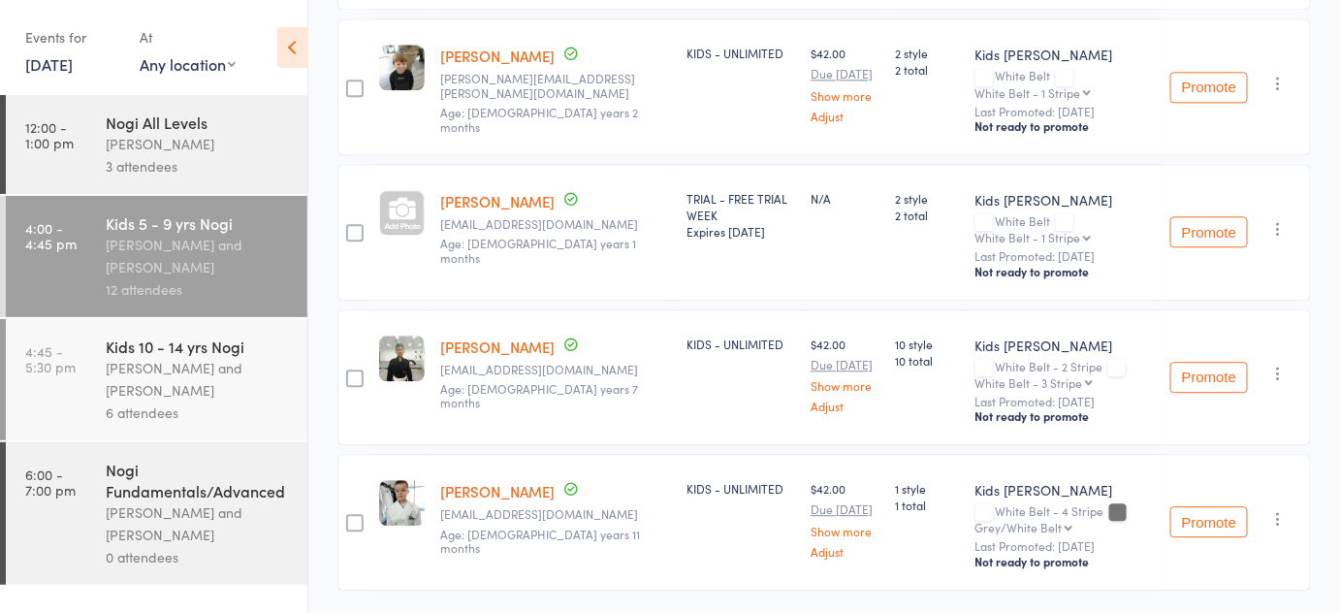
click at [494, 191] on link "[PERSON_NAME]" at bounding box center [497, 201] width 114 height 20
click at [135, 371] on div "[PERSON_NAME] and [PERSON_NAME]" at bounding box center [198, 379] width 185 height 45
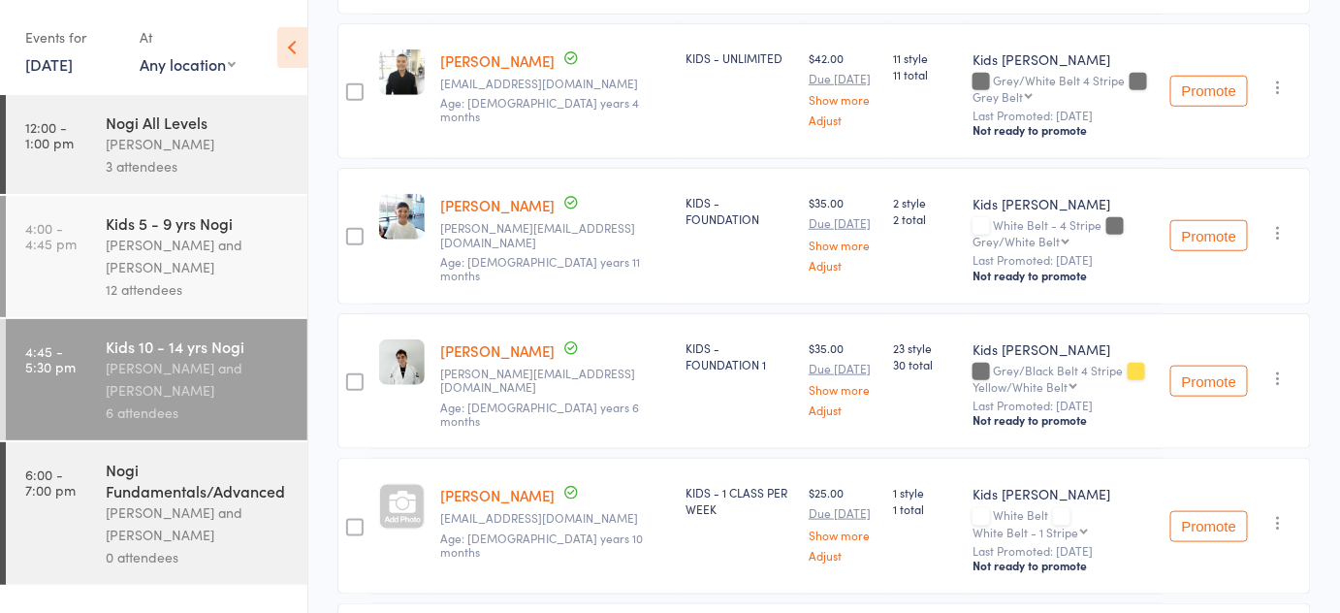
scroll to position [683, 0]
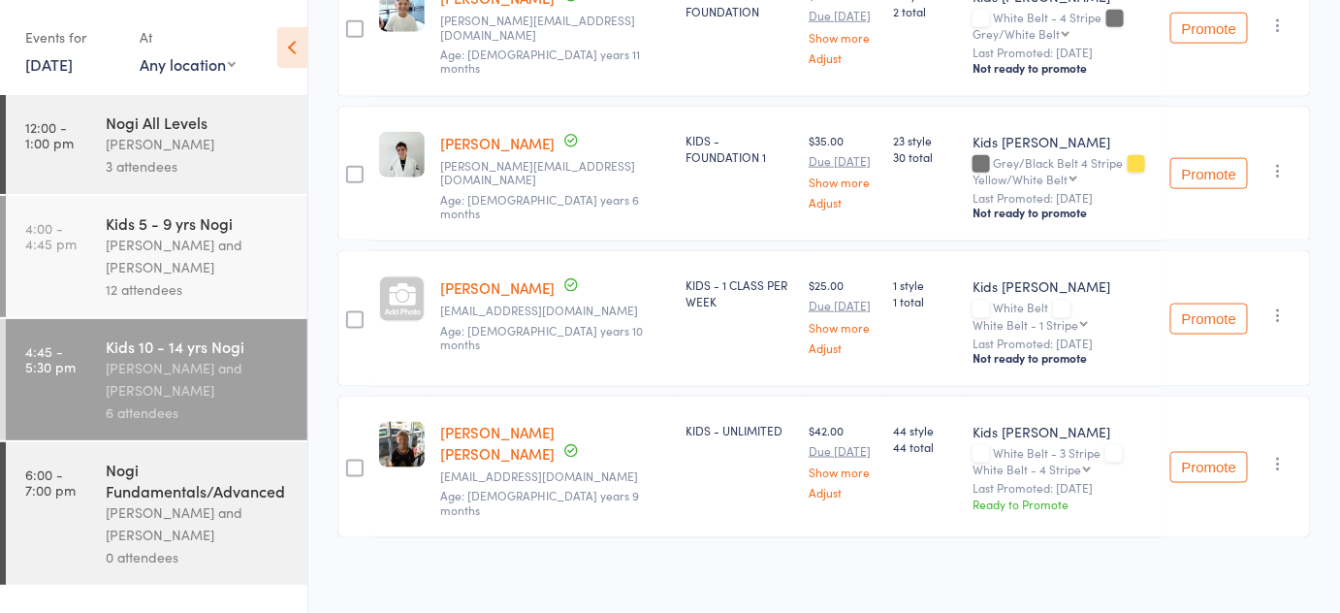
click at [204, 235] on div "[PERSON_NAME] and [PERSON_NAME]" at bounding box center [198, 256] width 185 height 45
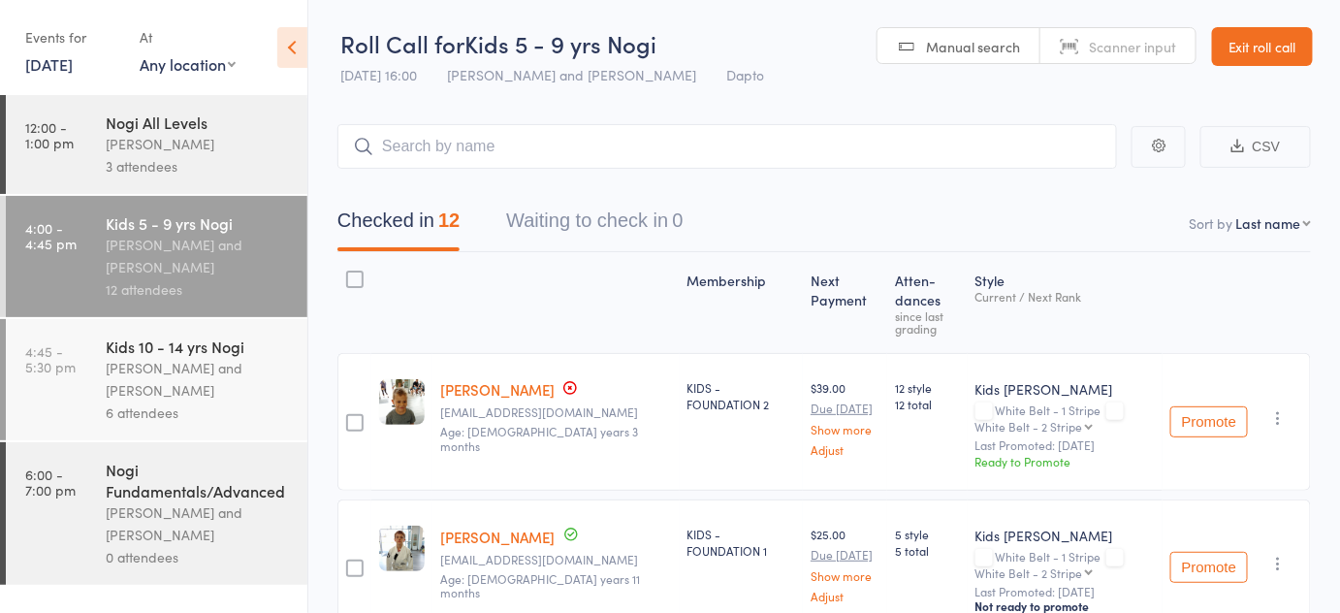
click at [1212, 58] on link "Exit roll call" at bounding box center [1262, 46] width 101 height 39
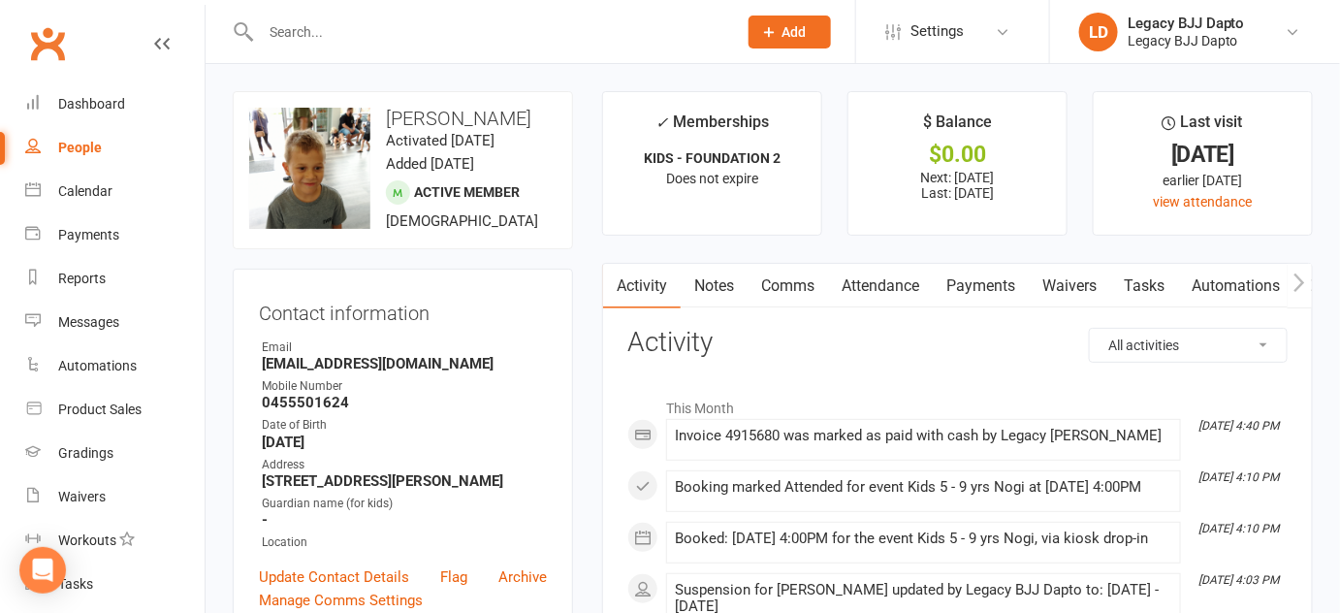
click at [951, 286] on link "Payments" at bounding box center [981, 286] width 96 height 45
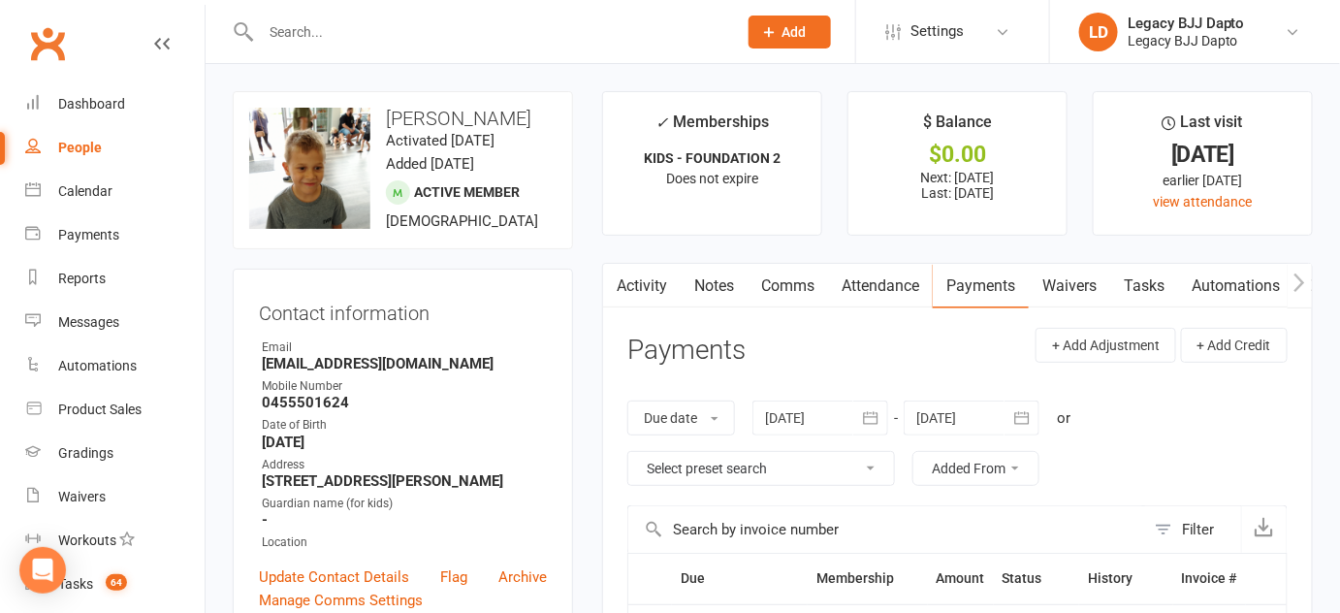
click at [871, 408] on icon "button" at bounding box center [870, 417] width 19 height 19
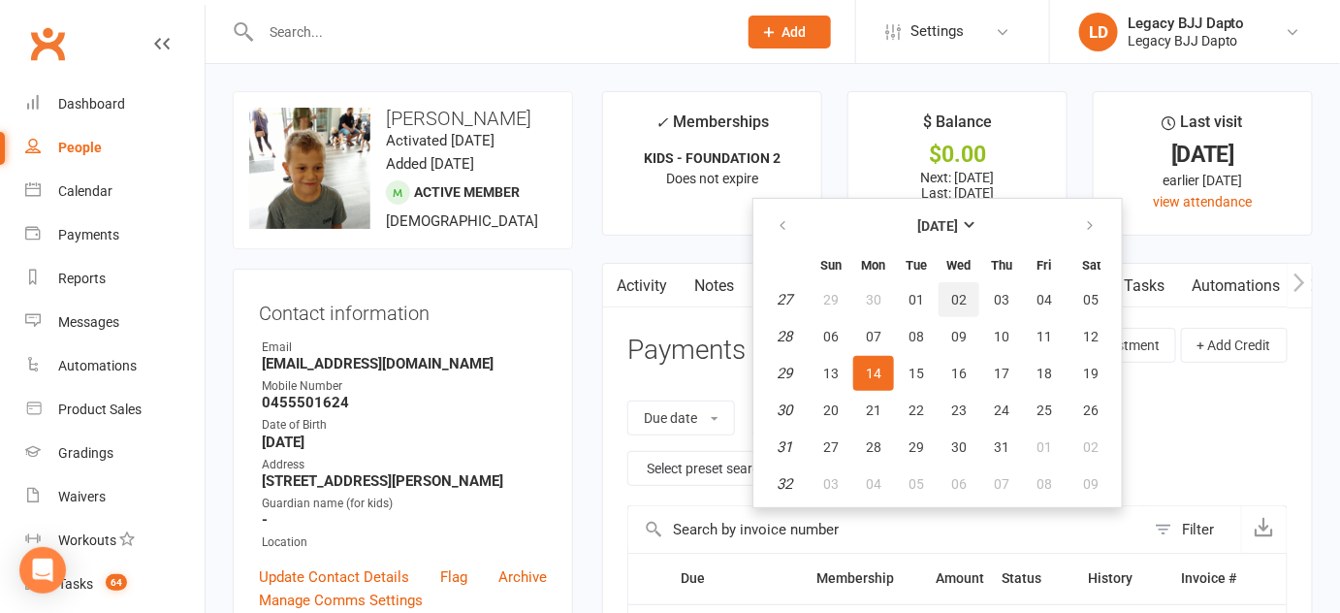
click at [956, 292] on span "02" at bounding box center [959, 300] width 16 height 16
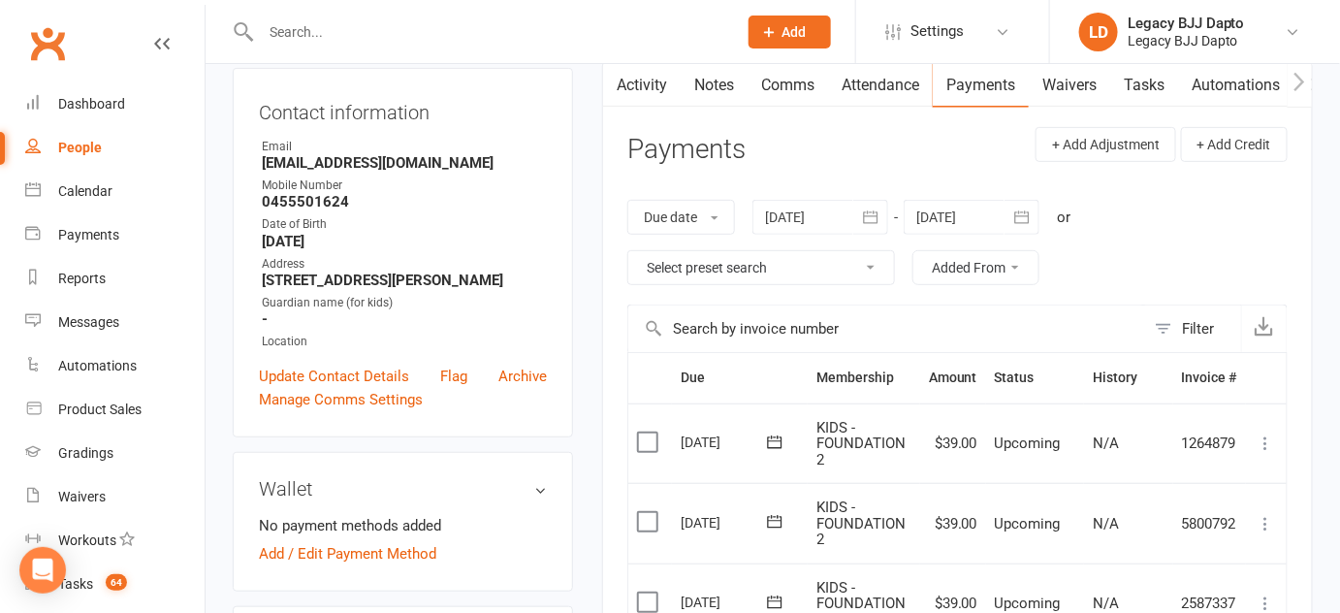
scroll to position [140, 0]
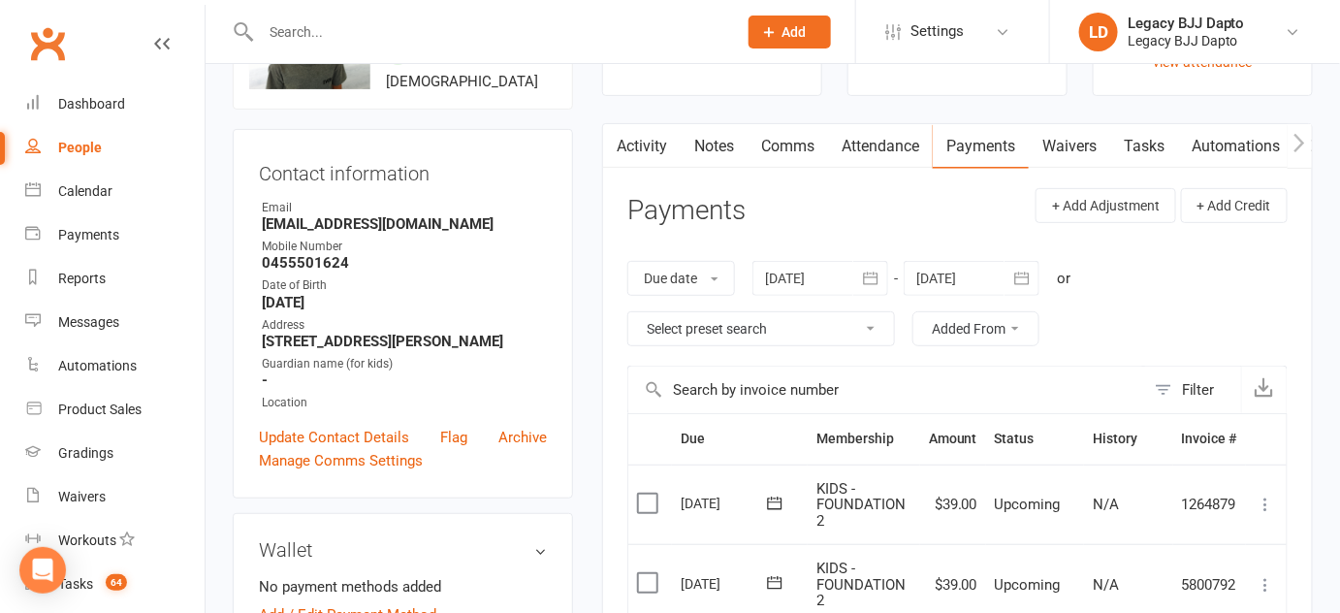
click at [817, 297] on div "Due date Due date Date paid Date failed Date settled 02 Jul 2025 July 2025 Sun …" at bounding box center [957, 303] width 660 height 124
click at [811, 263] on div at bounding box center [821, 278] width 136 height 35
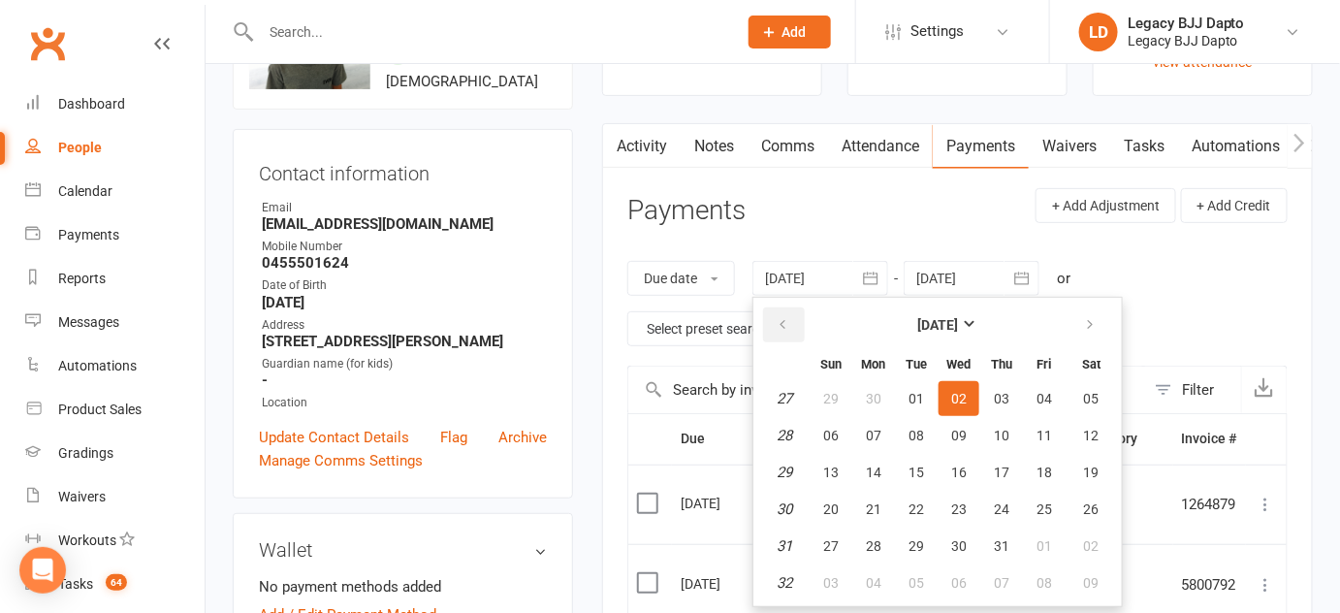
click at [768, 325] on button "button" at bounding box center [784, 324] width 42 height 35
click at [951, 467] on span "18" at bounding box center [959, 473] width 16 height 16
type input "18 Jun 2025"
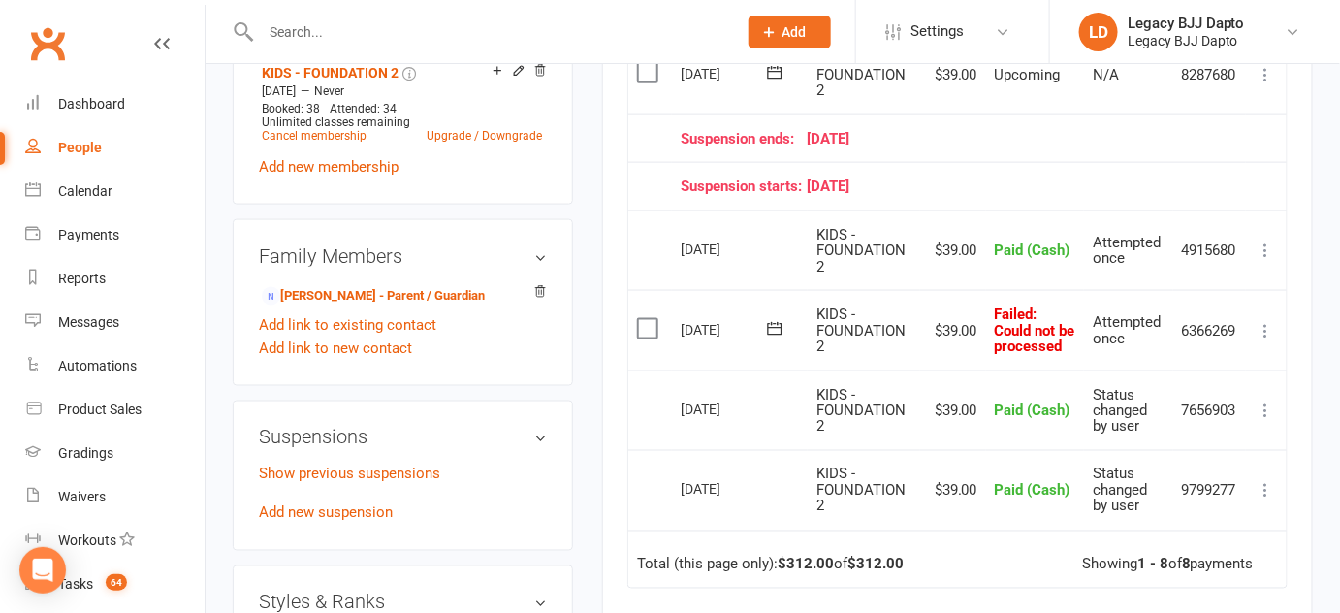
scroll to position [811, 0]
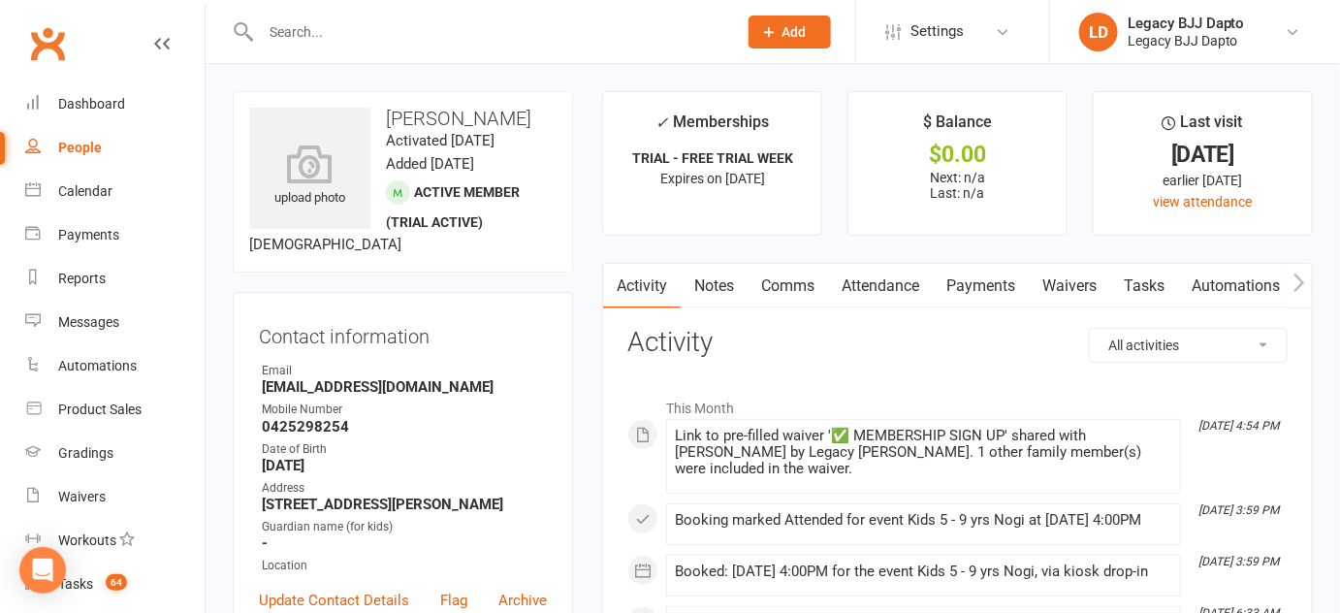
click at [762, 454] on div "Link to pre-filled waiver '✅ MEMBERSHIP SIGN UP' shared with Jacqui O’loughlin …" at bounding box center [924, 452] width 498 height 49
click at [1037, 299] on link "Waivers" at bounding box center [1069, 286] width 81 height 45
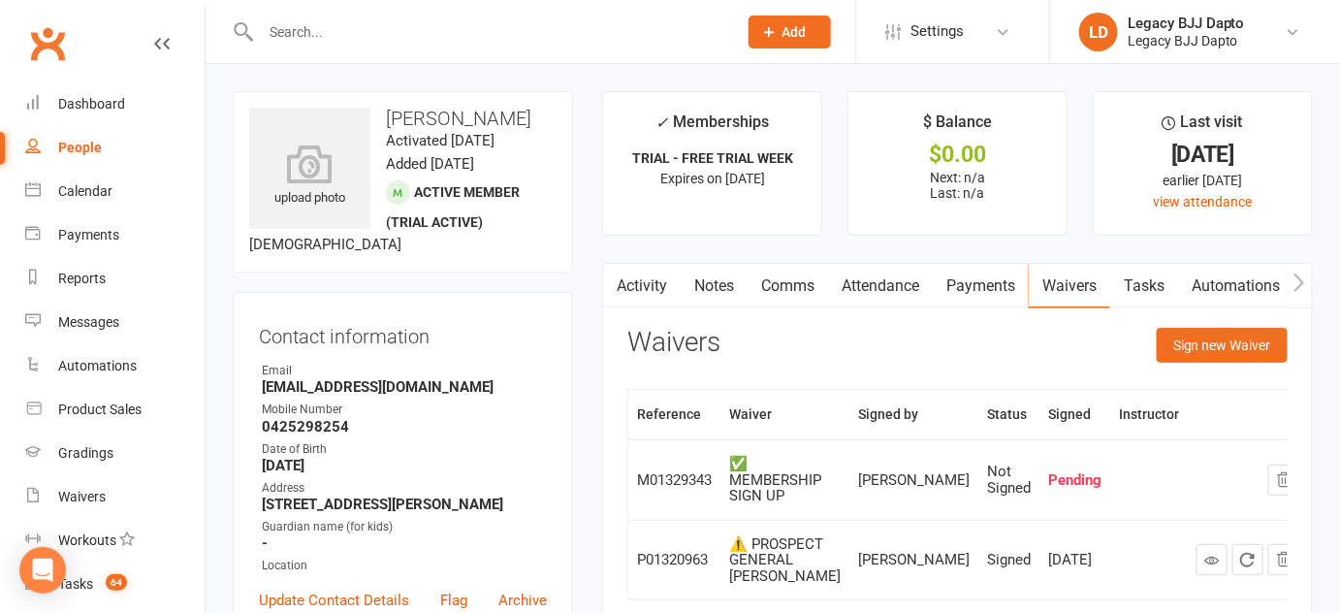
click at [612, 289] on icon "button" at bounding box center [616, 283] width 12 height 20
click at [664, 298] on link "Activity" at bounding box center [642, 286] width 78 height 45
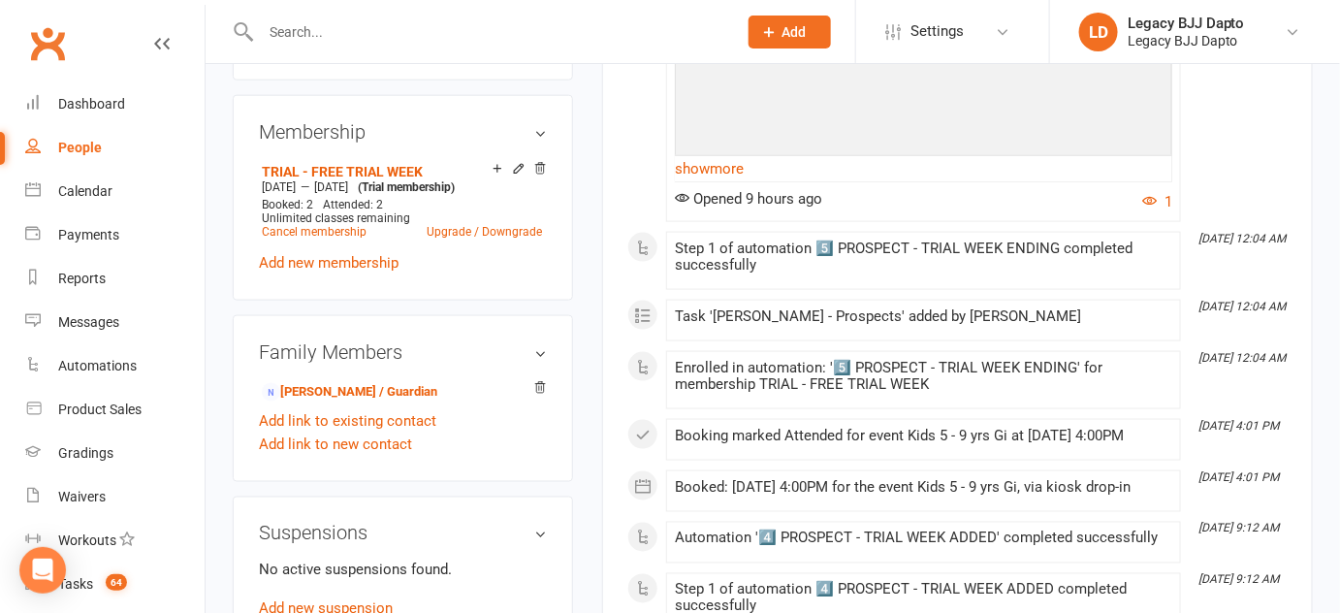
scroll to position [734, 0]
click at [691, 176] on link "show more" at bounding box center [924, 169] width 498 height 27
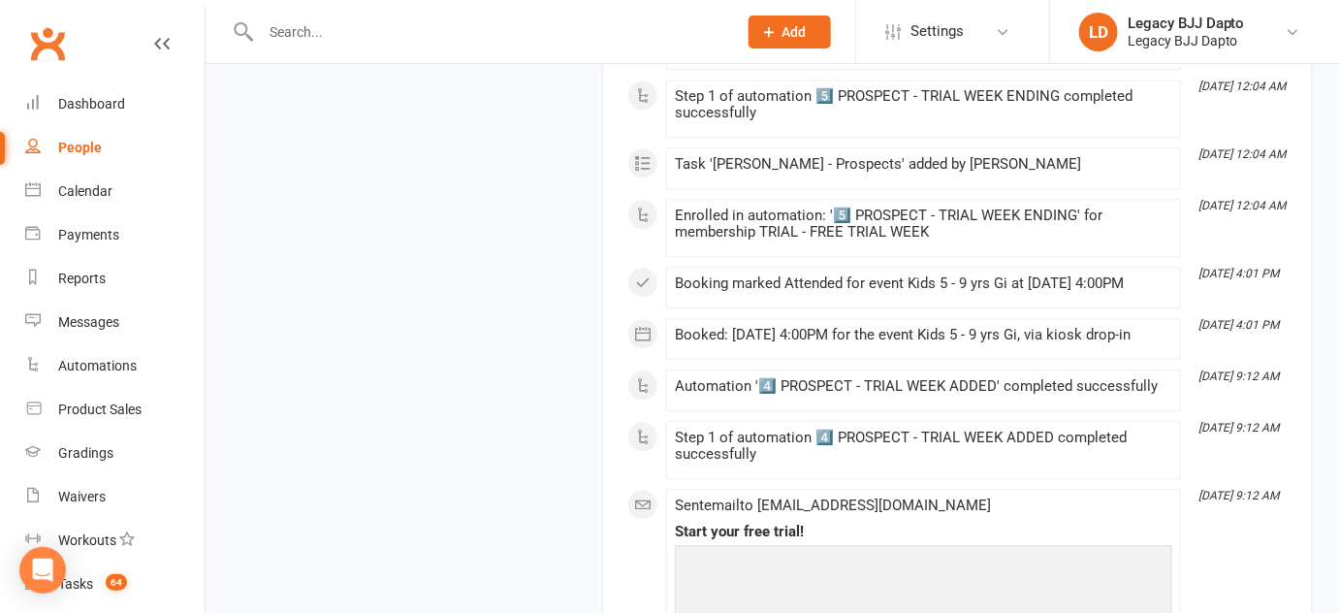
scroll to position [8626, 0]
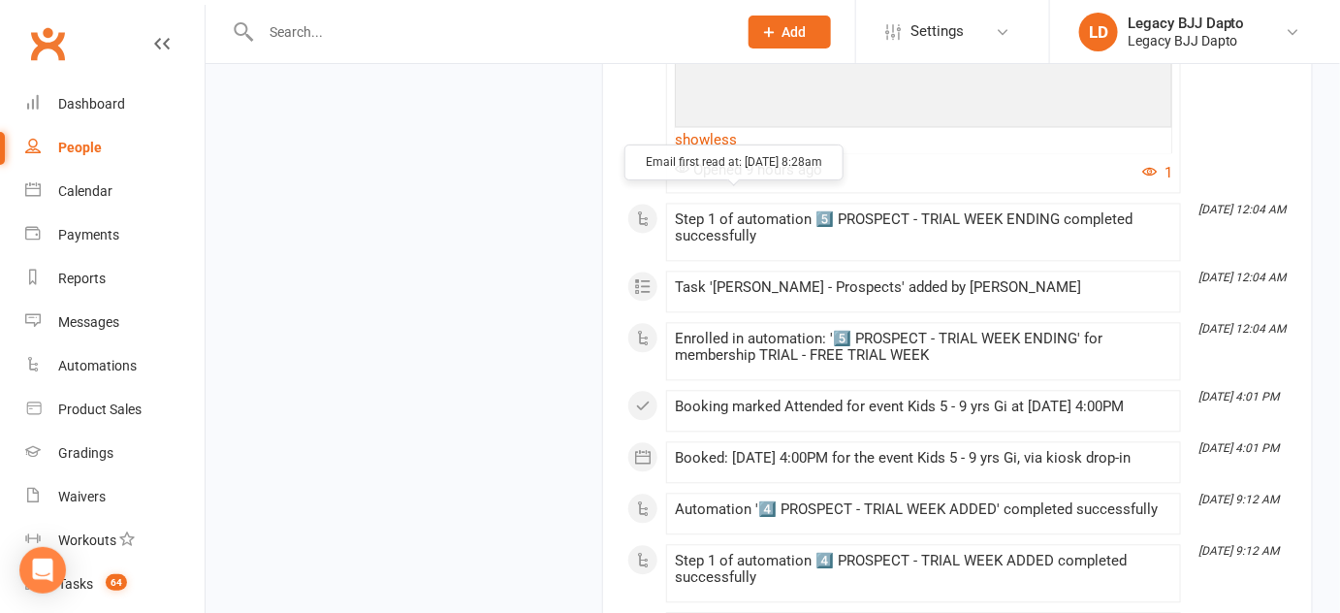
click at [699, 178] on span "Opened 9 hours ago" at bounding box center [748, 169] width 147 height 17
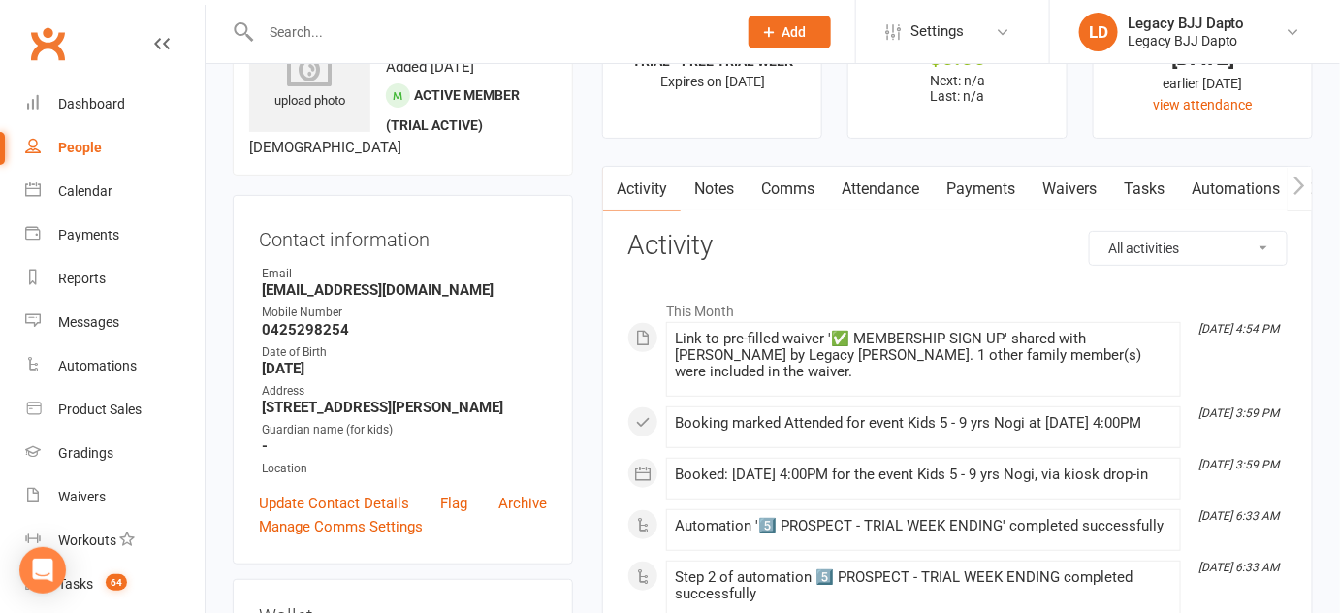
scroll to position [87, 0]
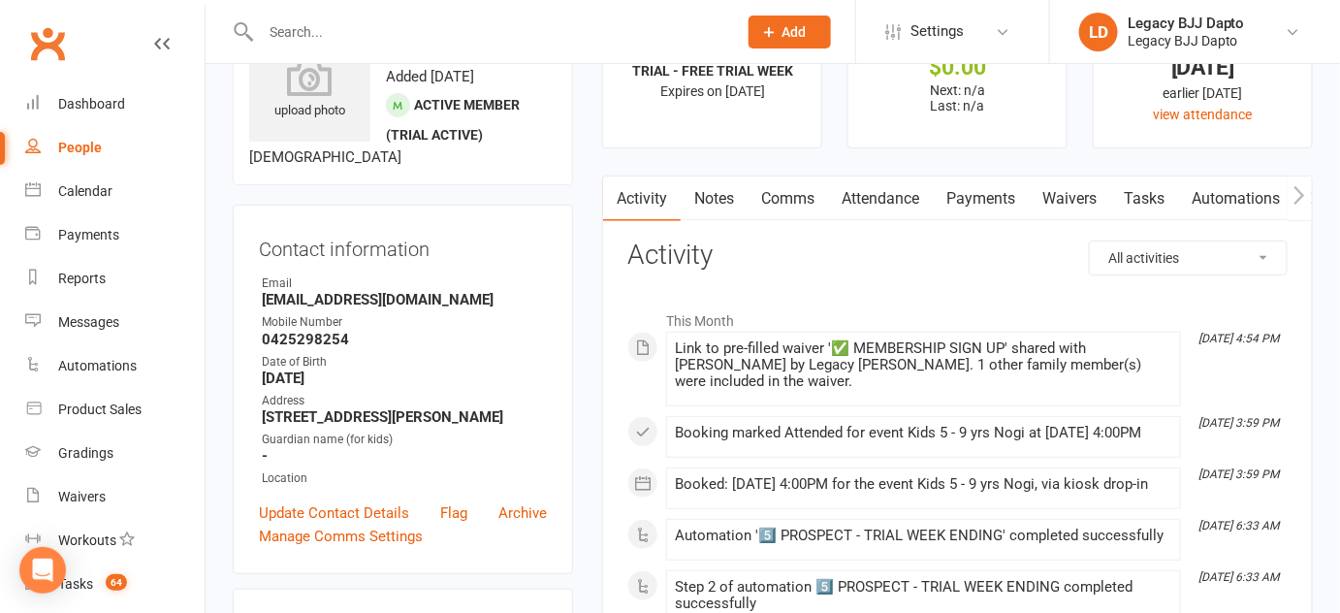
click at [71, 145] on div "People" at bounding box center [80, 148] width 44 height 16
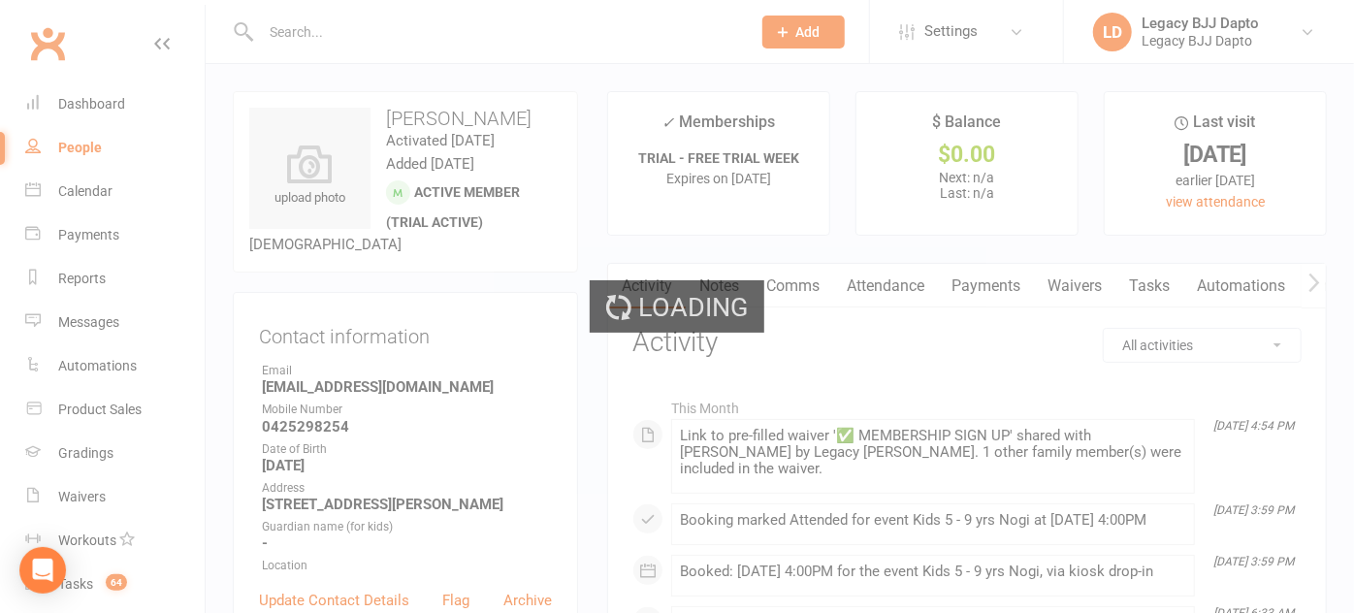
click at [305, 17] on div "Loading" at bounding box center [677, 306] width 1354 height 613
select select "100"
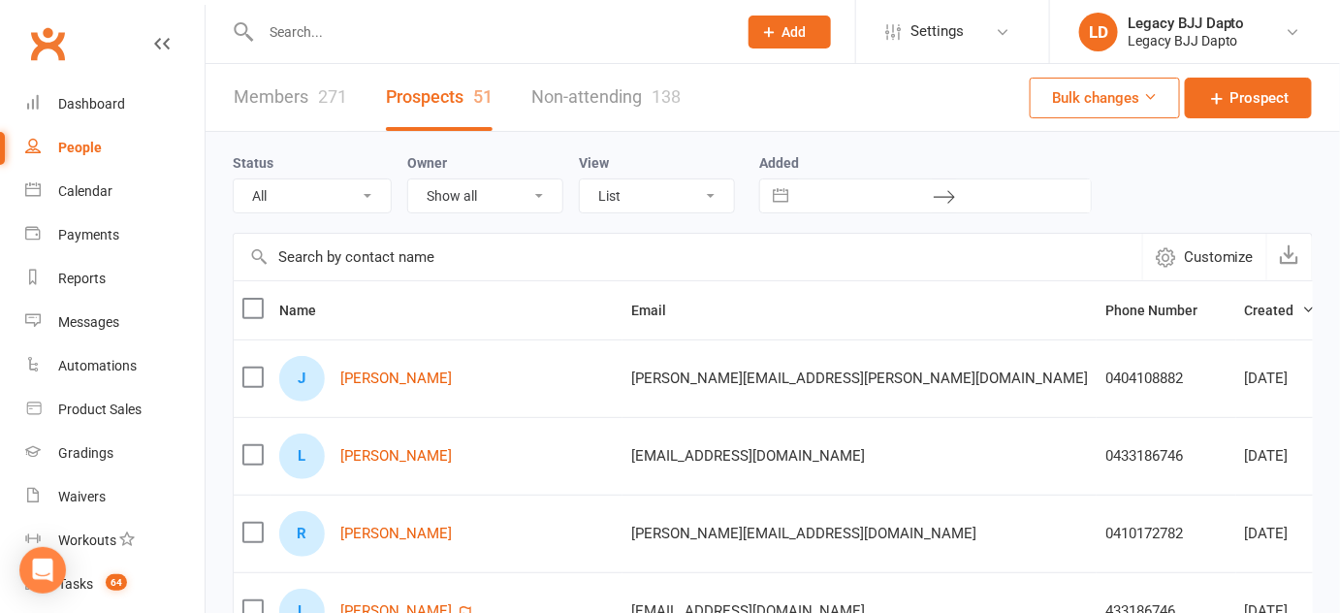
click at [298, 23] on input "text" at bounding box center [489, 31] width 468 height 27
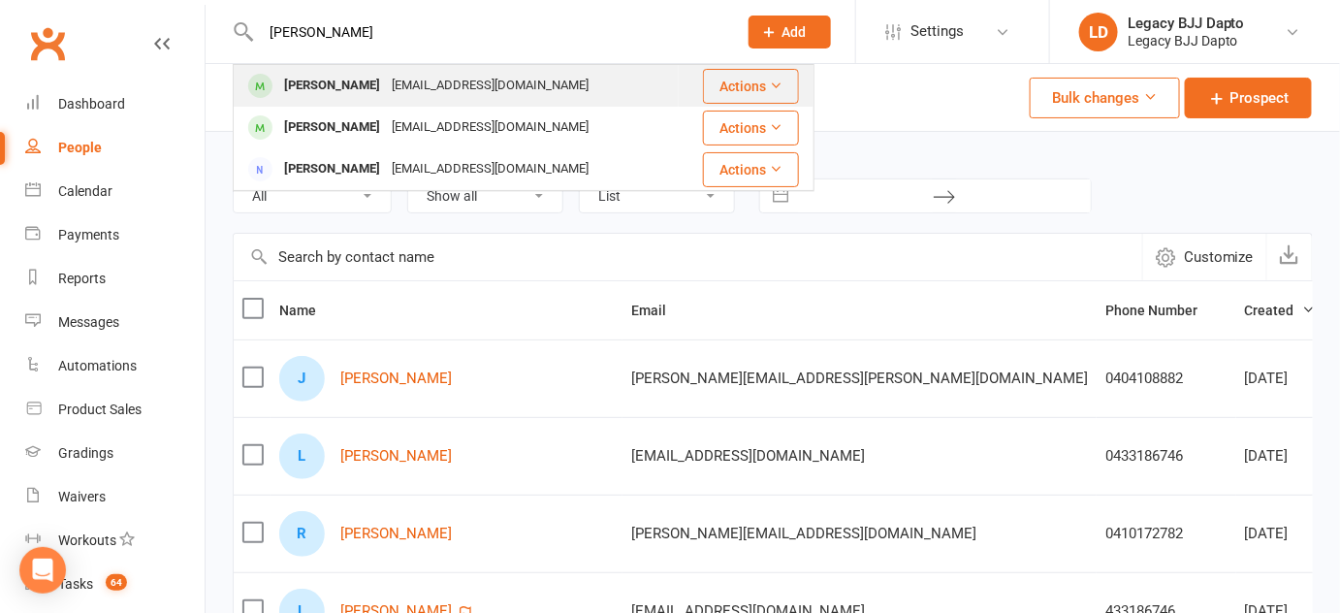
type input "[PERSON_NAME]"
click at [310, 72] on div "[PERSON_NAME]" at bounding box center [332, 86] width 108 height 28
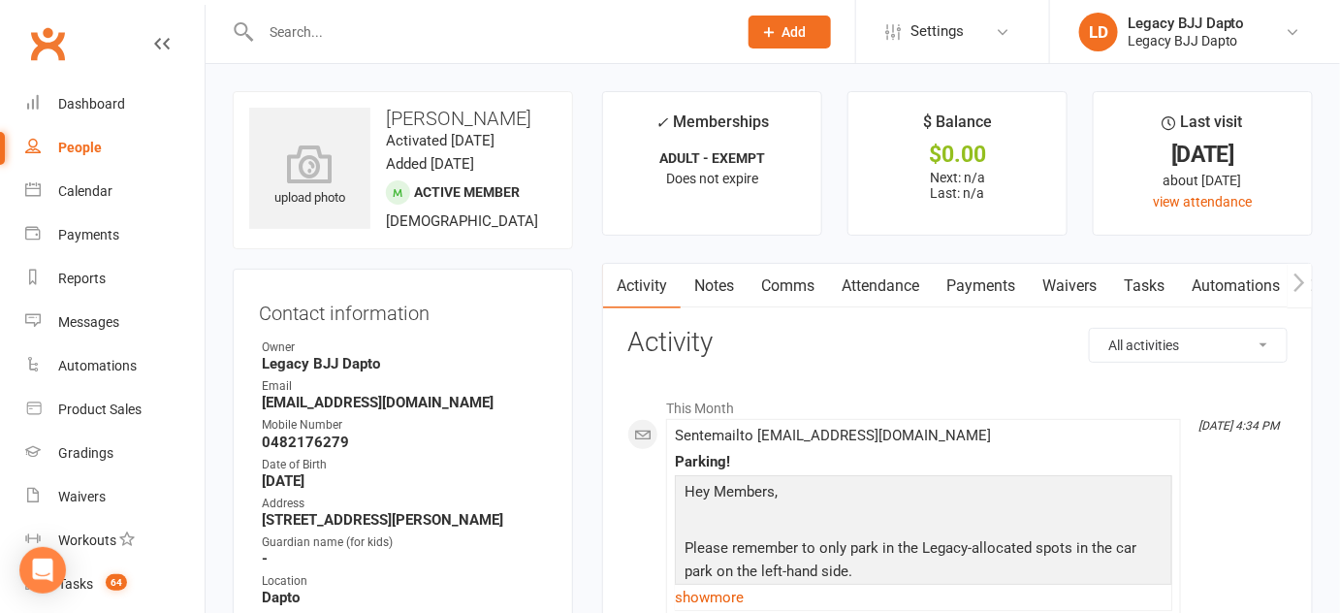
click at [1047, 282] on link "Waivers" at bounding box center [1069, 286] width 81 height 45
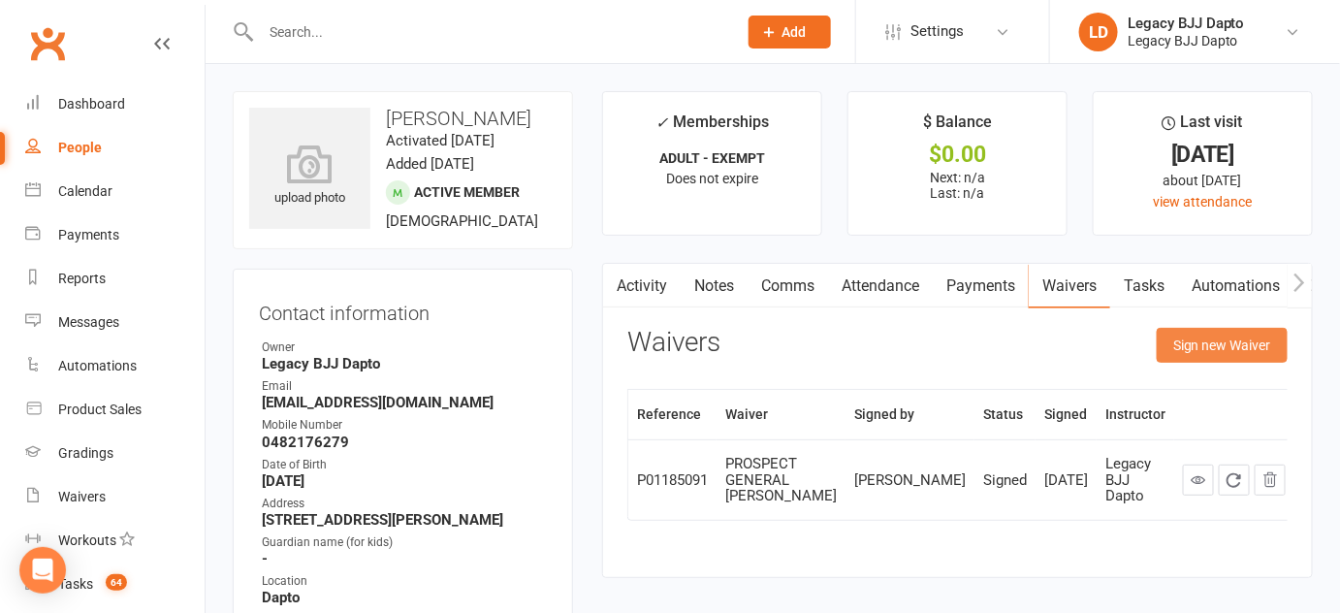
click at [1189, 355] on button "Sign new Waiver" at bounding box center [1222, 345] width 131 height 35
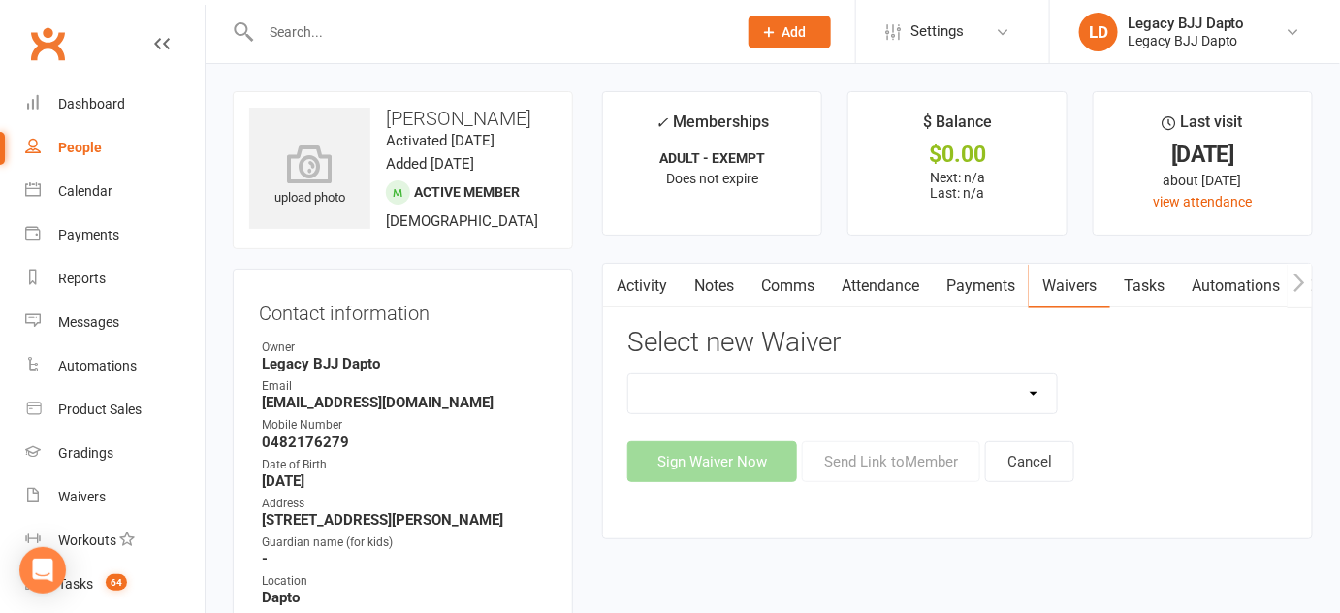
click at [951, 407] on select "❌ CANCELLATION FORM 🆓 FREE TRIAL WEEK ✅ MEMBERSHIP SIGN UP 💲 NEW PAYMENT METHOD…" at bounding box center [842, 393] width 429 height 39
select select "12177"
click at [628, 374] on select "❌ CANCELLATION FORM 🆓 FREE TRIAL WEEK ✅ MEMBERSHIP SIGN UP 💲 NEW PAYMENT METHOD…" at bounding box center [842, 393] width 429 height 39
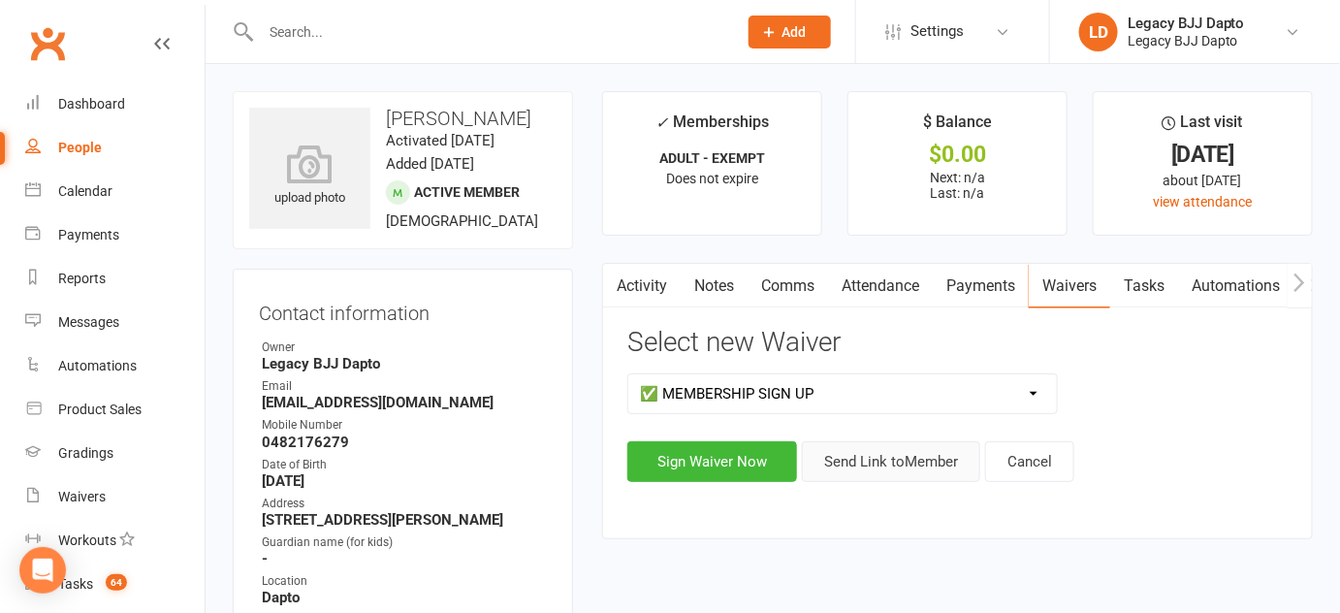
click at [816, 460] on button "Send Link to Member" at bounding box center [891, 461] width 178 height 41
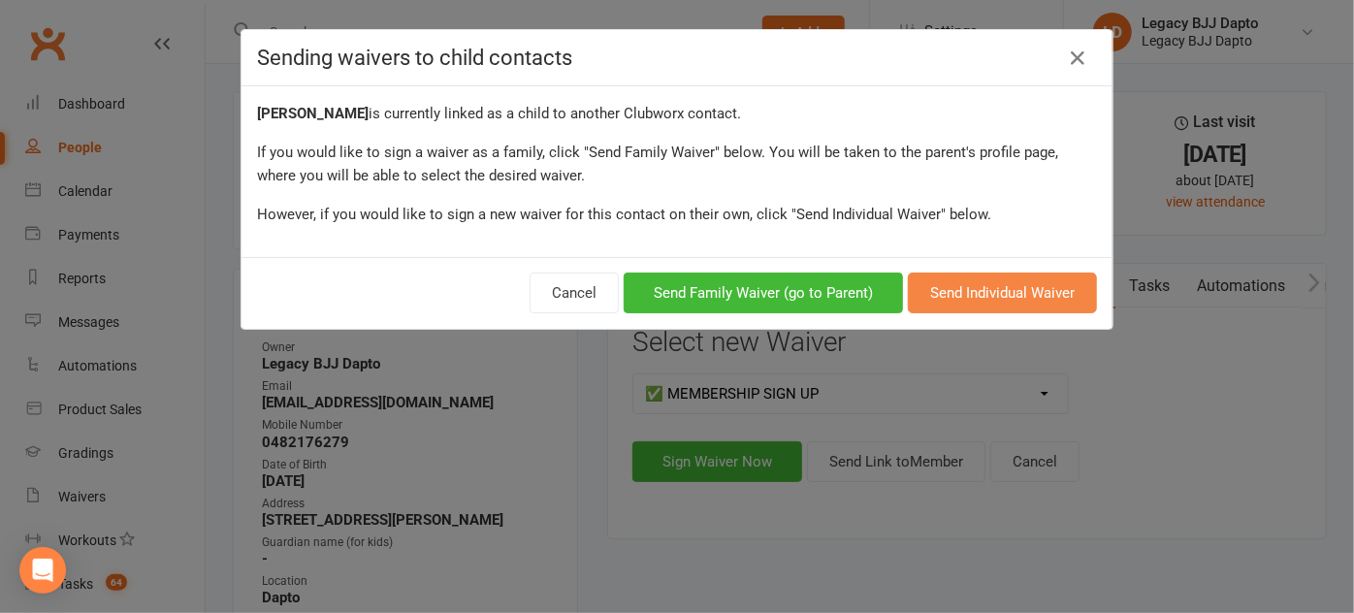
click at [948, 285] on button "Send Individual Waiver" at bounding box center [1002, 293] width 189 height 41
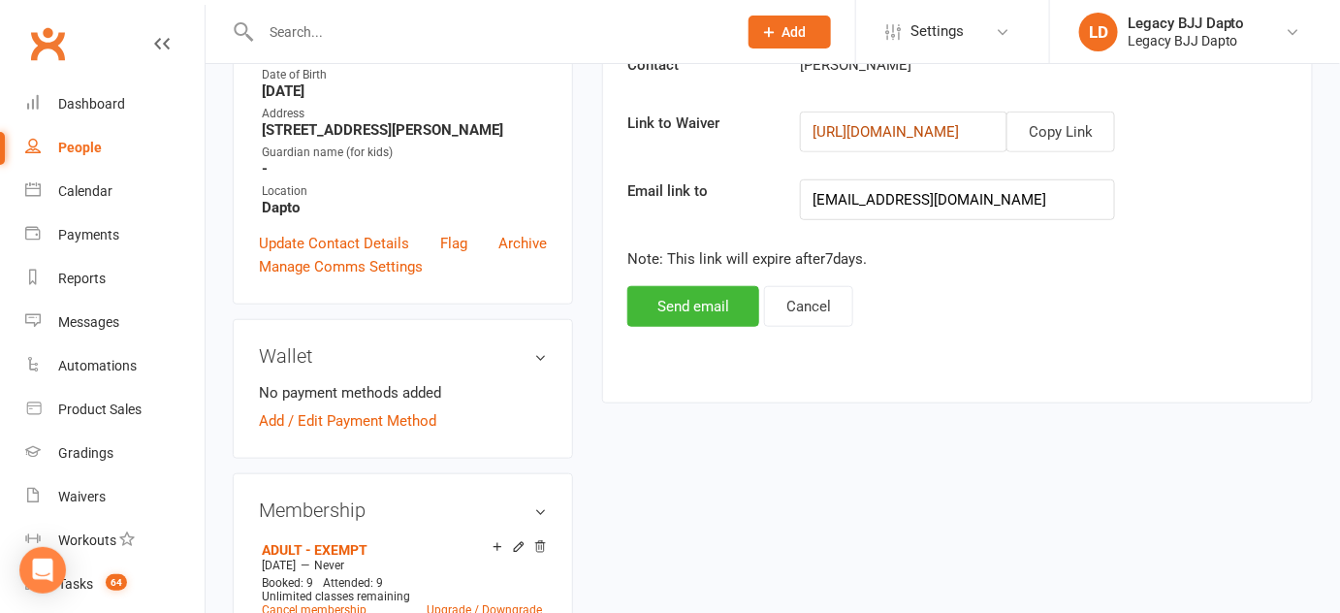
scroll to position [412, 0]
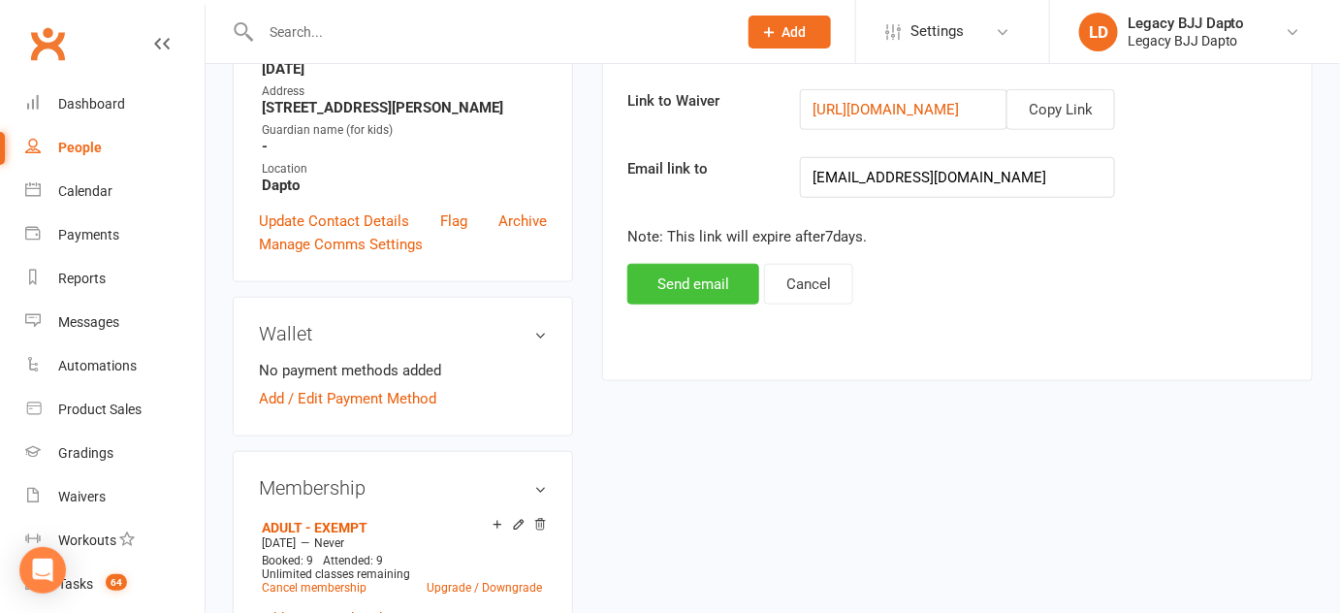
click at [682, 279] on button "Send email" at bounding box center [693, 284] width 132 height 41
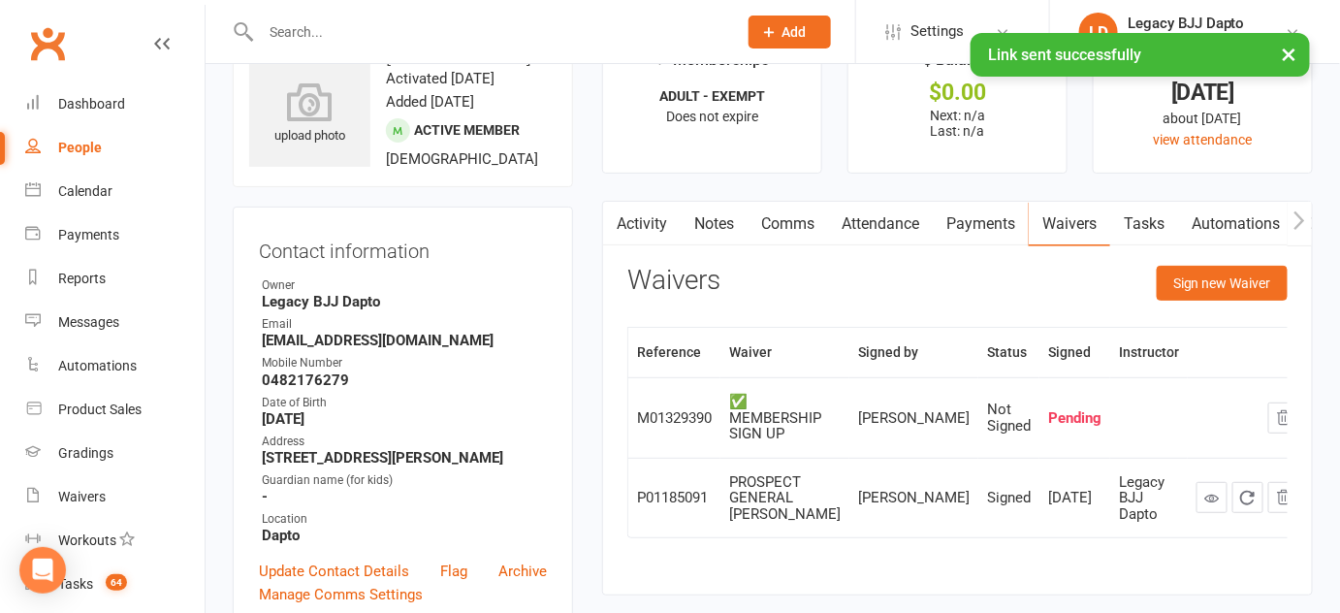
scroll to position [59, 0]
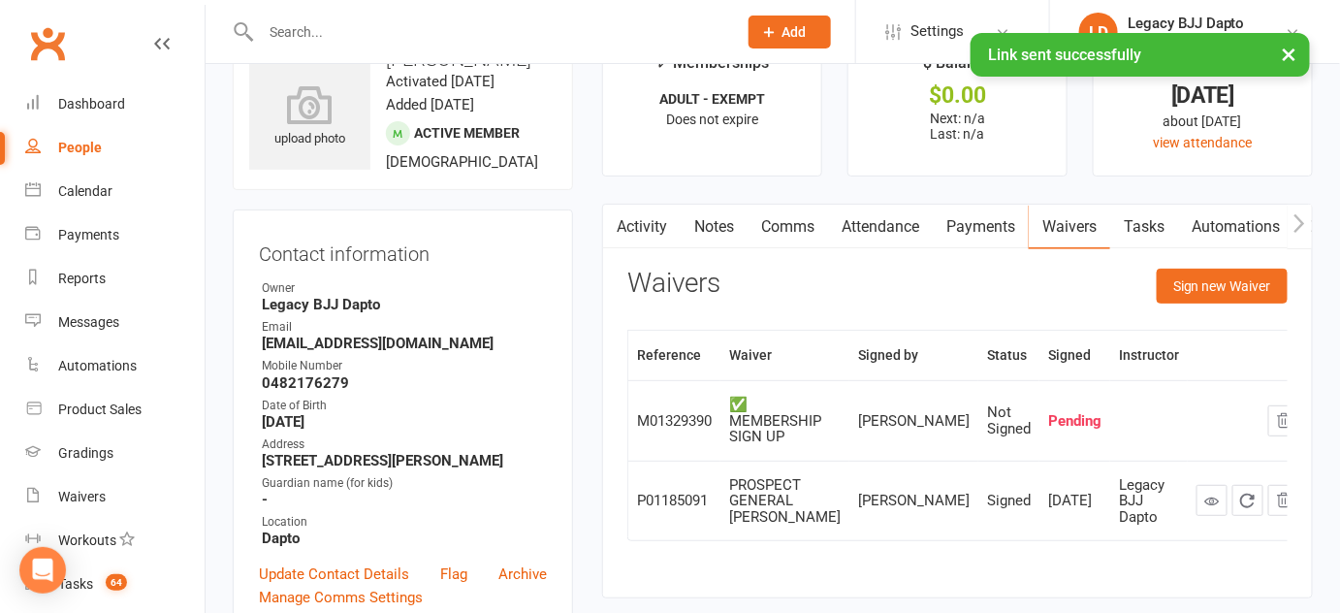
click at [138, 153] on link "People" at bounding box center [114, 148] width 179 height 44
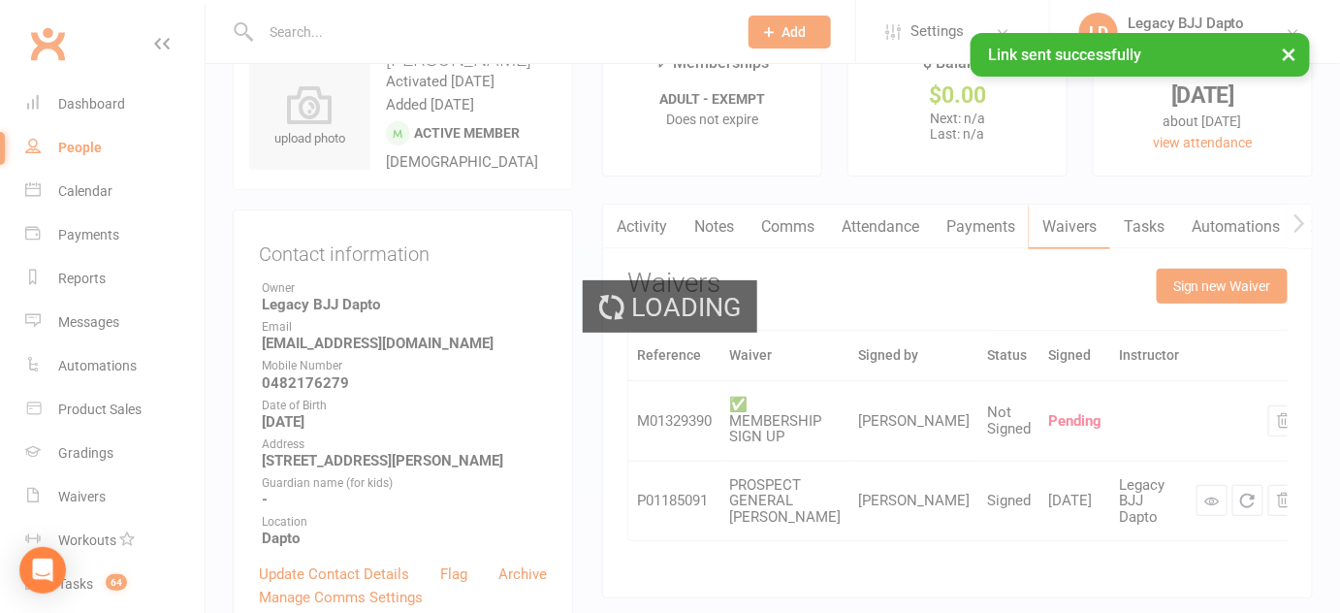
select select "100"
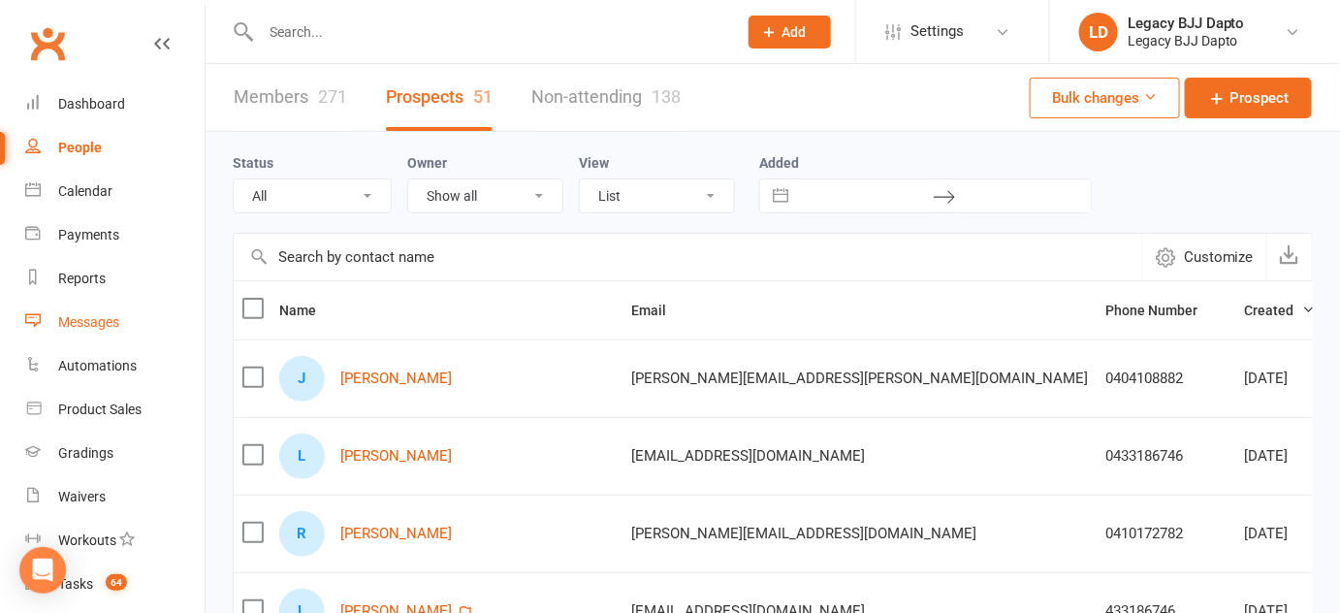
scroll to position [276, 0]
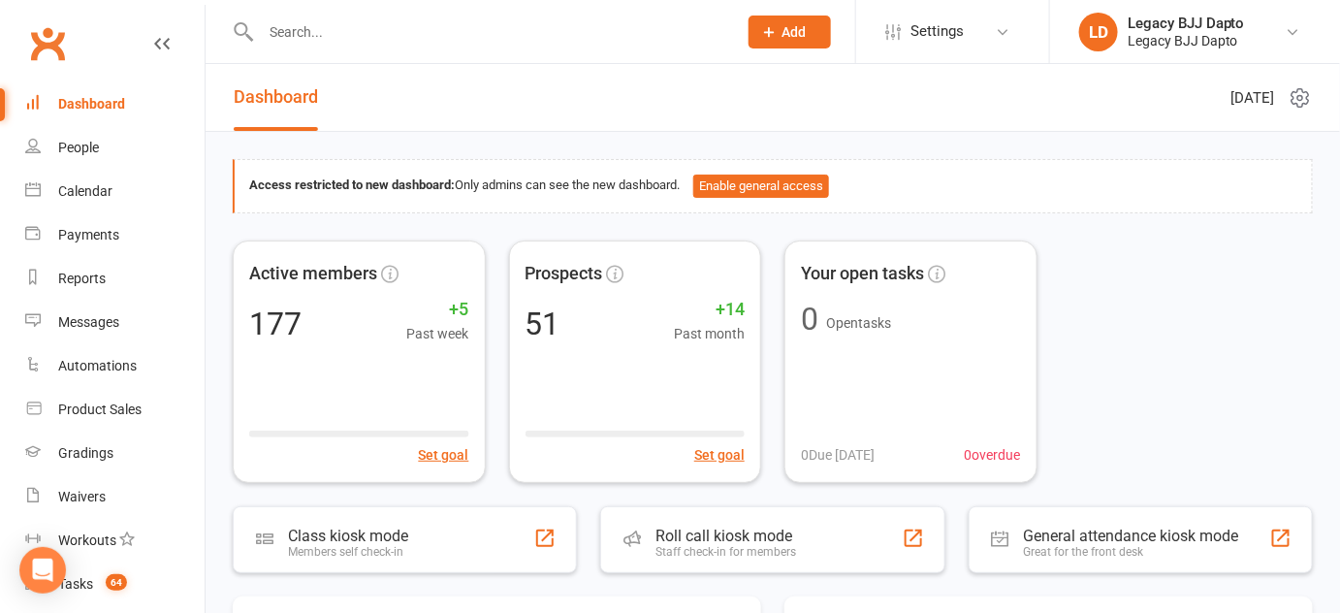
click at [1212, 58] on li "LD Legacy BJJ Dapto Legacy BJJ Dapto My profile My subscription Help Terms & co…" at bounding box center [1194, 31] width 291 height 63
click at [342, 45] on input "text" at bounding box center [489, 31] width 468 height 27
click at [42, 183] on link "Calendar" at bounding box center [114, 192] width 179 height 44
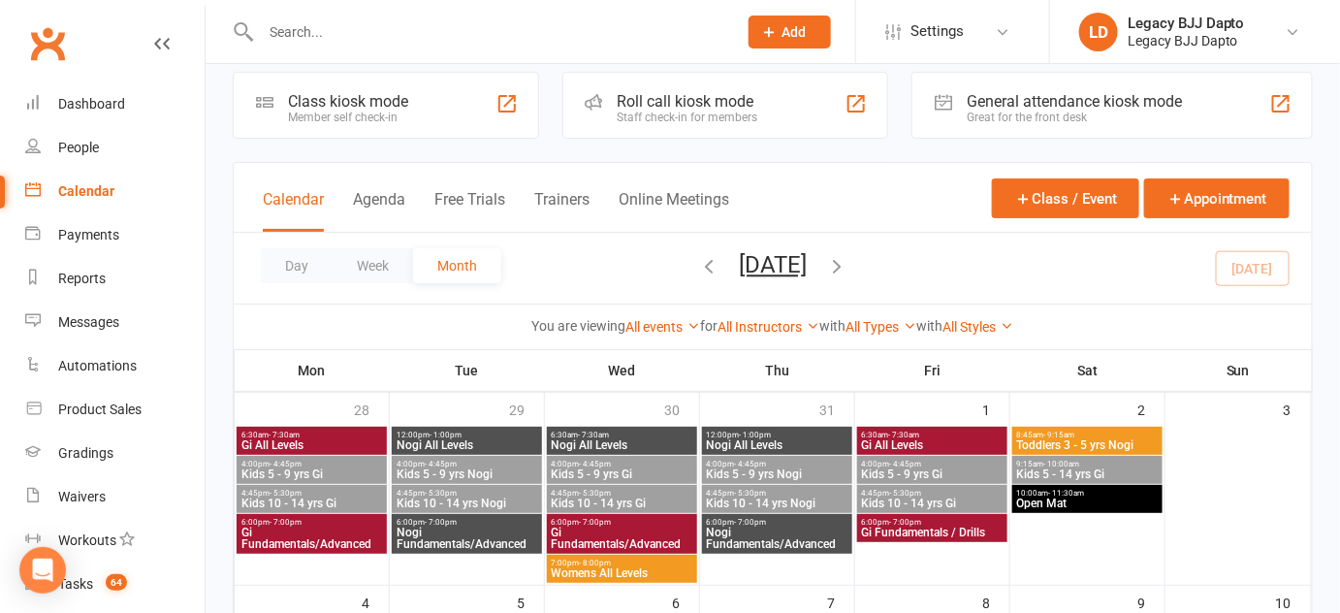
scroll to position [20, 0]
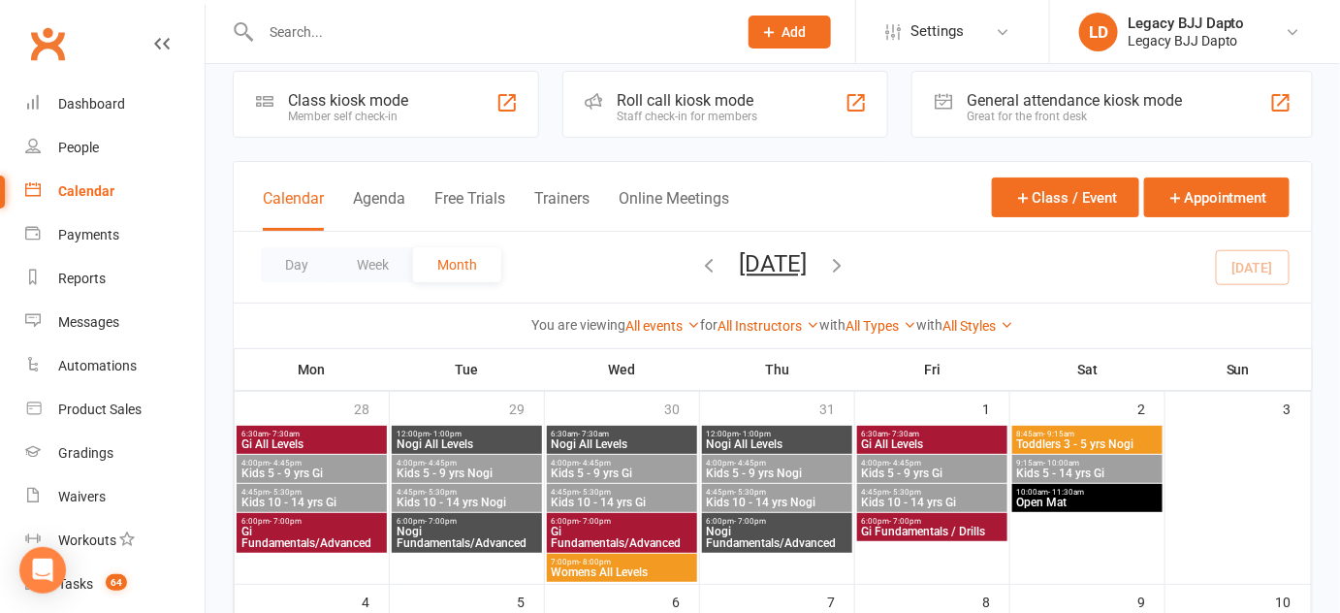
click at [1058, 261] on div "Day Week Month August 2025 August 2025 Sun Mon Tue Wed Thu Fri Sat 27 28 29 30 …" at bounding box center [773, 267] width 1078 height 71
drag, startPoint x: 1058, startPoint y: 261, endPoint x: 819, endPoint y: 256, distance: 239.6
click at [819, 256] on div "Day Week Month August 2025 August 2025 Sun Mon Tue Wed Thu Fri Sat 27 28 29 30 …" at bounding box center [773, 267] width 1078 height 71
click at [820, 206] on div "Calendar Agenda Free Trials Trainers Online Meetings Class / Event Appointment" at bounding box center [773, 197] width 1078 height 70
click at [773, 192] on div "Calendar Agenda Free Trials Trainers Online Meetings Class / Event Appointment" at bounding box center [773, 197] width 1078 height 70
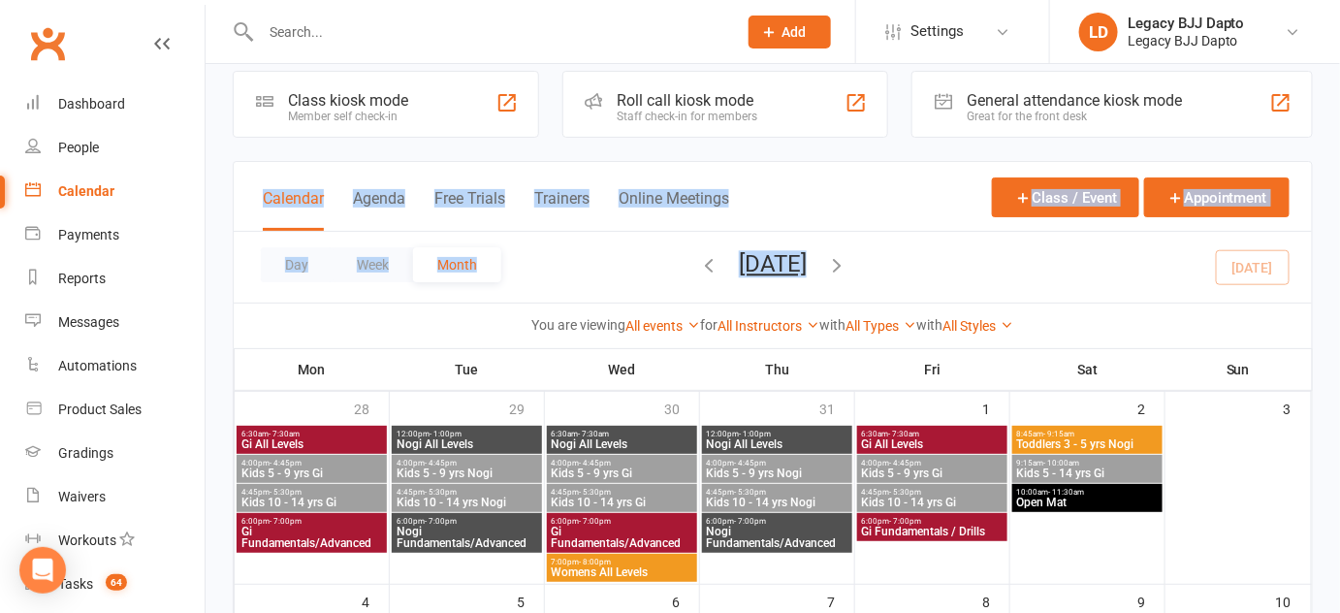
drag, startPoint x: 773, startPoint y: 192, endPoint x: 871, endPoint y: 266, distance: 122.6
click at [871, 266] on div "Calendar Agenda Free Trials Trainers Online Meetings Class / Event Appointment …" at bounding box center [773, 255] width 1080 height 188
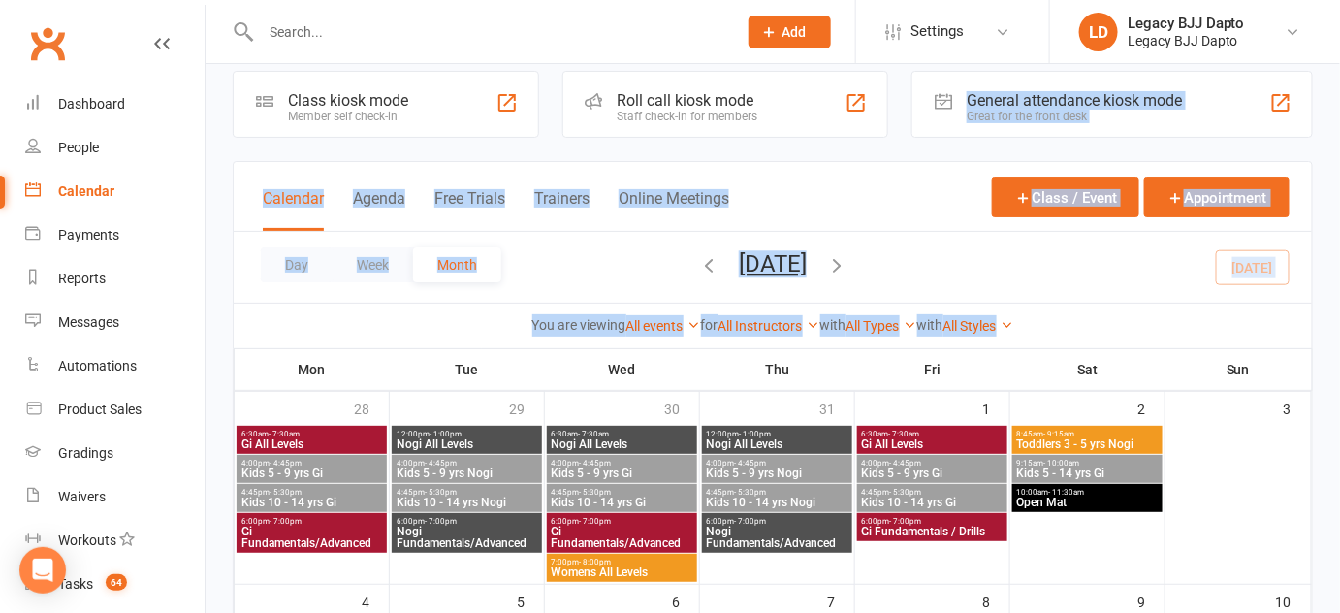
drag, startPoint x: 1063, startPoint y: 337, endPoint x: 881, endPoint y: 127, distance: 277.7
click at [881, 127] on calendar-navigation "Class kiosk mode Member self check-in Roll call kiosk mode Staff check-in for m…" at bounding box center [773, 210] width 1080 height 278
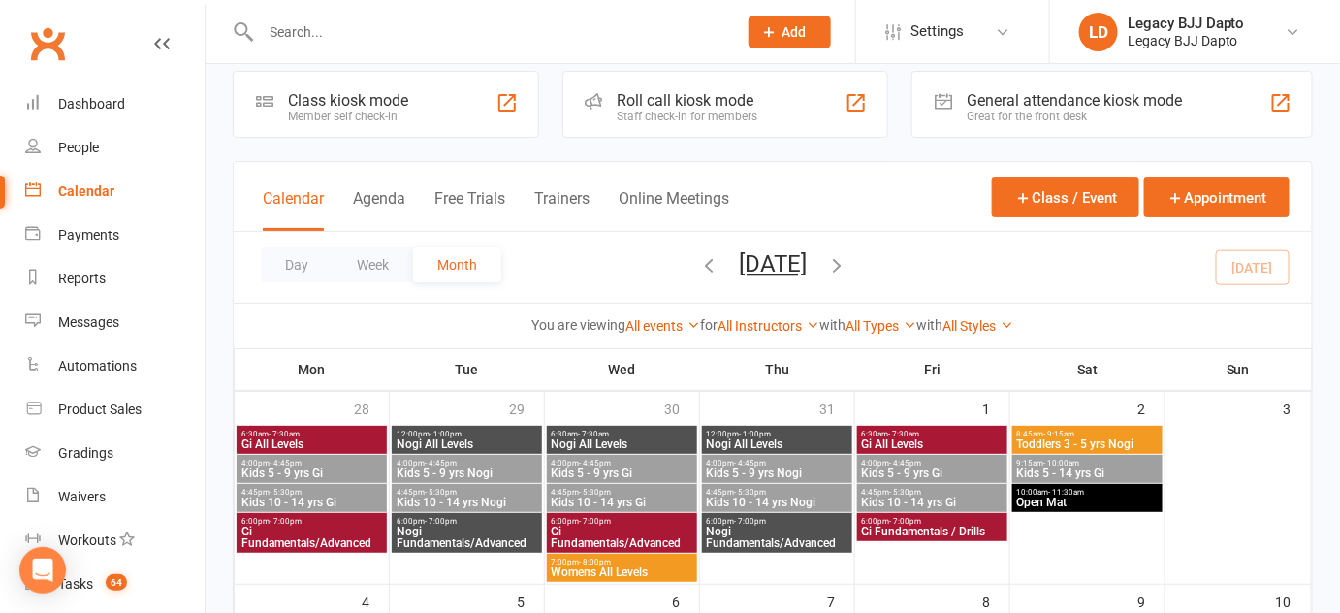
click at [775, 119] on div "Roll call kiosk mode Staff check-in for members" at bounding box center [726, 104] width 327 height 67
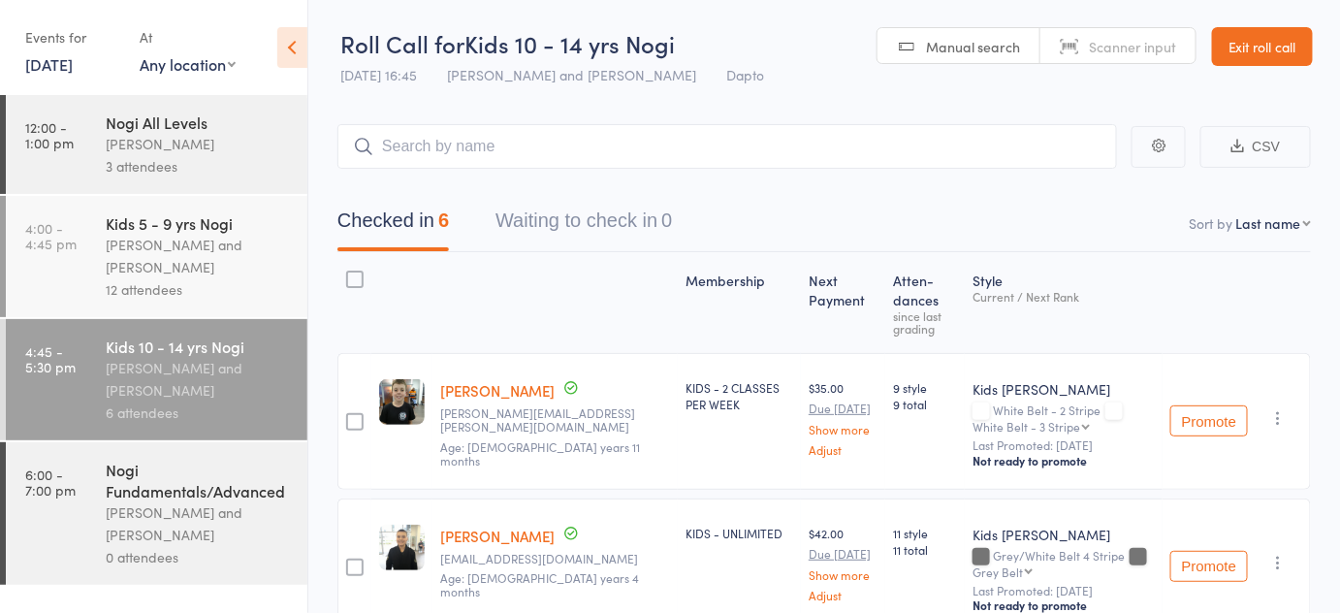
click at [1250, 46] on link "Exit roll call" at bounding box center [1262, 46] width 101 height 39
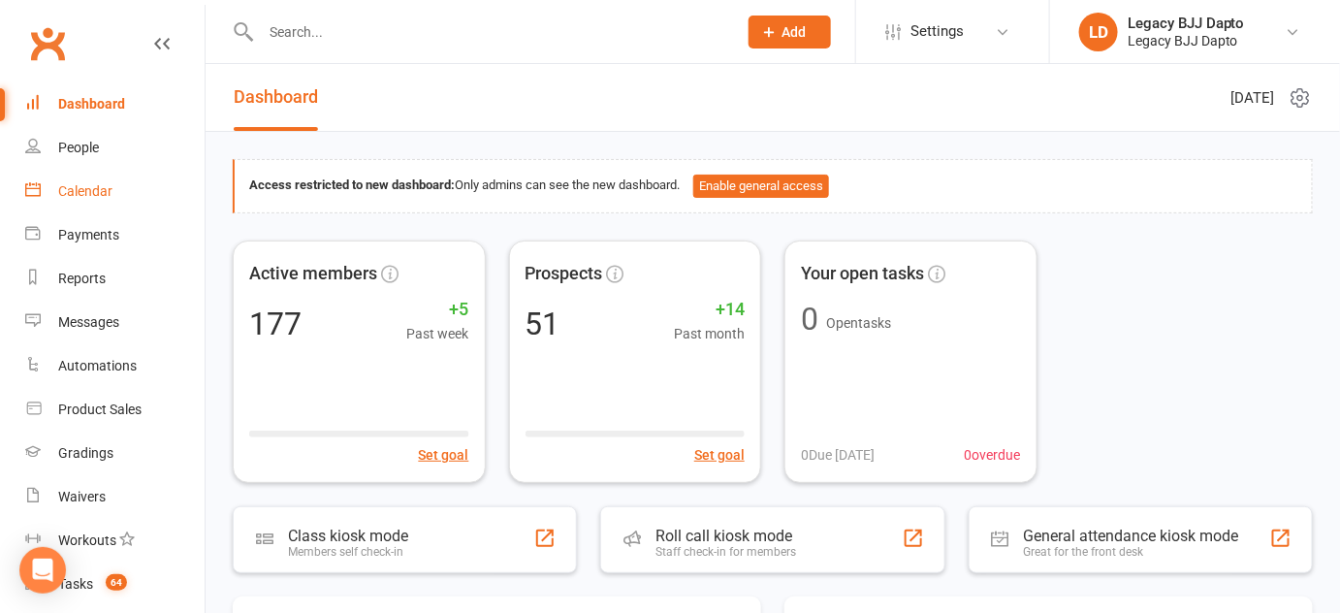
click at [94, 189] on div "Calendar" at bounding box center [85, 191] width 54 height 16
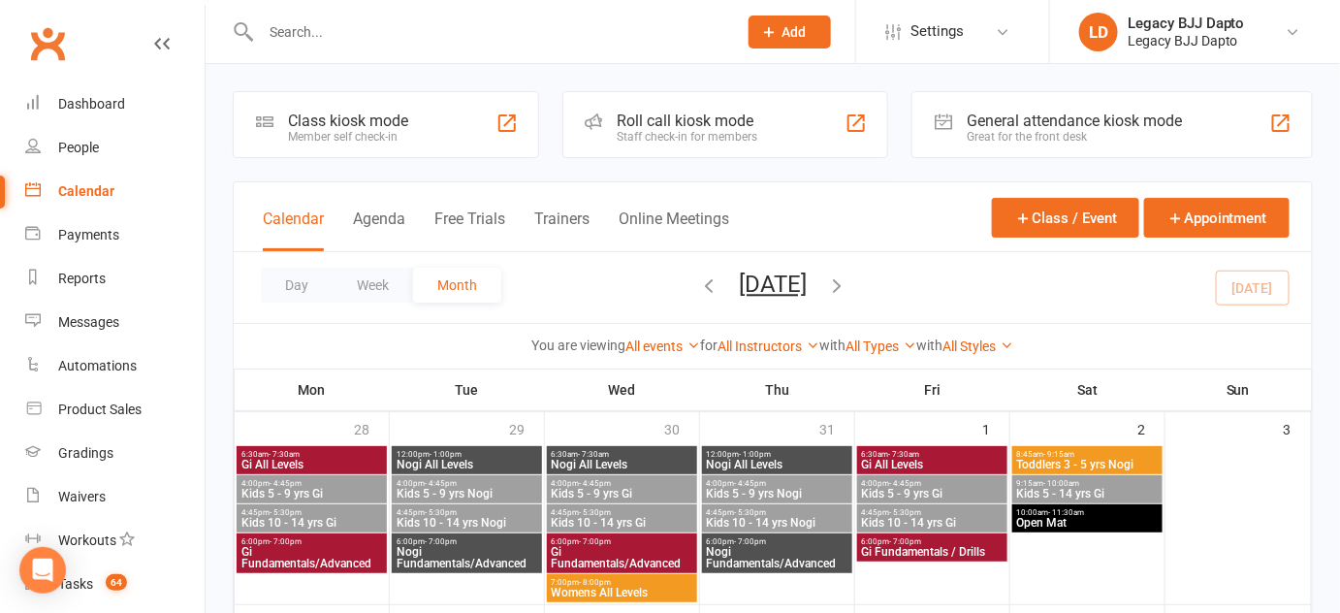
click at [538, 36] on input "text" at bounding box center [489, 31] width 468 height 27
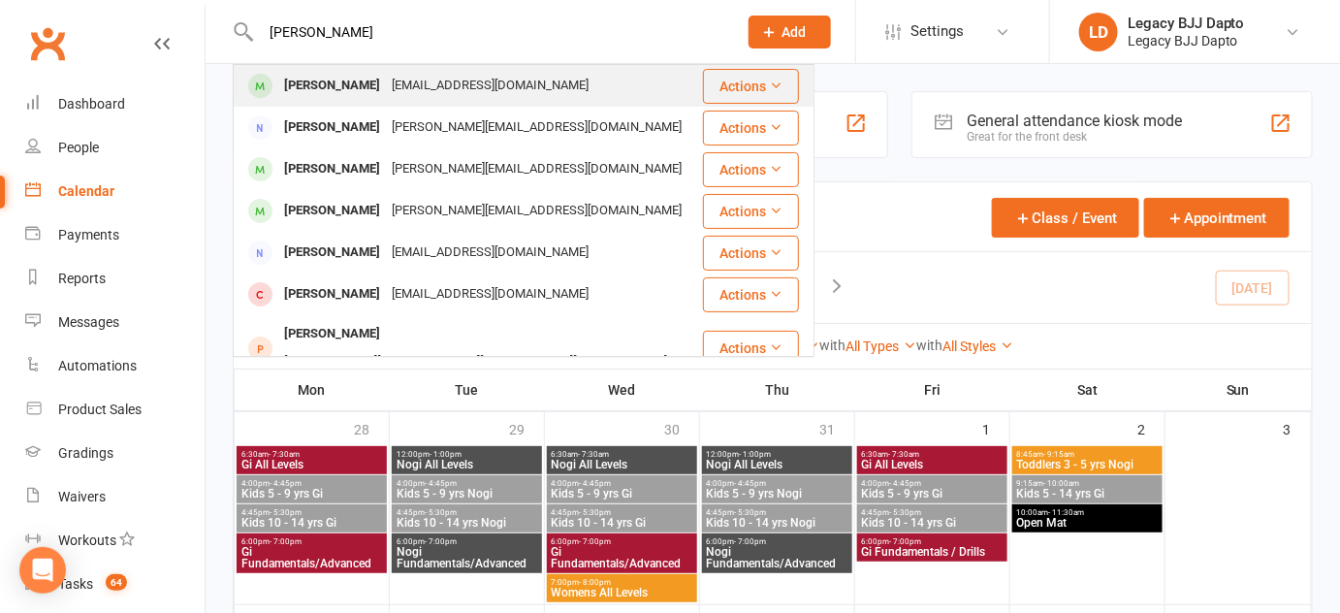
type input "[PERSON_NAME]"
click at [498, 89] on div "[PERSON_NAME] [PERSON_NAME][EMAIL_ADDRESS][DOMAIN_NAME]" at bounding box center [468, 86] width 466 height 40
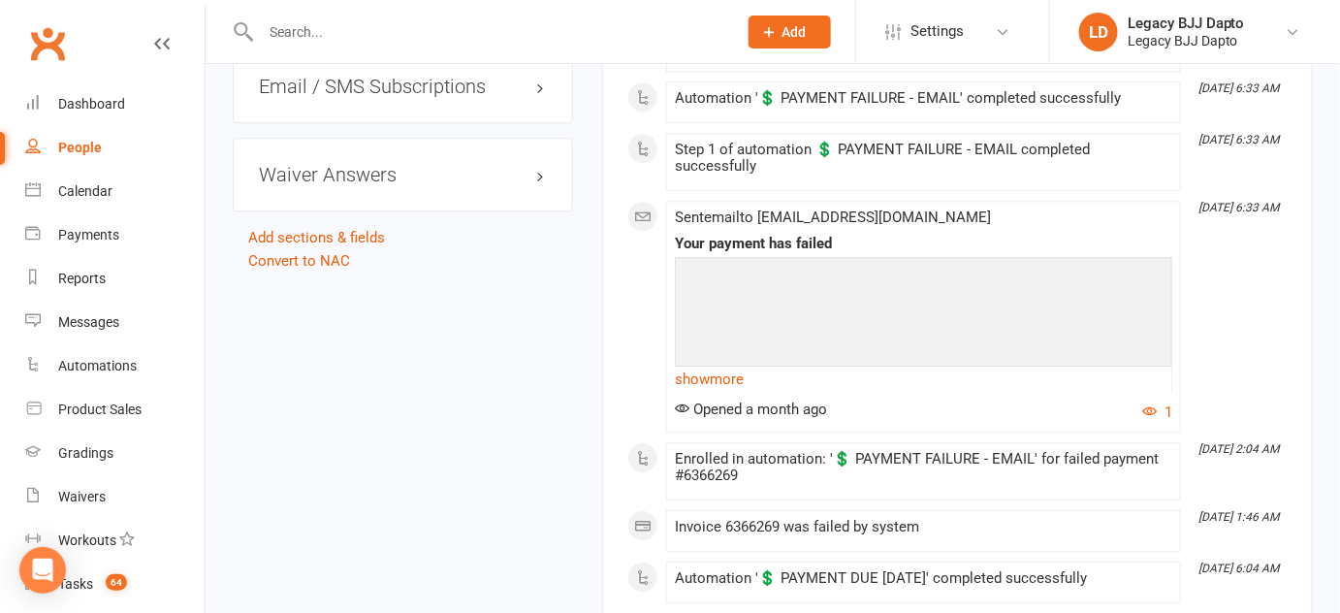
scroll to position [1608, 0]
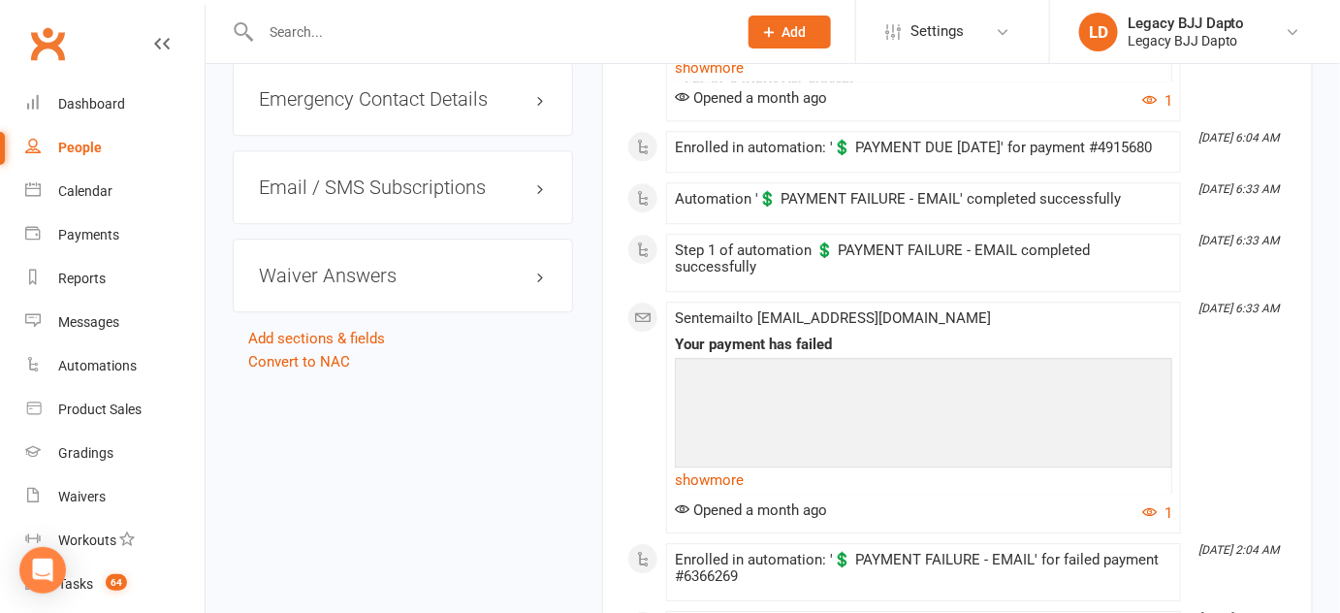
click at [538, 136] on div "Emergency Contact Details edit" at bounding box center [403, 99] width 340 height 74
click at [543, 110] on h3 "Emergency Contact Details edit" at bounding box center [403, 98] width 288 height 21
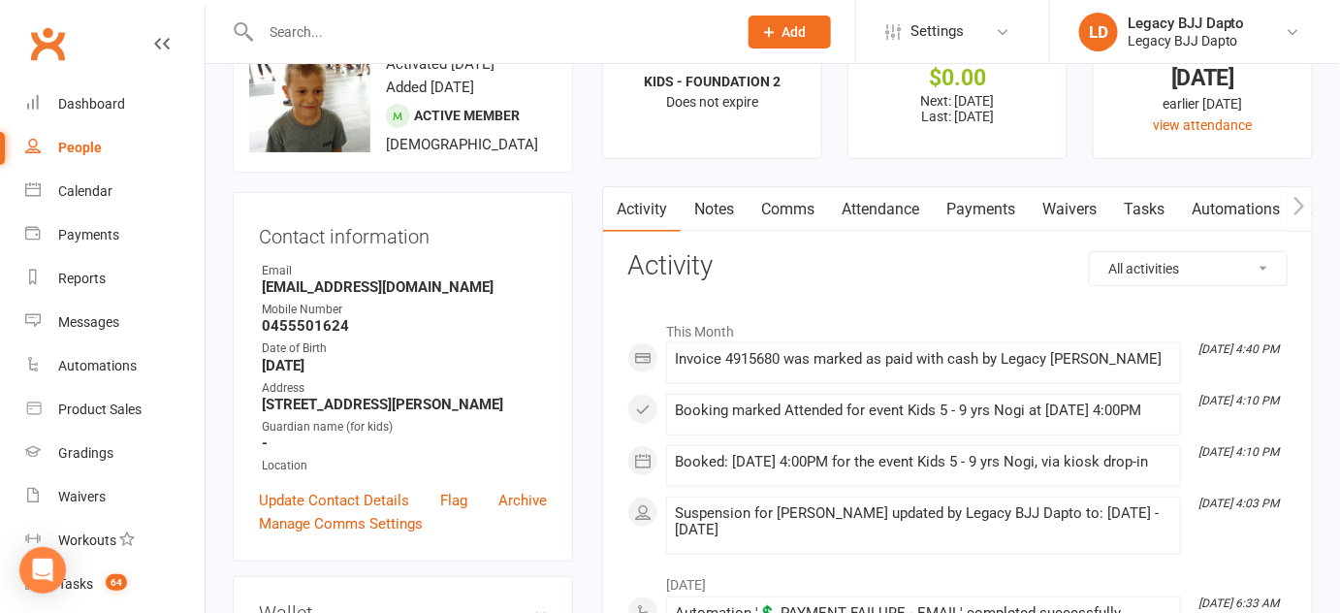
scroll to position [76, 0]
click at [949, 219] on link "Payments" at bounding box center [981, 210] width 96 height 45
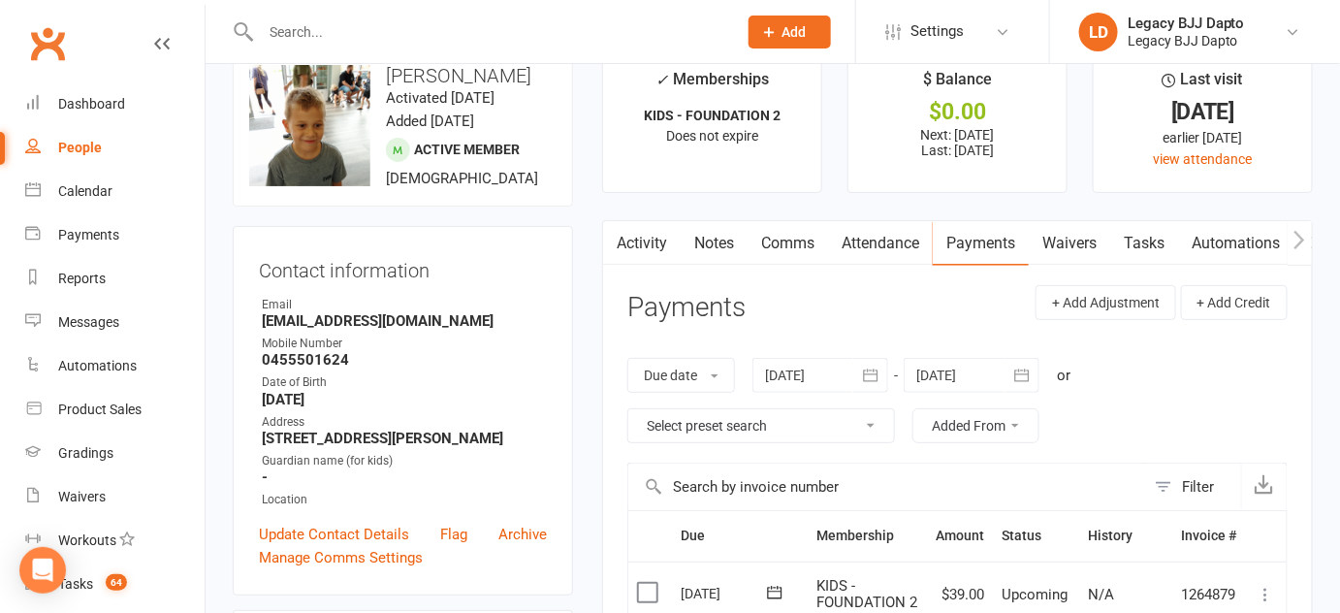
scroll to position [80, 0]
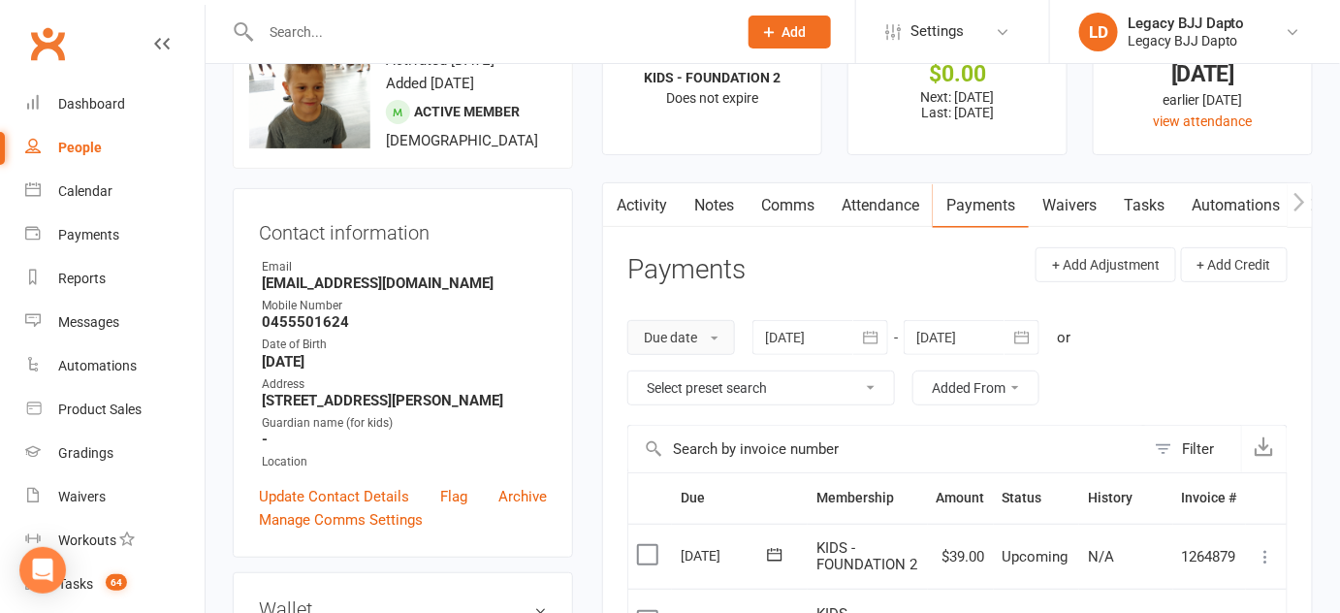
click at [717, 326] on button "Due date" at bounding box center [681, 337] width 108 height 35
click at [722, 306] on div "Due date Due date Date paid Date failed Date settled [DATE] [DATE] Sun Mon Tue …" at bounding box center [957, 363] width 660 height 124
click at [720, 301] on div "Due date Due date Date paid Date failed Date settled [DATE] [DATE] Sun Mon Tue …" at bounding box center [957, 363] width 660 height 124
drag, startPoint x: 720, startPoint y: 300, endPoint x: 722, endPoint y: 286, distance: 13.7
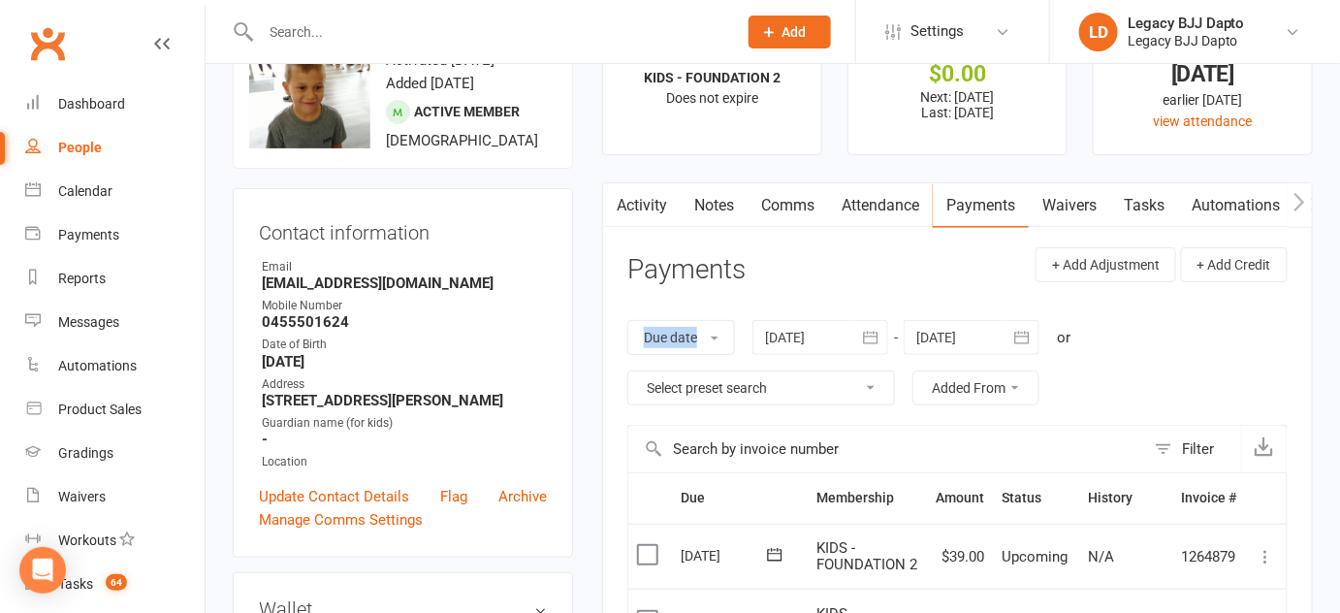
click at [722, 286] on div "Payments" at bounding box center [686, 278] width 118 height 46
click at [724, 313] on div "Due date Due date Date paid Date failed Date settled [DATE] [DATE] Sun Mon Tue …" at bounding box center [957, 363] width 660 height 124
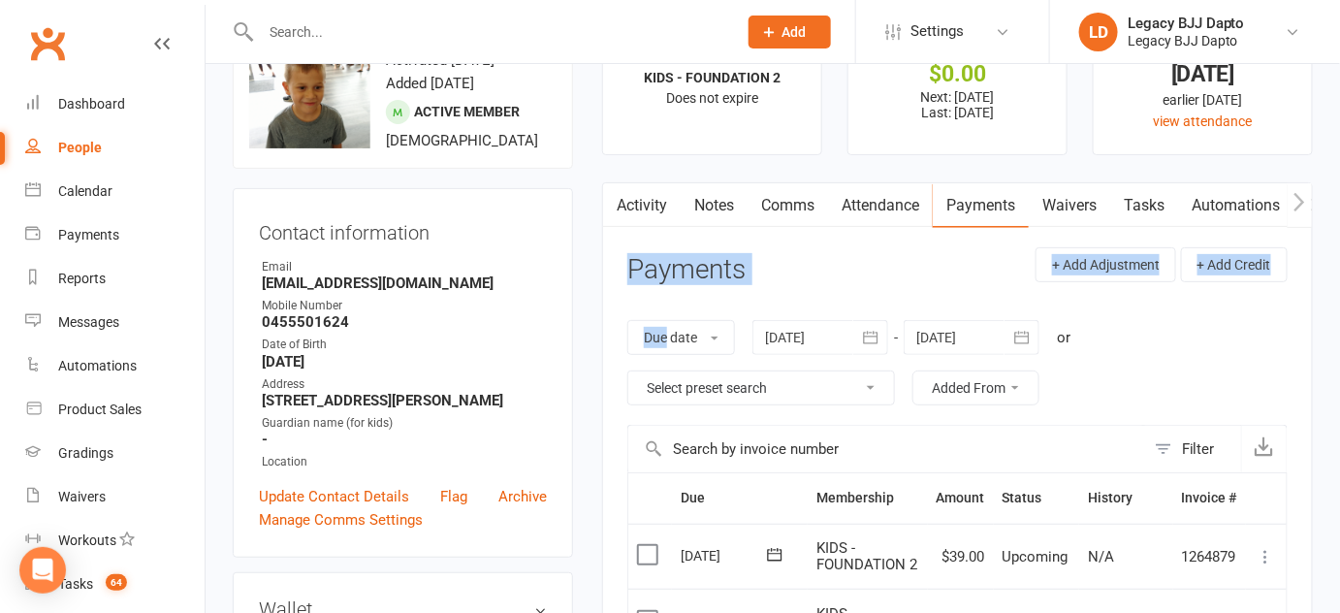
drag, startPoint x: 724, startPoint y: 312, endPoint x: 711, endPoint y: 222, distance: 91.2
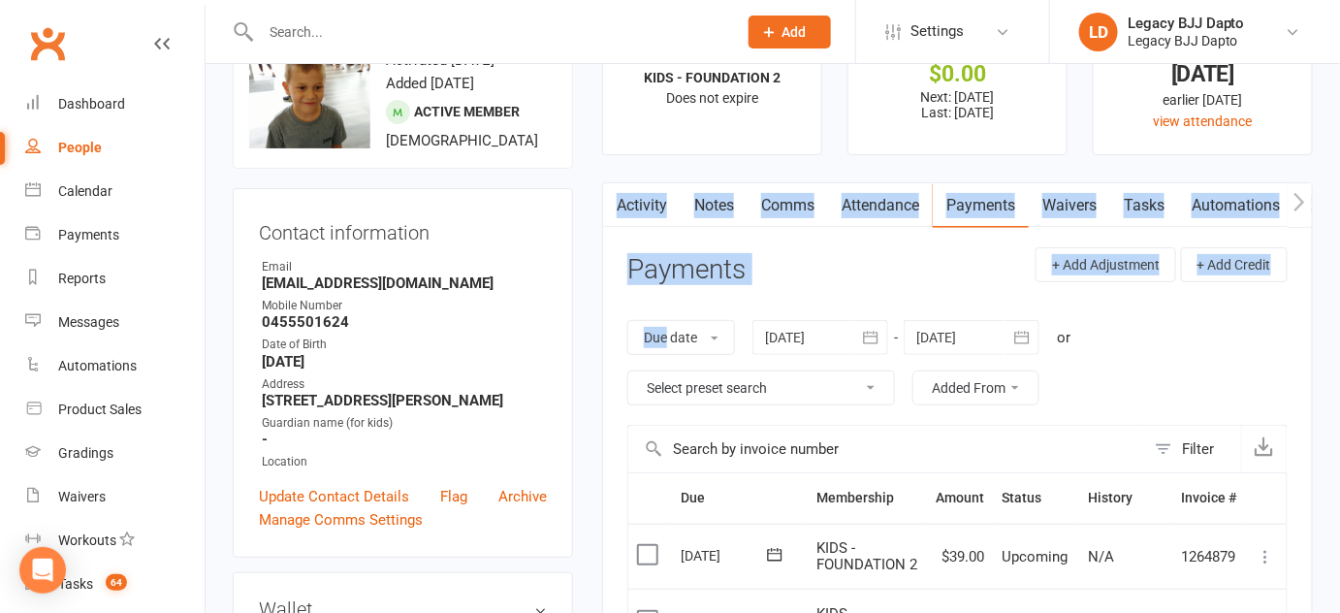
click at [715, 263] on h3 "Payments" at bounding box center [686, 270] width 118 height 30
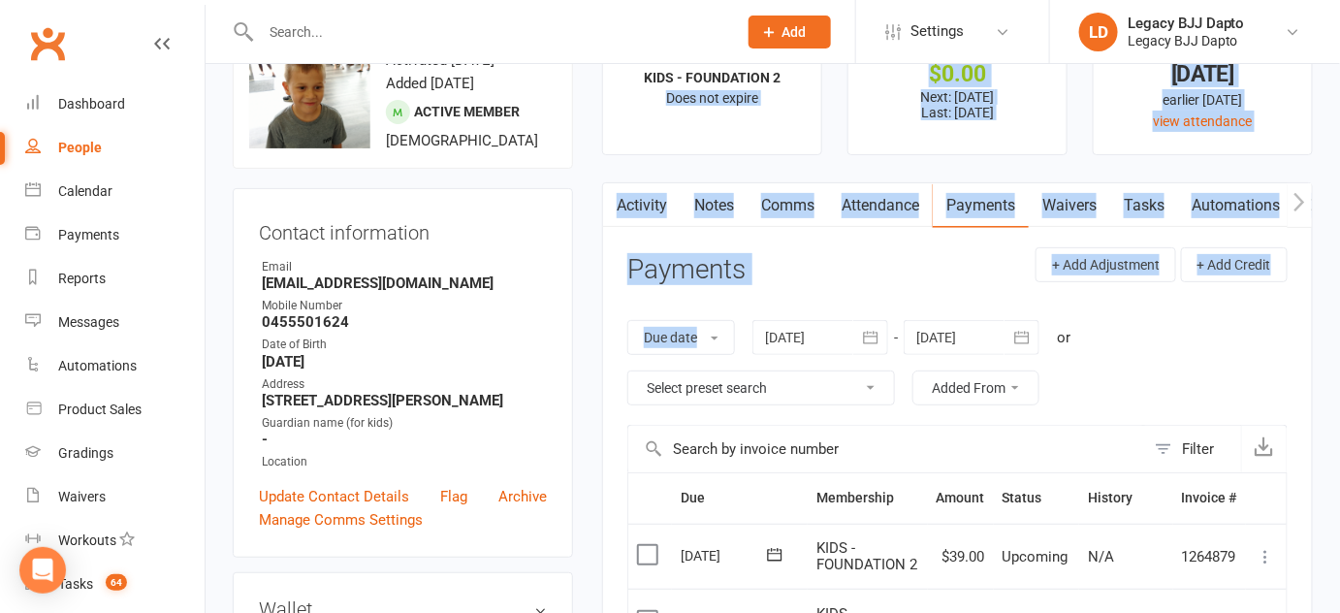
drag, startPoint x: 607, startPoint y: 151, endPoint x: 745, endPoint y: 307, distance: 208.2
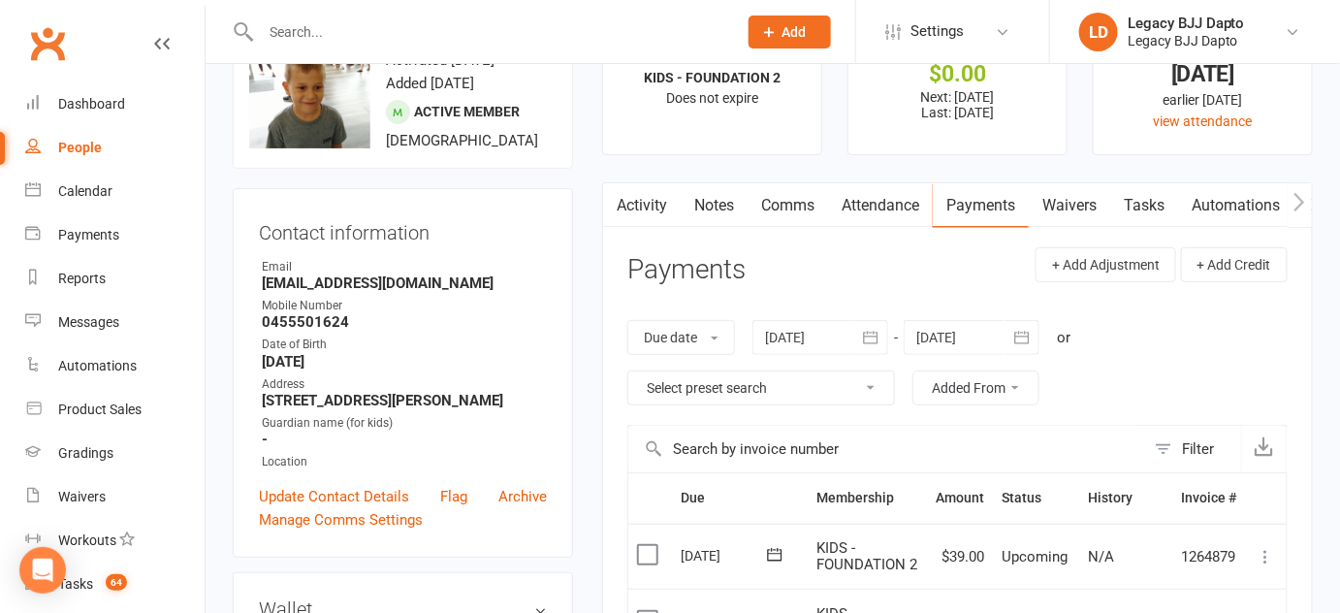
click at [745, 307] on div "Due date Due date Date paid Date failed Date settled [DATE] [DATE] Sun Mon Tue …" at bounding box center [957, 363] width 660 height 124
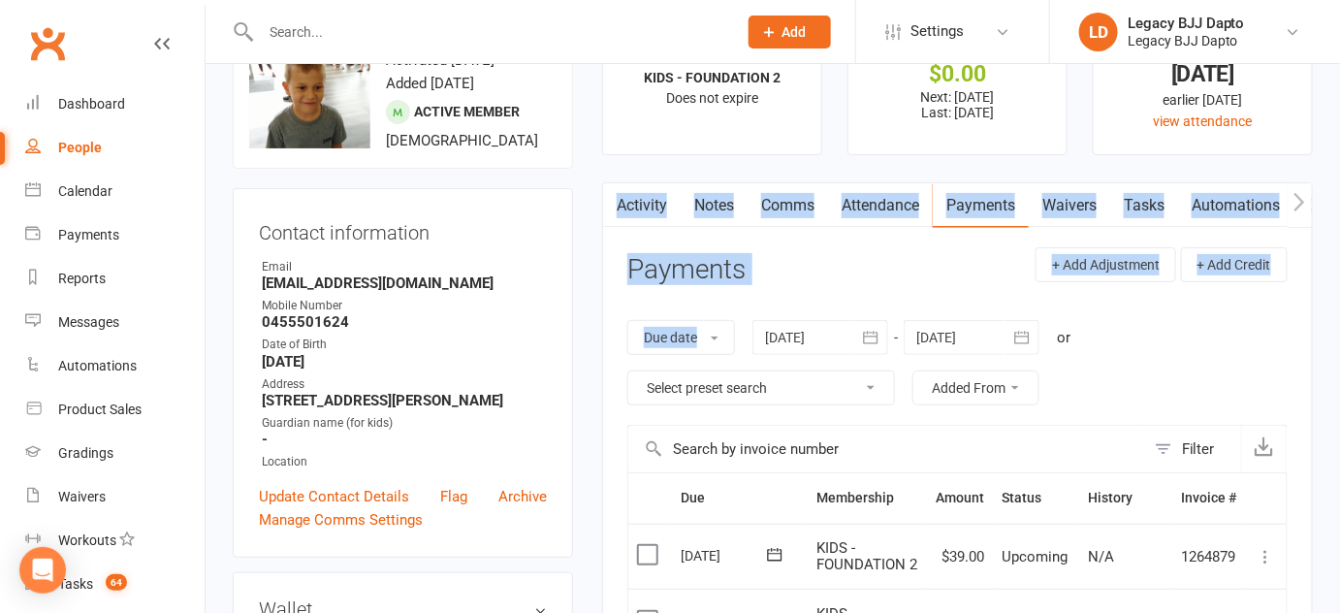
drag, startPoint x: 745, startPoint y: 307, endPoint x: 691, endPoint y: 156, distance: 160.4
click at [718, 211] on link "Notes" at bounding box center [714, 205] width 67 height 45
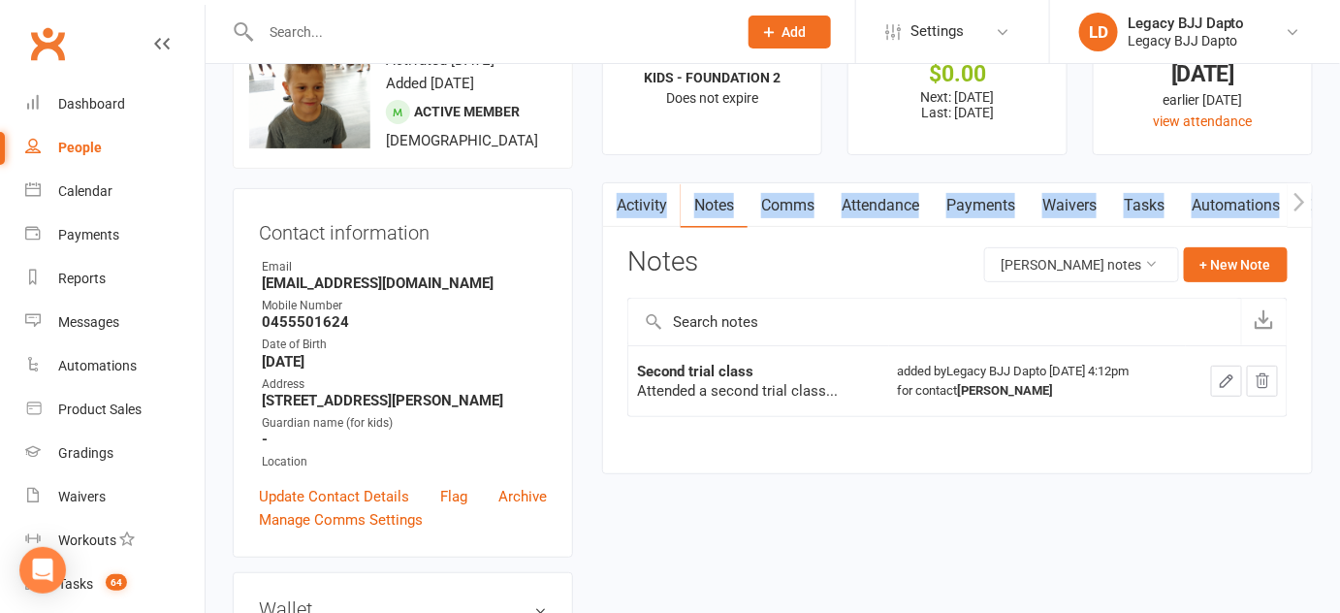
drag, startPoint x: 718, startPoint y: 210, endPoint x: 852, endPoint y: 235, distance: 136.0
click at [852, 235] on div "Activity Notes Comms Attendance Payments Waivers Tasks Automations Gradings / P…" at bounding box center [957, 328] width 711 height 292
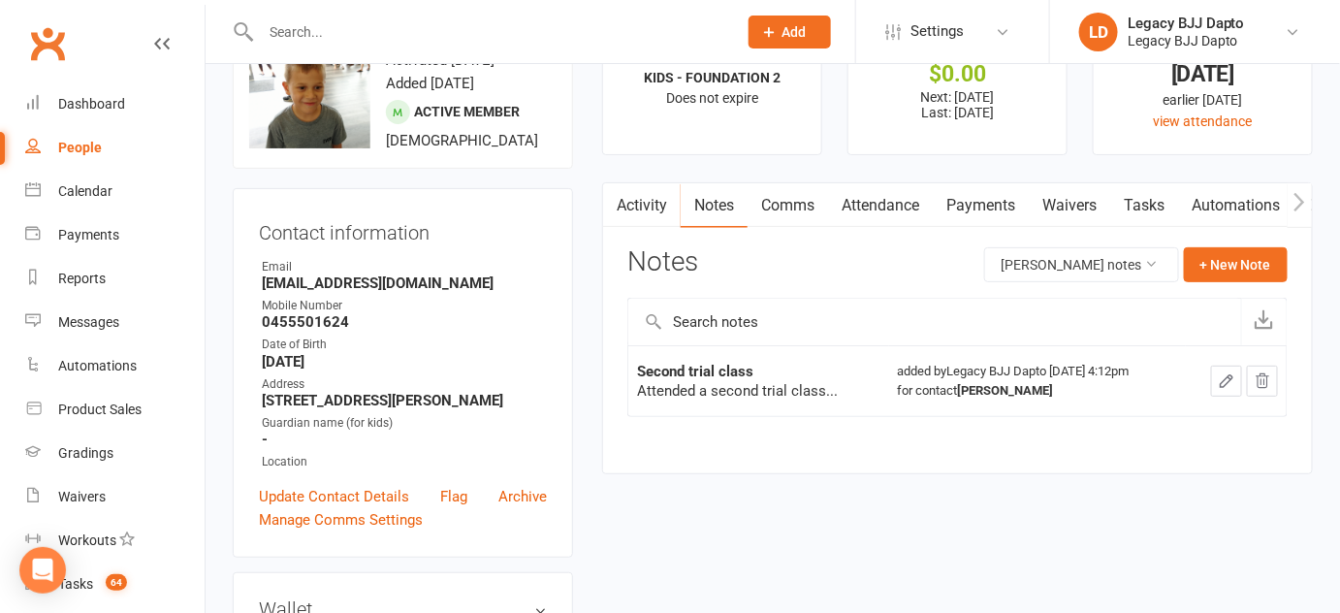
click at [852, 235] on div "Activity Notes Comms Attendance Payments Waivers Tasks Automations Gradings / P…" at bounding box center [957, 328] width 711 height 292
click at [644, 186] on link "Activity" at bounding box center [642, 205] width 78 height 45
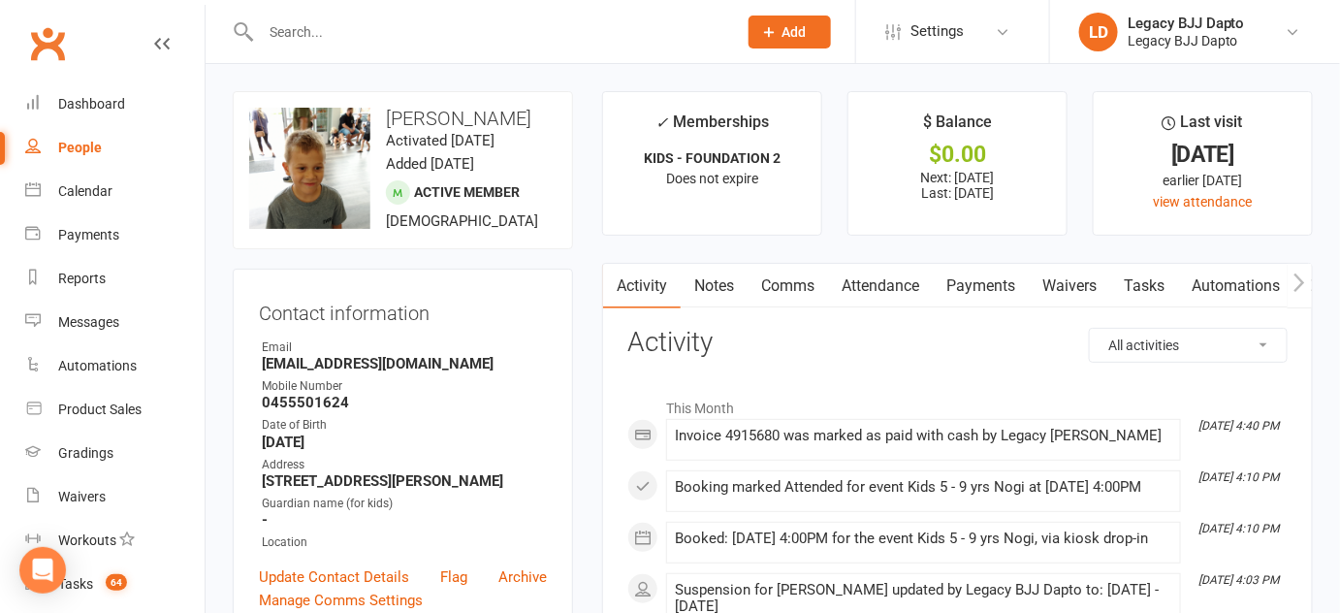
click at [114, 137] on link "People" at bounding box center [114, 148] width 179 height 44
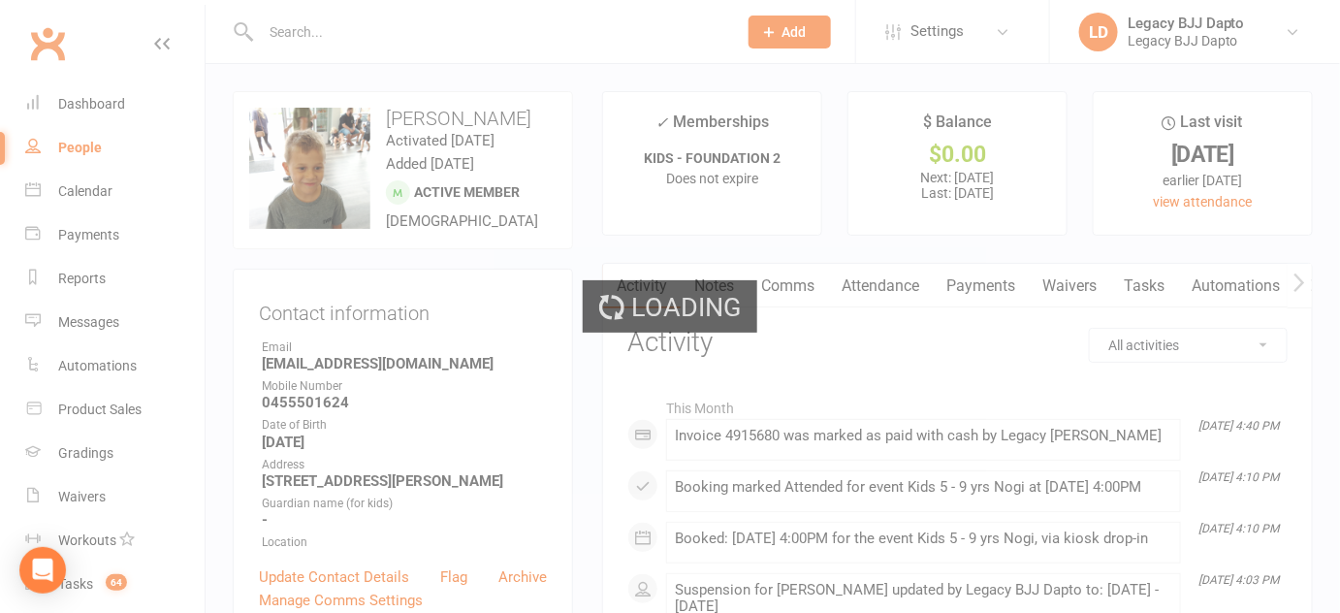
select select "100"
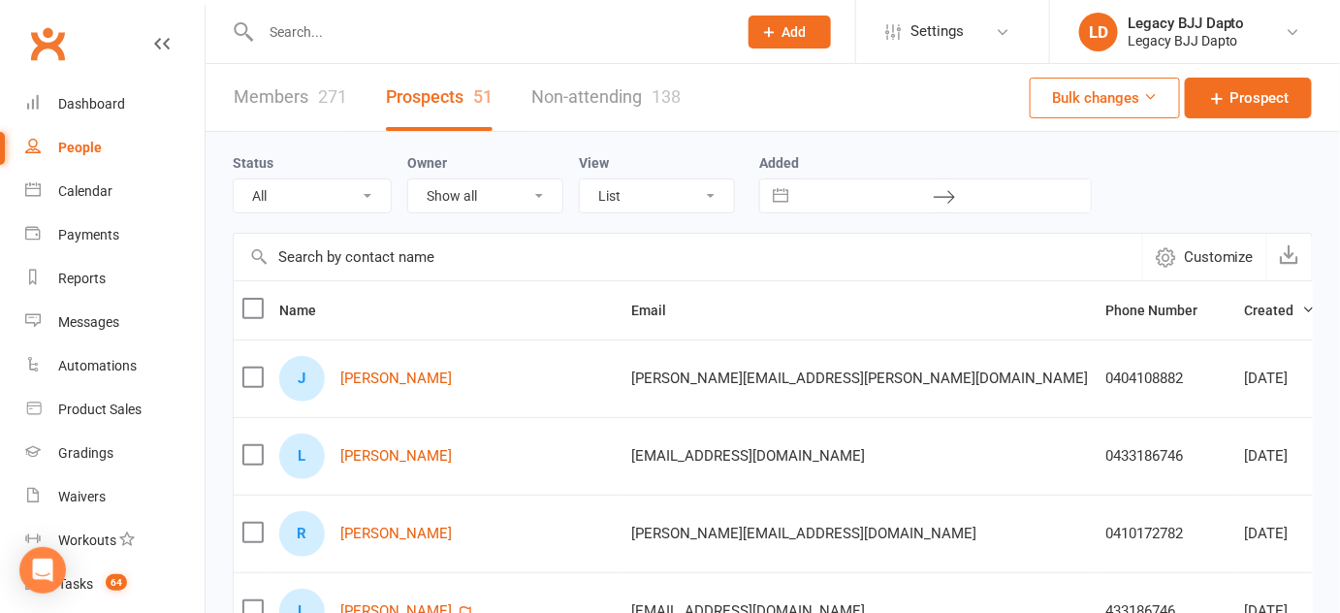
click at [338, 81] on link "Members 271" at bounding box center [290, 97] width 113 height 67
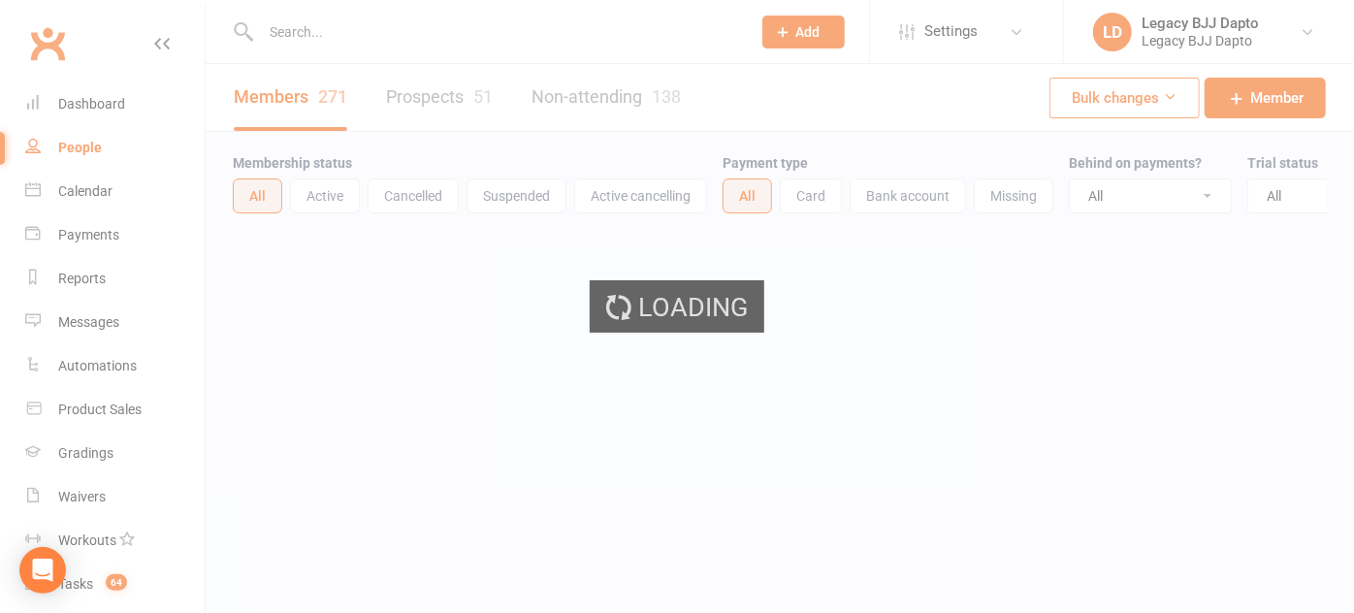
select select "100"
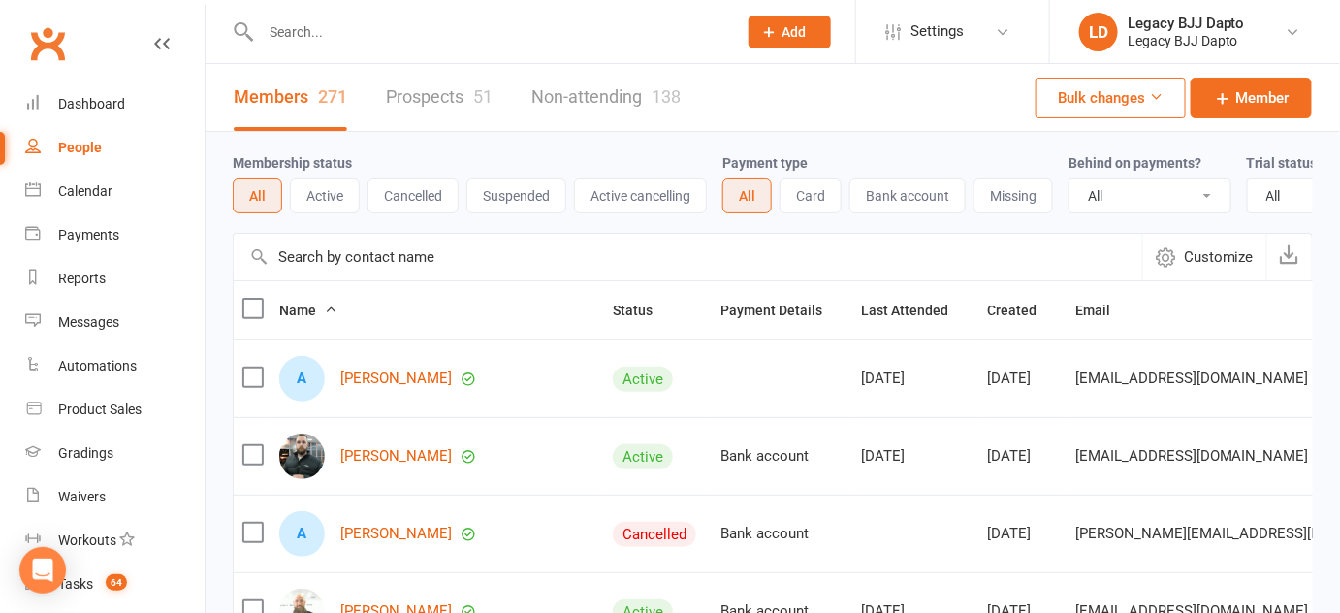
click at [742, 78] on div "Members 271 Prospects 51 Non-attending 138 Bulk changes Member" at bounding box center [773, 98] width 1135 height 68
click at [882, 114] on div "Members 271 Prospects 51 Non-attending 138 Bulk changes Member" at bounding box center [773, 98] width 1135 height 68
click at [847, 159] on div "Payment type All Card Bank account Missing" at bounding box center [896, 182] width 346 height 62
click at [763, 151] on div "Payment type All Card Bank account Missing" at bounding box center [896, 182] width 346 height 62
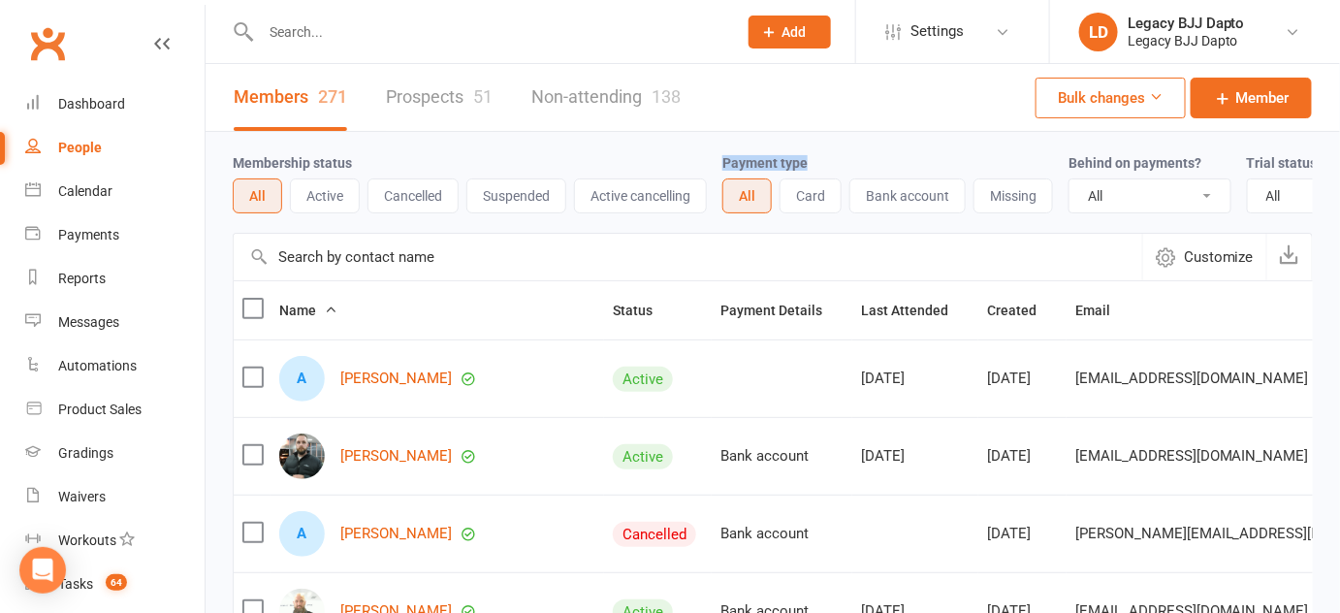
drag, startPoint x: 763, startPoint y: 151, endPoint x: 808, endPoint y: 159, distance: 45.3
click at [808, 159] on div "Payment type All Card Bank account Missing" at bounding box center [896, 182] width 346 height 62
drag, startPoint x: 808, startPoint y: 159, endPoint x: 745, endPoint y: 155, distance: 63.2
click at [745, 155] on div "Payment type All Card Bank account Missing" at bounding box center [896, 182] width 346 height 62
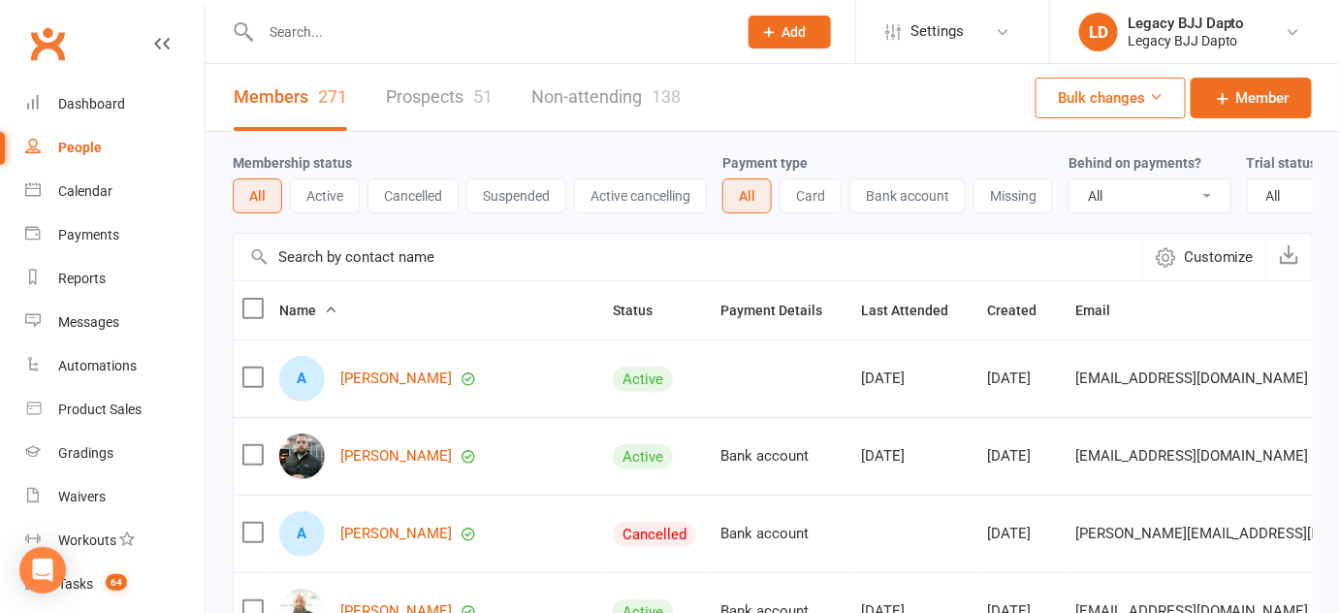
click at [745, 155] on label "Payment type" at bounding box center [765, 163] width 85 height 16
drag, startPoint x: 745, startPoint y: 155, endPoint x: 796, endPoint y: 146, distance: 52.1
click at [796, 146] on div "Membership status All Active Cancelled Suspended Active cancelling Payment type…" at bounding box center [773, 182] width 1080 height 101
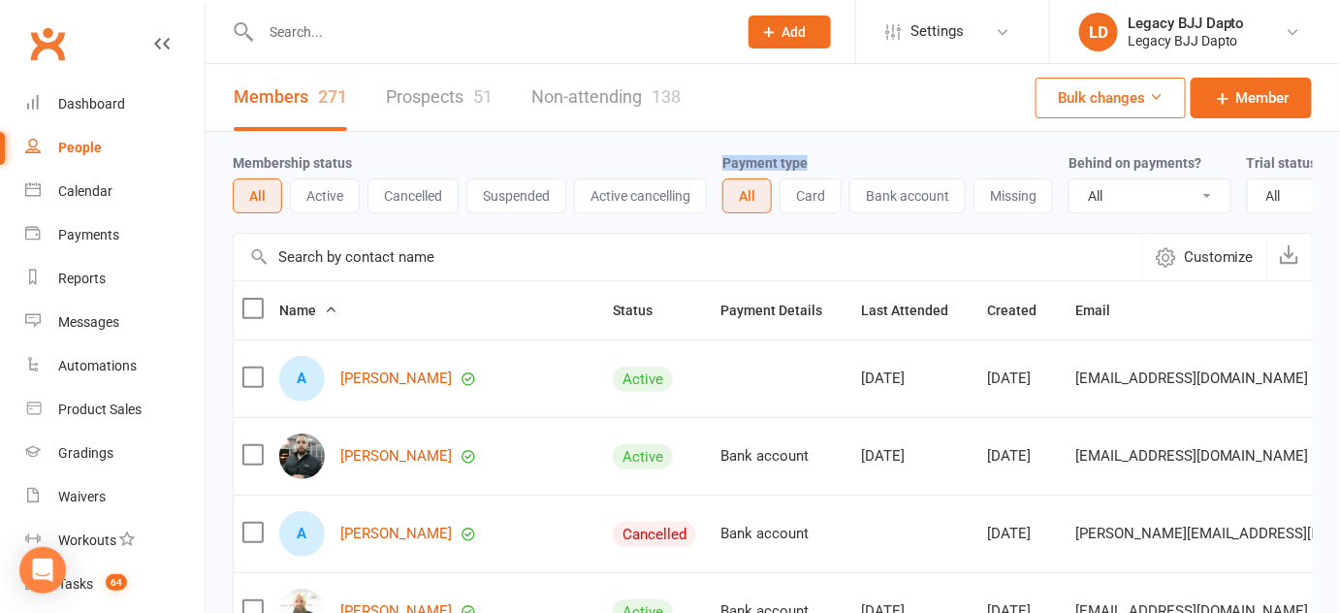
drag, startPoint x: 796, startPoint y: 146, endPoint x: 730, endPoint y: 159, distance: 67.1
click at [730, 159] on div "Membership status All Active Cancelled Suspended Active cancelling Payment type…" at bounding box center [773, 182] width 1080 height 101
click at [730, 159] on label "Payment type" at bounding box center [765, 163] width 85 height 16
click at [634, 173] on div "Membership status All Active Cancelled Suspended Active cancelling" at bounding box center [478, 182] width 490 height 62
drag, startPoint x: 635, startPoint y: 172, endPoint x: 874, endPoint y: 145, distance: 240.1
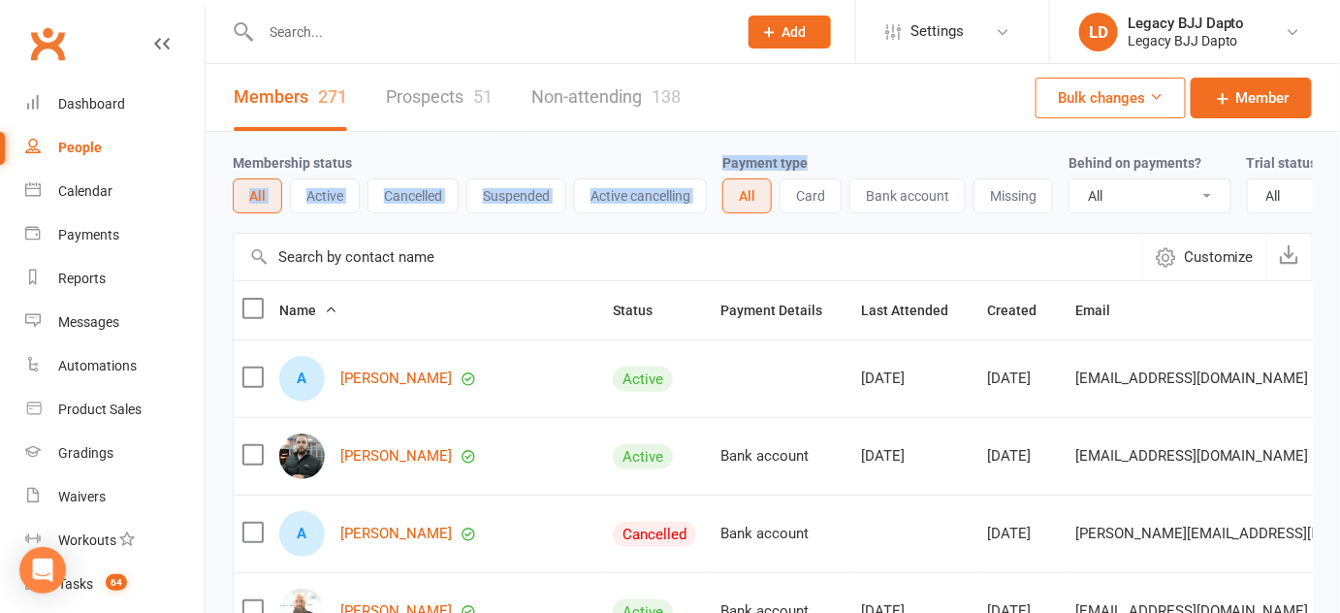
click at [874, 145] on div "Membership status All Active Cancelled Suspended Active cancelling Payment type…" at bounding box center [773, 182] width 1080 height 101
drag, startPoint x: 874, startPoint y: 145, endPoint x: 766, endPoint y: 113, distance: 112.0
click at [766, 113] on div "Members 271 Prospects 51 Non-attending 138 Bulk changes Member" at bounding box center [773, 98] width 1135 height 68
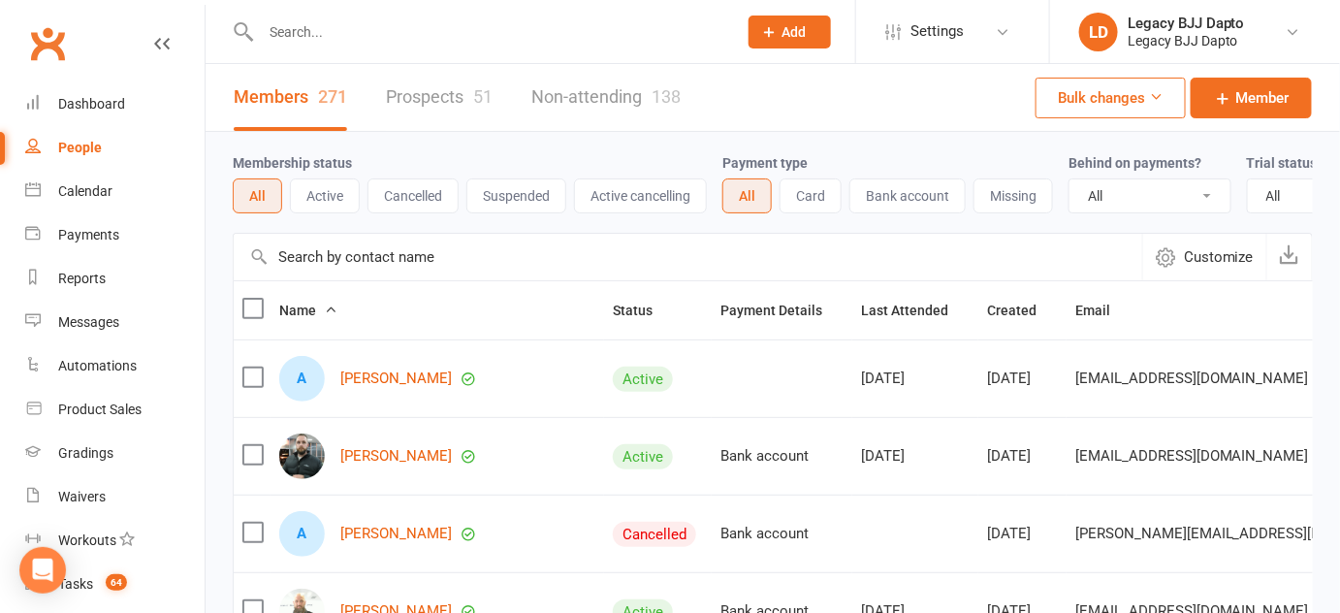
click at [402, 12] on div at bounding box center [478, 31] width 491 height 63
click at [396, 26] on input "text" at bounding box center [489, 31] width 468 height 27
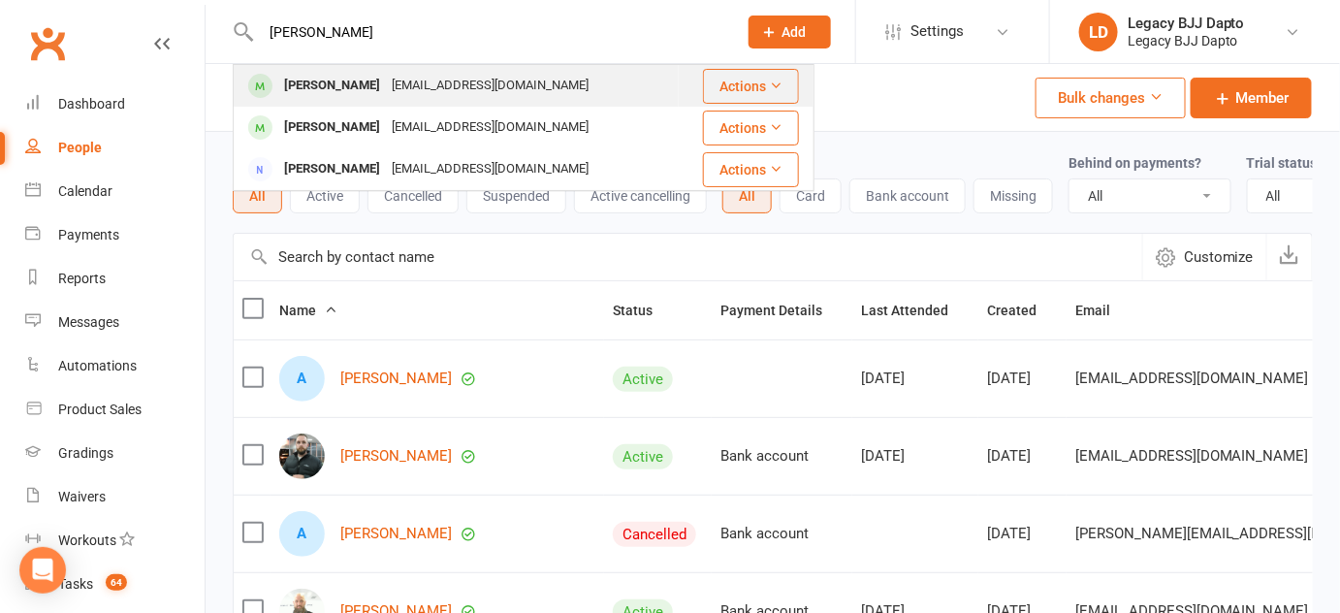
type input "isabella"
click at [361, 85] on div "[PERSON_NAME]" at bounding box center [332, 86] width 108 height 28
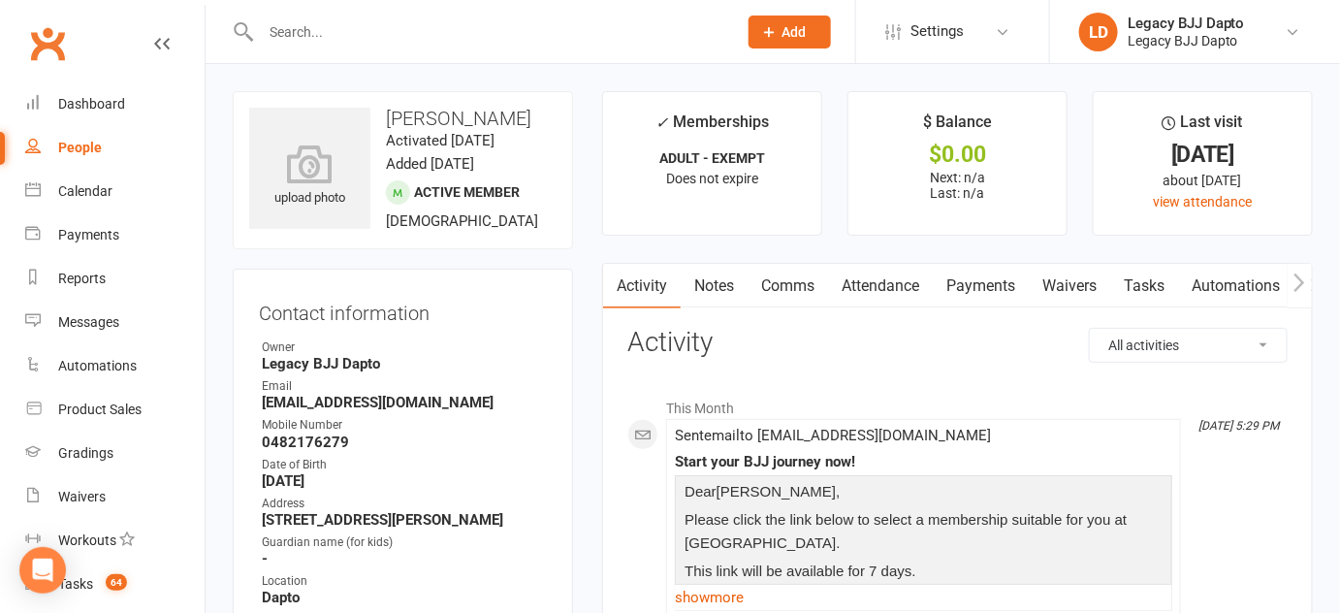
click at [1019, 287] on link "Payments" at bounding box center [981, 286] width 96 height 45
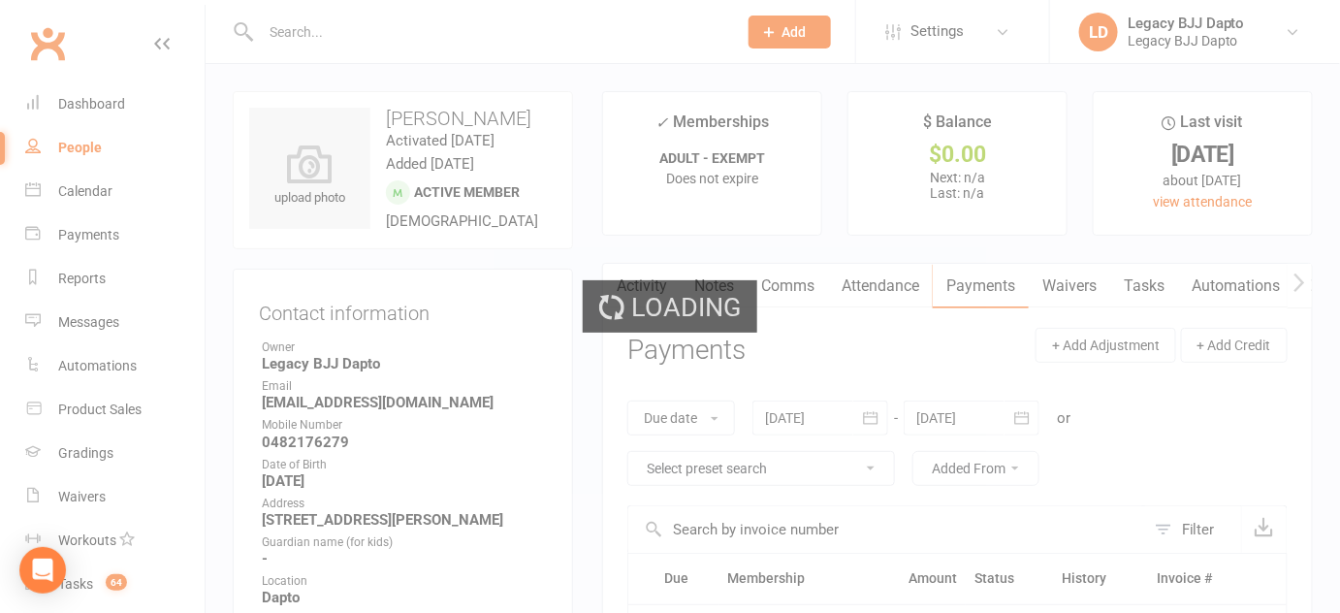
click at [1060, 287] on div "Loading" at bounding box center [670, 306] width 1340 height 613
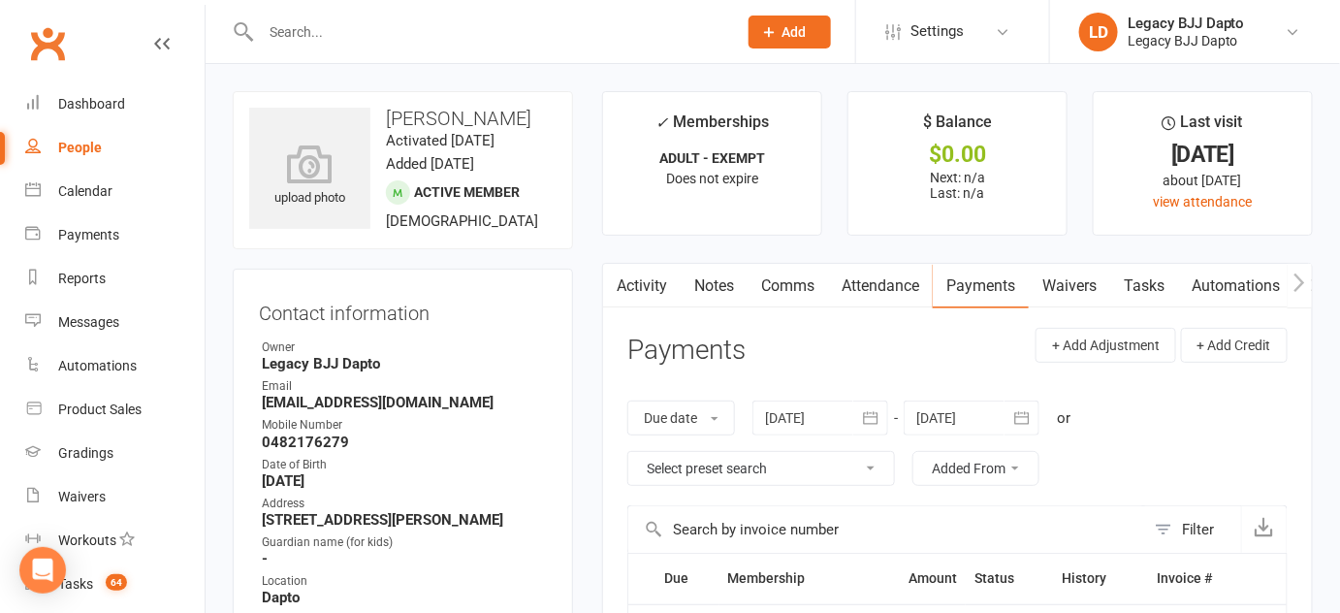
click at [1065, 294] on link "Waivers" at bounding box center [1069, 286] width 81 height 45
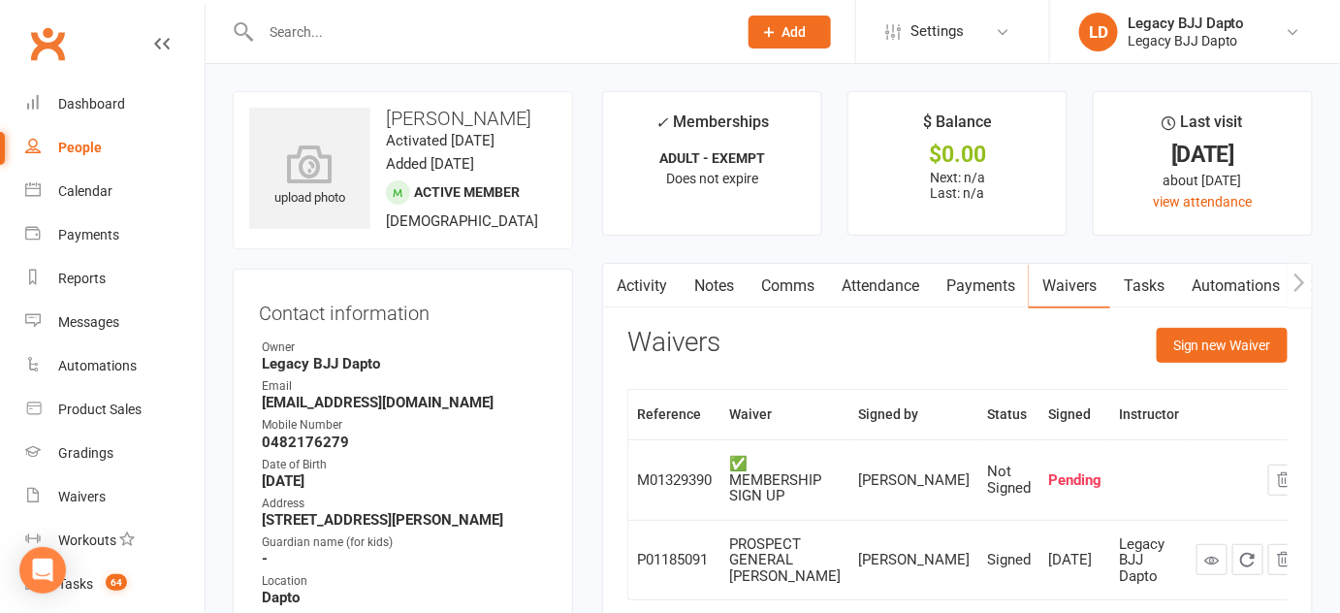
click at [1278, 473] on icon "button" at bounding box center [1284, 479] width 13 height 14
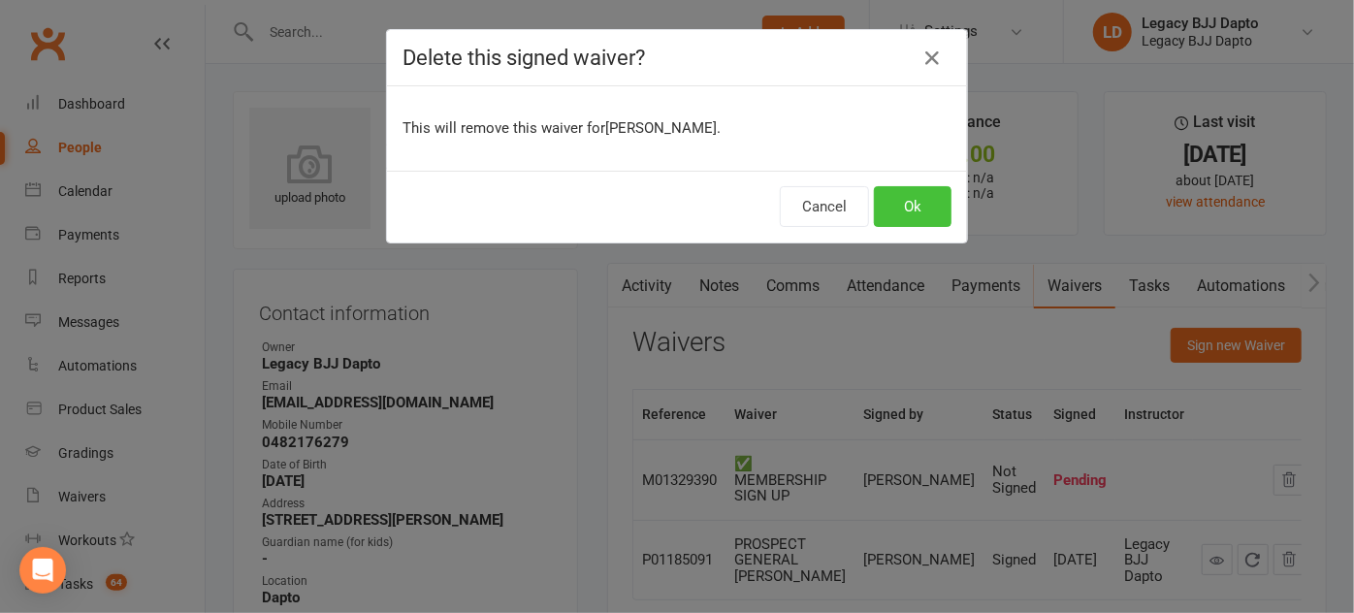
click at [889, 211] on button "Ok" at bounding box center [913, 206] width 78 height 41
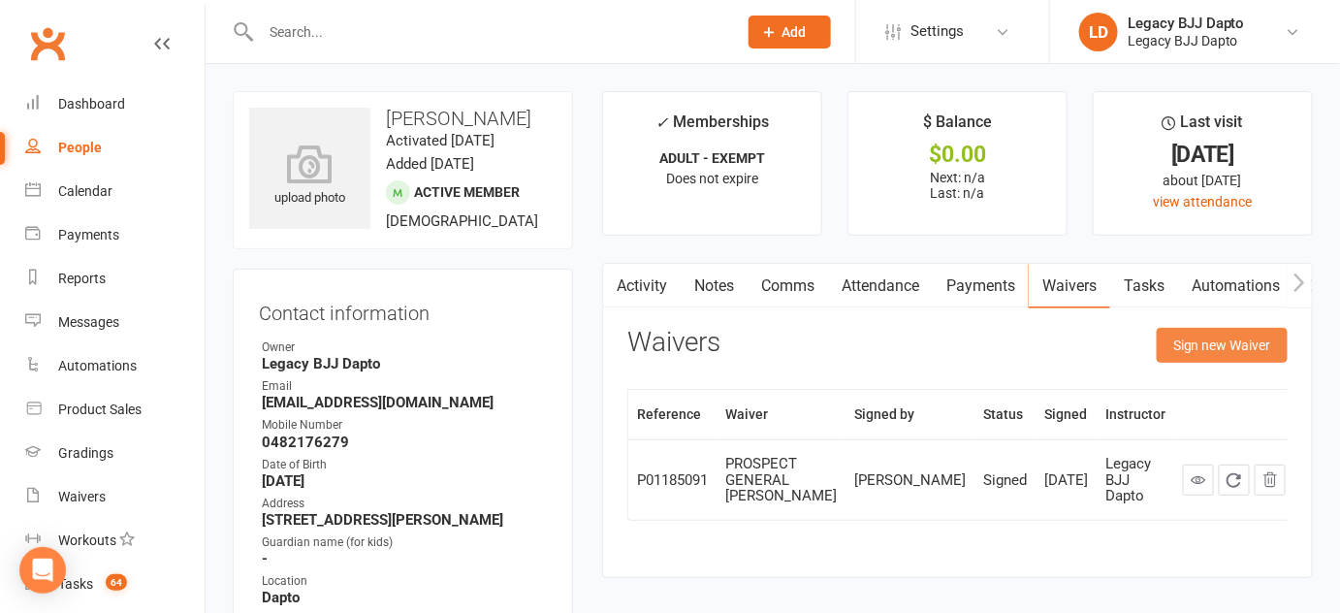
click at [1182, 333] on button "Sign new Waiver" at bounding box center [1222, 345] width 131 height 35
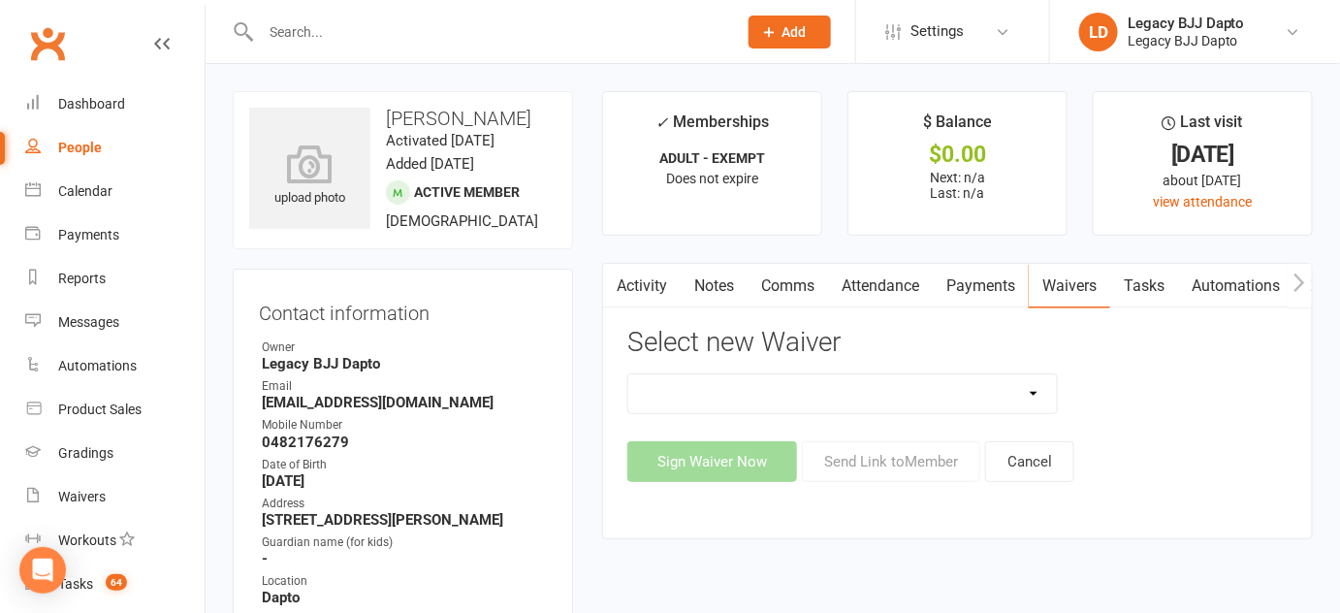
click at [910, 395] on select "❌ CANCELLATION FORM 🆓 FREE TRIAL WEEK ✅ MEMBERSHIP SIGN UP 💲 NEW PAYMENT METHOD…" at bounding box center [842, 393] width 429 height 39
select select "12177"
click at [628, 374] on select "❌ CANCELLATION FORM 🆓 FREE TRIAL WEEK ✅ MEMBERSHIP SIGN UP 💲 NEW PAYMENT METHOD…" at bounding box center [842, 393] width 429 height 39
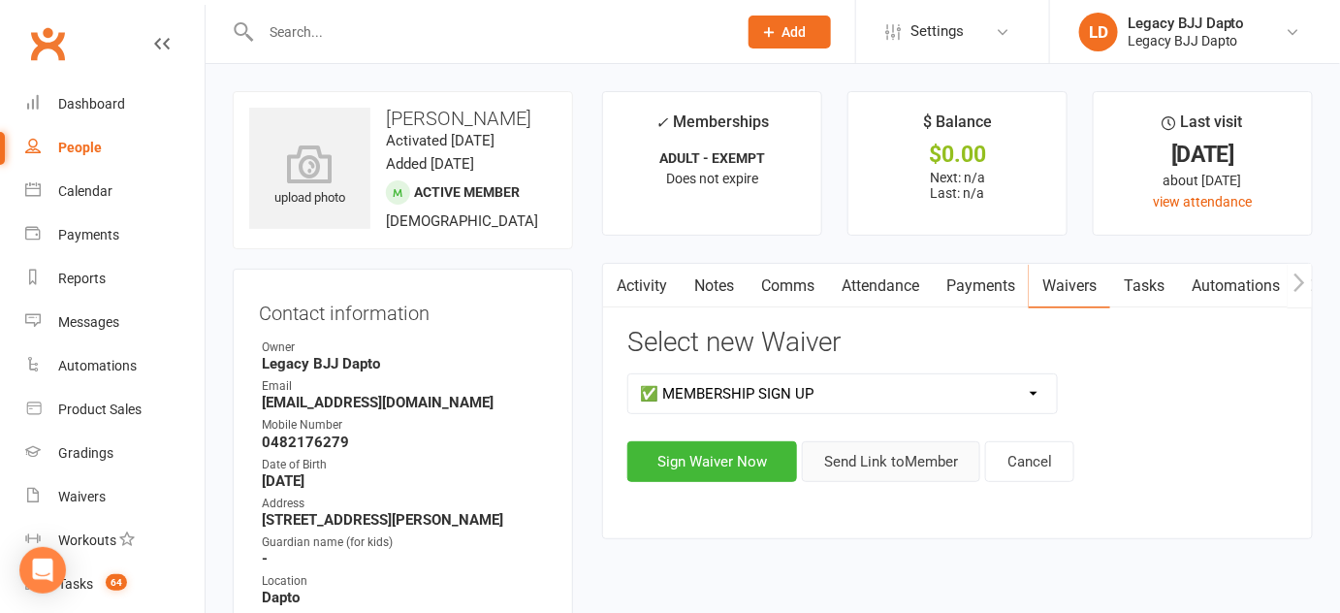
click at [871, 457] on button "Send Link to Member" at bounding box center [891, 461] width 178 height 41
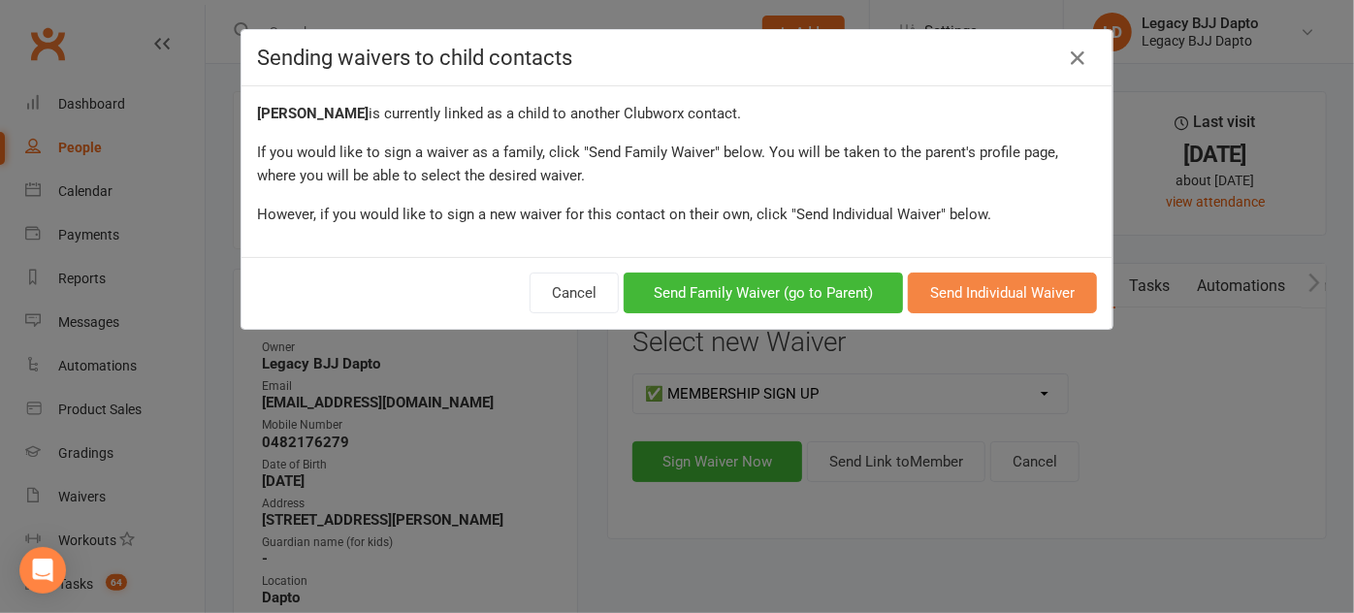
click at [971, 283] on button "Send Individual Waiver" at bounding box center [1002, 293] width 189 height 41
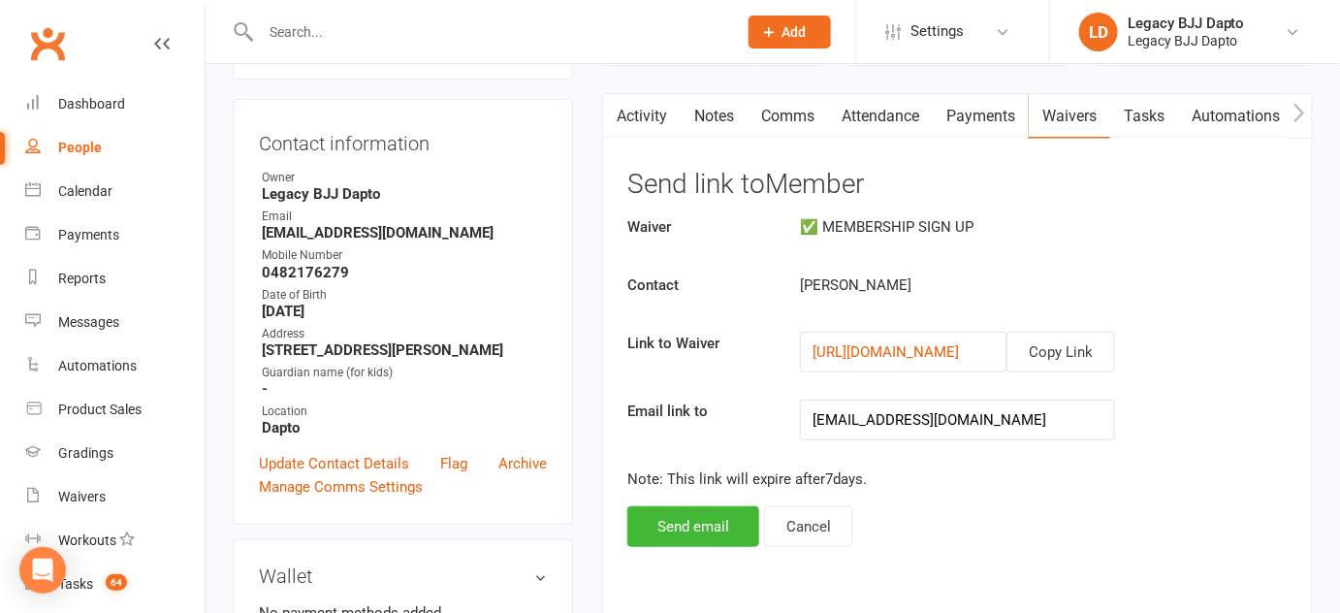
scroll to position [171, 0]
click at [810, 527] on button "Cancel" at bounding box center [808, 525] width 89 height 41
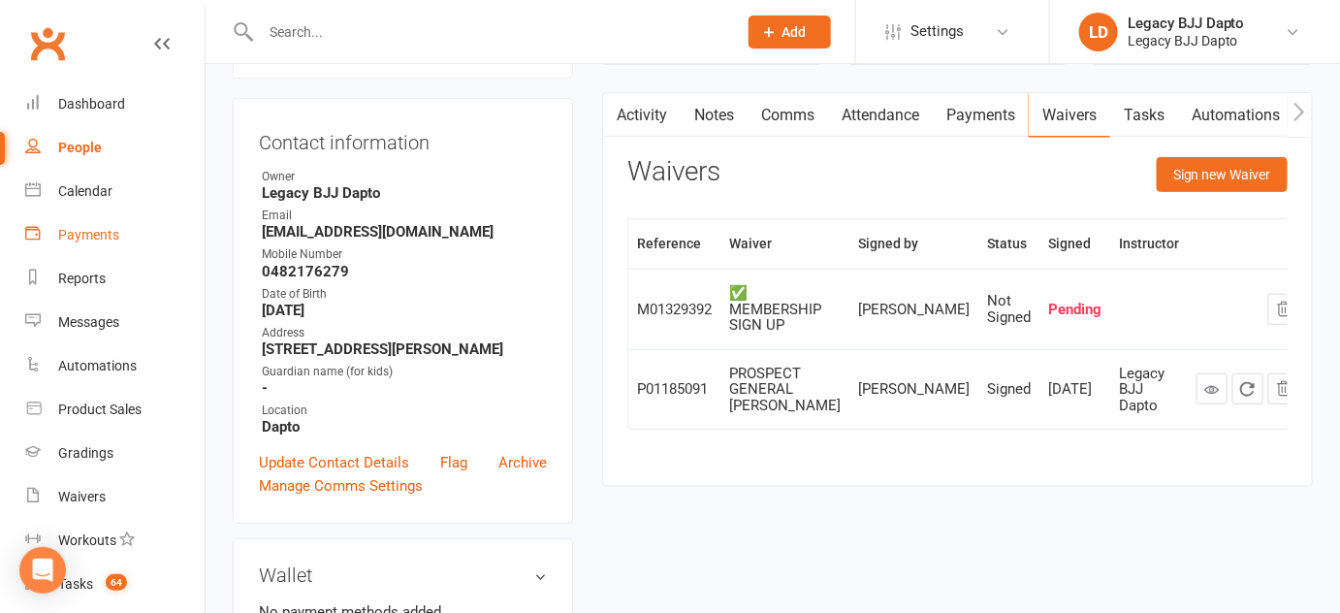
click at [74, 244] on link "Payments" at bounding box center [114, 235] width 179 height 44
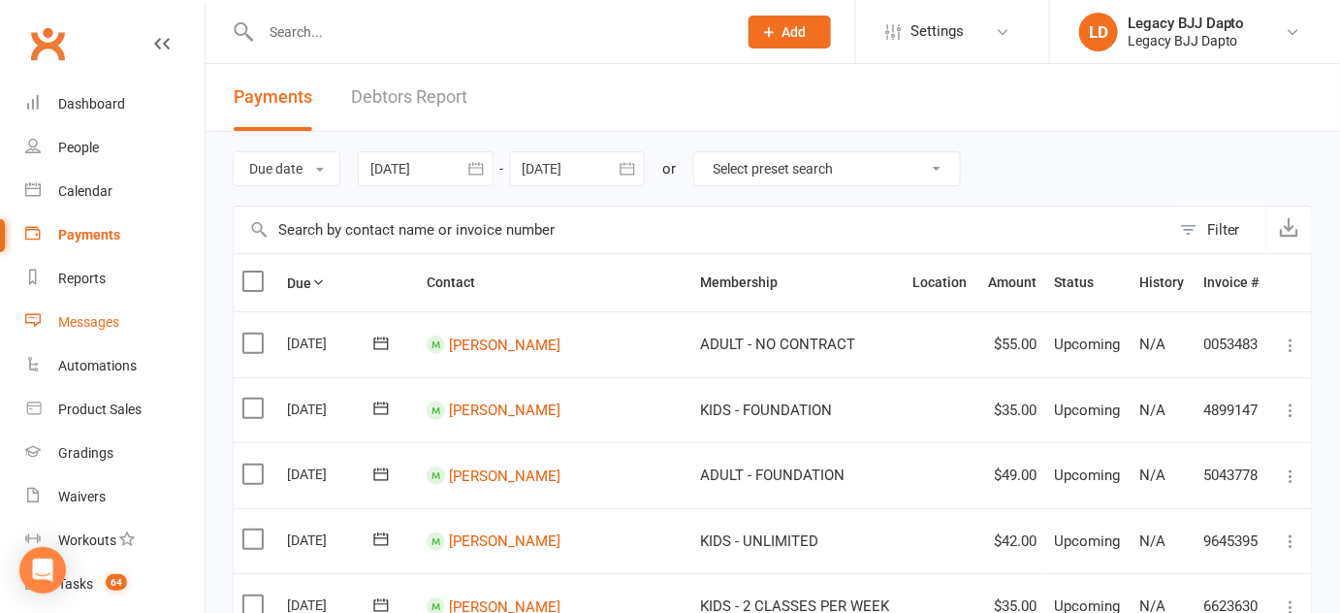
click at [101, 330] on link "Messages" at bounding box center [114, 323] width 179 height 44
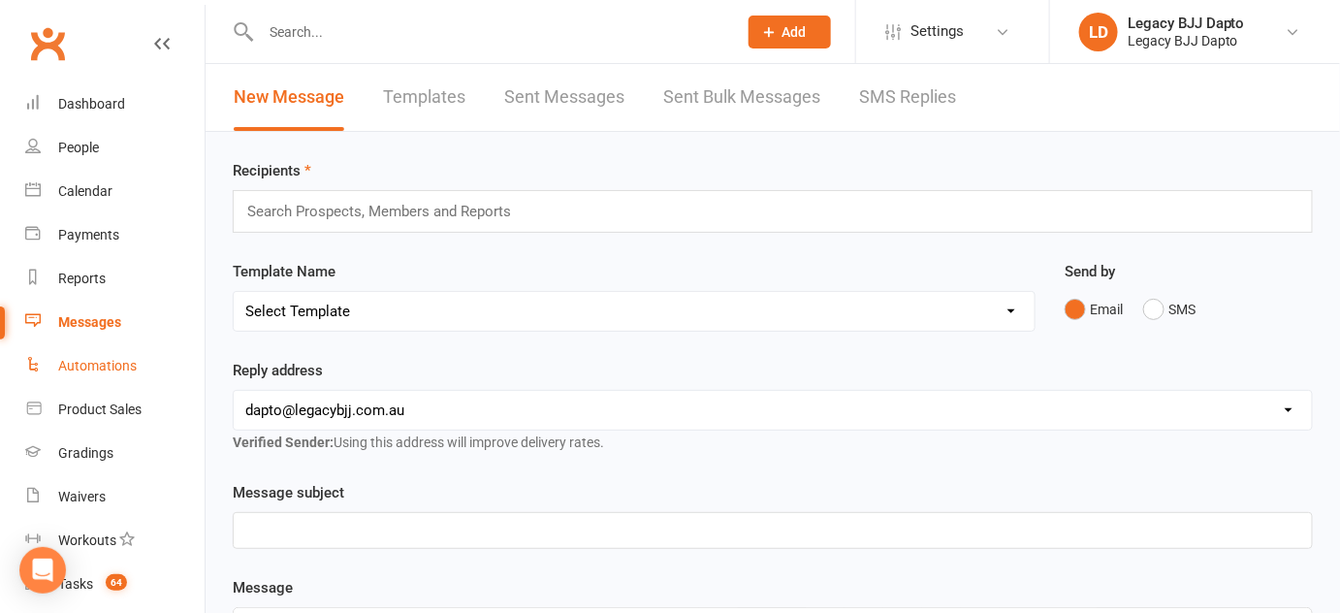
click at [114, 353] on link "Automations" at bounding box center [114, 366] width 179 height 44
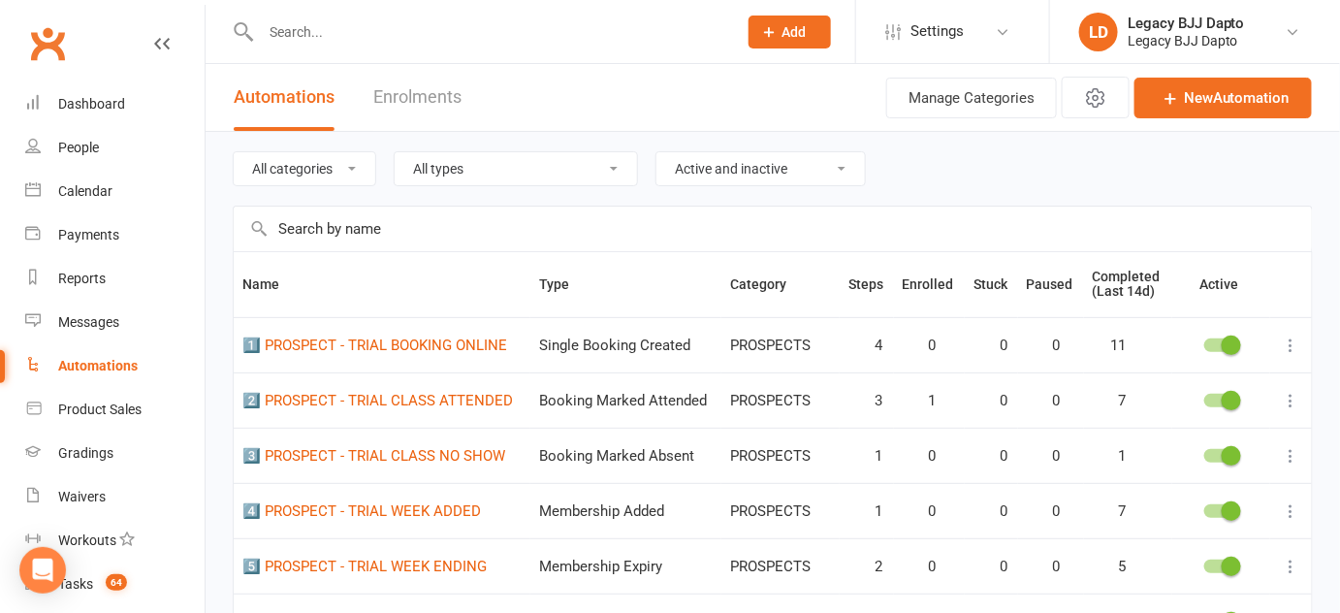
click at [375, 115] on link "Enrolments" at bounding box center [417, 97] width 88 height 67
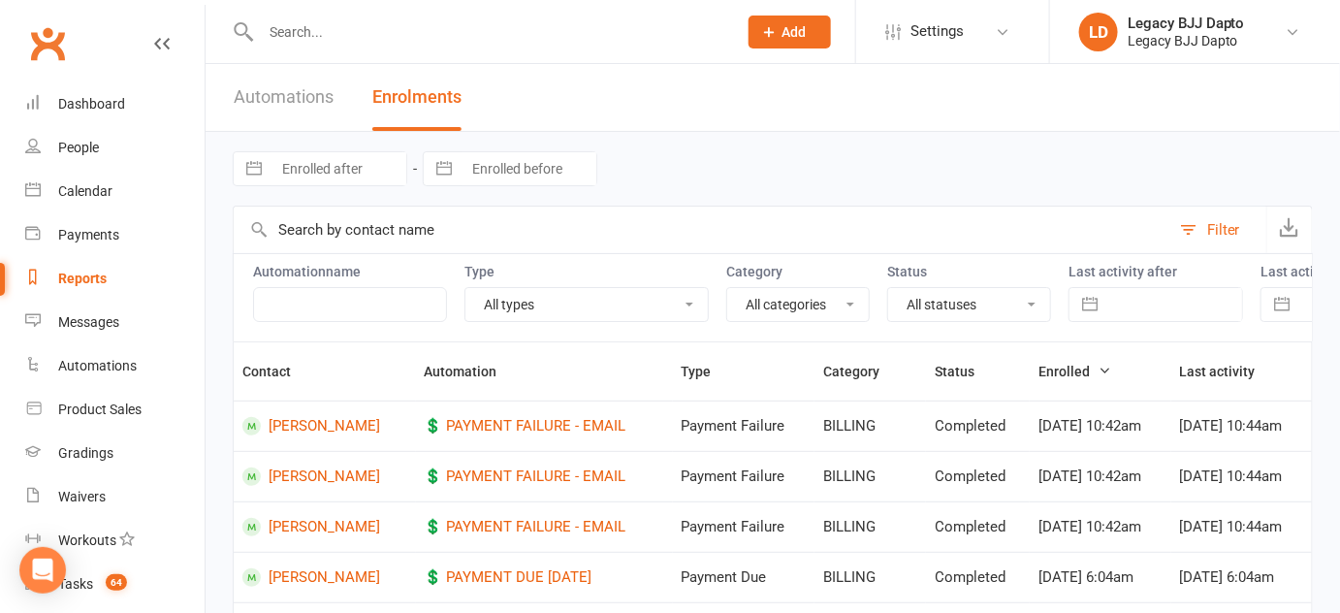
click at [290, 95] on link "Automations" at bounding box center [284, 97] width 100 height 67
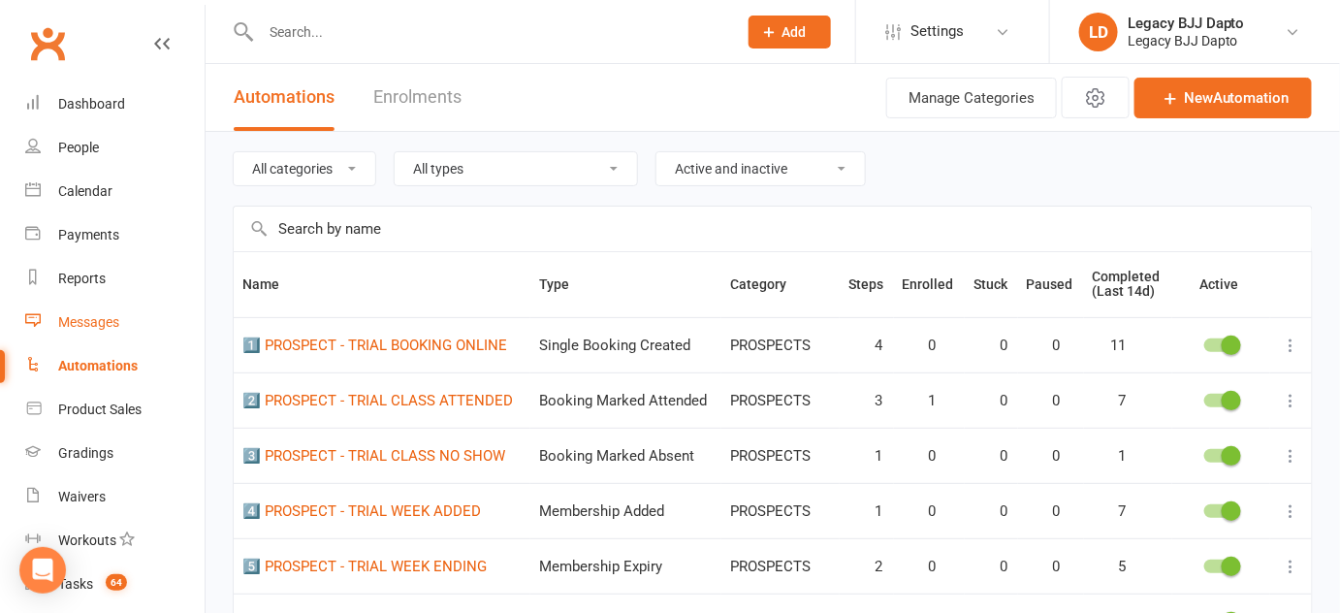
click at [83, 315] on div "Messages" at bounding box center [88, 322] width 61 height 16
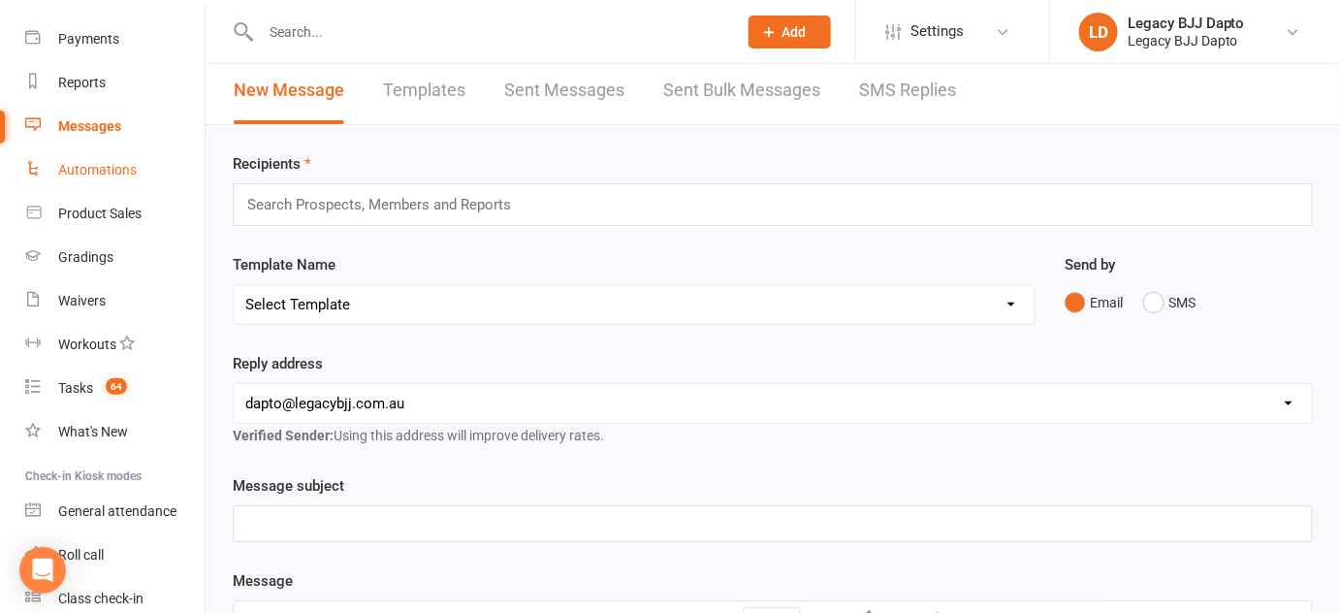
scroll to position [215, 0]
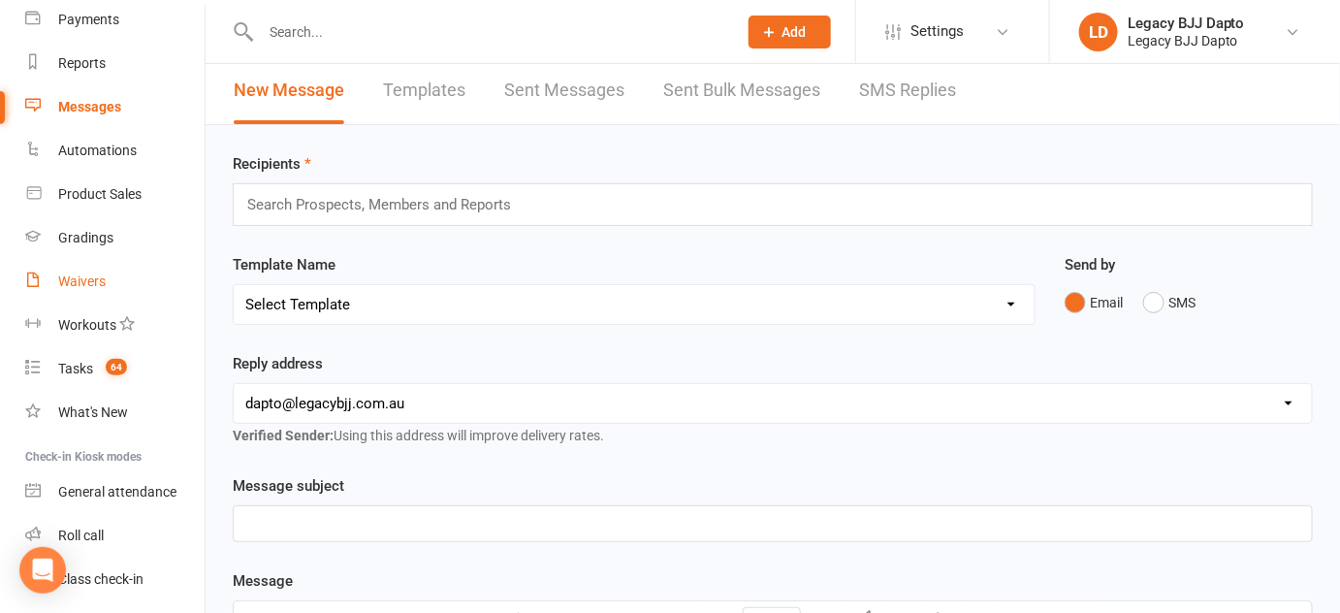
click at [80, 292] on link "Waivers" at bounding box center [114, 282] width 179 height 44
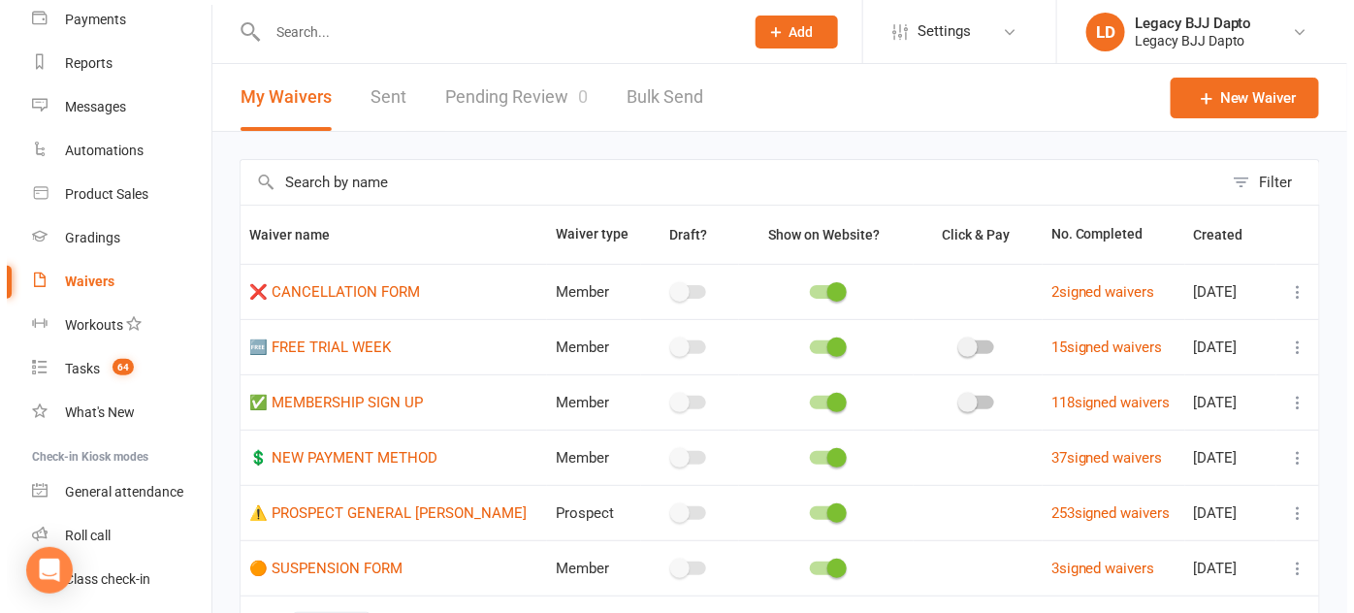
scroll to position [276, 0]
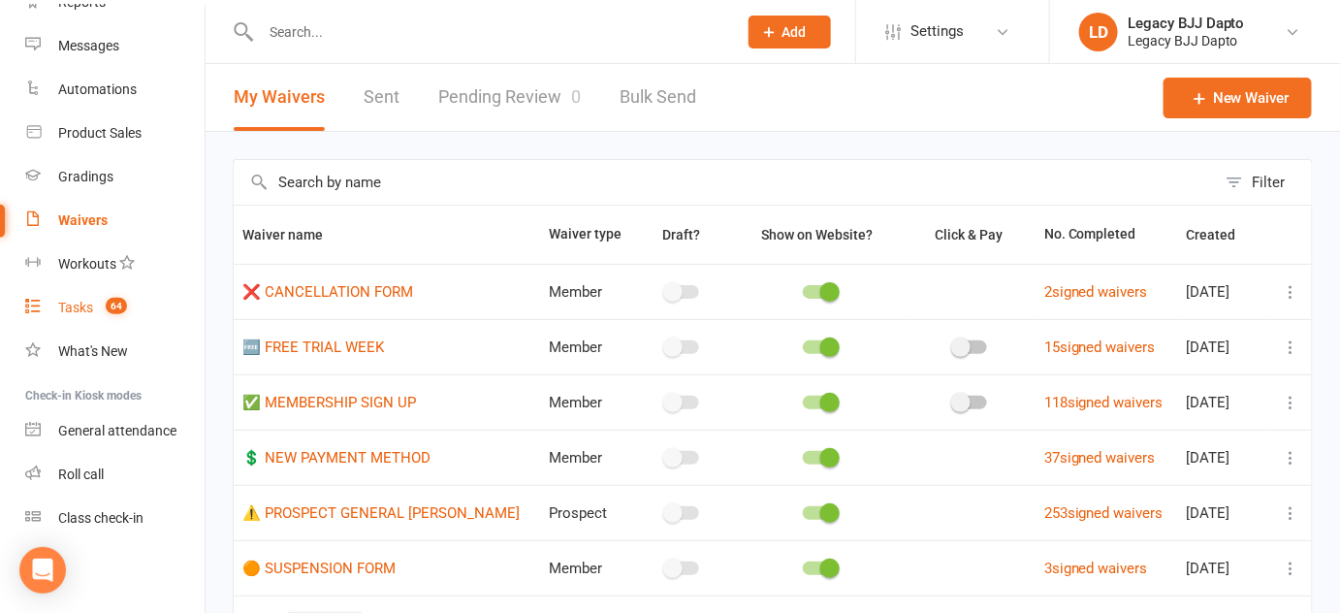
click at [80, 292] on link "Tasks 64" at bounding box center [114, 308] width 179 height 44
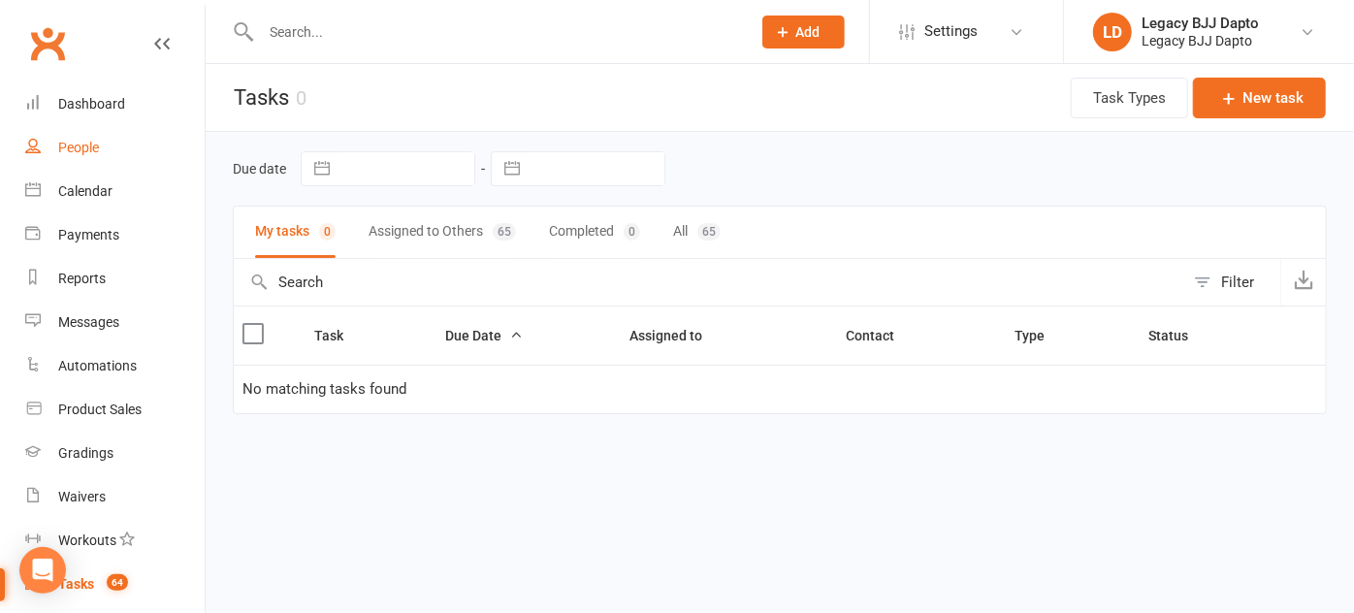
click at [69, 138] on link "People" at bounding box center [114, 148] width 179 height 44
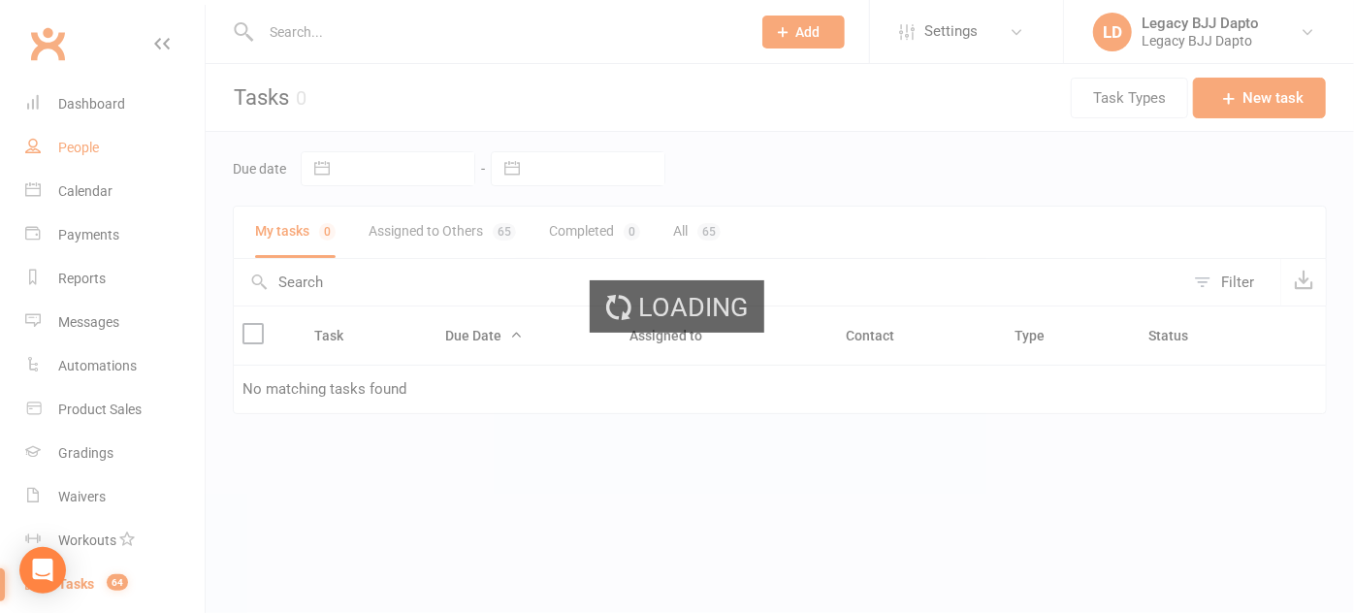
select select "100"
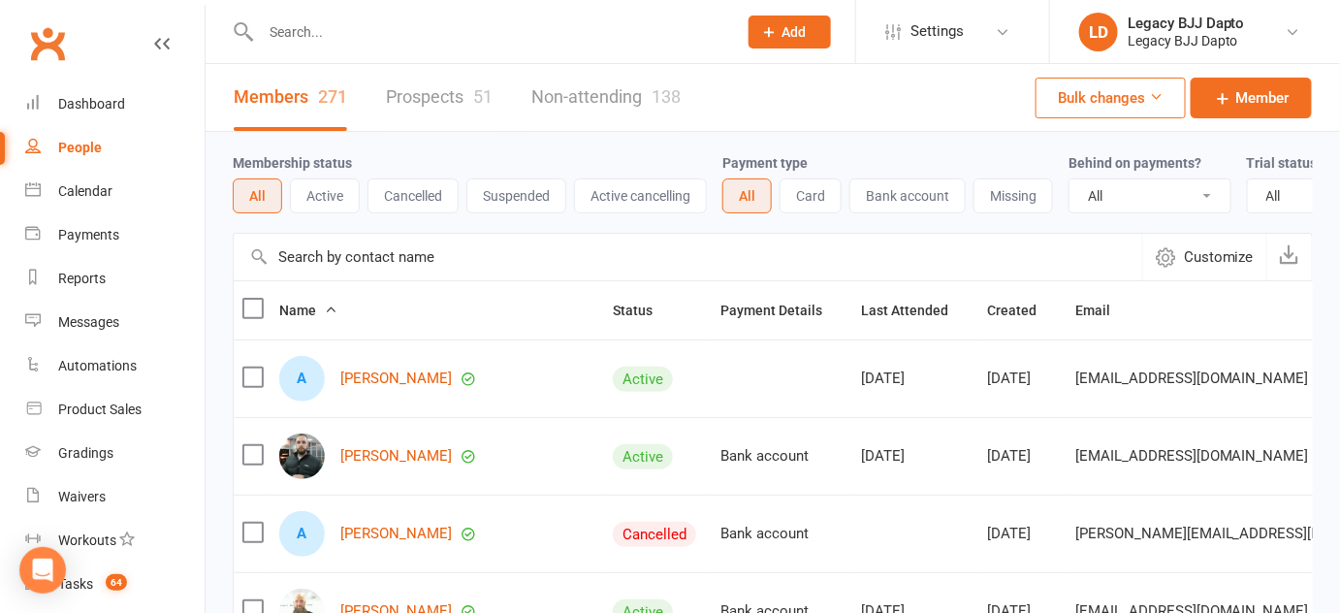
click at [359, 91] on div "Members 271 Prospects 51 Non-attending 138" at bounding box center [457, 97] width 503 height 67
click at [407, 104] on link "Prospects 51" at bounding box center [439, 97] width 107 height 67
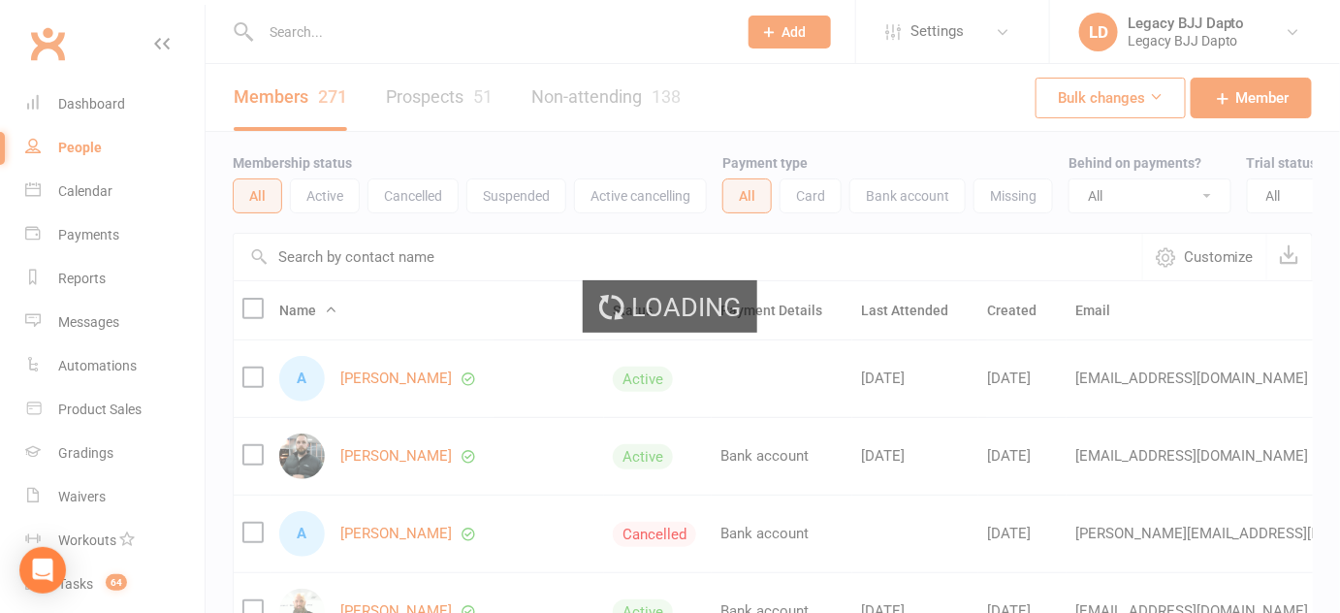
select select "100"
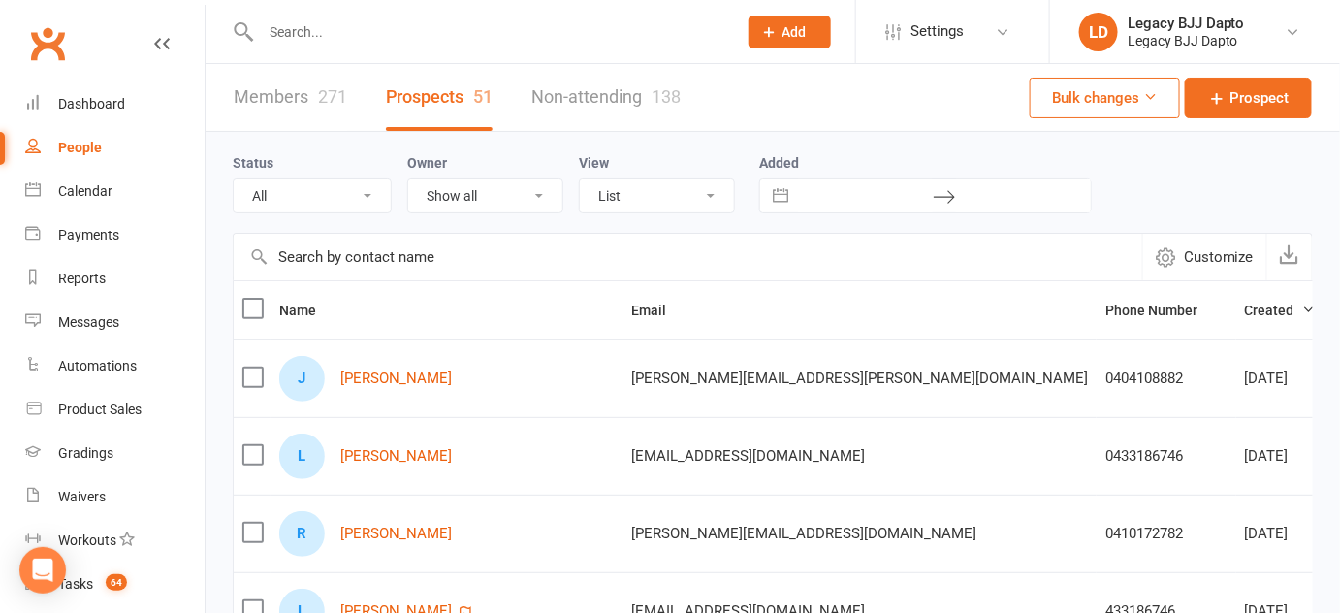
scroll to position [0, 121]
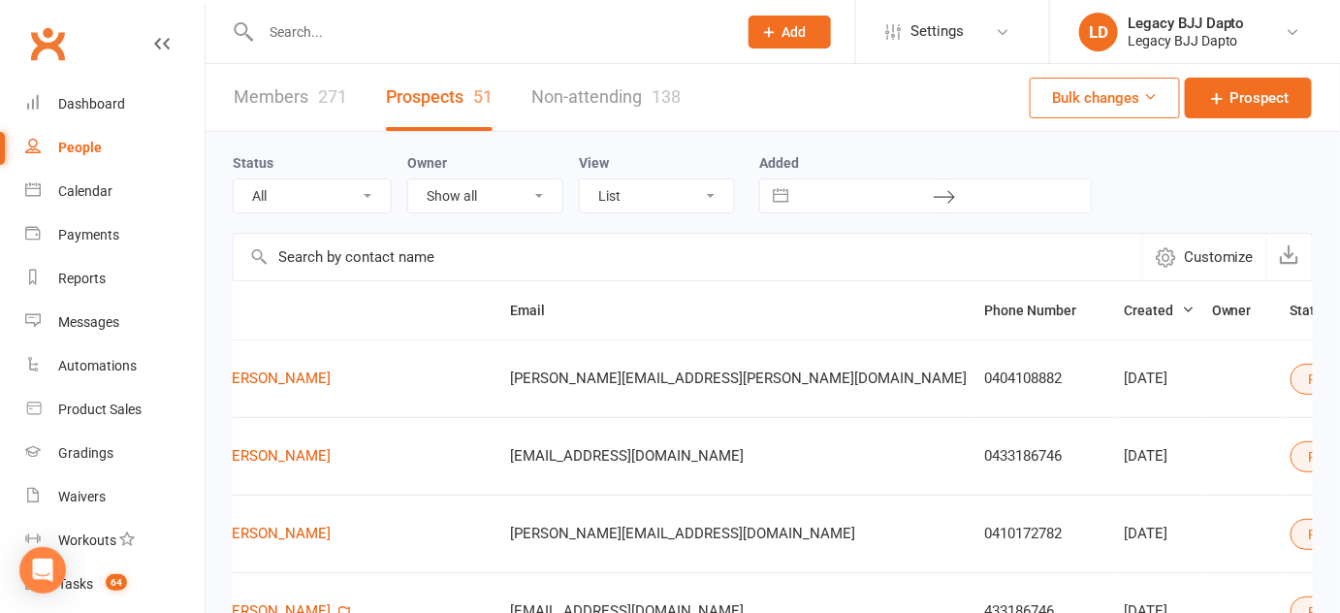
click at [1009, 135] on div "Status All (No status set) (Invalid status) TRIAL BOOKED ONLINE FREE TRIAL ATTE…" at bounding box center [773, 182] width 1080 height 101
click at [978, 160] on label "Added" at bounding box center [925, 163] width 333 height 16
drag, startPoint x: 978, startPoint y: 160, endPoint x: 885, endPoint y: 154, distance: 92.3
click at [885, 154] on div "Status All (No status set) (Invalid status) TRIAL BOOKED ONLINE FREE TRIAL ATTE…" at bounding box center [773, 182] width 1080 height 62
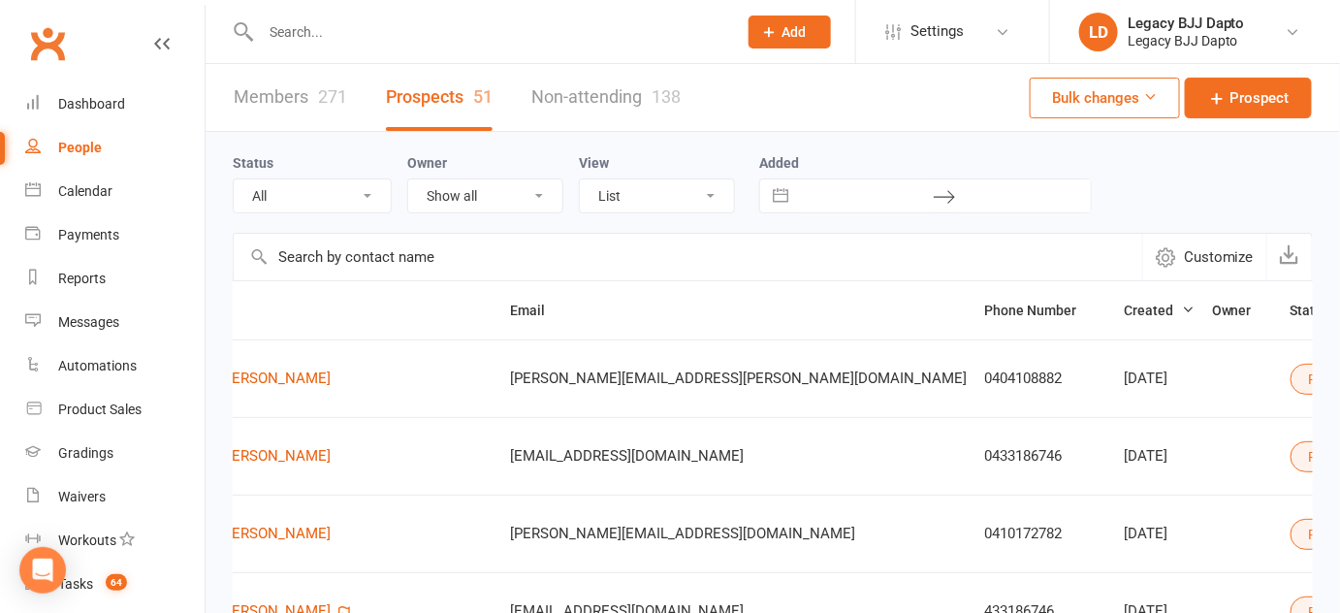
click at [885, 154] on div "Status All (No status set) (Invalid status) TRIAL BOOKED ONLINE FREE TRIAL ATTE…" at bounding box center [773, 182] width 1080 height 62
drag, startPoint x: 885, startPoint y: 154, endPoint x: 786, endPoint y: 127, distance: 103.5
click at [776, 134] on div "Status All (No status set) (Invalid status) TRIAL BOOKED ONLINE FREE TRIAL ATTE…" at bounding box center [773, 182] width 1080 height 101
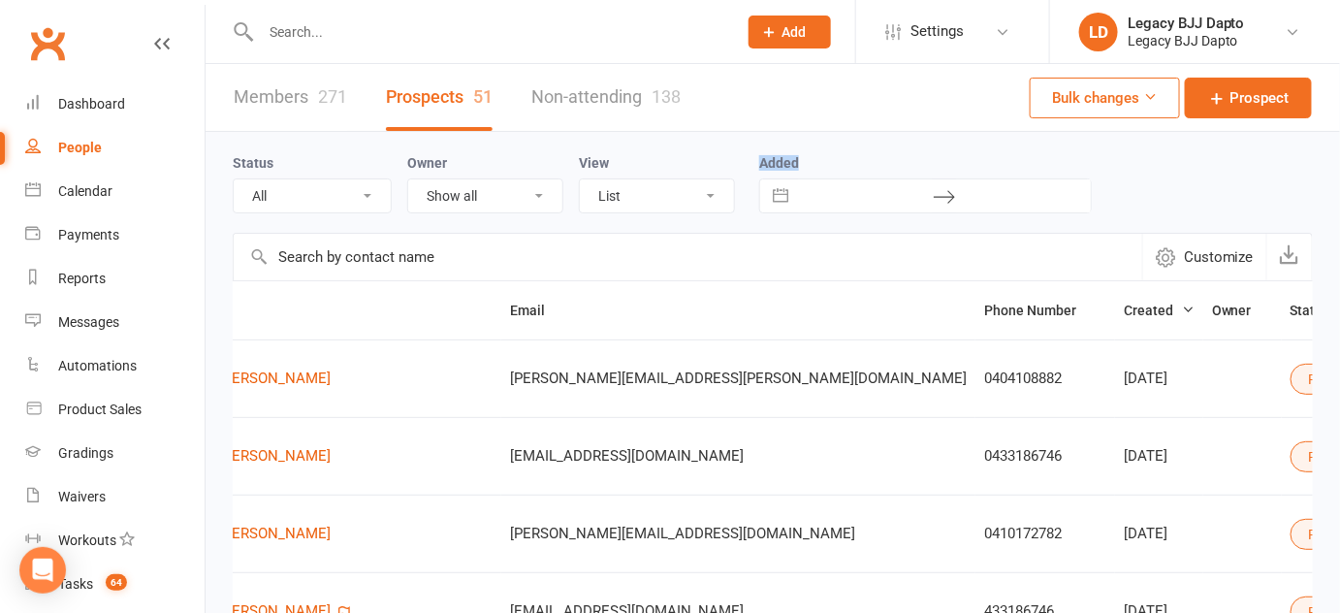
drag, startPoint x: 776, startPoint y: 134, endPoint x: 848, endPoint y: 160, distance: 76.4
click at [848, 160] on div "Status All (No status set) (Invalid status) TRIAL BOOKED ONLINE FREE TRIAL ATTE…" at bounding box center [773, 182] width 1080 height 101
click at [848, 160] on label "Added" at bounding box center [925, 163] width 333 height 16
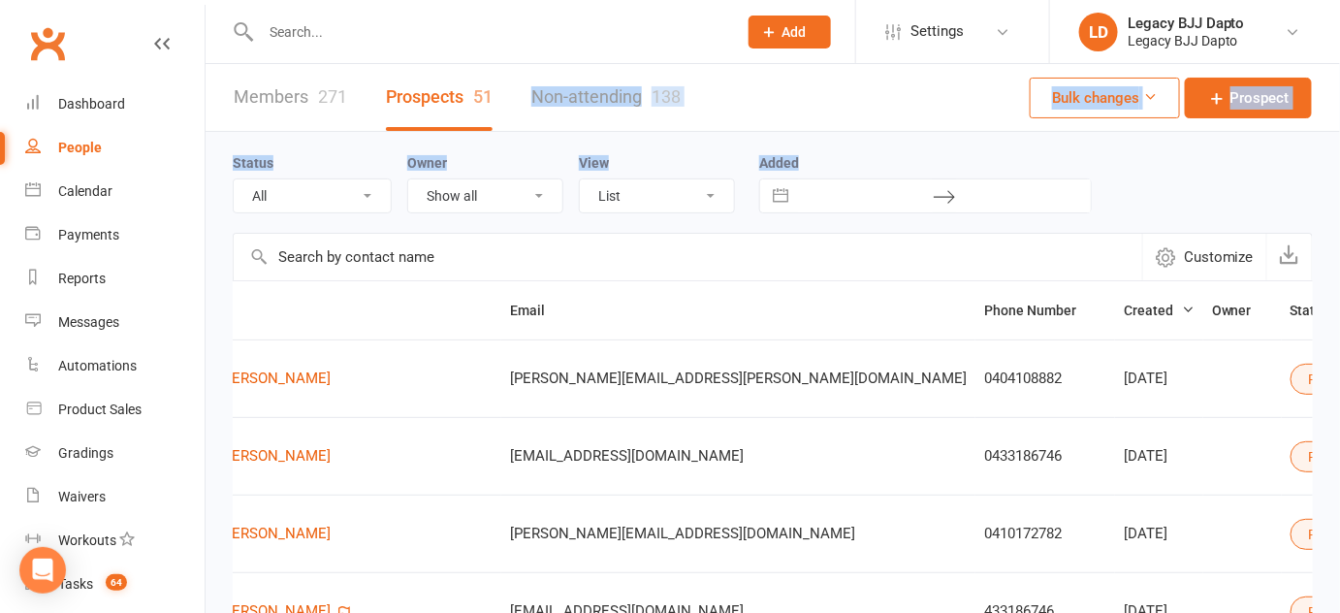
drag, startPoint x: 848, startPoint y: 160, endPoint x: 713, endPoint y: 123, distance: 139.8
click at [713, 123] on div "Members 271 Prospects 51 Non-attending 138 Bulk changes Prospect" at bounding box center [773, 98] width 1135 height 68
drag, startPoint x: 713, startPoint y: 123, endPoint x: 815, endPoint y: 152, distance: 105.9
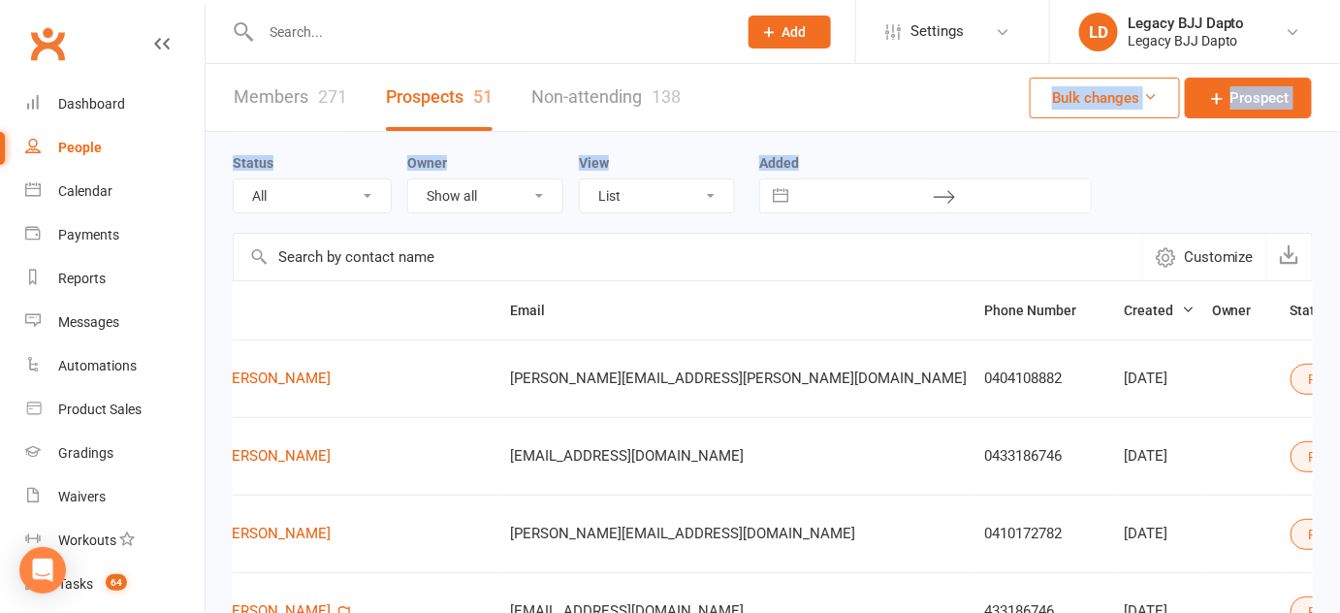
click at [815, 152] on div "Status All (No status set) (Invalid status) TRIAL BOOKED ONLINE FREE TRIAL ATTE…" at bounding box center [773, 182] width 1080 height 62
drag, startPoint x: 815, startPoint y: 152, endPoint x: 581, endPoint y: 146, distance: 233.8
click at [581, 146] on div "Status All (No status set) (Invalid status) TRIAL BOOKED ONLINE FREE TRIAL ATTE…" at bounding box center [773, 182] width 1080 height 101
click at [353, 126] on div "Members 271 Prospects 51 Non-attending 138" at bounding box center [457, 97] width 503 height 67
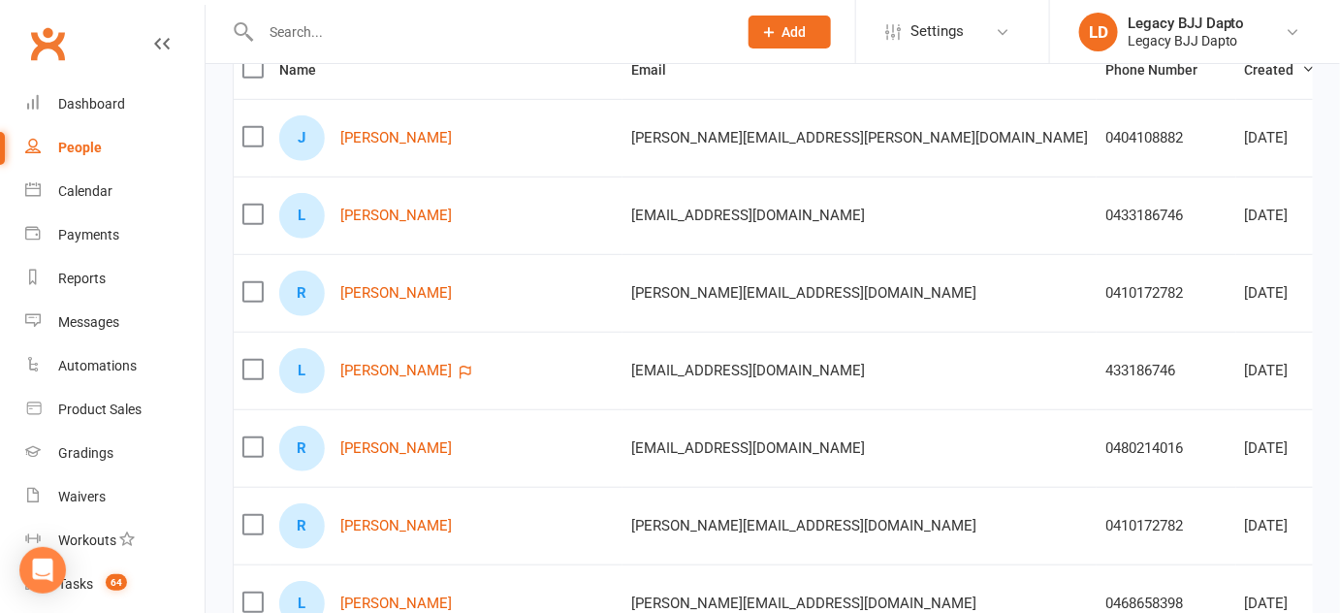
scroll to position [240, 0]
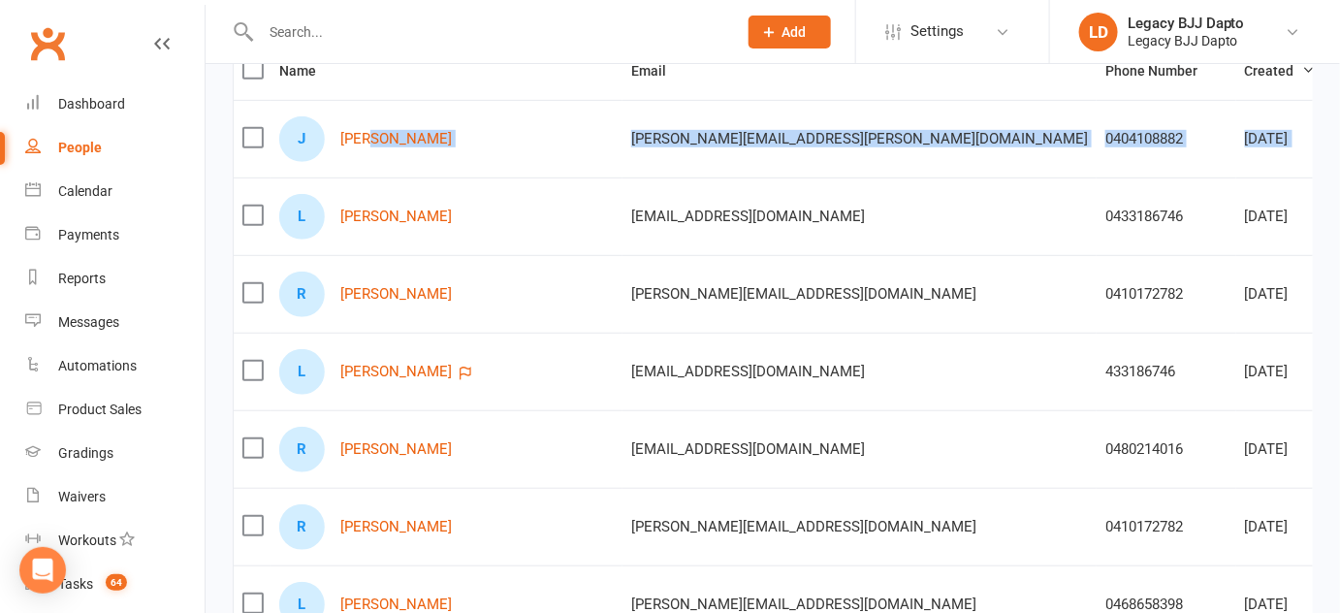
drag, startPoint x: 282, startPoint y: 242, endPoint x: 376, endPoint y: 162, distance: 123.8
click at [455, 146] on div "J Jamie Pitt" at bounding box center [446, 139] width 335 height 46
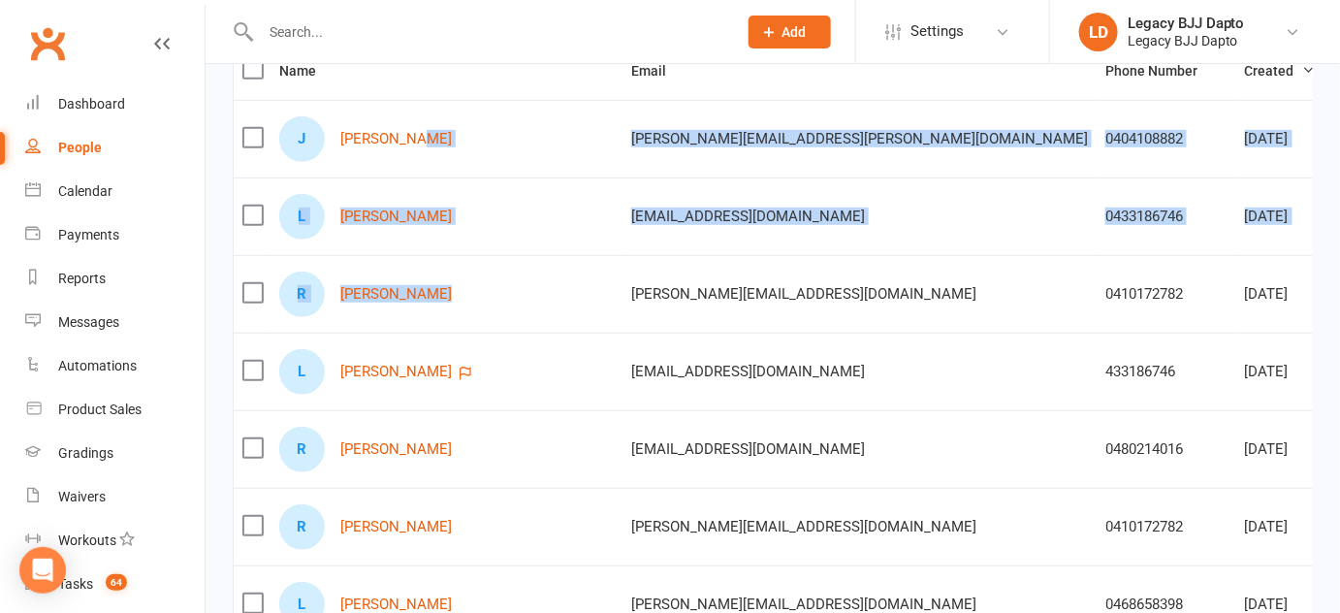
drag, startPoint x: 455, startPoint y: 146, endPoint x: 515, endPoint y: 266, distance: 133.6
click at [515, 266] on td "R Ryan Morgan" at bounding box center [447, 294] width 352 height 78
drag, startPoint x: 515, startPoint y: 266, endPoint x: 433, endPoint y: 117, distance: 169.7
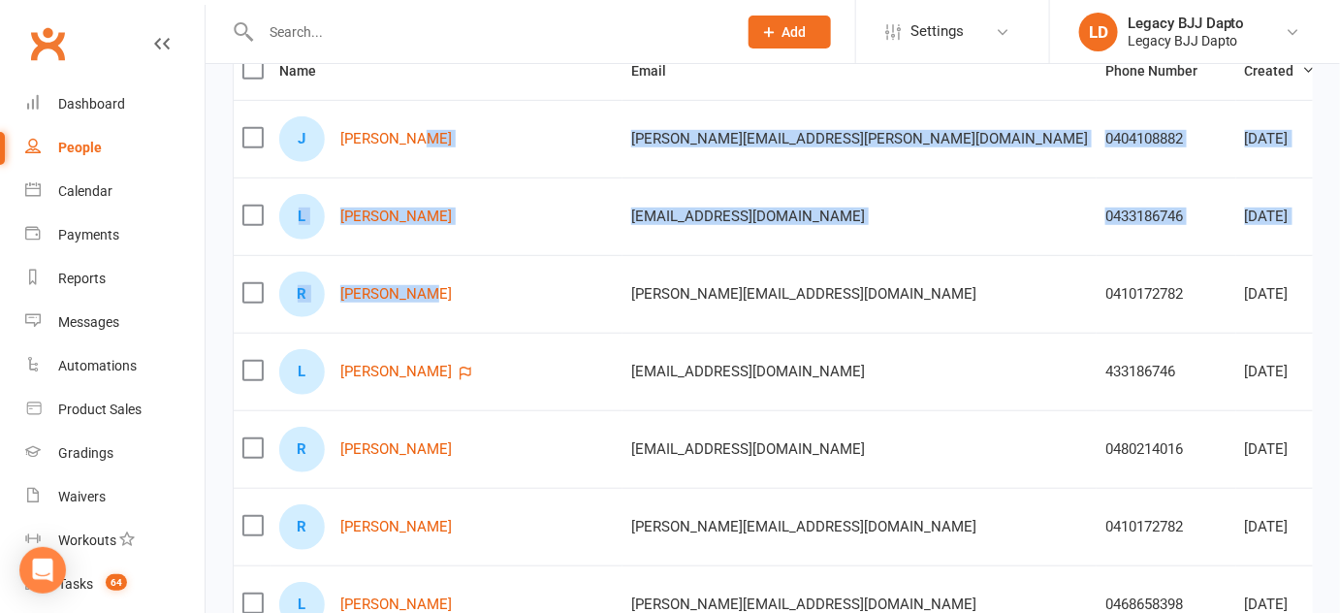
click at [433, 117] on div "J Jamie Pitt" at bounding box center [446, 139] width 335 height 46
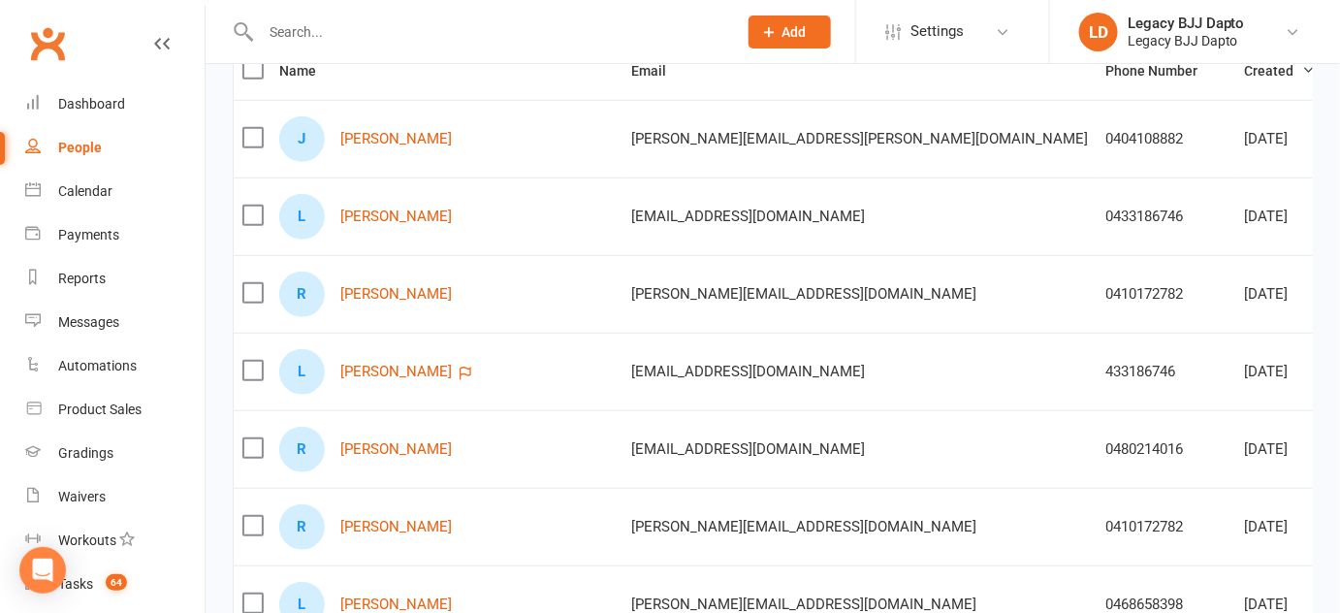
scroll to position [0, 0]
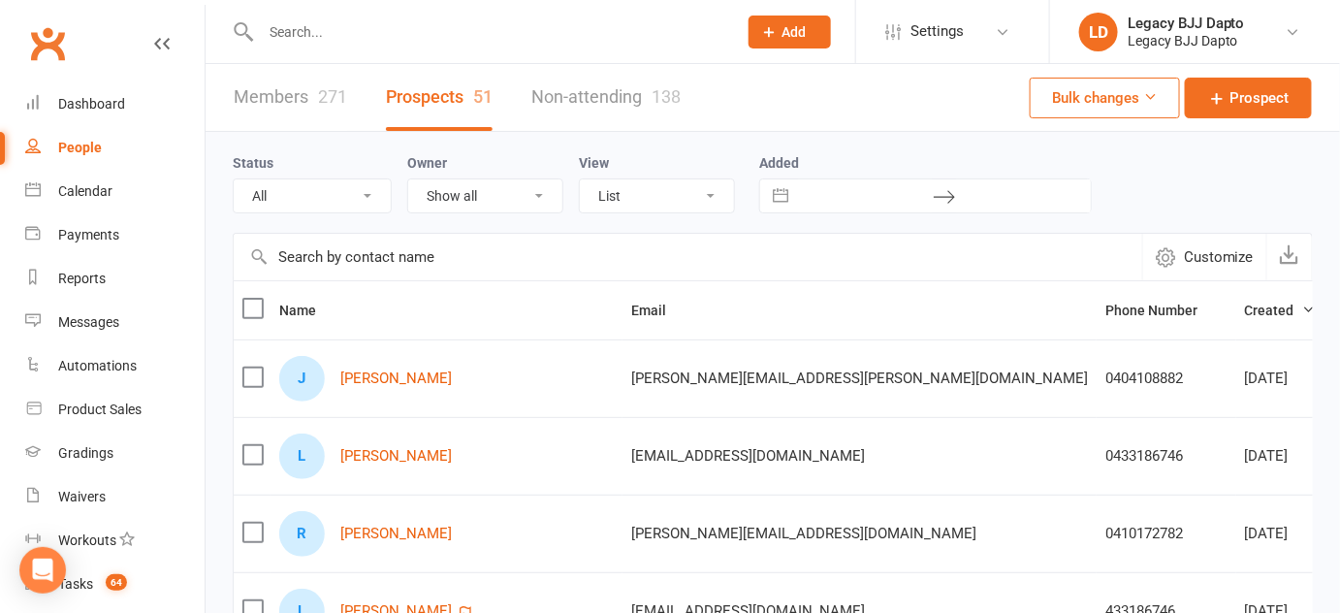
click at [369, 28] on input "text" at bounding box center [489, 31] width 468 height 27
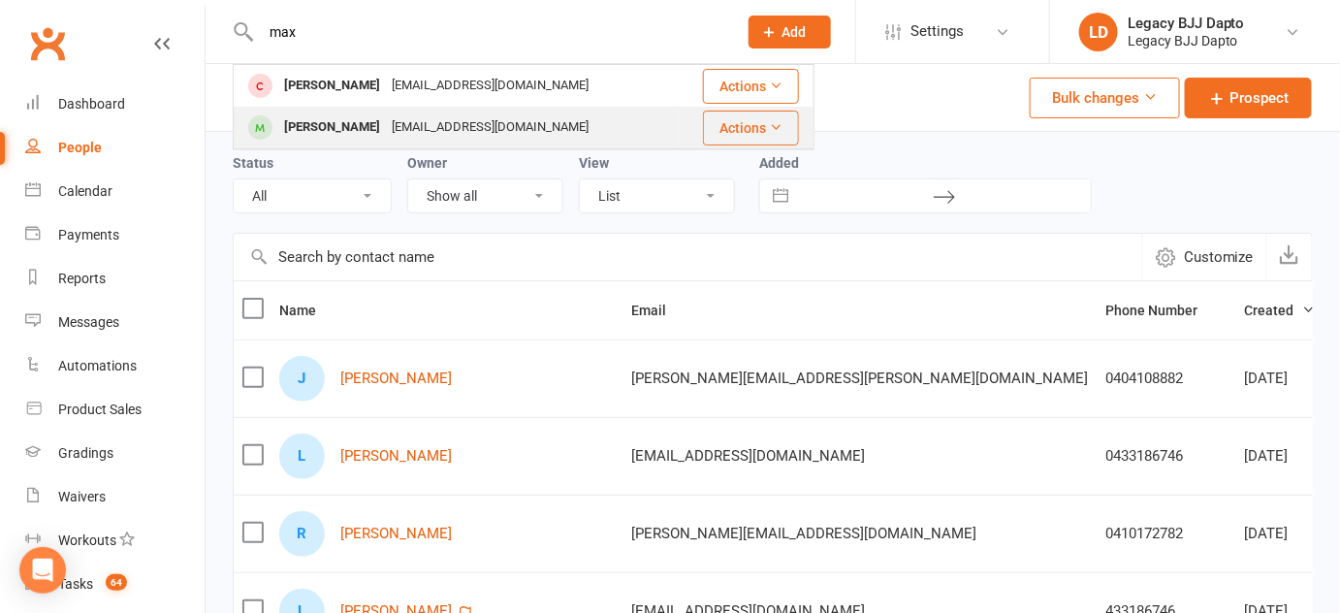
type input "max"
click at [325, 121] on div "Max Brandon" at bounding box center [332, 127] width 108 height 28
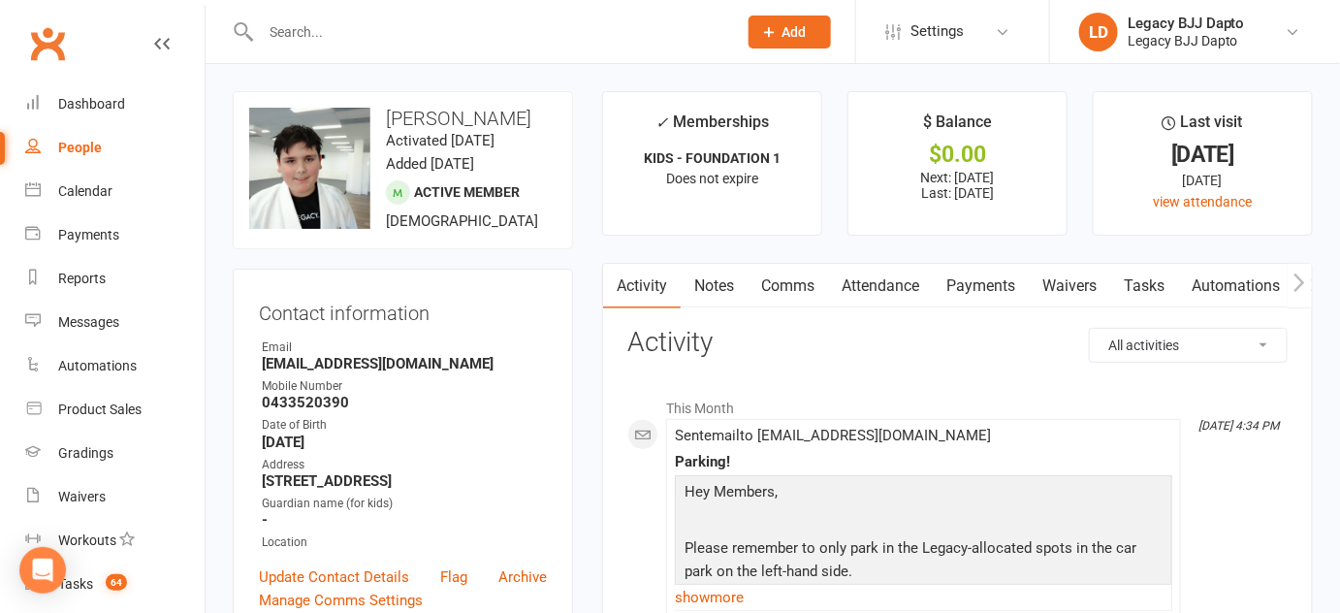
click at [1002, 274] on link "Payments" at bounding box center [981, 286] width 96 height 45
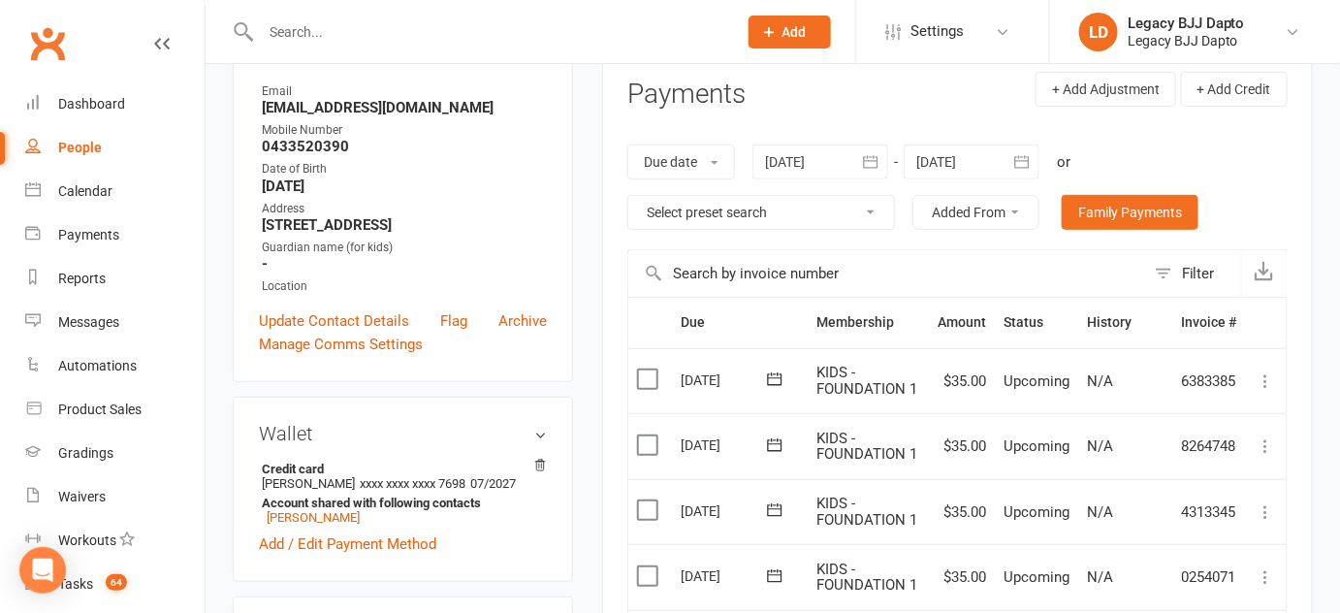
scroll to position [256, 0]
click at [820, 147] on div at bounding box center [821, 162] width 136 height 35
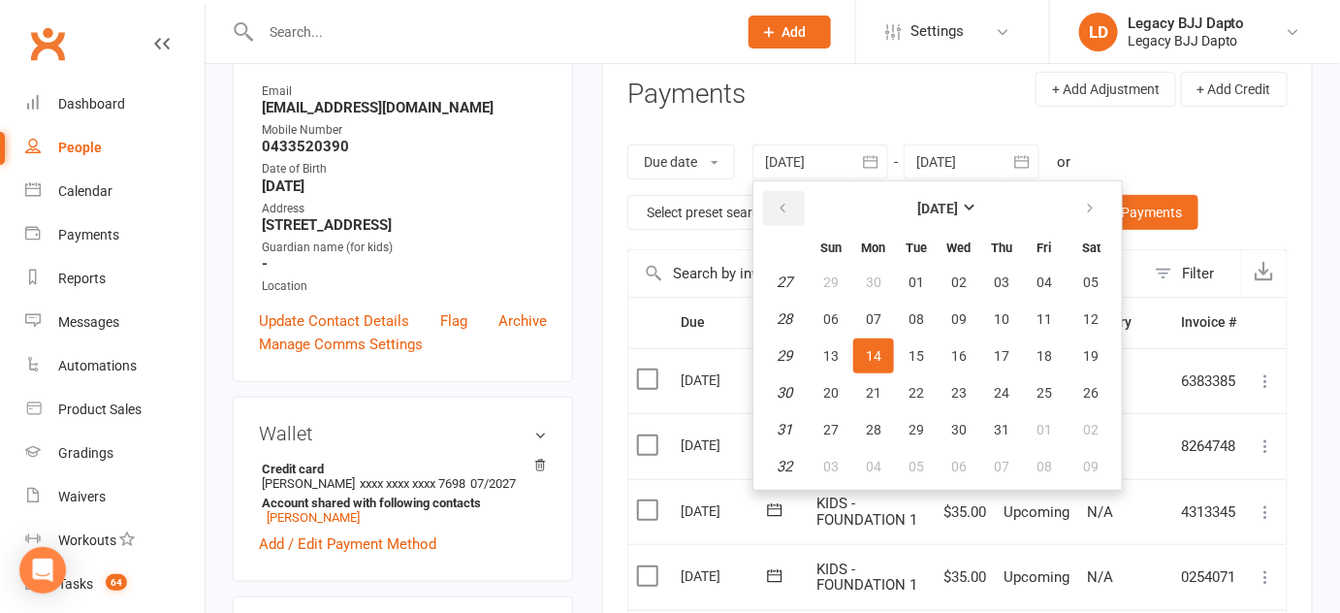
click at [780, 201] on icon "button" at bounding box center [783, 209] width 14 height 16
click at [910, 356] on span "17" at bounding box center [917, 356] width 16 height 16
type input "17 Jun 2025"
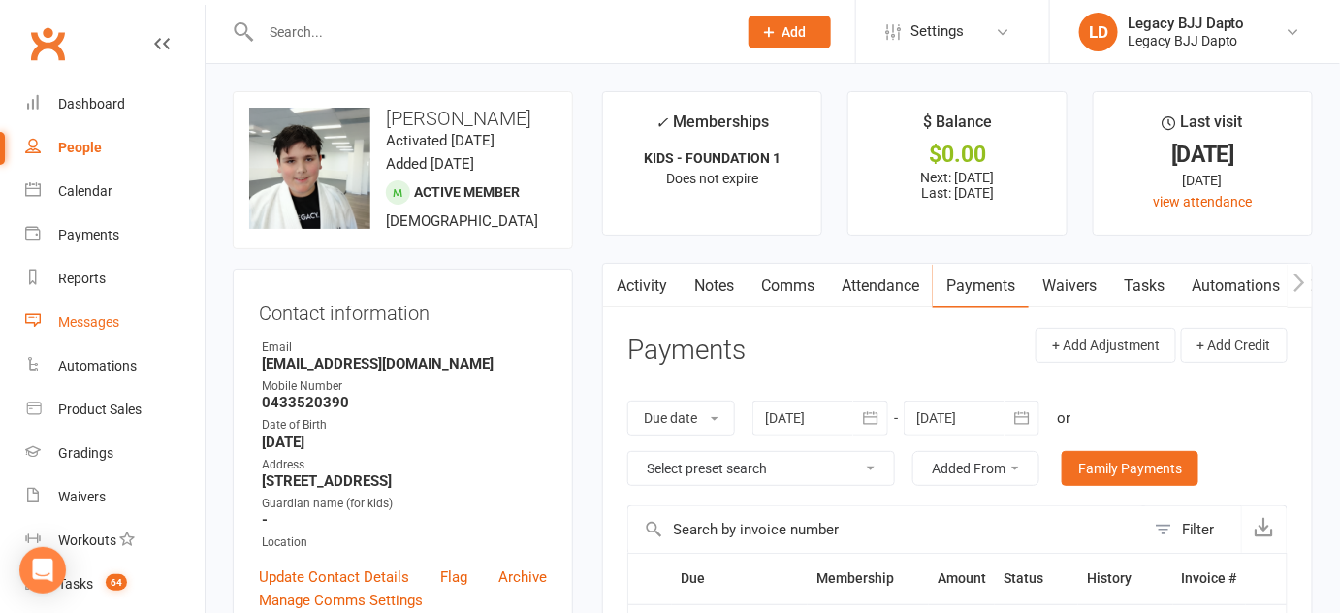
scroll to position [276, 0]
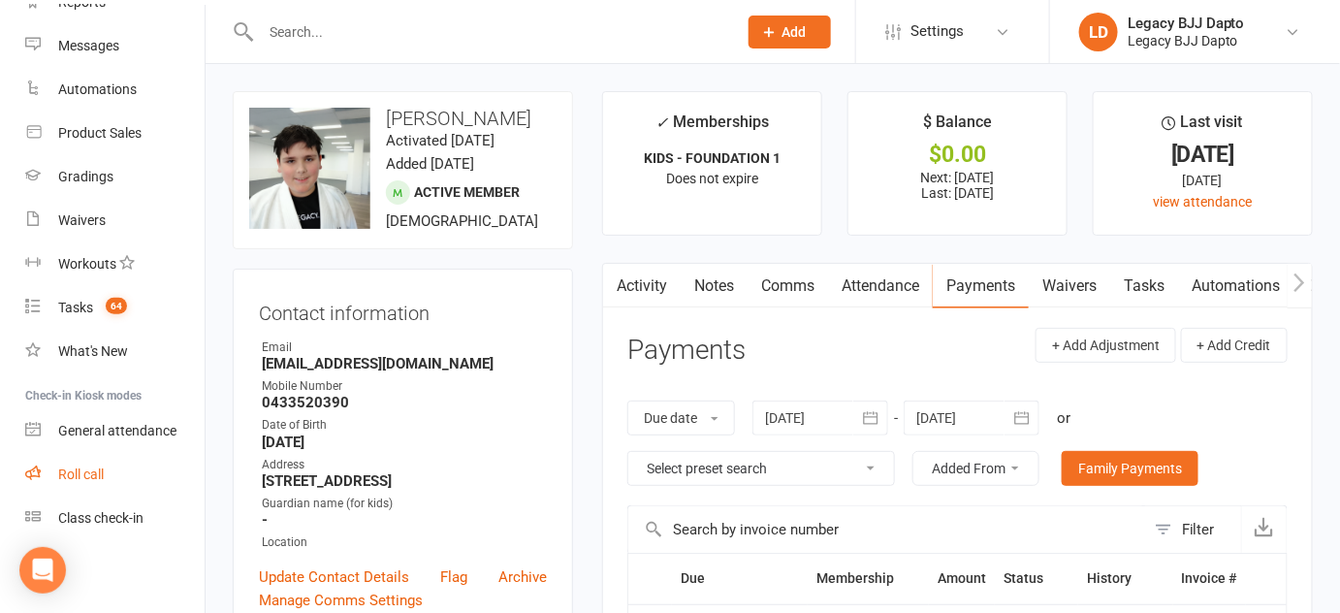
click at [147, 493] on link "Roll call" at bounding box center [114, 475] width 179 height 44
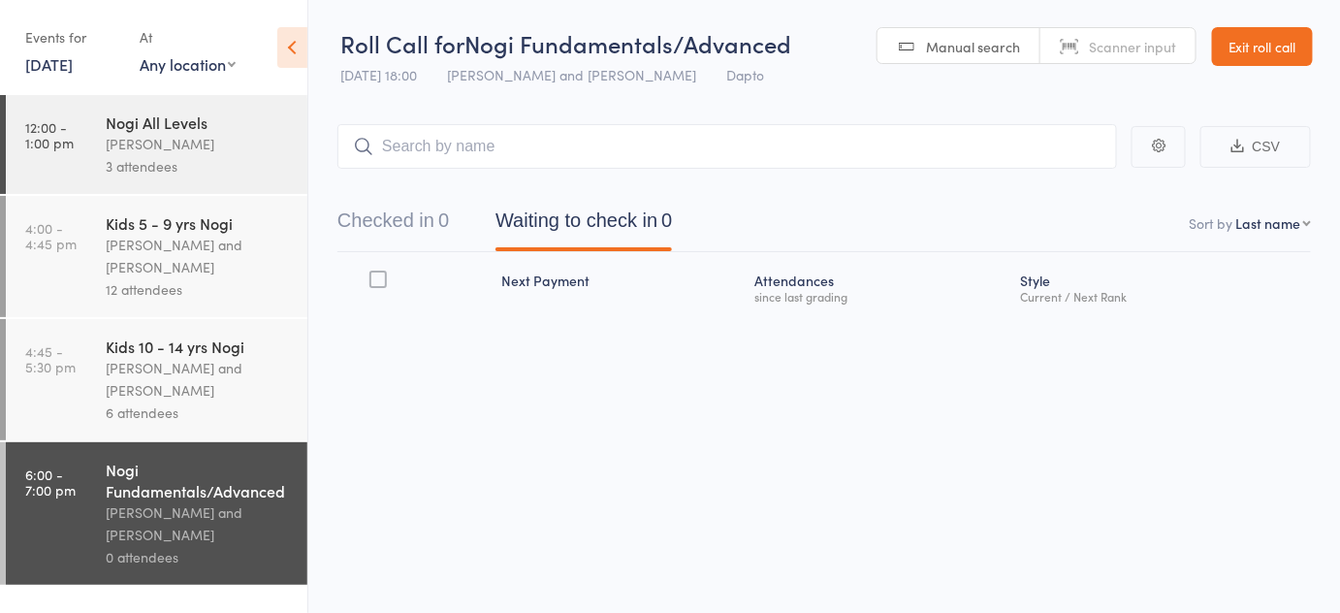
click at [436, 216] on button "Checked in 0" at bounding box center [394, 225] width 112 height 51
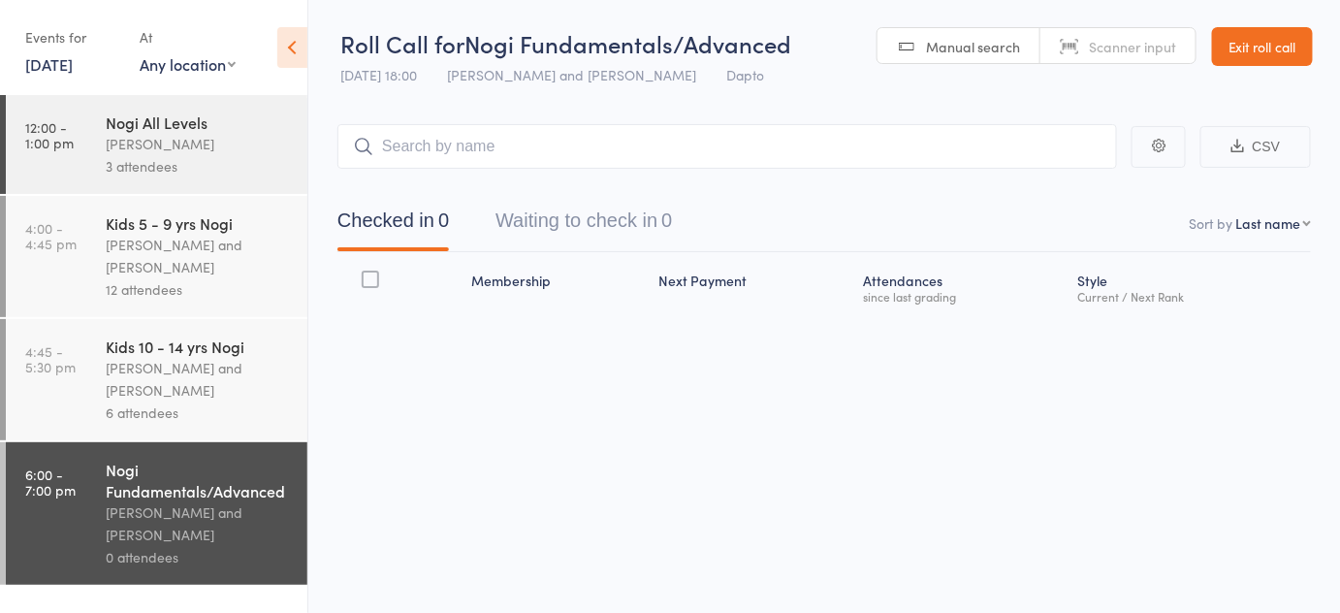
click at [246, 343] on div "Kids 10 - 14 yrs Nogi" at bounding box center [198, 346] width 185 height 21
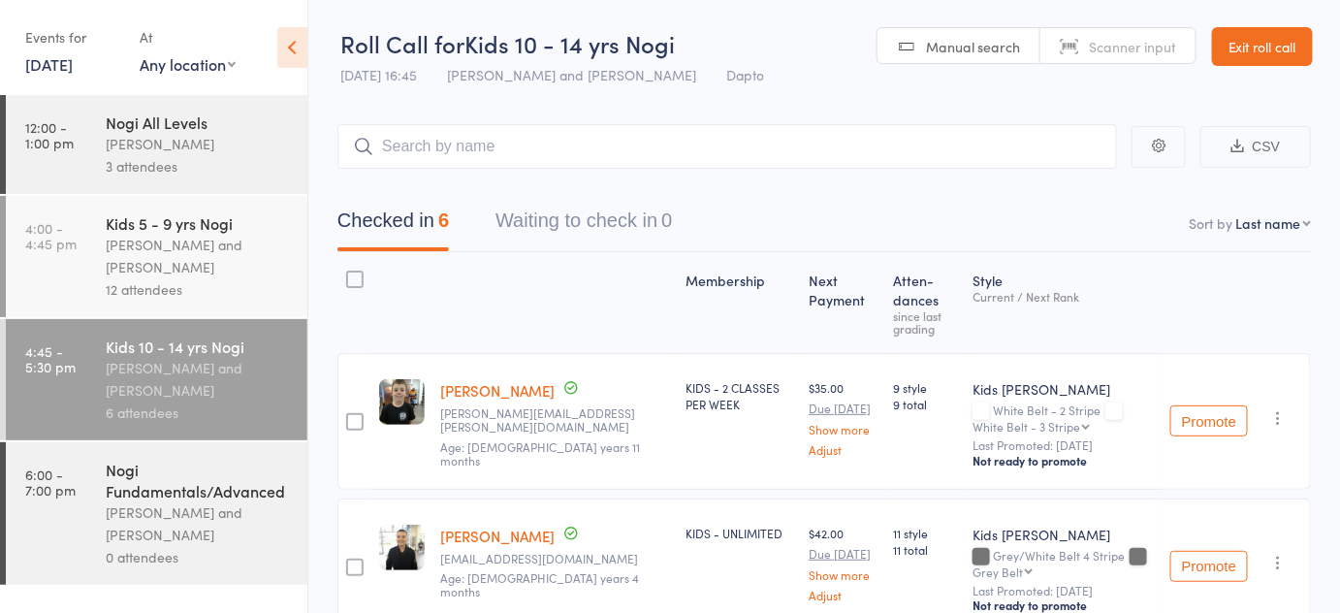
click at [1237, 53] on link "Exit roll call" at bounding box center [1262, 46] width 101 height 39
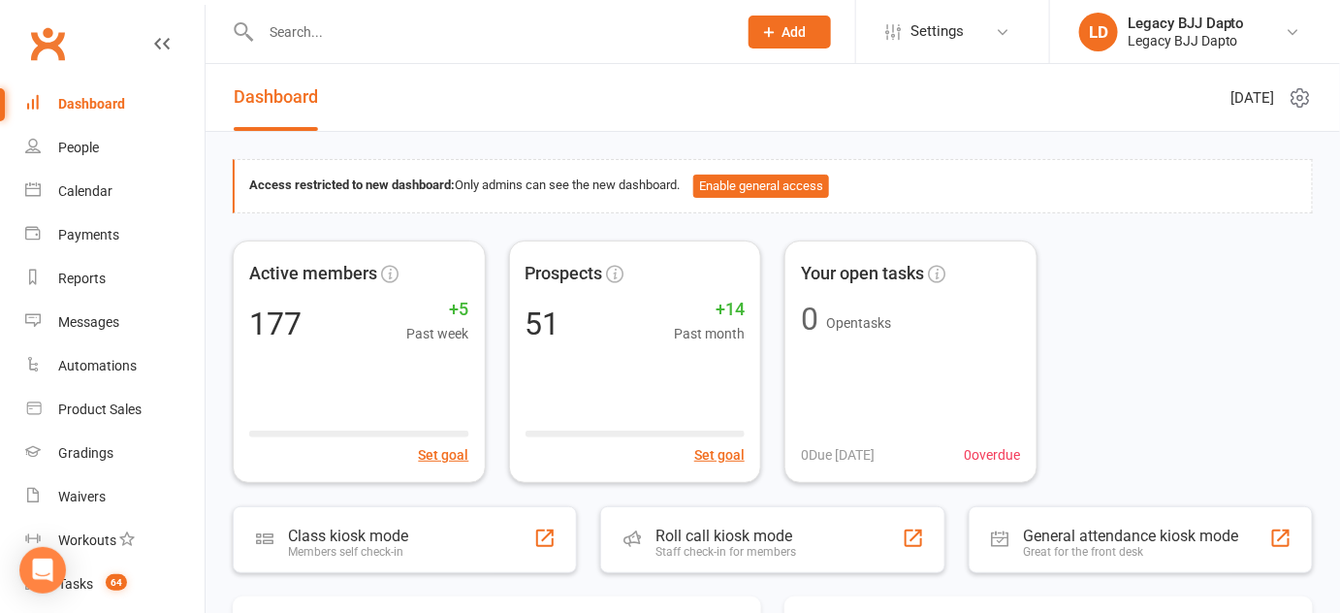
drag, startPoint x: 287, startPoint y: 137, endPoint x: 264, endPoint y: 115, distance: 31.6
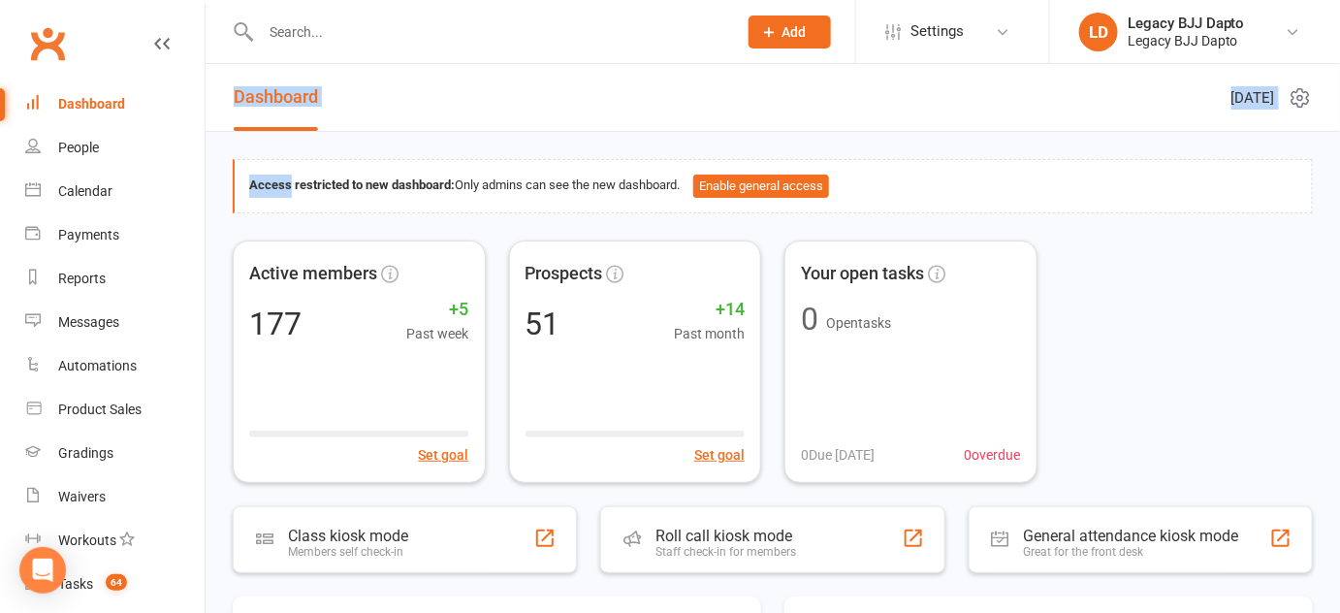
drag, startPoint x: 273, startPoint y: 144, endPoint x: 253, endPoint y: 108, distance: 40.8
click at [227, 100] on div "Dashboard" at bounding box center [276, 97] width 141 height 67
drag, startPoint x: 227, startPoint y: 100, endPoint x: 311, endPoint y: 149, distance: 97.8
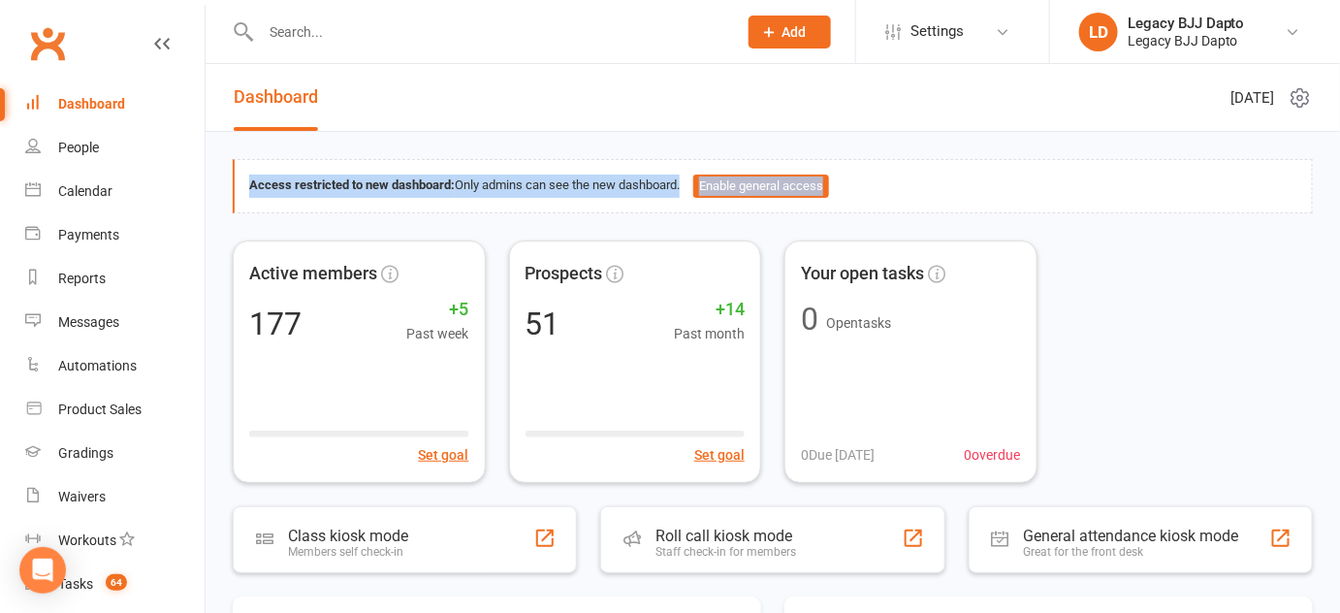
drag, startPoint x: 311, startPoint y: 149, endPoint x: 474, endPoint y: 216, distance: 176.1
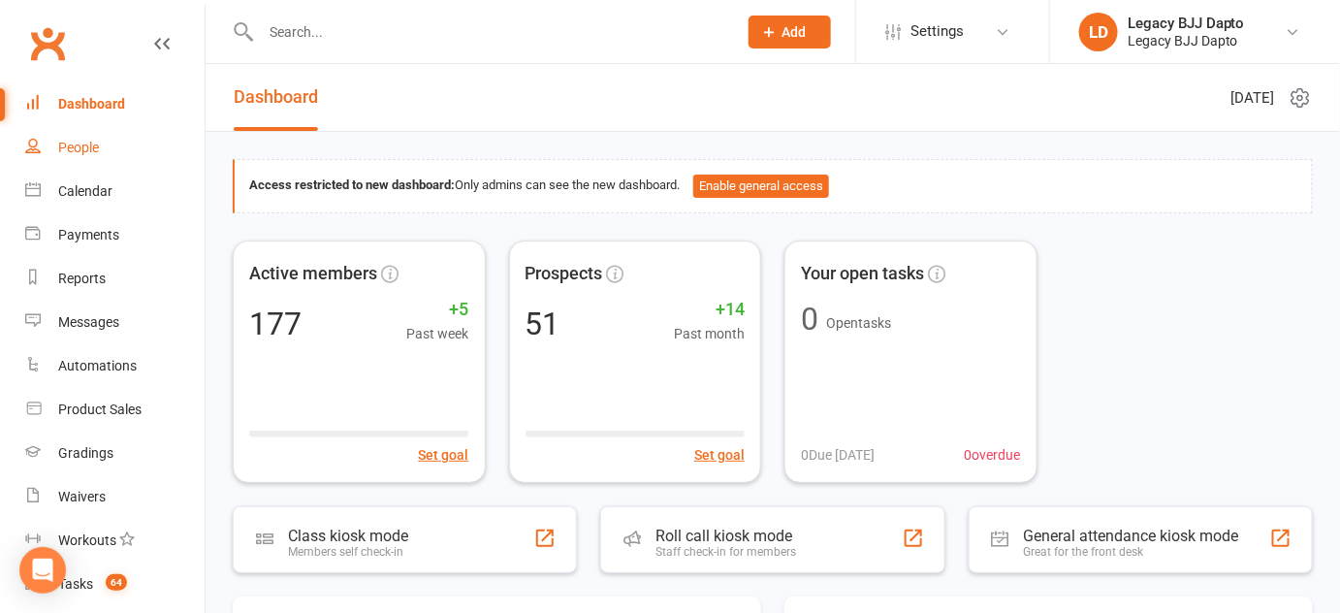
click at [149, 154] on link "People" at bounding box center [114, 148] width 179 height 44
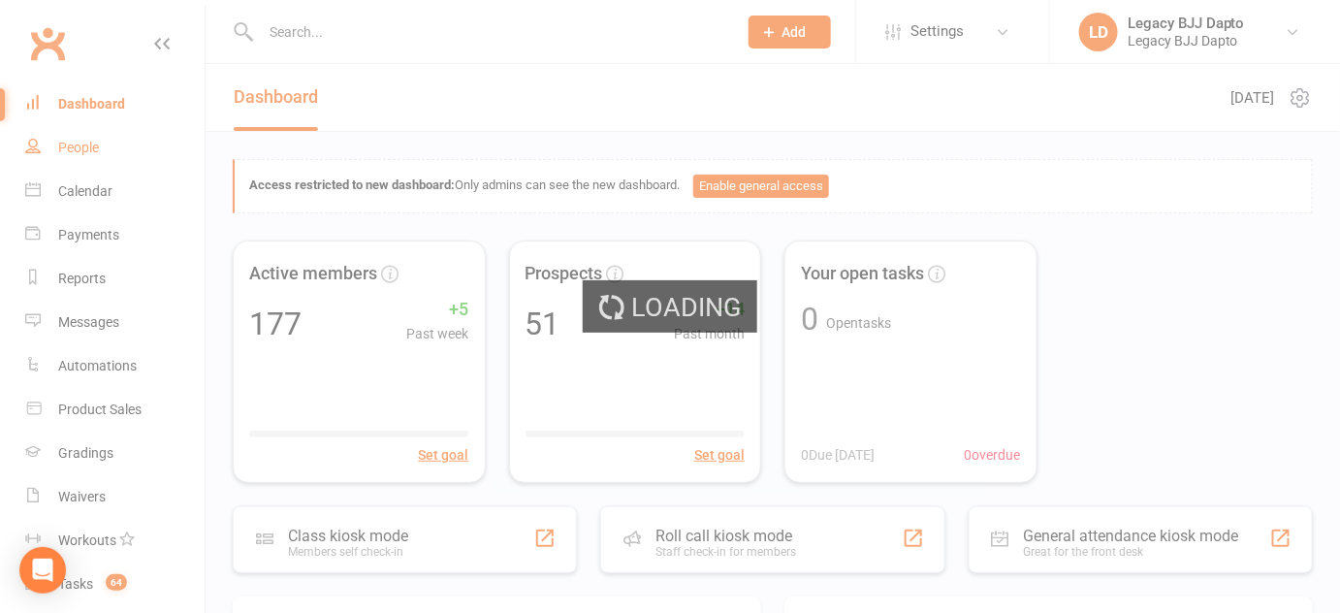
select select "100"
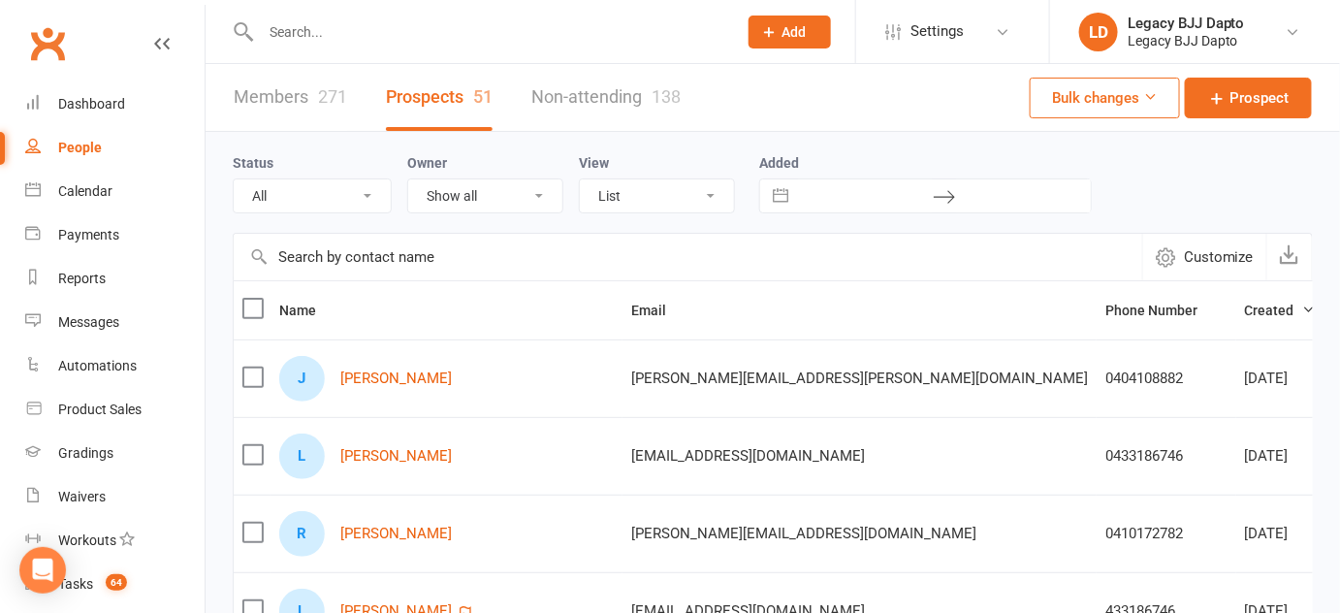
click at [963, 83] on div "Members 271 Prospects 51 Non-attending 138 Bulk changes Prospect" at bounding box center [773, 98] width 1135 height 68
click at [658, 45] on input "text" at bounding box center [489, 31] width 468 height 27
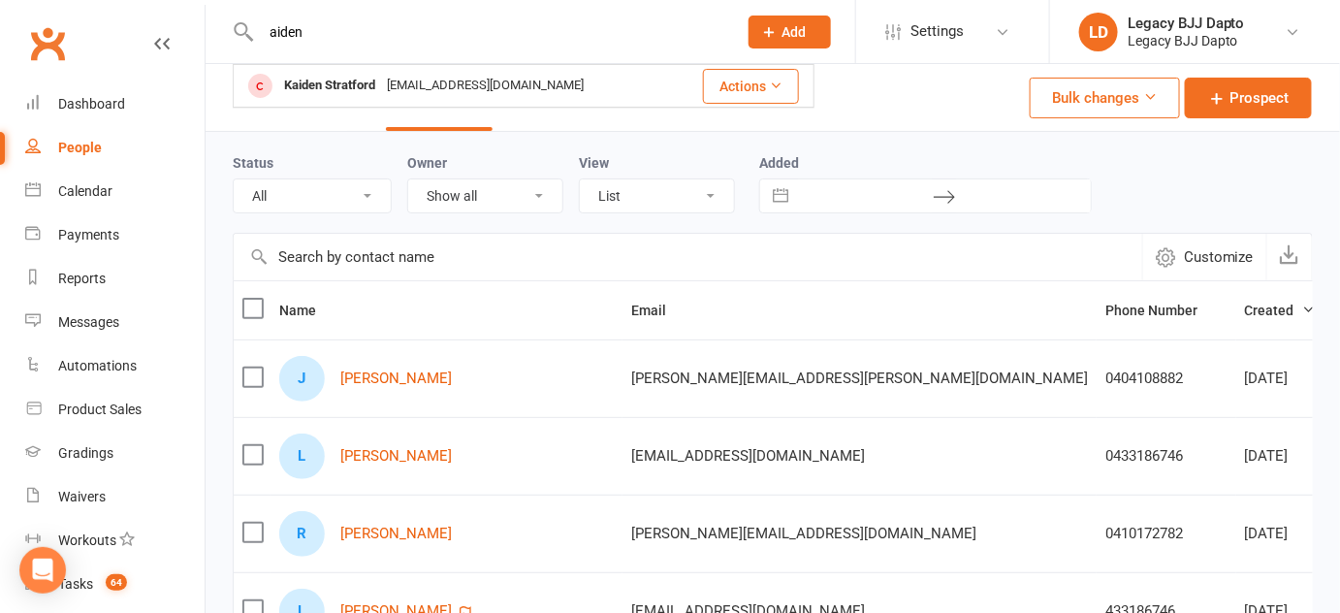
type input "aiden"
click at [110, 135] on link "People" at bounding box center [114, 148] width 179 height 44
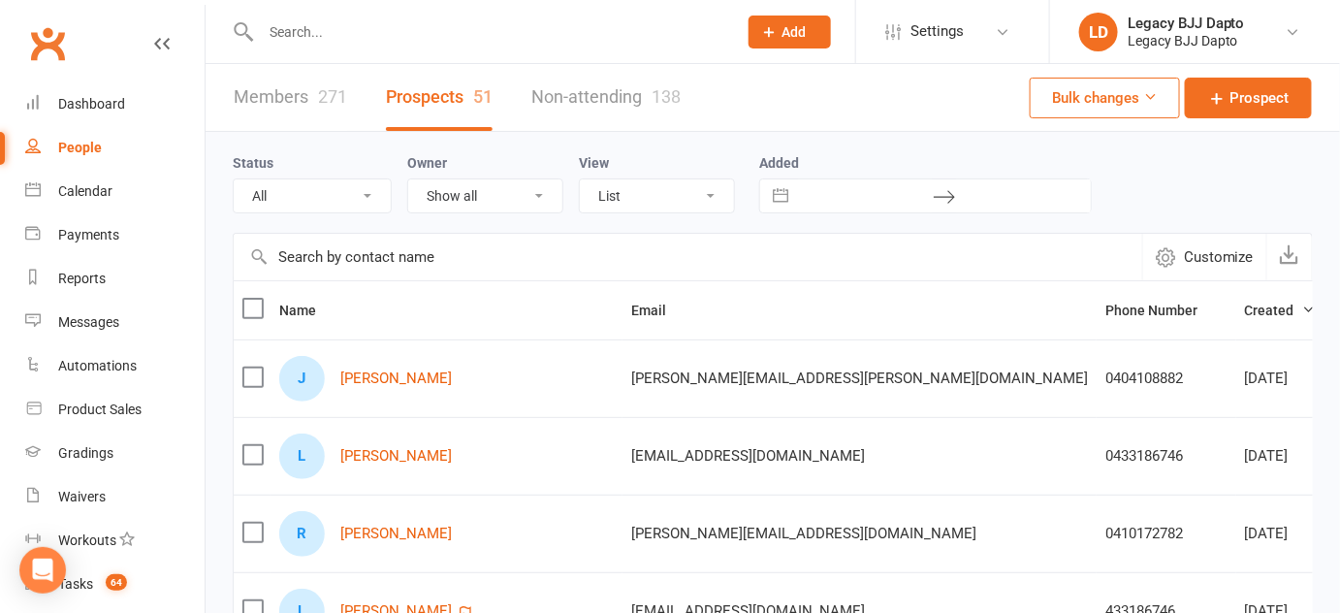
click at [142, 144] on link "People" at bounding box center [114, 148] width 179 height 44
click at [329, 84] on link "Members 271" at bounding box center [290, 97] width 113 height 67
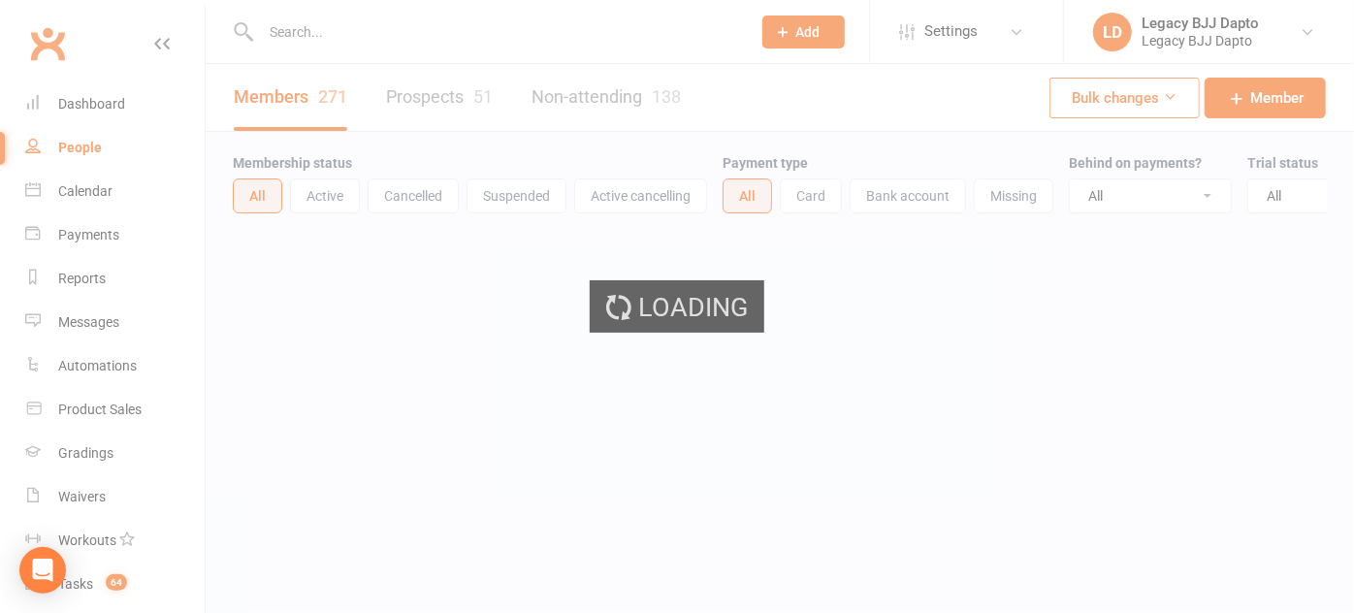
select select "100"
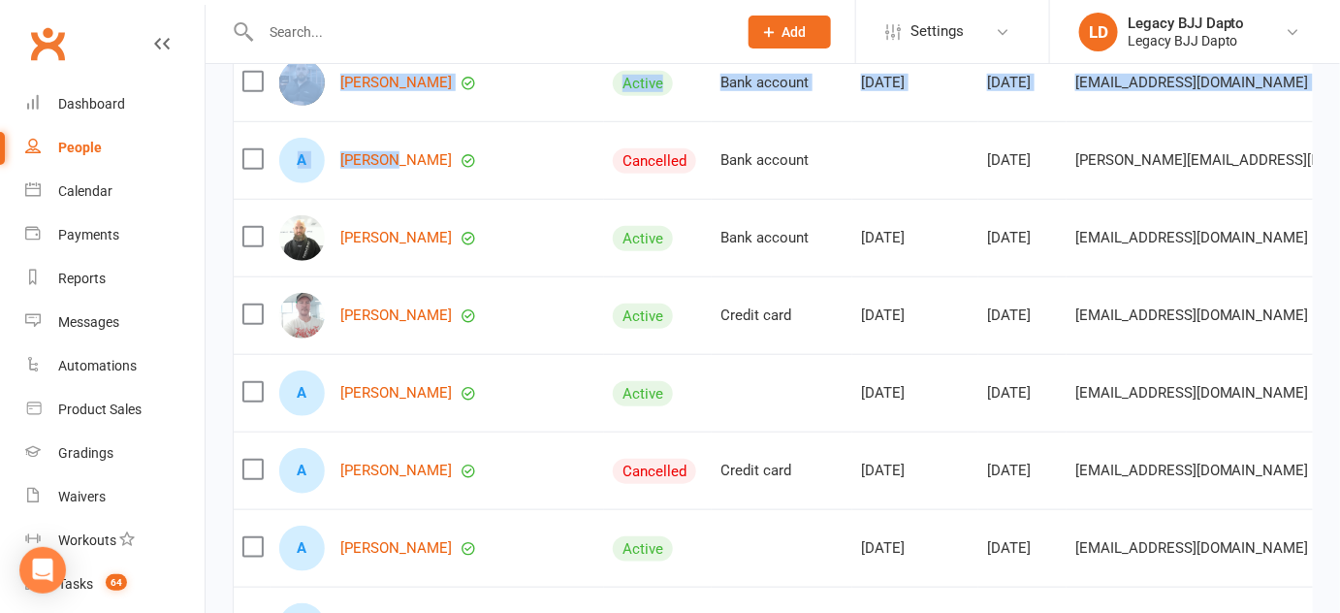
scroll to position [405, 0]
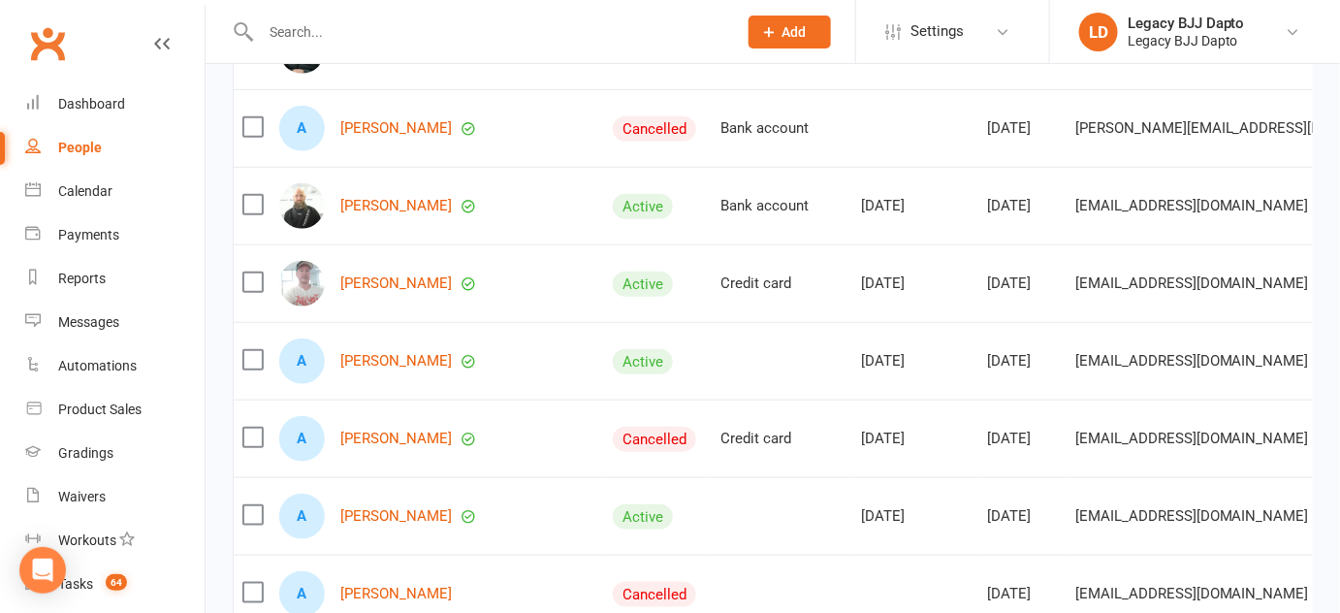
click at [408, 382] on div "A Aidan Spears" at bounding box center [437, 361] width 316 height 46
click at [402, 368] on link "[PERSON_NAME]" at bounding box center [396, 361] width 112 height 16
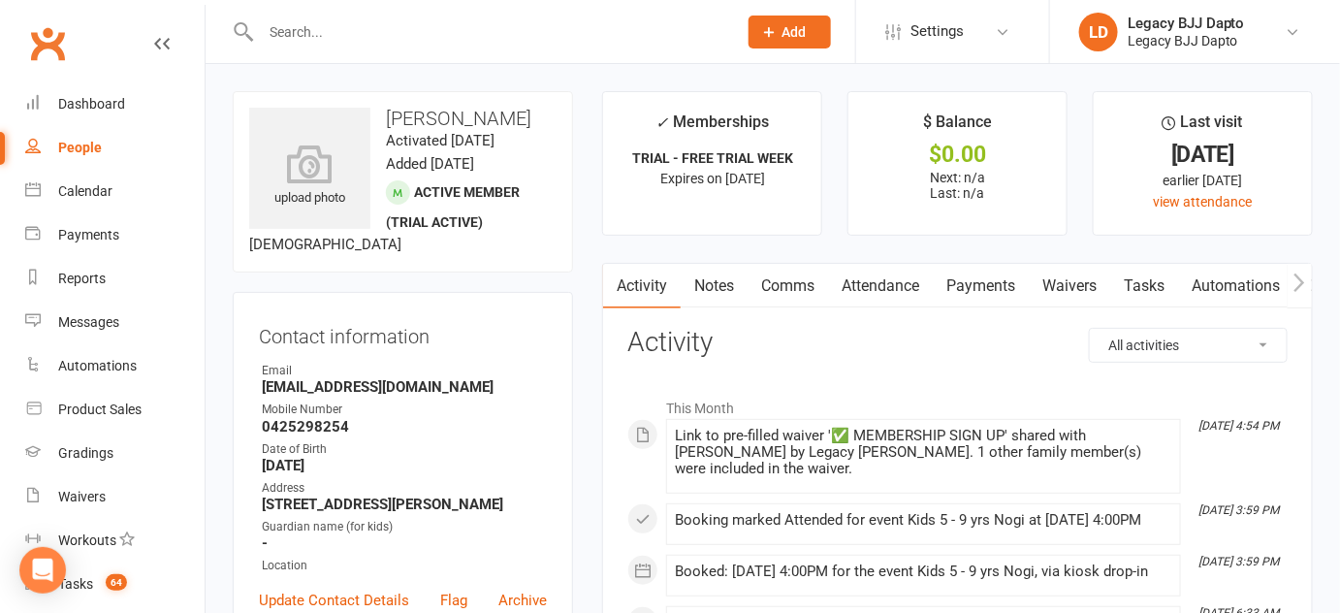
click at [1035, 278] on link "Waivers" at bounding box center [1069, 286] width 81 height 45
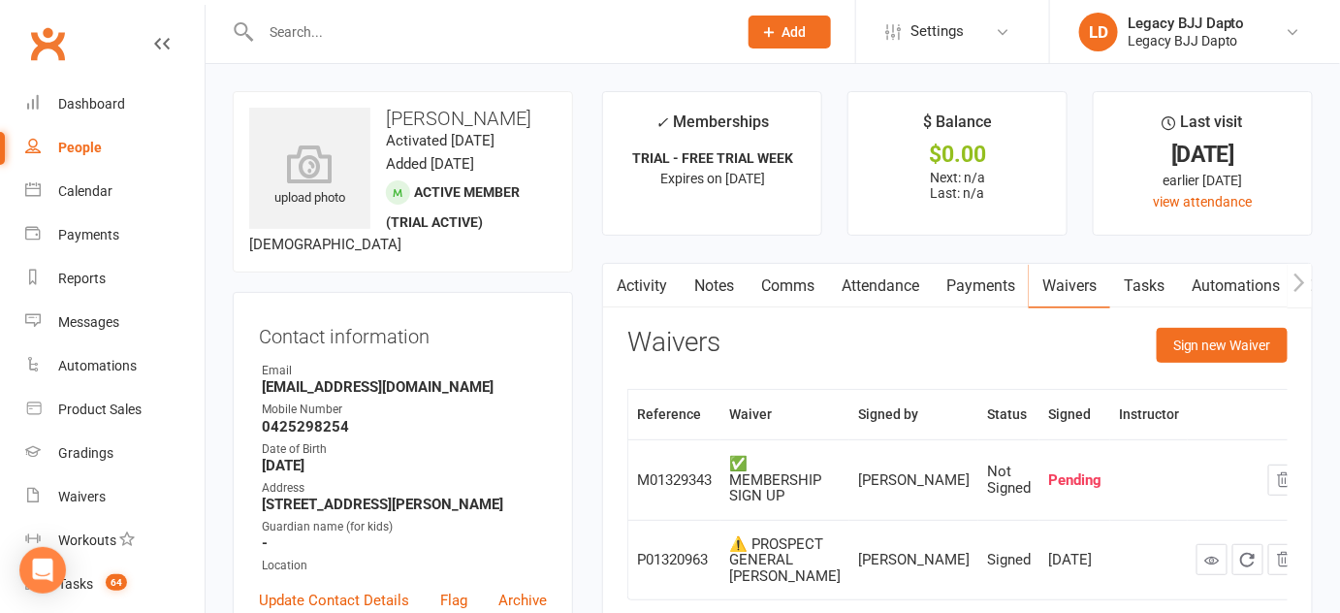
click at [701, 294] on link "Notes" at bounding box center [714, 286] width 67 height 45
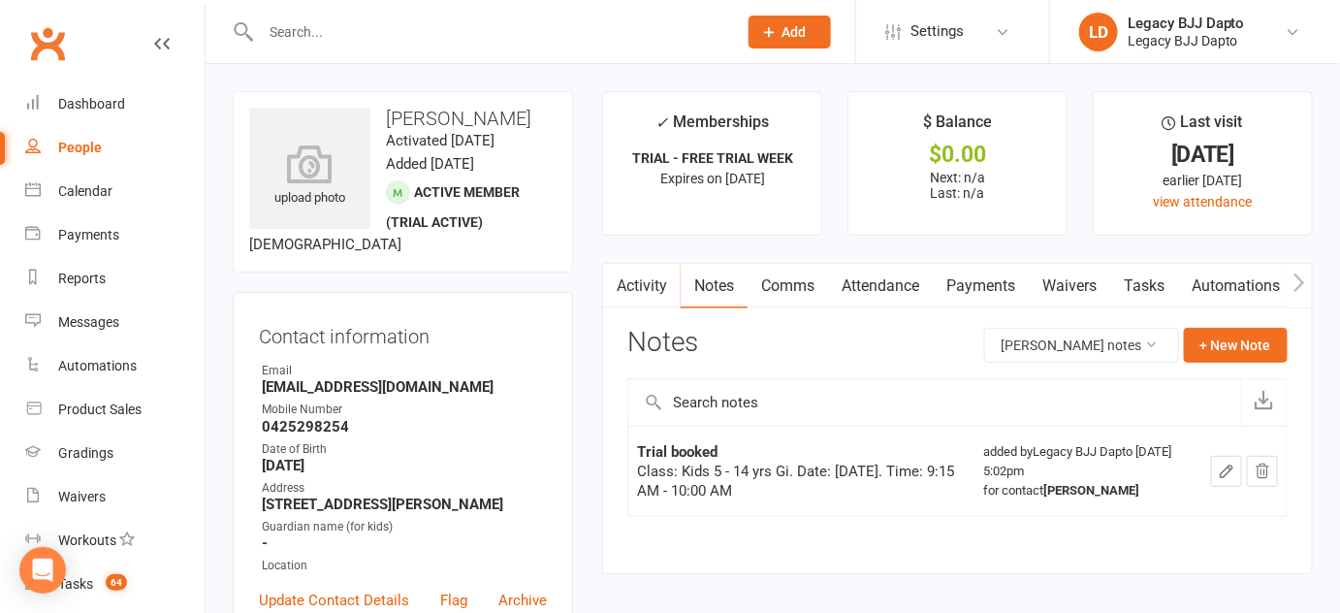
click at [659, 276] on link "Activity" at bounding box center [642, 286] width 78 height 45
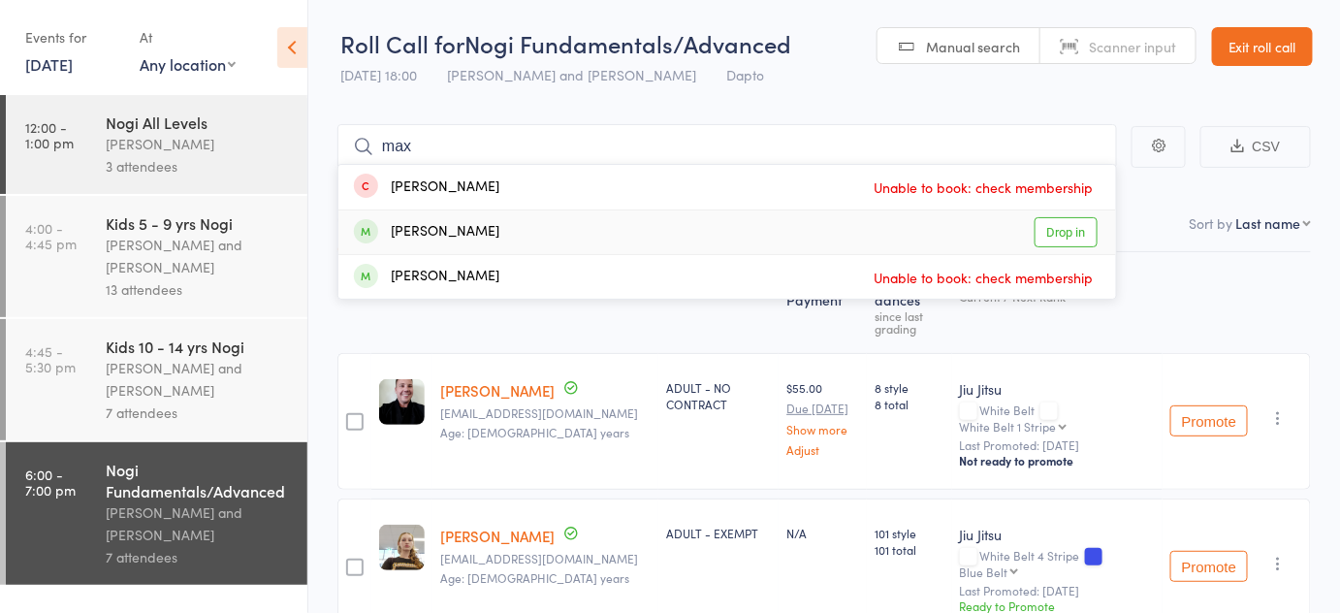
type input "max"
click at [1052, 221] on link "Drop in" at bounding box center [1066, 232] width 63 height 30
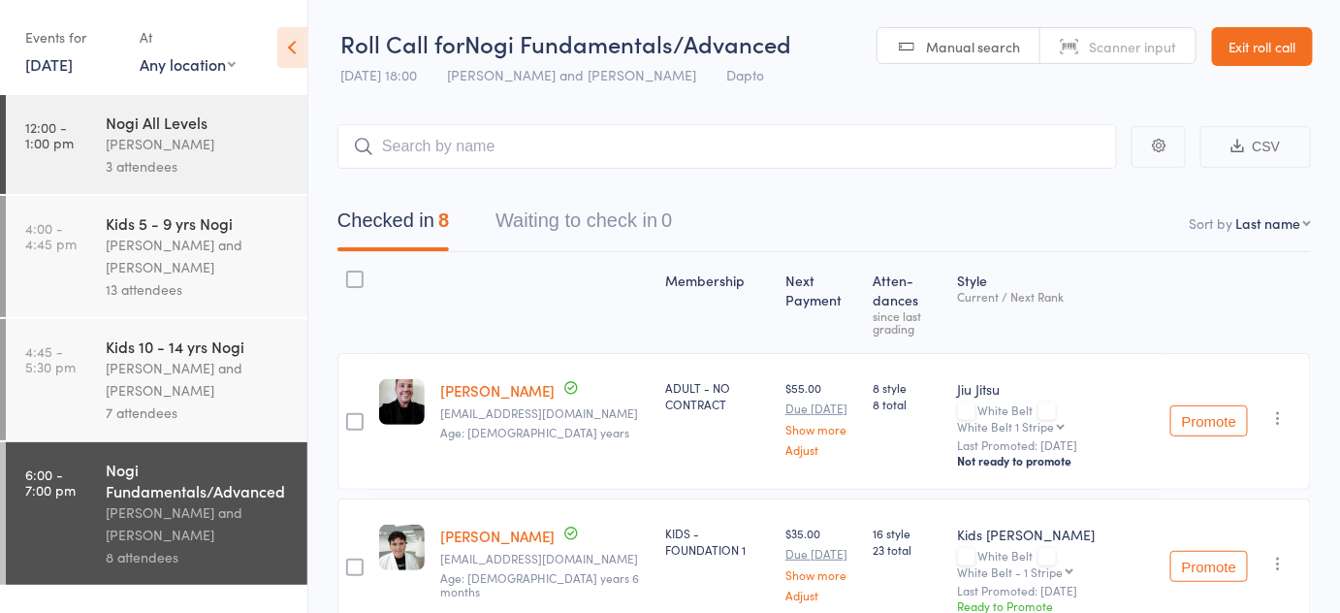
click at [1270, 47] on link "Exit roll call" at bounding box center [1262, 46] width 101 height 39
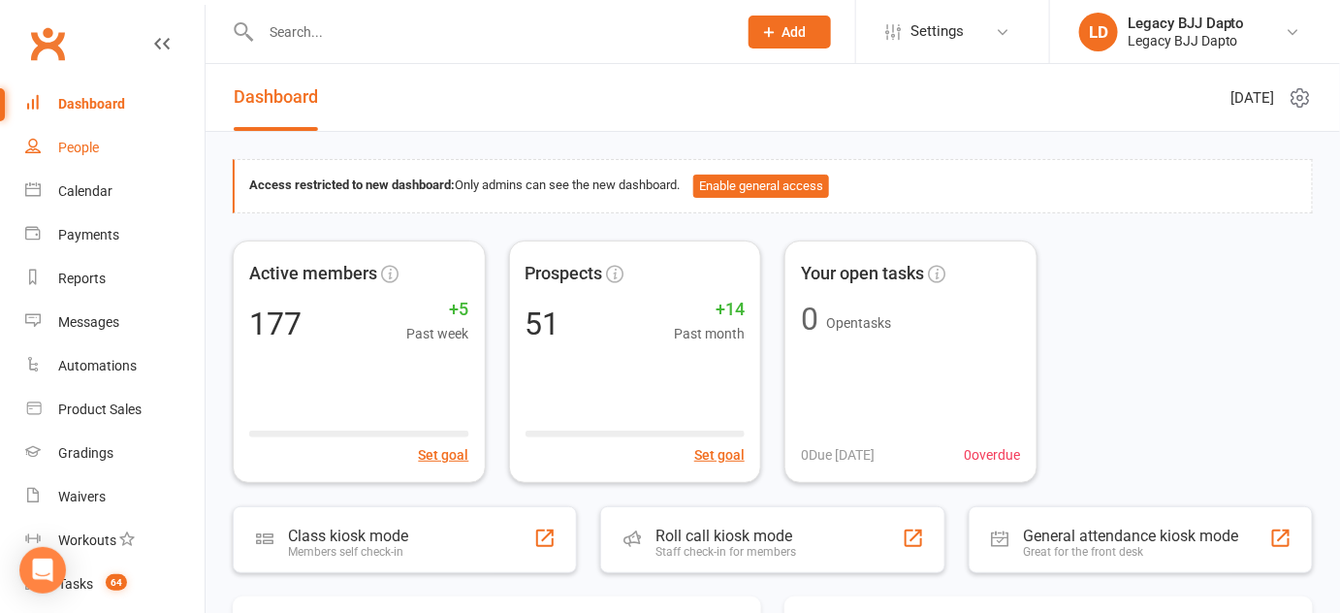
click at [66, 142] on div "People" at bounding box center [78, 148] width 41 height 16
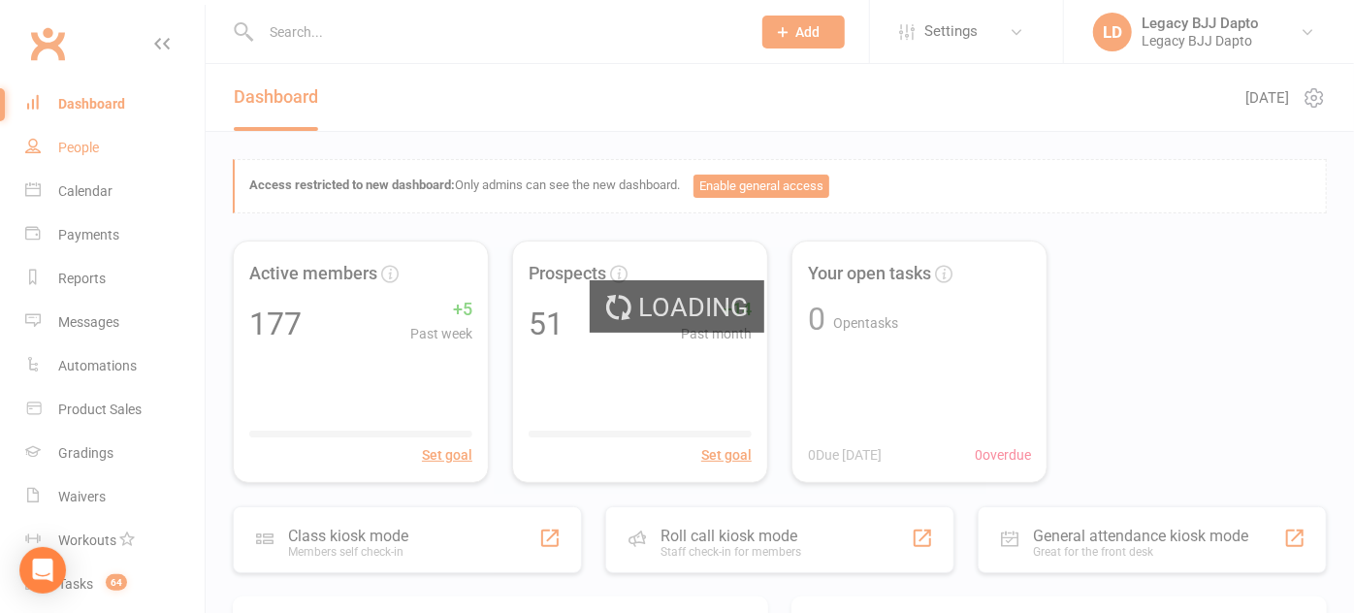
select select "100"
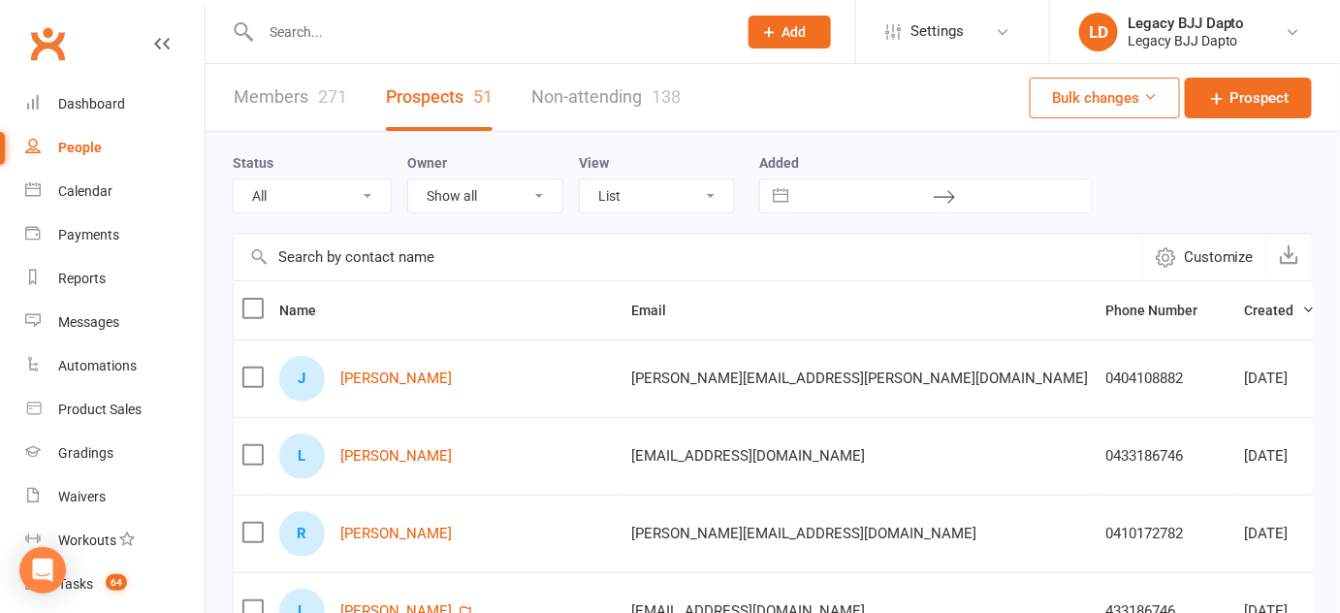
click at [268, 113] on link "Members 271" at bounding box center [290, 97] width 113 height 67
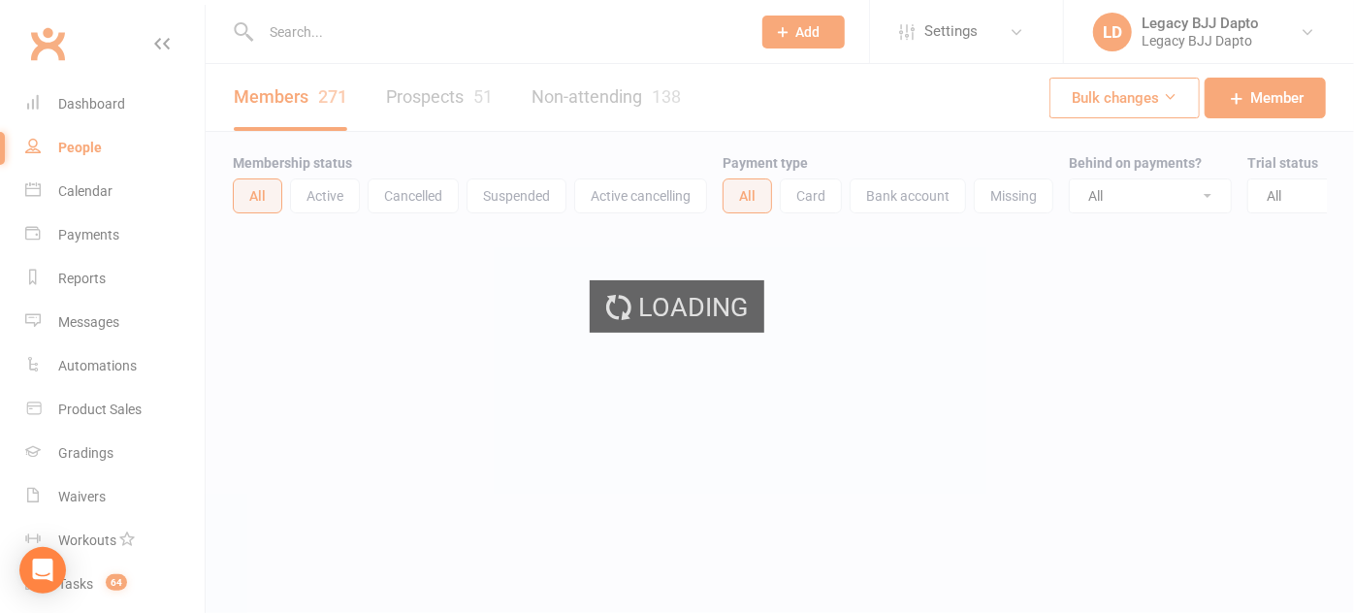
select select "100"
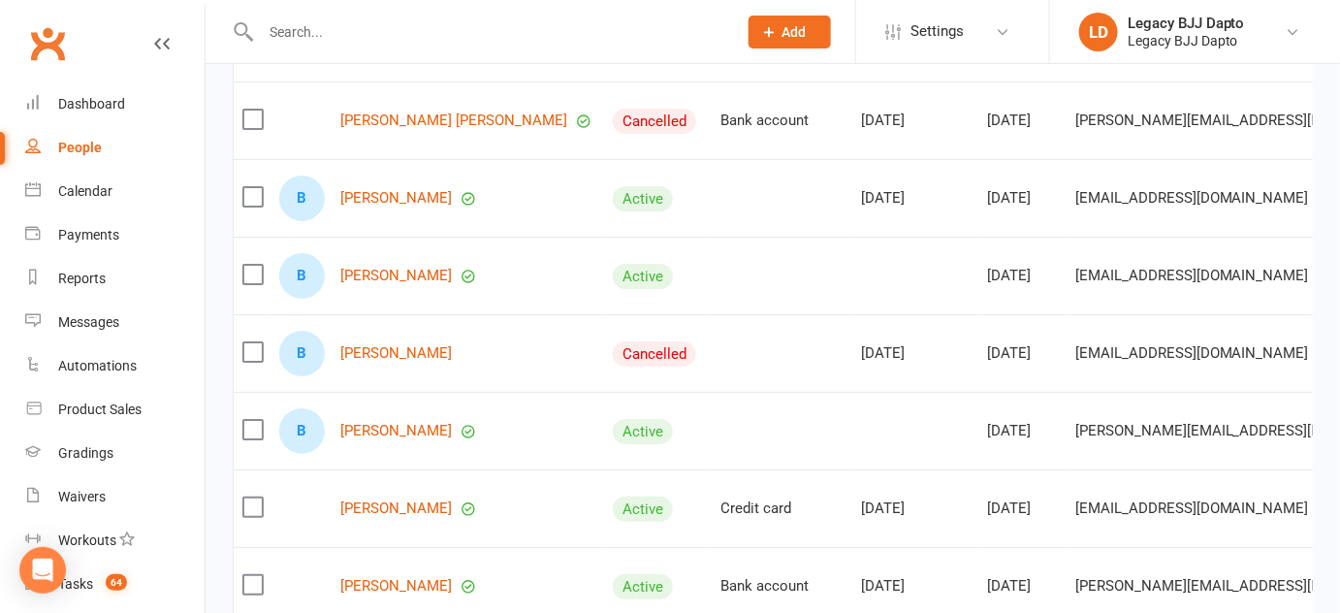
scroll to position [2277, 0]
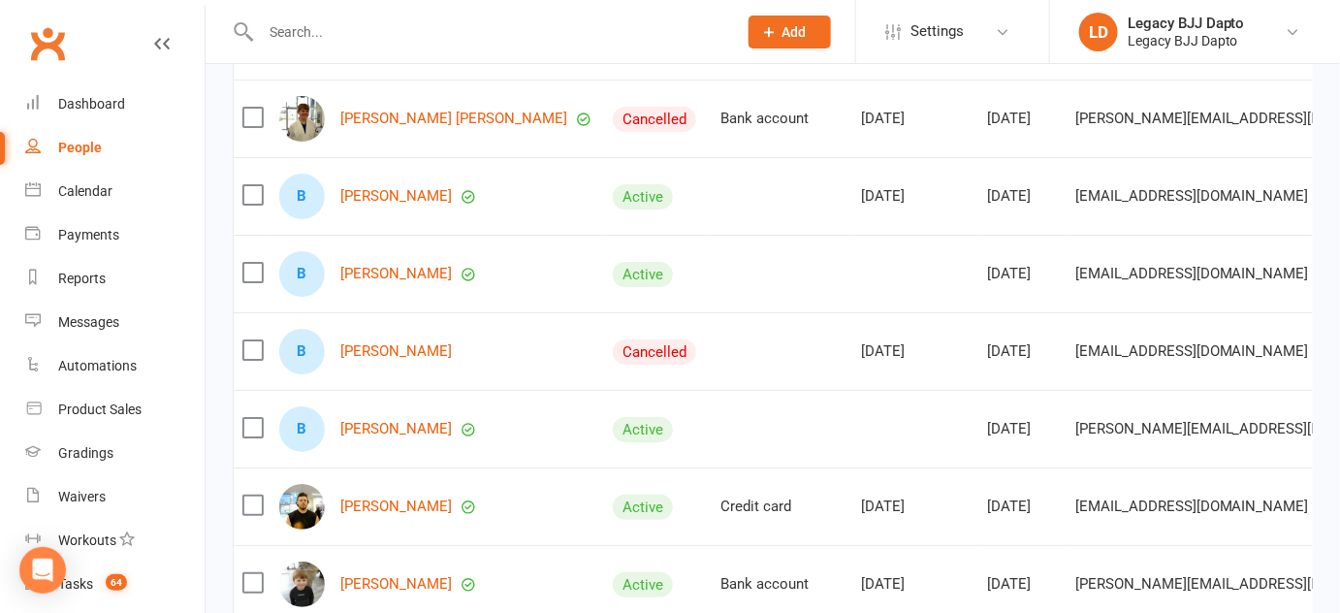
click at [442, 24] on input "text" at bounding box center [489, 31] width 468 height 27
